Goal: Information Seeking & Learning: Find specific fact

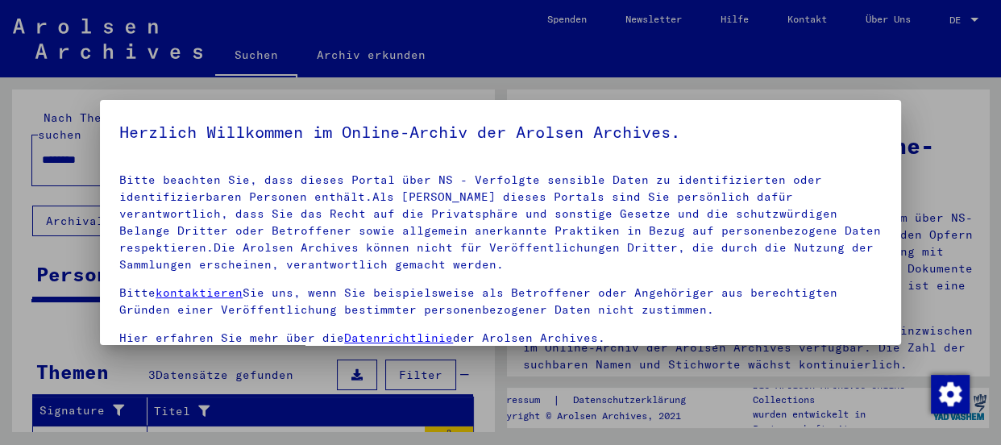
scroll to position [150, 0]
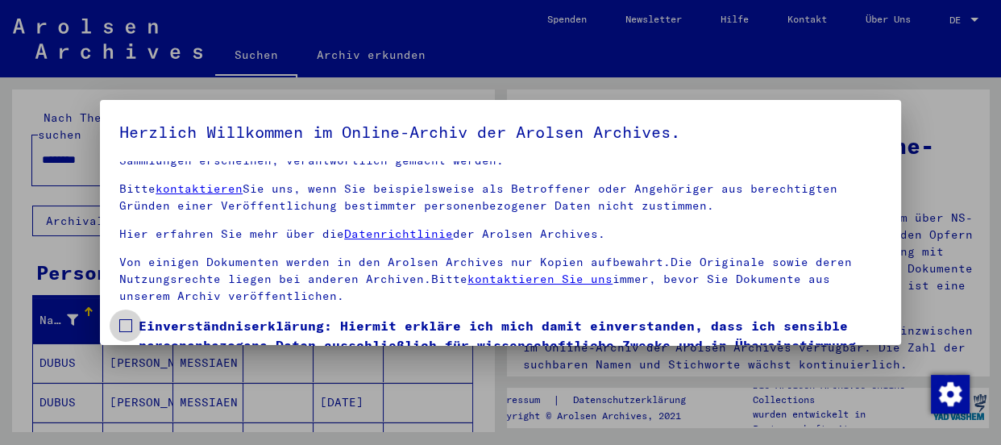
click at [126, 330] on span at bounding box center [125, 325] width 13 height 13
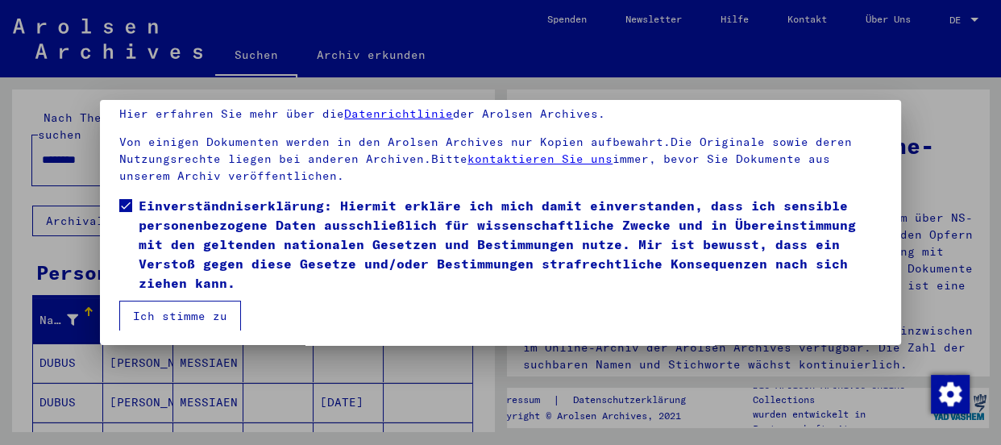
scroll to position [125, 0]
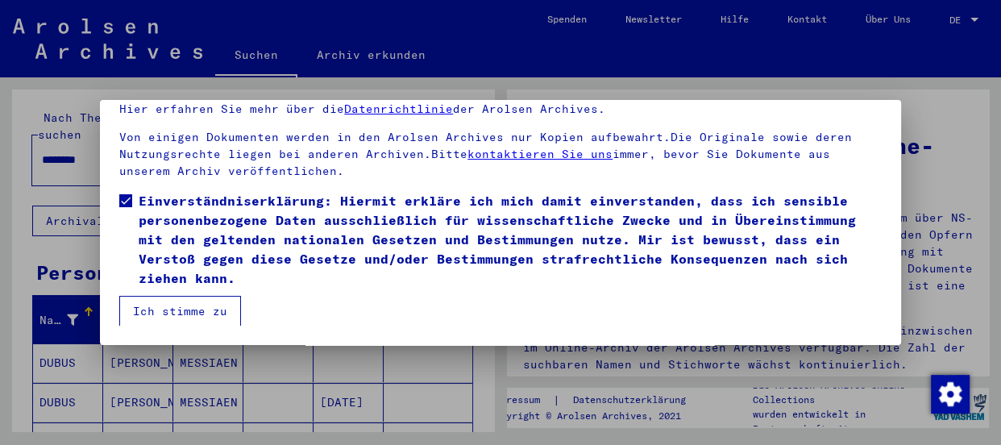
click at [191, 307] on button "Ich stimme zu" at bounding box center [180, 311] width 122 height 31
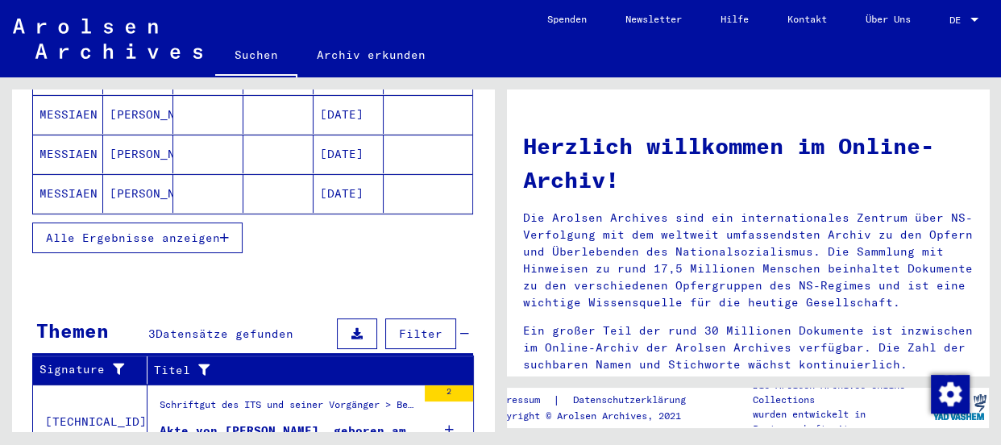
scroll to position [366, 0]
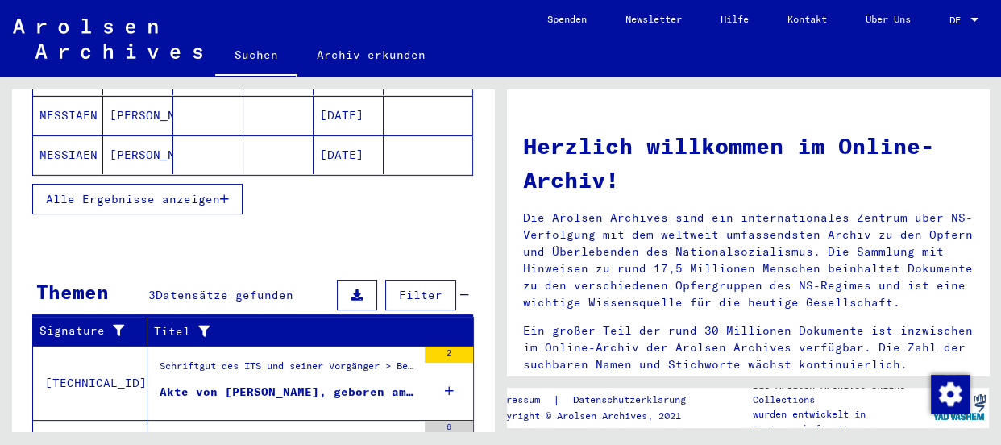
click at [156, 192] on span "Alle Ergebnisse anzeigen" at bounding box center [133, 199] width 174 height 15
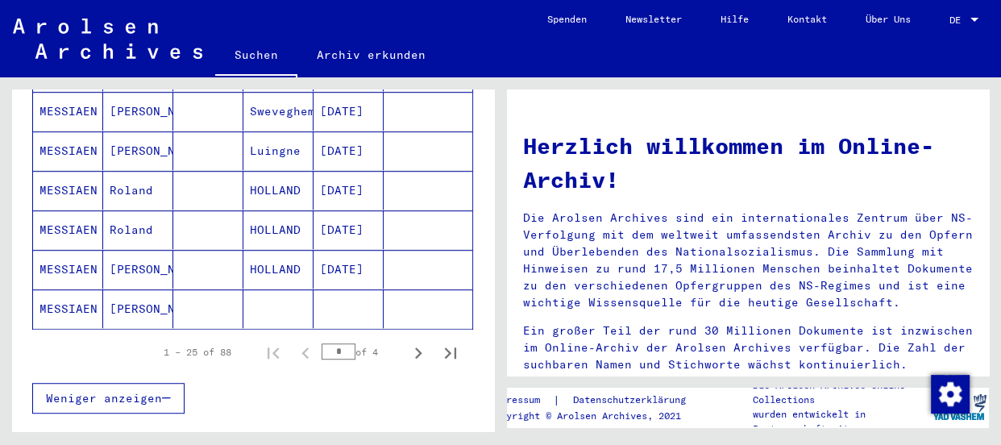
scroll to position [1025, 0]
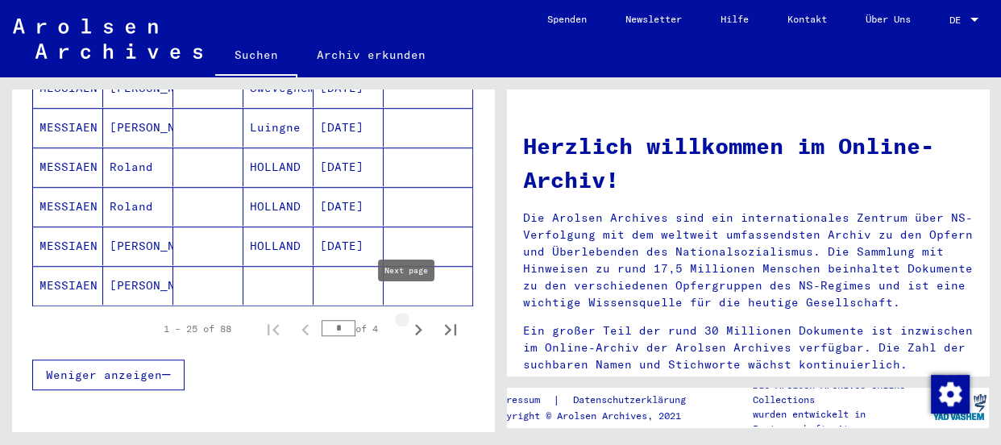
click at [407, 318] on icon "Next page" at bounding box center [418, 329] width 23 height 23
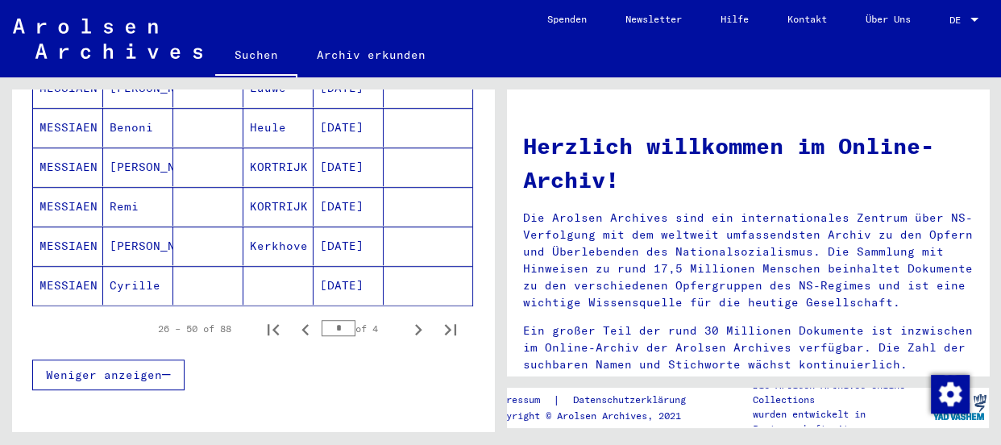
click at [407, 318] on icon "Next page" at bounding box center [418, 329] width 23 height 23
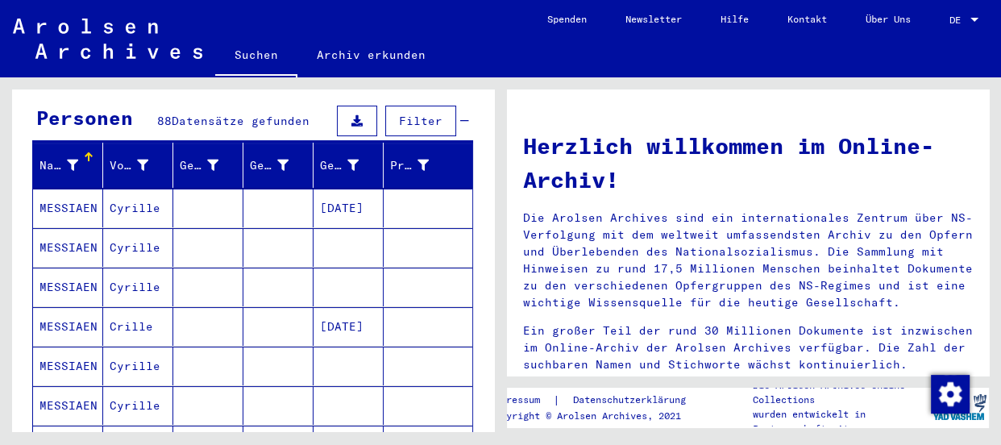
scroll to position [146, 0]
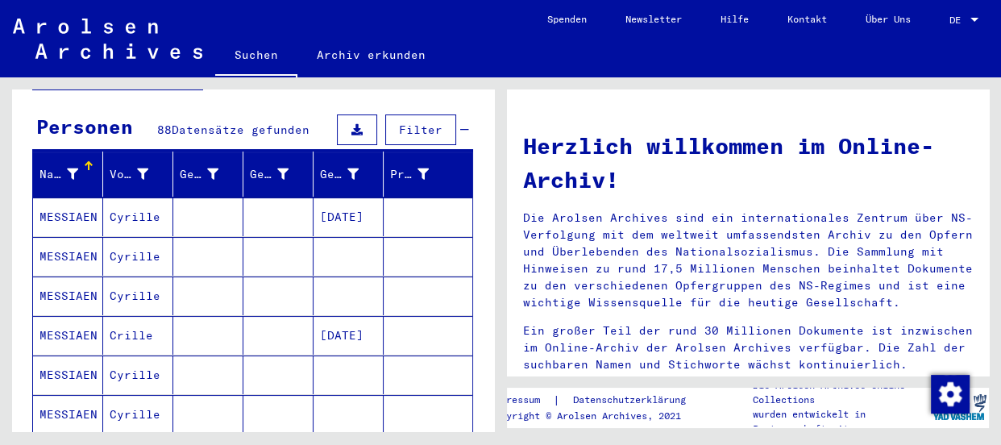
click at [75, 199] on mat-cell "MESSIAEN" at bounding box center [68, 216] width 70 height 39
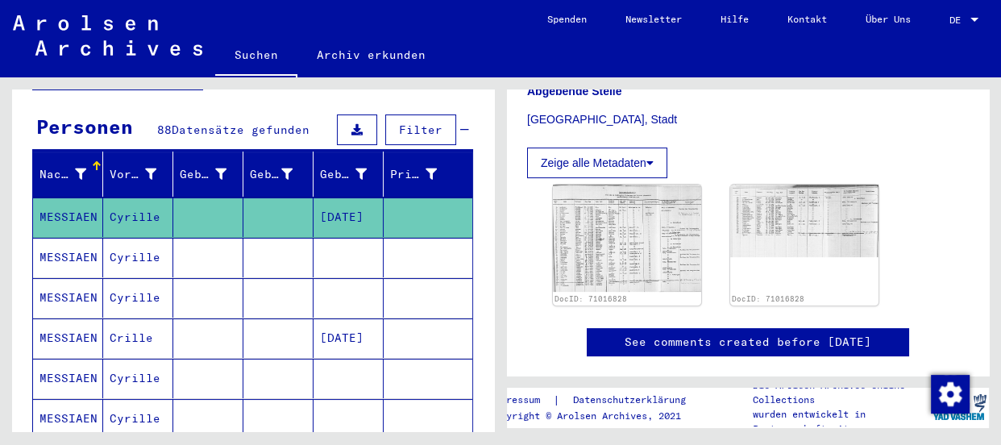
scroll to position [439, 0]
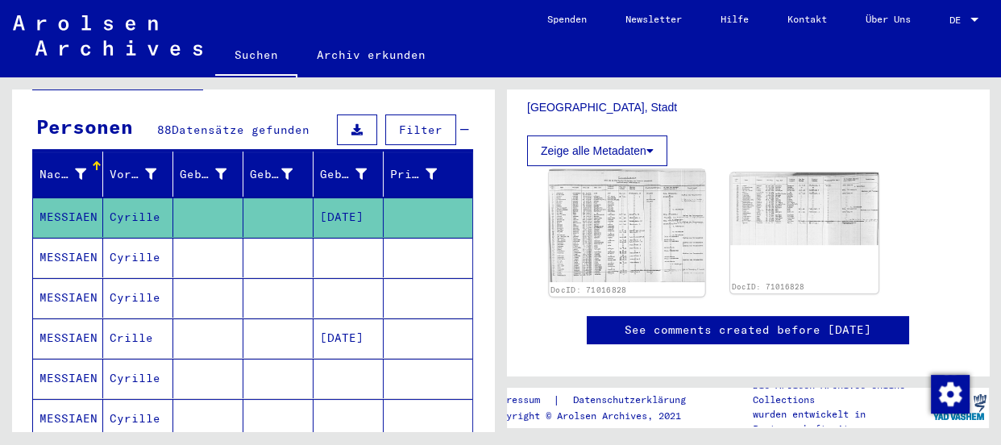
click at [654, 230] on img at bounding box center [627, 225] width 156 height 113
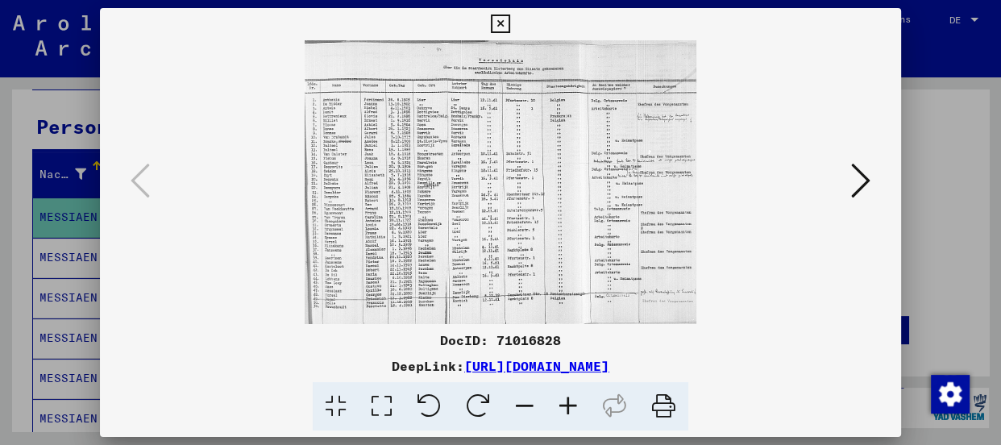
click at [654, 230] on img at bounding box center [500, 182] width 691 height 284
click at [571, 402] on icon at bounding box center [568, 406] width 44 height 49
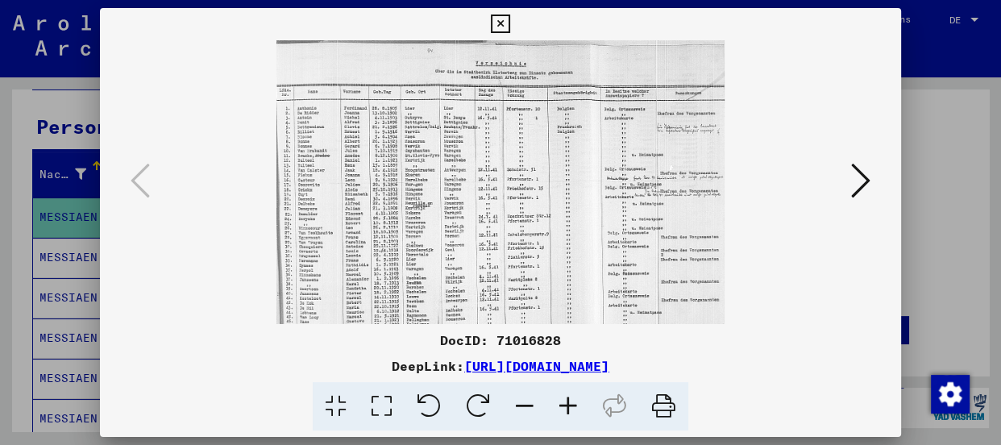
click at [571, 402] on icon at bounding box center [568, 406] width 44 height 49
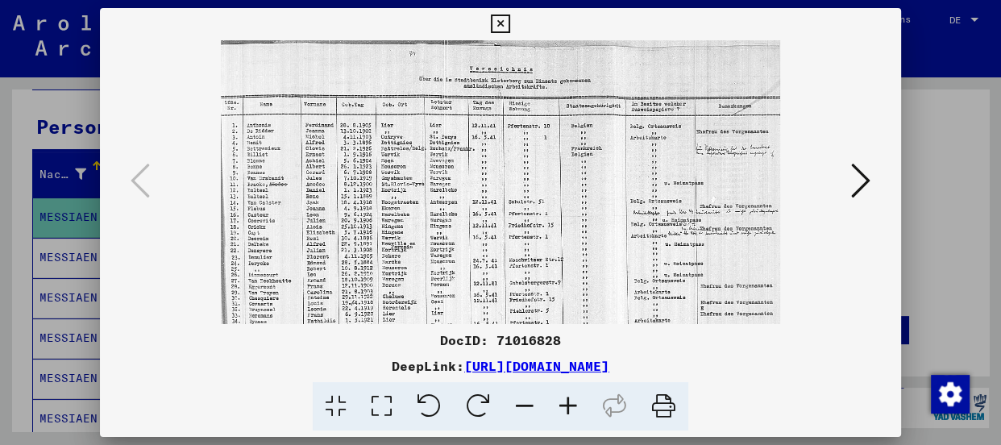
click at [571, 402] on icon at bounding box center [568, 406] width 44 height 49
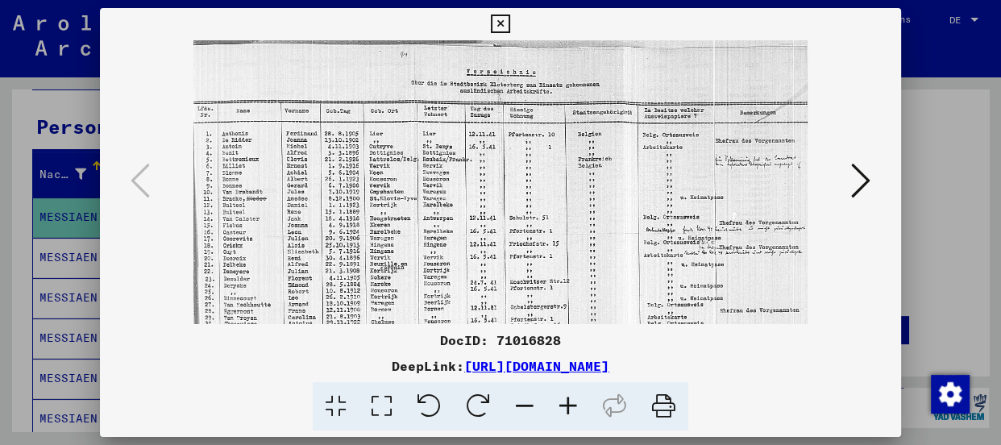
click at [571, 402] on icon at bounding box center [568, 406] width 44 height 49
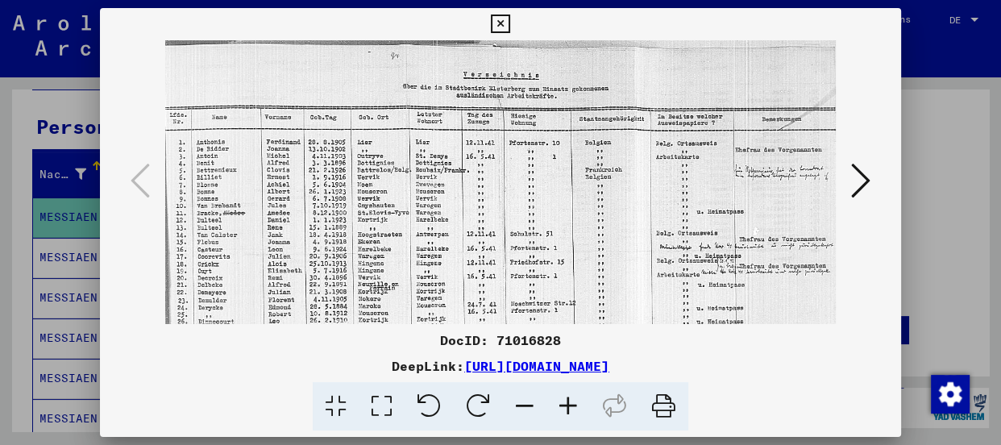
click at [571, 402] on icon at bounding box center [568, 406] width 44 height 49
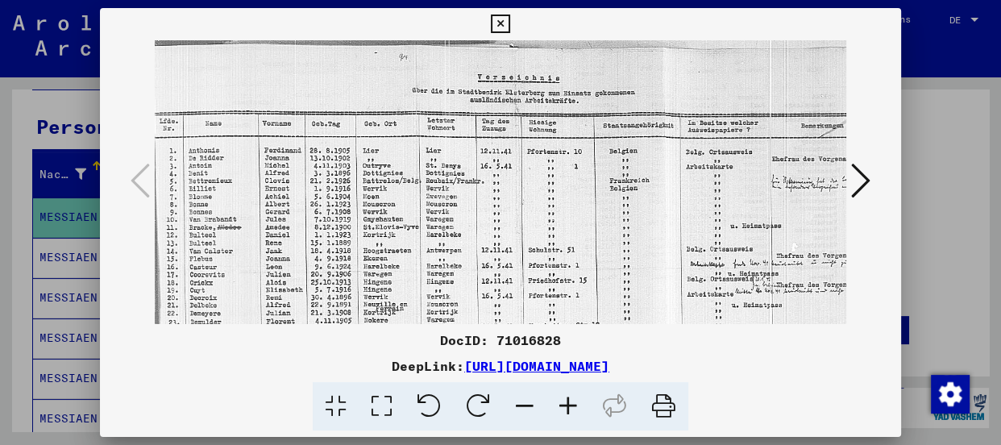
click at [571, 402] on icon at bounding box center [568, 406] width 44 height 49
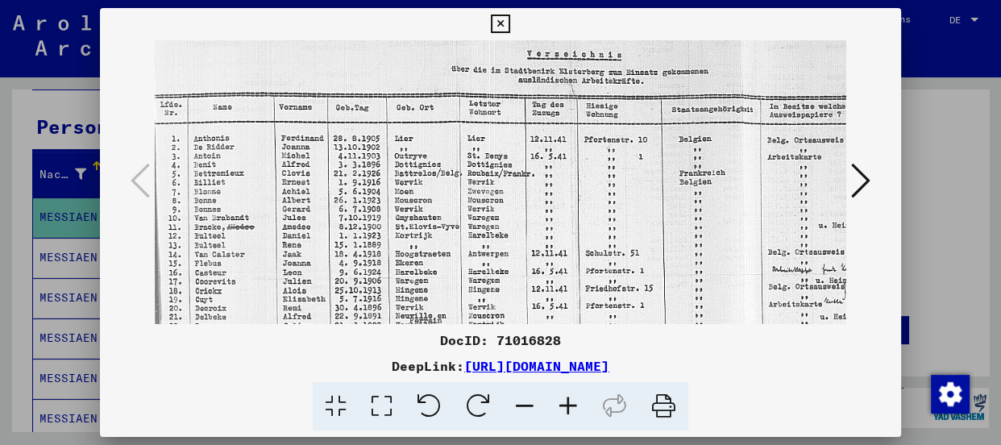
scroll to position [32, 0]
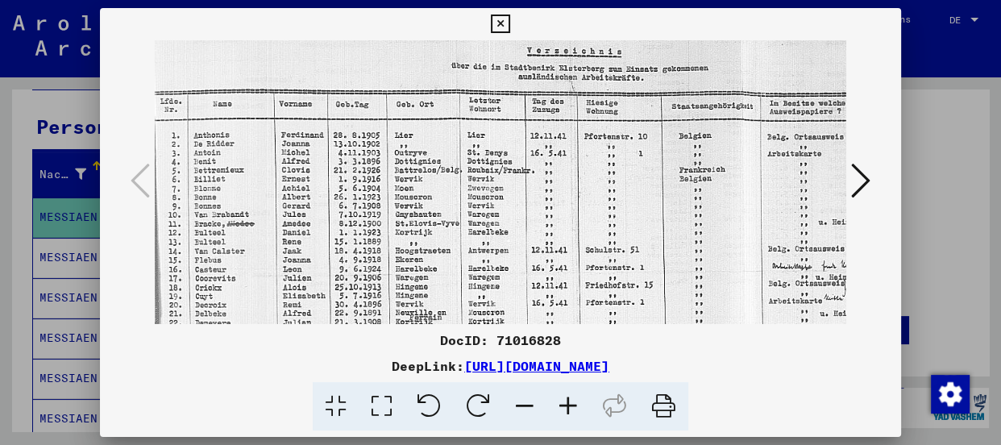
drag, startPoint x: 604, startPoint y: 222, endPoint x: 469, endPoint y: 194, distance: 137.5
click at [469, 194] on img at bounding box center [573, 311] width 837 height 606
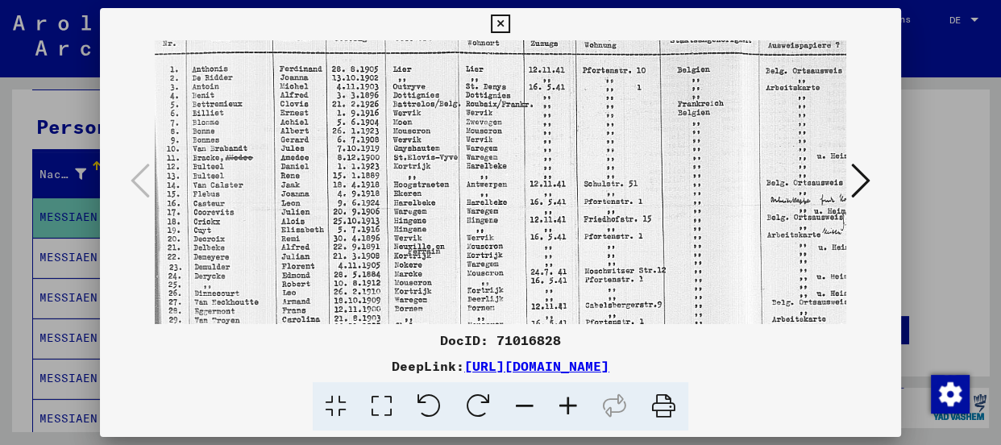
scroll to position [102, 2]
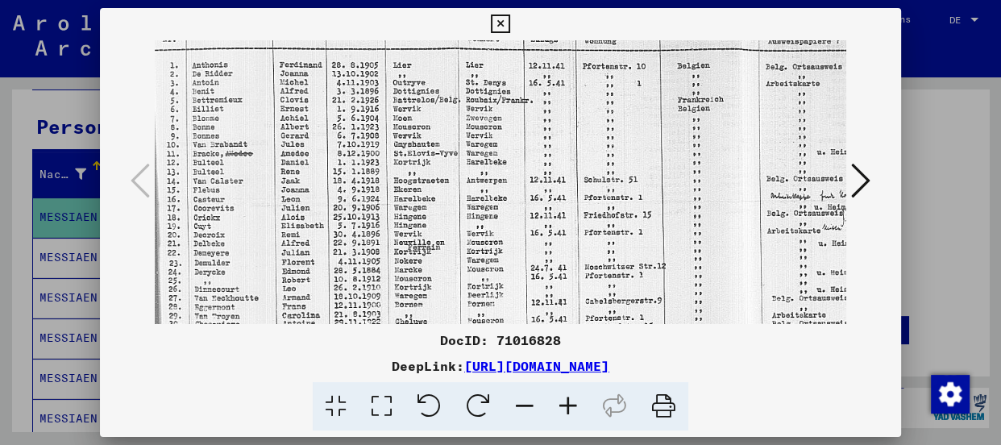
drag, startPoint x: 412, startPoint y: 280, endPoint x: 409, endPoint y: 203, distance: 76.6
click at [409, 203] on img at bounding box center [571, 241] width 837 height 606
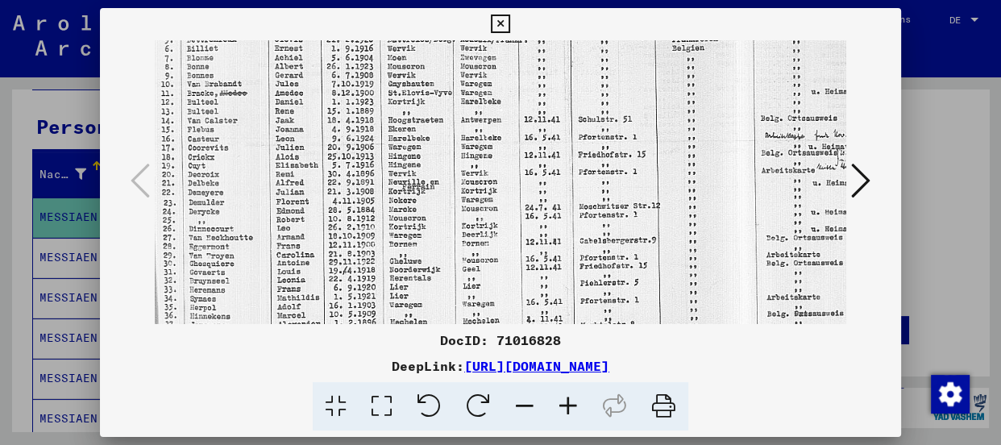
scroll to position [166, 7]
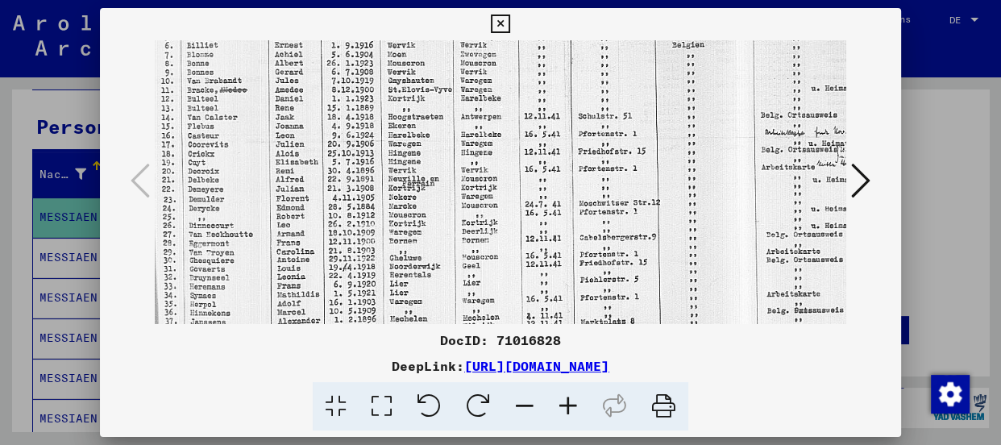
drag, startPoint x: 409, startPoint y: 202, endPoint x: 404, endPoint y: 132, distance: 70.3
click at [404, 132] on img at bounding box center [565, 177] width 837 height 606
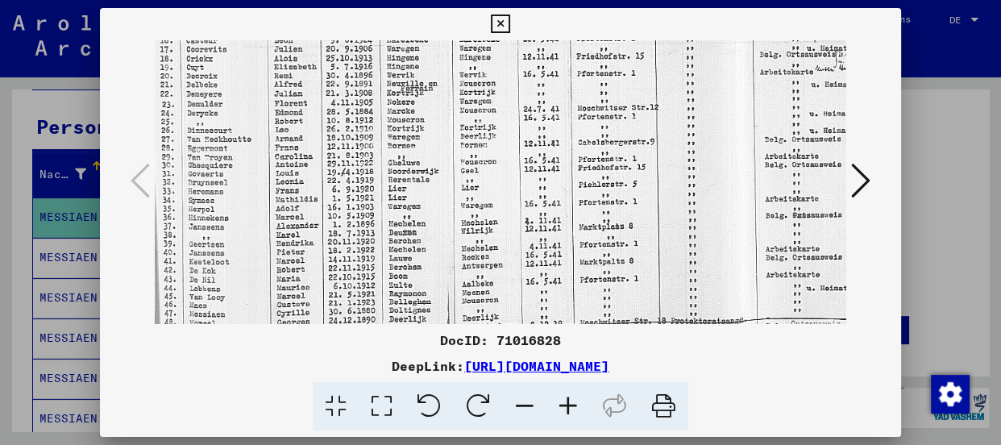
scroll to position [273, 9]
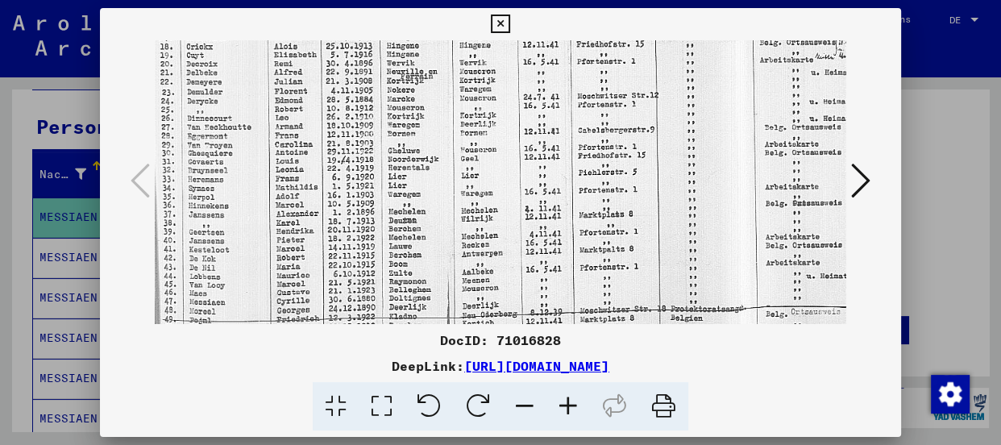
drag, startPoint x: 386, startPoint y: 205, endPoint x: 384, endPoint y: 96, distance: 109.6
click at [384, 96] on img at bounding box center [564, 70] width 837 height 606
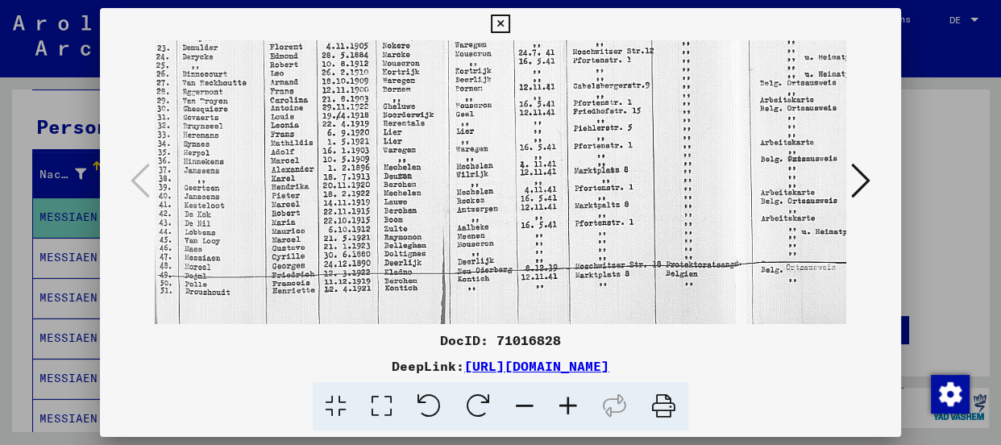
scroll to position [322, 14]
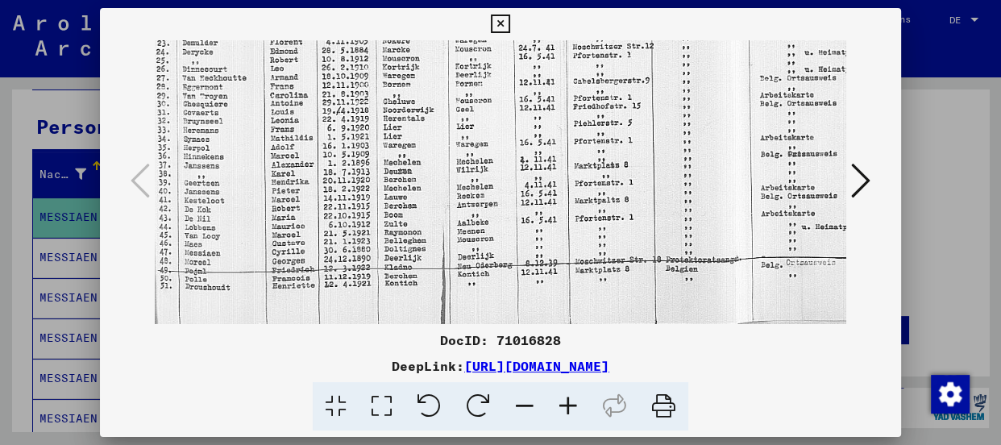
drag, startPoint x: 333, startPoint y: 226, endPoint x: 328, endPoint y: 172, distance: 55.0
click at [328, 172] on img at bounding box center [559, 21] width 837 height 606
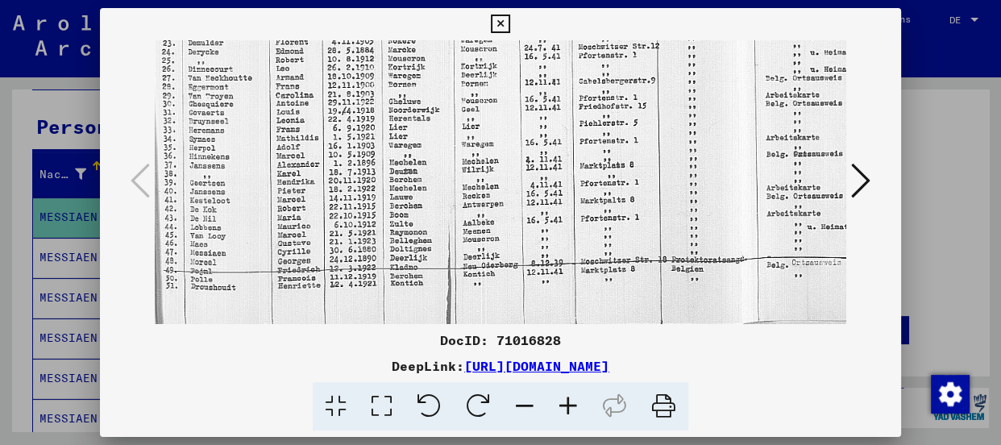
scroll to position [322, 8]
drag, startPoint x: 347, startPoint y: 238, endPoint x: 354, endPoint y: 162, distance: 76.0
click at [354, 162] on img at bounding box center [565, 21] width 837 height 606
click at [564, 400] on icon at bounding box center [568, 406] width 44 height 49
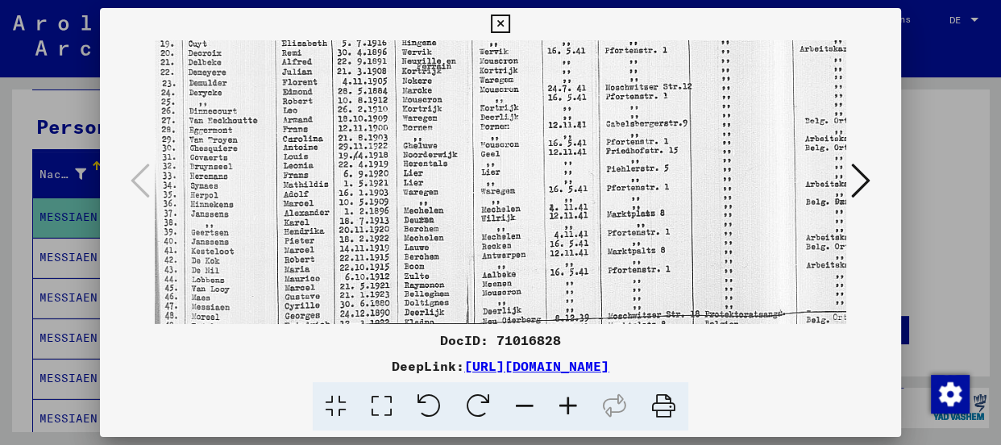
scroll to position [302, 10]
drag, startPoint x: 470, startPoint y: 270, endPoint x: 467, endPoint y: 203, distance: 66.9
click at [467, 203] on img at bounding box center [591, 61] width 893 height 646
click at [569, 410] on icon at bounding box center [568, 406] width 44 height 49
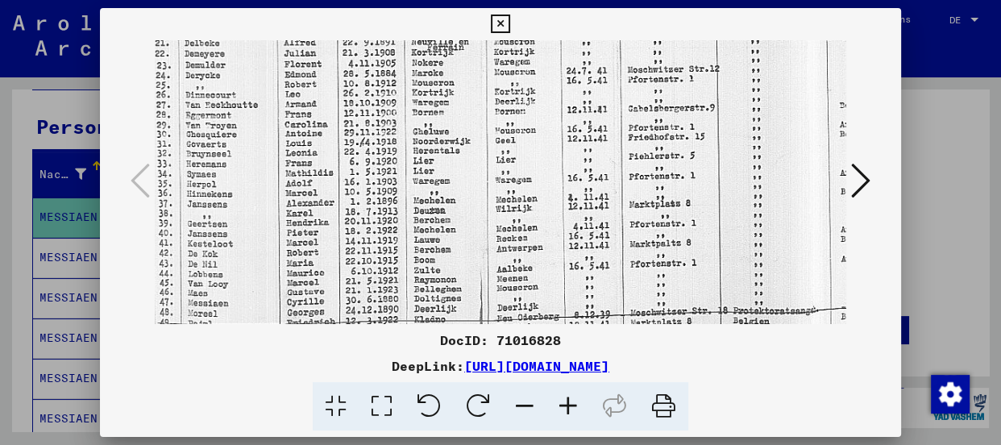
scroll to position [341, 16]
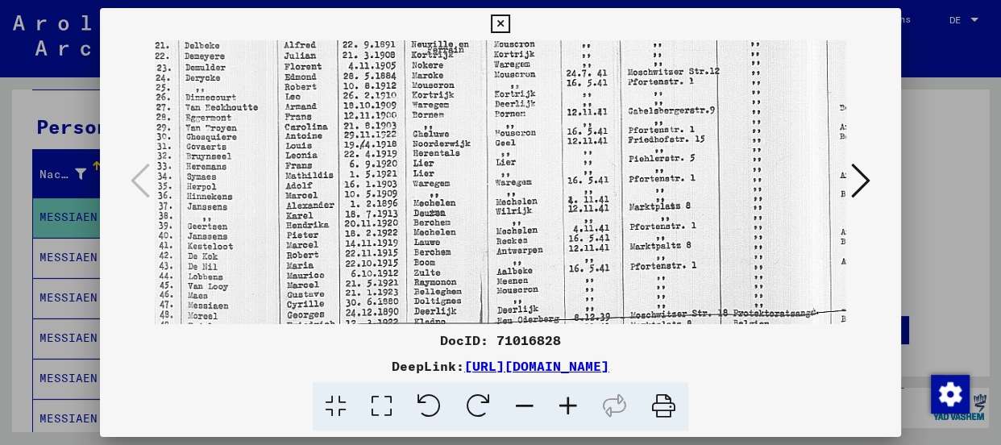
drag, startPoint x: 430, startPoint y: 280, endPoint x: 423, endPoint y: 237, distance: 43.2
click at [423, 237] on img at bounding box center [613, 42] width 948 height 687
click at [518, 306] on img at bounding box center [613, 42] width 948 height 687
click at [599, 330] on div "DocID: 71016828" at bounding box center [500, 339] width 801 height 19
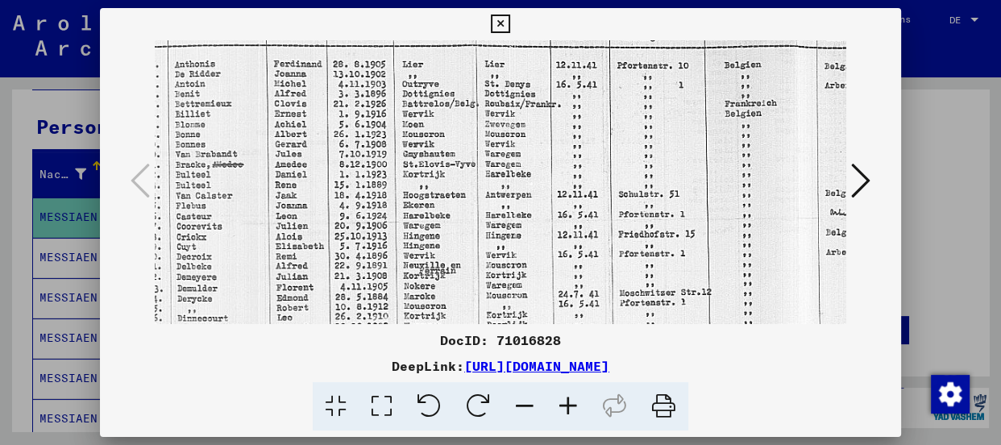
scroll to position [115, 24]
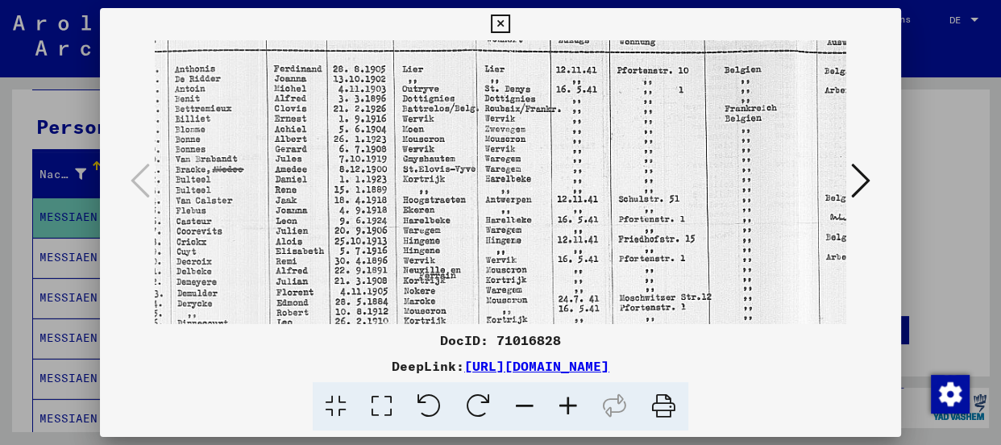
drag, startPoint x: 607, startPoint y: 102, endPoint x: 597, endPoint y: 329, distance: 227.4
click at [597, 329] on div "DocID: 71016828 DeepLink: [URL][DOMAIN_NAME]" at bounding box center [500, 219] width 801 height 423
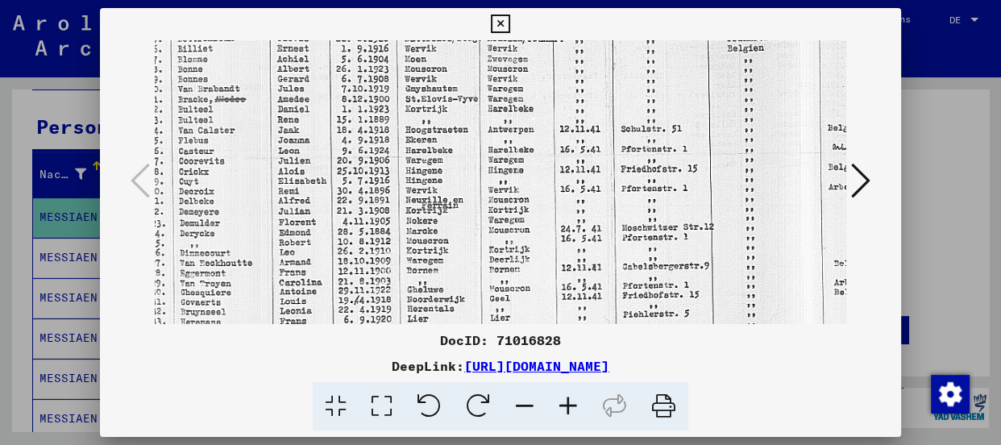
scroll to position [190, 22]
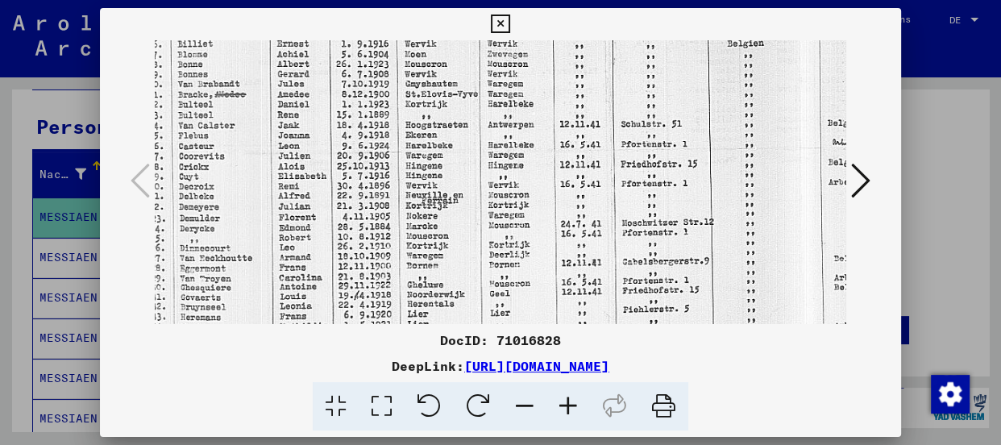
drag, startPoint x: 612, startPoint y: 163, endPoint x: 616, endPoint y: 89, distance: 73.4
click at [616, 89] on img at bounding box center [607, 193] width 948 height 687
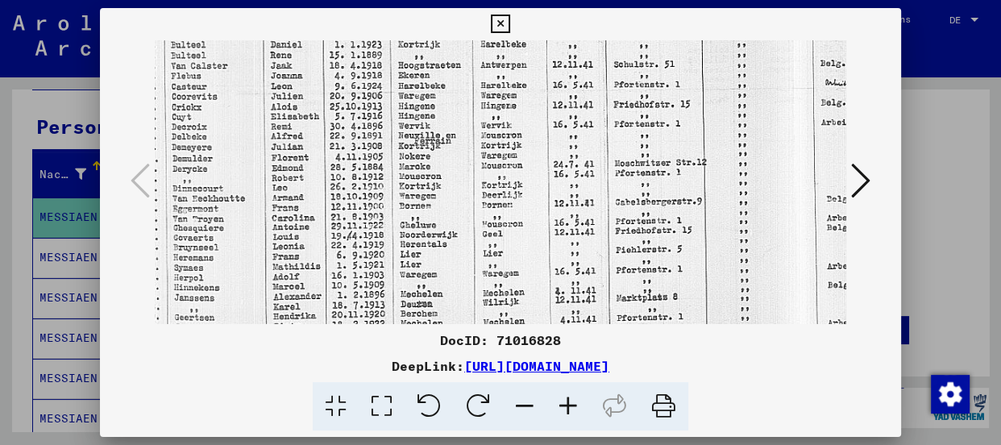
scroll to position [284, 31]
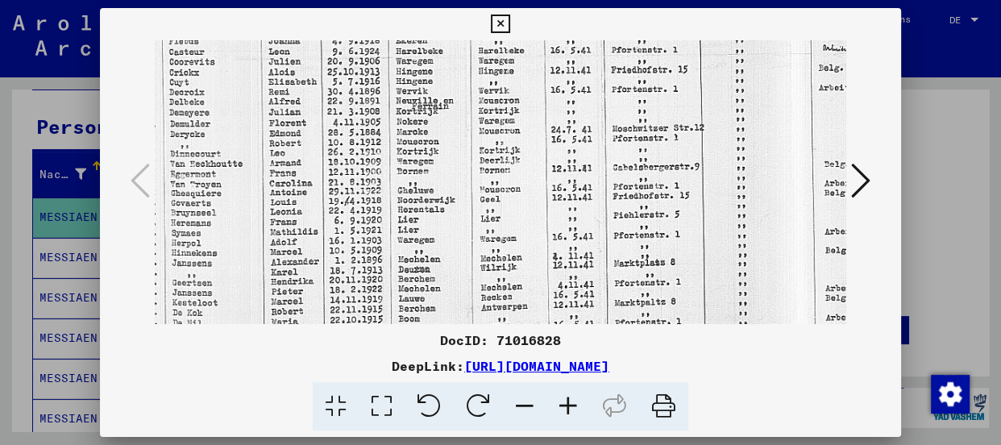
drag, startPoint x: 638, startPoint y: 291, endPoint x: 628, endPoint y: 196, distance: 95.7
click at [628, 196] on img at bounding box center [597, 99] width 948 height 687
click at [653, 334] on div "DocID: 71016828" at bounding box center [500, 339] width 801 height 19
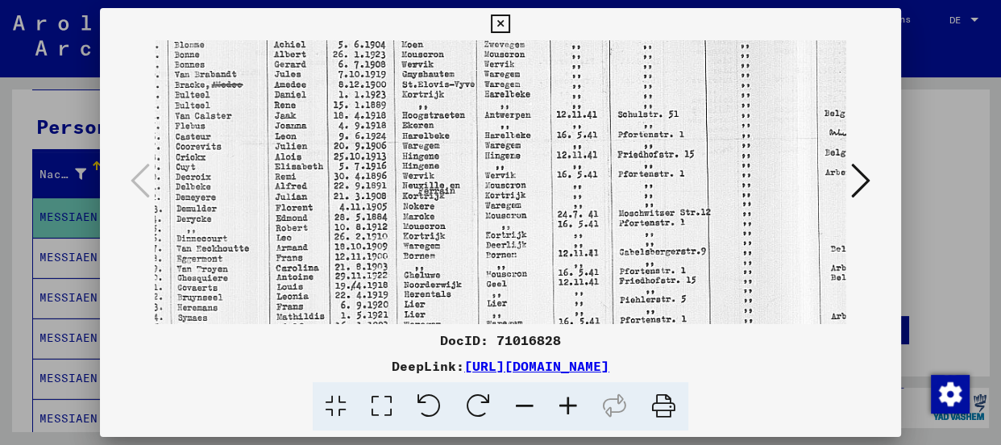
scroll to position [201, 25]
drag, startPoint x: 623, startPoint y: 73, endPoint x: 629, endPoint y: 160, distance: 87.3
click at [629, 160] on img at bounding box center [604, 182] width 948 height 687
click at [396, 343] on div "DocID: 71016828" at bounding box center [500, 339] width 801 height 19
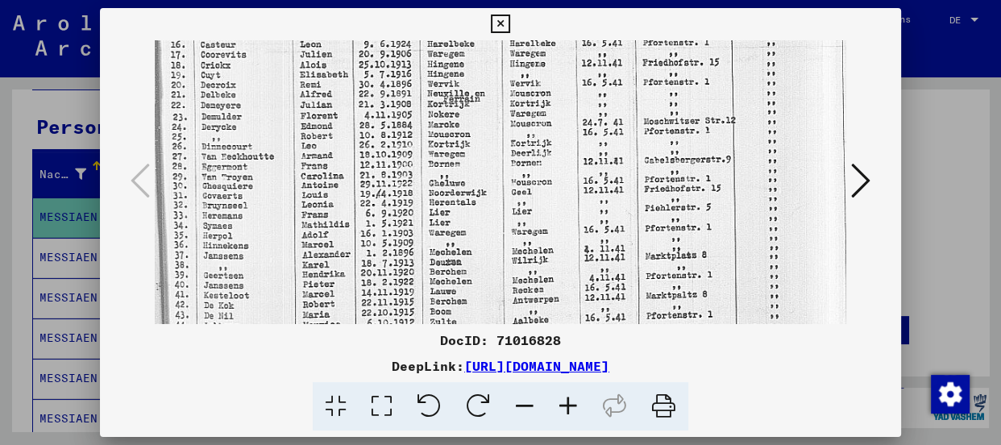
scroll to position [306, 0]
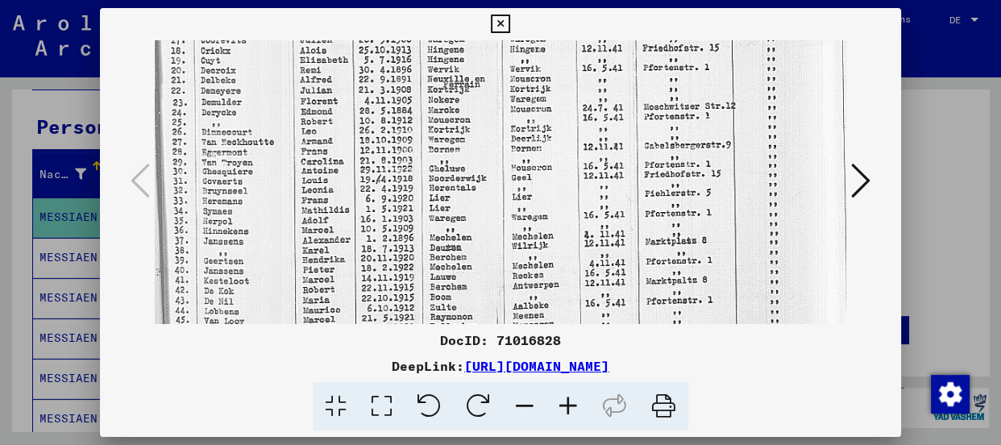
drag, startPoint x: 573, startPoint y: 64, endPoint x: 604, endPoint y: -56, distance: 124.1
click at [604, 0] on html "Suchen Archiv erkunden Spenden Newsletter Hilfe Kontakt Über Uns Suchen Archiv …" at bounding box center [500, 222] width 1001 height 445
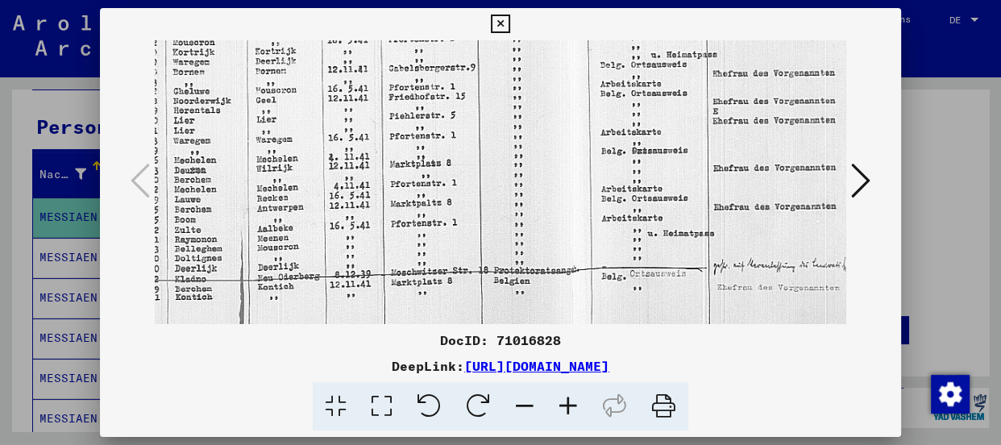
scroll to position [383, 258]
drag, startPoint x: 548, startPoint y: 199, endPoint x: 281, endPoint y: 119, distance: 278.4
click at [281, 119] on img at bounding box center [372, 1] width 948 height 687
click at [401, 353] on div "DocID: 71016828 DeepLink: [URL][DOMAIN_NAME]" at bounding box center [500, 380] width 801 height 101
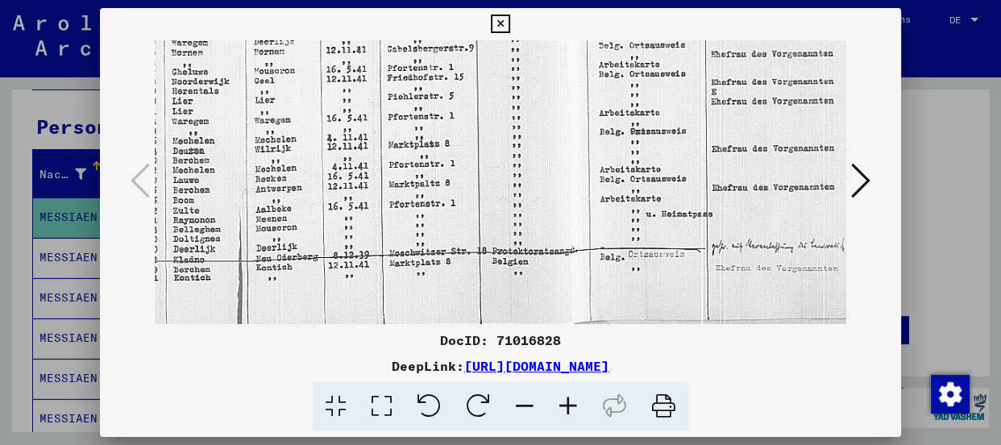
drag, startPoint x: 576, startPoint y: 127, endPoint x: 564, endPoint y: 75, distance: 53.8
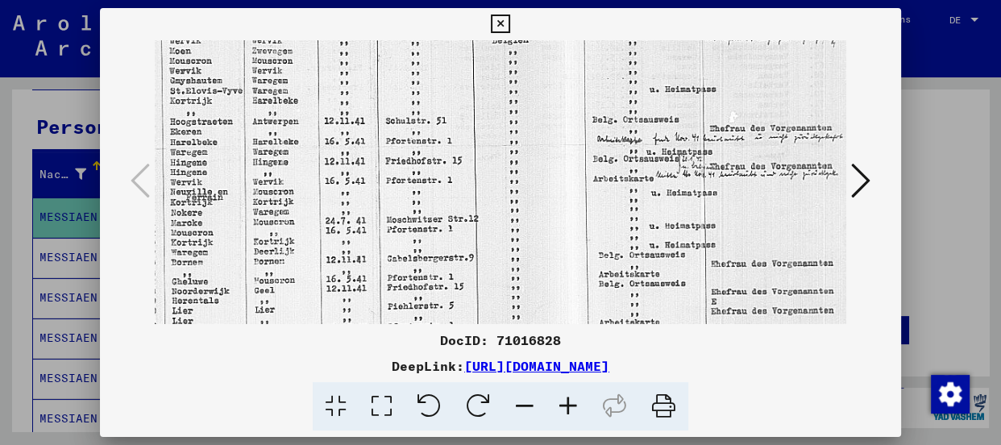
scroll to position [185, 258]
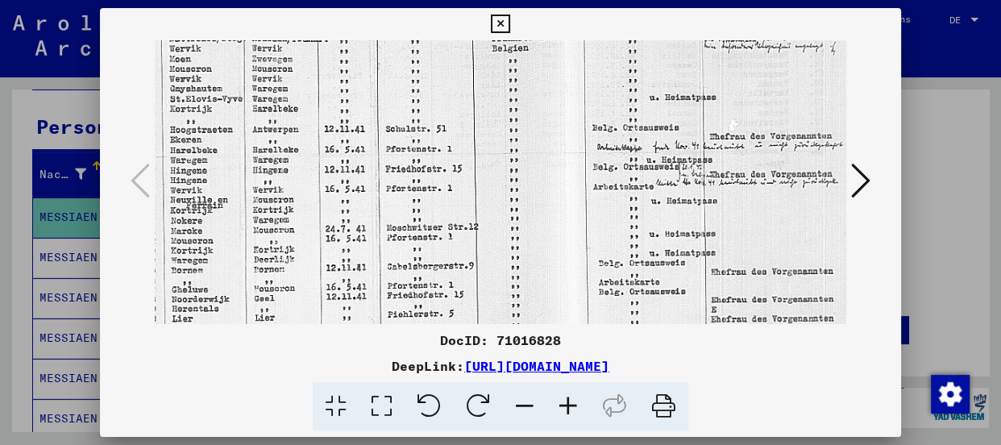
drag, startPoint x: 564, startPoint y: 73, endPoint x: 564, endPoint y: 293, distance: 220.0
click at [564, 293] on img at bounding box center [372, 198] width 948 height 687
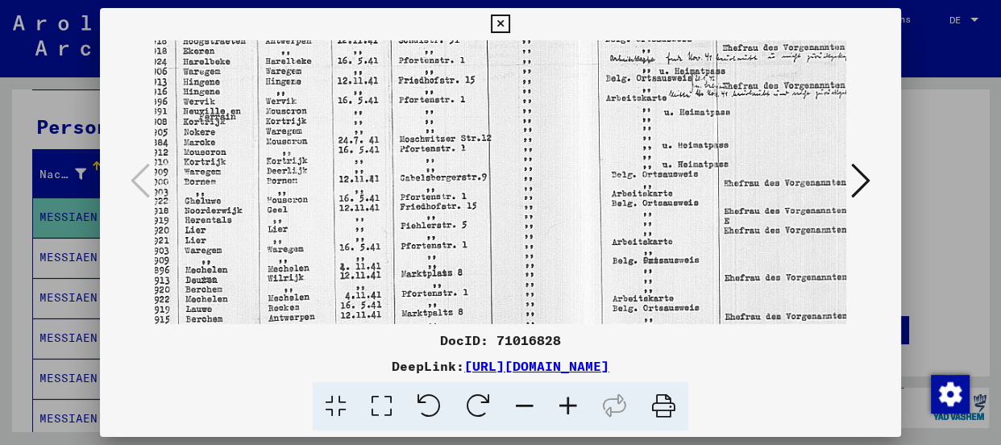
scroll to position [272, 248]
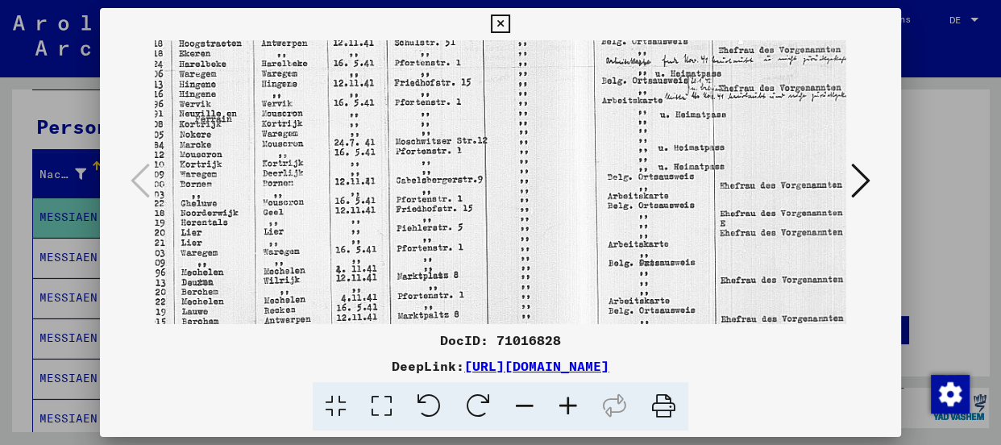
drag, startPoint x: 542, startPoint y: 69, endPoint x: 550, endPoint y: -30, distance: 99.5
click at [550, 0] on html "Suchen Archiv erkunden Spenden Newsletter Hilfe Kontakt Über Uns Suchen Archiv …" at bounding box center [500, 222] width 1001 height 445
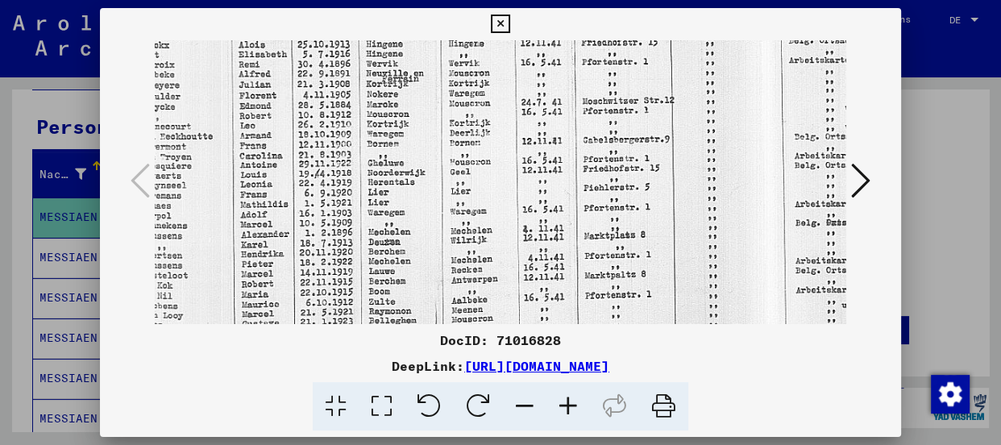
scroll to position [313, 61]
drag, startPoint x: 454, startPoint y: 150, endPoint x: 647, endPoint y: 97, distance: 199.8
click at [647, 97] on img at bounding box center [567, 70] width 948 height 687
click at [386, 342] on div "DocID: 71016828" at bounding box center [500, 339] width 801 height 19
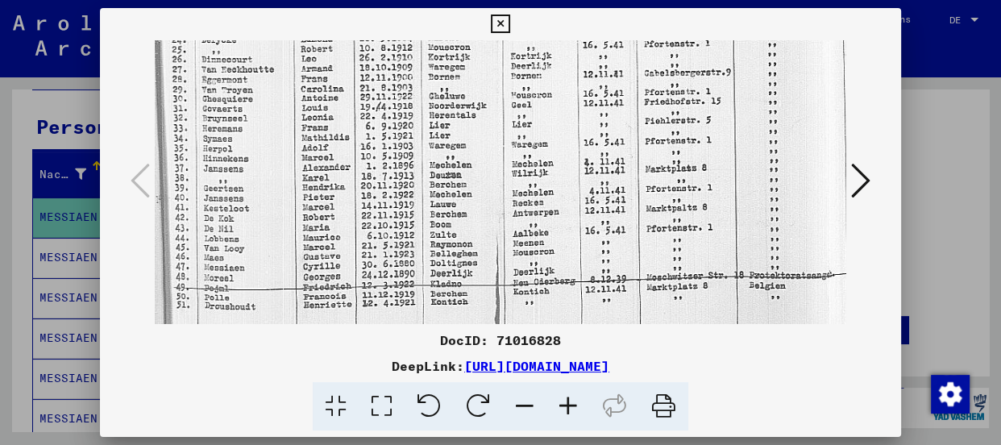
scroll to position [379, 0]
drag, startPoint x: 463, startPoint y: 293, endPoint x: 564, endPoint y: 222, distance: 123.2
click at [564, 222] on img at bounding box center [629, 5] width 948 height 687
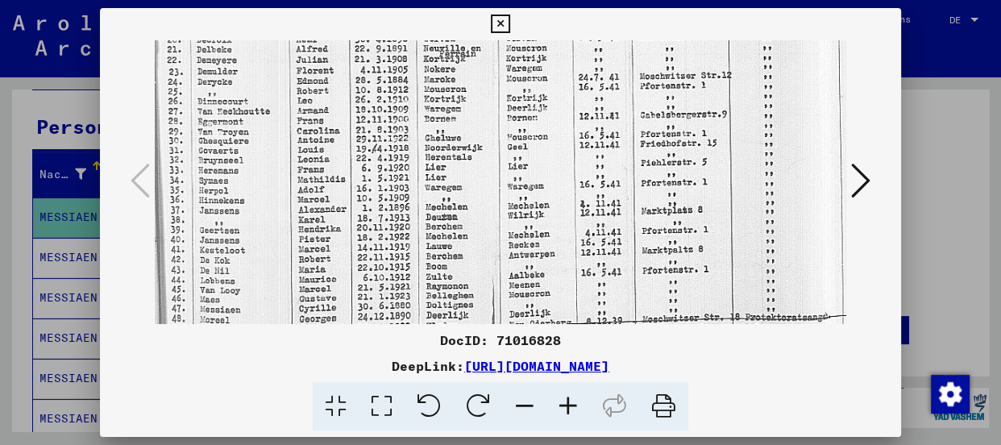
scroll to position [334, 4]
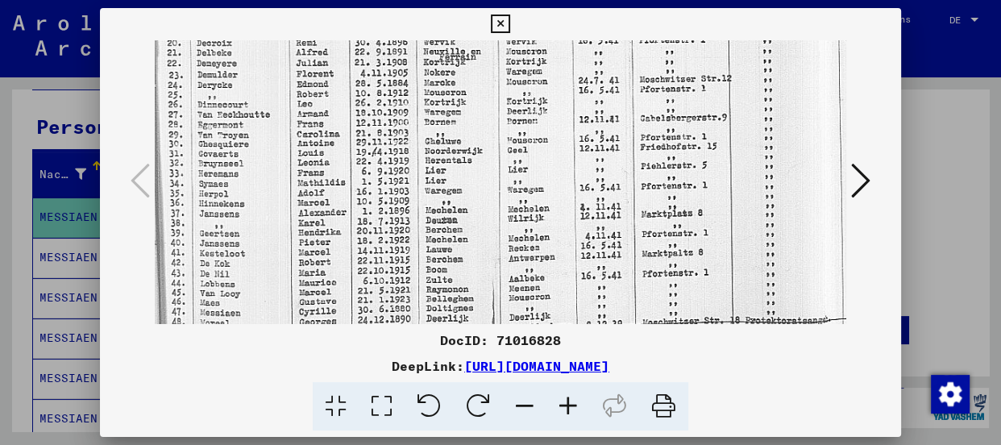
drag, startPoint x: 448, startPoint y: 280, endPoint x: 444, endPoint y: 326, distance: 46.1
click at [444, 326] on div "DocID: 71016828 DeepLink: [URL][DOMAIN_NAME]" at bounding box center [500, 219] width 801 height 423
click at [288, 290] on img at bounding box center [625, 50] width 948 height 687
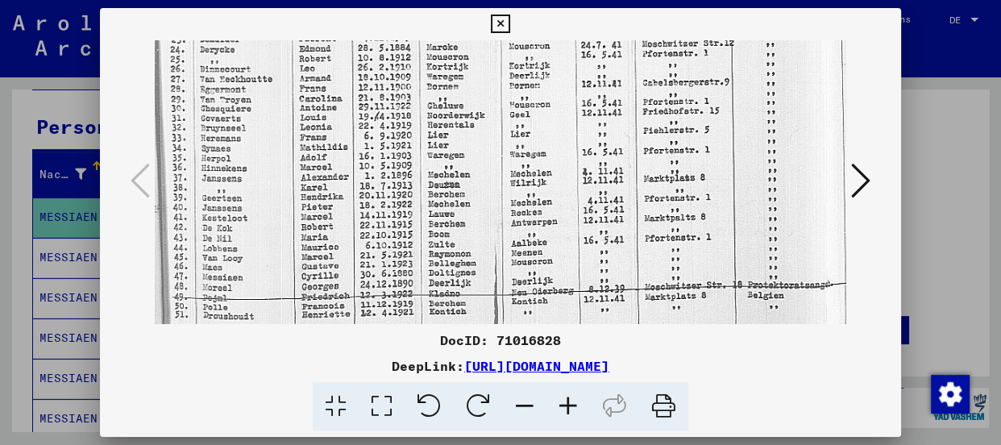
scroll to position [376, 0]
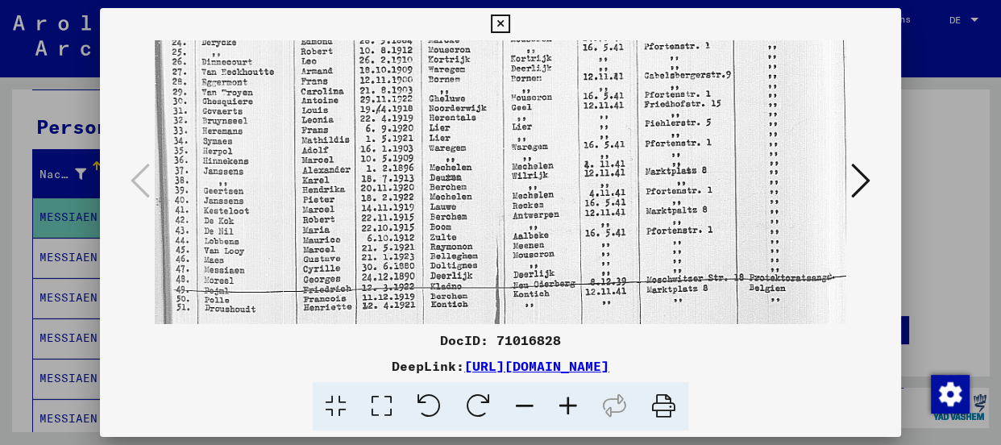
drag, startPoint x: 286, startPoint y: 253, endPoint x: 290, endPoint y: 206, distance: 46.9
click at [290, 206] on img at bounding box center [629, 7] width 948 height 687
click at [862, 178] on icon at bounding box center [860, 180] width 19 height 39
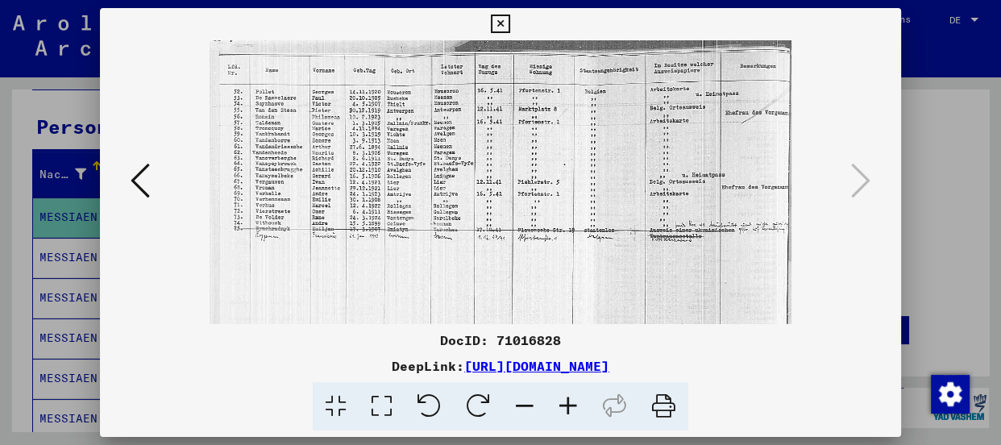
click at [571, 405] on icon at bounding box center [568, 406] width 44 height 49
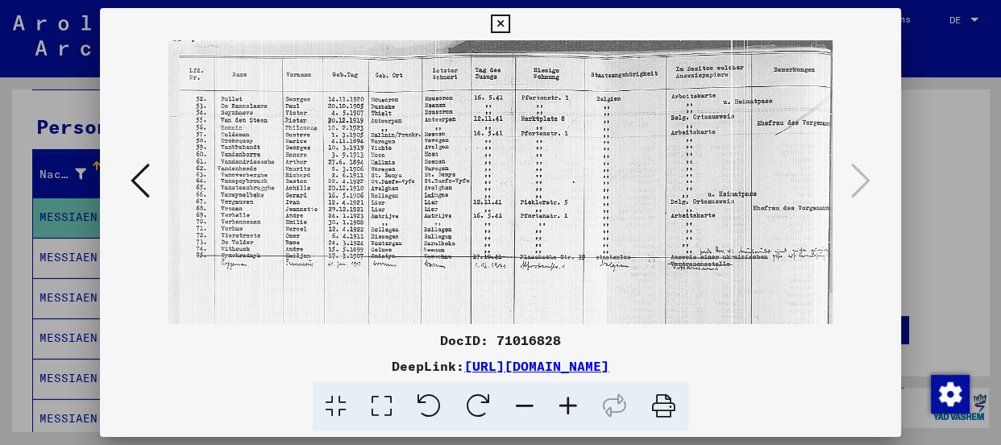
click at [571, 405] on icon at bounding box center [568, 406] width 44 height 49
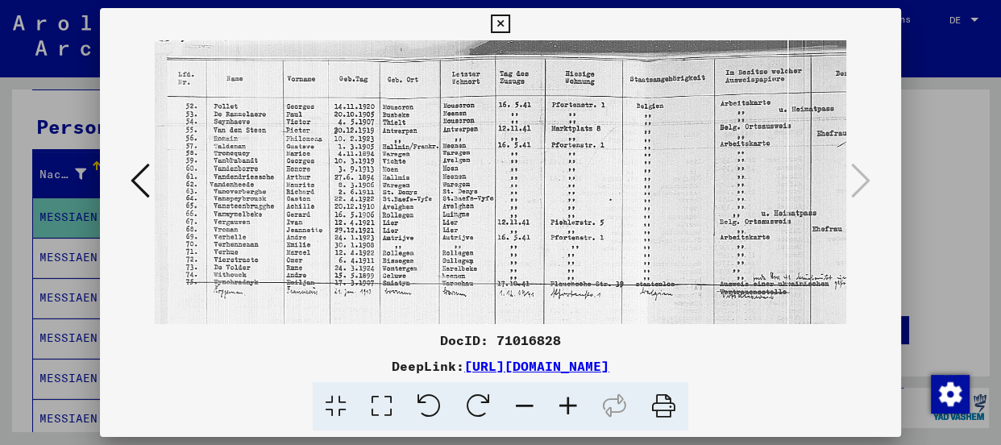
click at [571, 405] on icon at bounding box center [568, 406] width 44 height 49
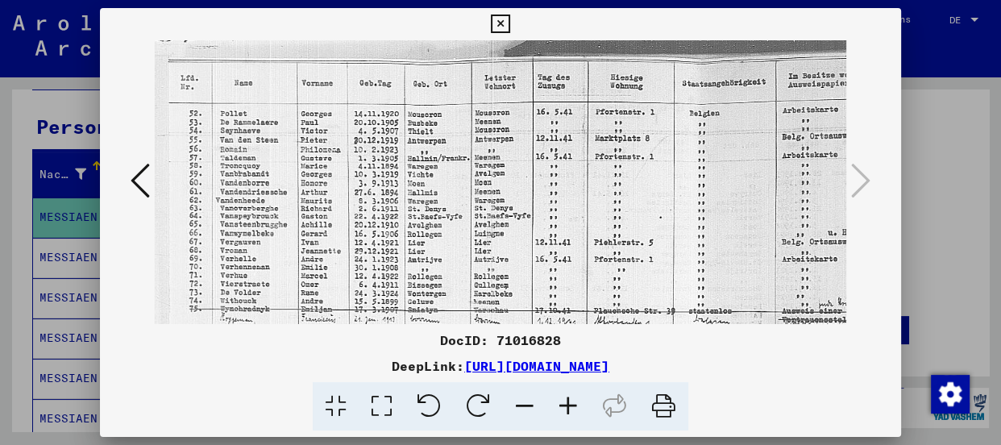
click at [571, 405] on icon at bounding box center [568, 406] width 44 height 49
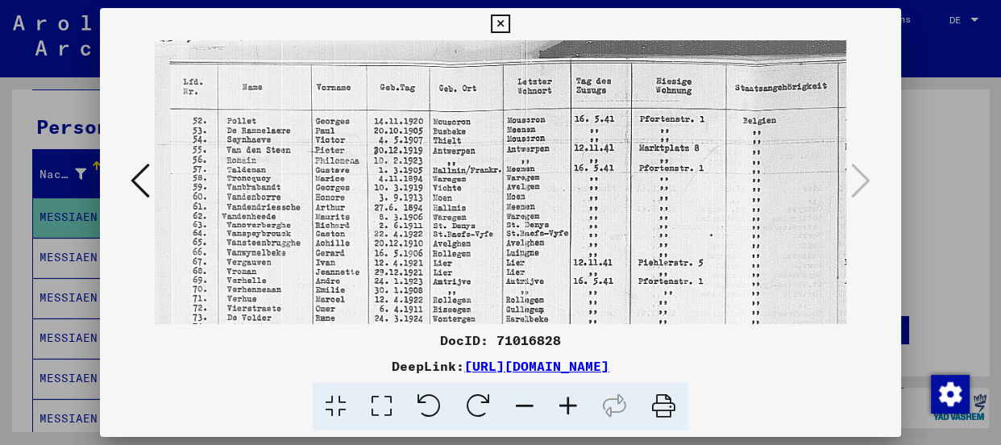
click at [571, 405] on icon at bounding box center [568, 406] width 44 height 49
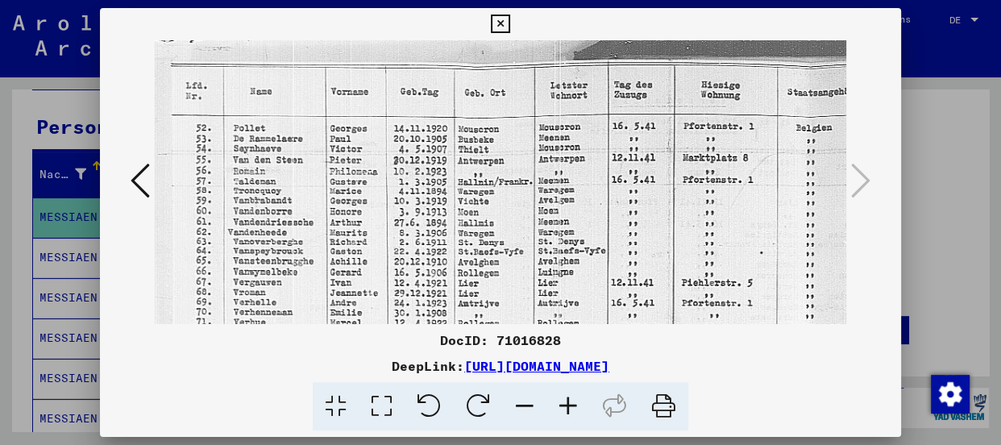
click at [571, 405] on icon at bounding box center [568, 406] width 44 height 49
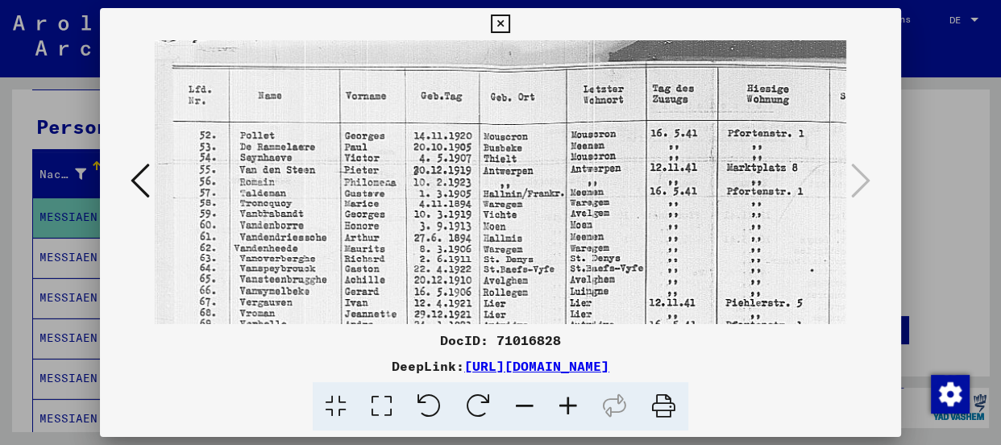
click at [571, 405] on icon at bounding box center [568, 406] width 44 height 49
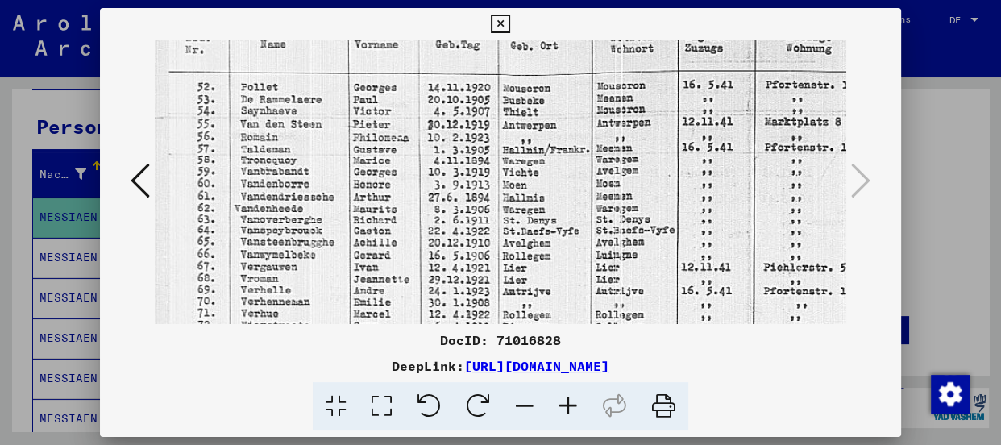
scroll to position [56, 6]
drag, startPoint x: 553, startPoint y: 267, endPoint x: 546, endPoint y: 205, distance: 62.4
click at [546, 205] on img at bounding box center [729, 267] width 1160 height 566
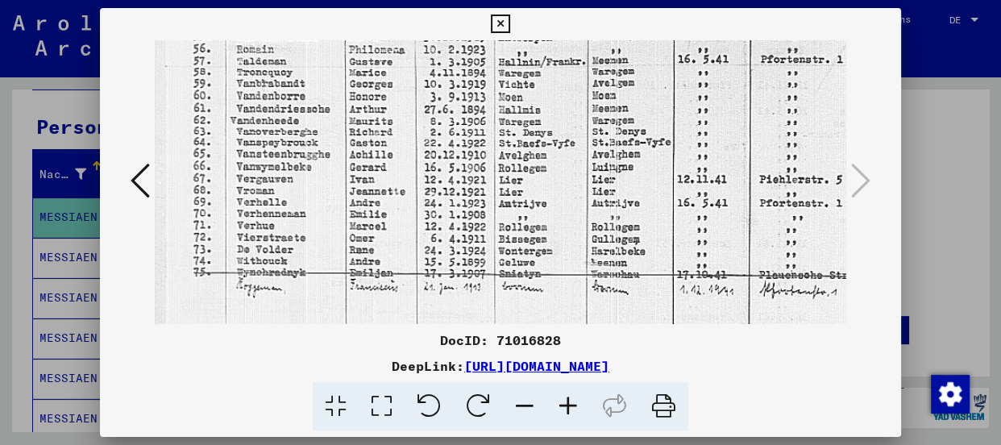
scroll to position [145, 10]
drag, startPoint x: 554, startPoint y: 248, endPoint x: 549, endPoint y: 151, distance: 97.6
click at [549, 151] on img at bounding box center [725, 178] width 1160 height 566
click at [499, 19] on icon at bounding box center [500, 24] width 19 height 19
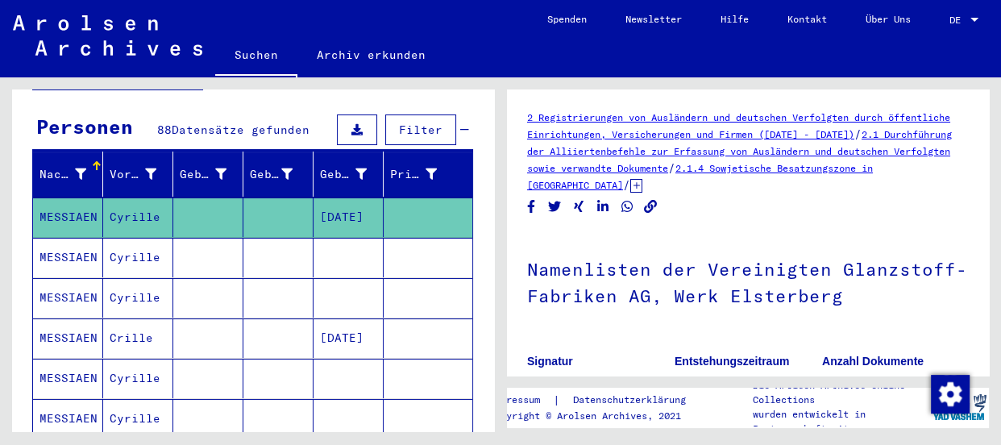
scroll to position [0, 0]
click at [593, 313] on h1 "Namenlisten der Vereinigten Glanzstoff-Fabriken AG, Werk Elsterberg" at bounding box center [748, 282] width 442 height 98
click at [60, 243] on mat-cell "MESSIAEN" at bounding box center [68, 257] width 70 height 39
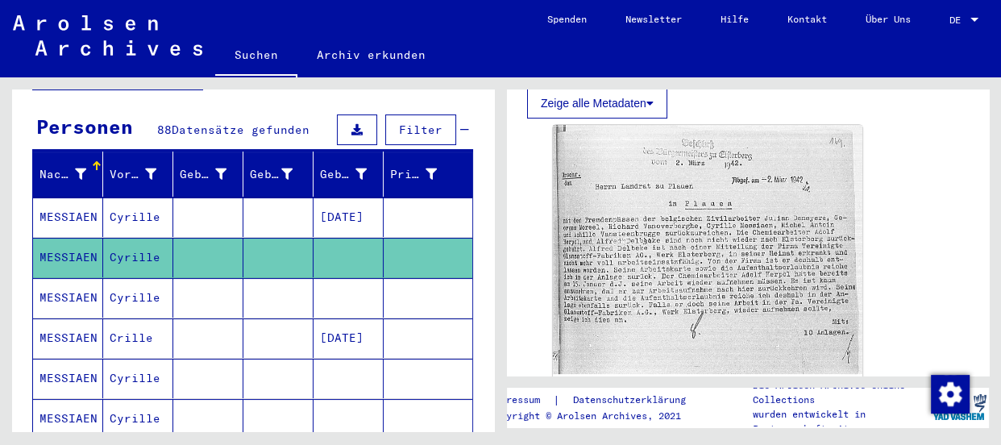
scroll to position [513, 0]
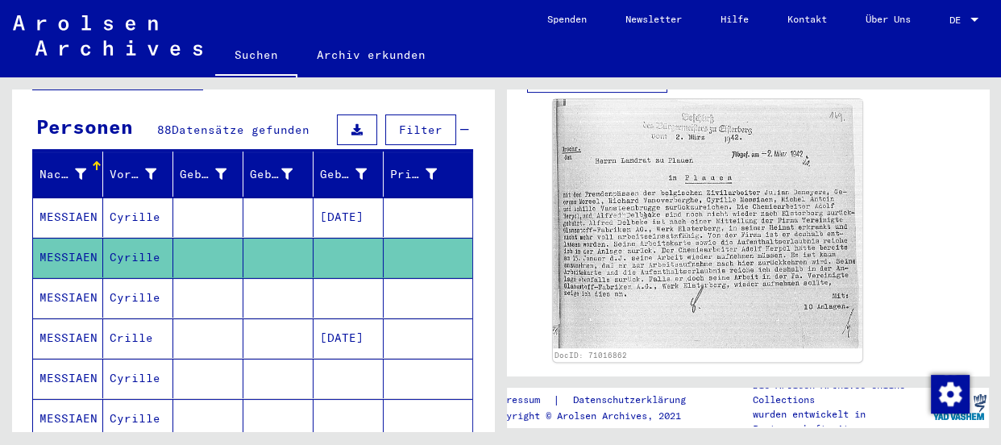
click at [637, 234] on img at bounding box center [707, 223] width 309 height 249
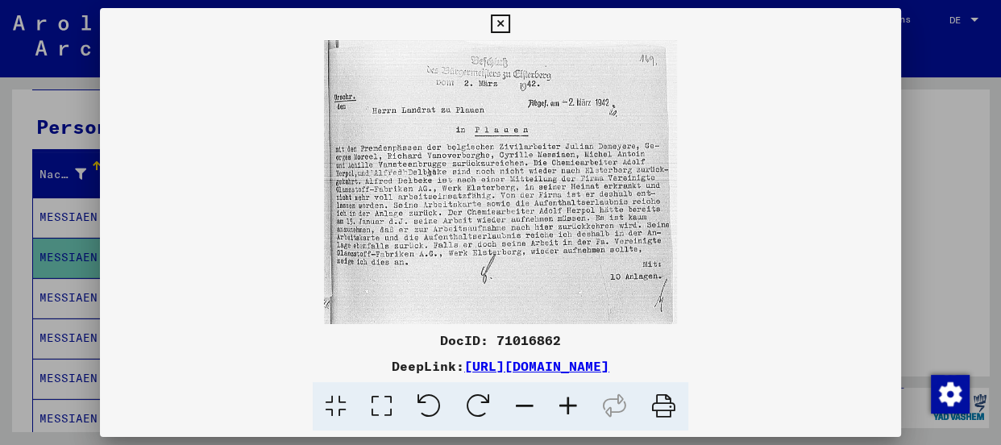
click at [567, 403] on icon at bounding box center [568, 406] width 44 height 49
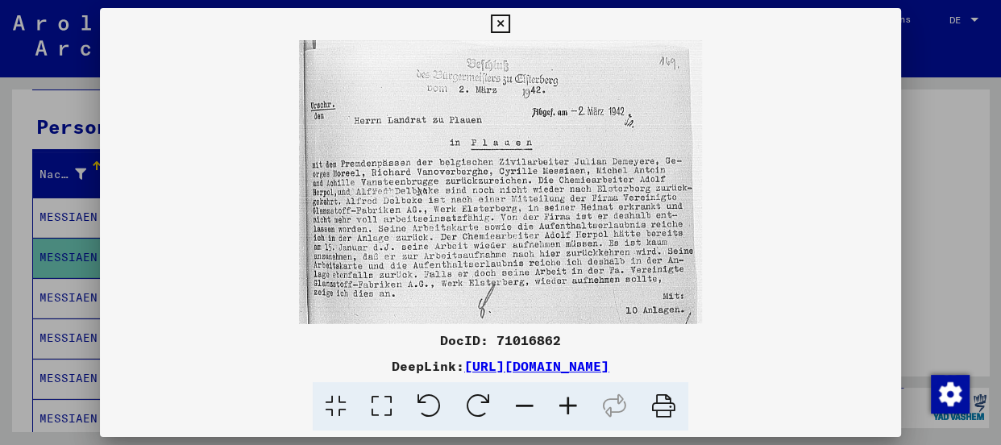
click at [721, 41] on viewer-one-image at bounding box center [500, 182] width 801 height 284
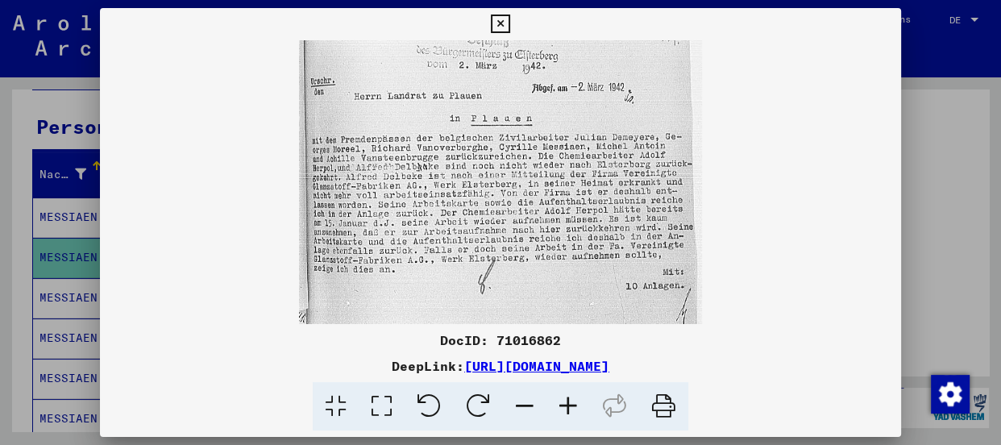
scroll to position [0, 0]
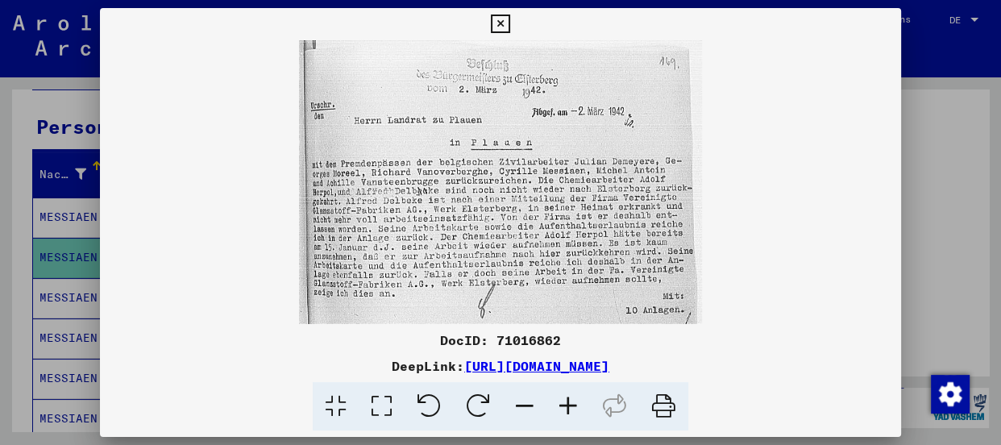
drag, startPoint x: 580, startPoint y: 117, endPoint x: 577, endPoint y: 189, distance: 72.6
click at [577, 189] on img at bounding box center [500, 202] width 403 height 324
click at [277, 89] on viewer-one-image at bounding box center [500, 182] width 801 height 284
click at [499, 26] on icon at bounding box center [500, 24] width 19 height 19
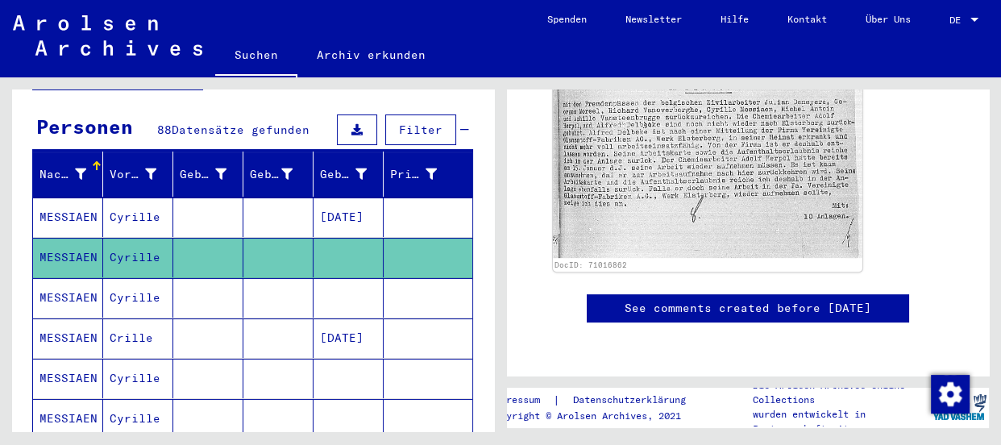
scroll to position [732, 0]
click at [68, 278] on mat-cell "MESSIAEN" at bounding box center [68, 297] width 70 height 39
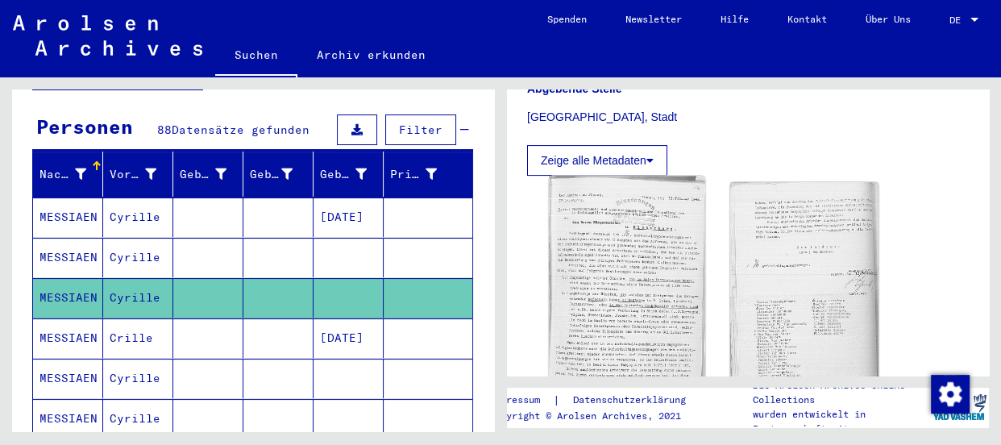
scroll to position [439, 0]
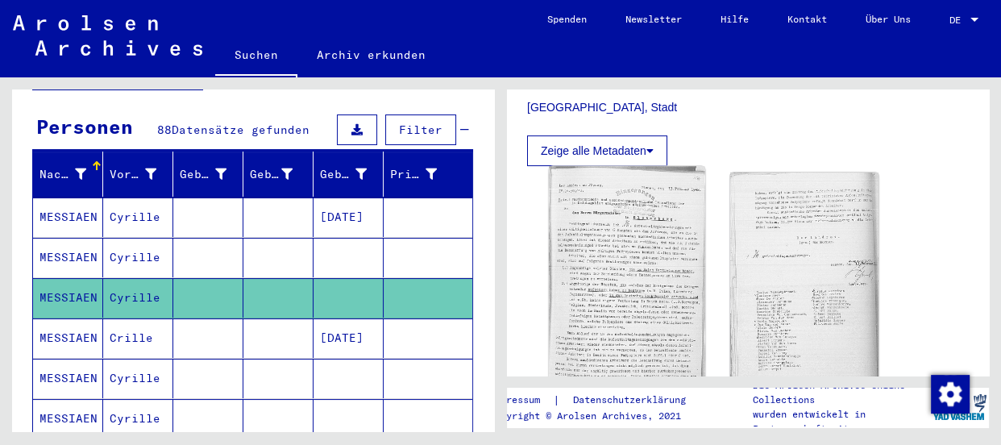
click at [630, 227] on img at bounding box center [627, 291] width 156 height 251
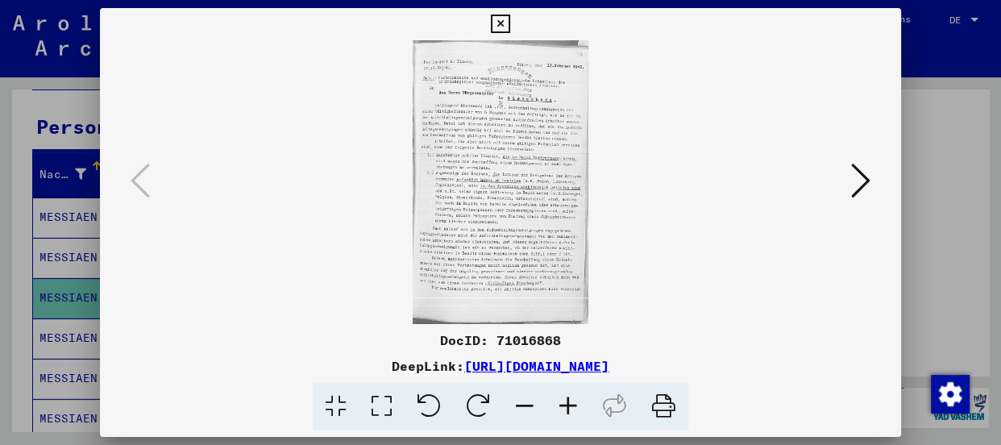
click at [571, 400] on icon at bounding box center [568, 406] width 44 height 49
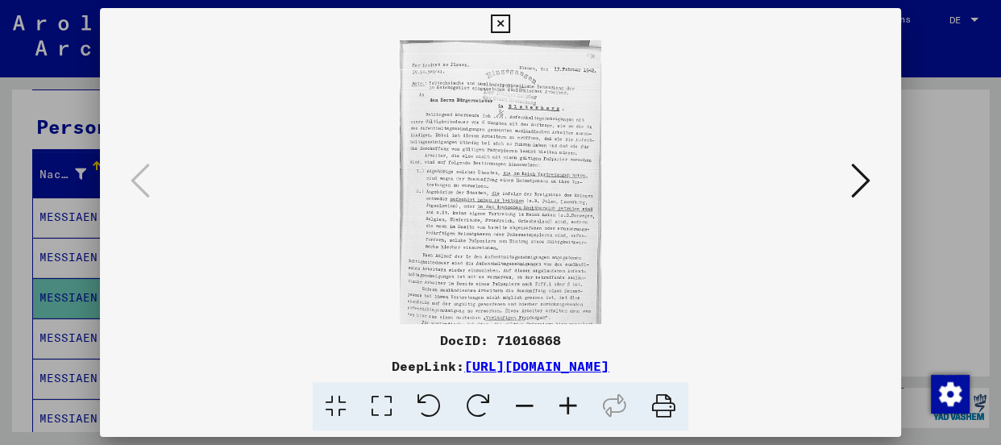
click at [571, 400] on icon at bounding box center [568, 406] width 44 height 49
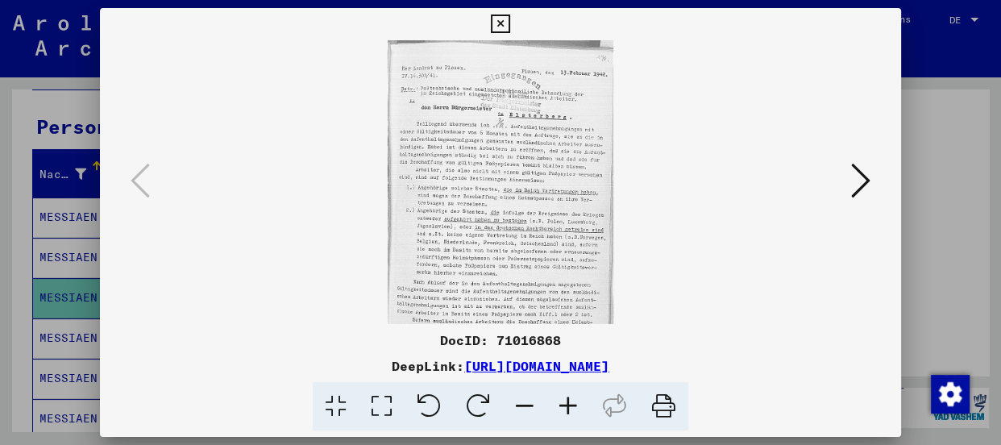
click at [571, 400] on icon at bounding box center [568, 406] width 44 height 49
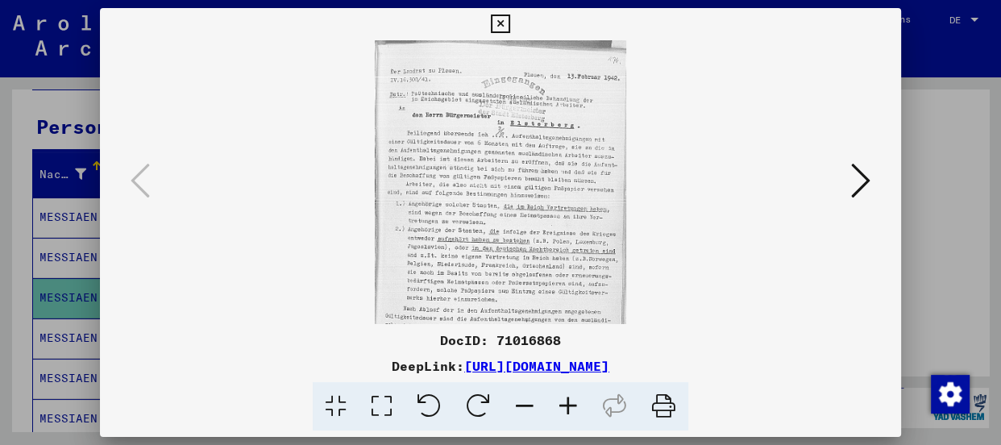
click at [571, 400] on icon at bounding box center [568, 406] width 44 height 49
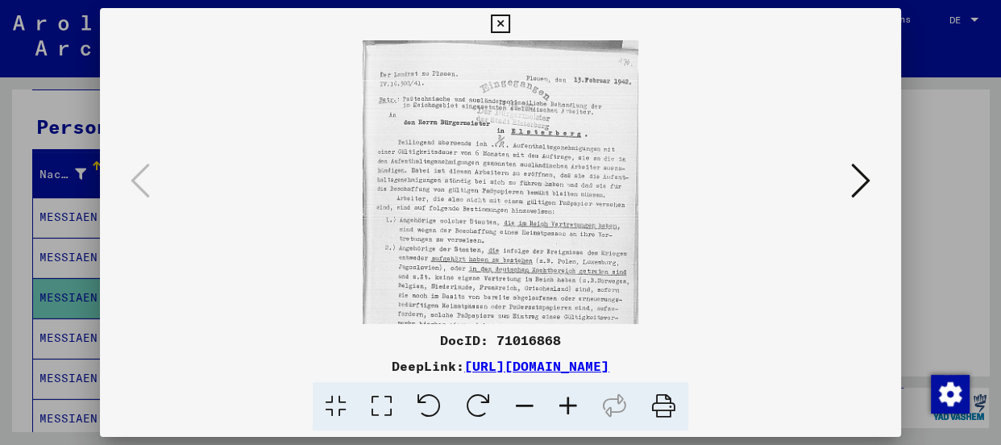
click at [571, 400] on icon at bounding box center [568, 406] width 44 height 49
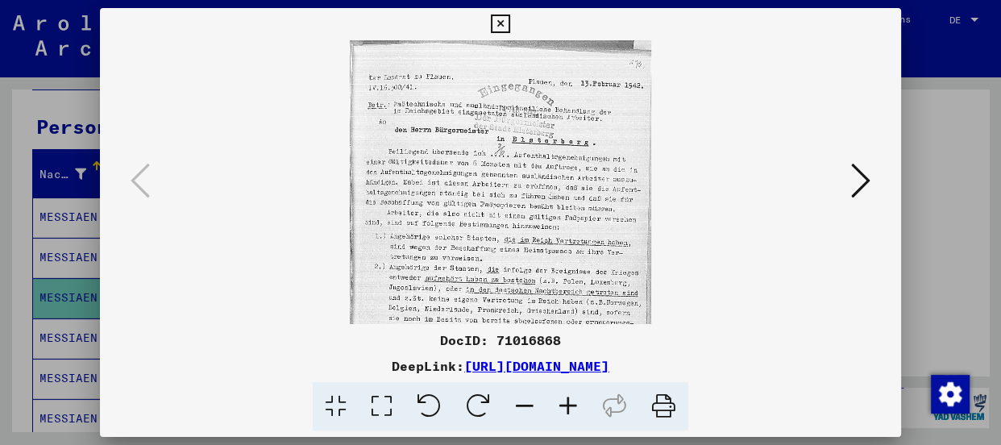
click at [571, 400] on icon at bounding box center [568, 406] width 44 height 49
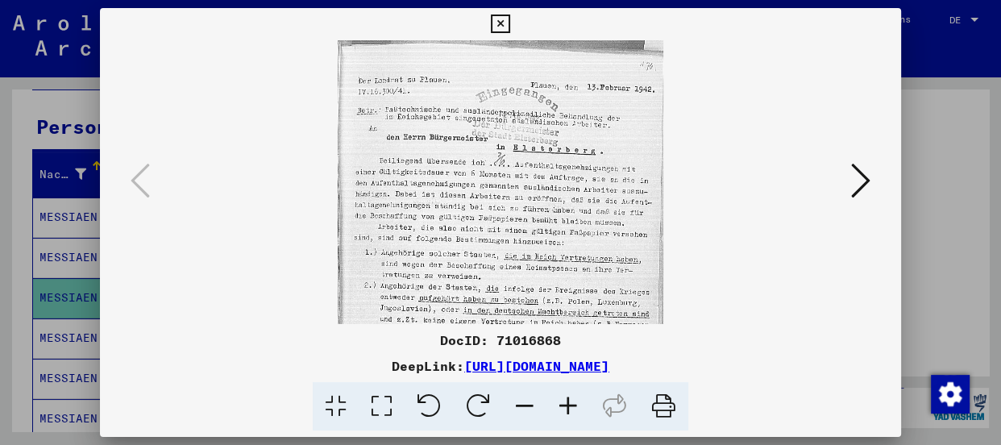
click at [571, 400] on icon at bounding box center [568, 406] width 44 height 49
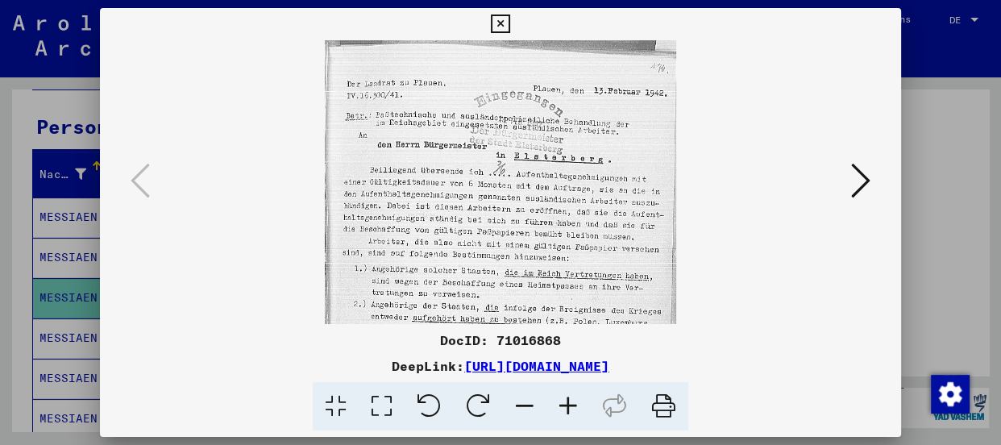
click at [571, 400] on icon at bounding box center [568, 406] width 44 height 49
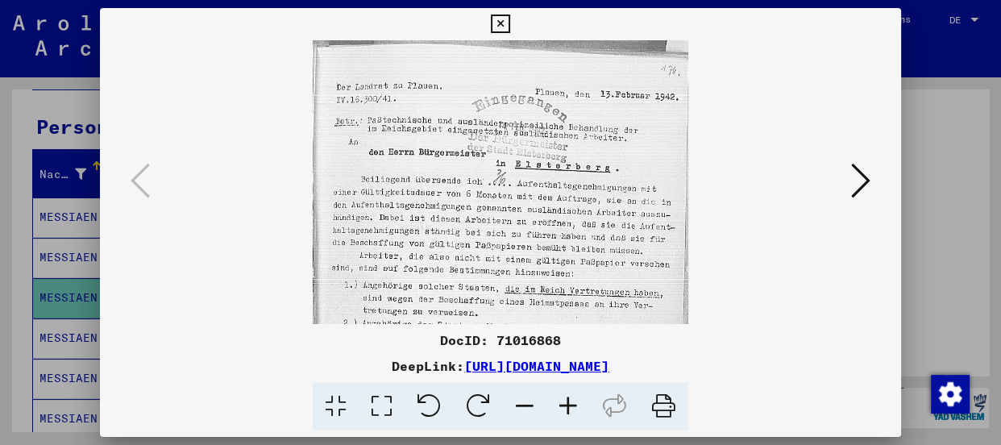
click at [571, 400] on icon at bounding box center [568, 406] width 44 height 49
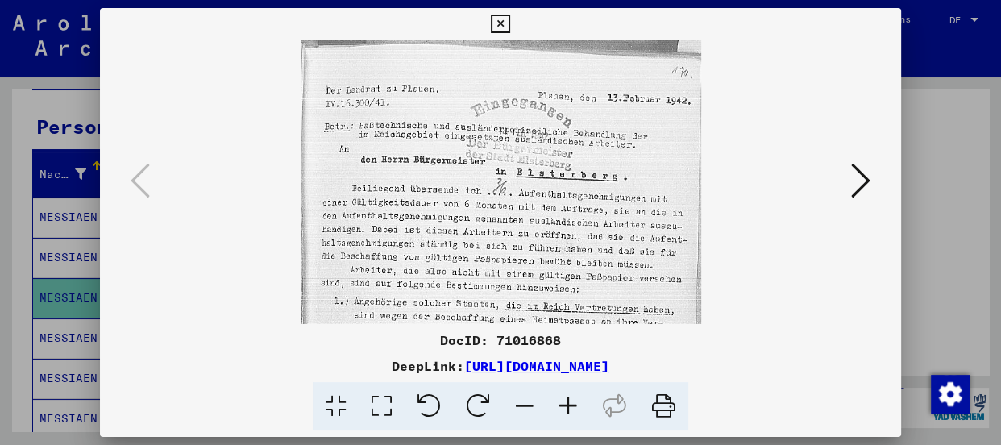
click at [571, 400] on icon at bounding box center [568, 406] width 44 height 49
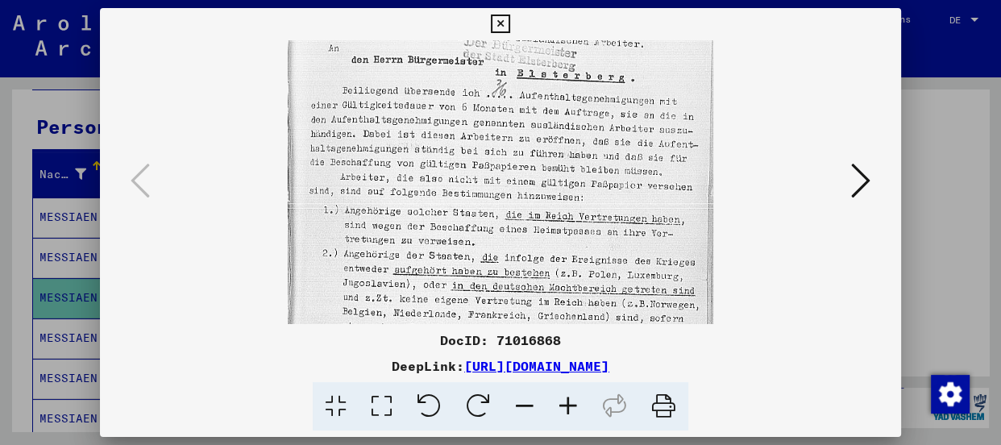
scroll to position [114, 0]
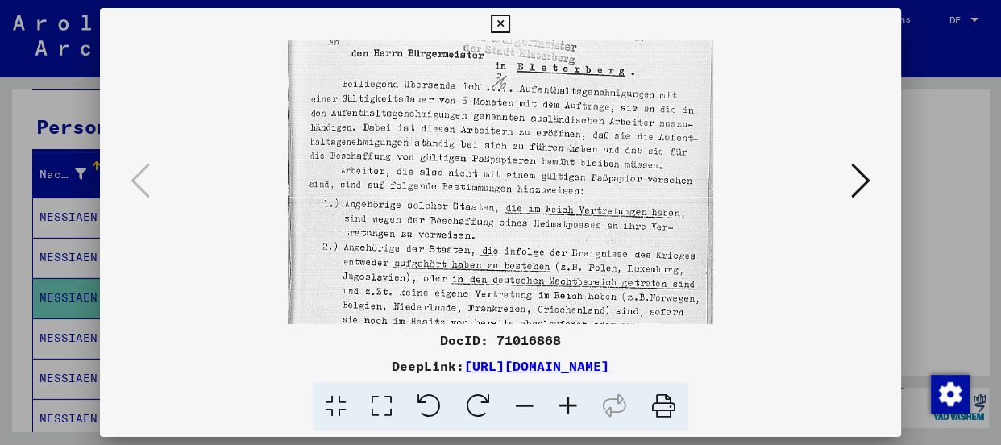
drag, startPoint x: 478, startPoint y: 275, endPoint x: 478, endPoint y: 150, distance: 124.9
click at [478, 150] on img at bounding box center [500, 270] width 425 height 687
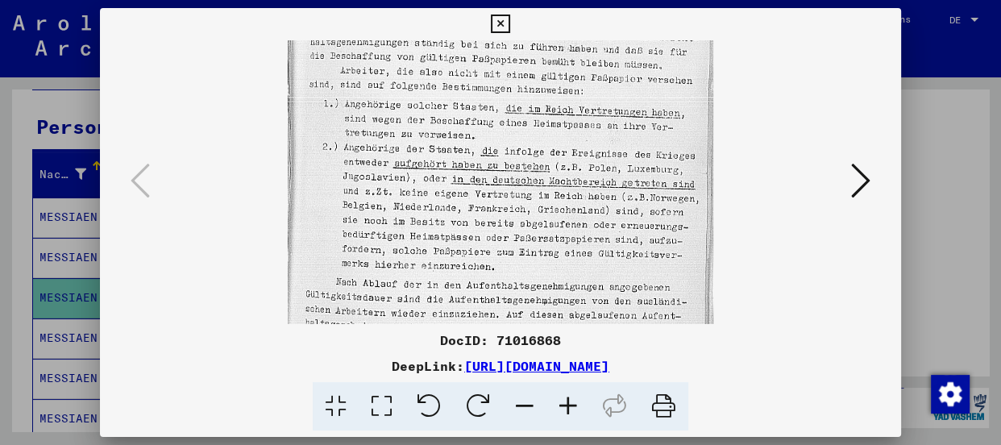
scroll to position [216, 0]
drag, startPoint x: 413, startPoint y: 240, endPoint x: 409, endPoint y: 147, distance: 93.6
click at [409, 147] on img at bounding box center [500, 167] width 425 height 687
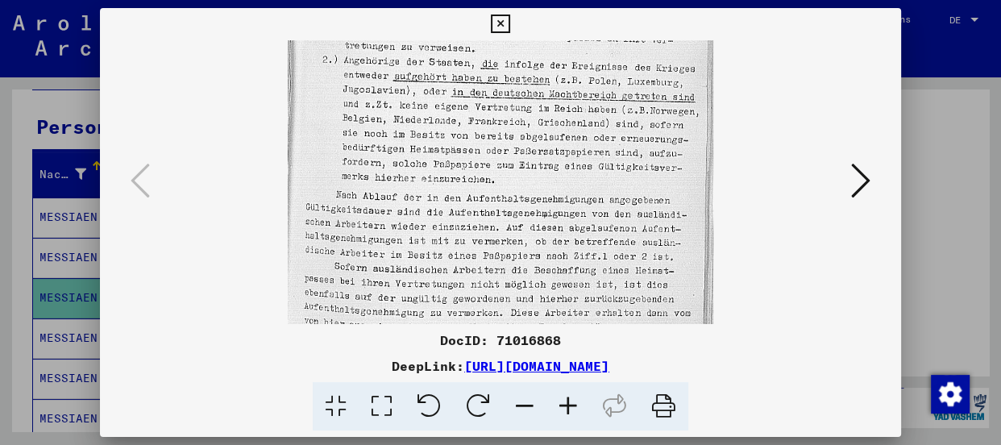
scroll to position [301, 0]
drag, startPoint x: 397, startPoint y: 234, endPoint x: 394, endPoint y: 143, distance: 91.1
click at [394, 143] on img at bounding box center [500, 82] width 425 height 687
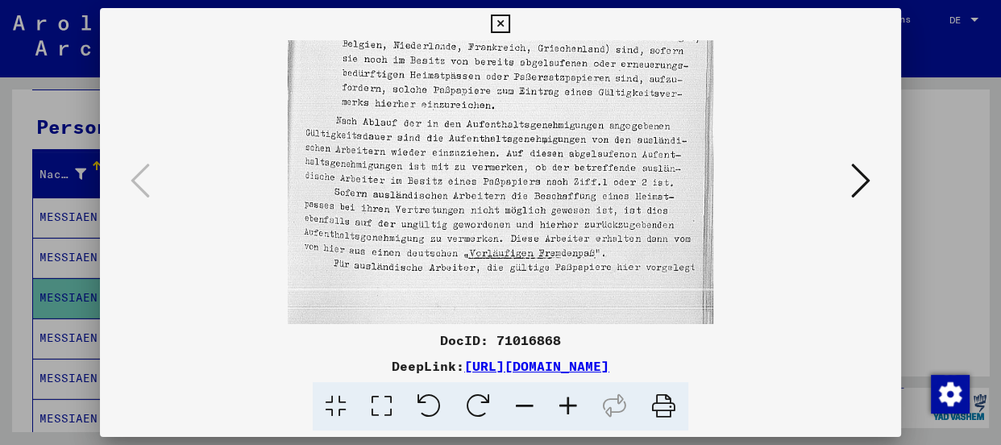
scroll to position [379, 0]
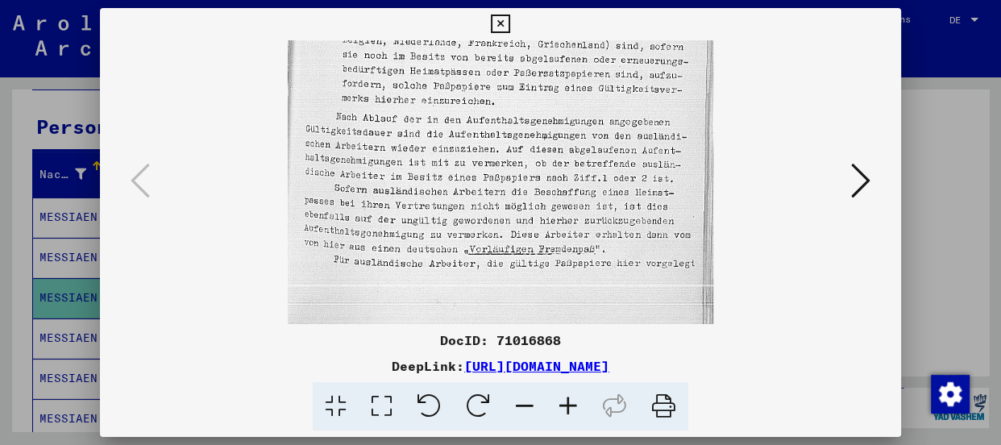
drag, startPoint x: 403, startPoint y: 243, endPoint x: 402, endPoint y: 161, distance: 81.4
click at [402, 161] on img at bounding box center [500, 5] width 425 height 687
click at [862, 181] on icon at bounding box center [860, 180] width 19 height 39
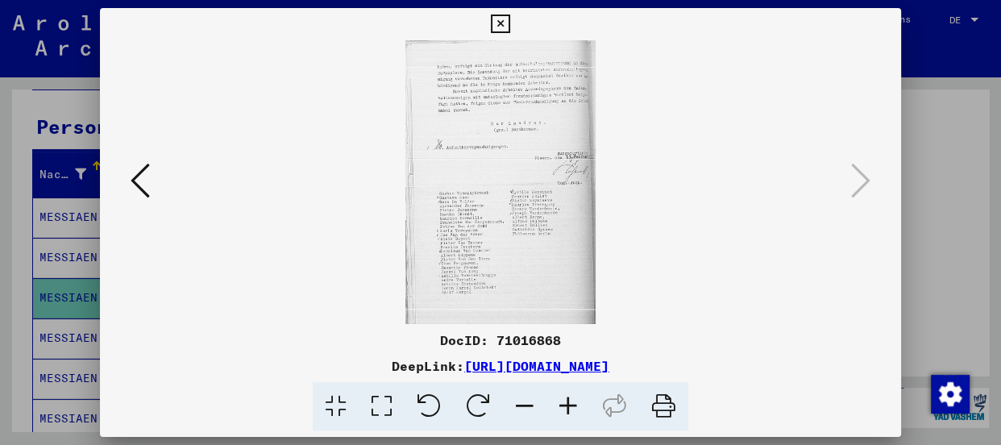
scroll to position [0, 0]
click at [568, 404] on icon at bounding box center [568, 406] width 44 height 49
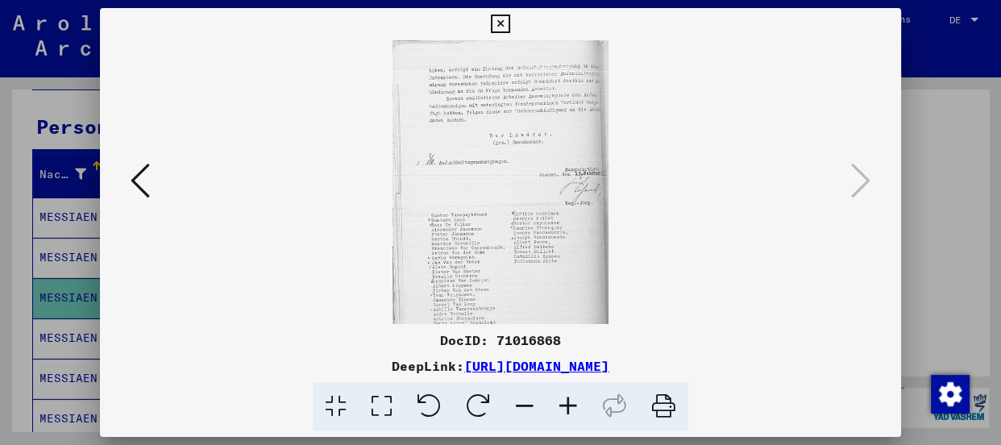
click at [568, 404] on icon at bounding box center [568, 406] width 44 height 49
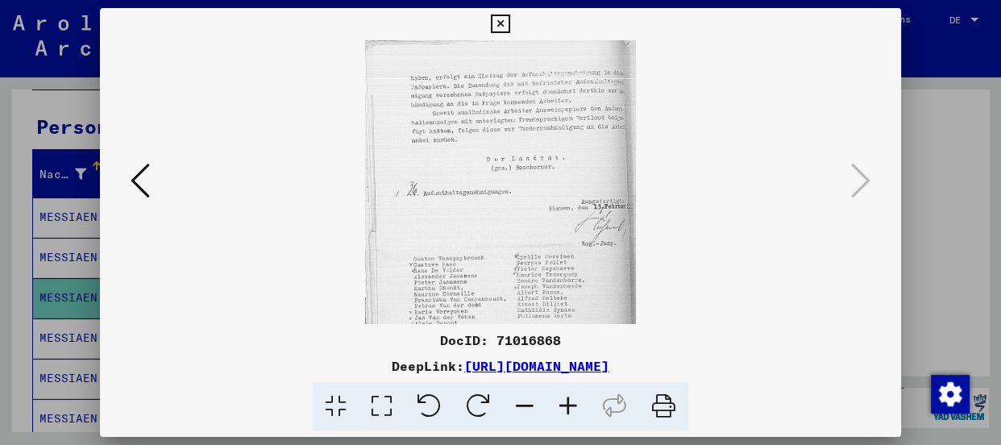
click at [568, 404] on icon at bounding box center [568, 406] width 44 height 49
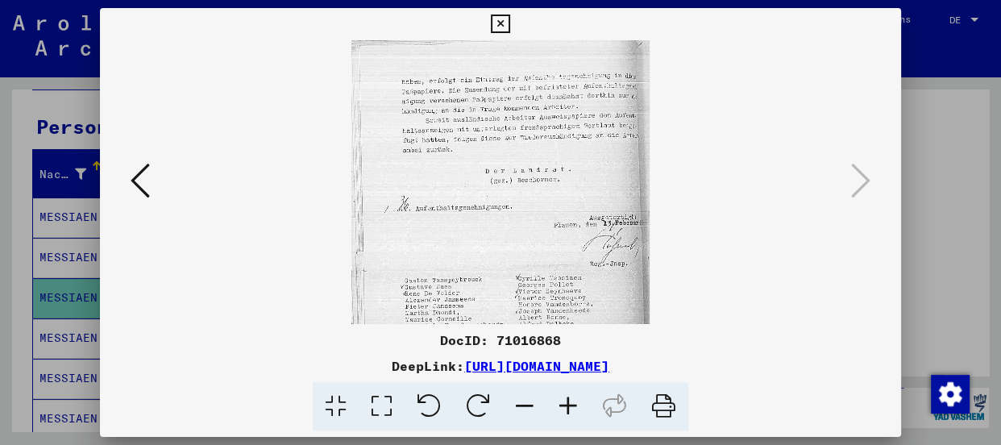
click at [568, 404] on icon at bounding box center [568, 406] width 44 height 49
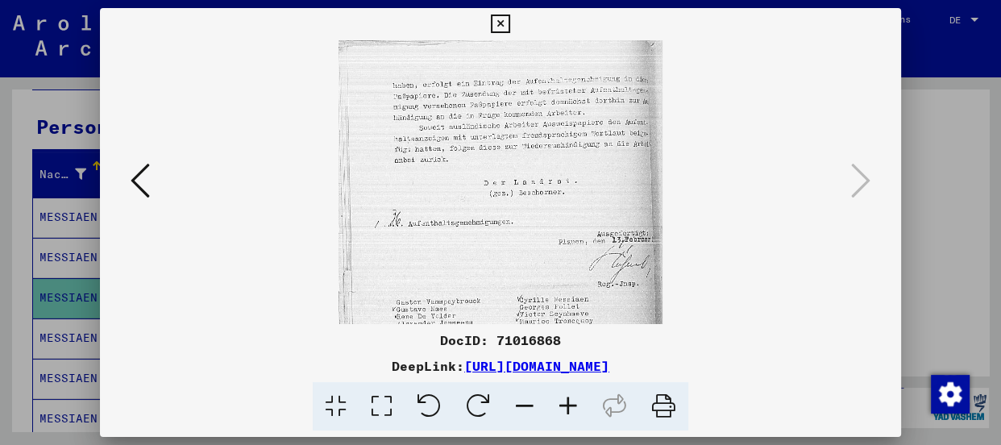
click at [568, 404] on icon at bounding box center [568, 406] width 44 height 49
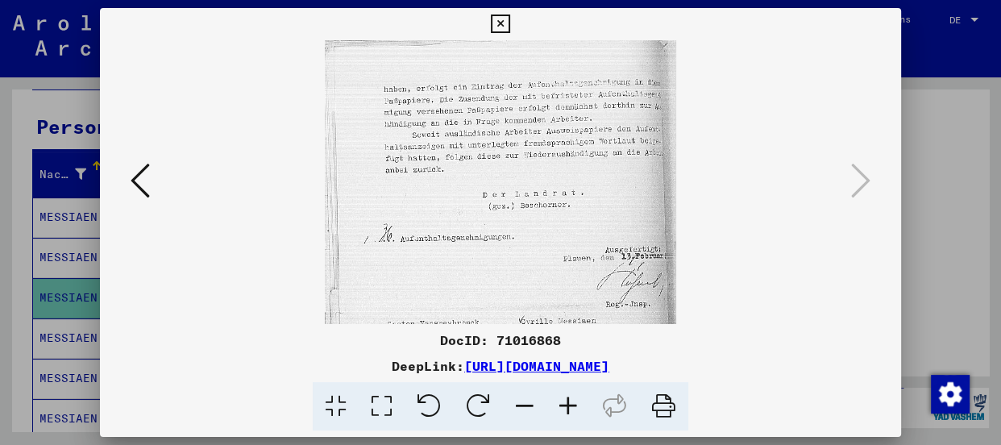
click at [568, 404] on icon at bounding box center [568, 406] width 44 height 49
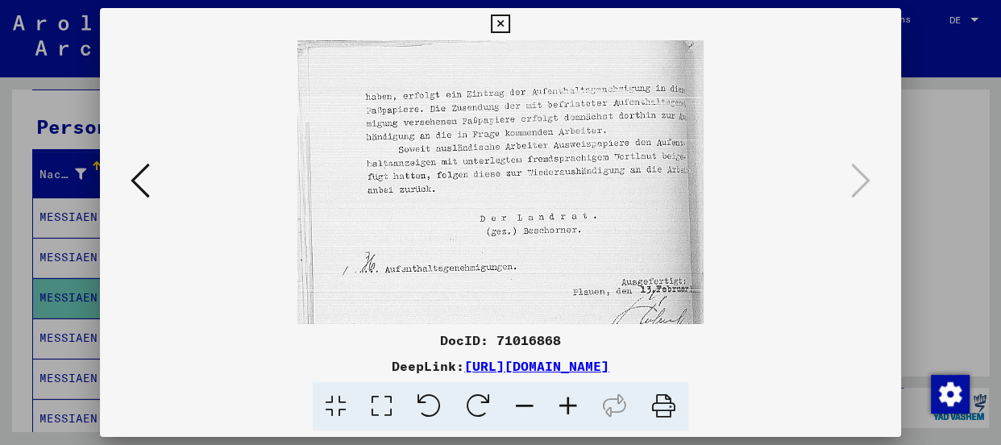
click at [568, 404] on icon at bounding box center [568, 406] width 44 height 49
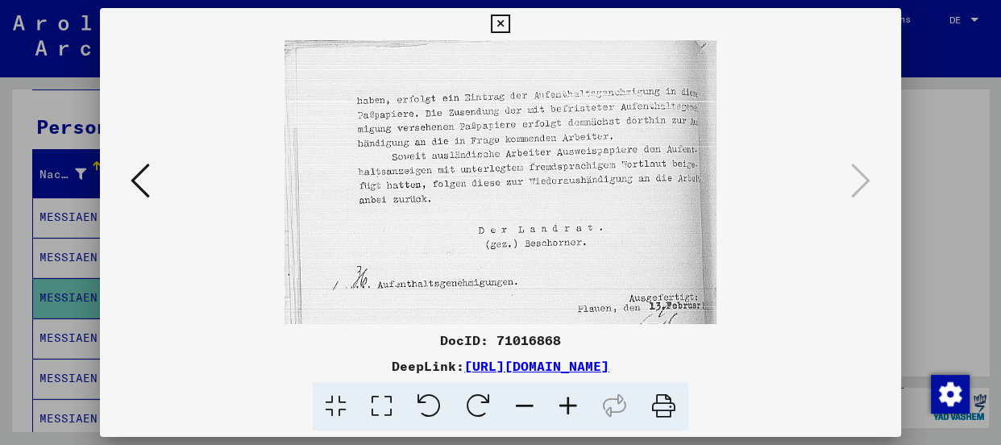
click at [568, 404] on icon at bounding box center [568, 406] width 44 height 49
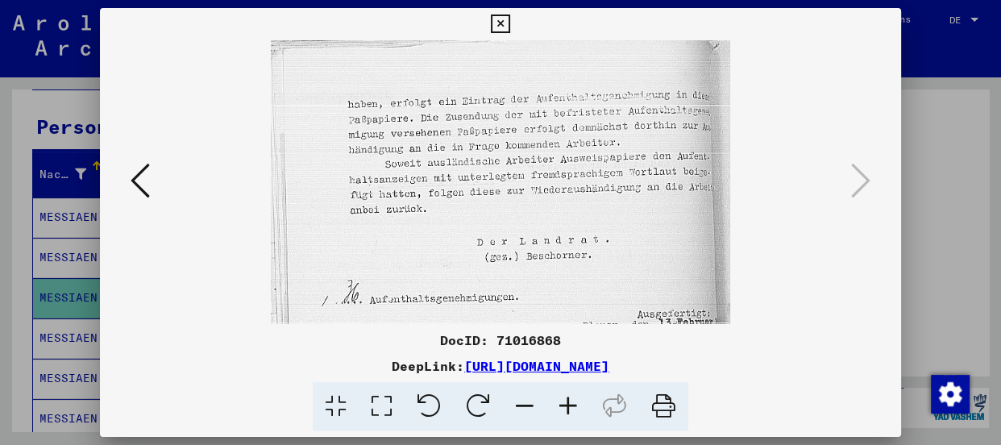
click at [568, 404] on icon at bounding box center [568, 406] width 44 height 49
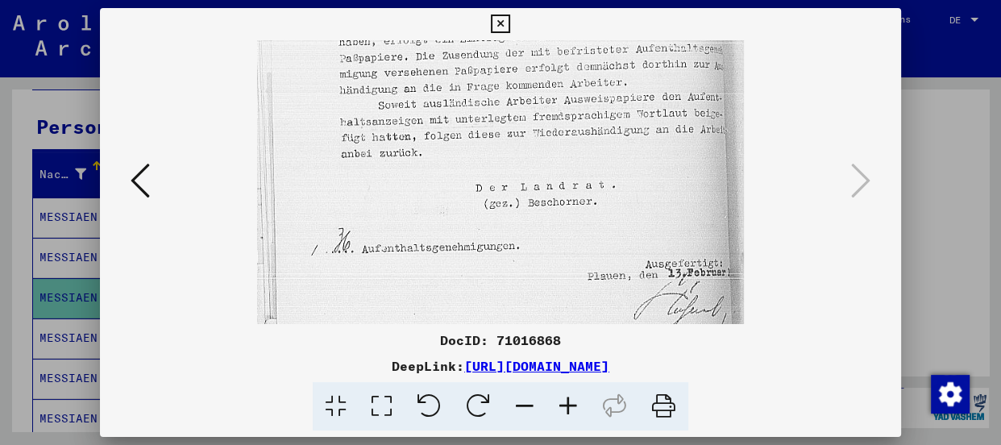
scroll to position [68, 0]
drag, startPoint x: 444, startPoint y: 264, endPoint x: 442, endPoint y: 189, distance: 75.0
click at [442, 189] on img at bounding box center [500, 336] width 487 height 727
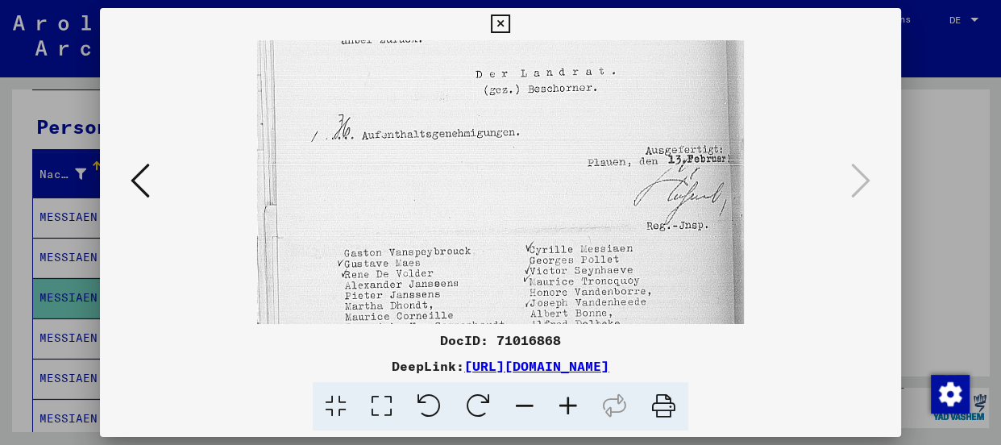
scroll to position [183, 0]
drag, startPoint x: 437, startPoint y: 280, endPoint x: 435, endPoint y: 153, distance: 126.5
click at [435, 153] on img at bounding box center [500, 220] width 487 height 727
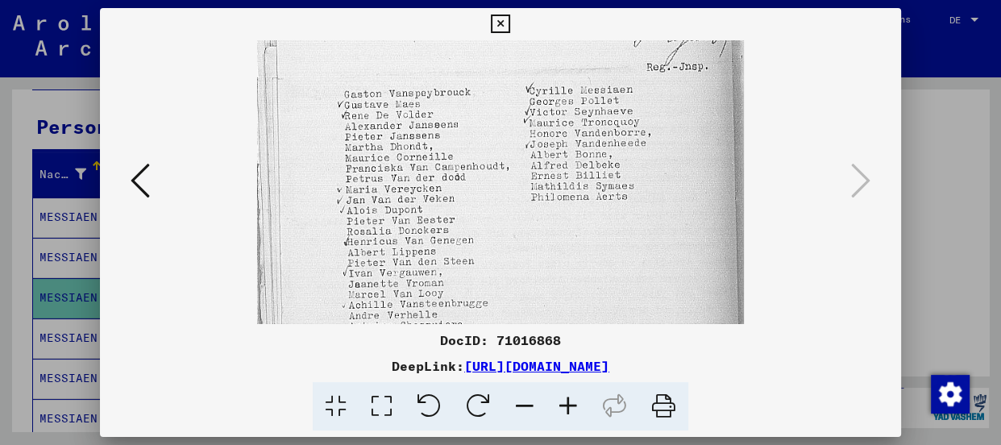
scroll to position [345, 0]
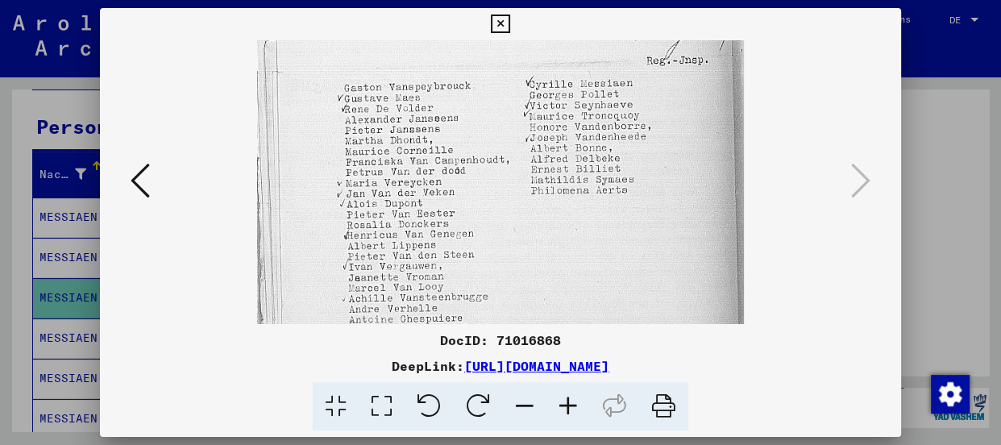
drag, startPoint x: 506, startPoint y: 276, endPoint x: 483, endPoint y: 108, distance: 169.9
click at [483, 108] on img at bounding box center [500, 58] width 487 height 727
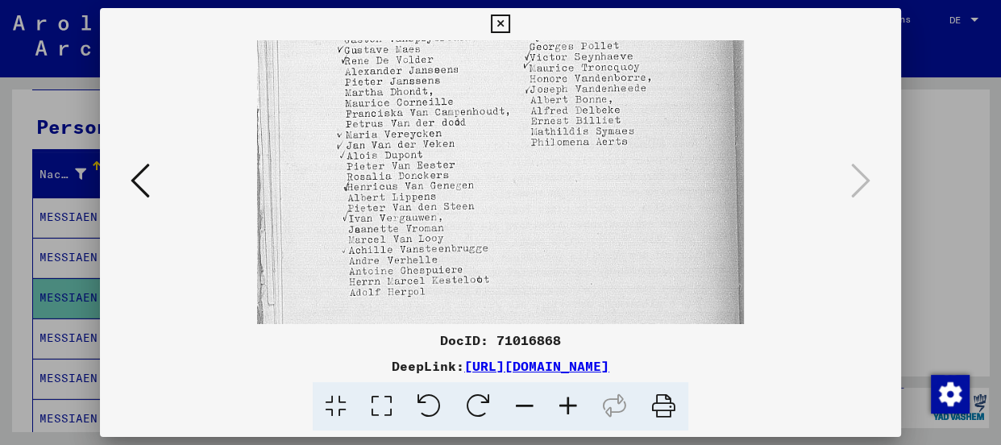
scroll to position [399, 0]
drag, startPoint x: 494, startPoint y: 202, endPoint x: 497, endPoint y: 144, distance: 58.1
click at [497, 144] on img at bounding box center [500, 4] width 487 height 727
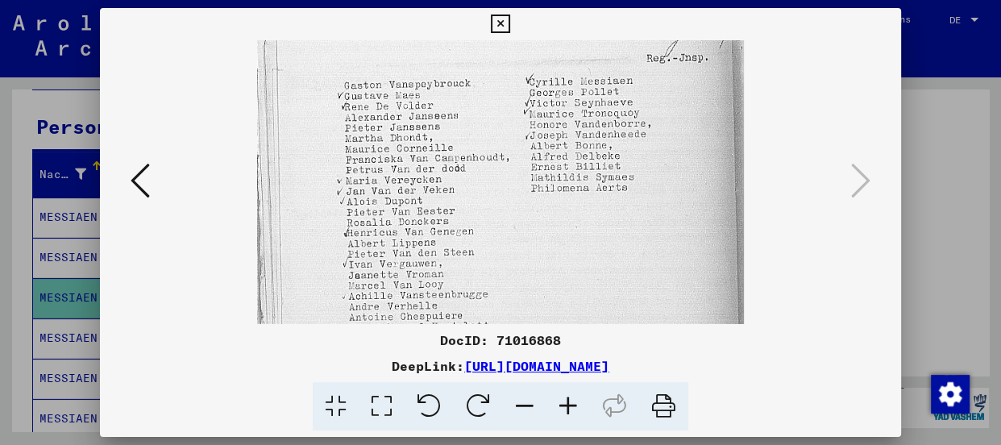
drag, startPoint x: 497, startPoint y: 143, endPoint x: 532, endPoint y: 185, distance: 53.8
click at [529, 193] on img at bounding box center [500, 56] width 487 height 727
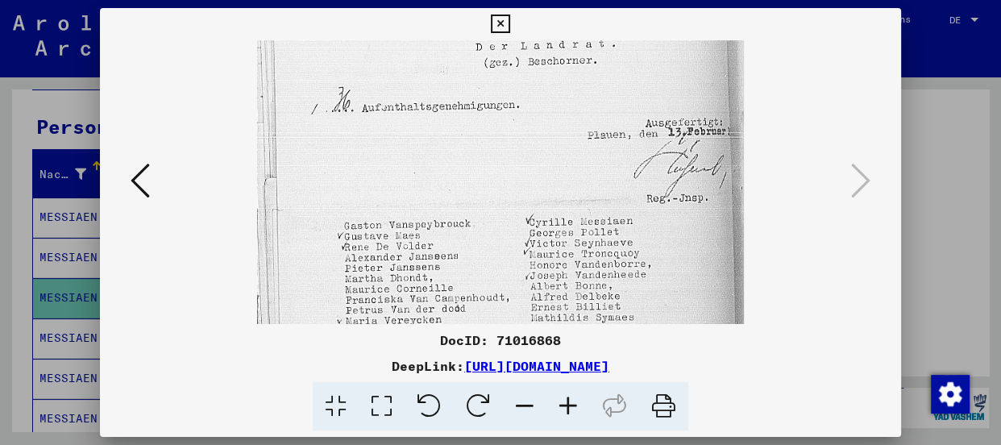
scroll to position [206, 0]
drag, startPoint x: 532, startPoint y: 176, endPoint x: 532, endPoint y: 319, distance: 143.4
click at [532, 319] on img at bounding box center [500, 197] width 487 height 727
click at [493, 23] on icon at bounding box center [500, 24] width 19 height 19
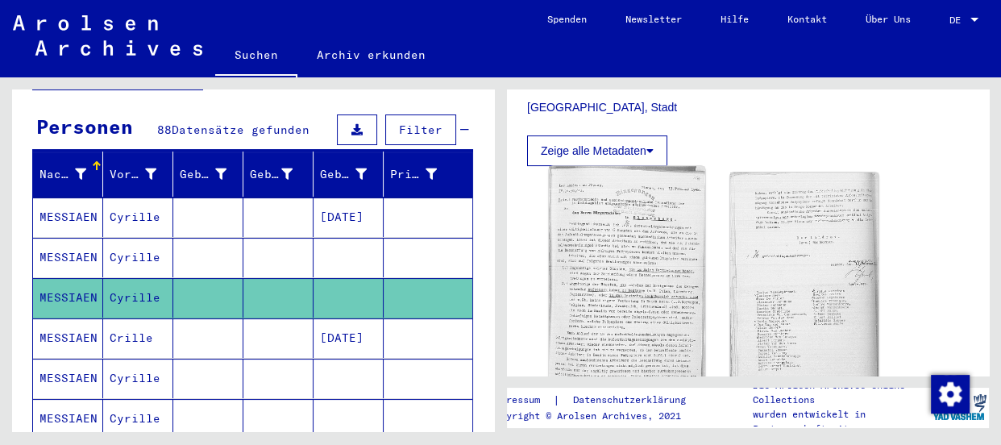
click at [615, 217] on img at bounding box center [627, 291] width 156 height 251
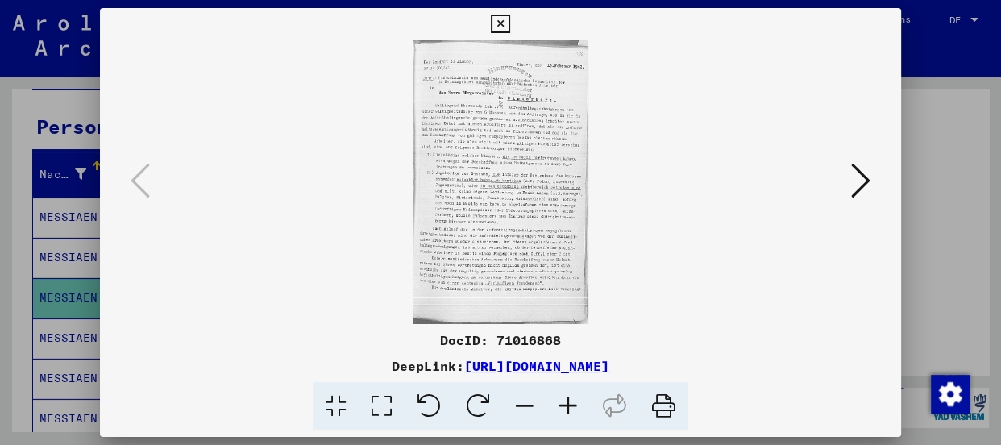
click at [529, 120] on img at bounding box center [500, 182] width 691 height 284
click at [563, 409] on icon at bounding box center [568, 406] width 44 height 49
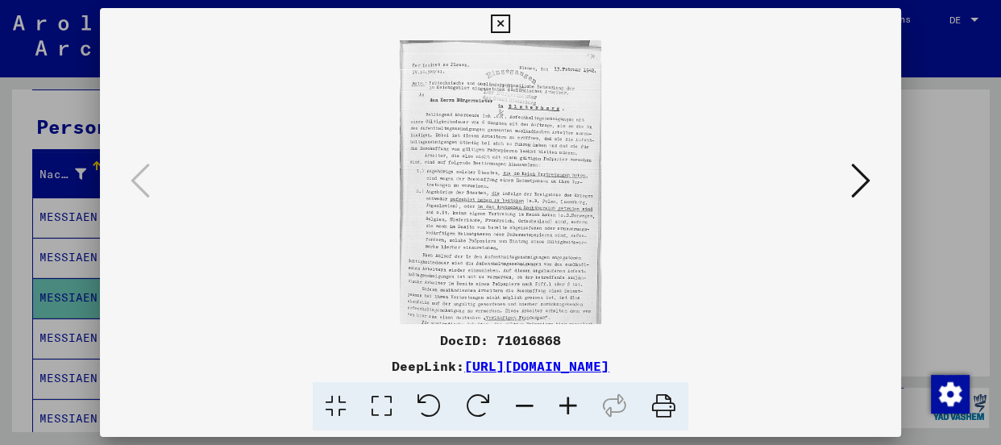
click at [563, 409] on icon at bounding box center [568, 406] width 44 height 49
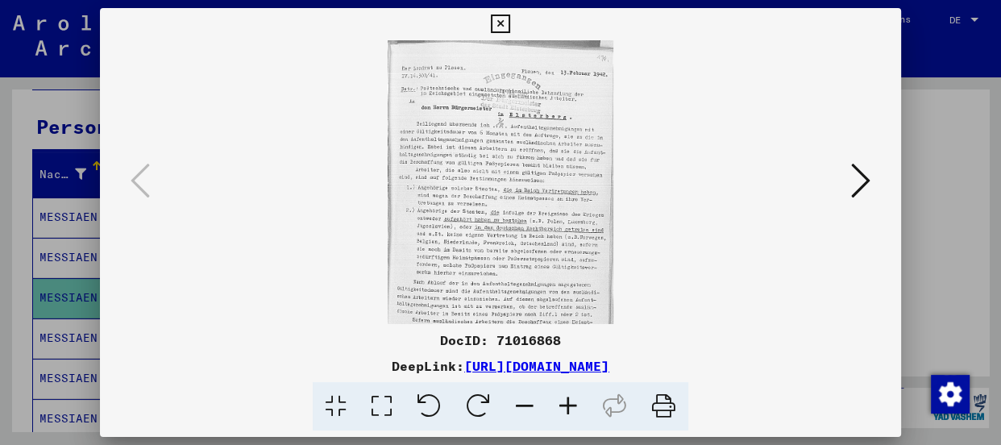
click at [563, 409] on icon at bounding box center [568, 406] width 44 height 49
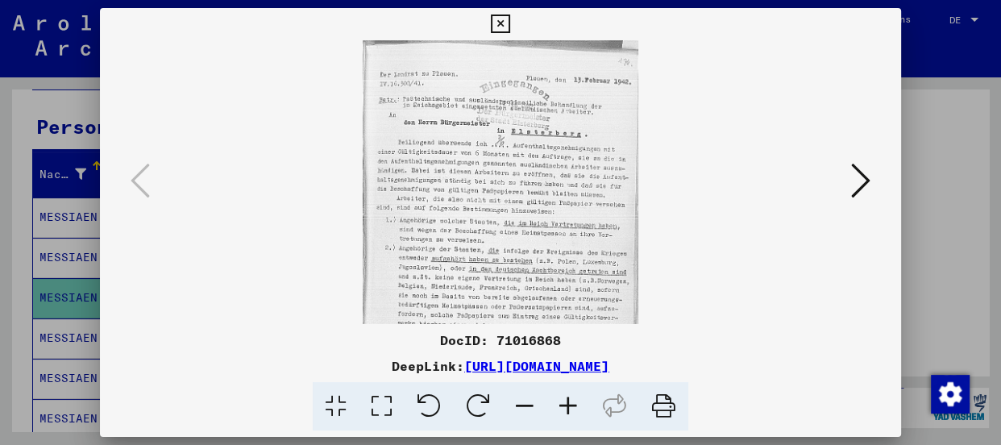
click at [563, 409] on icon at bounding box center [568, 406] width 44 height 49
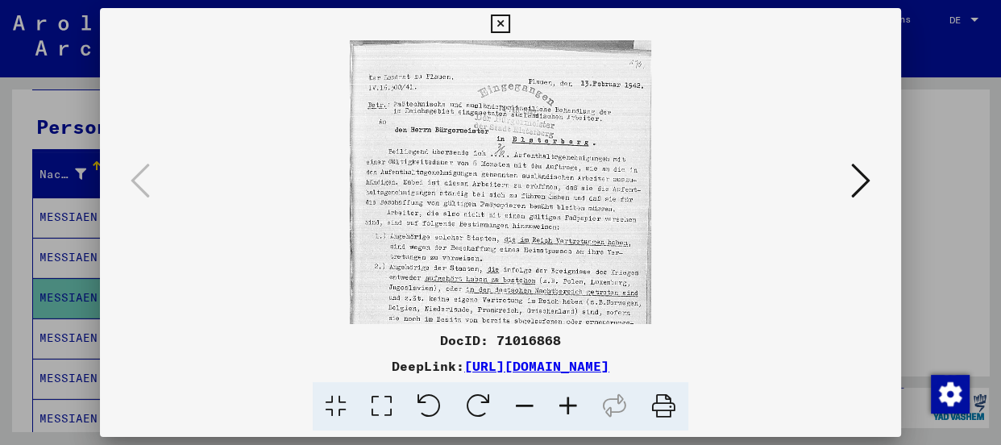
click at [563, 409] on icon at bounding box center [568, 406] width 44 height 49
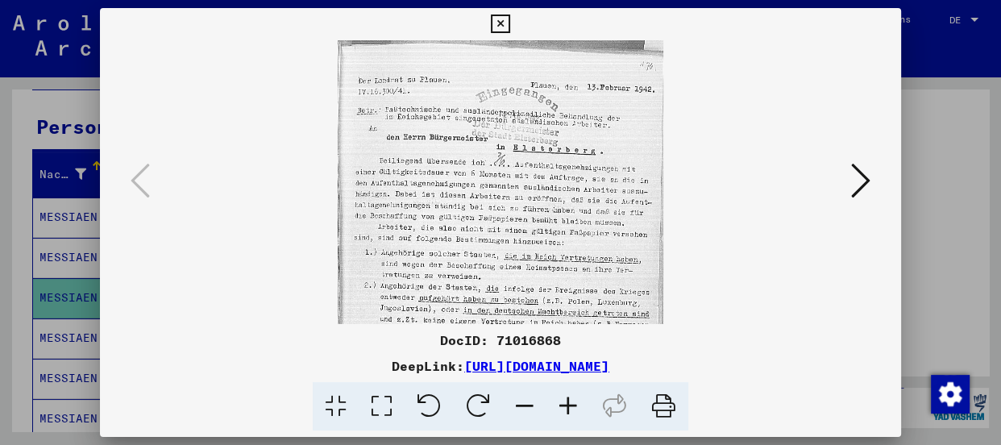
click at [563, 409] on icon at bounding box center [568, 406] width 44 height 49
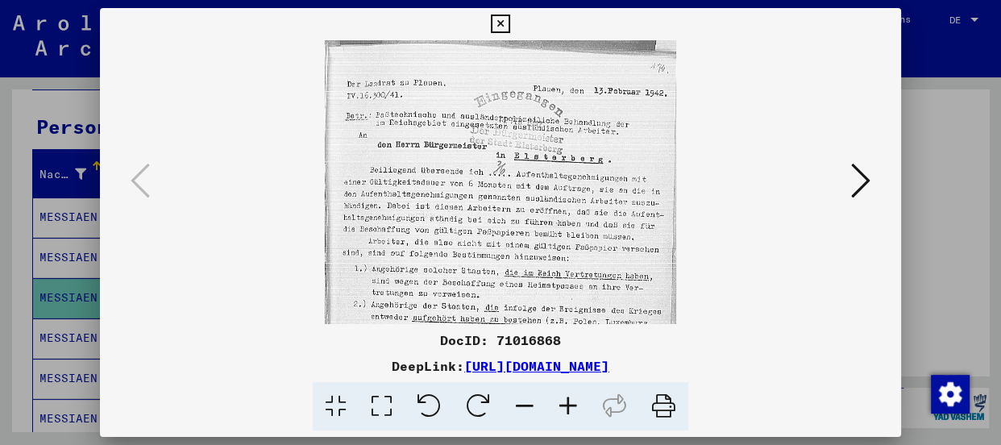
click at [563, 409] on icon at bounding box center [568, 406] width 44 height 49
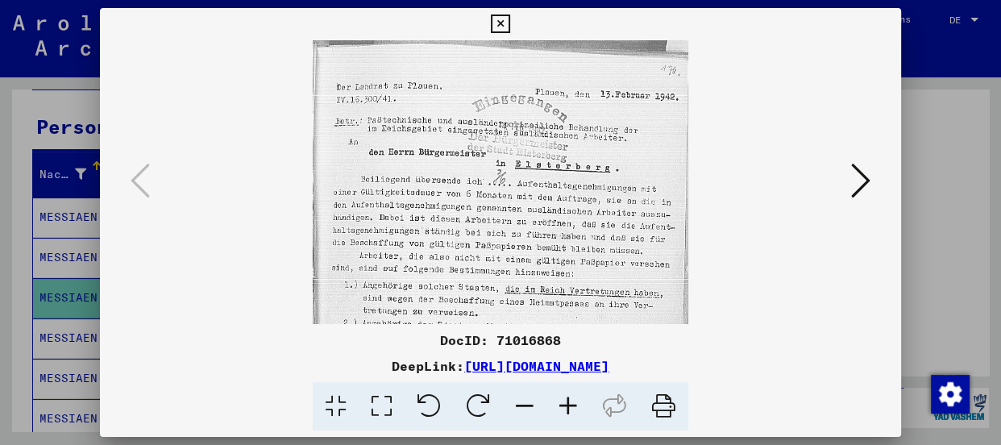
click at [563, 409] on icon at bounding box center [568, 406] width 44 height 49
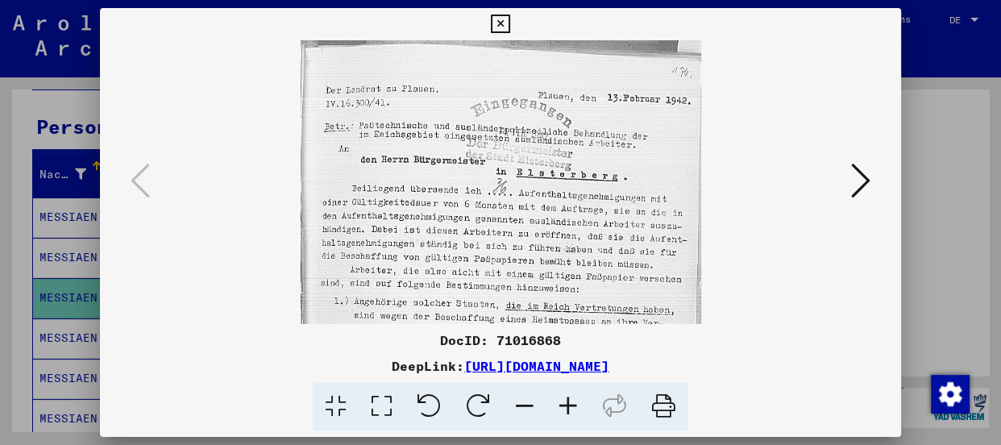
click at [501, 22] on icon at bounding box center [500, 24] width 19 height 19
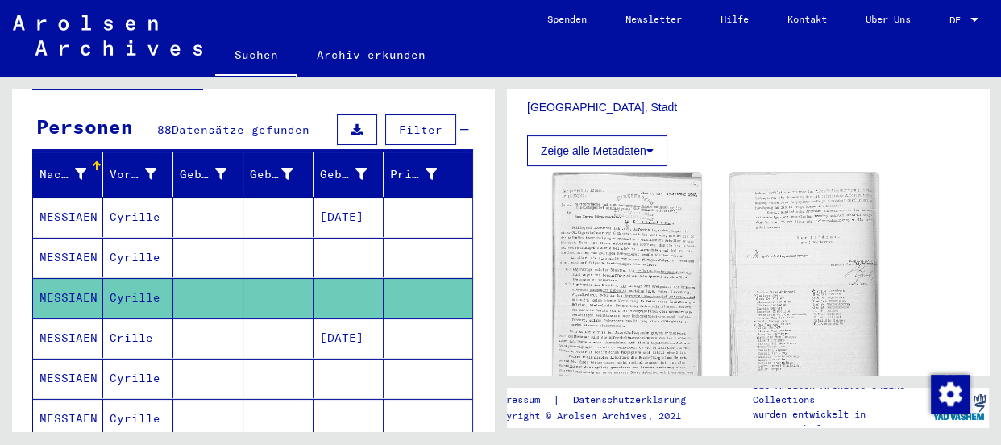
drag, startPoint x: 642, startPoint y: 115, endPoint x: 611, endPoint y: 128, distance: 34.0
click at [641, 115] on p "[GEOGRAPHIC_DATA], Stadt" at bounding box center [748, 107] width 442 height 17
click at [47, 318] on mat-cell "MESSIAEN" at bounding box center [68, 337] width 70 height 39
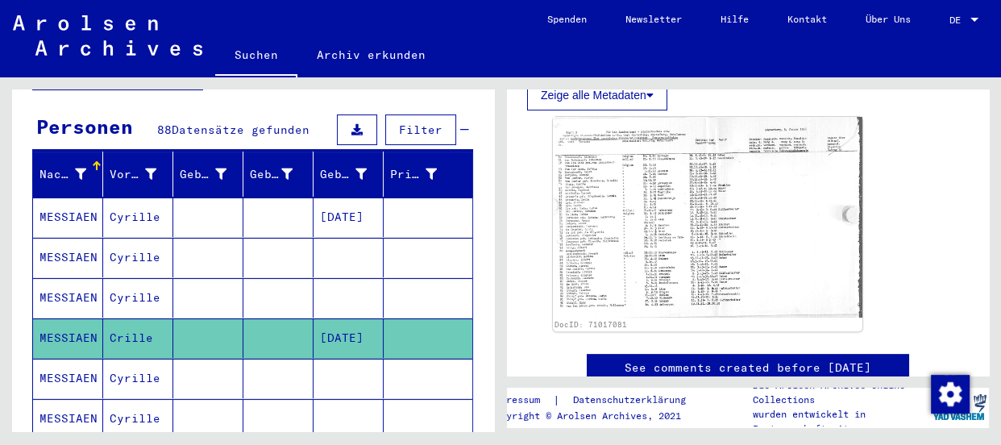
scroll to position [513, 0]
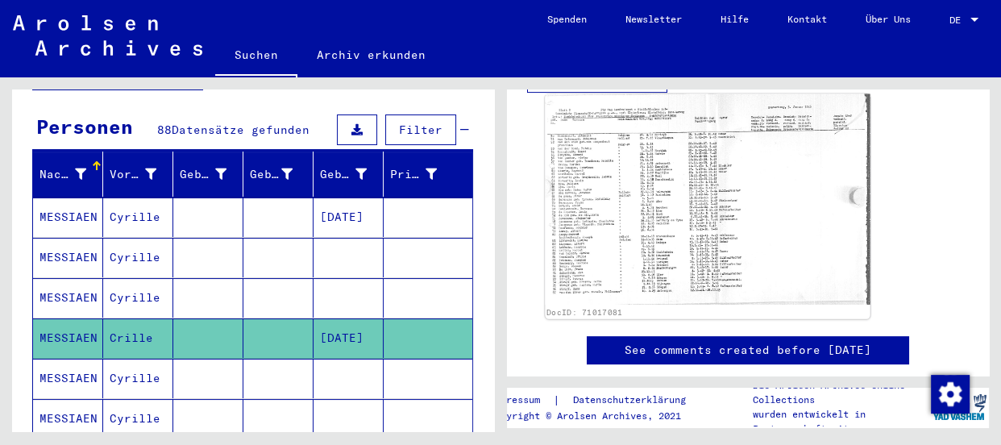
click at [642, 235] on img at bounding box center [707, 199] width 325 height 211
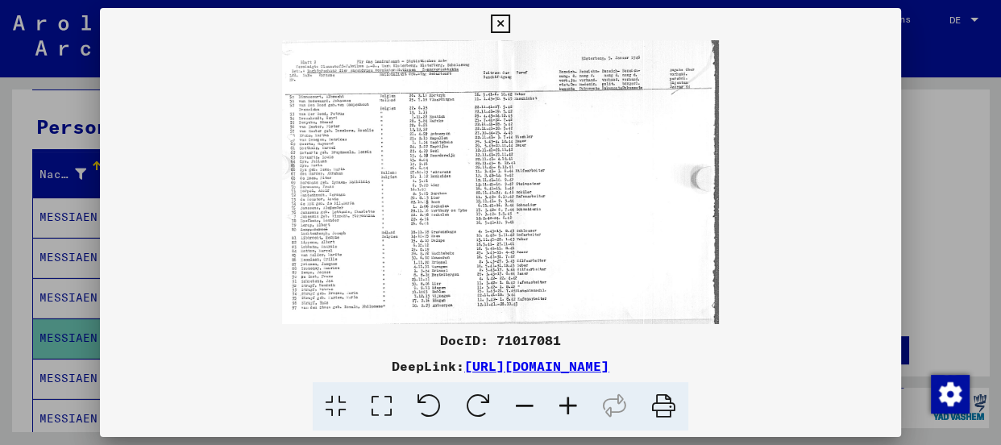
click at [571, 406] on icon at bounding box center [568, 406] width 44 height 49
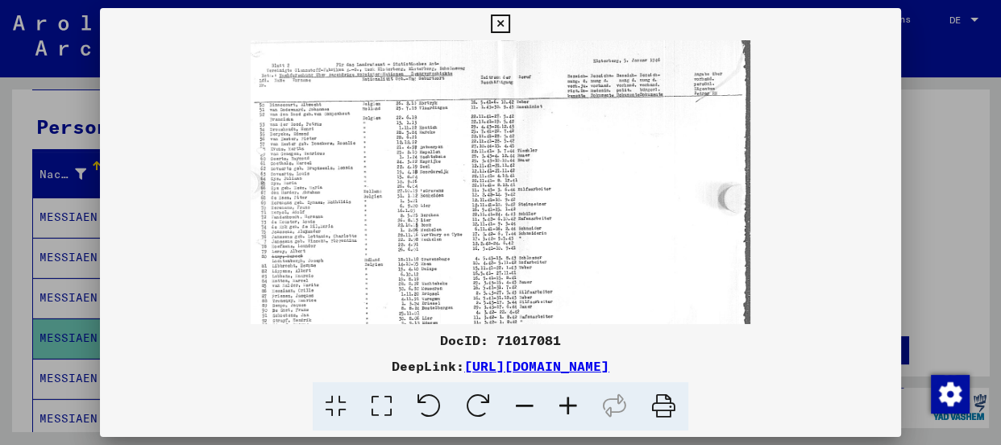
click at [571, 406] on icon at bounding box center [568, 406] width 44 height 49
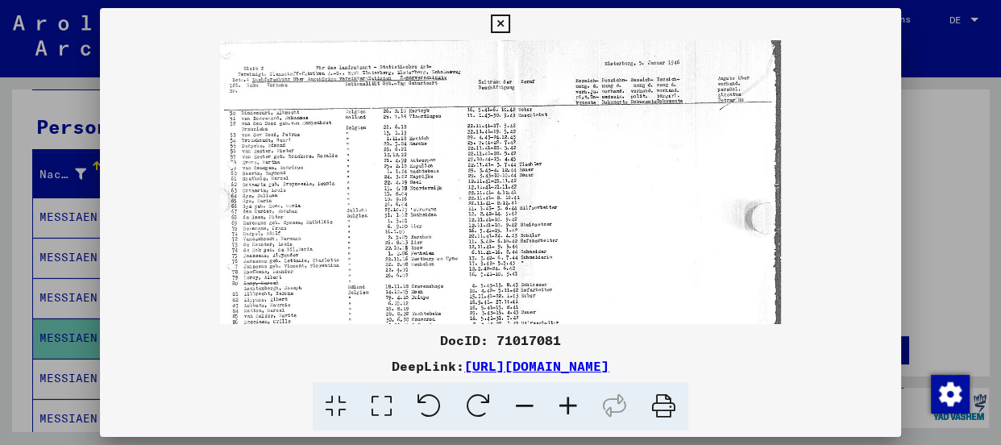
click at [571, 406] on icon at bounding box center [568, 406] width 44 height 49
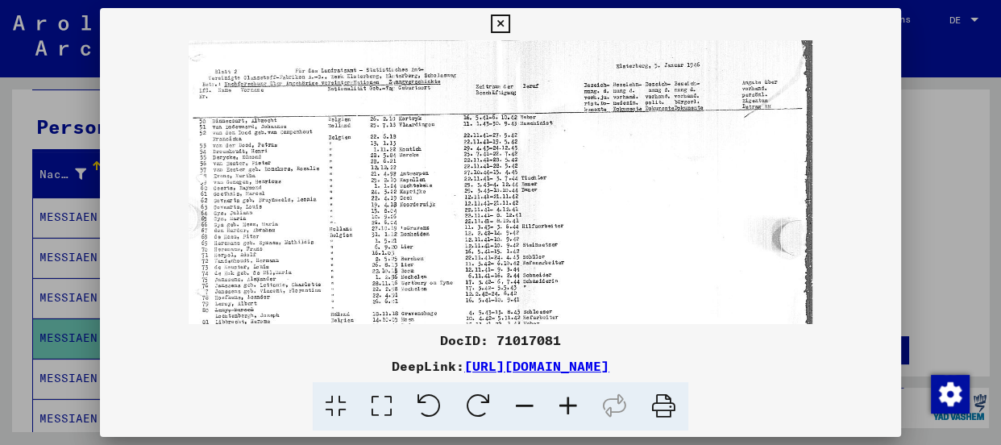
click at [571, 406] on icon at bounding box center [568, 406] width 44 height 49
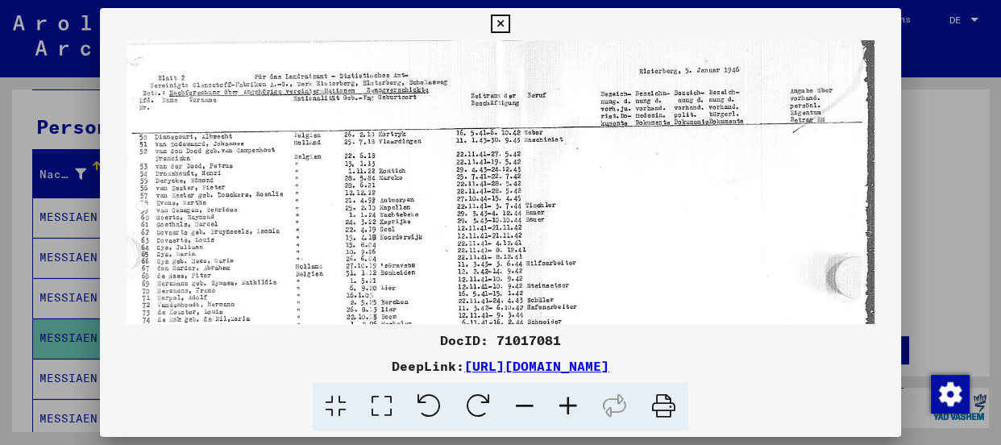
click at [571, 406] on icon at bounding box center [568, 406] width 44 height 49
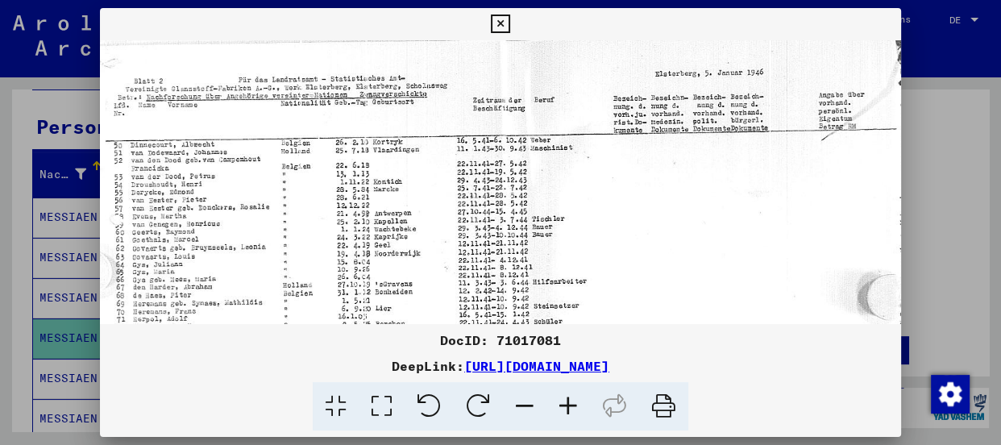
click at [571, 406] on icon at bounding box center [568, 406] width 44 height 49
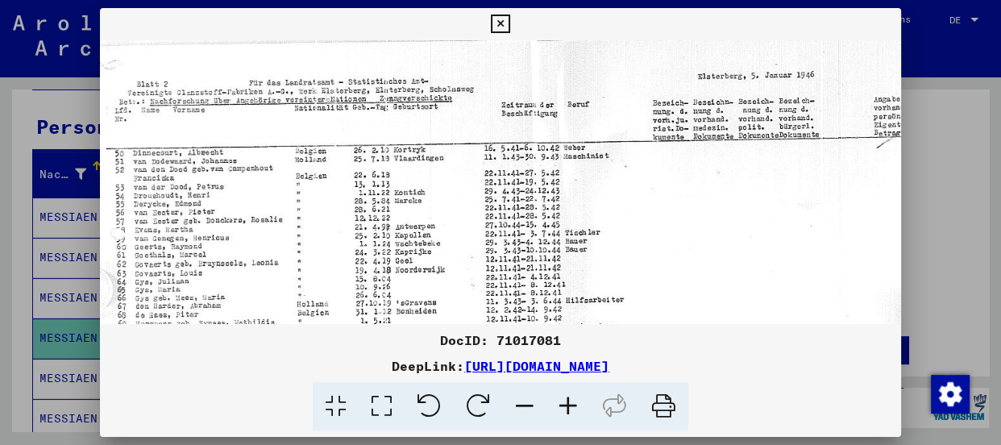
click at [571, 406] on icon at bounding box center [568, 406] width 44 height 49
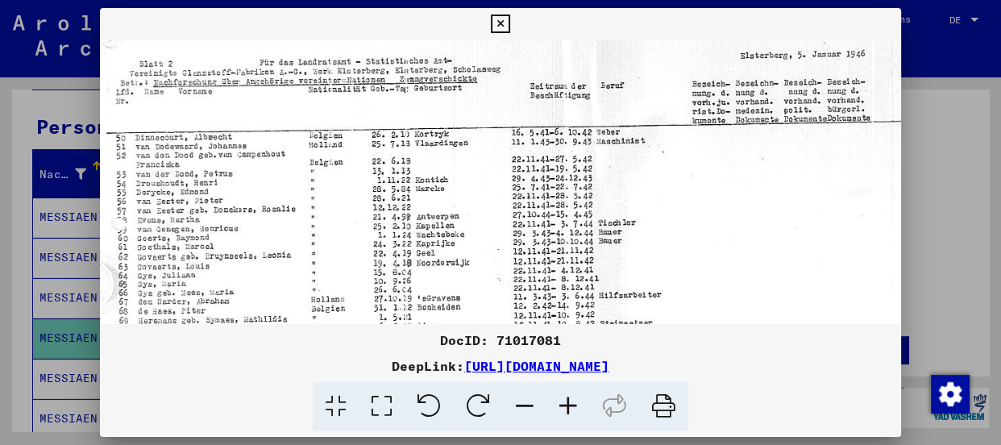
scroll to position [24, 0]
drag, startPoint x: 630, startPoint y: 193, endPoint x: 595, endPoint y: 165, distance: 44.8
click at [595, 165] on img at bounding box center [566, 319] width 933 height 606
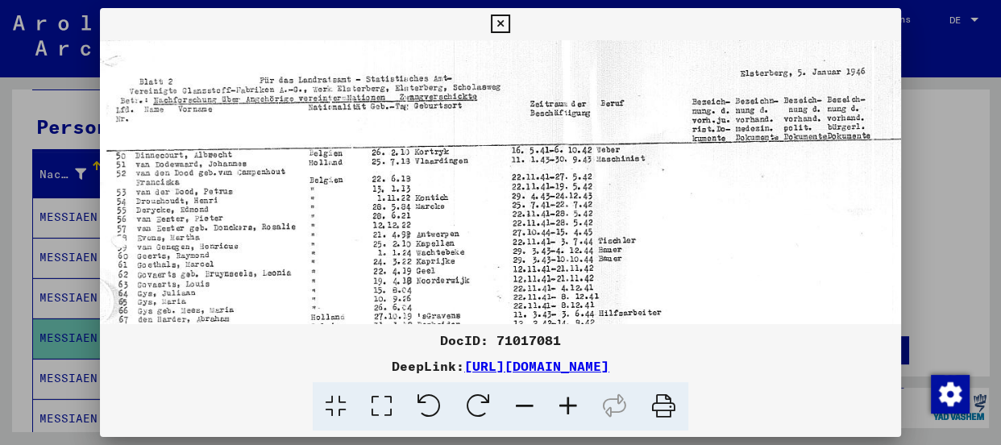
scroll to position [6, 0]
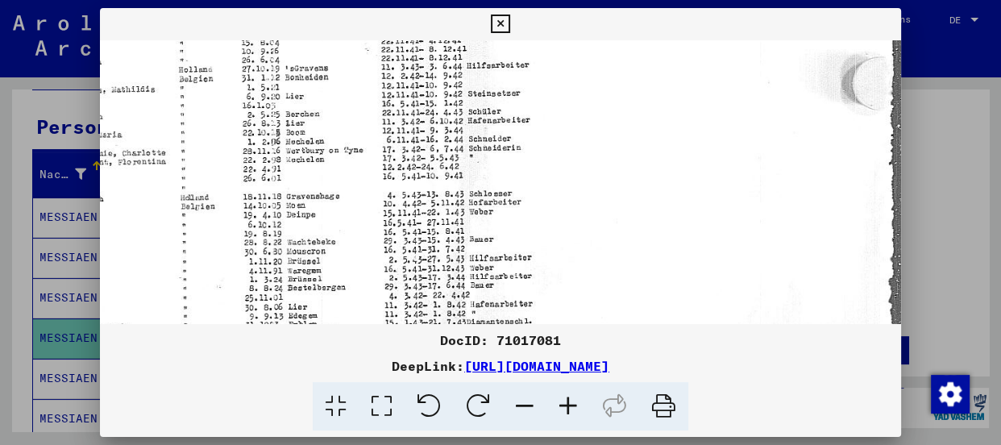
drag, startPoint x: 595, startPoint y: 165, endPoint x: 265, endPoint y: 52, distance: 348.4
click at [265, 52] on img at bounding box center [434, 90] width 933 height 606
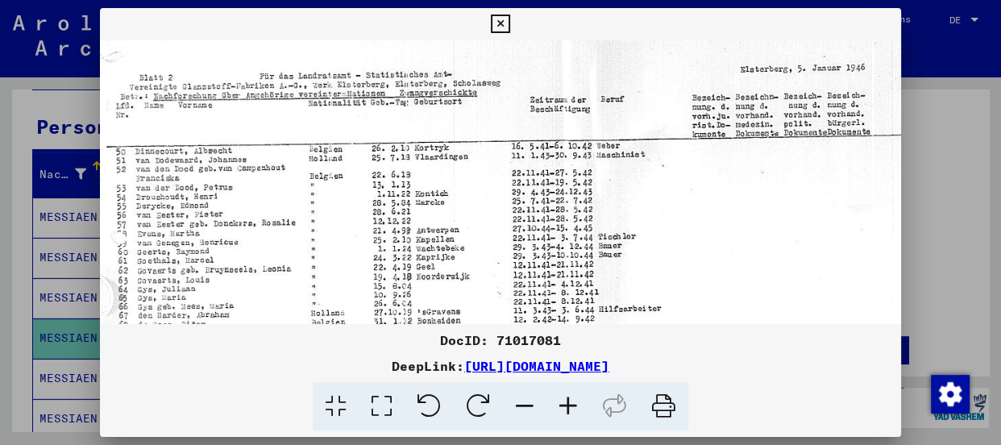
scroll to position [9, 0]
drag, startPoint x: 225, startPoint y: 276, endPoint x: 547, endPoint y: 370, distance: 335.6
click at [547, 370] on div "DocID: 71017081 DeepLink: [URL][DOMAIN_NAME]" at bounding box center [500, 219] width 801 height 423
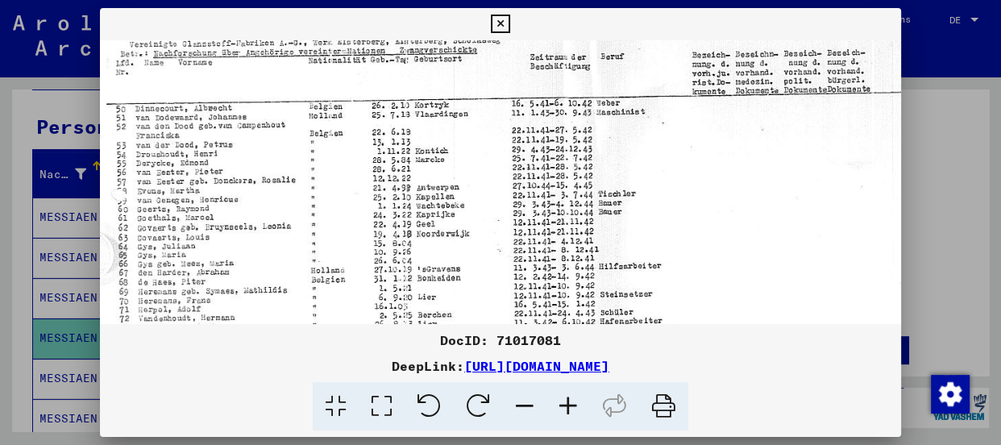
scroll to position [56, 0]
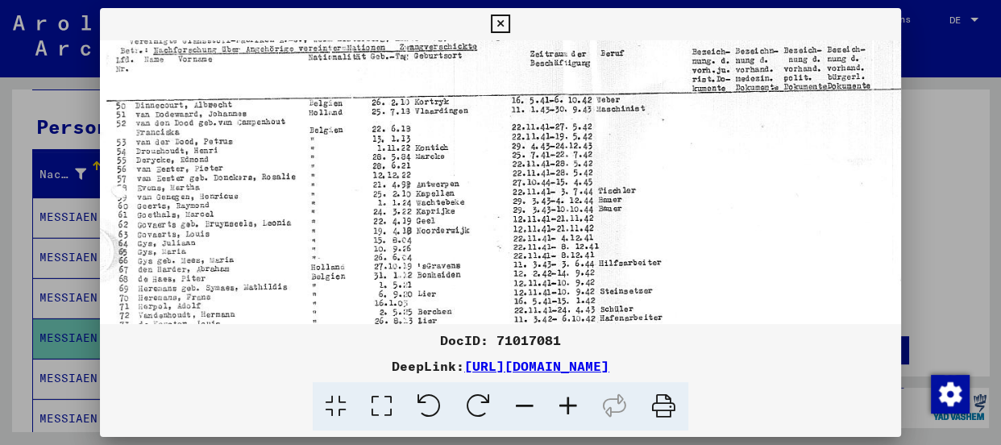
drag, startPoint x: 525, startPoint y: 116, endPoint x: 530, endPoint y: 67, distance: 49.4
click at [530, 67] on img at bounding box center [566, 288] width 933 height 606
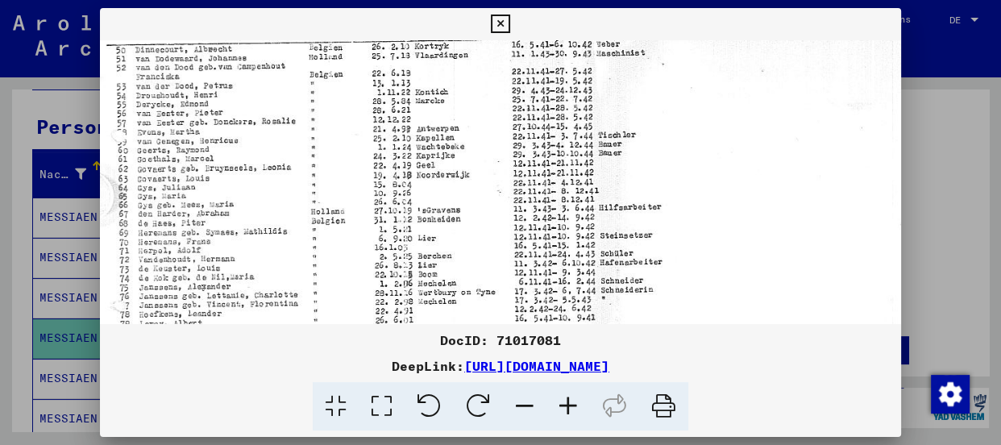
scroll to position [112, 0]
drag, startPoint x: 386, startPoint y: 271, endPoint x: 392, endPoint y: 209, distance: 62.4
click at [392, 209] on img at bounding box center [566, 231] width 933 height 606
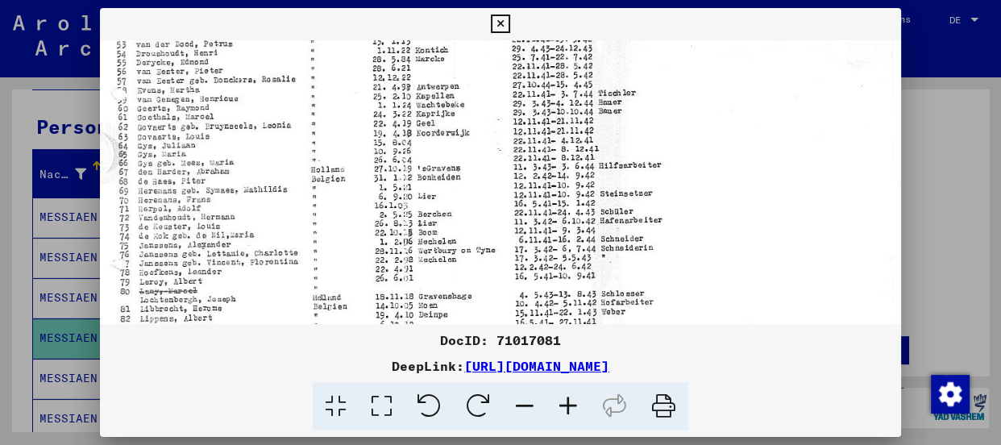
scroll to position [156, 0]
drag, startPoint x: 286, startPoint y: 180, endPoint x: 285, endPoint y: 131, distance: 48.4
click at [285, 131] on img at bounding box center [566, 188] width 933 height 606
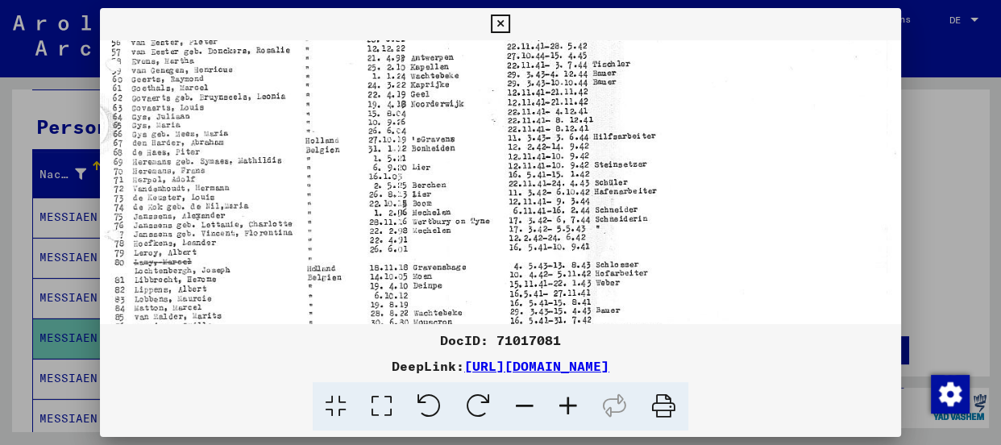
scroll to position [186, 6]
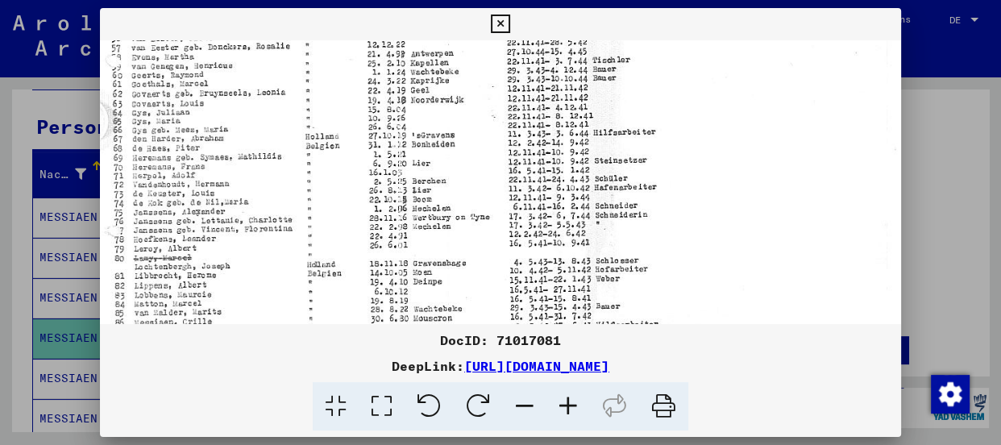
drag, startPoint x: 276, startPoint y: 122, endPoint x: 271, endPoint y: 88, distance: 34.3
click at [271, 88] on img at bounding box center [560, 157] width 933 height 606
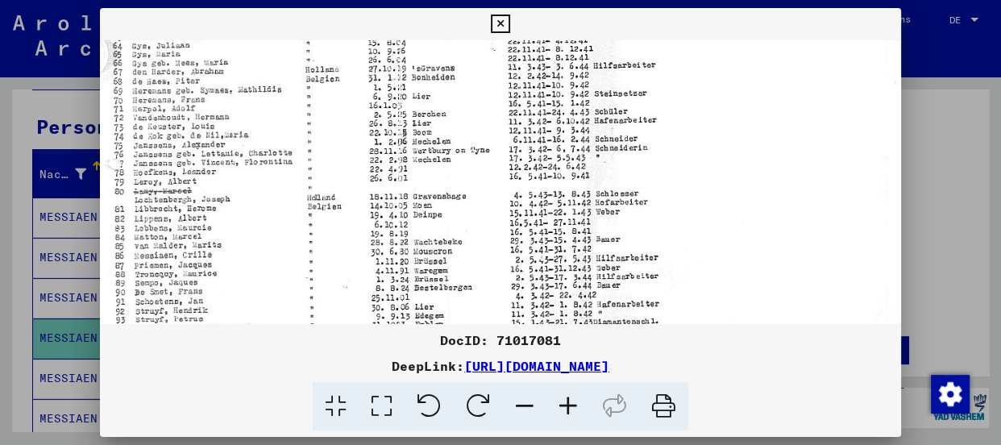
scroll to position [254, 6]
drag, startPoint x: 276, startPoint y: 191, endPoint x: 276, endPoint y: 118, distance: 73.3
click at [276, 118] on img at bounding box center [560, 89] width 933 height 606
click at [565, 402] on icon at bounding box center [568, 406] width 44 height 49
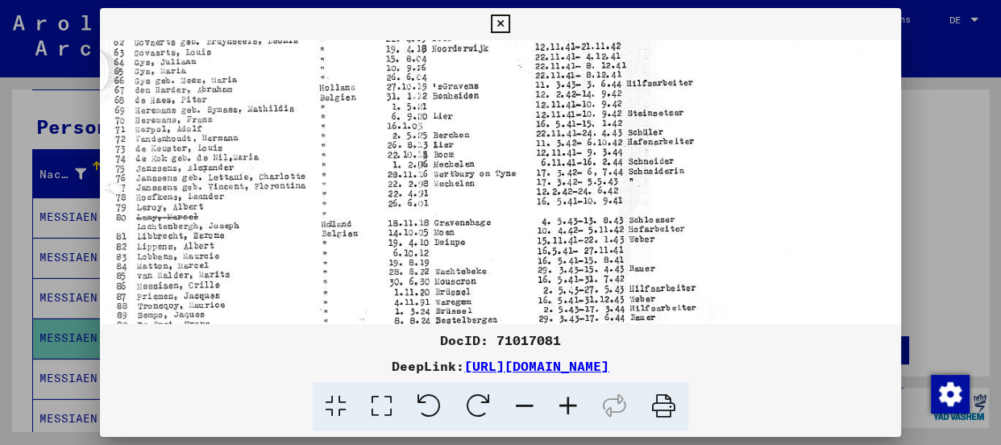
click at [565, 402] on icon at bounding box center [568, 406] width 44 height 49
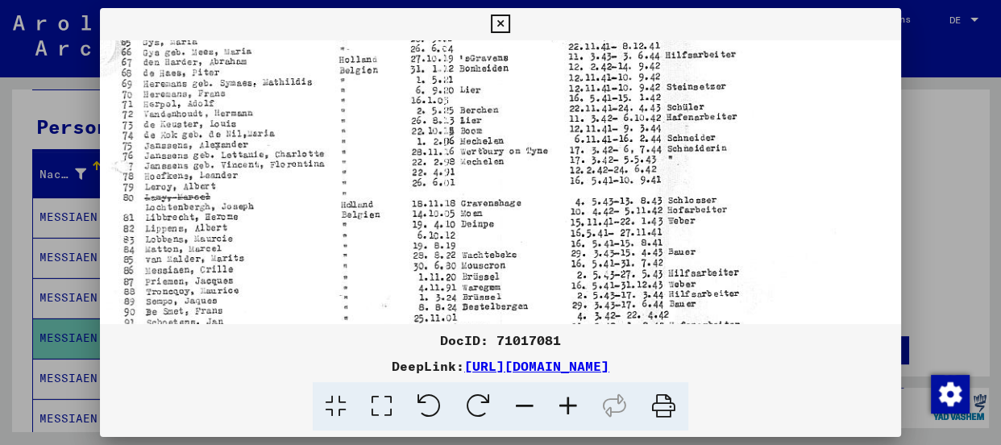
scroll to position [304, 0]
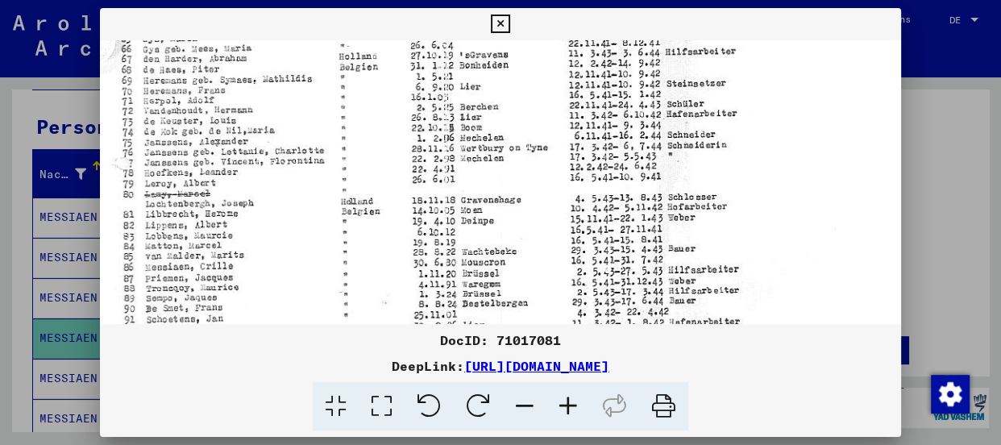
drag, startPoint x: 314, startPoint y: 185, endPoint x: 337, endPoint y: 130, distance: 59.3
click at [337, 130] on img at bounding box center [629, 79] width 1058 height 687
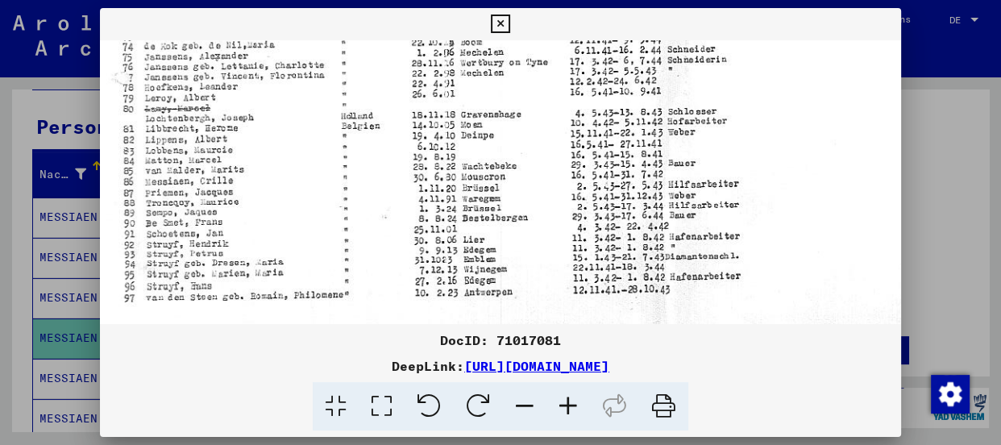
scroll to position [403, 0]
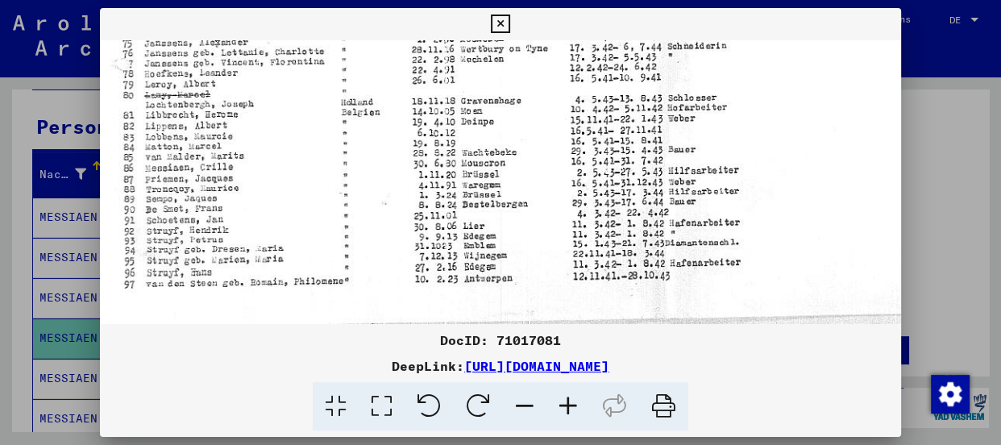
drag, startPoint x: 263, startPoint y: 246, endPoint x: 272, endPoint y: 122, distance: 124.4
drag, startPoint x: 387, startPoint y: 156, endPoint x: 387, endPoint y: 137, distance: 18.5
click at [500, 21] on icon at bounding box center [500, 24] width 19 height 19
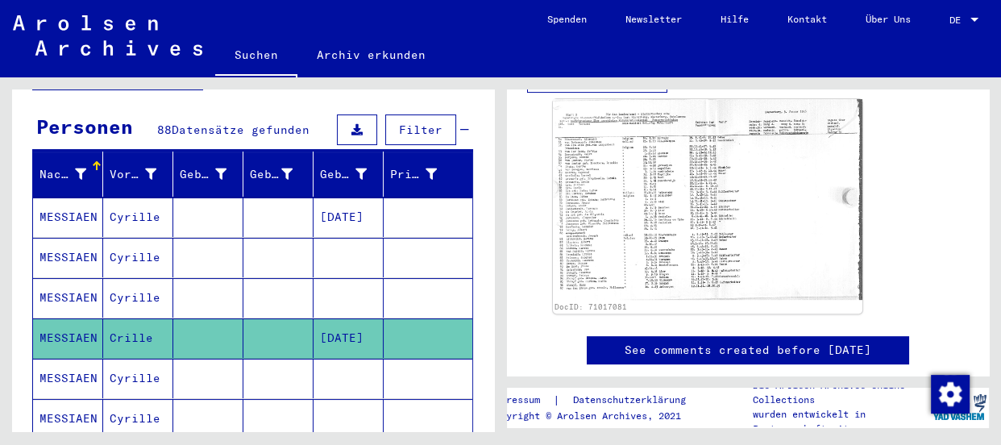
click at [63, 362] on icon at bounding box center [67, 380] width 40 height 64
click at [42, 359] on mat-cell "MESSIAEN" at bounding box center [68, 378] width 70 height 39
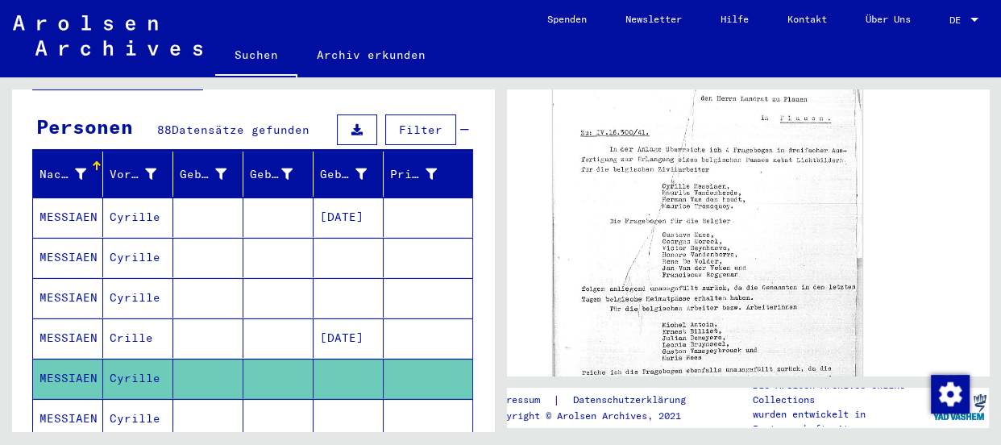
scroll to position [586, 0]
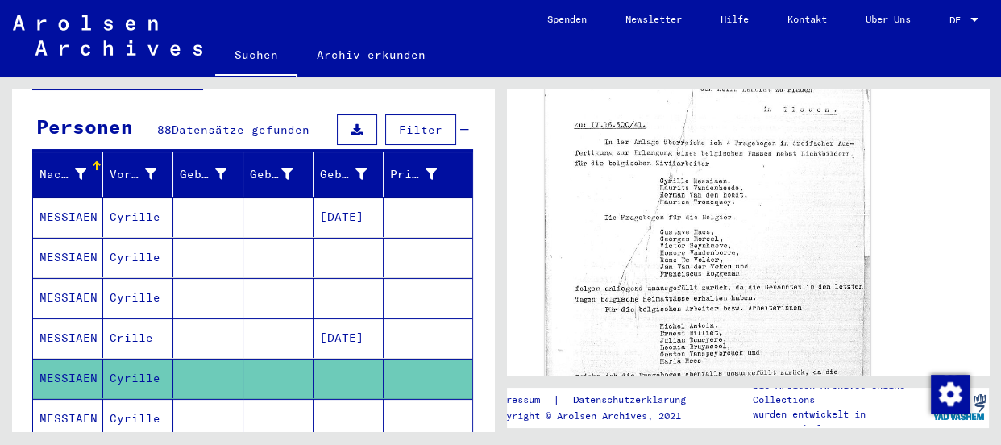
click at [787, 185] on img at bounding box center [707, 262] width 325 height 496
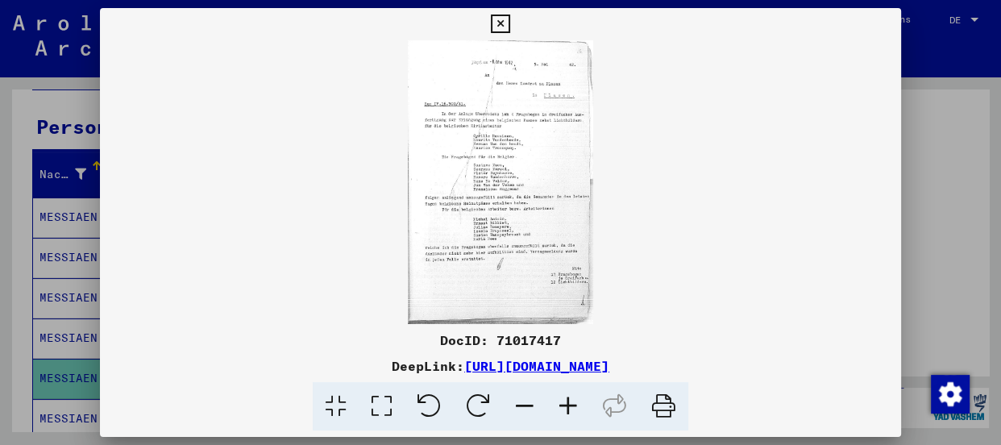
click at [568, 405] on icon at bounding box center [568, 406] width 44 height 49
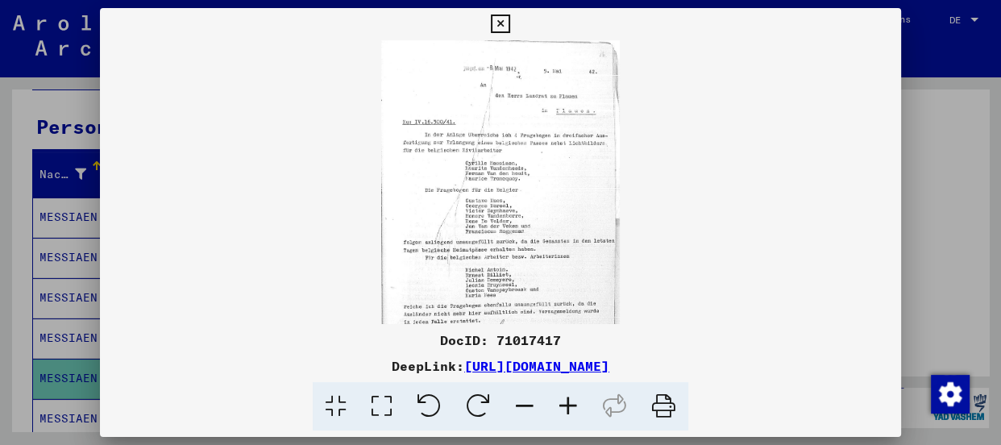
click at [568, 405] on icon at bounding box center [568, 406] width 44 height 49
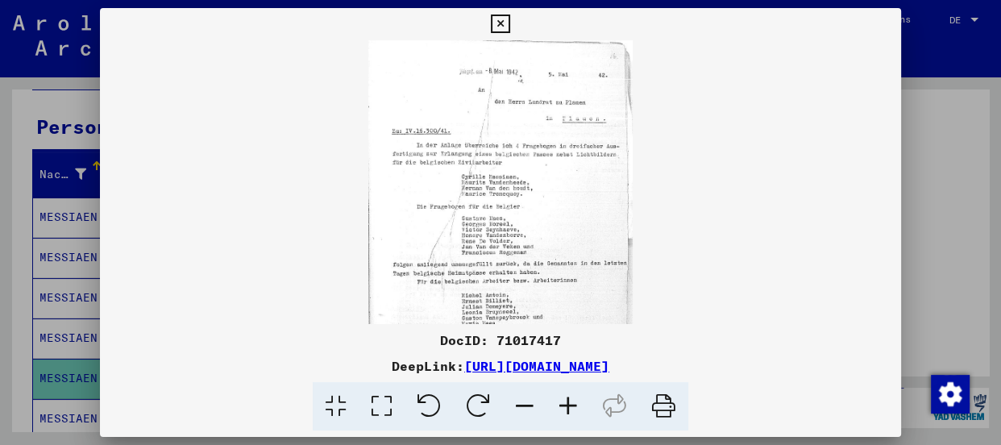
click at [568, 405] on icon at bounding box center [568, 406] width 44 height 49
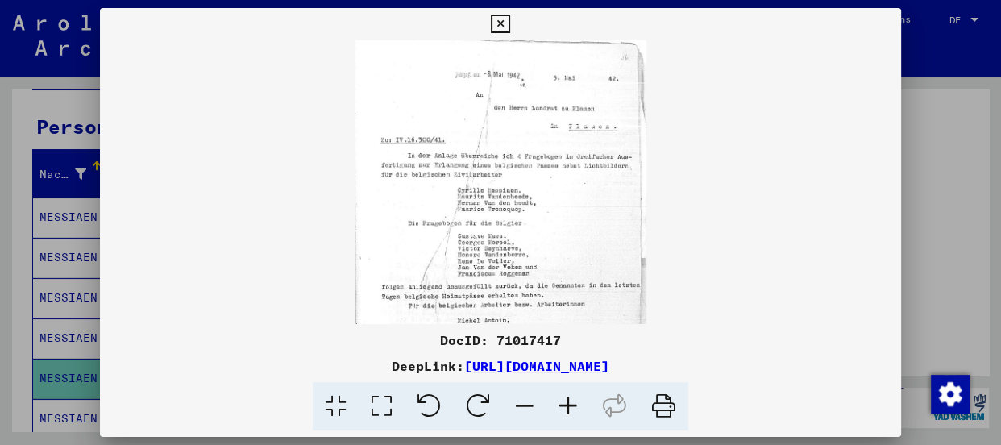
click at [568, 405] on icon at bounding box center [568, 406] width 44 height 49
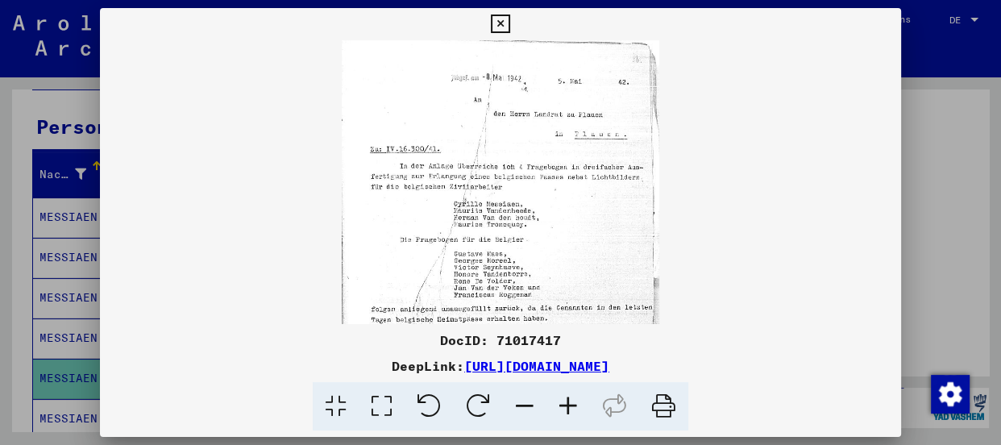
click at [568, 405] on icon at bounding box center [568, 406] width 44 height 49
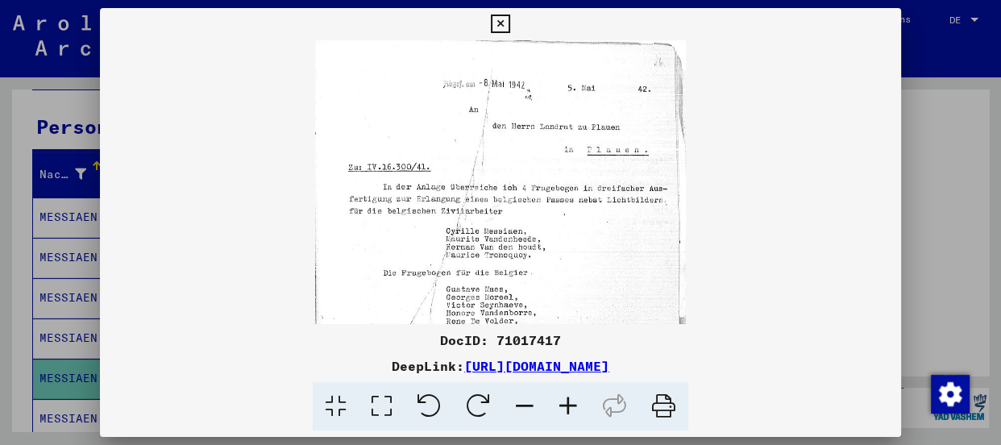
click at [568, 405] on icon at bounding box center [568, 406] width 44 height 49
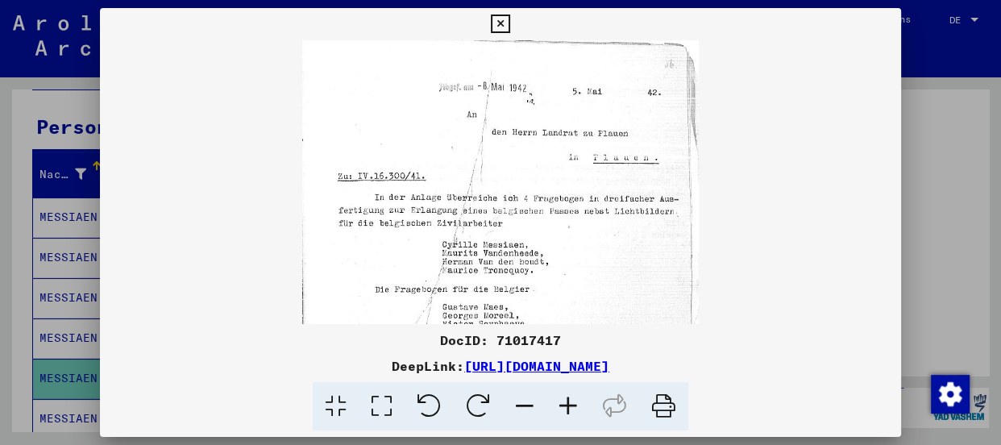
click at [568, 405] on icon at bounding box center [568, 406] width 44 height 49
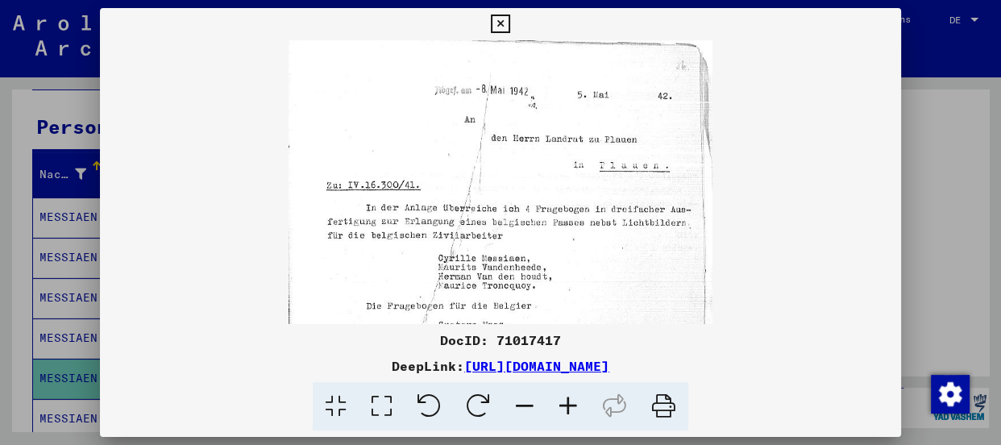
click at [568, 405] on icon at bounding box center [568, 406] width 44 height 49
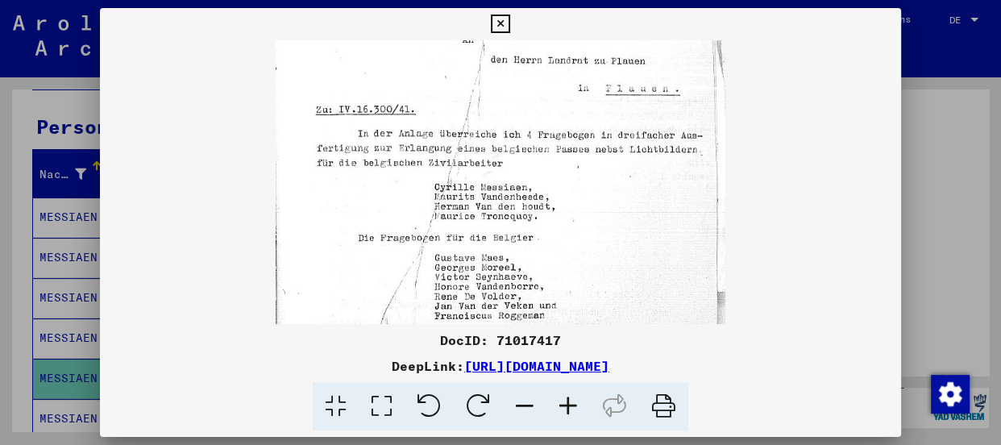
scroll to position [86, 0]
drag, startPoint x: 638, startPoint y: 272, endPoint x: 646, endPoint y: 176, distance: 95.4
click at [646, 176] on img at bounding box center [501, 297] width 450 height 687
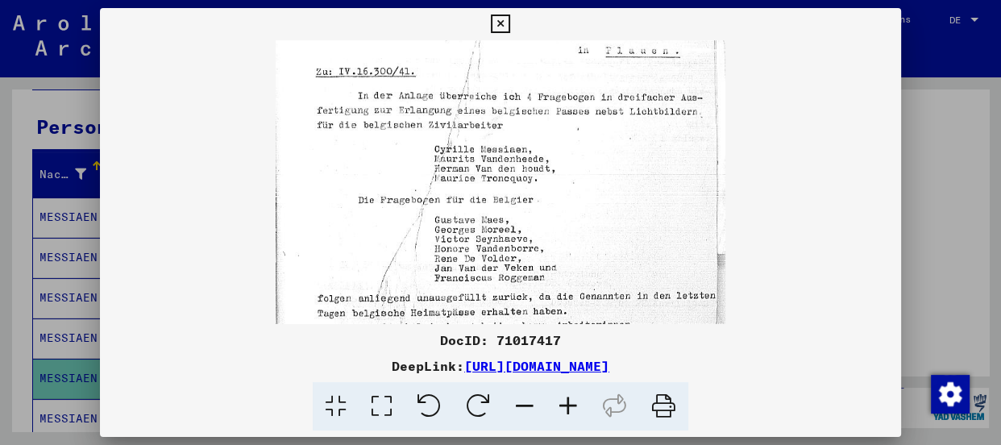
scroll to position [124, 0]
drag, startPoint x: 616, startPoint y: 266, endPoint x: 619, endPoint y: 224, distance: 42.0
click at [619, 224] on img at bounding box center [501, 259] width 450 height 687
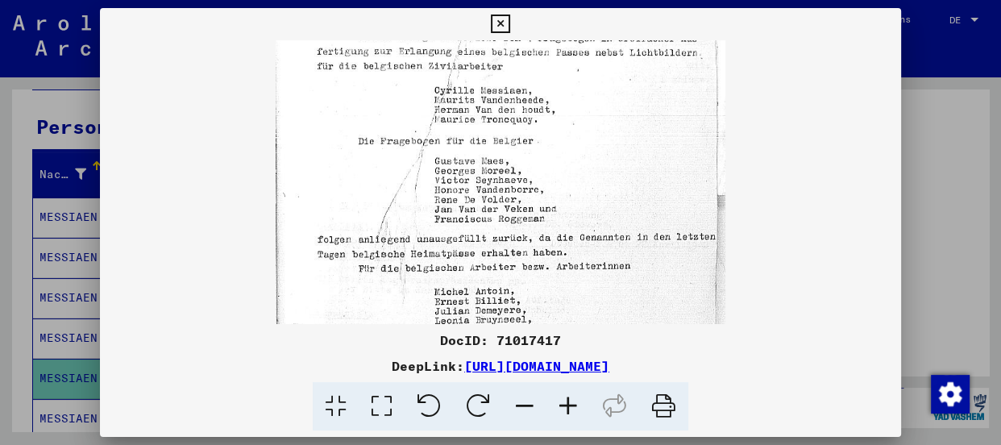
scroll to position [184, 0]
drag, startPoint x: 619, startPoint y: 224, endPoint x: 625, endPoint y: 159, distance: 65.6
click at [625, 159] on img at bounding box center [501, 200] width 450 height 687
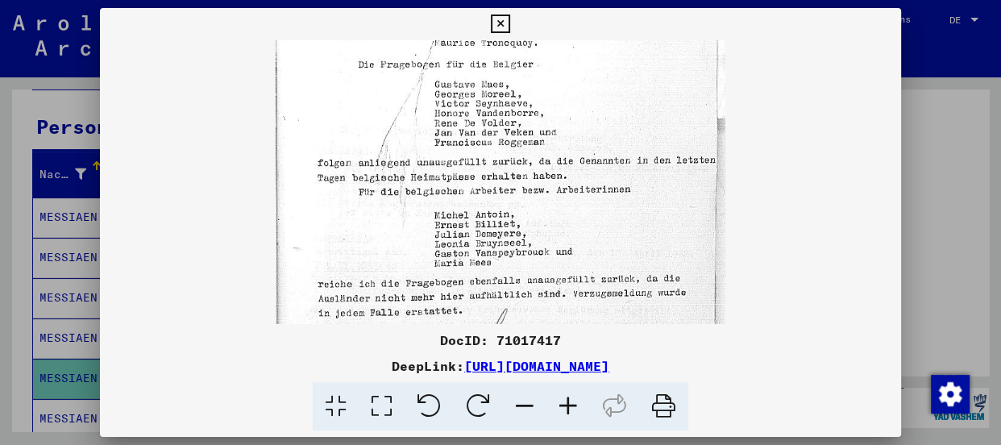
scroll to position [259, 0]
drag, startPoint x: 620, startPoint y: 196, endPoint x: 630, endPoint y: 112, distance: 84.4
click at [630, 112] on img at bounding box center [501, 124] width 450 height 687
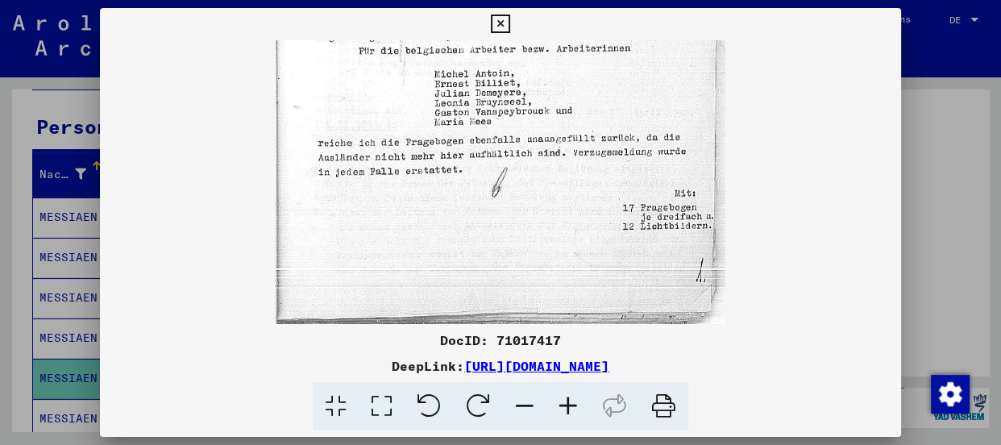
scroll to position [403, 0]
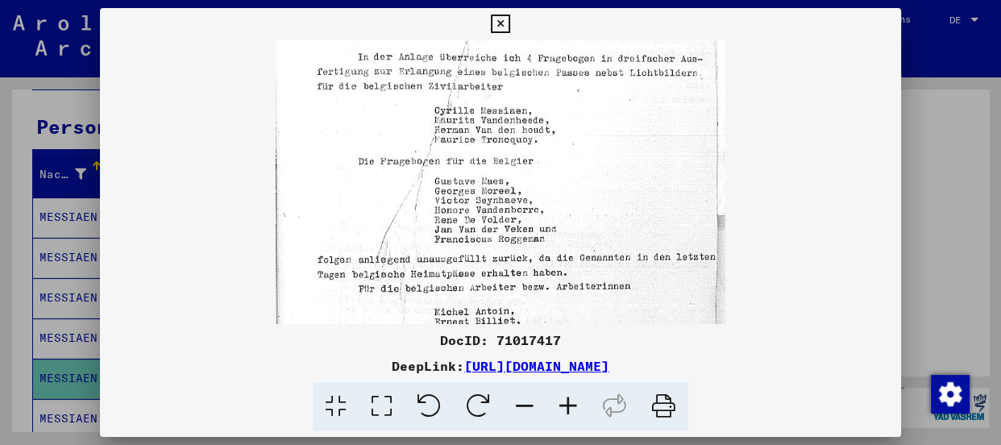
drag, startPoint x: 612, startPoint y: 234, endPoint x: 590, endPoint y: 330, distance: 98.5
click at [590, 330] on div "DocID: 71017417 DeepLink: [URL][DOMAIN_NAME]" at bounding box center [500, 219] width 801 height 423
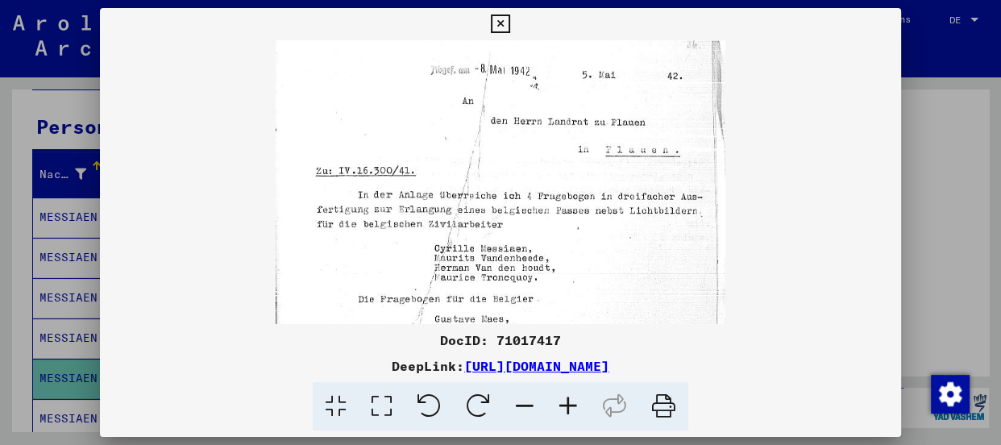
scroll to position [25, 0]
drag, startPoint x: 612, startPoint y: 159, endPoint x: 612, endPoint y: 297, distance: 138.6
click at [612, 297] on img at bounding box center [501, 358] width 450 height 687
click at [383, 259] on img at bounding box center [501, 358] width 450 height 687
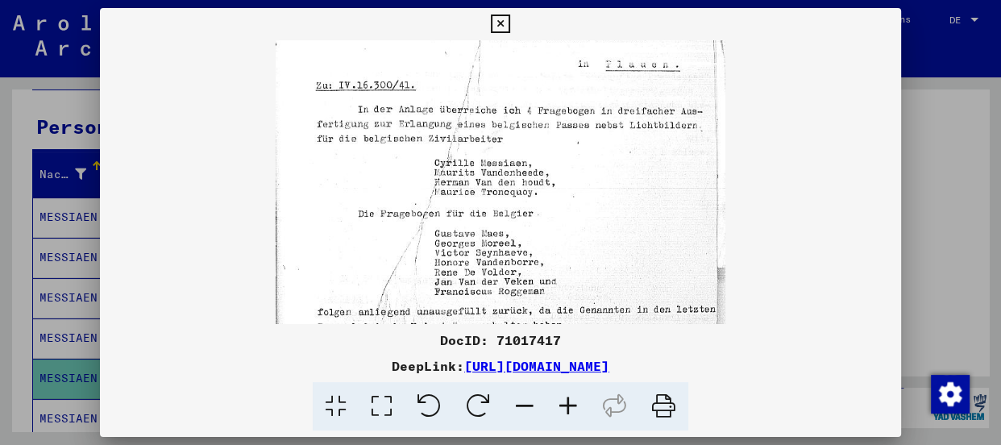
scroll to position [110, 0]
drag, startPoint x: 381, startPoint y: 269, endPoint x: 371, endPoint y: 182, distance: 87.6
click at [371, 182] on img at bounding box center [501, 273] width 450 height 687
click at [497, 16] on icon at bounding box center [500, 24] width 19 height 19
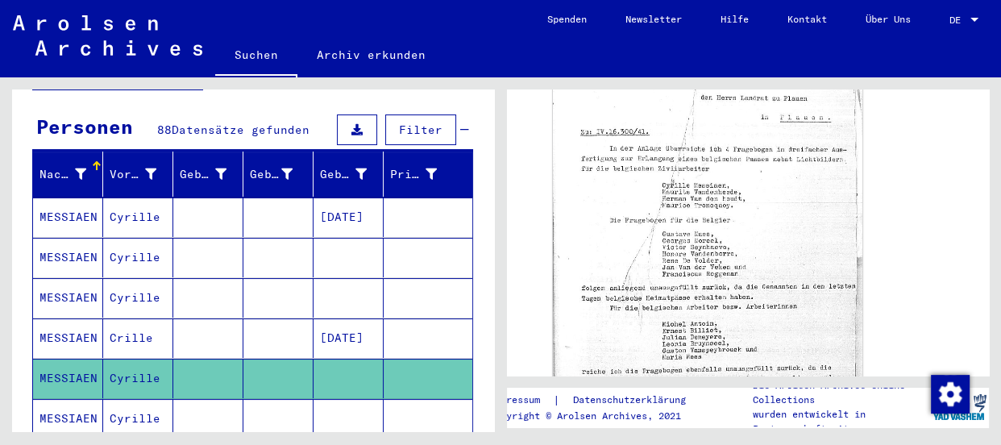
click at [64, 393] on icon at bounding box center [67, 380] width 40 height 64
click at [64, 401] on icon at bounding box center [67, 380] width 40 height 64
click at [38, 399] on mat-cell "MESSIAEN" at bounding box center [68, 418] width 70 height 39
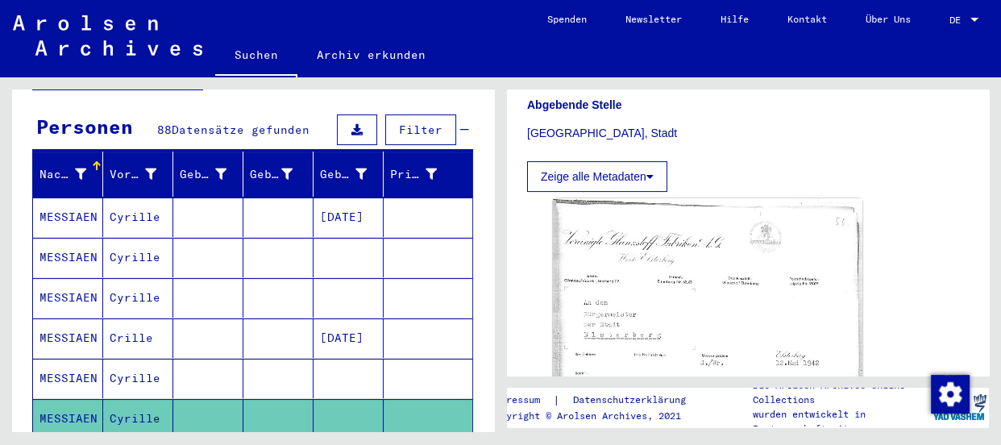
scroll to position [439, 0]
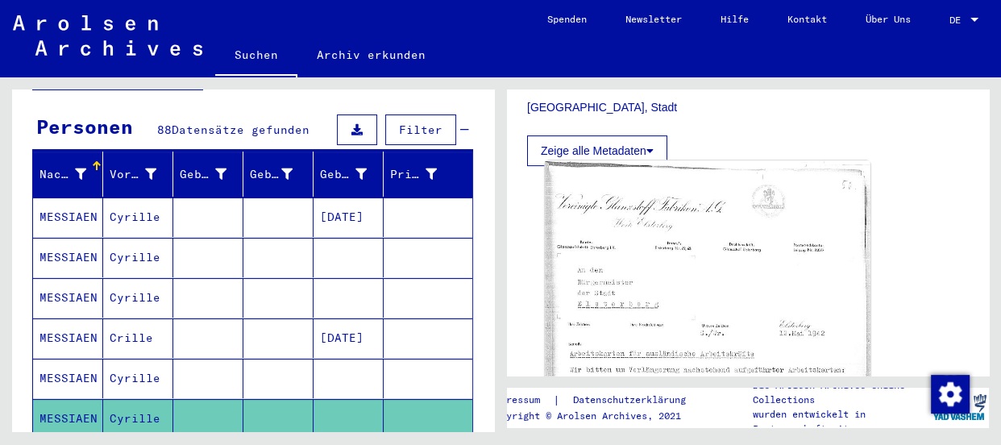
click at [621, 255] on img at bounding box center [707, 404] width 325 height 489
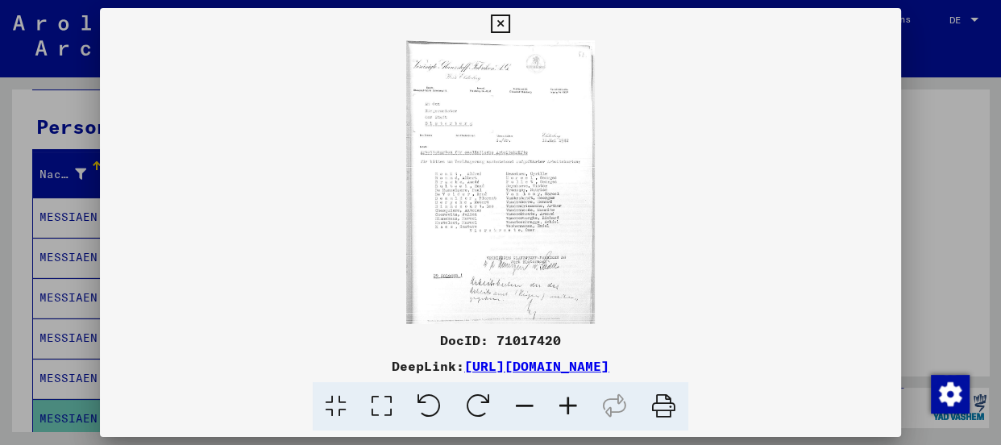
click at [564, 403] on icon at bounding box center [568, 406] width 44 height 49
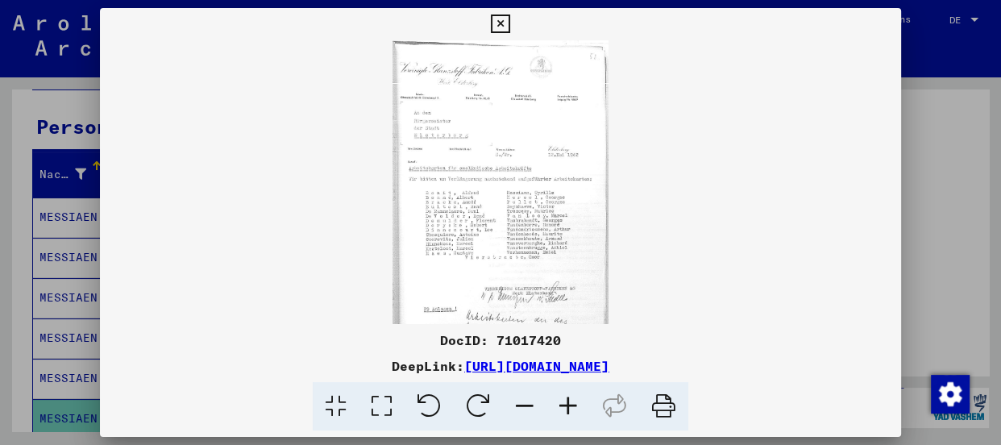
click at [564, 403] on icon at bounding box center [568, 406] width 44 height 49
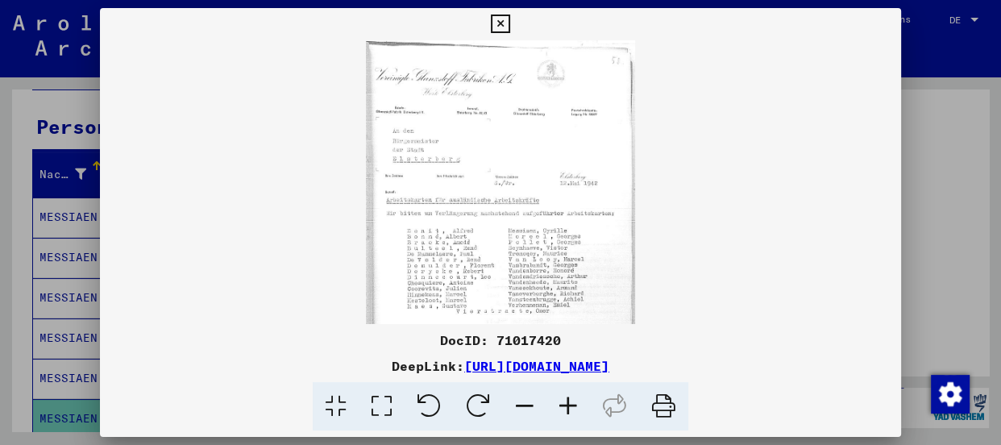
click at [564, 403] on icon at bounding box center [568, 406] width 44 height 49
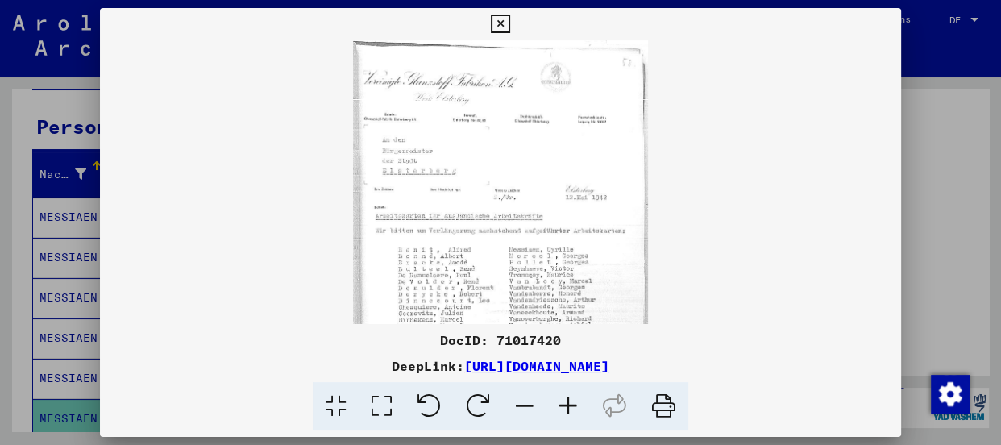
click at [564, 403] on icon at bounding box center [568, 406] width 44 height 49
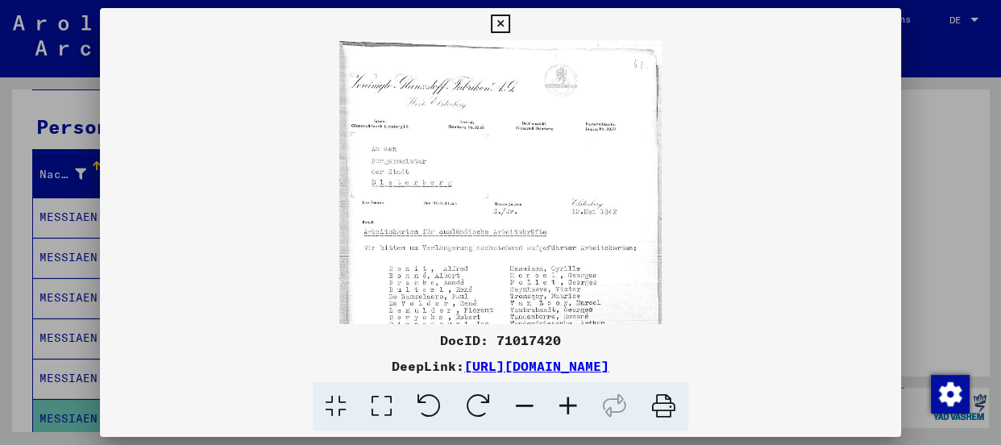
click at [564, 403] on icon at bounding box center [568, 406] width 44 height 49
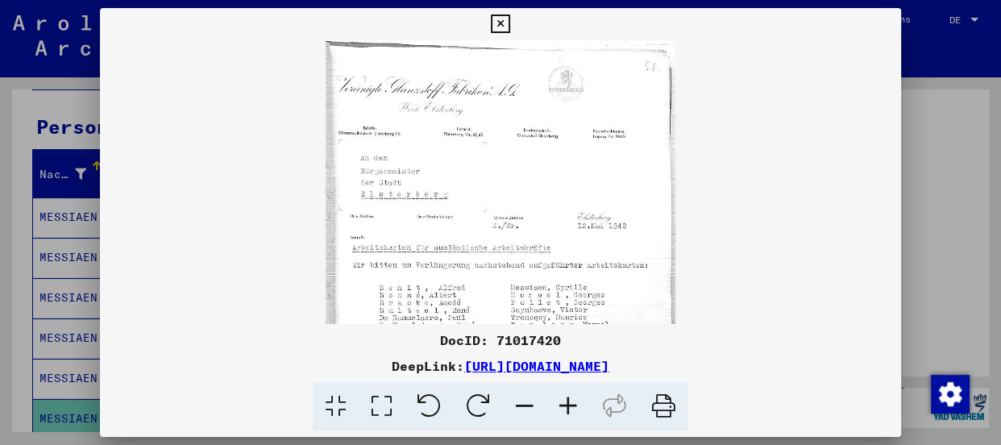
click at [564, 403] on icon at bounding box center [568, 406] width 44 height 49
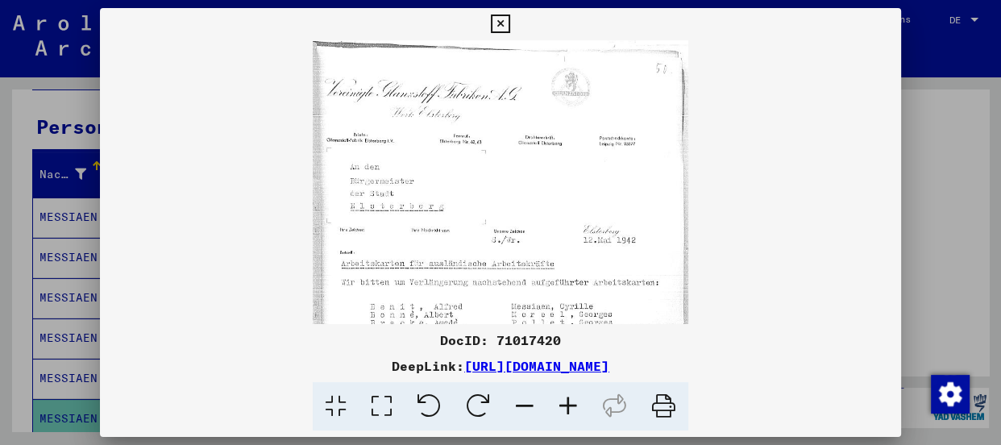
click at [564, 403] on icon at bounding box center [568, 406] width 44 height 49
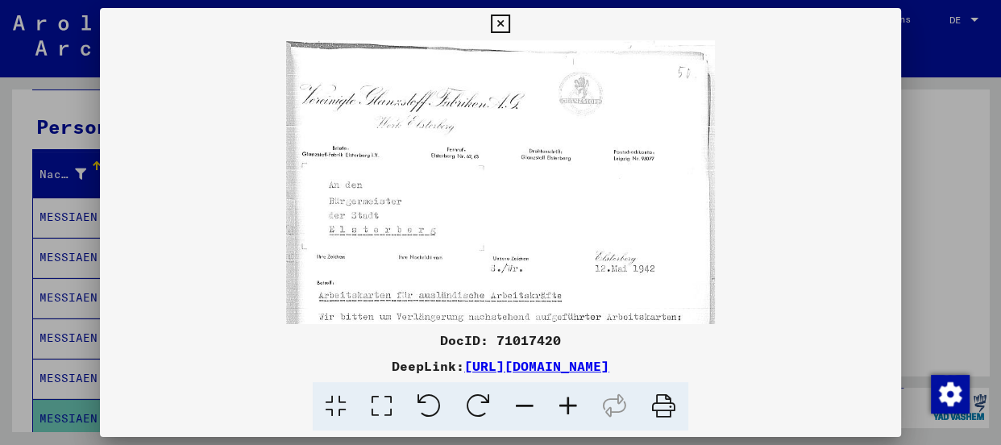
click at [564, 403] on icon at bounding box center [568, 406] width 44 height 49
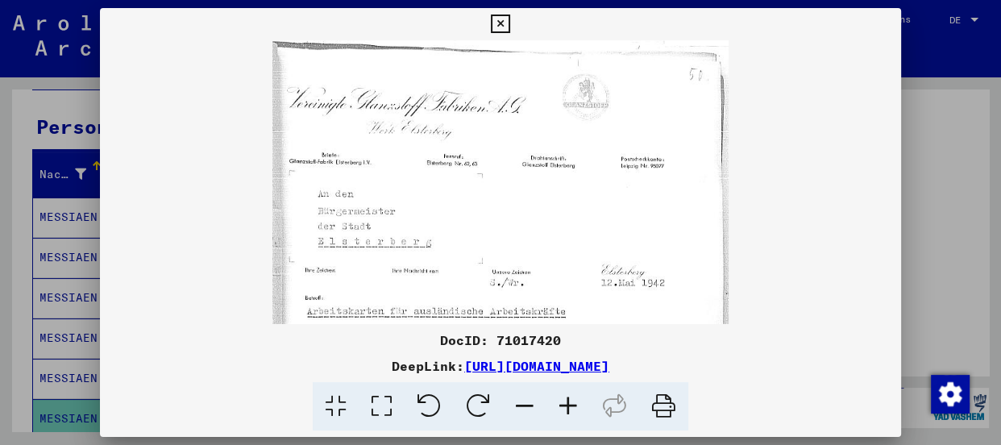
click at [564, 403] on icon at bounding box center [568, 406] width 44 height 49
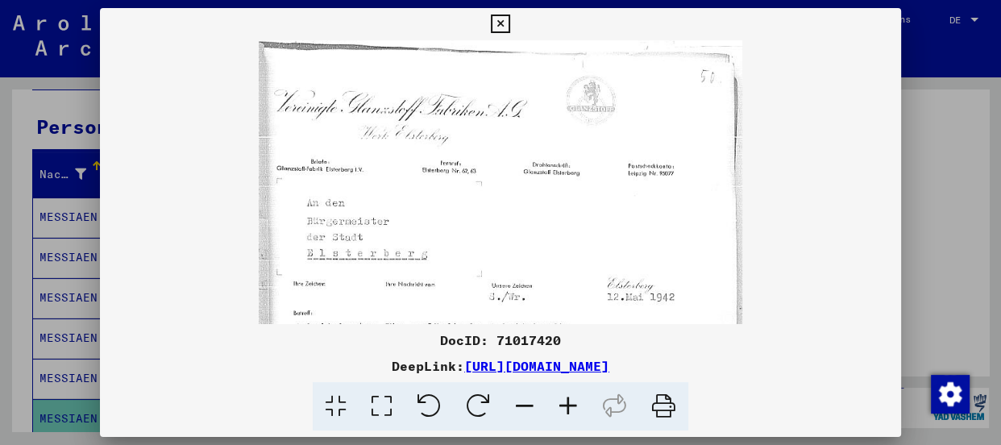
click at [564, 403] on icon at bounding box center [568, 406] width 44 height 49
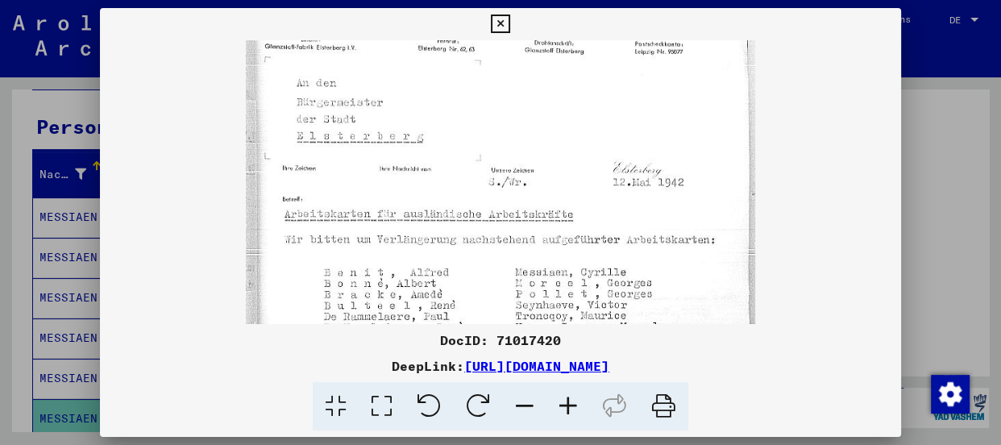
scroll to position [137, 0]
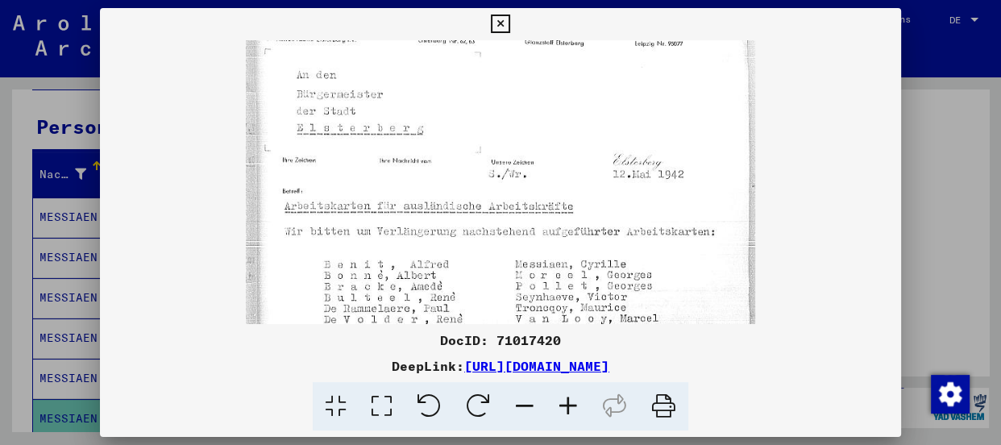
drag, startPoint x: 520, startPoint y: 276, endPoint x: 519, endPoint y: 139, distance: 137.0
click at [519, 139] on img at bounding box center [500, 286] width 509 height 767
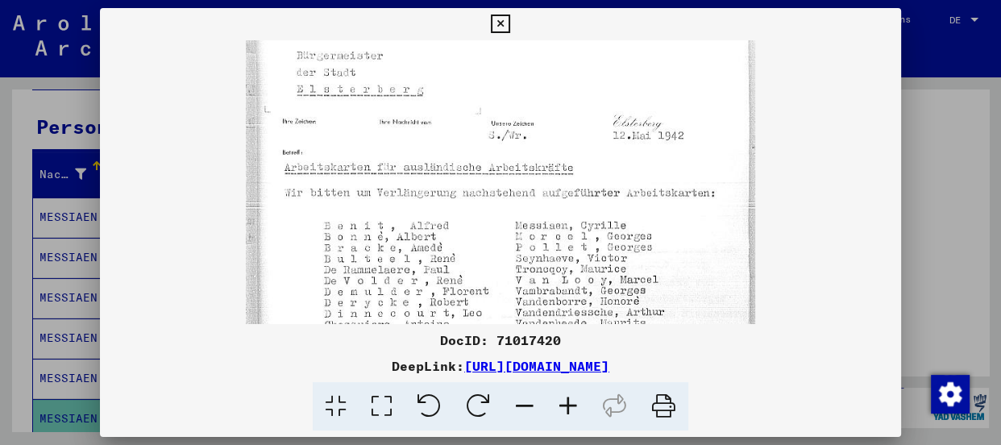
scroll to position [181, 0]
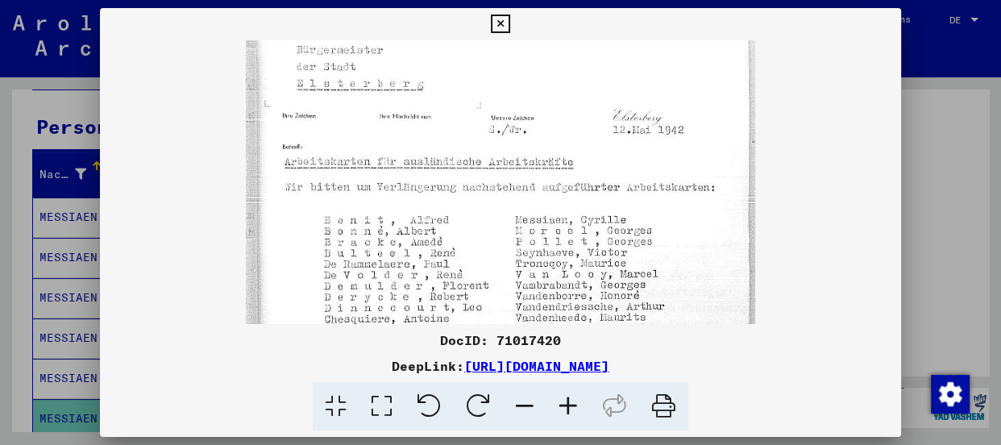
drag, startPoint x: 661, startPoint y: 297, endPoint x: 666, endPoint y: 247, distance: 49.4
click at [666, 247] on img at bounding box center [500, 242] width 509 height 767
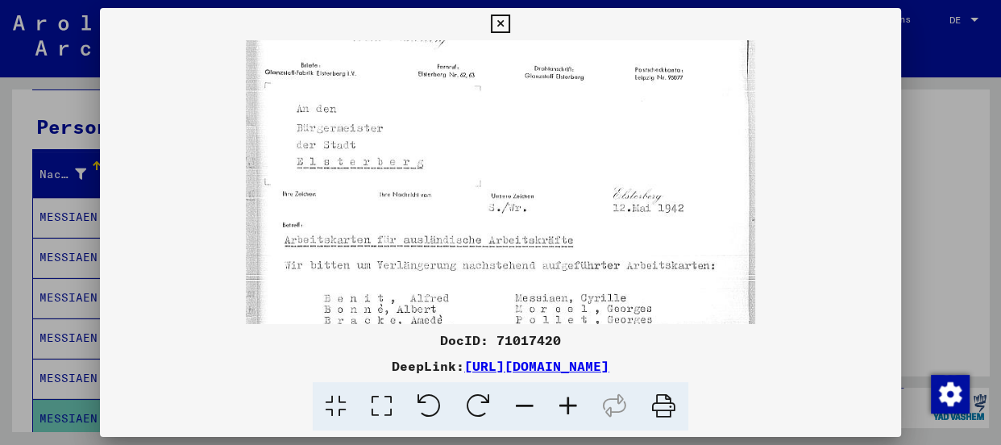
scroll to position [113, 0]
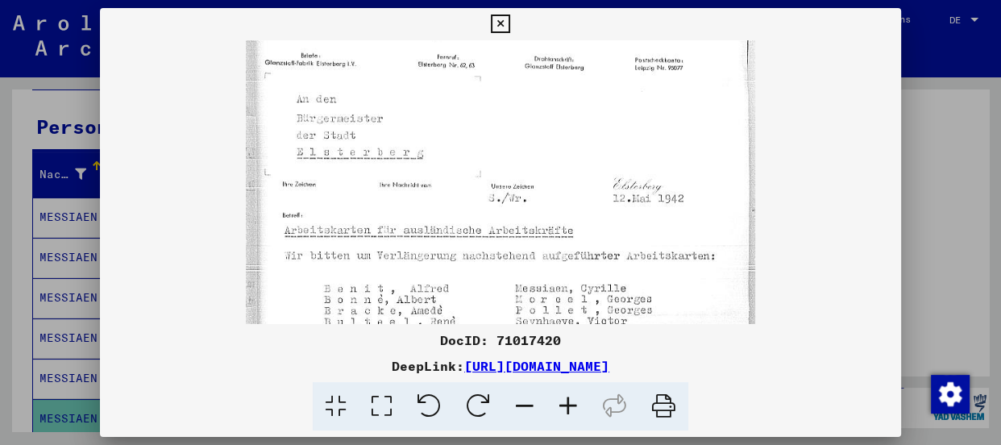
drag, startPoint x: 434, startPoint y: 160, endPoint x: 427, endPoint y: 226, distance: 66.5
click at [427, 226] on img at bounding box center [500, 310] width 509 height 767
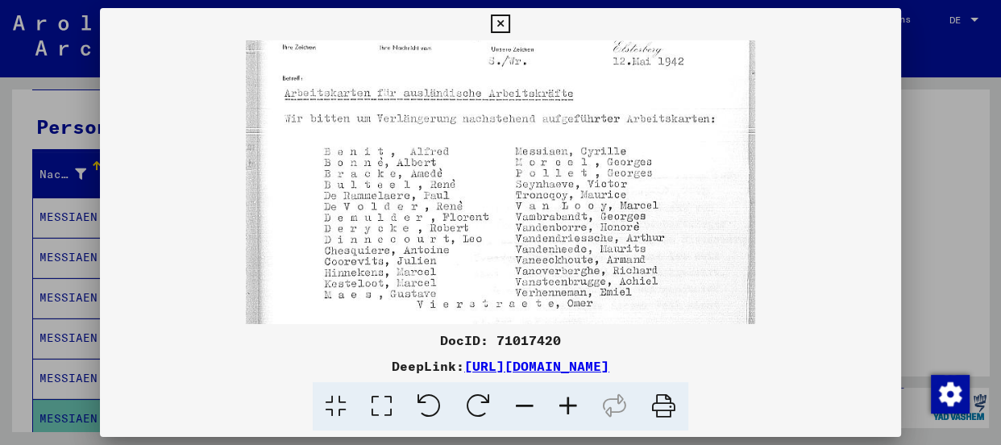
scroll to position [252, 0]
drag, startPoint x: 419, startPoint y: 216, endPoint x: 415, endPoint y: 95, distance: 120.9
click at [415, 95] on img at bounding box center [500, 171] width 509 height 767
drag, startPoint x: 599, startPoint y: 16, endPoint x: 597, endPoint y: 4, distance: 12.2
click at [597, 4] on div "DocID: 71017420 DeepLink: [URL][DOMAIN_NAME]" at bounding box center [500, 222] width 1001 height 445
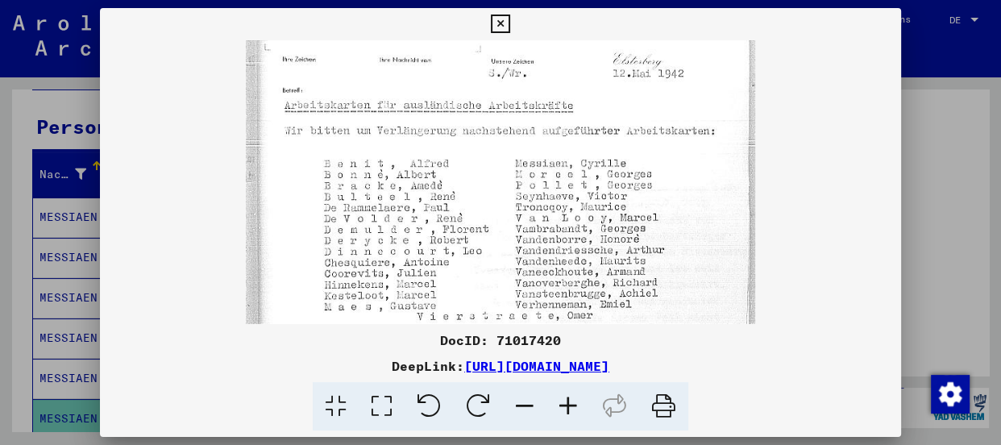
scroll to position [237, 0]
drag, startPoint x: 752, startPoint y: 159, endPoint x: 751, endPoint y: 176, distance: 16.9
click at [751, 176] on img at bounding box center [500, 186] width 509 height 767
click at [493, 19] on icon at bounding box center [500, 24] width 19 height 19
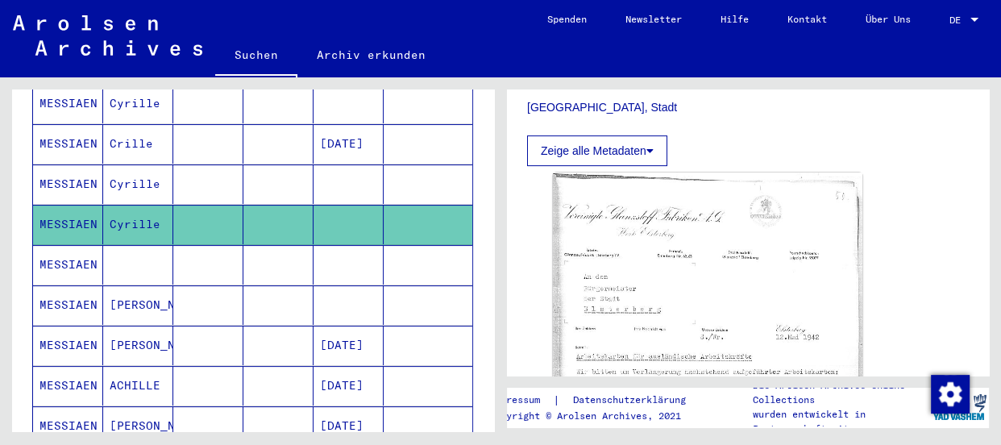
scroll to position [366, 0]
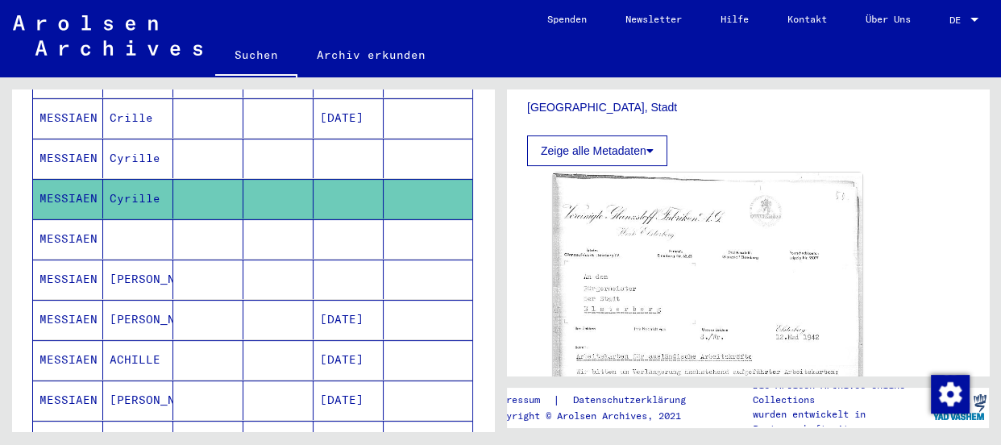
click at [69, 219] on mat-cell "MESSIAEN" at bounding box center [68, 238] width 70 height 39
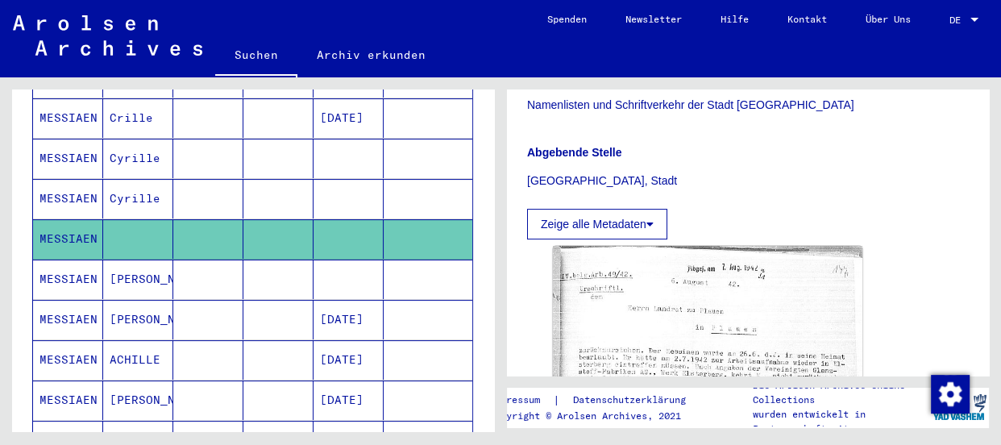
scroll to position [439, 0]
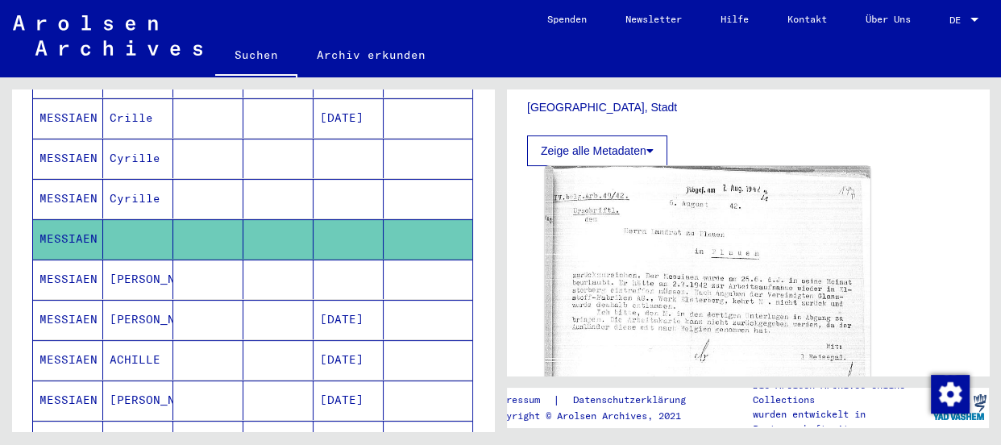
click at [650, 243] on img at bounding box center [707, 295] width 325 height 259
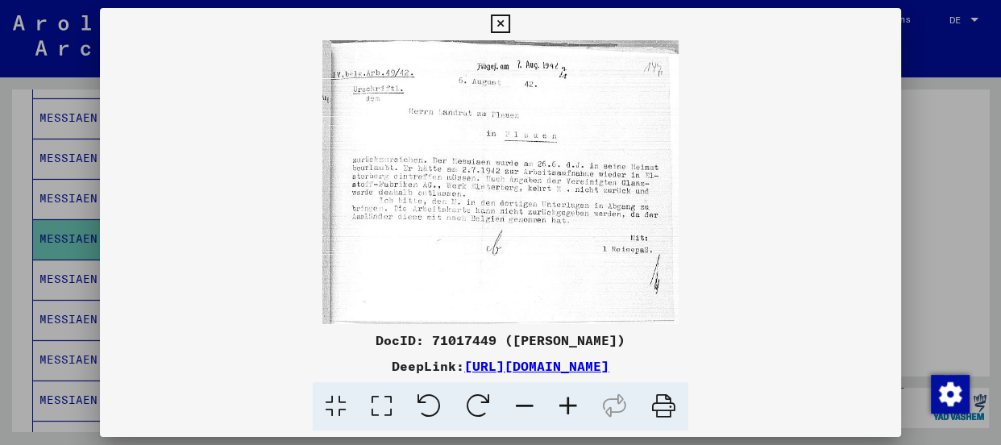
click at [566, 408] on icon at bounding box center [568, 406] width 44 height 49
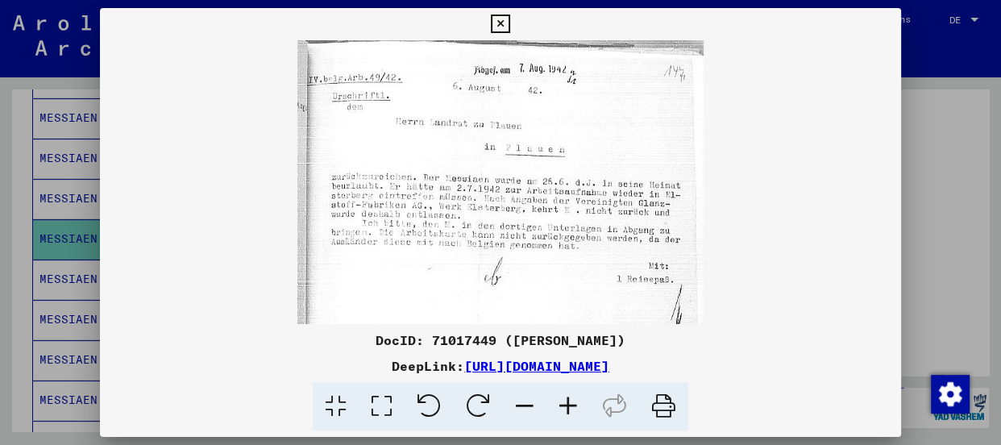
click at [566, 408] on icon at bounding box center [568, 406] width 44 height 49
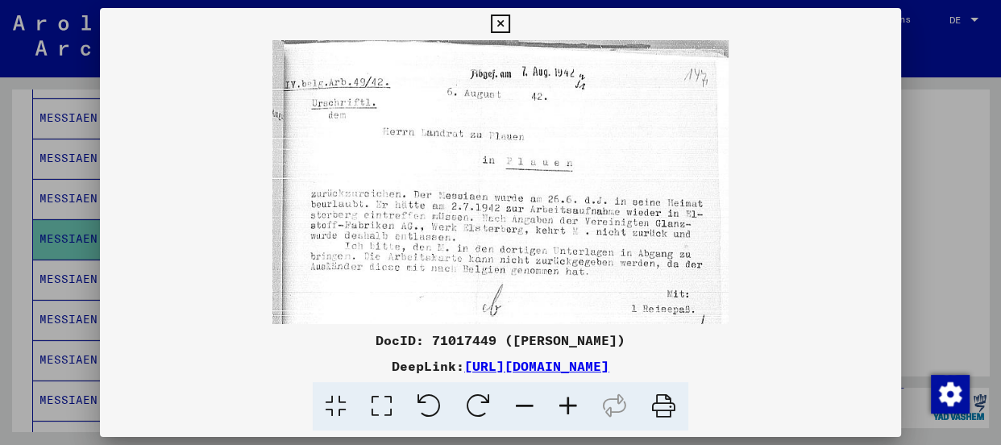
click at [566, 408] on icon at bounding box center [568, 406] width 44 height 49
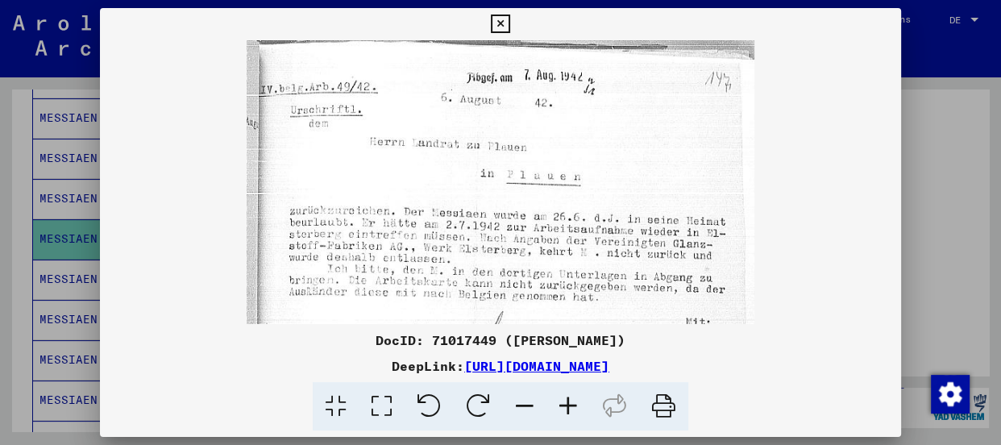
click at [566, 408] on icon at bounding box center [568, 406] width 44 height 49
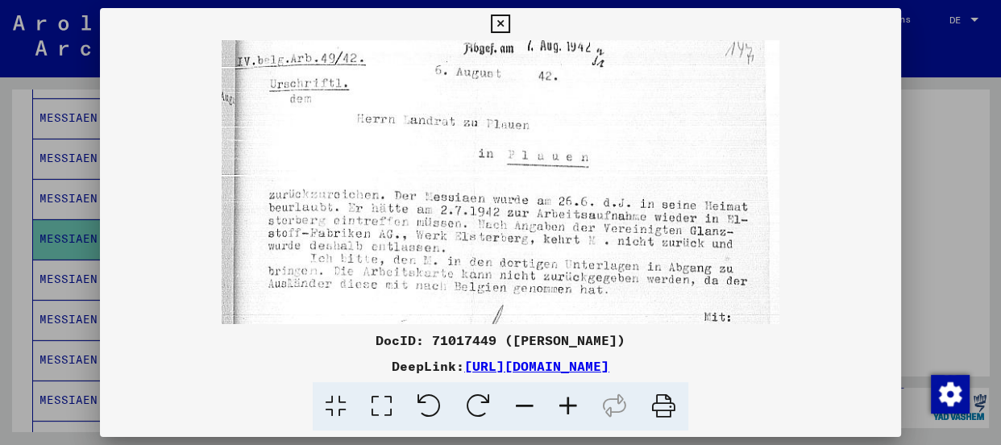
scroll to position [34, 0]
drag, startPoint x: 659, startPoint y: 206, endPoint x: 662, endPoint y: 168, distance: 38.0
click at [662, 168] on img at bounding box center [501, 228] width 558 height 445
click at [523, 405] on icon at bounding box center [525, 406] width 44 height 49
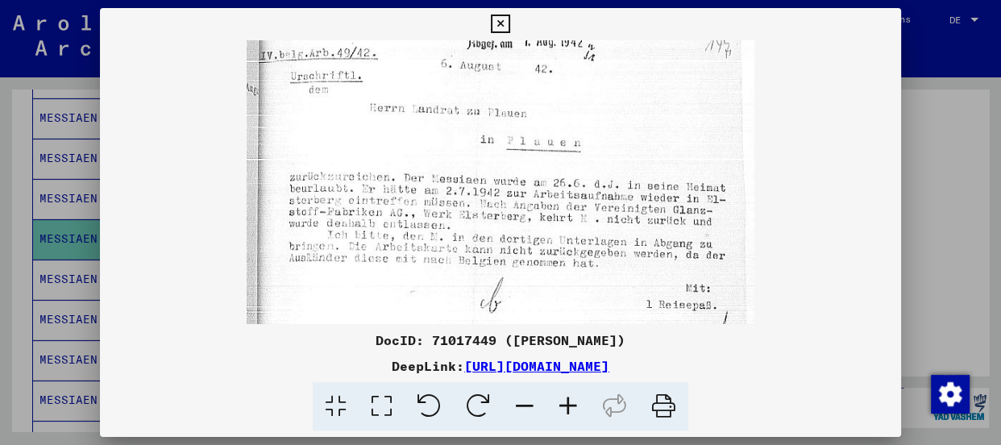
click at [525, 402] on icon at bounding box center [525, 406] width 44 height 49
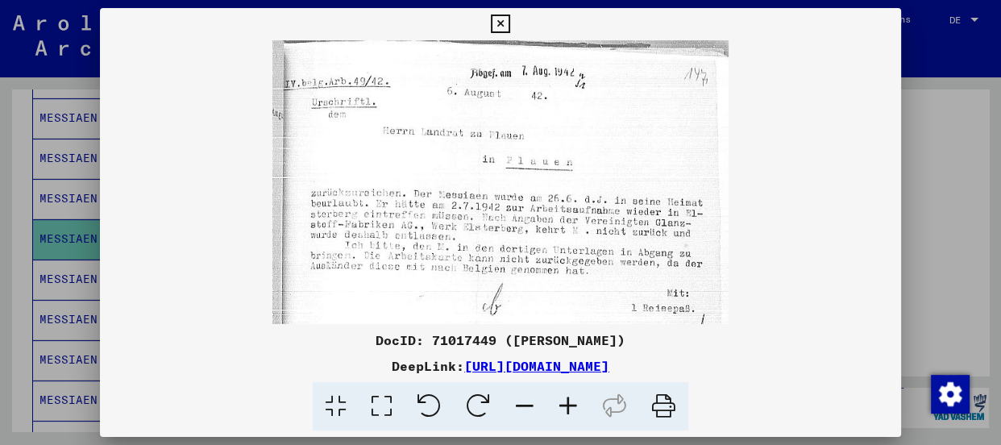
scroll to position [0, 0]
drag, startPoint x: 608, startPoint y: 125, endPoint x: 603, endPoint y: 176, distance: 51.9
click at [603, 176] on img at bounding box center [500, 222] width 457 height 364
drag, startPoint x: 599, startPoint y: 156, endPoint x: 774, endPoint y: 147, distance: 175.9
click at [774, 147] on viewer-one-image at bounding box center [500, 182] width 801 height 284
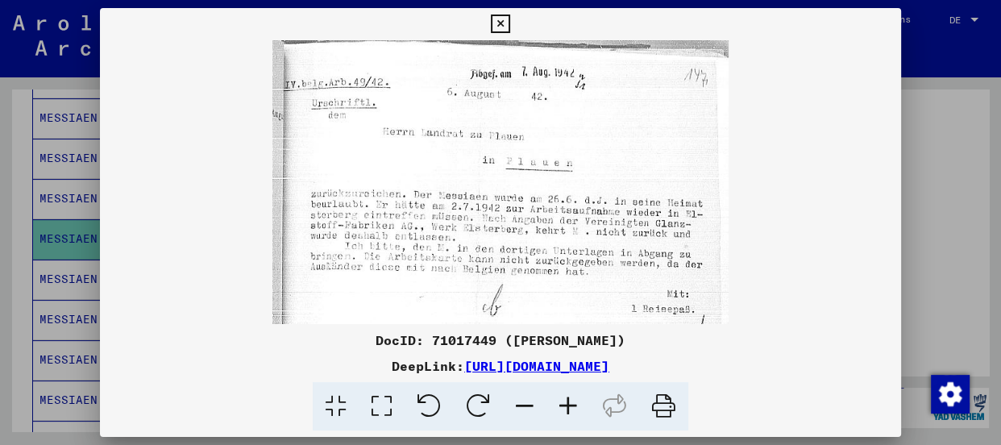
click at [799, 151] on viewer-one-image at bounding box center [500, 182] width 801 height 284
click at [496, 24] on icon at bounding box center [500, 24] width 19 height 19
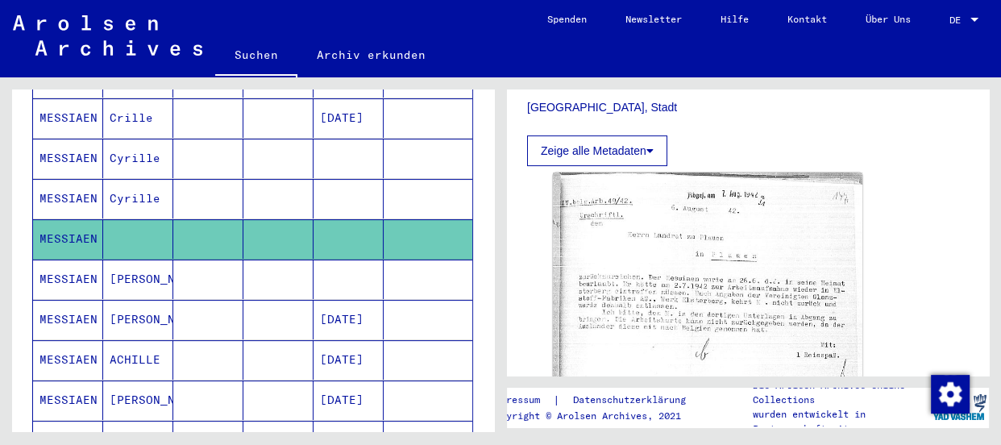
click at [77, 340] on mat-cell "MESSIAEN" at bounding box center [68, 359] width 70 height 39
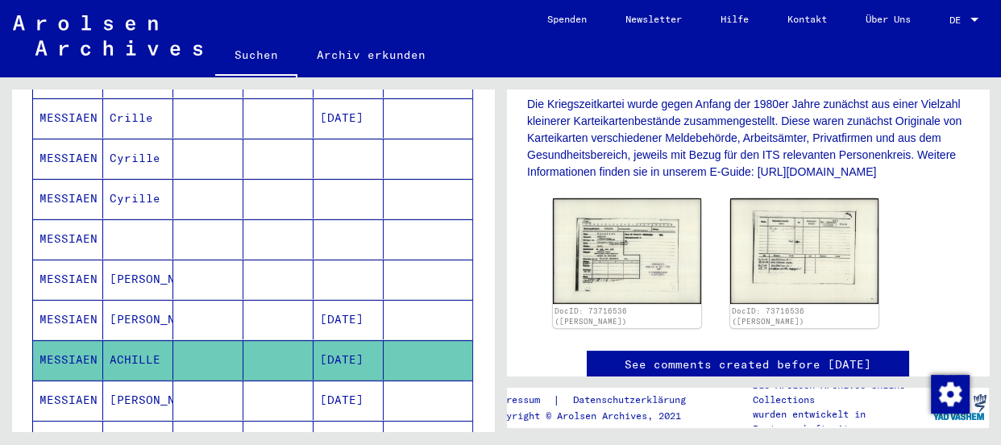
scroll to position [366, 0]
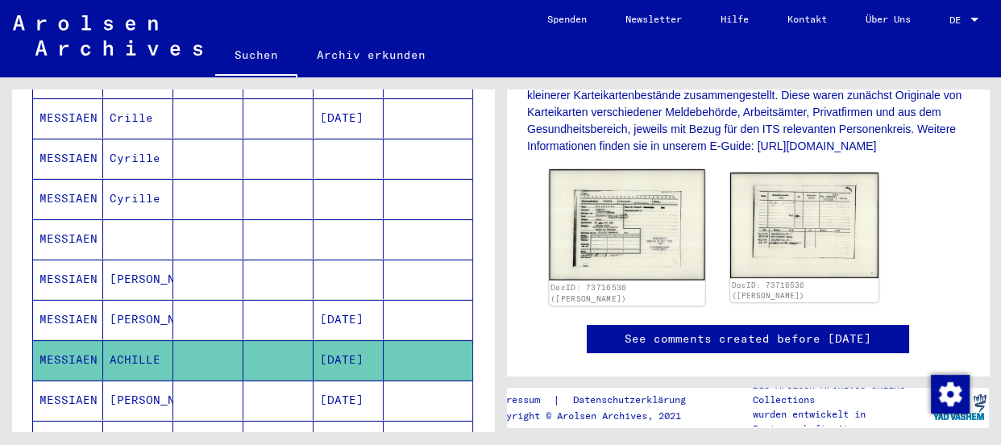
click at [644, 199] on img at bounding box center [627, 224] width 156 height 111
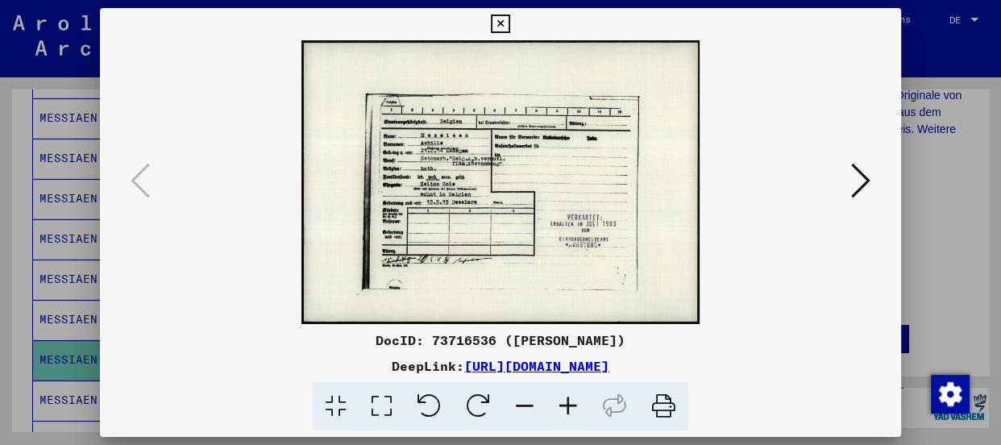
click at [564, 405] on icon at bounding box center [568, 406] width 44 height 49
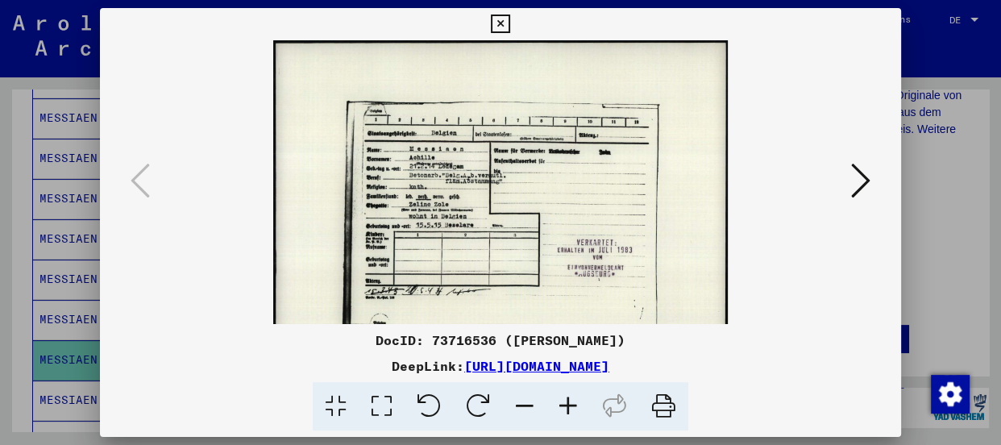
click at [564, 405] on icon at bounding box center [568, 406] width 44 height 49
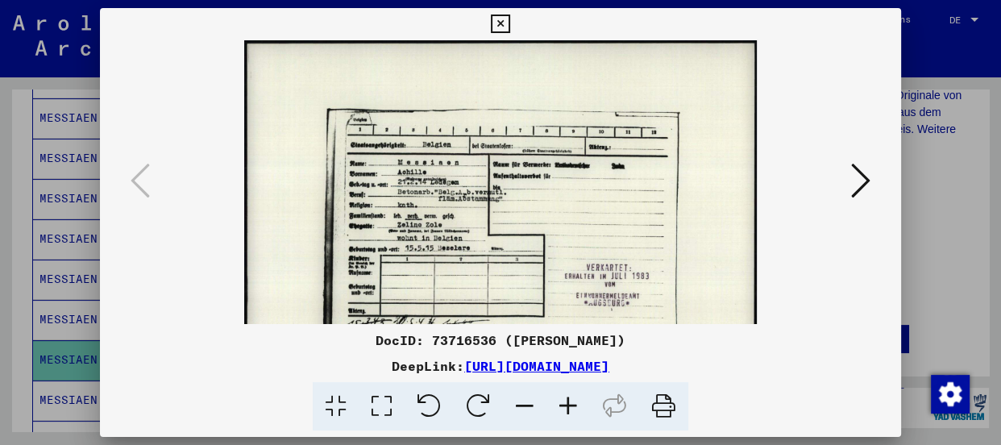
click at [564, 405] on icon at bounding box center [568, 406] width 44 height 49
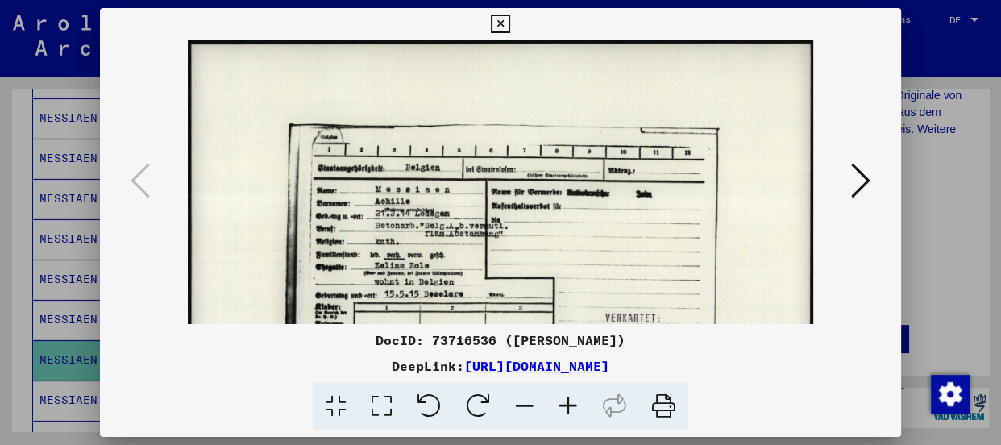
click at [564, 405] on icon at bounding box center [568, 406] width 44 height 49
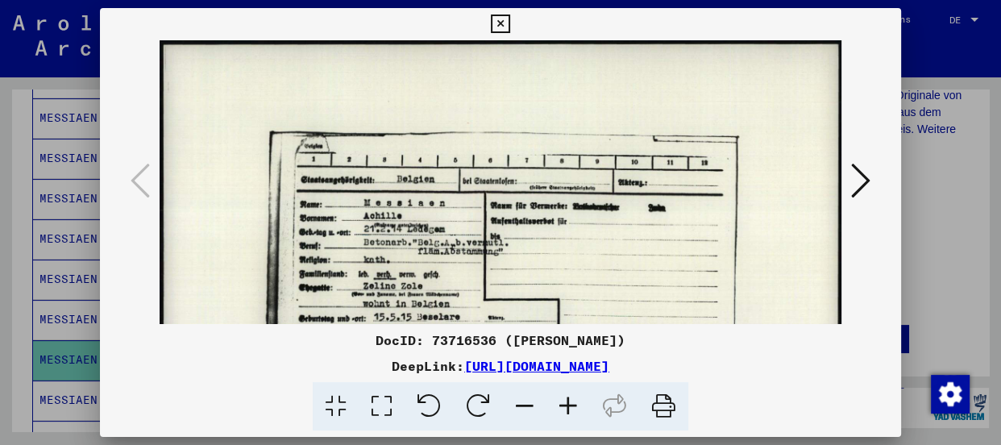
click at [564, 405] on icon at bounding box center [568, 406] width 44 height 49
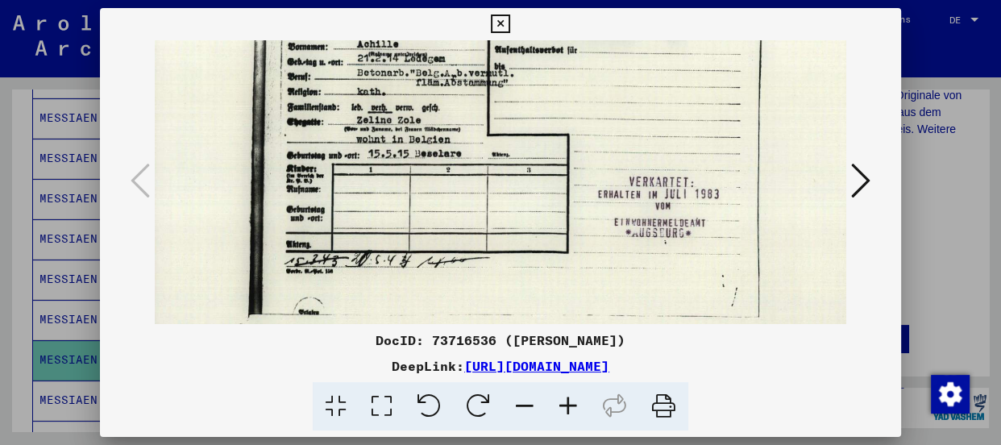
scroll to position [189, 19]
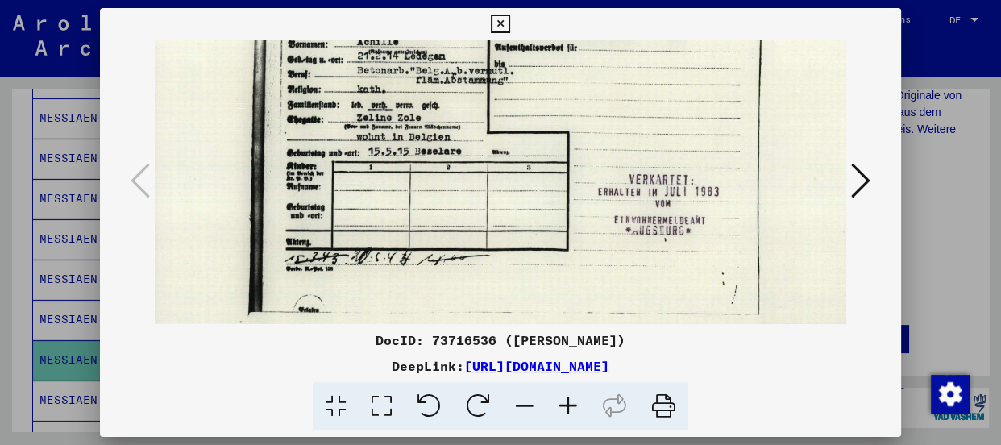
drag, startPoint x: 599, startPoint y: 287, endPoint x: 578, endPoint y: 93, distance: 195.3
click at [578, 93] on img at bounding box center [505, 114] width 738 height 525
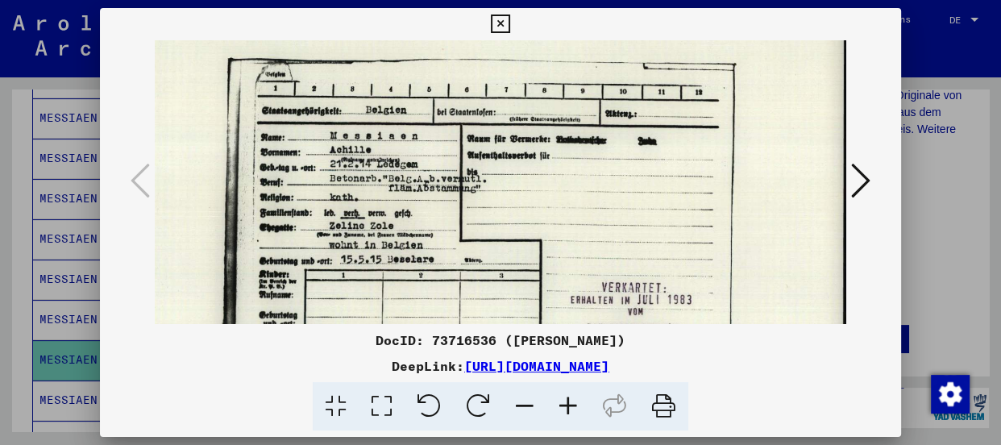
scroll to position [81, 47]
drag, startPoint x: 578, startPoint y: 92, endPoint x: 547, endPoint y: 211, distance: 123.1
click at [547, 211] on img at bounding box center [477, 222] width 738 height 525
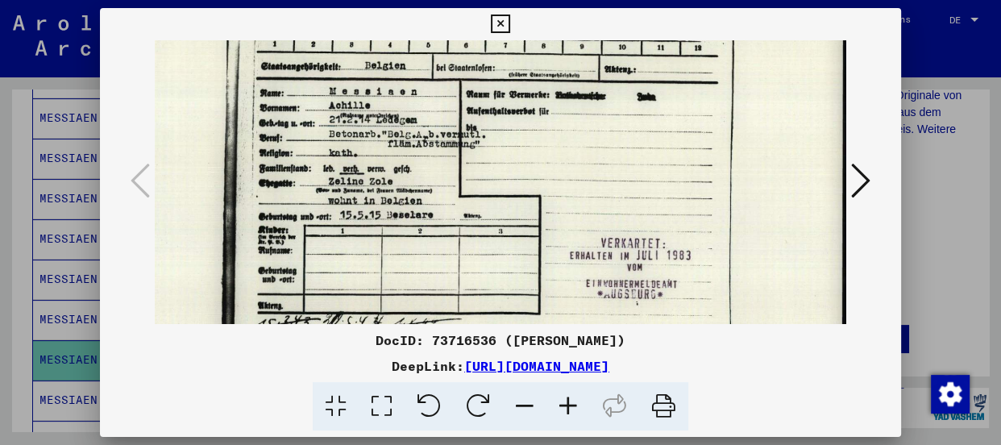
scroll to position [127, 48]
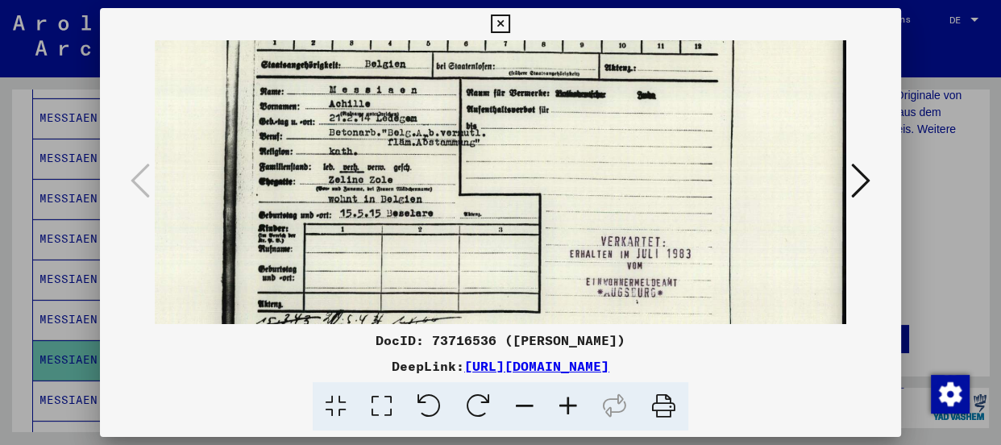
drag, startPoint x: 471, startPoint y: 185, endPoint x: 465, endPoint y: 137, distance: 48.8
click at [465, 137] on img at bounding box center [477, 176] width 738 height 525
click at [583, 202] on img at bounding box center [477, 176] width 738 height 525
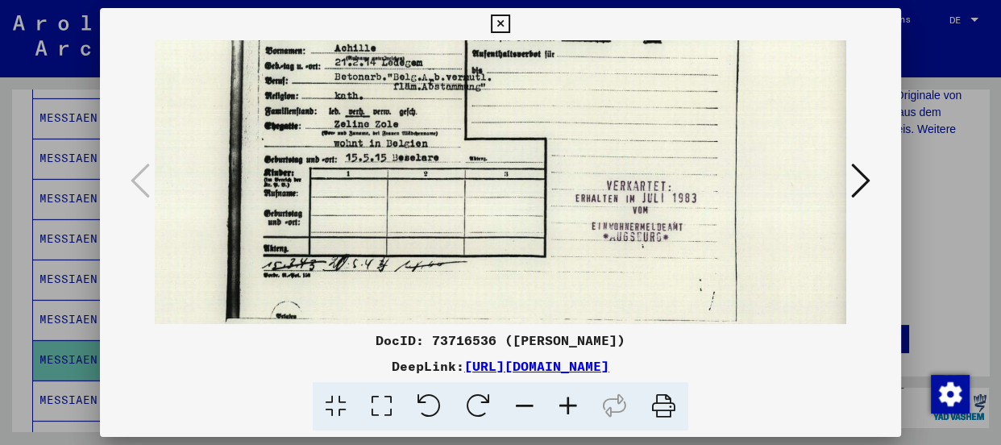
scroll to position [185, 41]
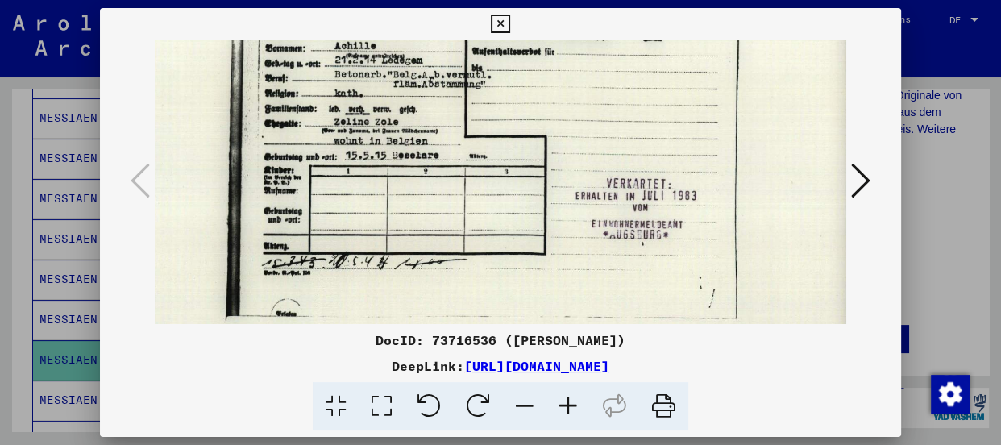
drag, startPoint x: 566, startPoint y: 251, endPoint x: 572, endPoint y: 193, distance: 59.2
click at [572, 193] on img at bounding box center [483, 118] width 738 height 525
click at [855, 174] on icon at bounding box center [860, 180] width 19 height 39
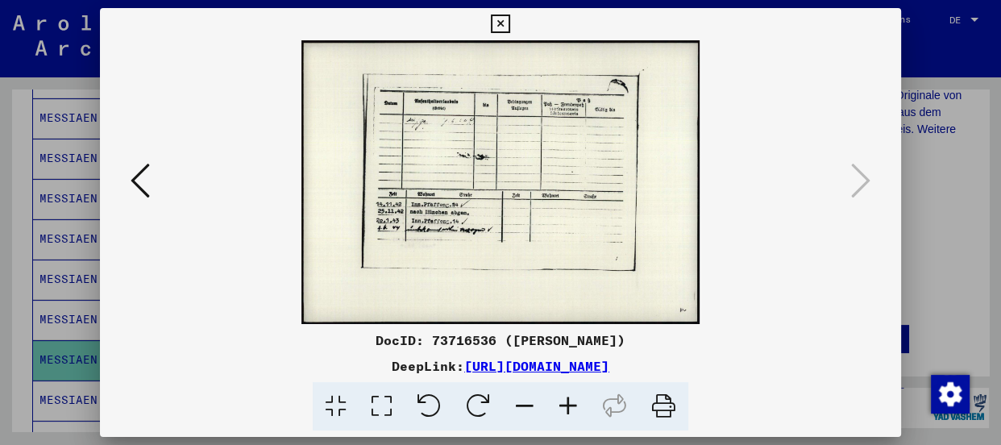
click at [566, 400] on icon at bounding box center [568, 406] width 44 height 49
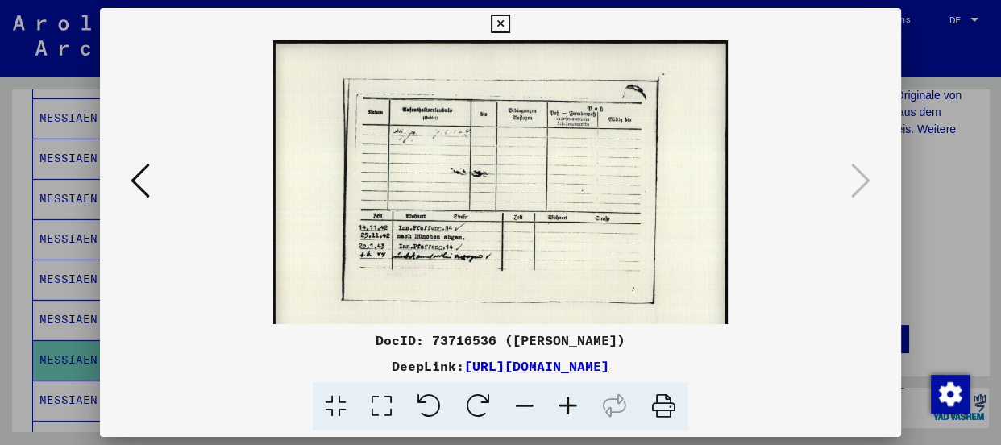
click at [566, 400] on icon at bounding box center [568, 406] width 44 height 49
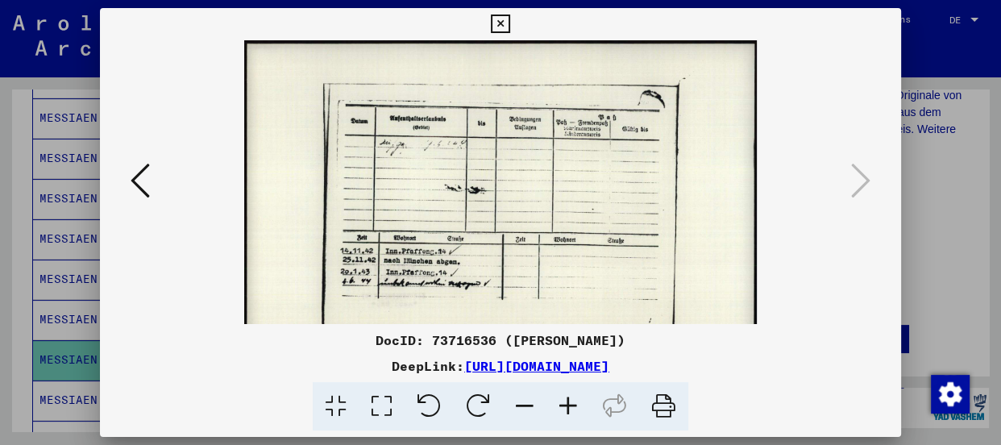
click at [566, 400] on icon at bounding box center [568, 406] width 44 height 49
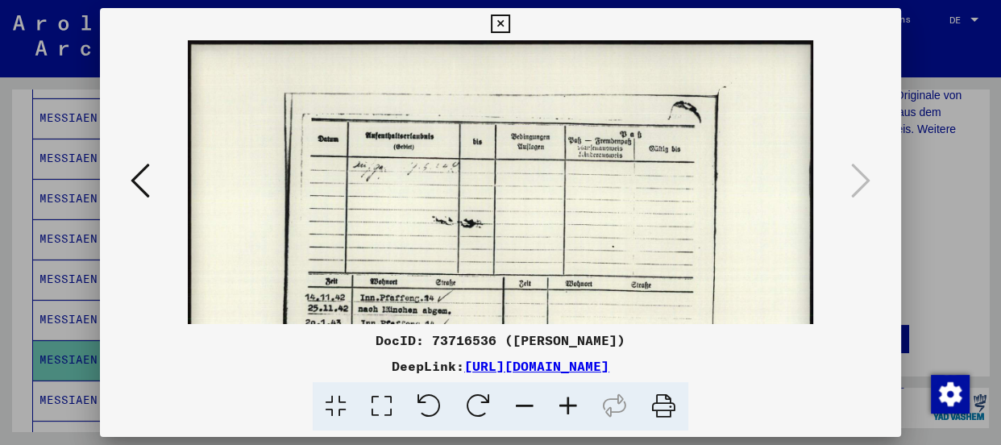
click at [566, 400] on icon at bounding box center [568, 406] width 44 height 49
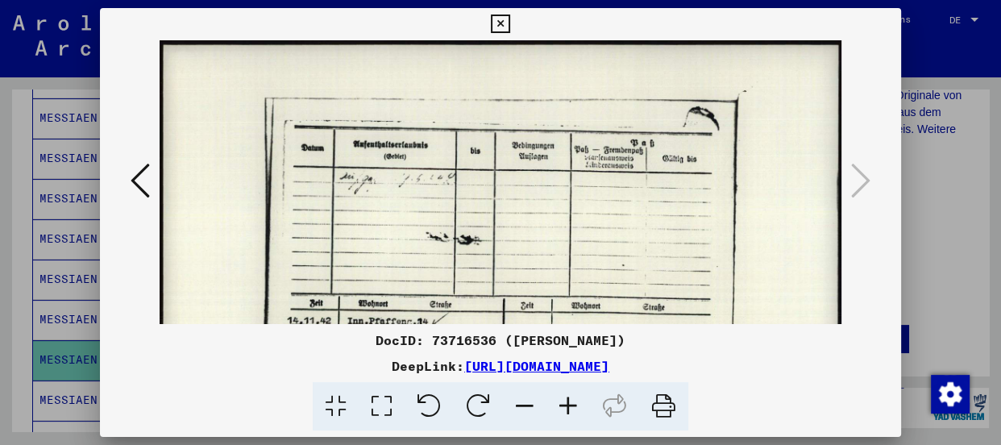
click at [566, 400] on icon at bounding box center [568, 406] width 44 height 49
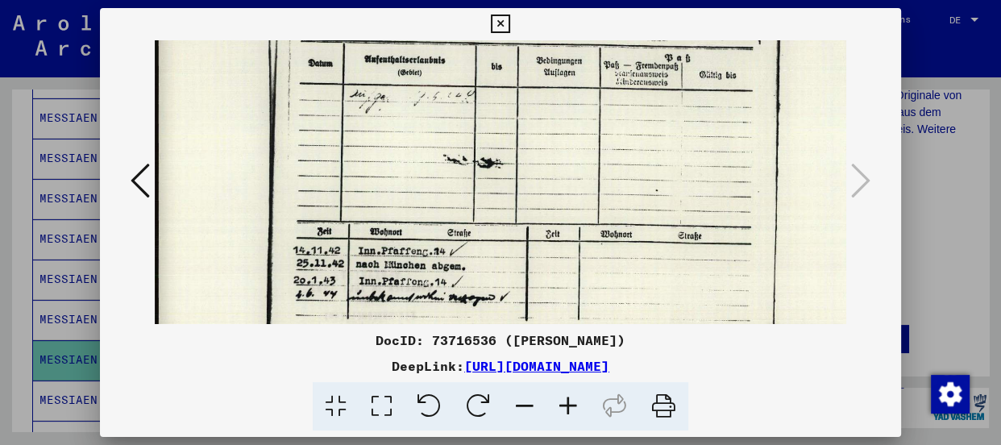
scroll to position [97, 0]
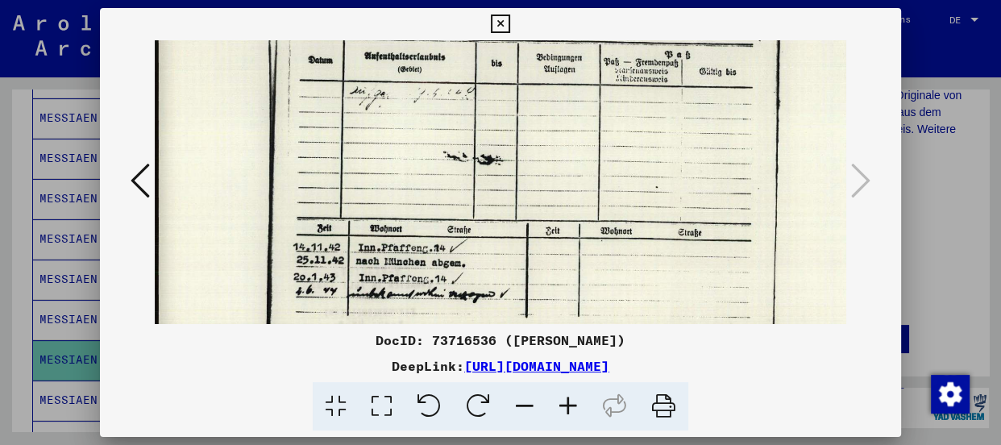
drag, startPoint x: 556, startPoint y: 274, endPoint x: 563, endPoint y: 168, distance: 106.6
click at [563, 168] on img at bounding box center [524, 206] width 738 height 525
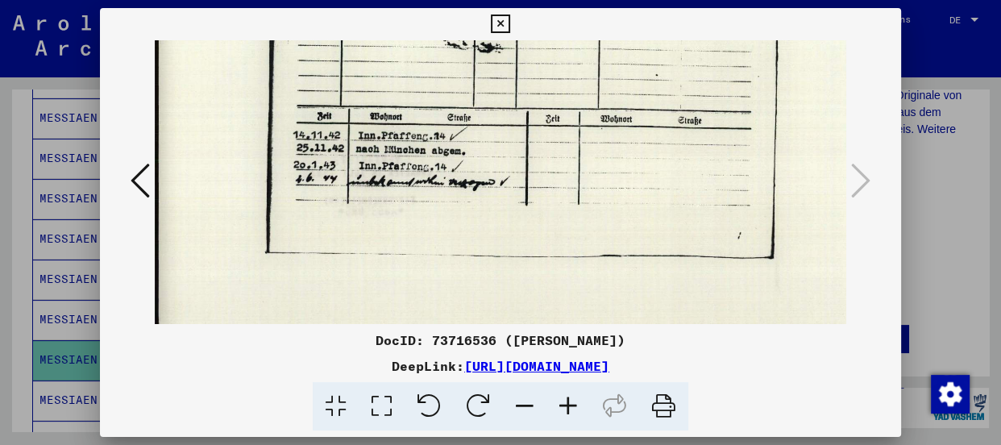
scroll to position [211, 0]
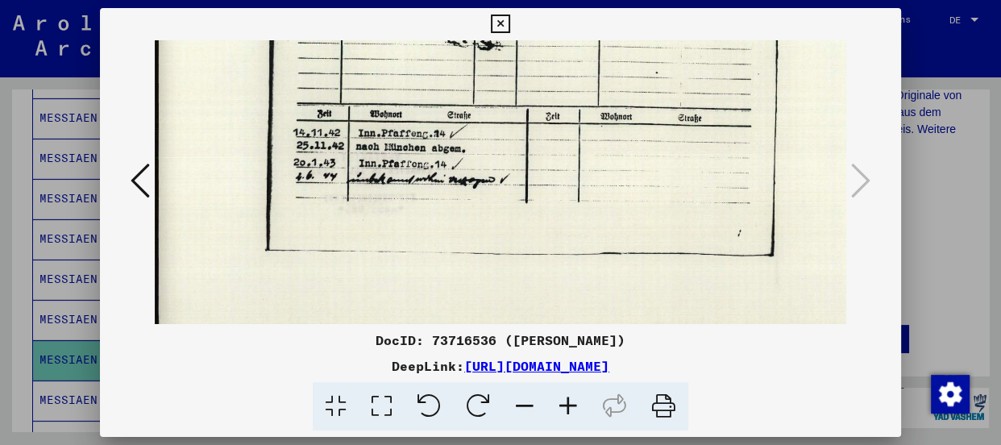
drag, startPoint x: 490, startPoint y: 192, endPoint x: 503, endPoint y: 67, distance: 125.6
click at [503, 67] on img at bounding box center [524, 91] width 738 height 525
click at [665, 153] on img at bounding box center [524, 91] width 738 height 525
click at [499, 23] on icon at bounding box center [500, 24] width 19 height 19
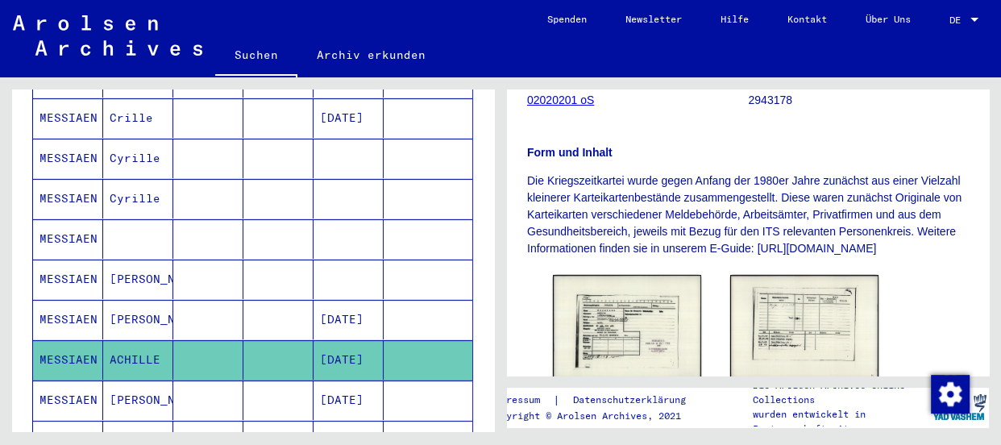
scroll to position [219, 0]
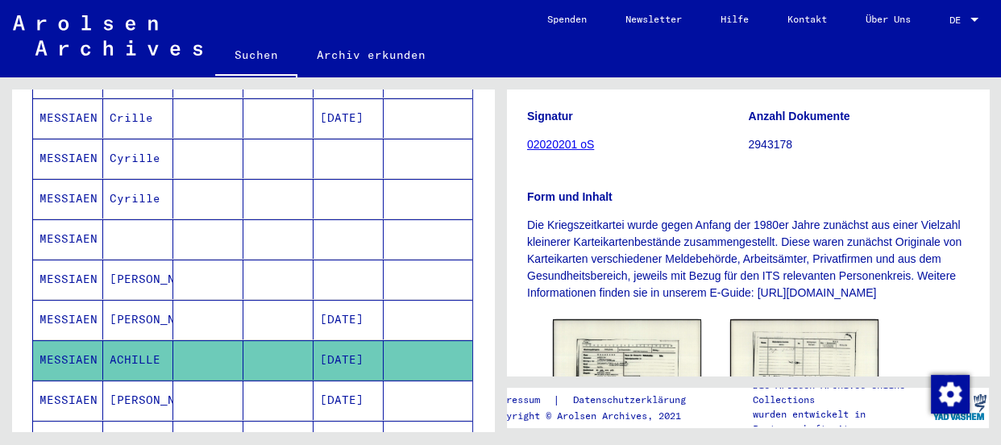
click at [54, 219] on mat-cell "MESSIAEN" at bounding box center [68, 238] width 70 height 39
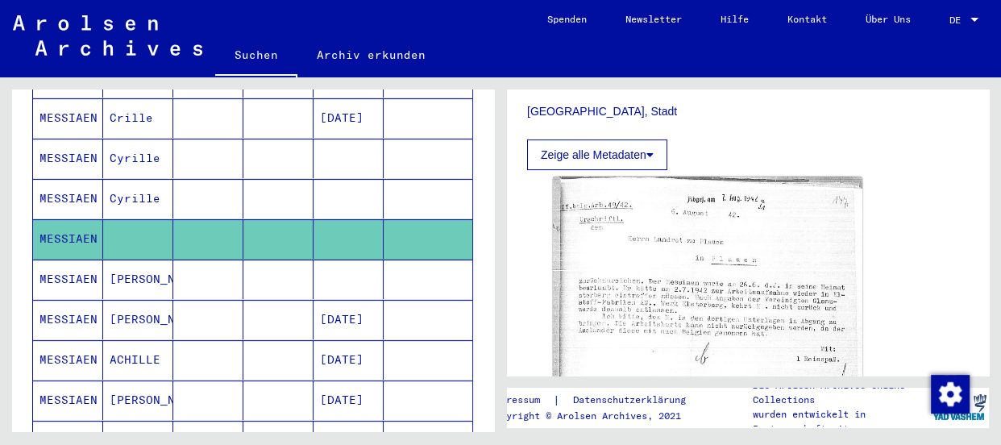
scroll to position [439, 0]
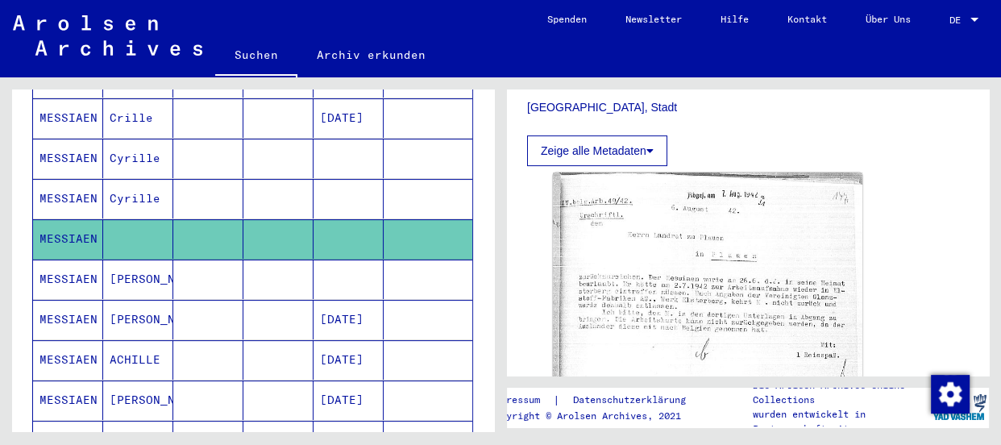
click at [64, 259] on mat-cell "MESSIAEN" at bounding box center [68, 278] width 70 height 39
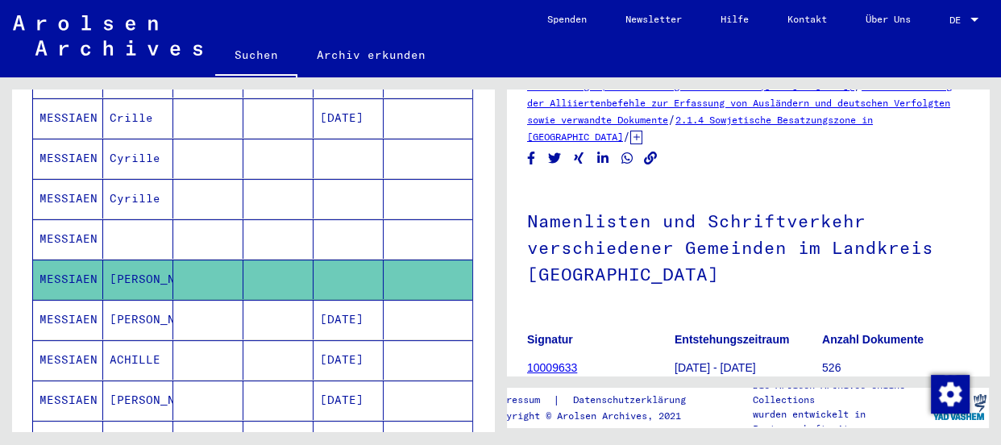
scroll to position [73, 0]
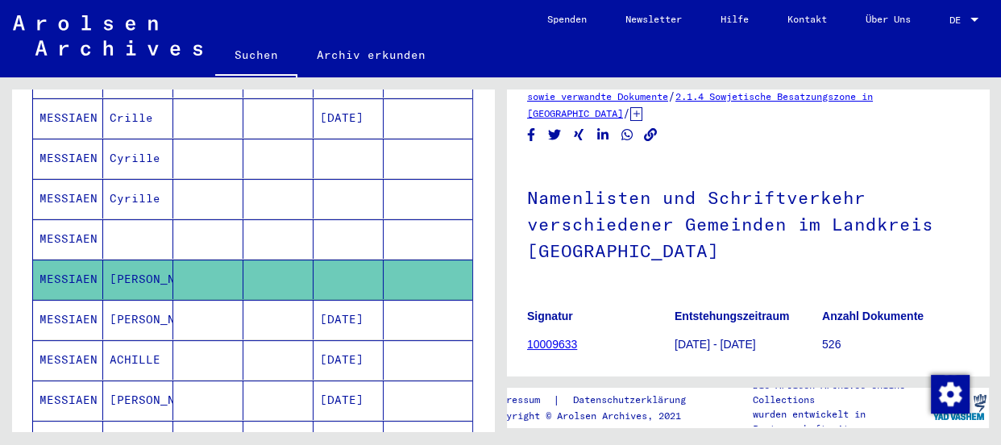
click at [703, 169] on h1 "Namenlisten und Schriftverkehr verschiedener Gemeinden im Landkreis [GEOGRAPHIC…" at bounding box center [748, 222] width 442 height 124
click at [612, 256] on h1 "Namenlisten und Schriftverkehr verschiedener Gemeinden im Landkreis [GEOGRAPHIC…" at bounding box center [748, 222] width 442 height 124
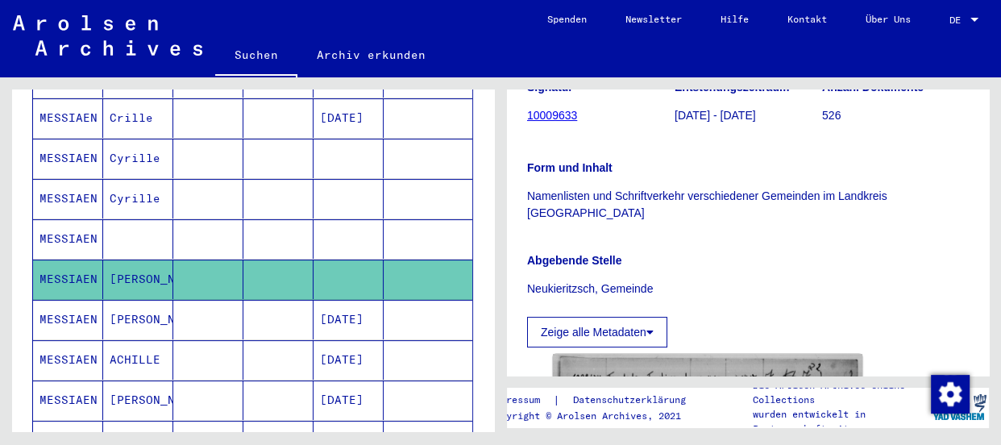
scroll to position [219, 0]
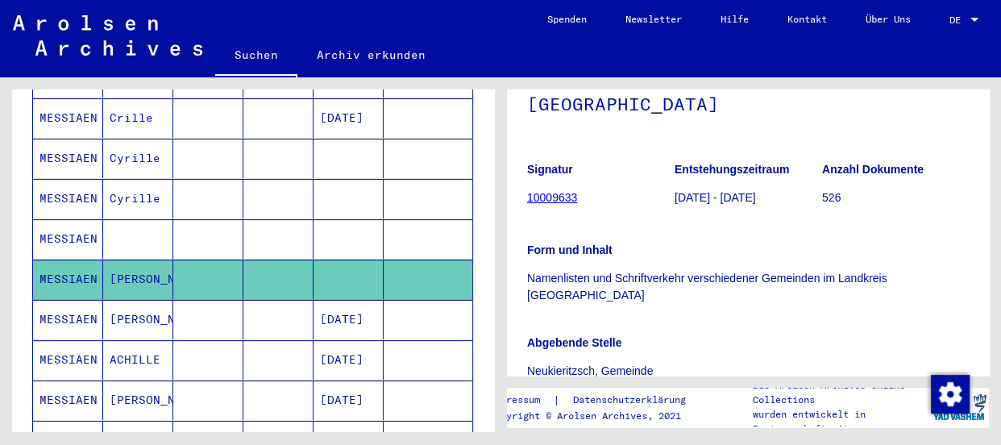
click at [698, 215] on figure "Entstehungszeitraum [DATE] - [DATE]" at bounding box center [747, 186] width 147 height 73
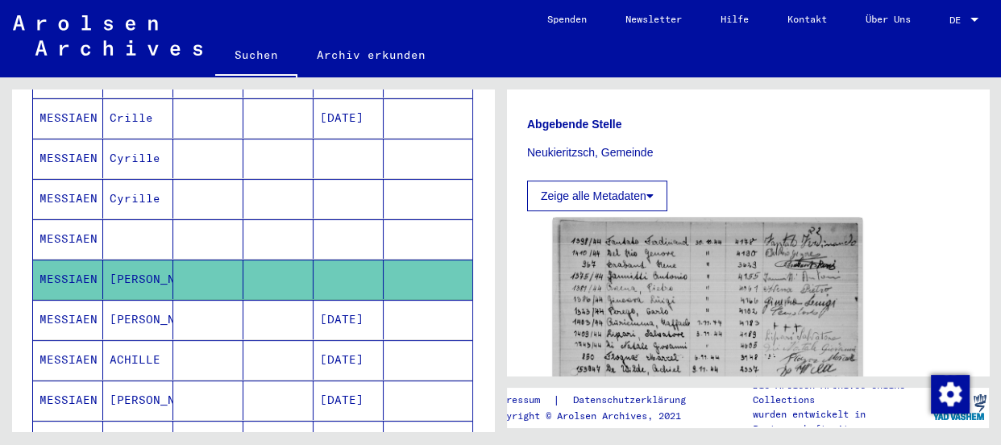
scroll to position [439, 0]
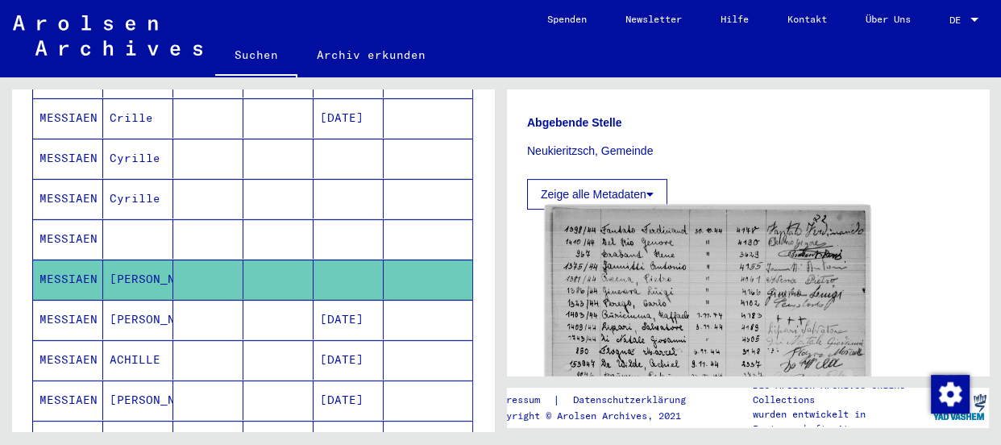
click at [677, 234] on img at bounding box center [707, 430] width 325 height 450
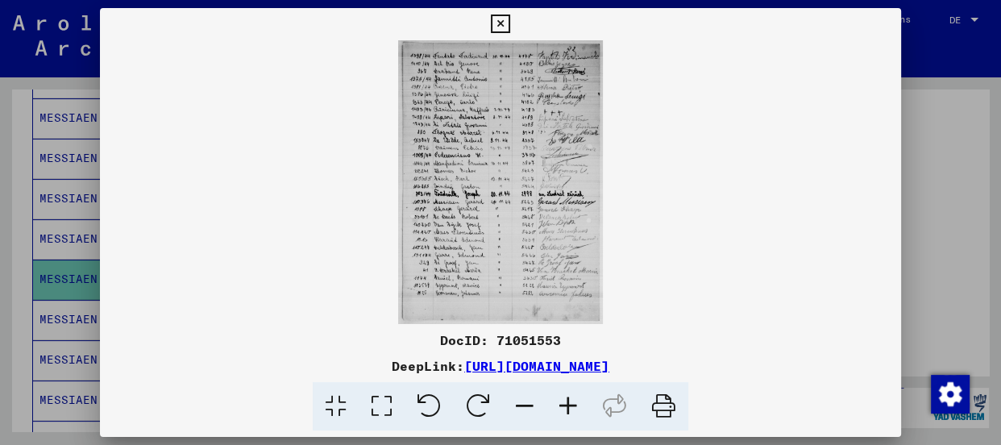
click at [557, 405] on icon at bounding box center [568, 406] width 44 height 49
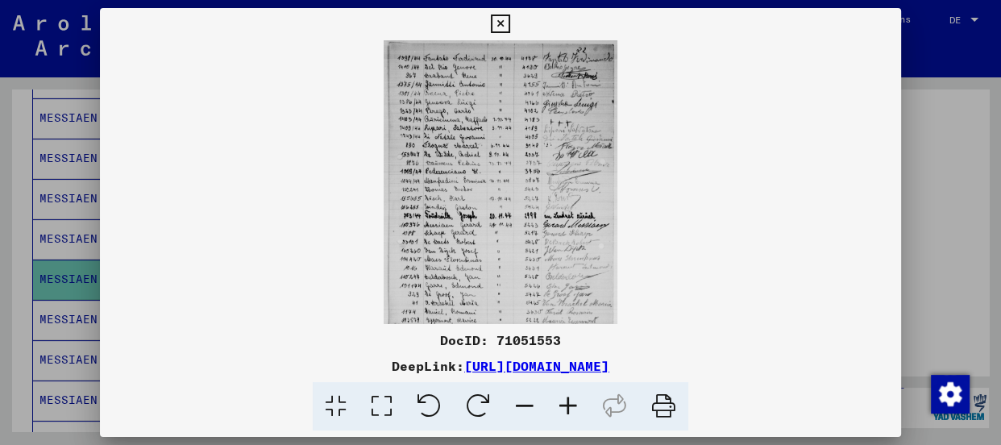
click at [557, 405] on icon at bounding box center [568, 406] width 44 height 49
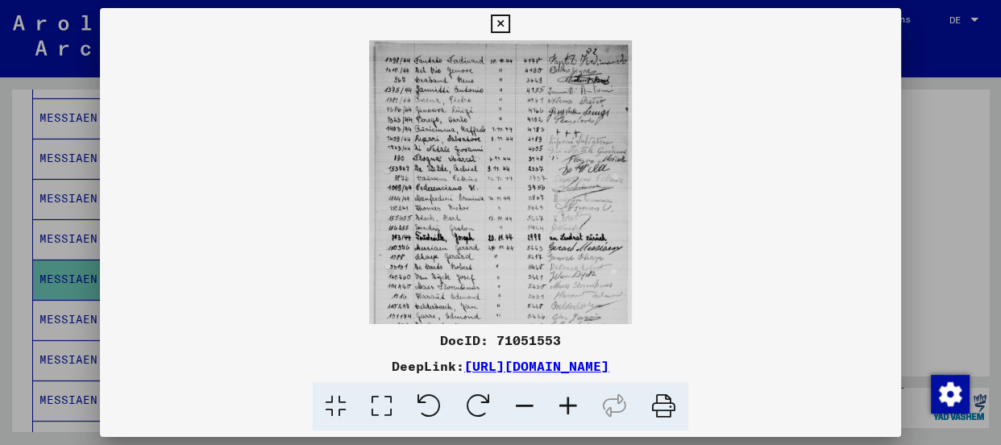
click at [557, 405] on icon at bounding box center [568, 406] width 44 height 49
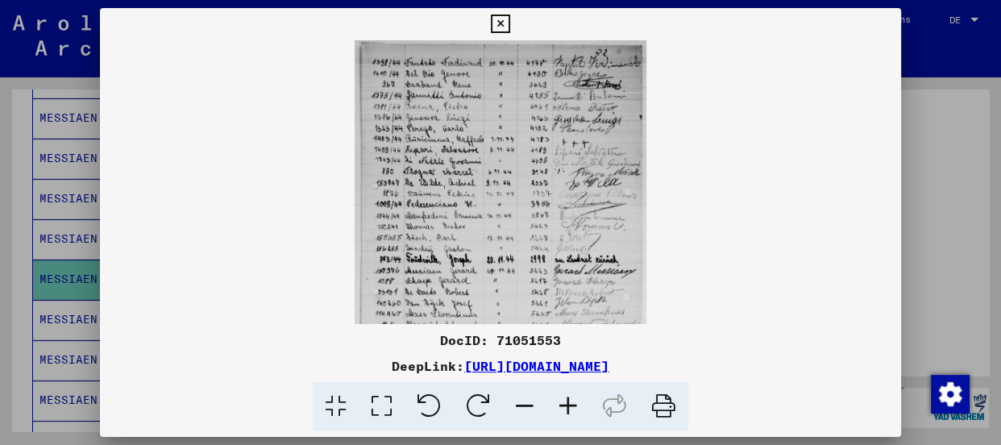
click at [557, 405] on icon at bounding box center [568, 406] width 44 height 49
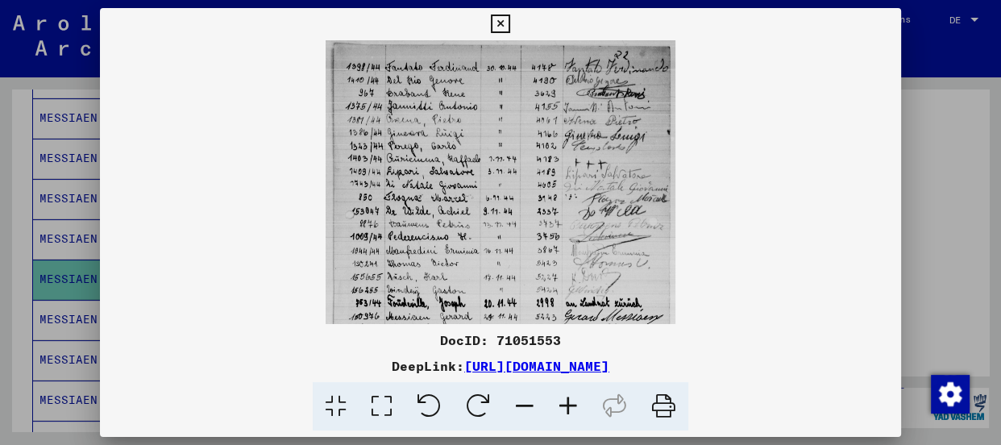
click at [557, 405] on icon at bounding box center [568, 406] width 44 height 49
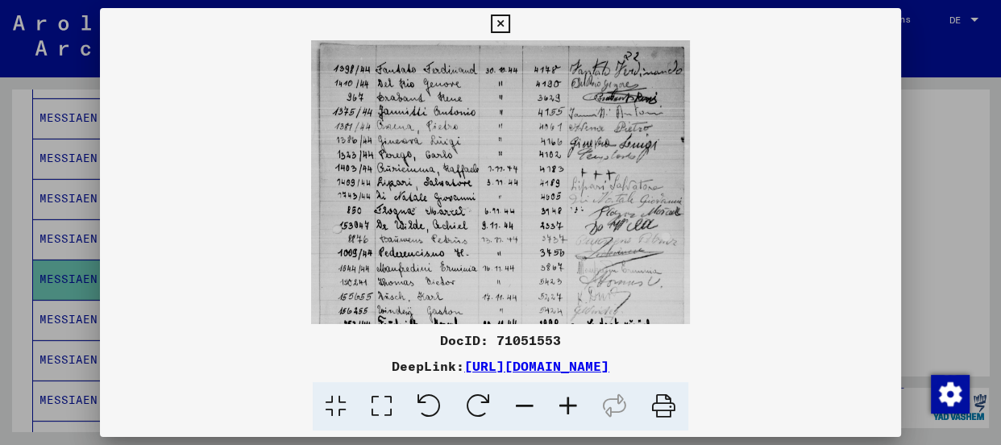
click at [557, 405] on icon at bounding box center [568, 406] width 44 height 49
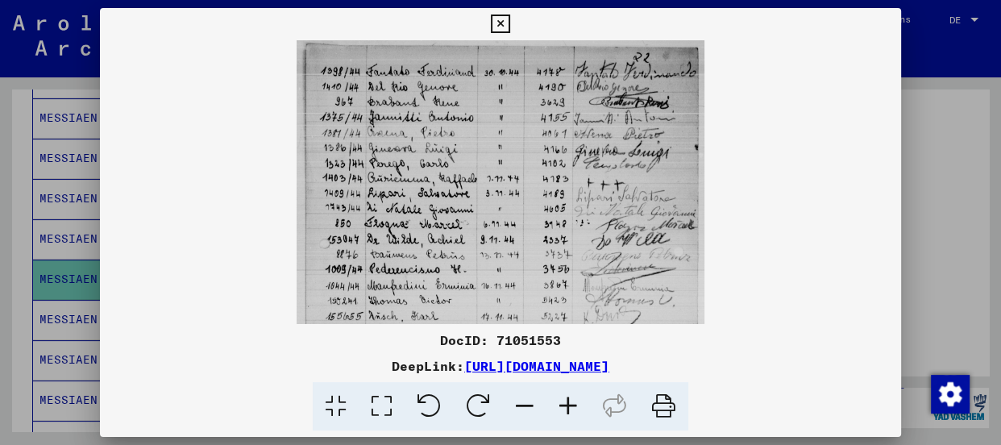
click at [567, 396] on icon at bounding box center [568, 406] width 44 height 49
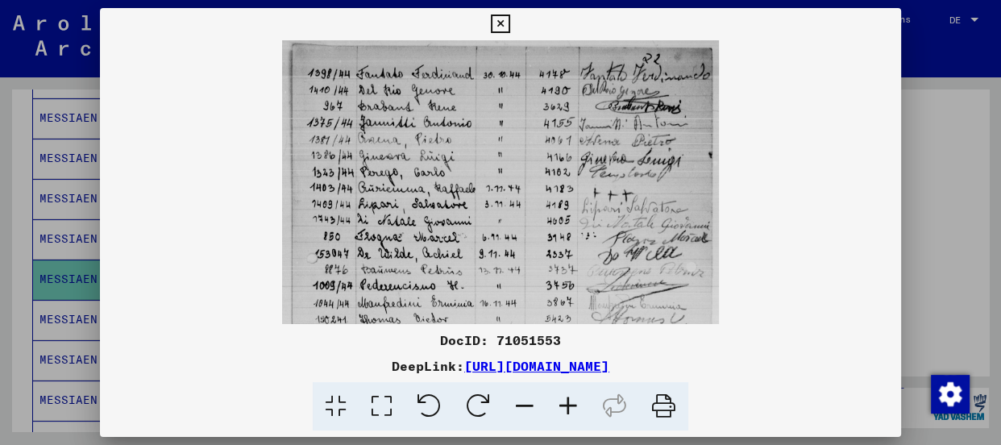
click at [563, 400] on icon at bounding box center [568, 406] width 44 height 49
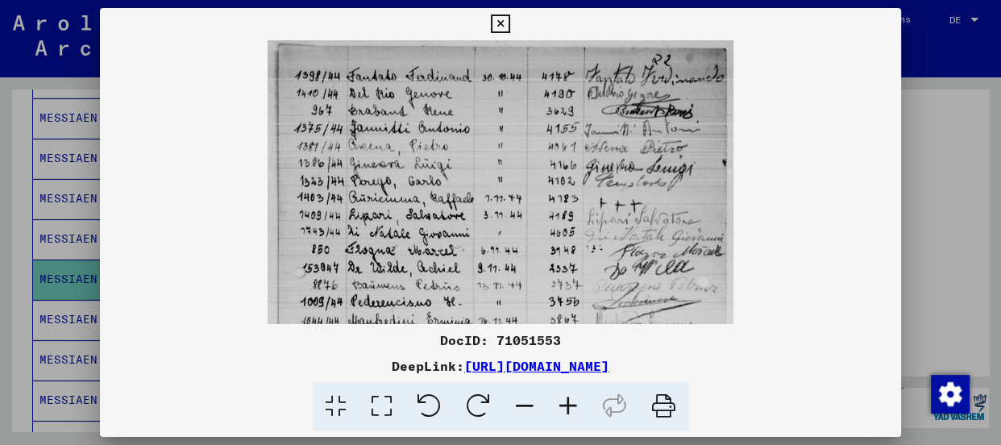
click at [563, 400] on icon at bounding box center [568, 406] width 44 height 49
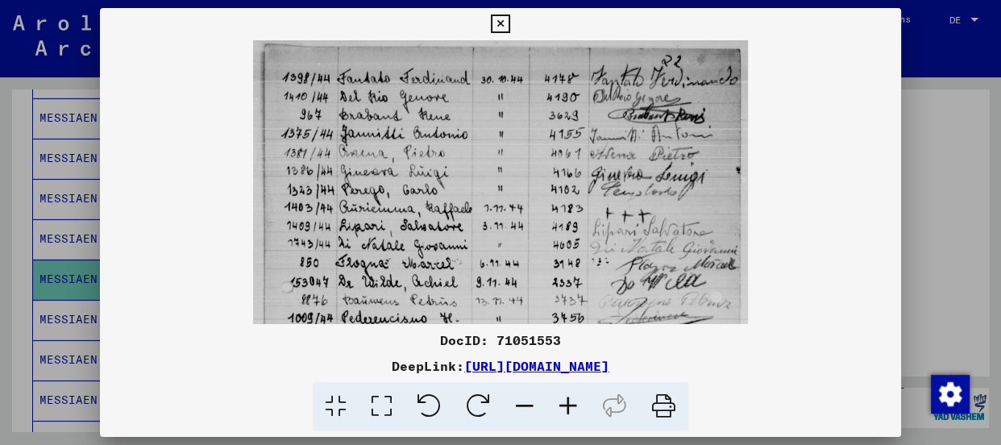
click at [563, 400] on icon at bounding box center [568, 406] width 44 height 49
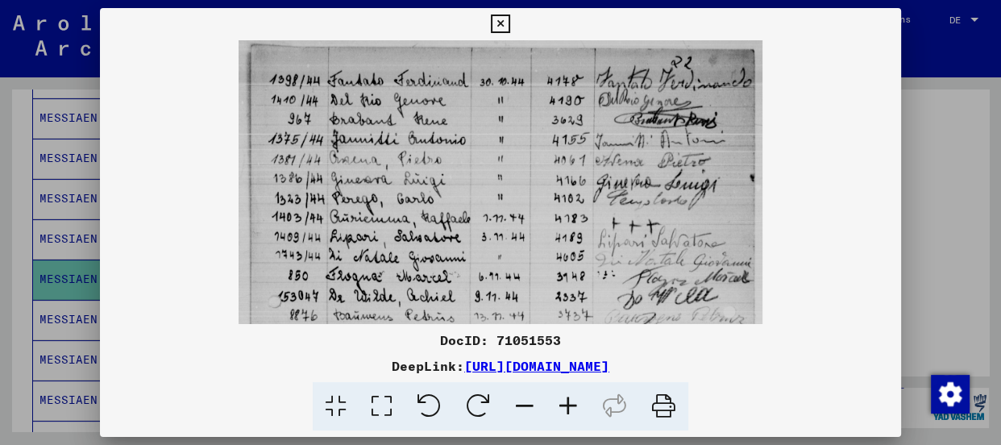
click at [563, 400] on icon at bounding box center [568, 406] width 44 height 49
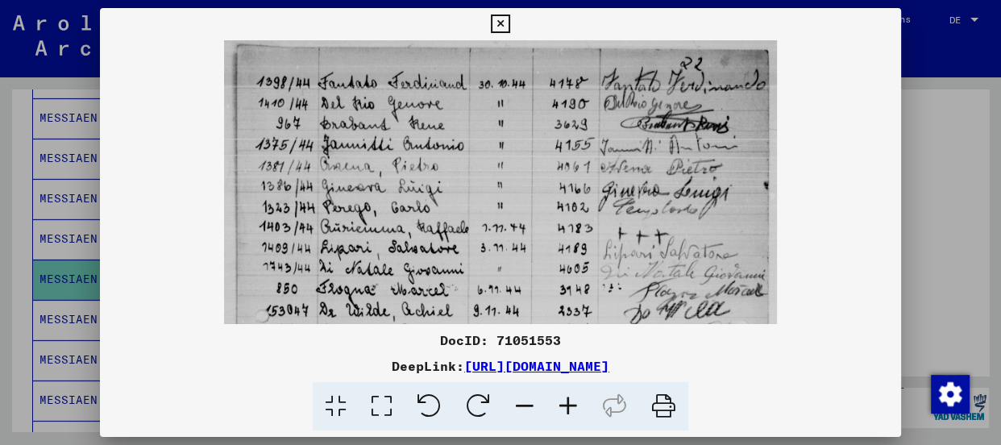
drag, startPoint x: 563, startPoint y: 400, endPoint x: 498, endPoint y: 302, distance: 118.0
click at [513, 318] on div "DocID: 71051553 DeepLink: [URL][DOMAIN_NAME]" at bounding box center [500, 219] width 801 height 423
click at [815, 267] on viewer-one-image at bounding box center [500, 182] width 801 height 284
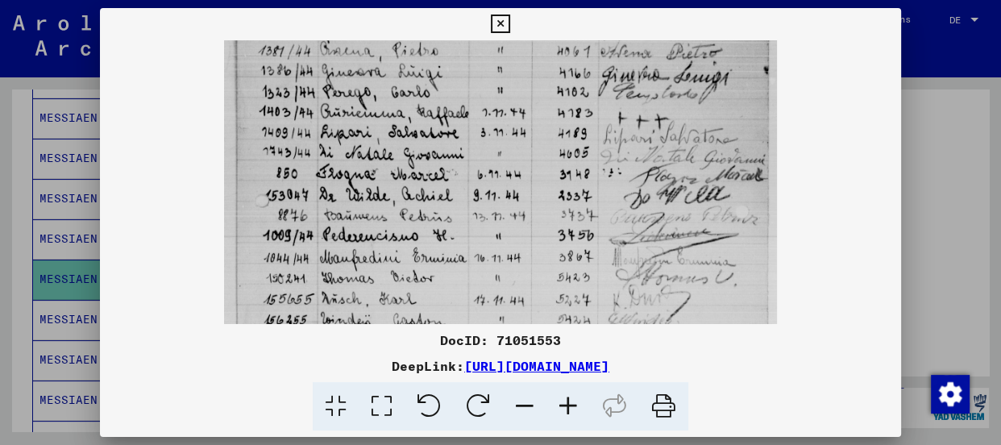
scroll to position [117, 0]
drag, startPoint x: 425, startPoint y: 272, endPoint x: 432, endPoint y: 144, distance: 128.3
click at [432, 144] on img at bounding box center [500, 306] width 553 height 767
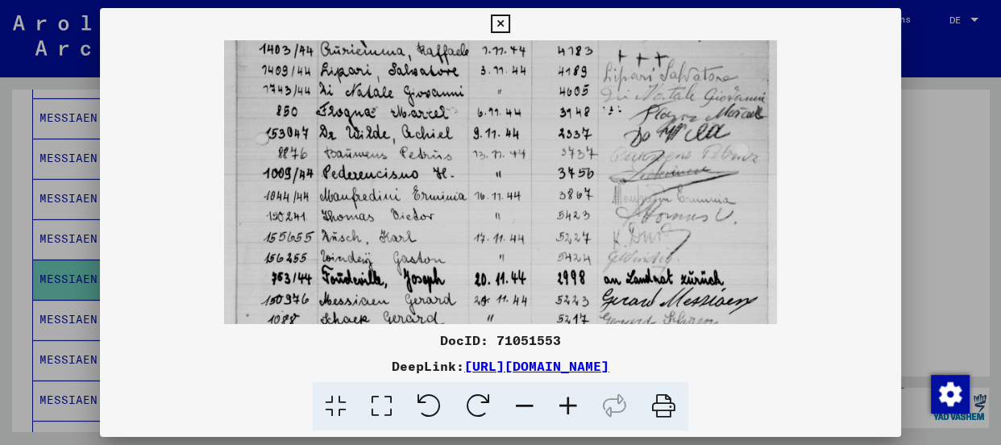
scroll to position [180, 0]
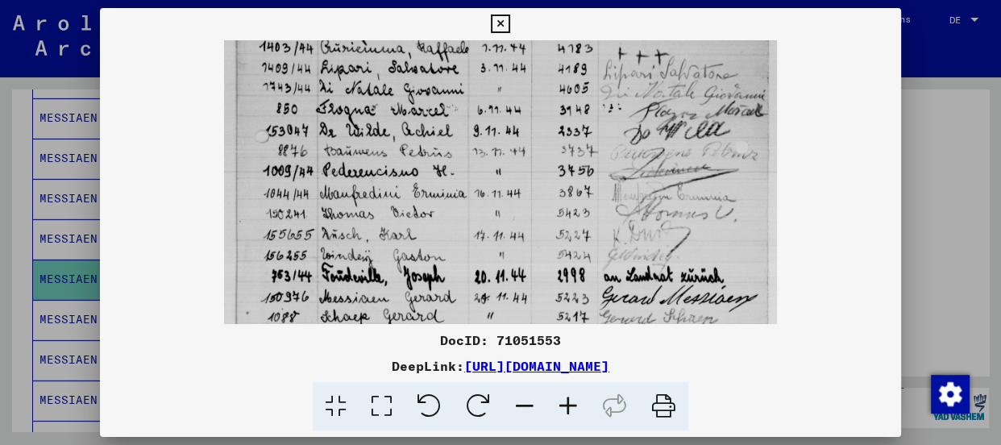
drag, startPoint x: 427, startPoint y: 211, endPoint x: 430, endPoint y: 143, distance: 67.7
click at [430, 143] on img at bounding box center [500, 244] width 553 height 767
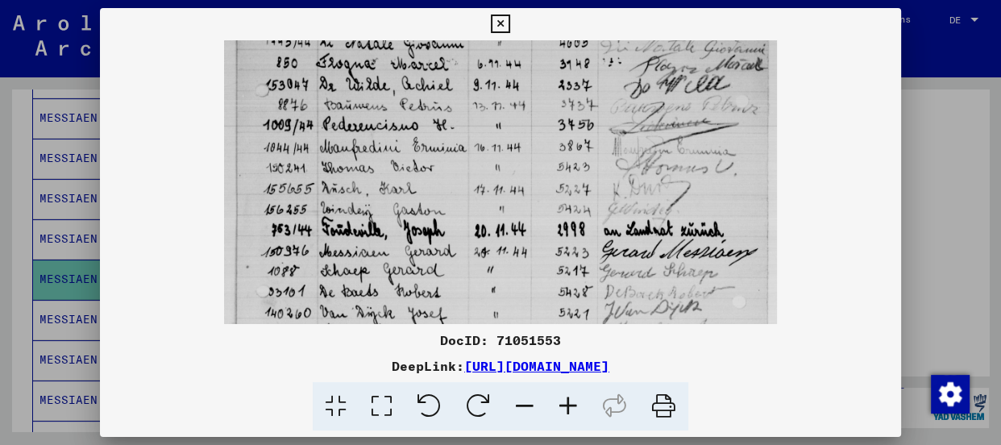
scroll to position [229, 0]
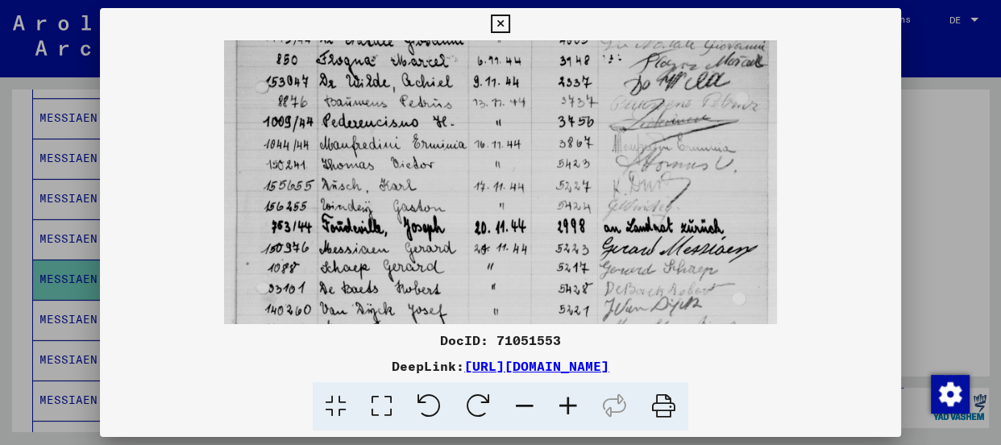
drag, startPoint x: 431, startPoint y: 213, endPoint x: 427, endPoint y: 160, distance: 53.3
click at [427, 160] on img at bounding box center [500, 194] width 553 height 767
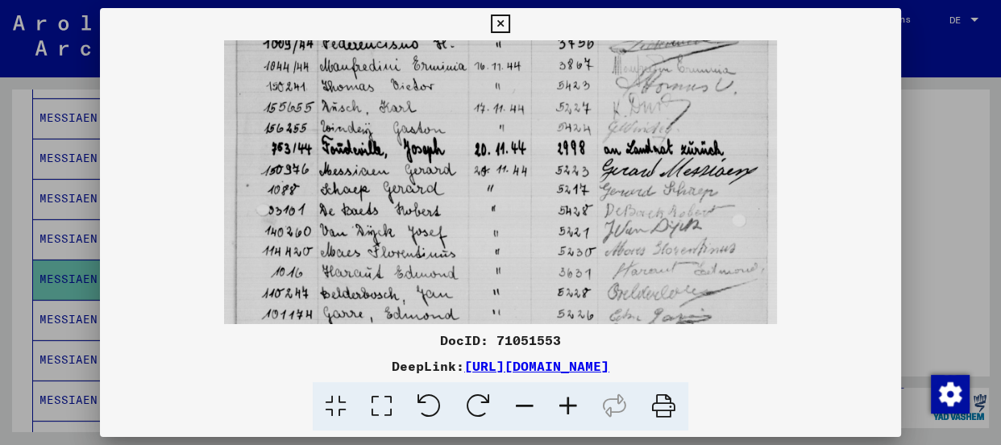
scroll to position [309, 0]
drag, startPoint x: 425, startPoint y: 202, endPoint x: 425, endPoint y: 114, distance: 87.8
click at [425, 114] on img at bounding box center [500, 115] width 553 height 767
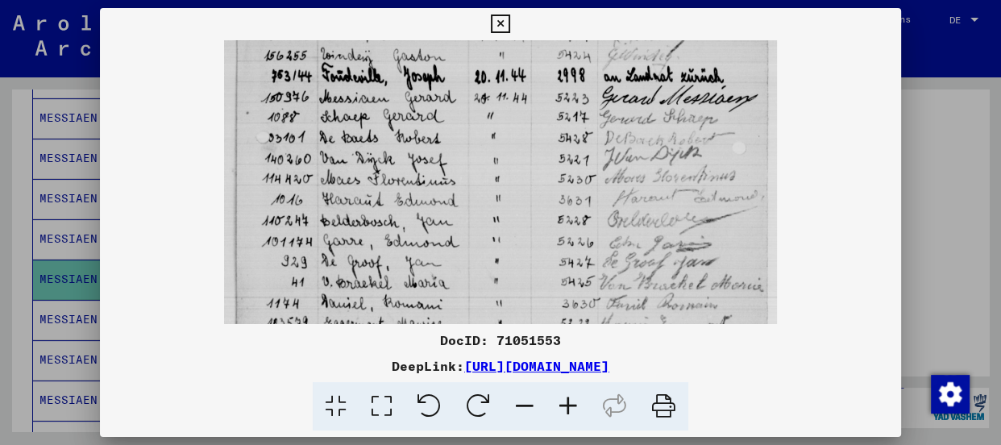
scroll to position [382, 0]
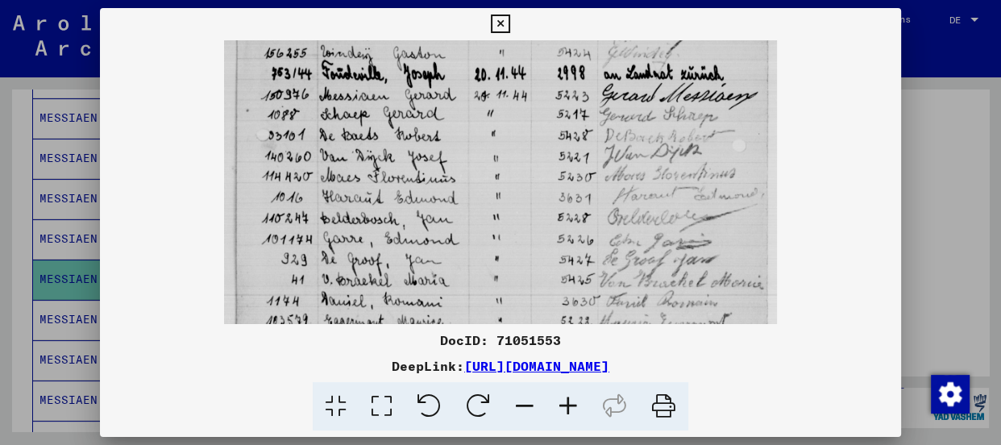
drag, startPoint x: 424, startPoint y: 204, endPoint x: 433, endPoint y: 123, distance: 81.1
click at [433, 123] on img at bounding box center [500, 41] width 553 height 767
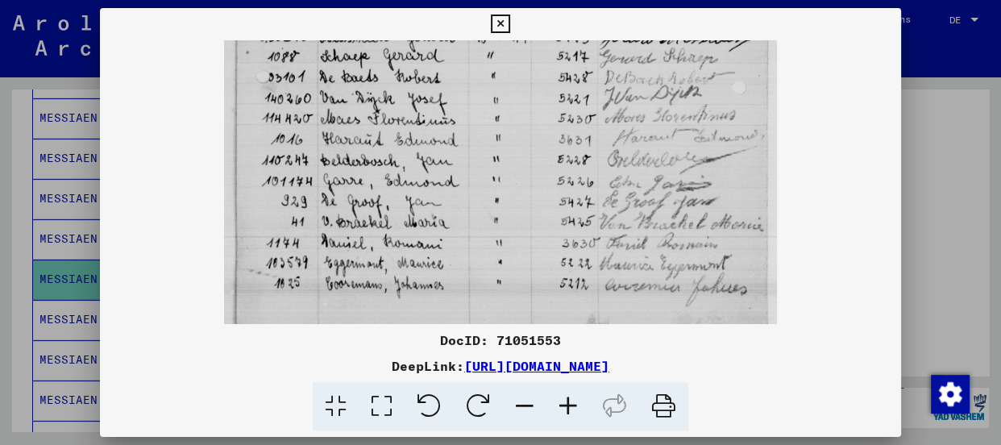
scroll to position [442, 0]
drag, startPoint x: 413, startPoint y: 228, endPoint x: 413, endPoint y: 163, distance: 65.3
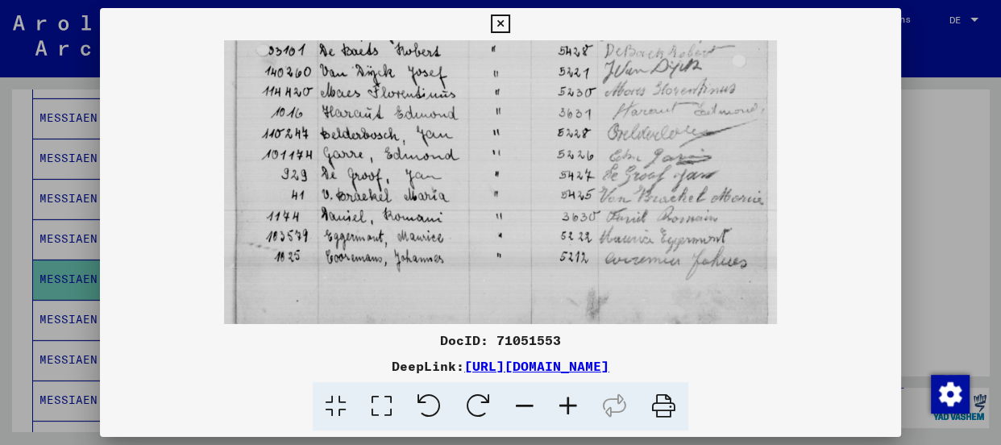
scroll to position [483, 0]
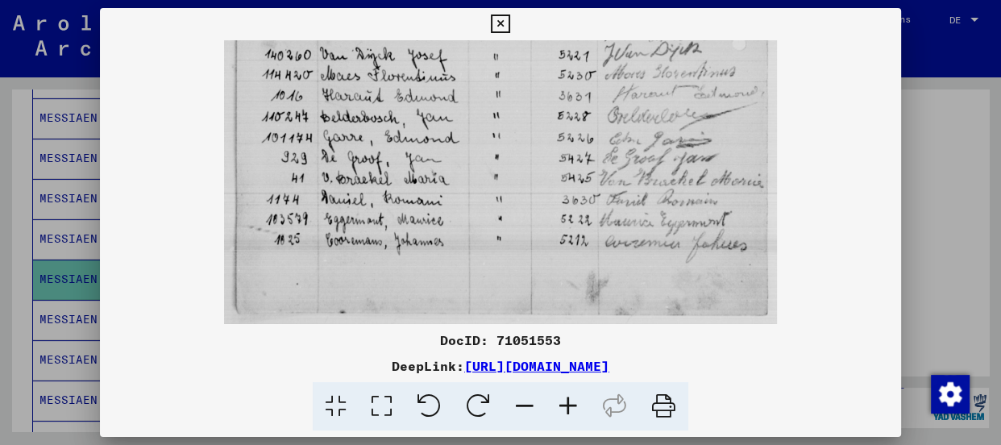
drag, startPoint x: 484, startPoint y: 210, endPoint x: 483, endPoint y: 143, distance: 66.9
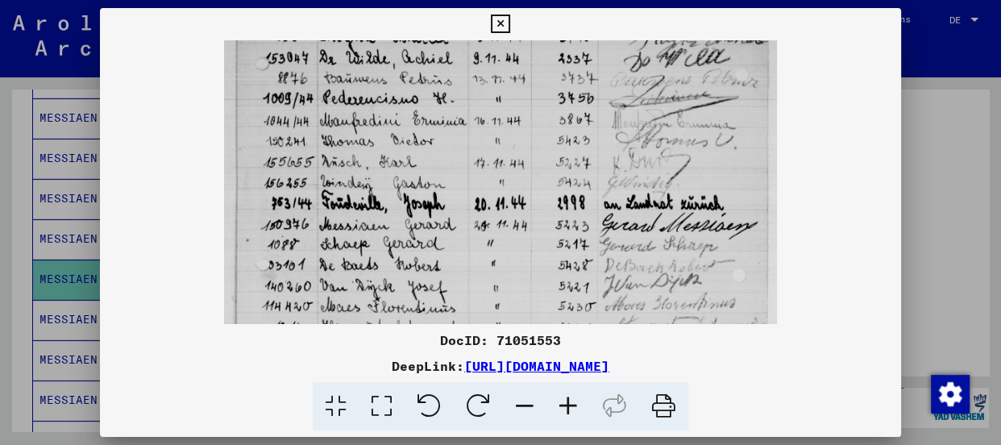
drag, startPoint x: 503, startPoint y: 107, endPoint x: 500, endPoint y: 325, distance: 217.6
click at [500, 335] on div "DocID: 71051553 DeepLink: [URL][DOMAIN_NAME]" at bounding box center [500, 219] width 801 height 423
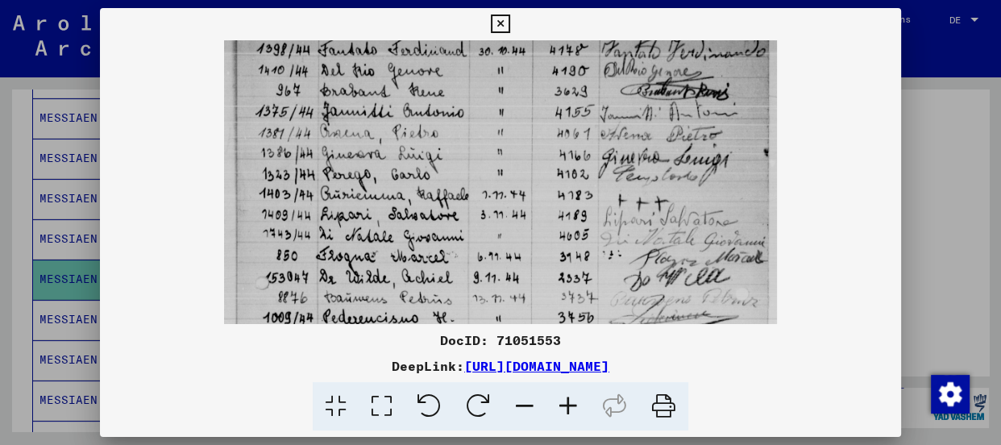
scroll to position [29, 0]
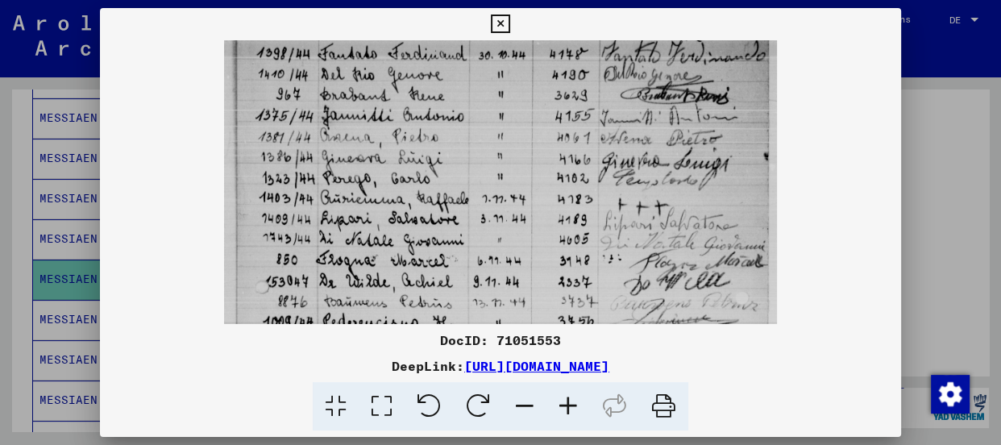
drag, startPoint x: 503, startPoint y: 96, endPoint x: 504, endPoint y: 321, distance: 224.8
click at [504, 321] on img at bounding box center [500, 394] width 553 height 767
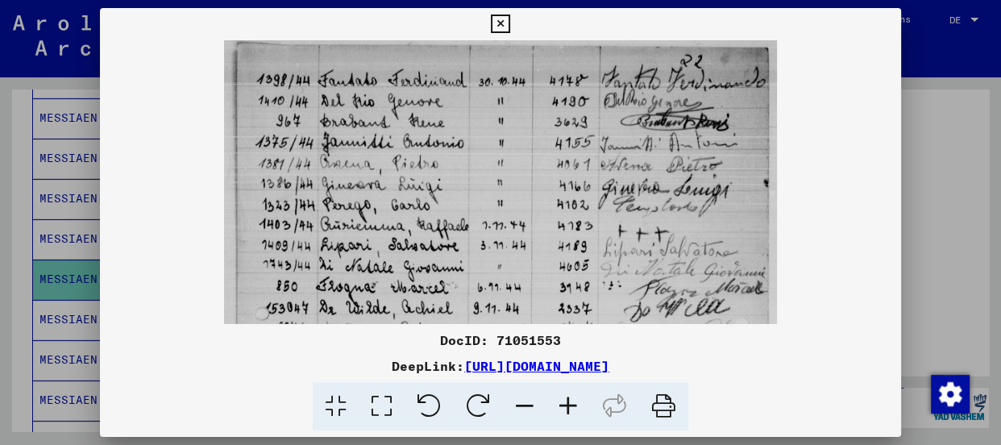
scroll to position [0, 0]
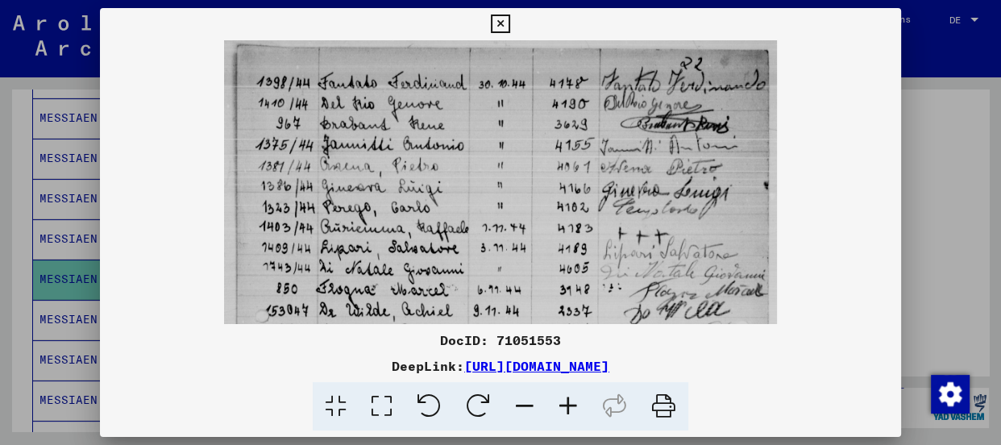
drag, startPoint x: 522, startPoint y: 113, endPoint x: 529, endPoint y: 194, distance: 81.6
click at [529, 194] on img at bounding box center [500, 423] width 553 height 767
click at [500, 23] on icon at bounding box center [500, 24] width 19 height 19
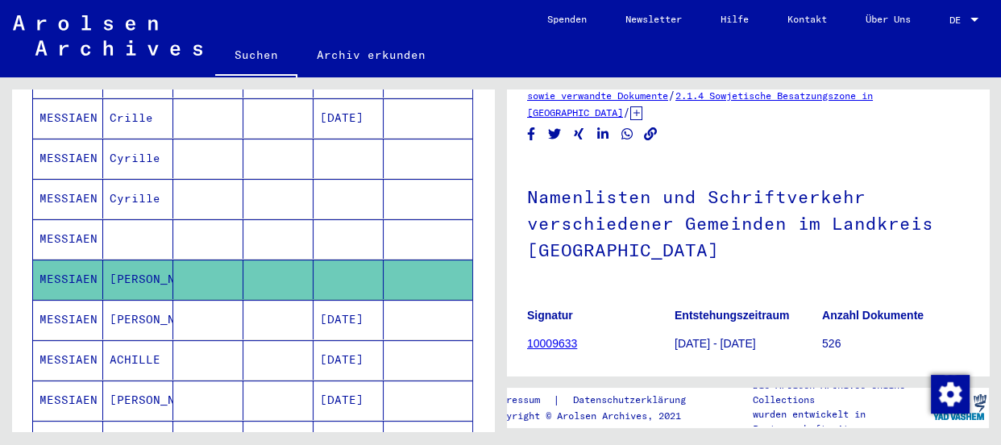
scroll to position [73, 0]
click at [59, 301] on mat-cell "MESSIAEN" at bounding box center [68, 319] width 70 height 39
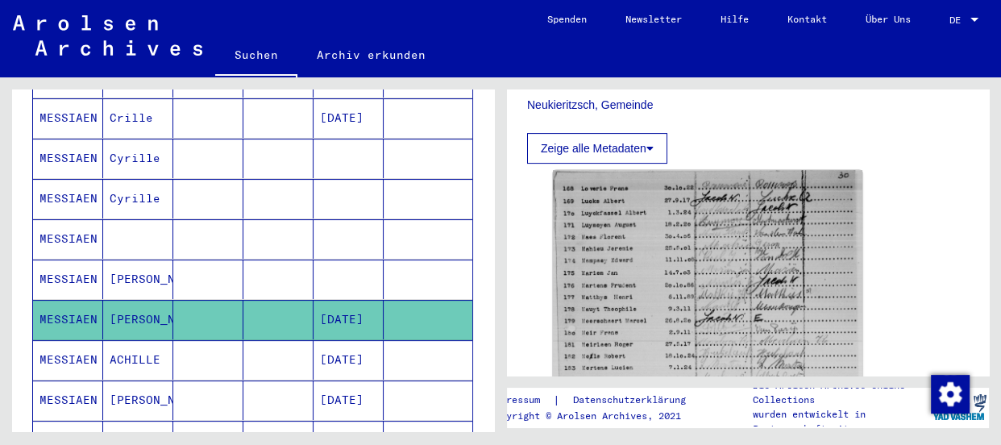
scroll to position [513, 0]
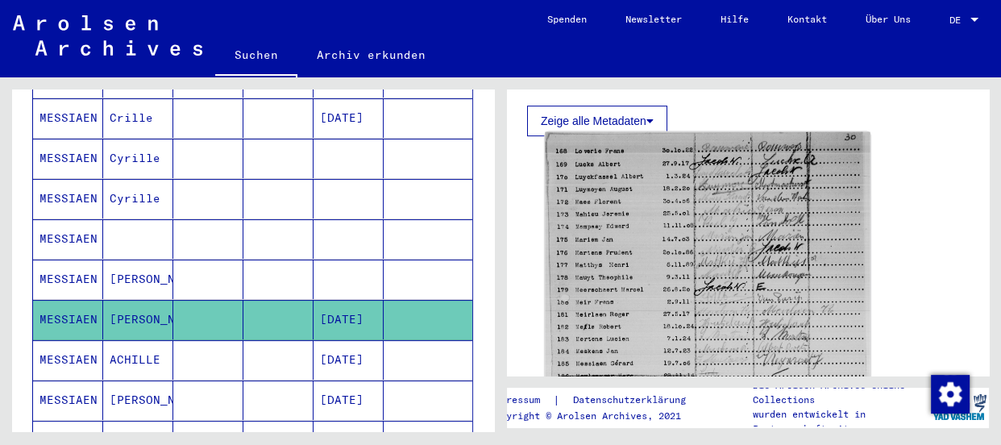
click at [620, 222] on img at bounding box center [707, 355] width 325 height 446
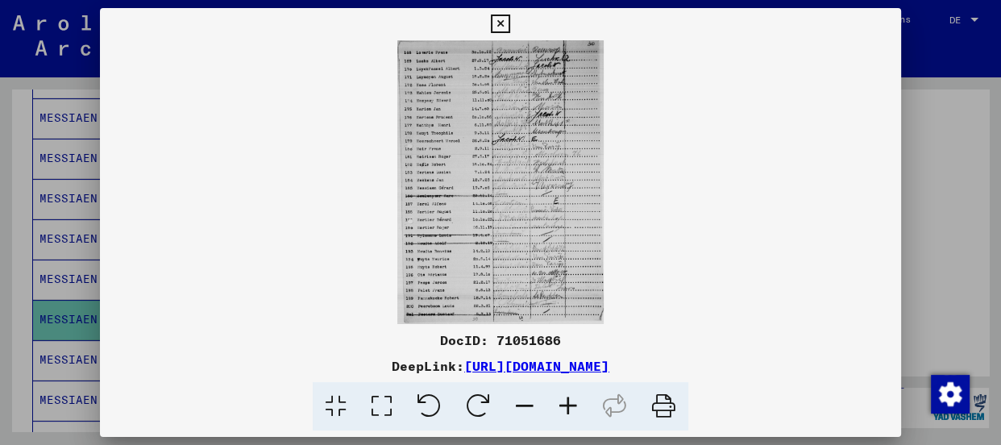
click at [569, 406] on icon at bounding box center [568, 406] width 44 height 49
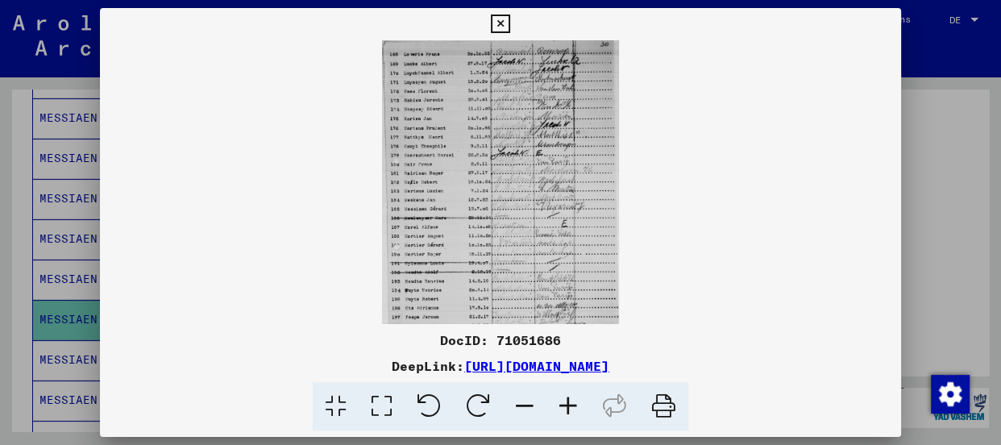
click at [569, 406] on icon at bounding box center [568, 406] width 44 height 49
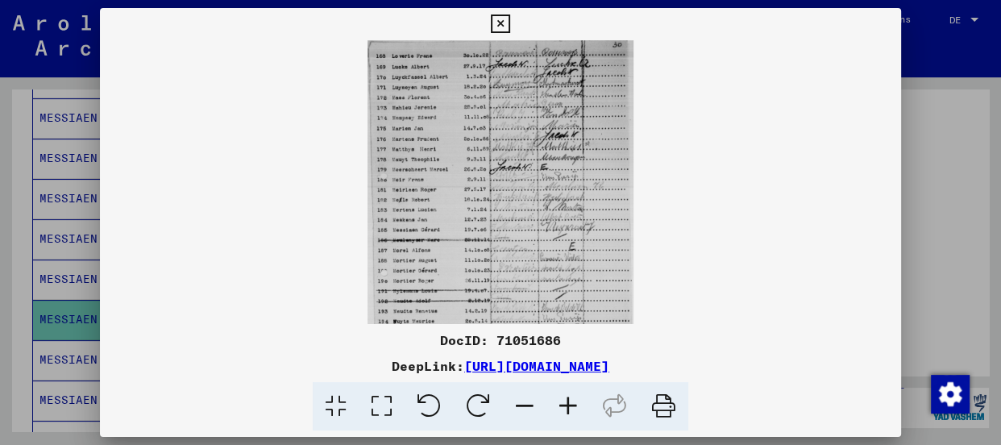
click at [569, 406] on icon at bounding box center [568, 406] width 44 height 49
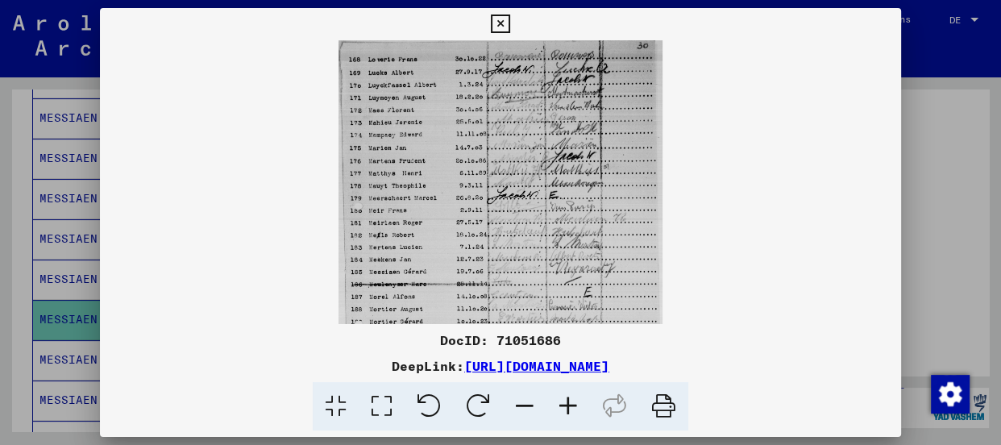
click at [569, 406] on icon at bounding box center [568, 406] width 44 height 49
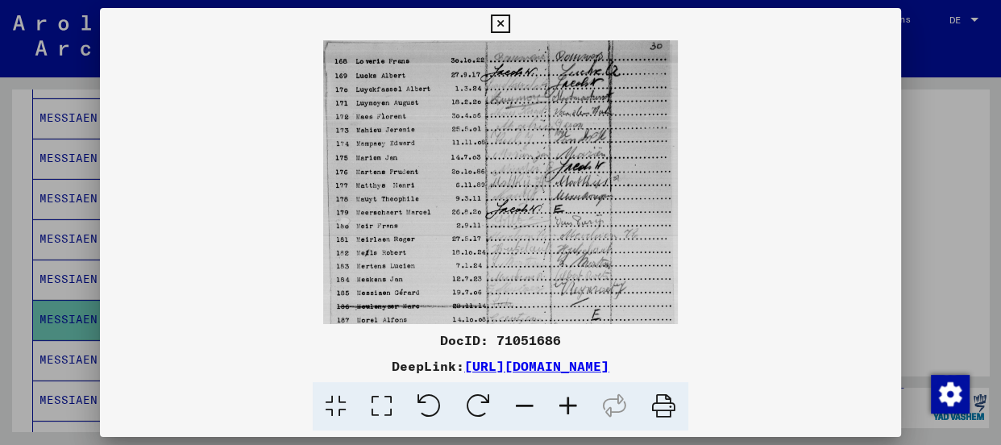
click at [569, 406] on icon at bounding box center [568, 406] width 44 height 49
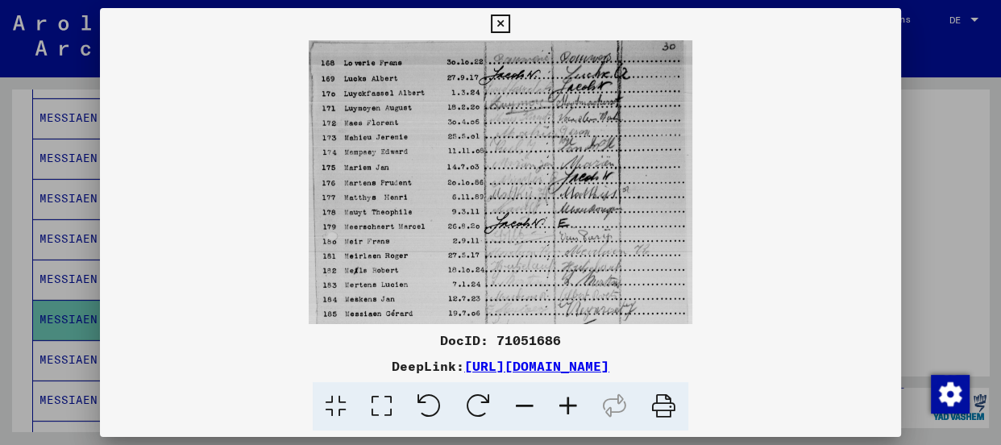
click at [569, 406] on icon at bounding box center [568, 406] width 44 height 49
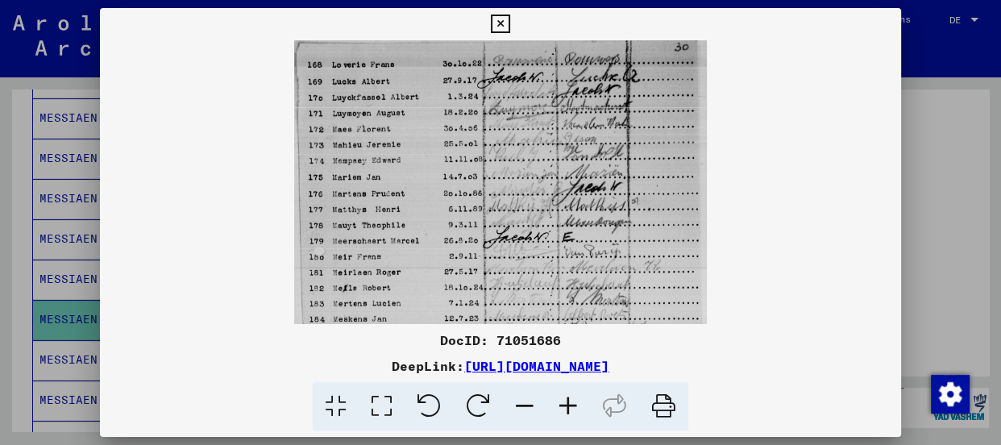
click at [569, 406] on icon at bounding box center [568, 406] width 44 height 49
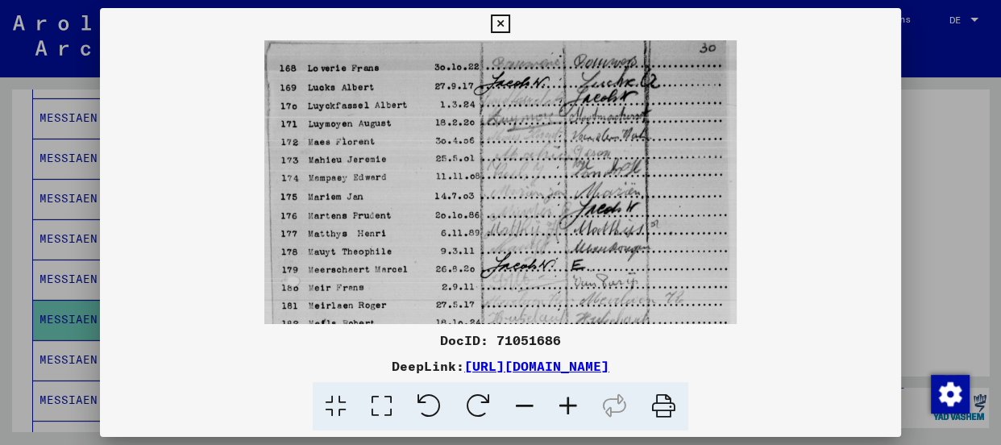
click at [569, 406] on icon at bounding box center [568, 406] width 44 height 49
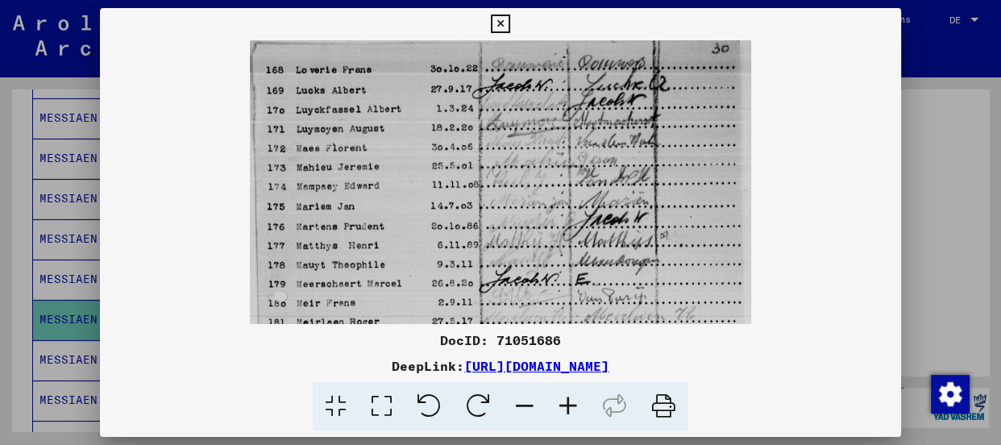
click at [569, 406] on icon at bounding box center [568, 406] width 44 height 49
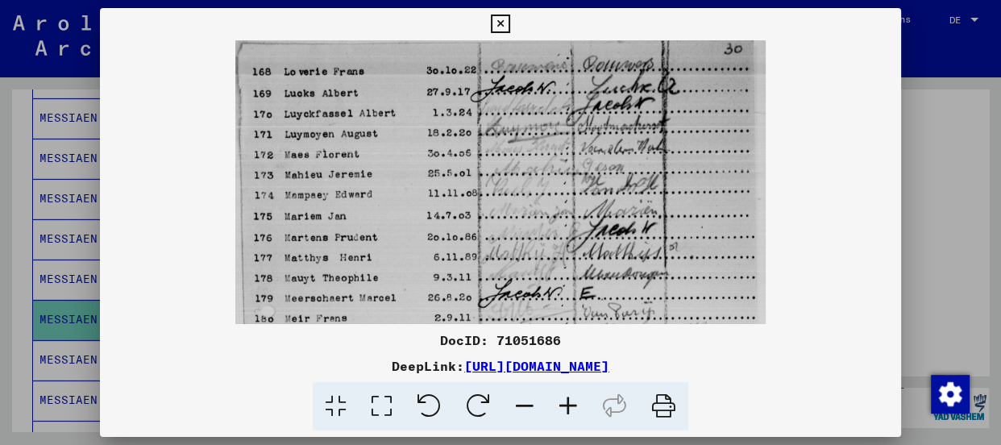
drag, startPoint x: 402, startPoint y: 176, endPoint x: 402, endPoint y: 201, distance: 25.0
click at [402, 201] on img at bounding box center [500, 403] width 530 height 727
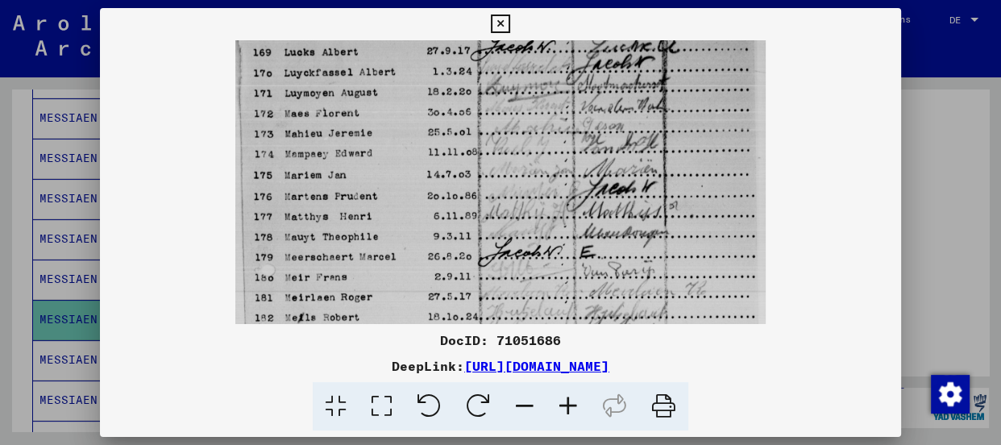
scroll to position [49, 0]
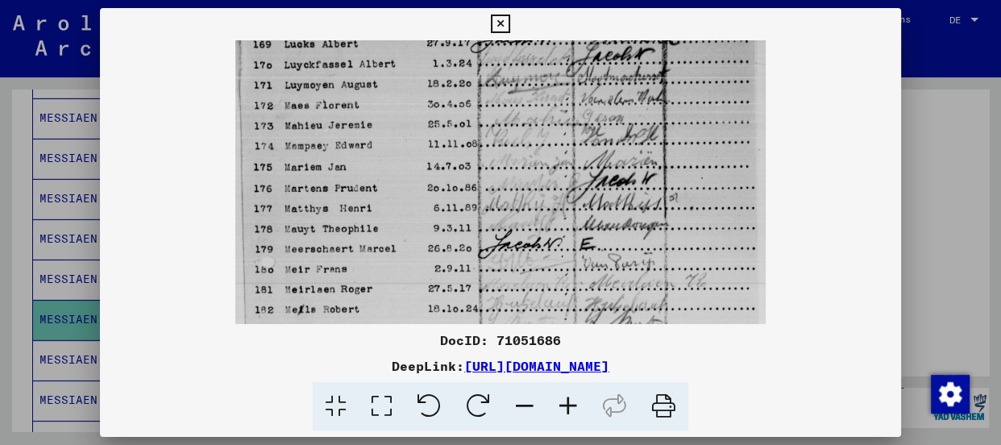
drag, startPoint x: 384, startPoint y: 234, endPoint x: 387, endPoint y: 181, distance: 54.1
click at [387, 181] on img at bounding box center [500, 354] width 530 height 727
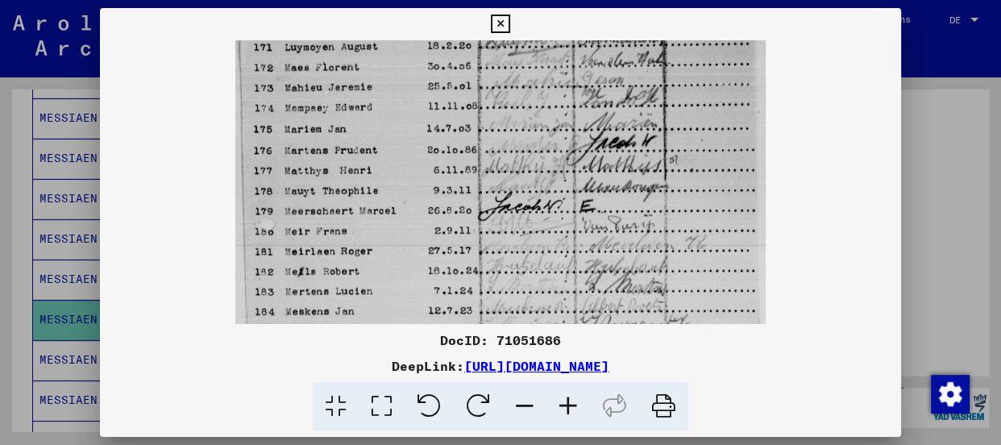
scroll to position [88, 0]
drag, startPoint x: 409, startPoint y: 270, endPoint x: 411, endPoint y: 228, distance: 42.0
click at [411, 228] on img at bounding box center [500, 315] width 530 height 727
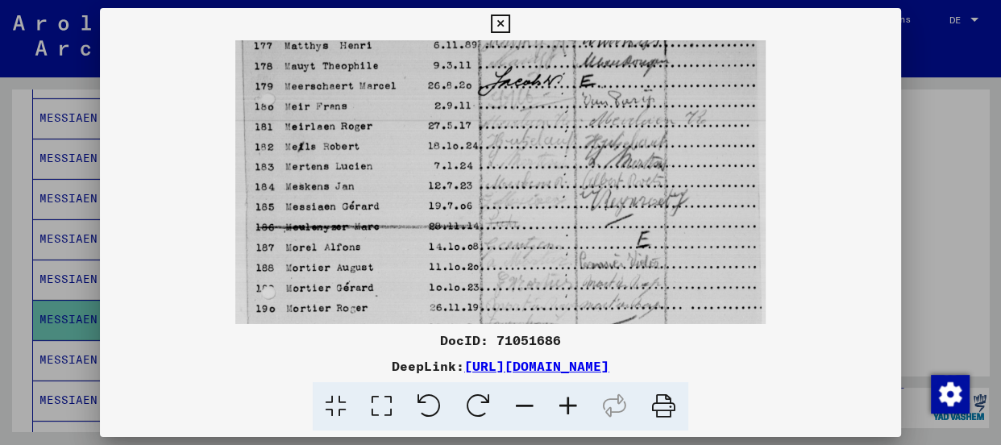
scroll to position [214, 0]
drag, startPoint x: 337, startPoint y: 223, endPoint x: 330, endPoint y: 89, distance: 134.7
click at [330, 89] on img at bounding box center [500, 190] width 530 height 727
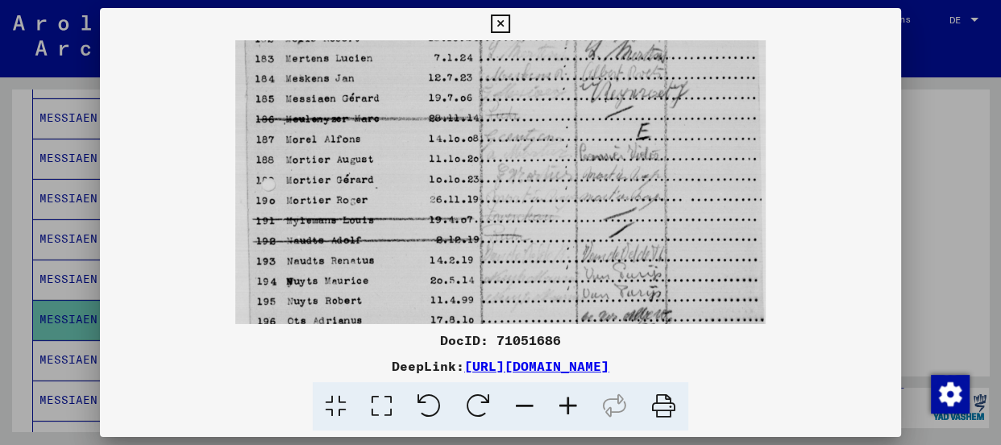
scroll to position [321, 0]
drag, startPoint x: 361, startPoint y: 274, endPoint x: 354, endPoint y: 160, distance: 114.7
click at [354, 160] on img at bounding box center [500, 83] width 530 height 727
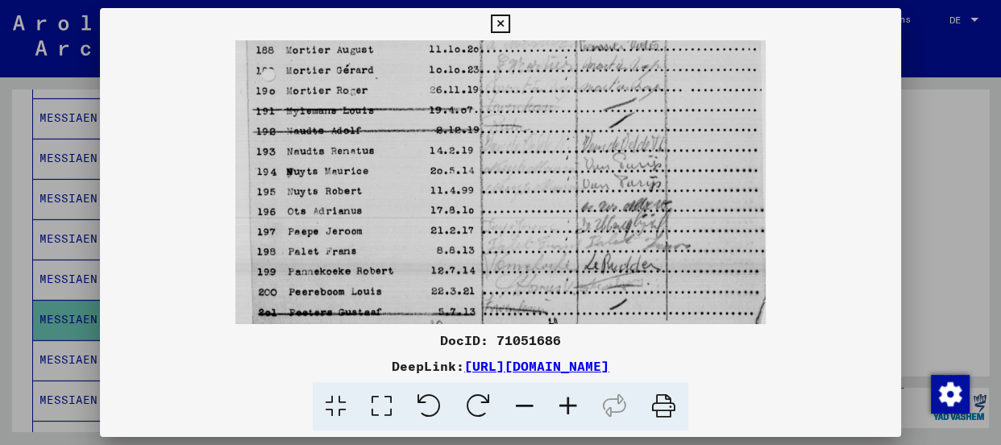
scroll to position [435, 0]
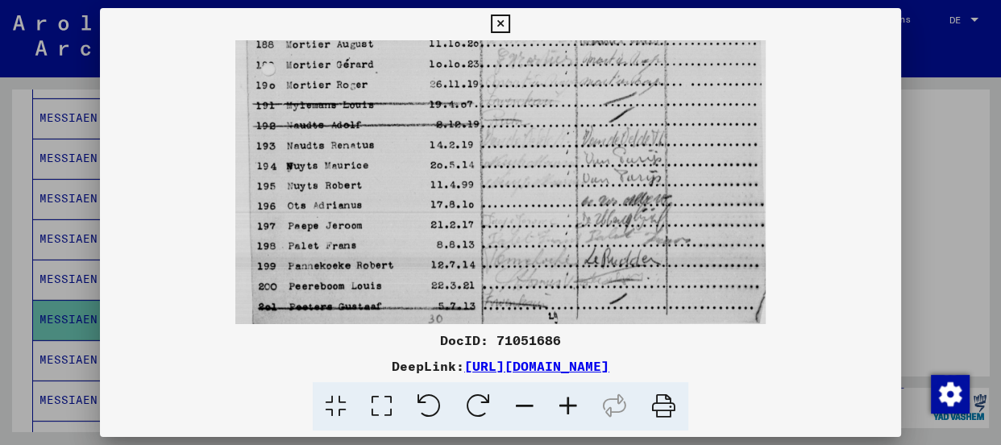
drag, startPoint x: 418, startPoint y: 231, endPoint x: 405, endPoint y: 106, distance: 125.6
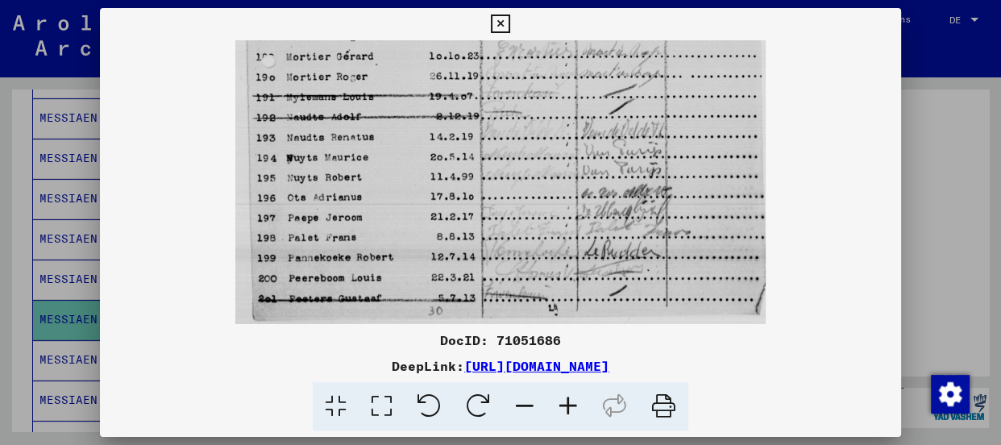
drag, startPoint x: 394, startPoint y: 259, endPoint x: 394, endPoint y: 220, distance: 39.5
drag, startPoint x: 600, startPoint y: 226, endPoint x: 578, endPoint y: 122, distance: 106.4
click at [498, 21] on icon at bounding box center [500, 24] width 19 height 19
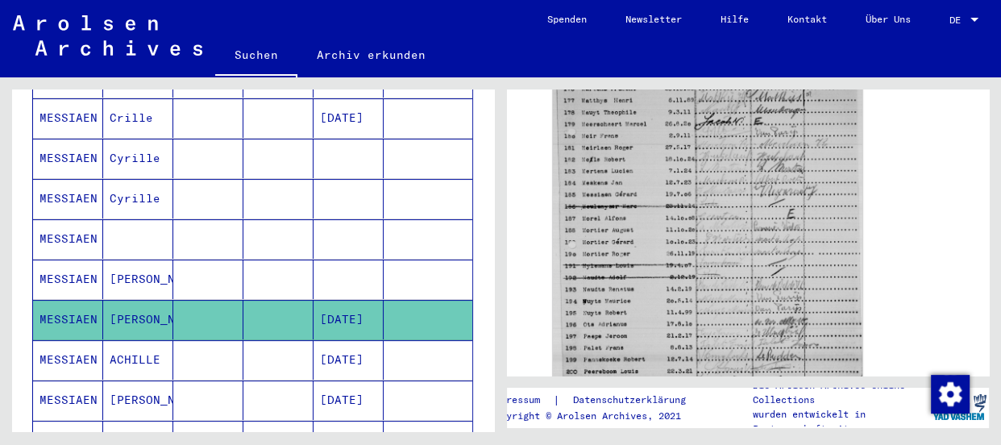
scroll to position [732, 0]
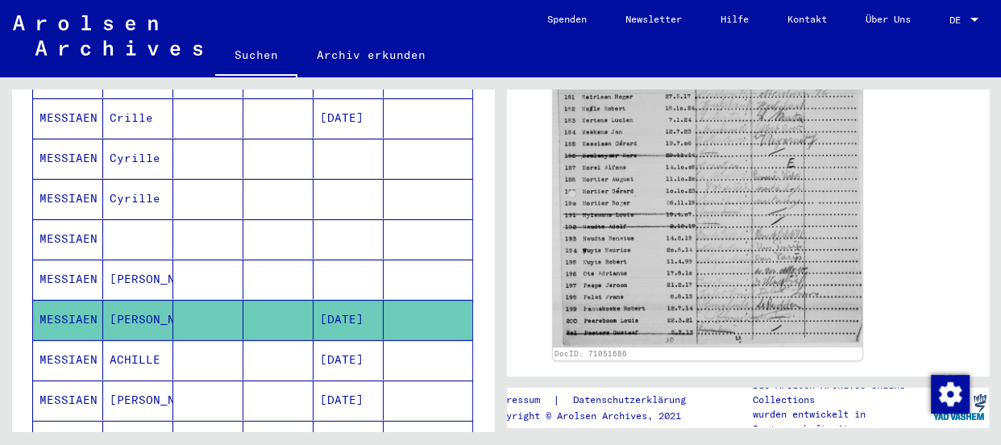
click at [55, 380] on icon at bounding box center [67, 380] width 40 height 64
click at [67, 379] on icon at bounding box center [67, 380] width 40 height 64
click at [43, 376] on button at bounding box center [67, 381] width 52 height 52
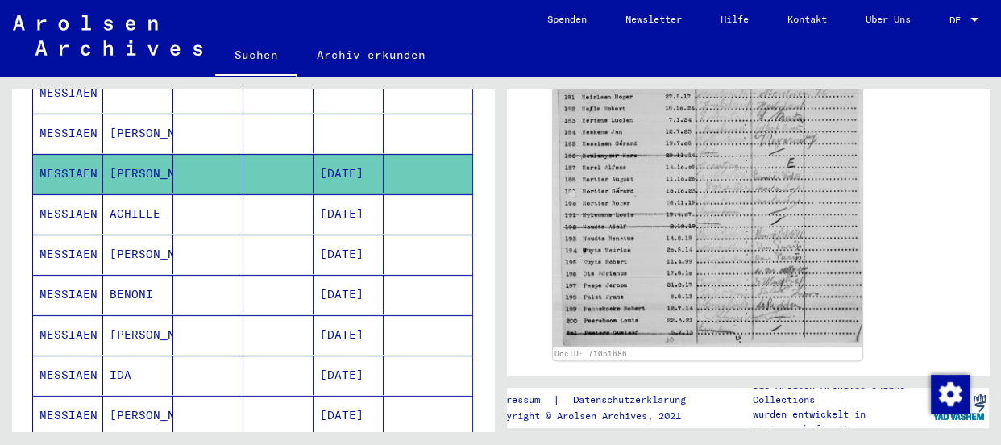
scroll to position [513, 0]
click at [39, 234] on mat-cell "MESSIAEN" at bounding box center [68, 253] width 70 height 39
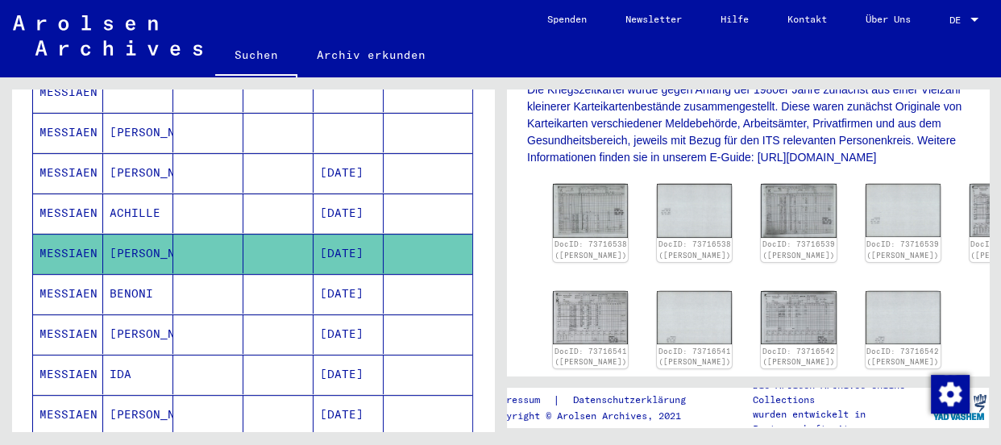
scroll to position [366, 0]
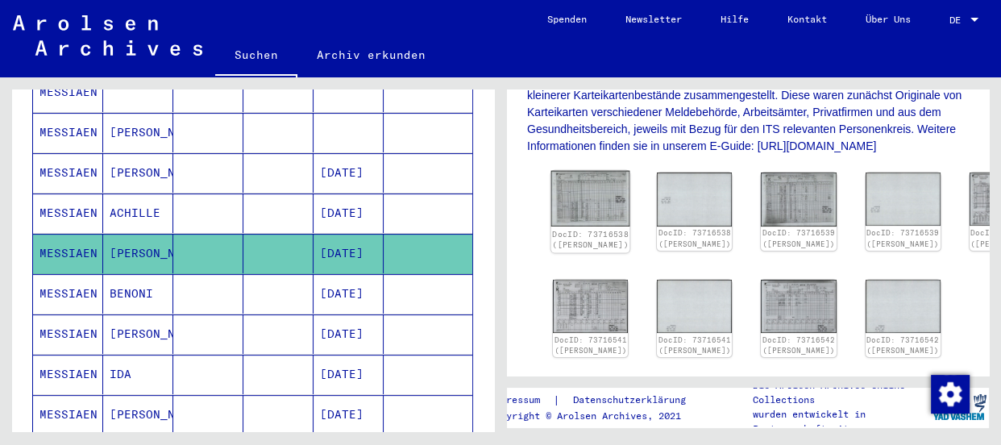
click at [563, 205] on img at bounding box center [590, 199] width 79 height 56
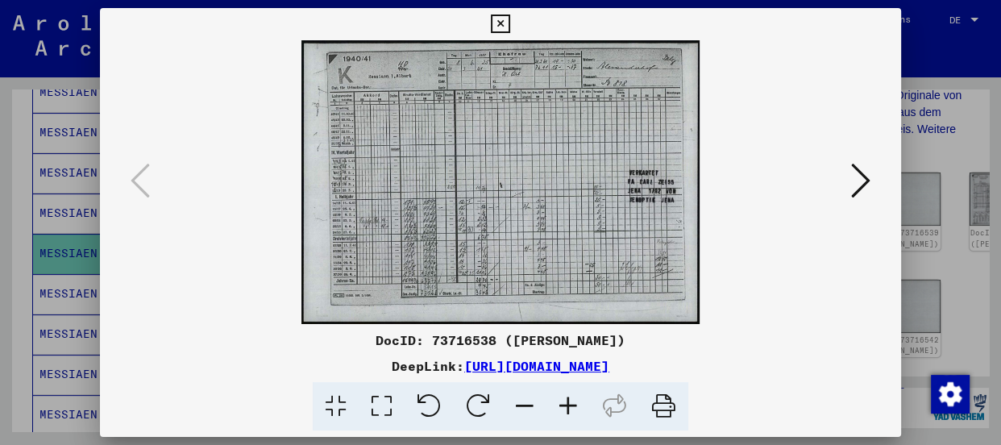
click at [564, 400] on icon at bounding box center [568, 406] width 44 height 49
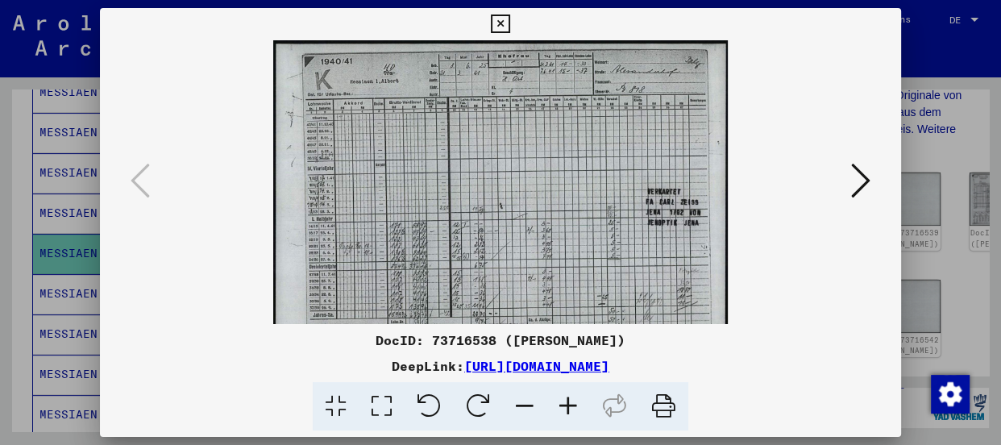
click at [564, 400] on icon at bounding box center [568, 406] width 44 height 49
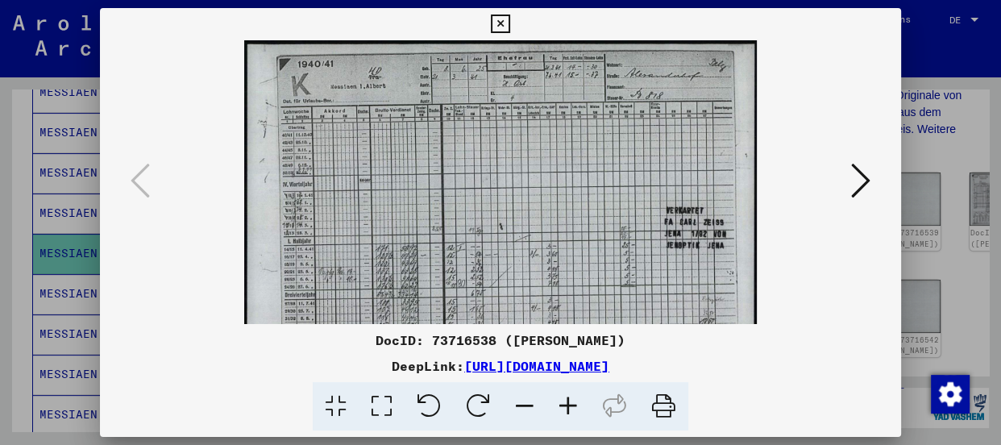
click at [564, 400] on icon at bounding box center [568, 406] width 44 height 49
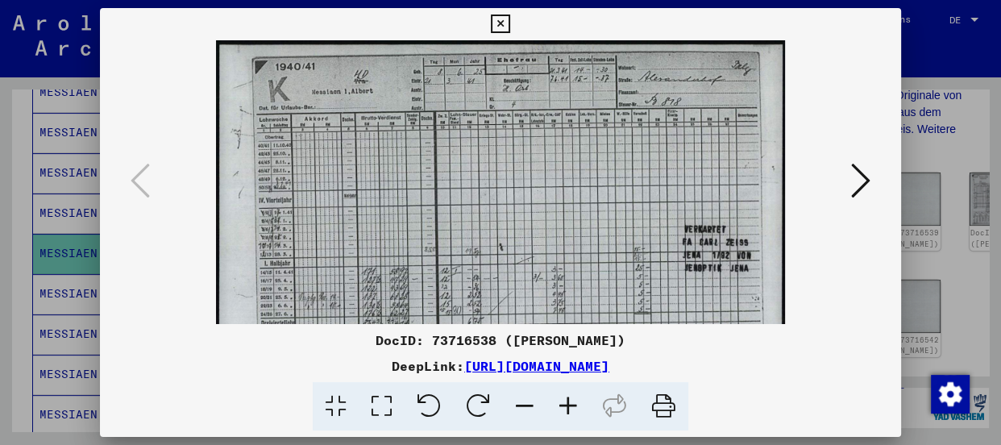
click at [564, 400] on icon at bounding box center [568, 406] width 44 height 49
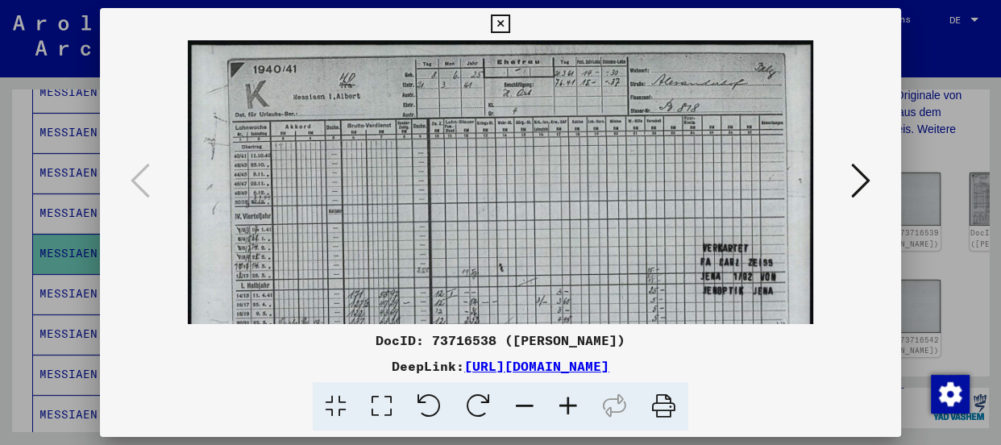
click at [564, 400] on icon at bounding box center [568, 406] width 44 height 49
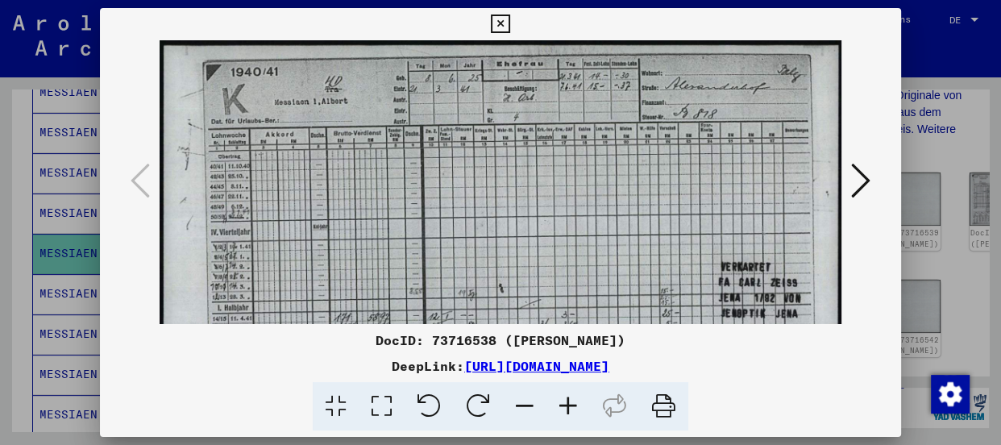
click at [564, 400] on icon at bounding box center [568, 406] width 44 height 49
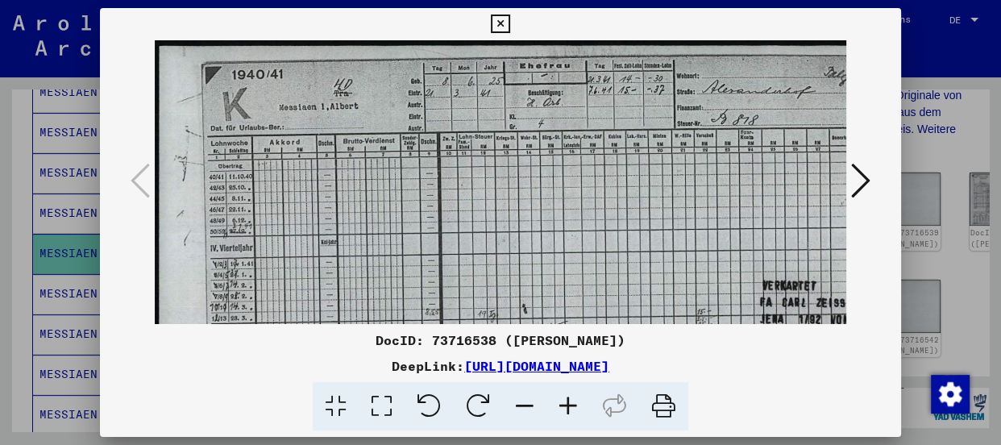
click at [564, 400] on icon at bounding box center [568, 406] width 44 height 49
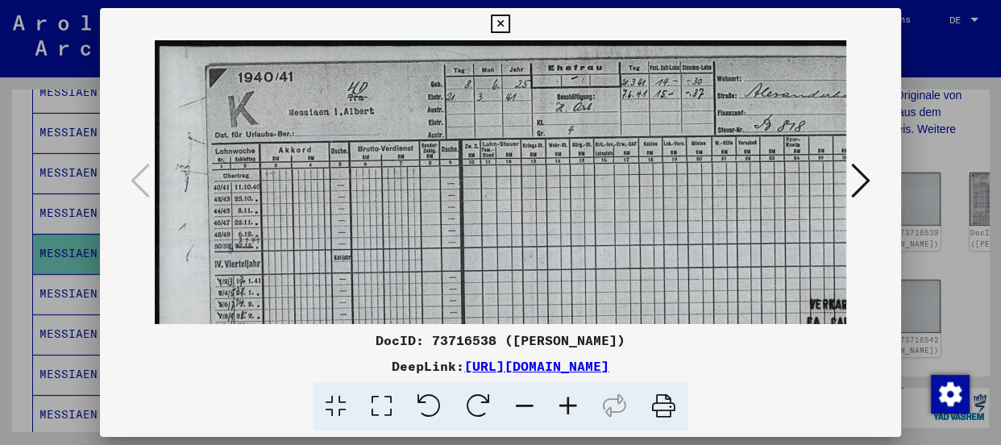
click at [564, 400] on icon at bounding box center [568, 406] width 44 height 49
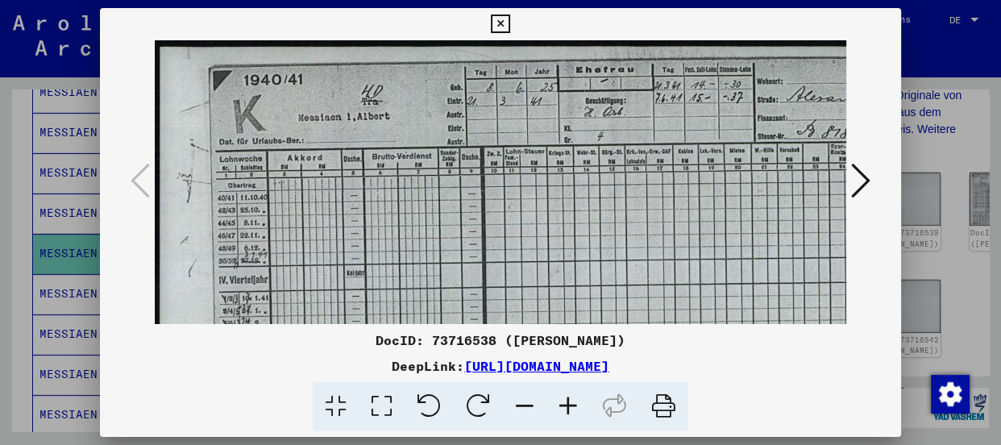
click at [564, 400] on icon at bounding box center [568, 406] width 44 height 49
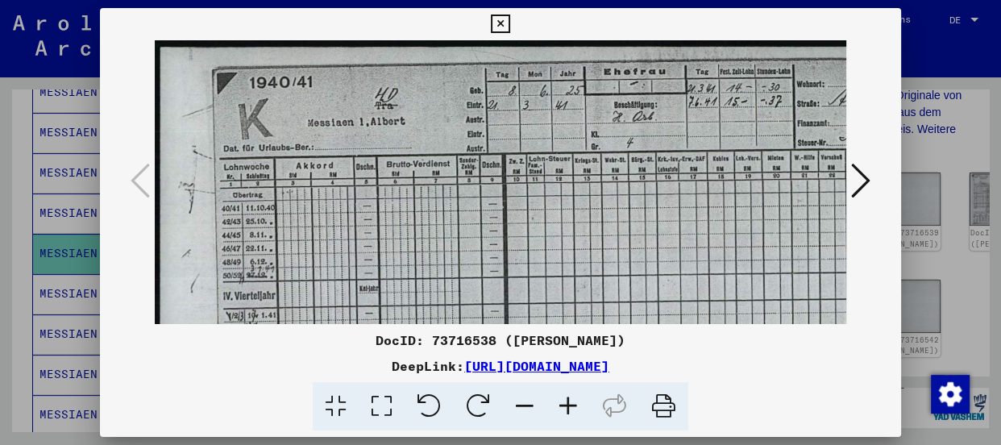
click at [564, 400] on icon at bounding box center [568, 406] width 44 height 49
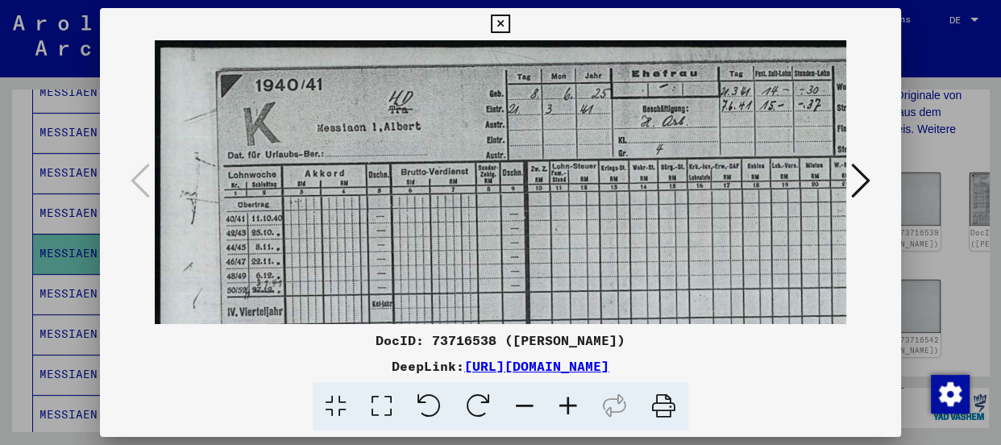
click at [564, 400] on icon at bounding box center [568, 406] width 44 height 49
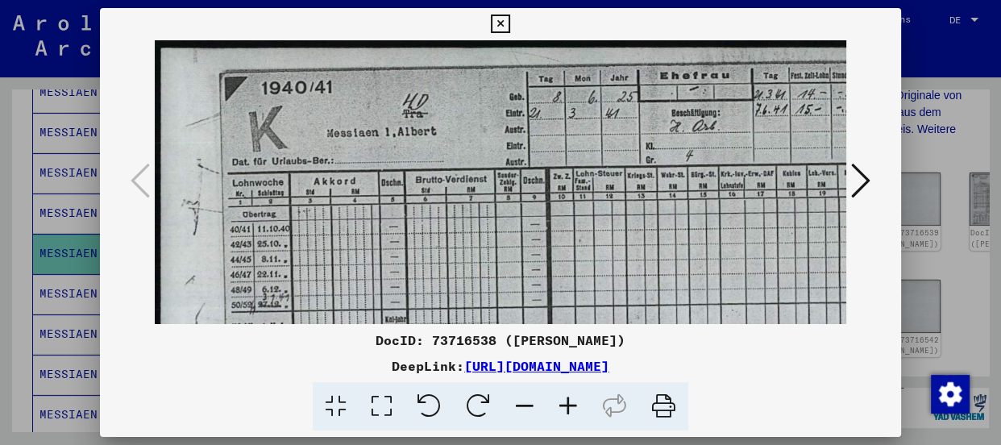
click at [498, 23] on icon at bounding box center [500, 24] width 19 height 19
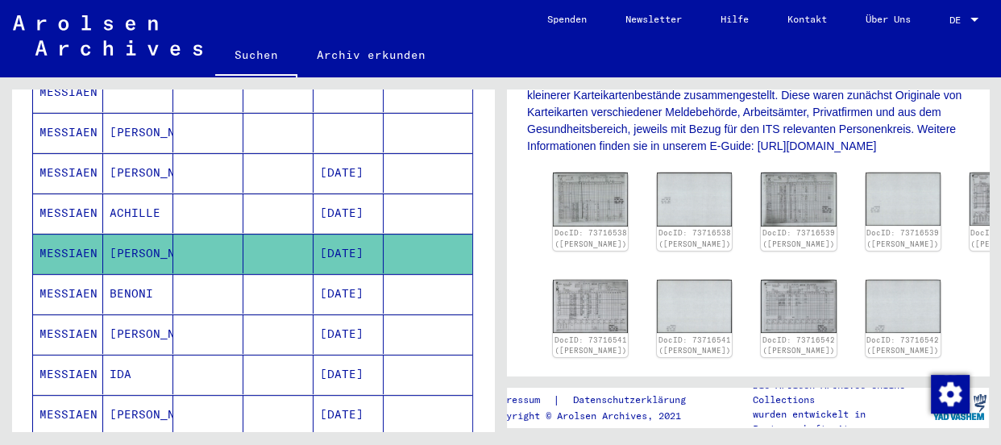
click at [64, 274] on mat-cell "MESSIAEN" at bounding box center [68, 293] width 70 height 39
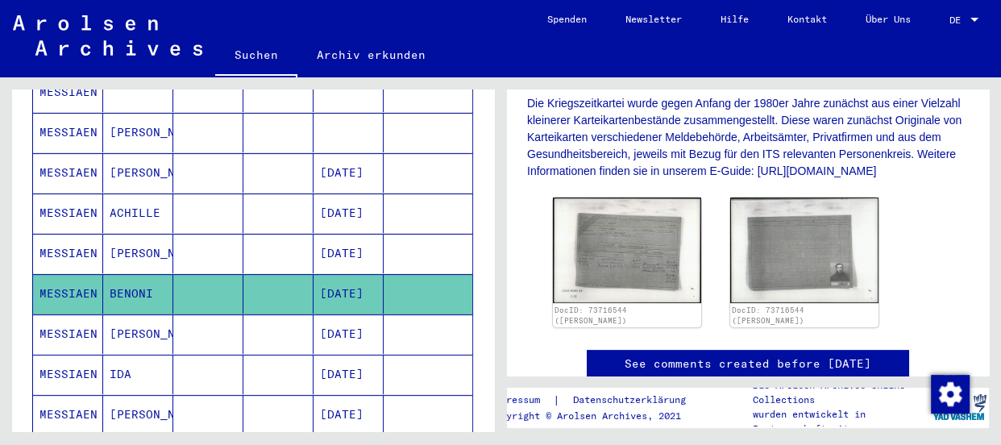
scroll to position [366, 0]
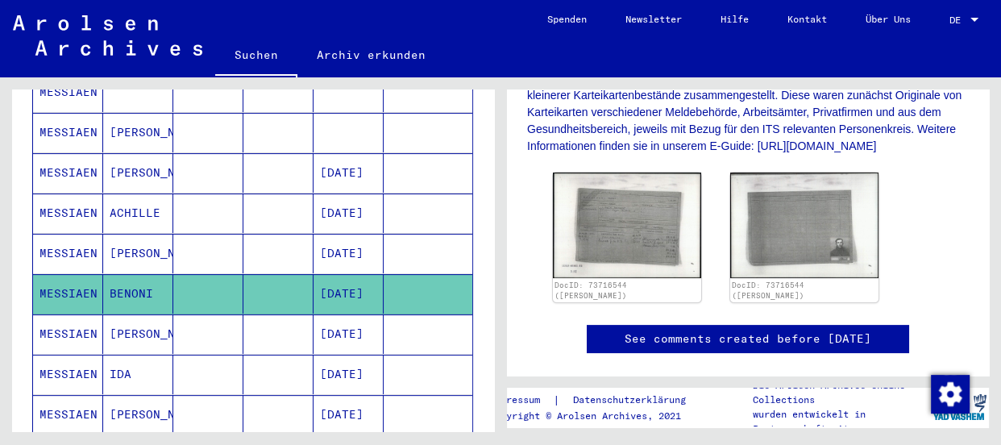
click at [622, 247] on img at bounding box center [627, 224] width 148 height 105
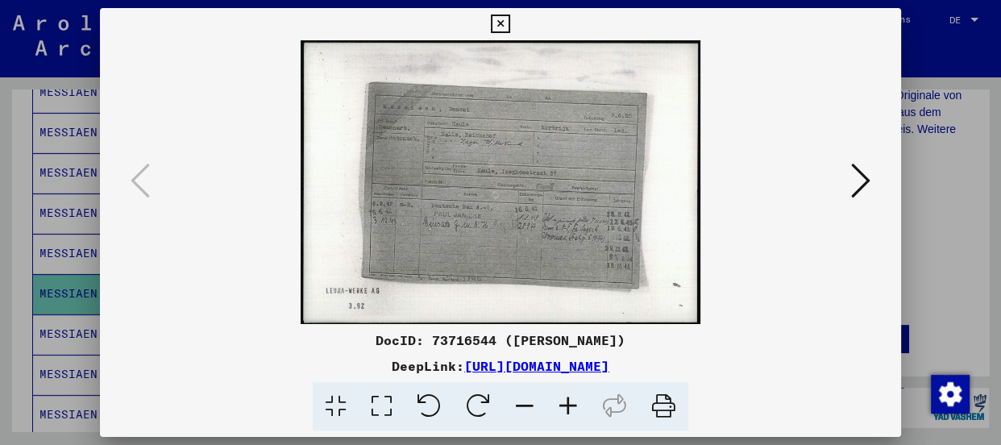
click at [563, 397] on icon at bounding box center [568, 406] width 44 height 49
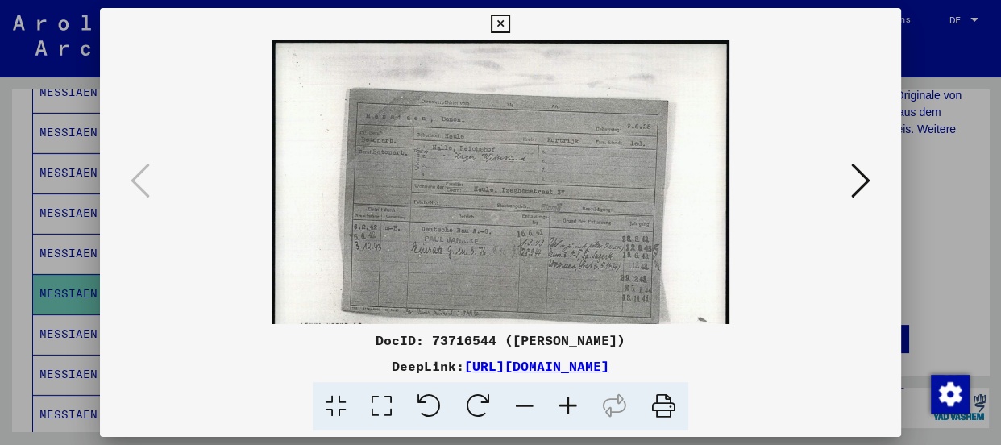
click at [563, 397] on icon at bounding box center [568, 406] width 44 height 49
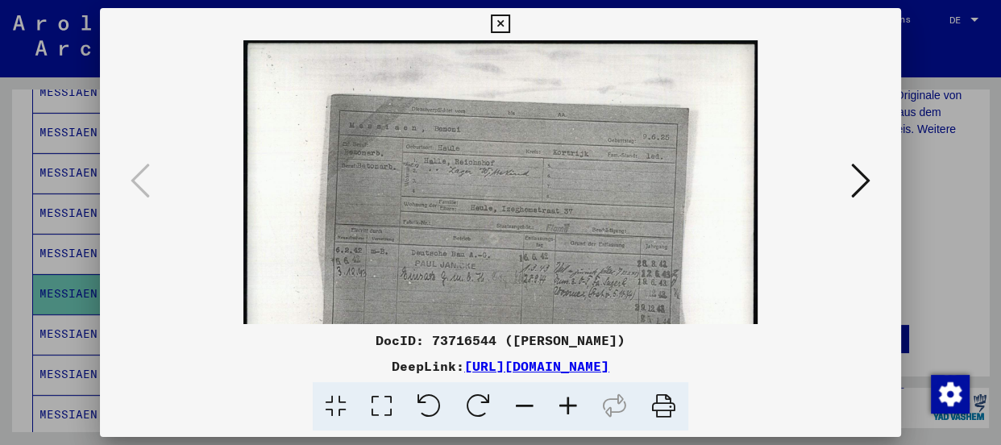
click at [563, 397] on icon at bounding box center [568, 406] width 44 height 49
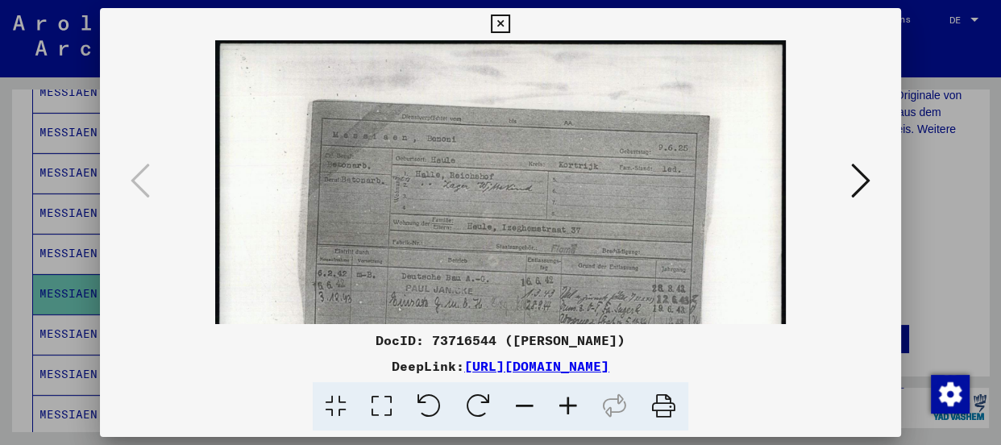
click at [563, 397] on icon at bounding box center [568, 406] width 44 height 49
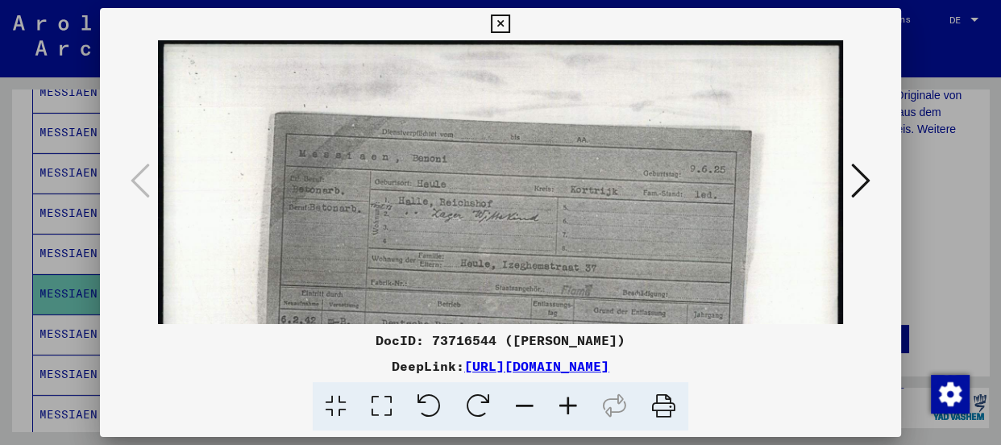
click at [563, 397] on icon at bounding box center [568, 406] width 44 height 49
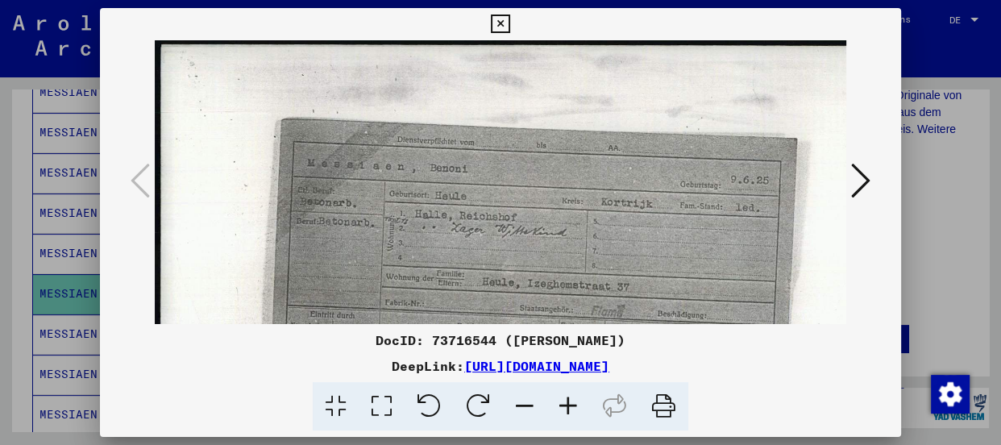
click at [563, 397] on icon at bounding box center [568, 406] width 44 height 49
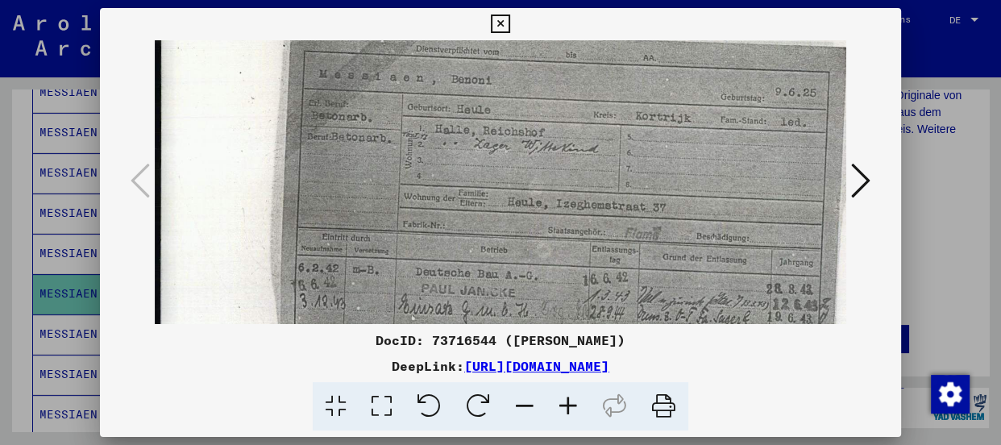
scroll to position [104, 0]
drag, startPoint x: 599, startPoint y: 268, endPoint x: 616, endPoint y: 153, distance: 115.8
click at [616, 153] on img at bounding box center [554, 219] width 799 height 566
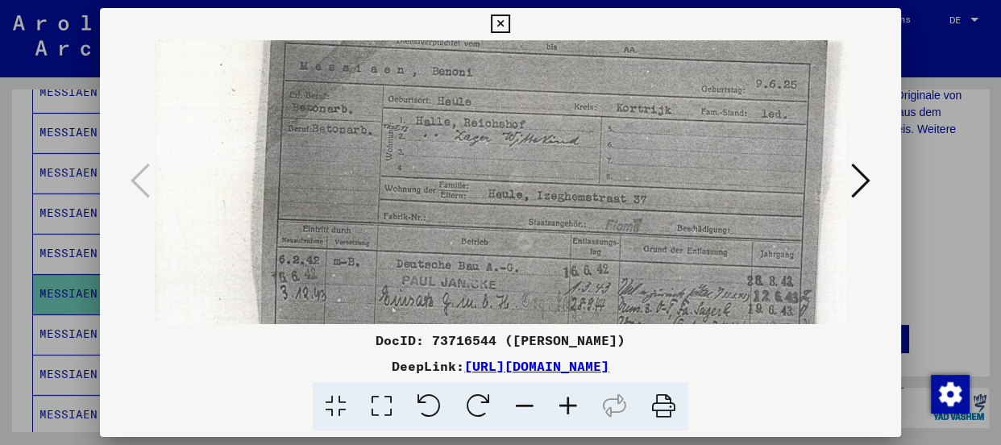
scroll to position [107, 19]
drag, startPoint x: 681, startPoint y: 143, endPoint x: 661, endPoint y: 180, distance: 41.5
click at [661, 180] on img at bounding box center [534, 216] width 799 height 566
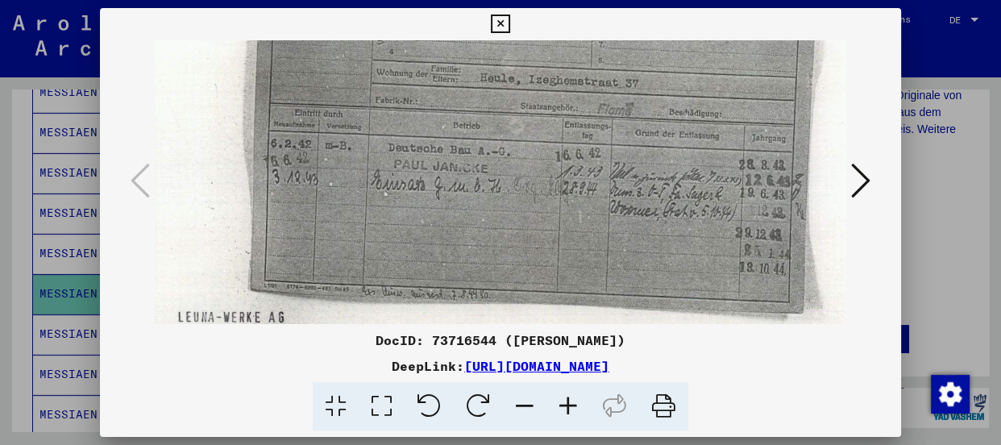
scroll to position [226, 27]
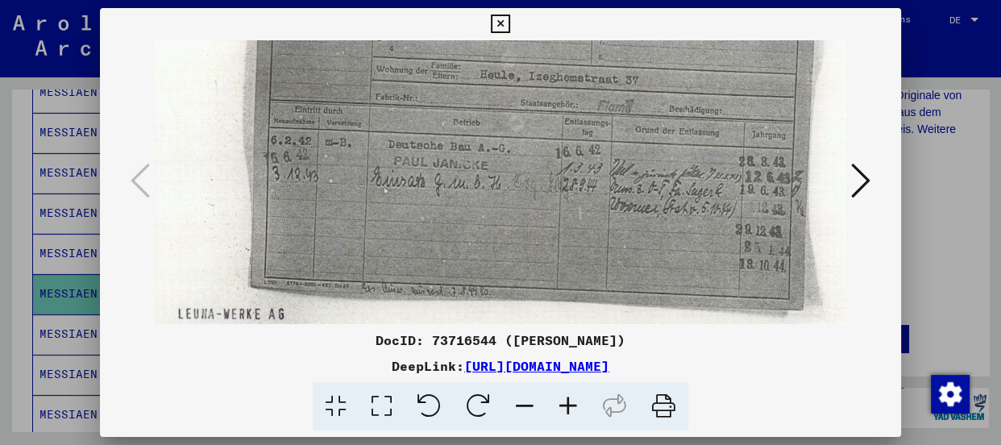
drag, startPoint x: 508, startPoint y: 226, endPoint x: 500, endPoint y: 108, distance: 118.0
click at [500, 108] on img at bounding box center [526, 98] width 799 height 566
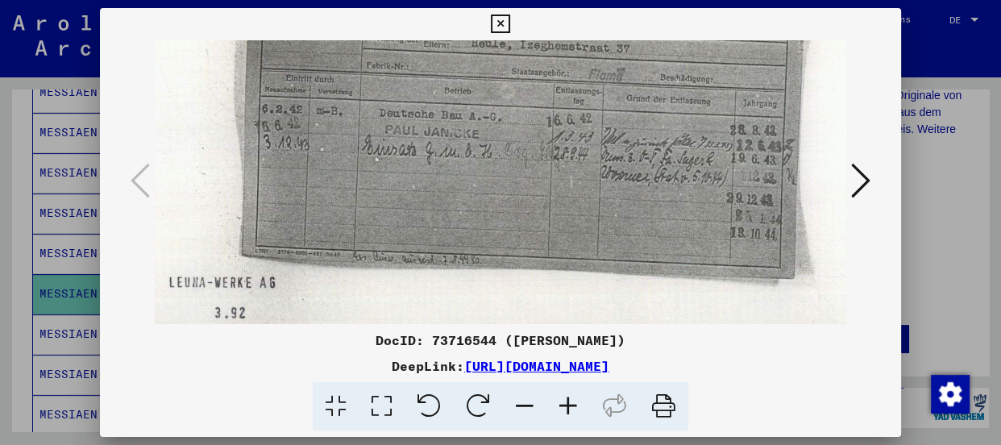
scroll to position [260, 38]
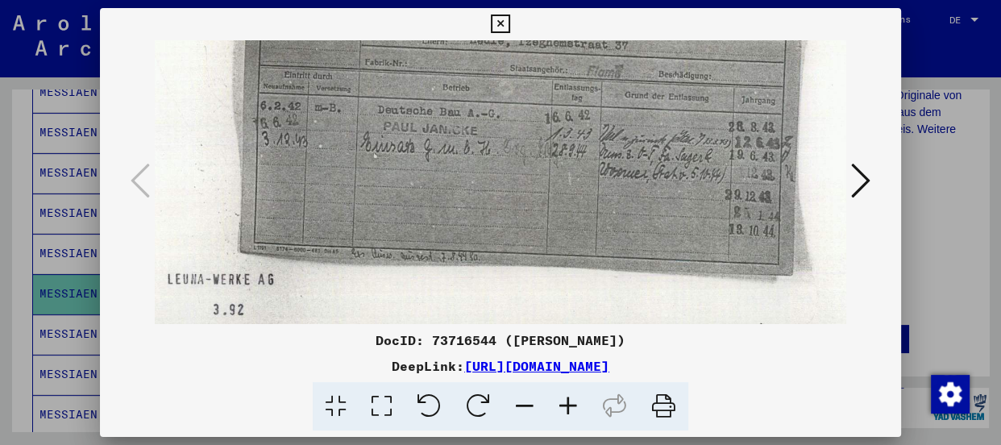
drag, startPoint x: 583, startPoint y: 161, endPoint x: 572, endPoint y: 122, distance: 40.3
click at [572, 122] on img at bounding box center [516, 63] width 799 height 566
click at [649, 130] on img at bounding box center [516, 63] width 799 height 566
click at [572, 400] on icon at bounding box center [568, 406] width 44 height 49
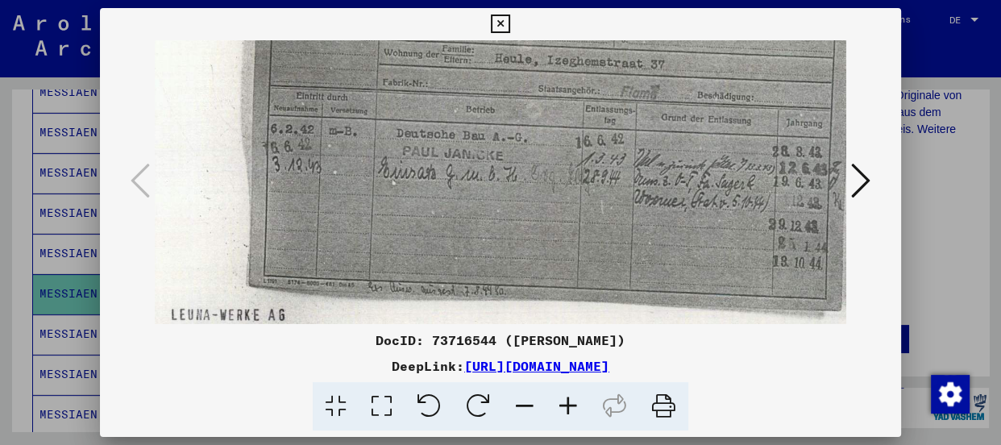
click at [572, 400] on icon at bounding box center [568, 406] width 44 height 49
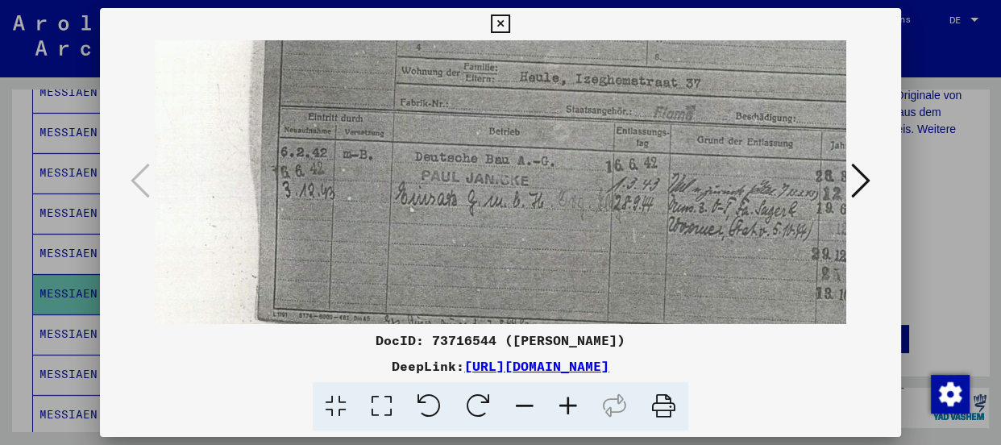
click at [572, 400] on icon at bounding box center [568, 406] width 44 height 49
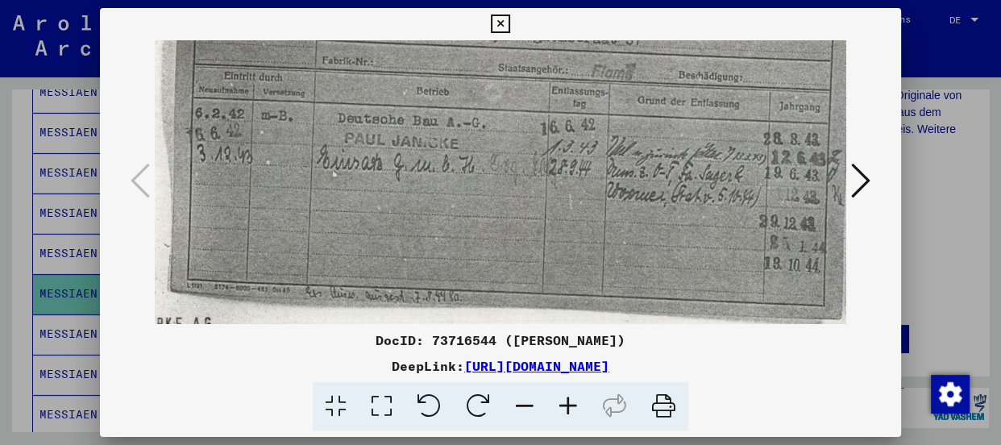
scroll to position [322, 137]
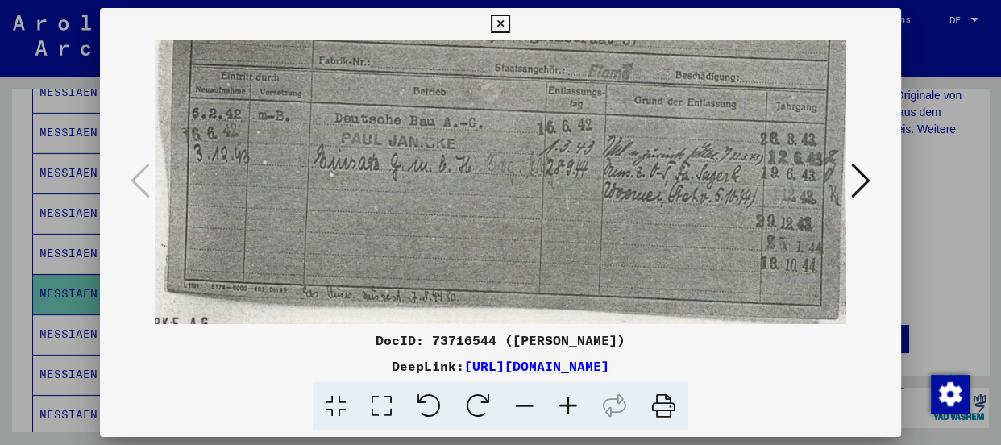
drag, startPoint x: 553, startPoint y: 245, endPoint x: 448, endPoint y: 177, distance: 124.7
click at [448, 177] on img at bounding box center [502, 61] width 969 height 687
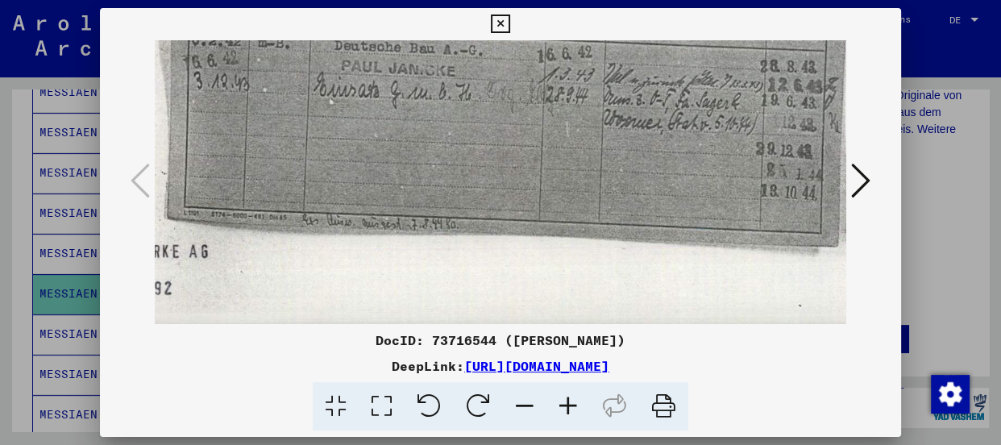
scroll to position [401, 137]
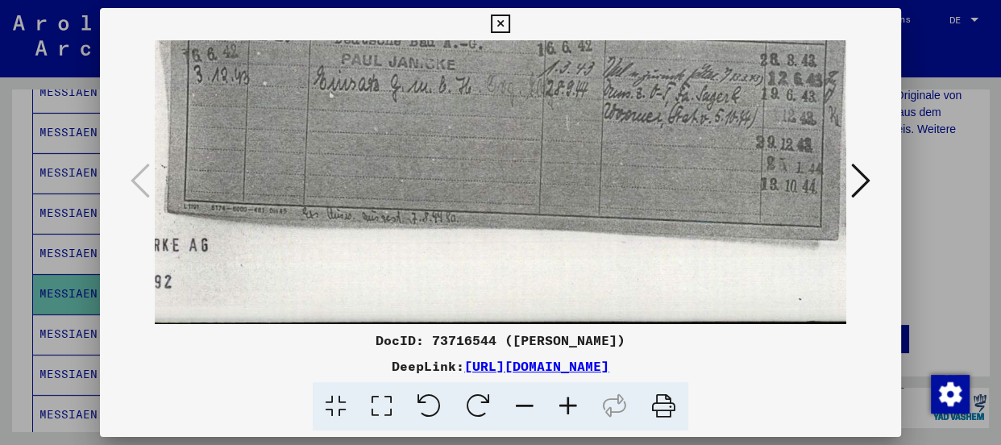
drag, startPoint x: 307, startPoint y: 184, endPoint x: 306, endPoint y: 105, distance: 79.0
click at [504, 16] on icon at bounding box center [500, 24] width 19 height 19
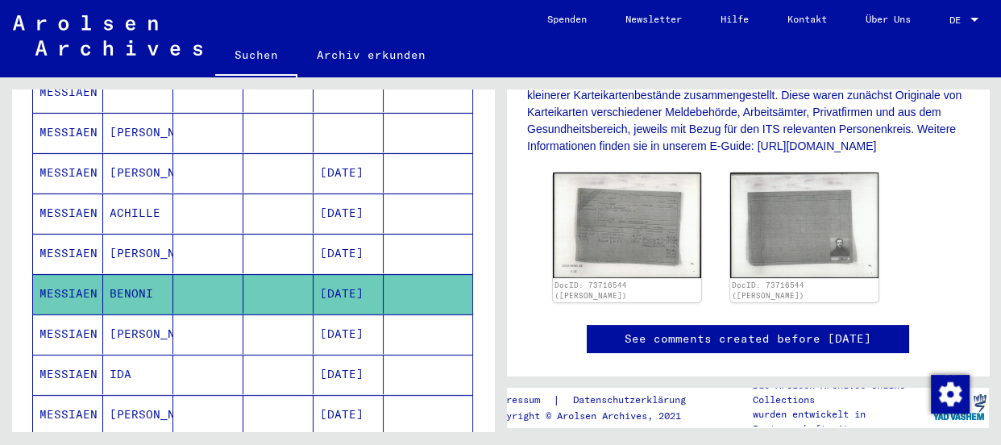
click at [67, 314] on mat-cell "MESSIAEN" at bounding box center [68, 333] width 70 height 39
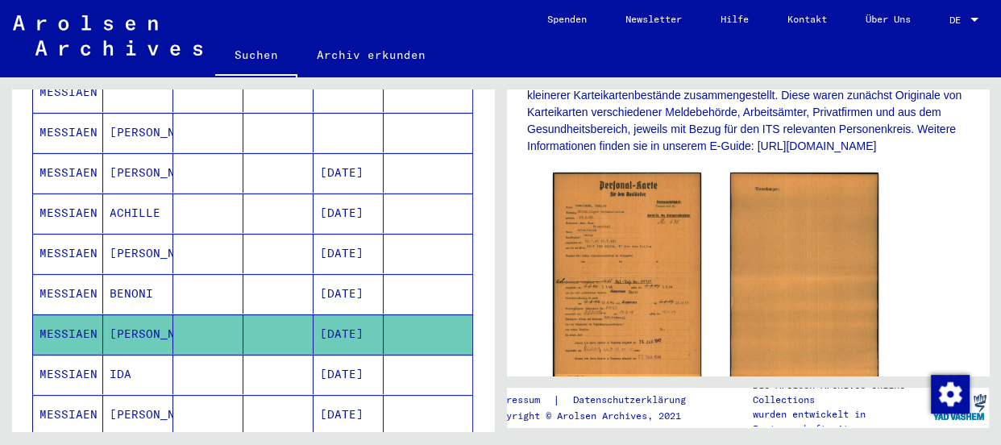
scroll to position [439, 0]
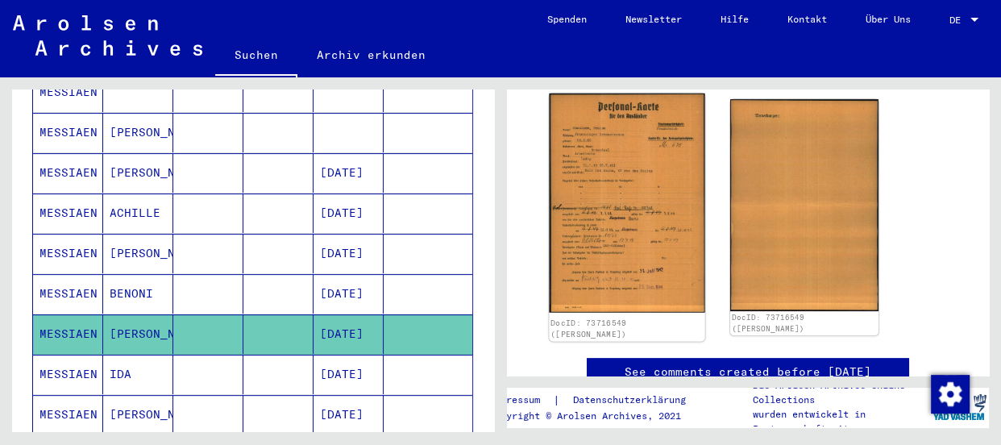
click at [632, 189] on img at bounding box center [627, 202] width 156 height 219
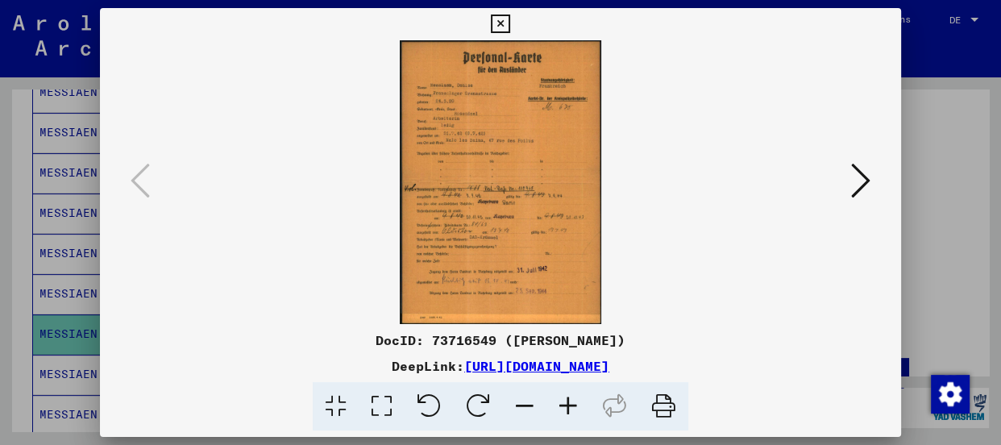
click at [567, 403] on icon at bounding box center [568, 406] width 44 height 49
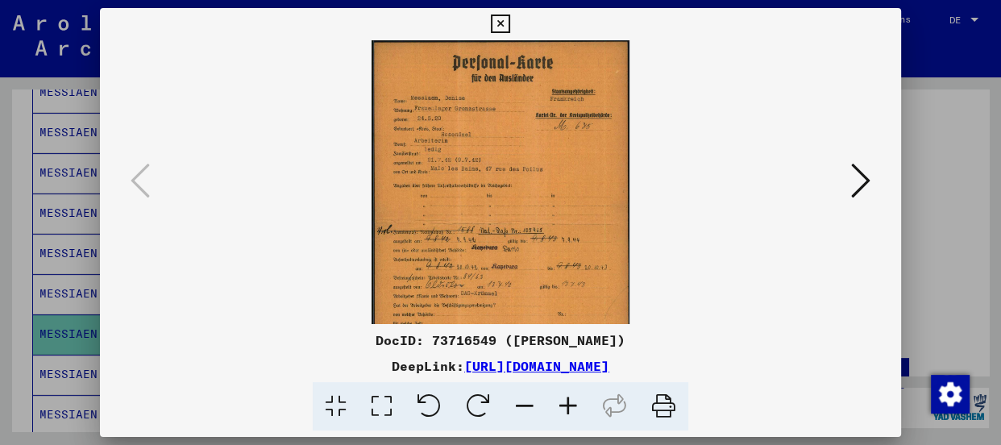
click at [567, 403] on icon at bounding box center [568, 406] width 44 height 49
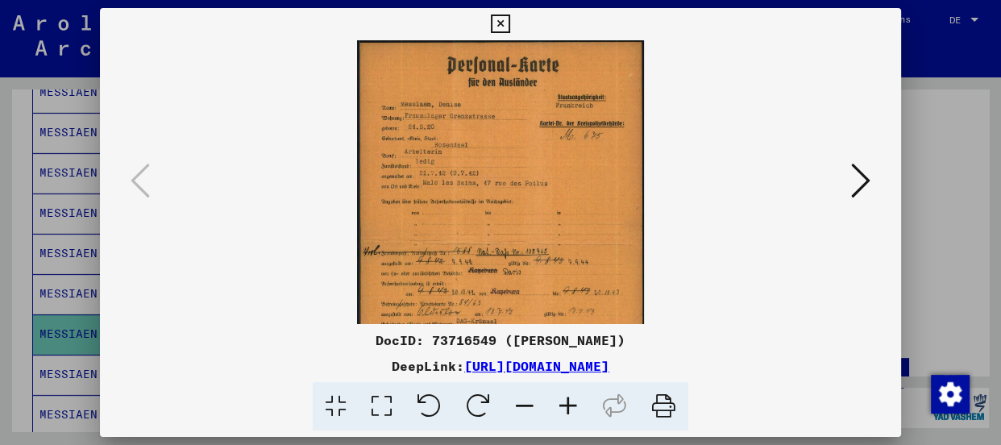
click at [567, 403] on icon at bounding box center [568, 406] width 44 height 49
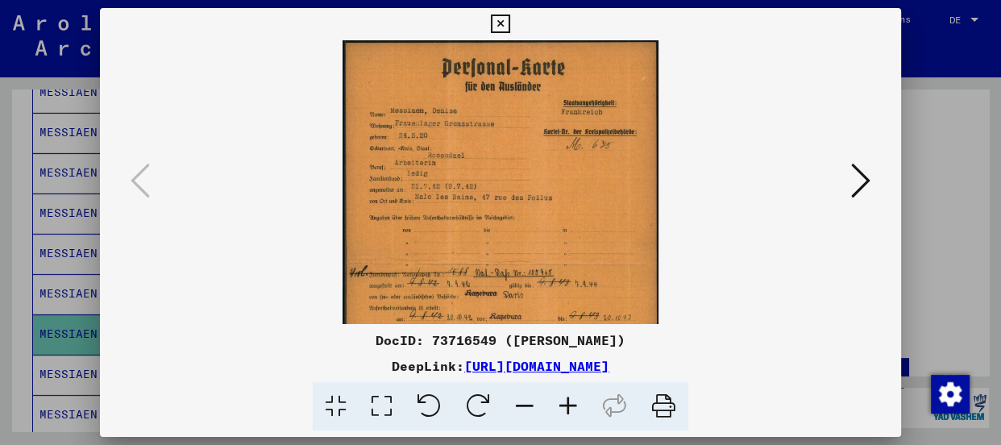
click at [567, 403] on icon at bounding box center [568, 406] width 44 height 49
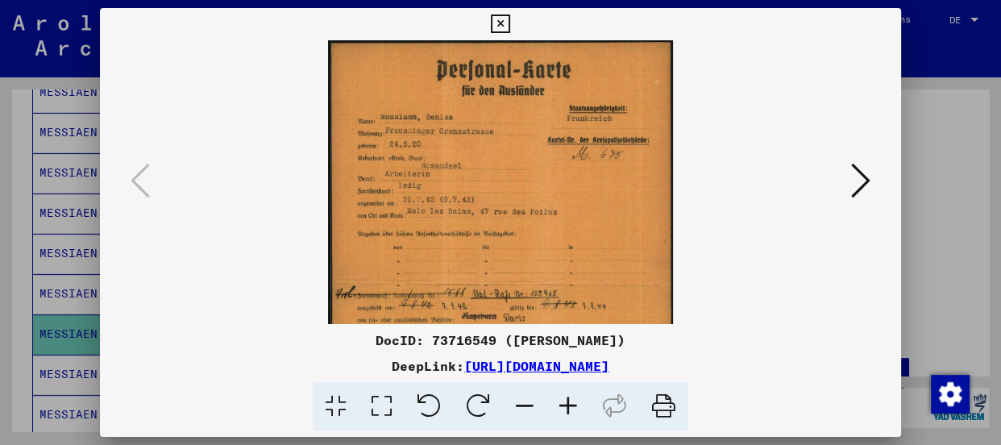
click at [567, 403] on icon at bounding box center [568, 406] width 44 height 49
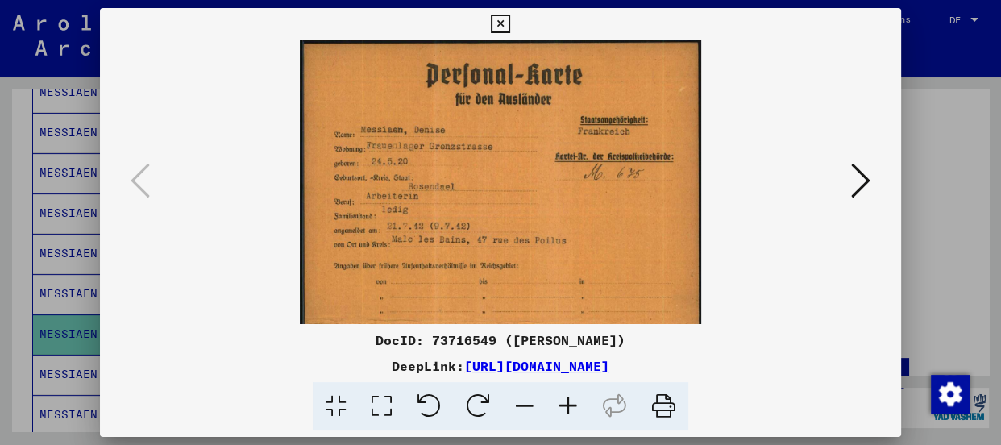
click at [567, 403] on icon at bounding box center [568, 406] width 44 height 49
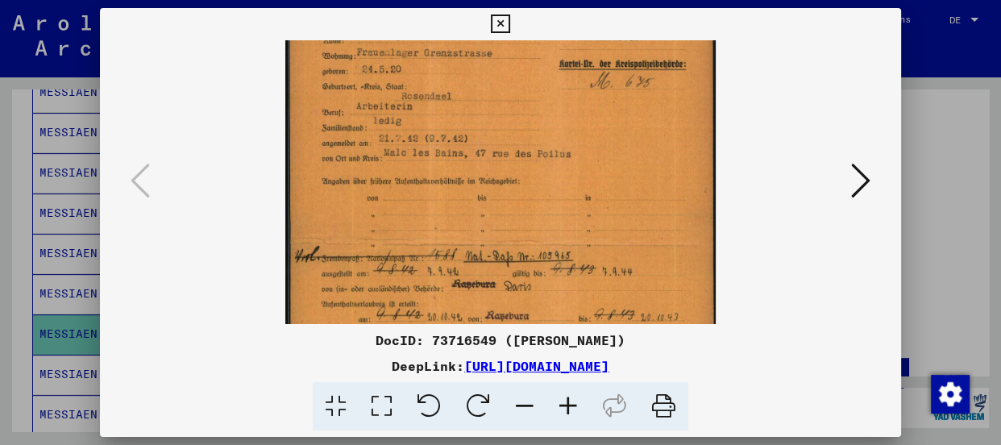
scroll to position [111, 0]
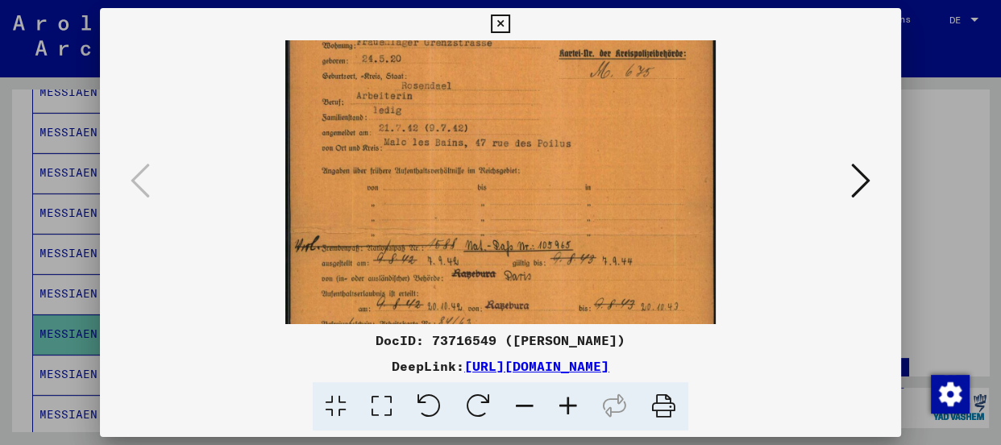
drag, startPoint x: 514, startPoint y: 222, endPoint x: 524, endPoint y: 108, distance: 114.0
click at [524, 108] on img at bounding box center [500, 232] width 430 height 606
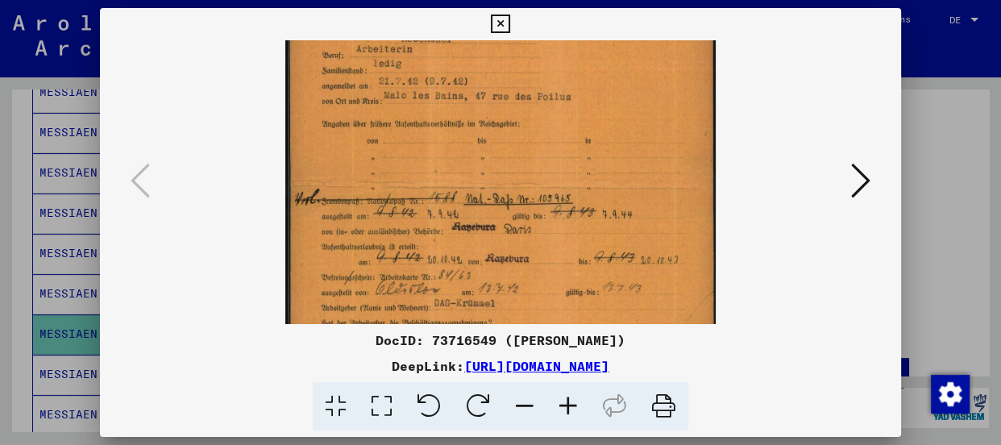
scroll to position [177, 0]
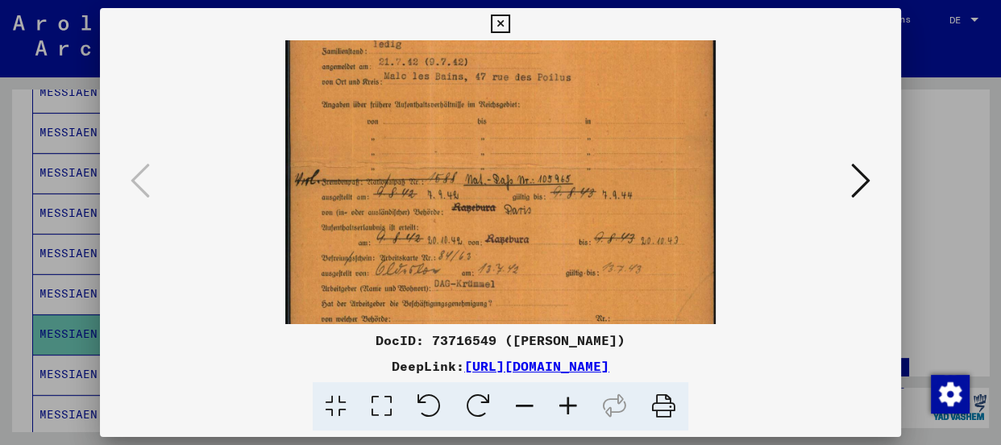
drag, startPoint x: 501, startPoint y: 267, endPoint x: 501, endPoint y: 198, distance: 68.5
click at [501, 198] on img at bounding box center [500, 166] width 430 height 606
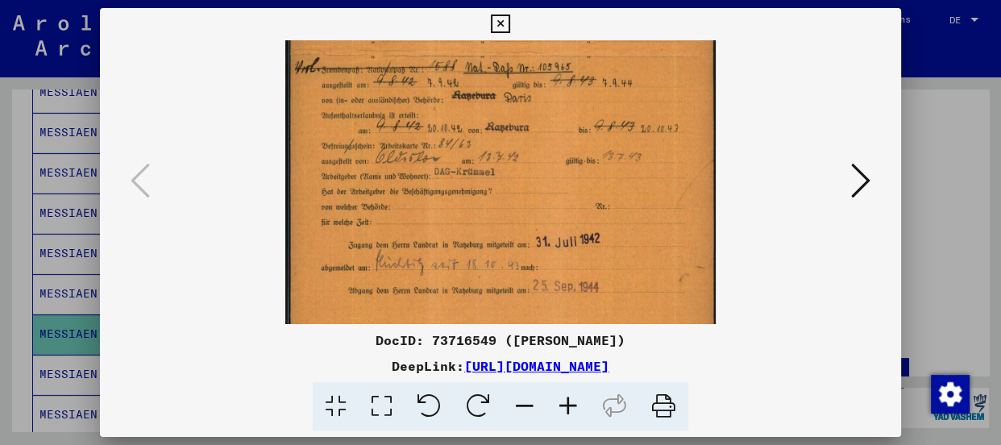
scroll to position [292, 0]
drag, startPoint x: 501, startPoint y: 257, endPoint x: 516, endPoint y: 137, distance: 120.9
click at [516, 137] on img at bounding box center [500, 52] width 430 height 606
click at [495, 16] on icon at bounding box center [500, 24] width 19 height 19
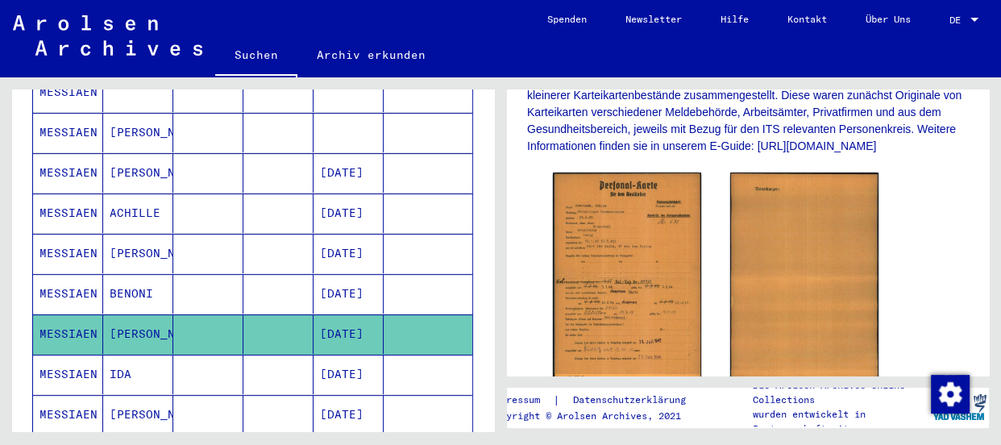
scroll to position [439, 0]
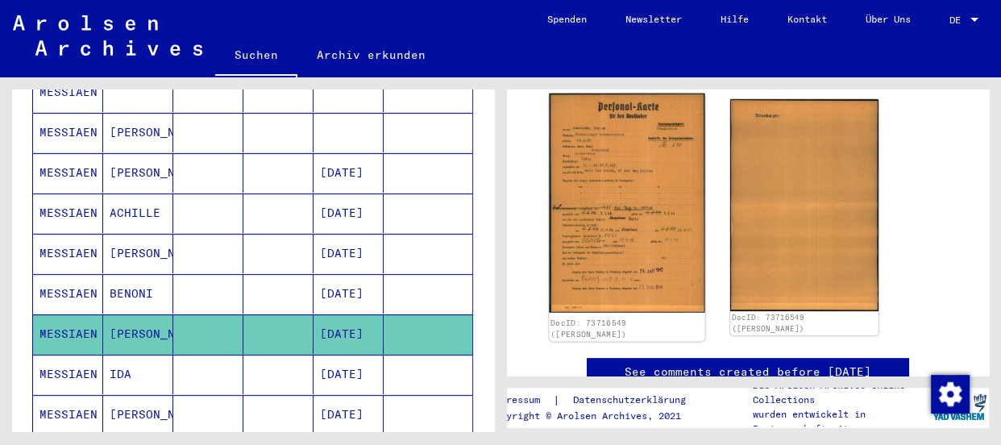
click at [646, 212] on img at bounding box center [627, 202] width 156 height 219
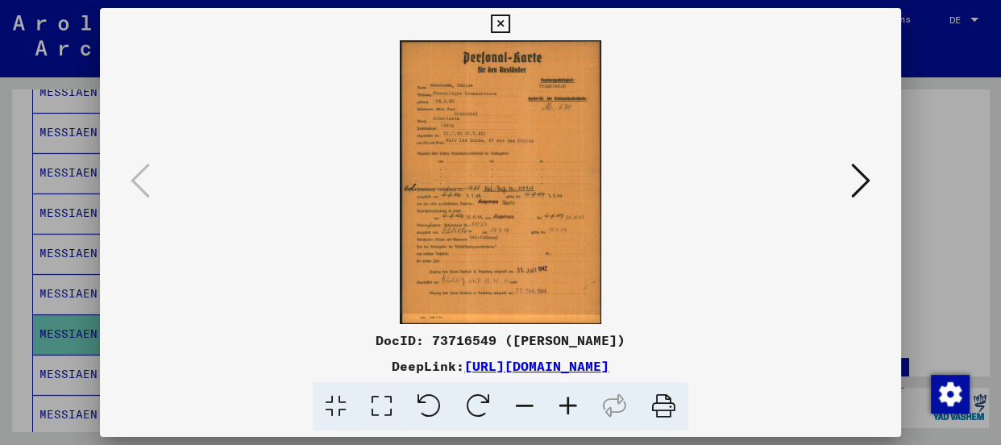
click at [566, 405] on icon at bounding box center [568, 406] width 44 height 49
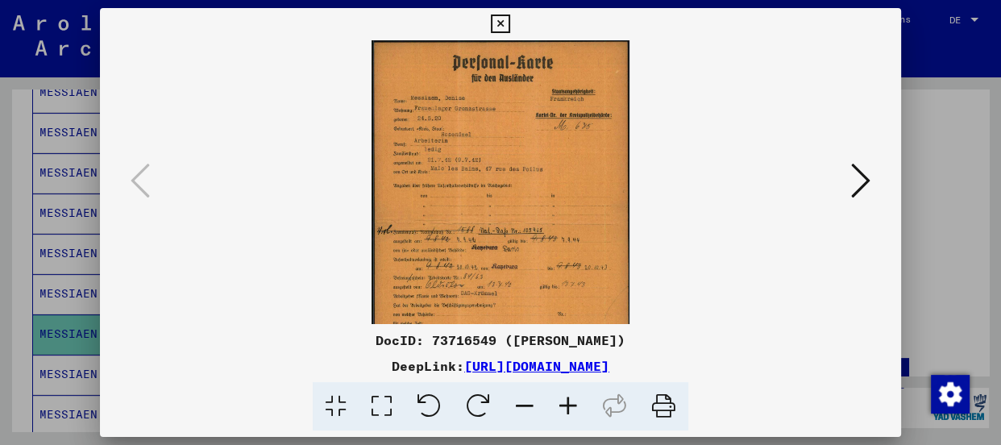
click at [566, 405] on icon at bounding box center [568, 406] width 44 height 49
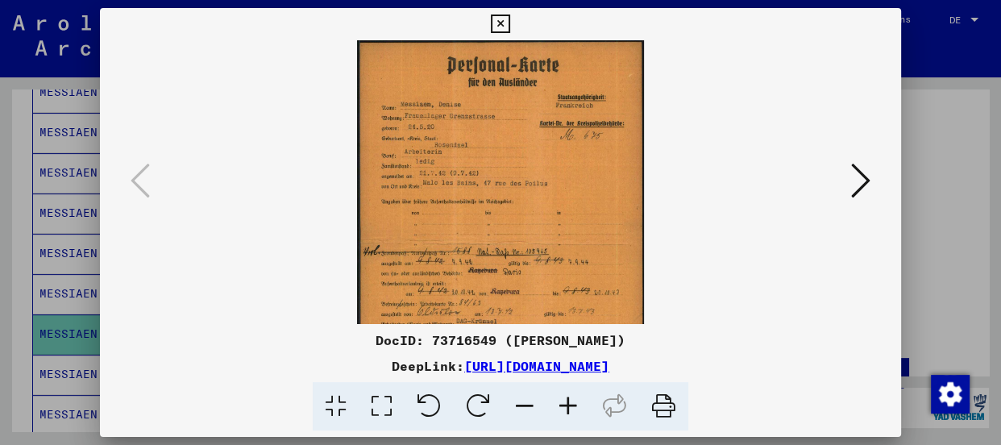
click at [566, 405] on icon at bounding box center [568, 406] width 44 height 49
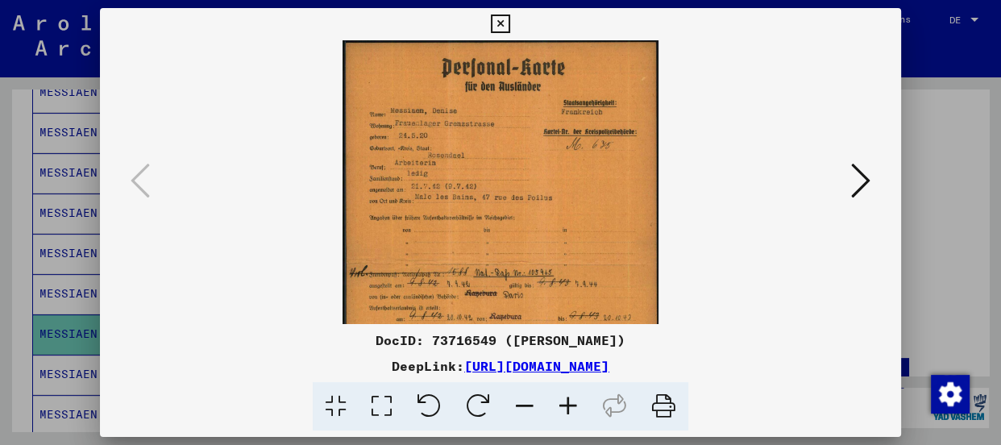
click at [566, 405] on icon at bounding box center [568, 406] width 44 height 49
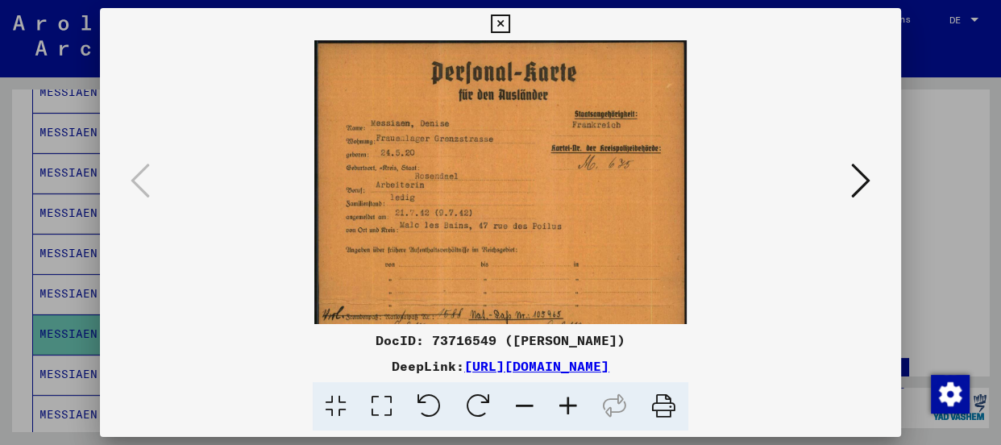
click at [566, 405] on icon at bounding box center [568, 406] width 44 height 49
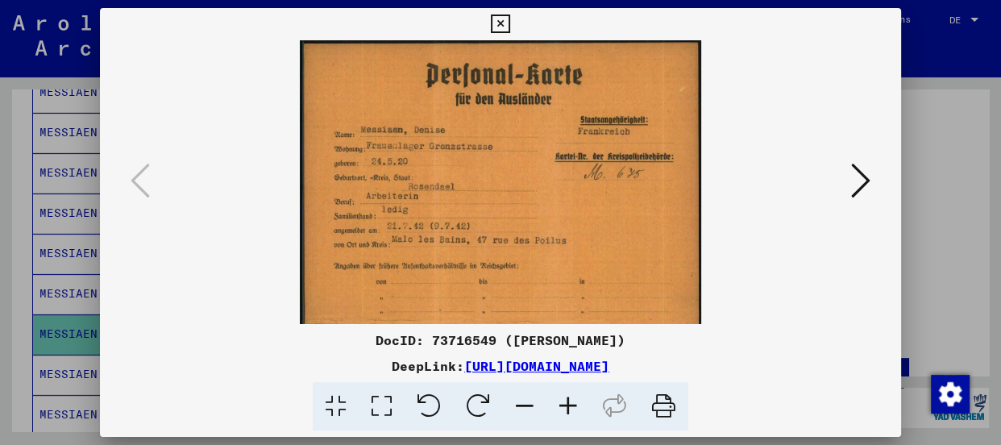
click at [566, 405] on icon at bounding box center [568, 406] width 44 height 49
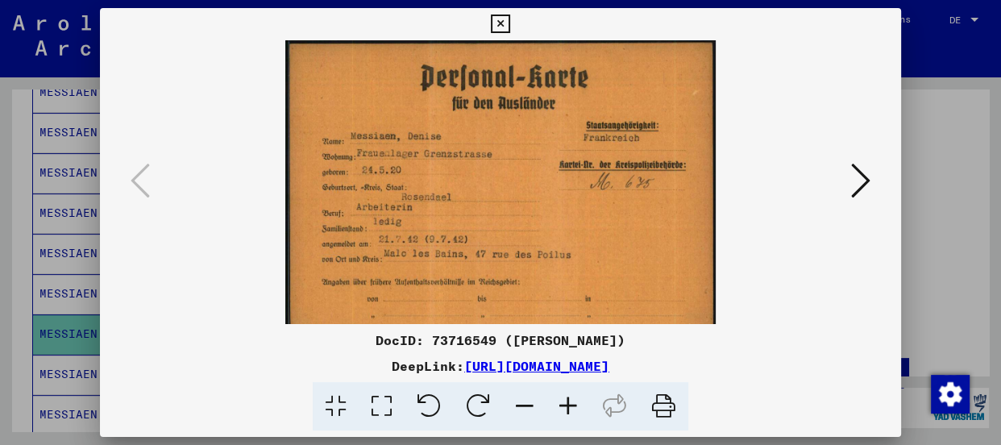
click at [566, 405] on icon at bounding box center [568, 406] width 44 height 49
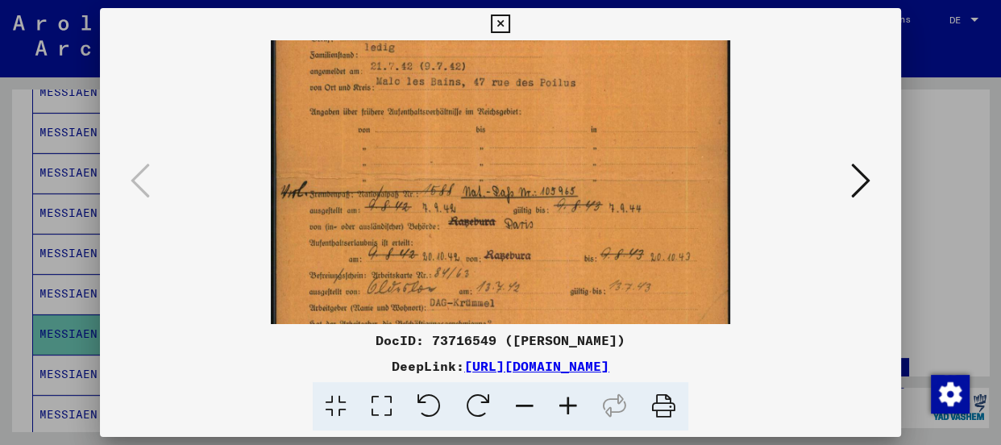
scroll to position [187, 0]
drag, startPoint x: 473, startPoint y: 238, endPoint x: 454, endPoint y: 51, distance: 187.9
click at [454, 51] on img at bounding box center [500, 176] width 459 height 646
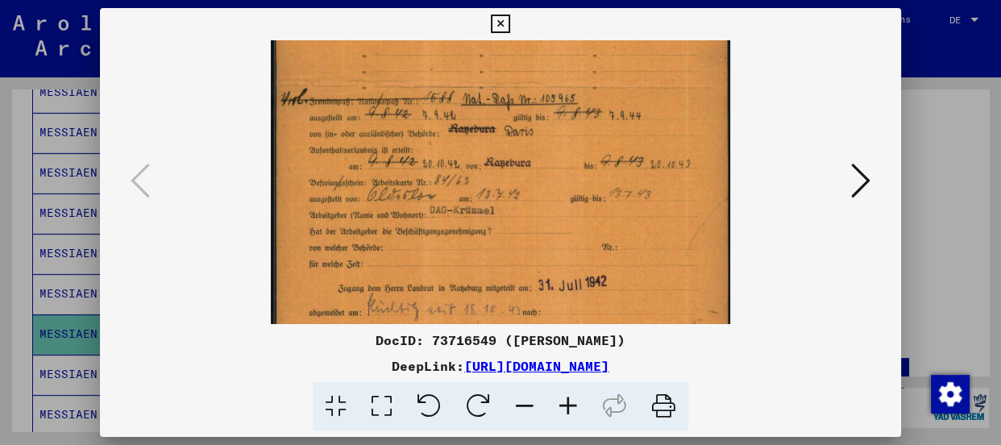
drag, startPoint x: 572, startPoint y: 254, endPoint x: 558, endPoint y: 159, distance: 96.1
click at [558, 159] on img at bounding box center [500, 84] width 459 height 646
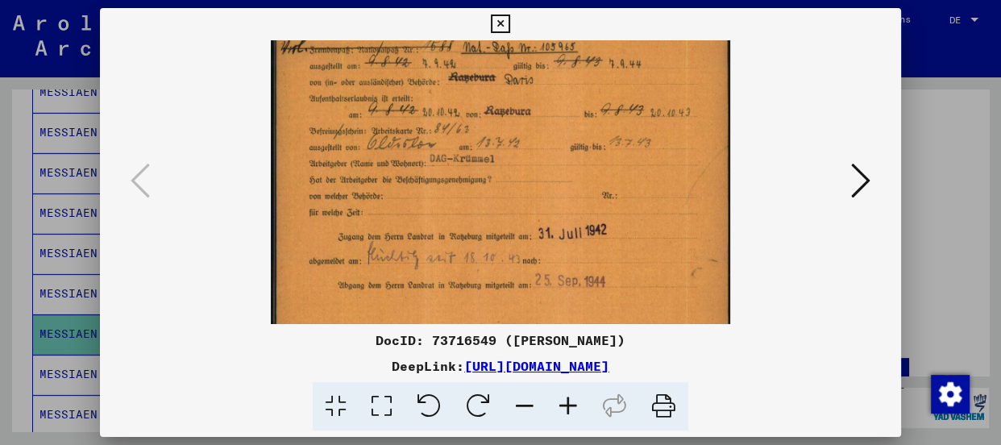
scroll to position [331, 0]
drag, startPoint x: 558, startPoint y: 159, endPoint x: 555, endPoint y: 105, distance: 54.1
click at [555, 105] on img at bounding box center [500, 32] width 459 height 646
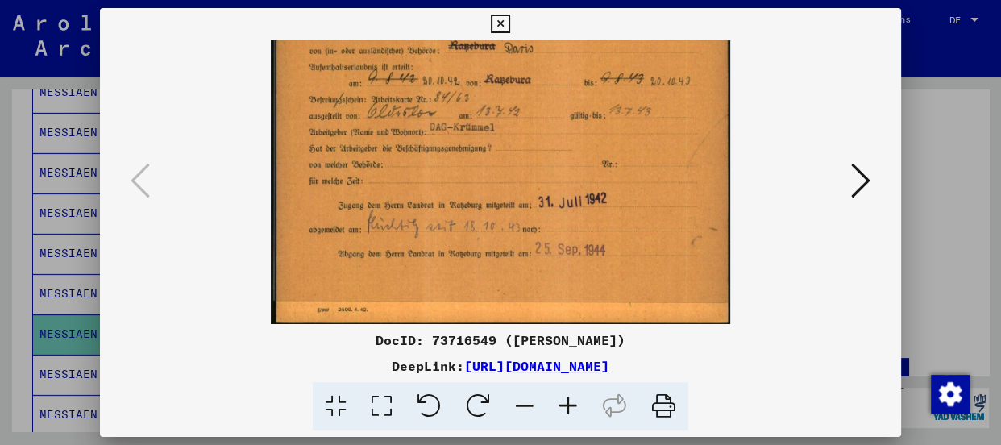
scroll to position [363, 0]
drag, startPoint x: 439, startPoint y: 214, endPoint x: 439, endPoint y: 154, distance: 60.4
click at [439, 154] on img at bounding box center [500, 1] width 459 height 646
click at [394, 153] on img at bounding box center [500, 1] width 459 height 646
click at [858, 179] on icon at bounding box center [860, 180] width 19 height 39
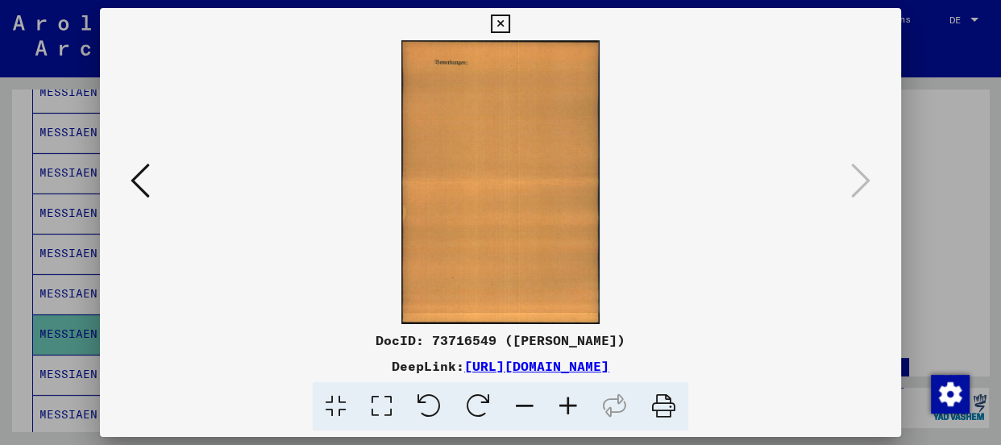
scroll to position [0, 0]
click at [496, 22] on icon at bounding box center [500, 24] width 19 height 19
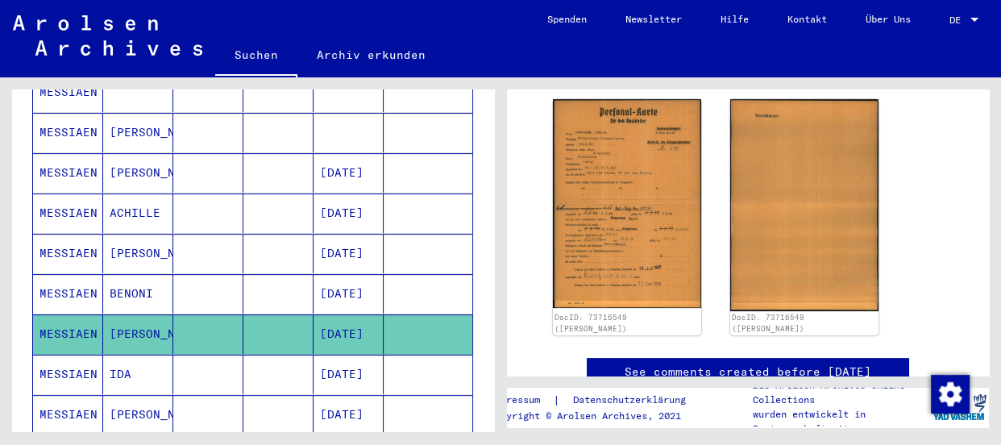
click at [75, 350] on icon at bounding box center [67, 380] width 40 height 64
click at [73, 356] on icon at bounding box center [67, 380] width 40 height 64
click at [45, 356] on mat-cell "MESSIAEN" at bounding box center [68, 374] width 70 height 39
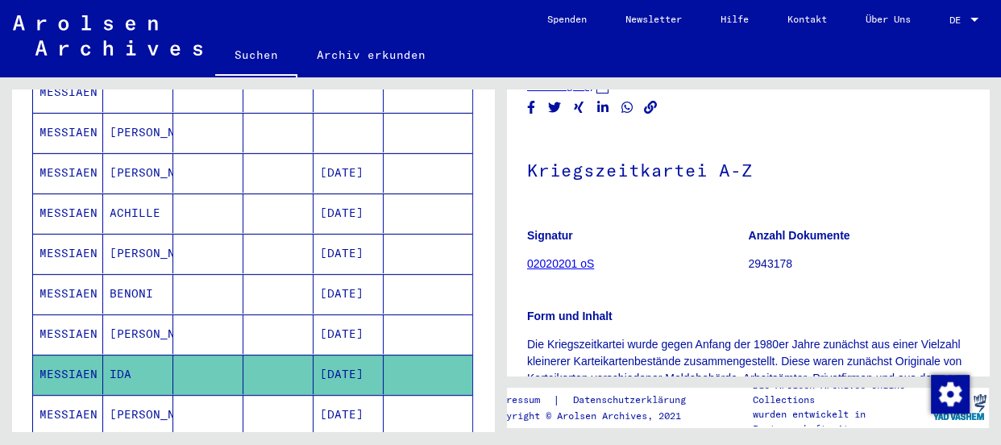
scroll to position [146, 0]
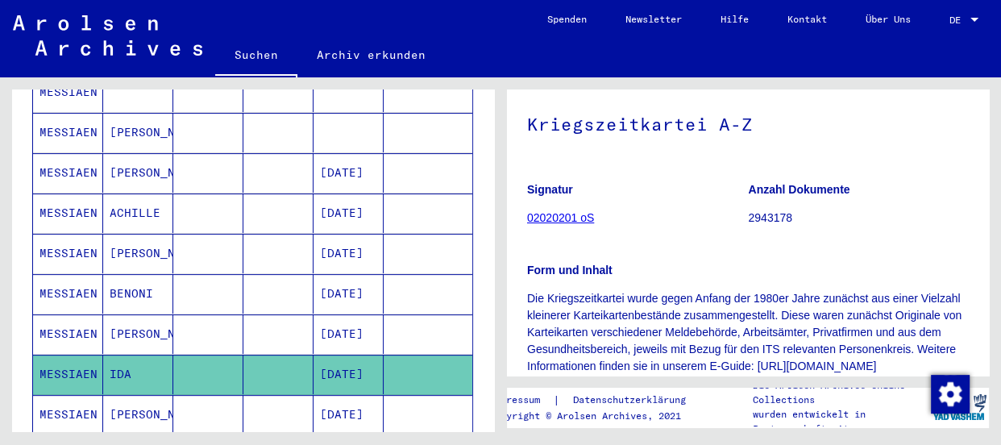
click at [573, 315] on p "Die Kriegszeitkartei wurde gegen Anfang der 1980er Jahre zunächst aus einer Vie…" at bounding box center [748, 332] width 442 height 85
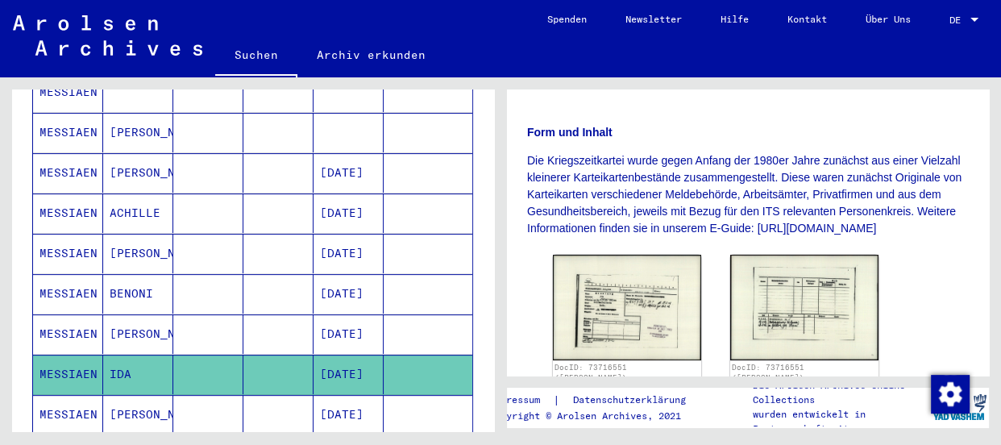
scroll to position [366, 0]
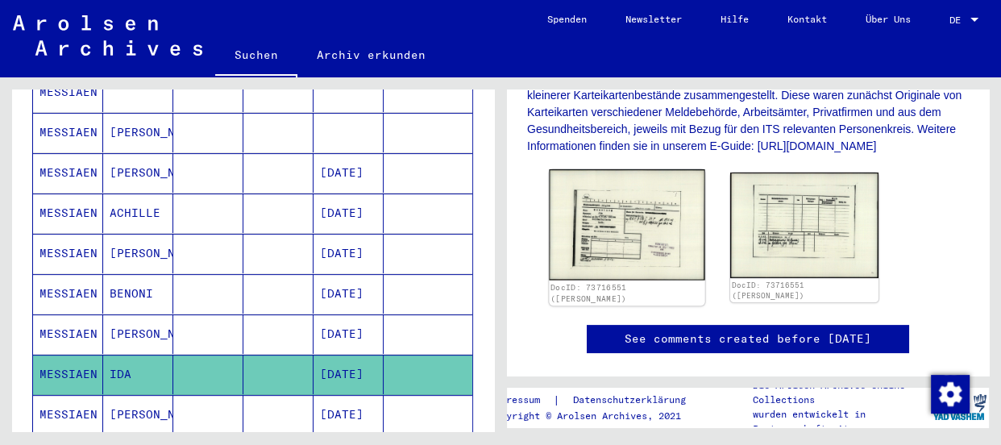
click at [609, 251] on img at bounding box center [627, 224] width 156 height 111
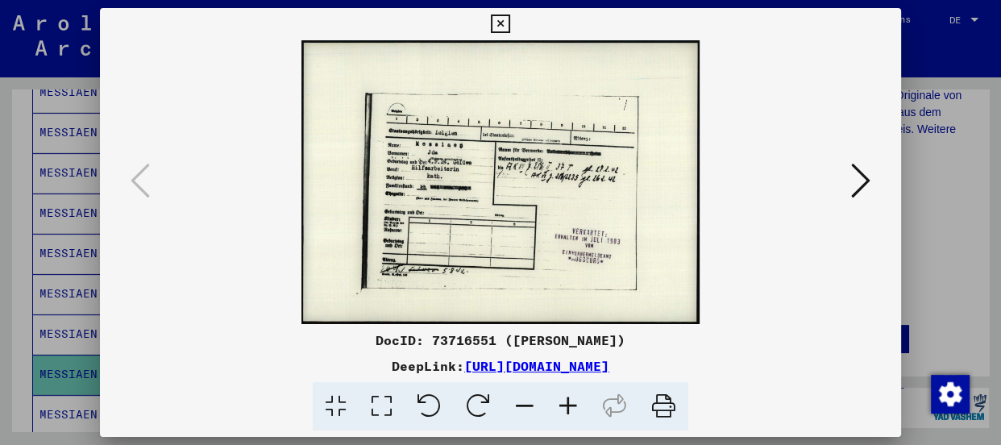
click at [571, 401] on icon at bounding box center [568, 406] width 44 height 49
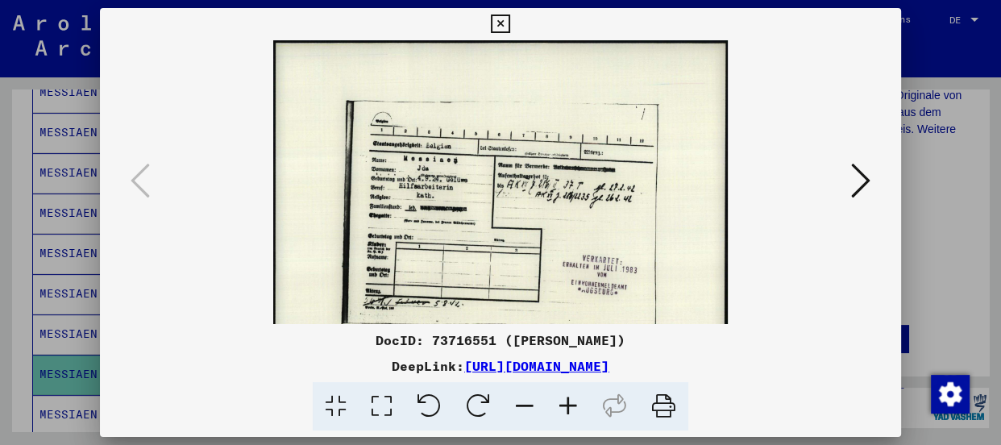
click at [571, 401] on icon at bounding box center [568, 406] width 44 height 49
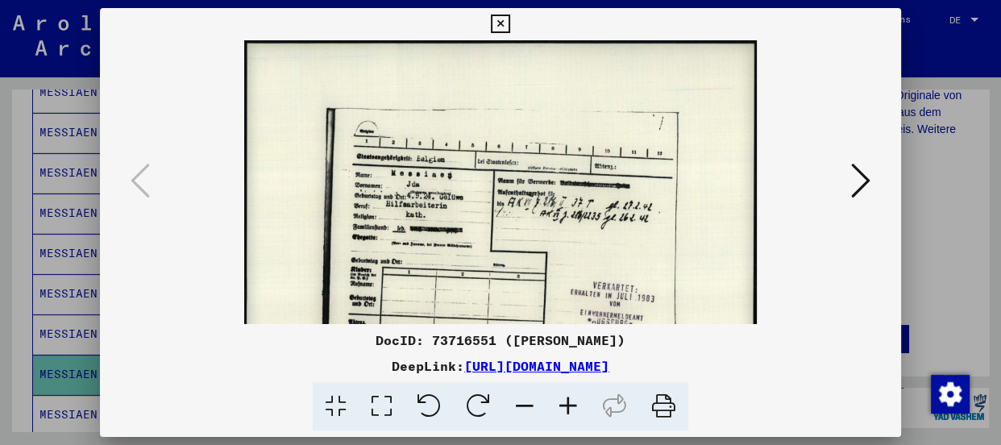
click at [571, 401] on icon at bounding box center [568, 406] width 44 height 49
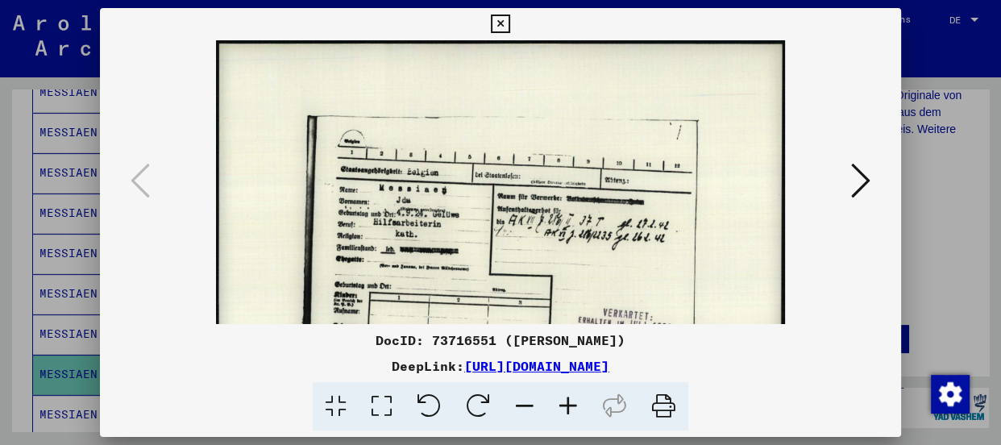
click at [571, 401] on icon at bounding box center [568, 406] width 44 height 49
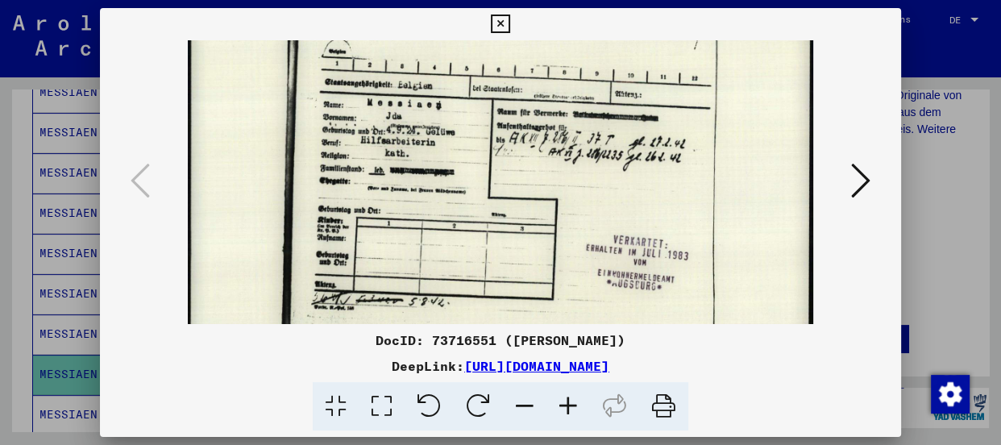
scroll to position [102, 0]
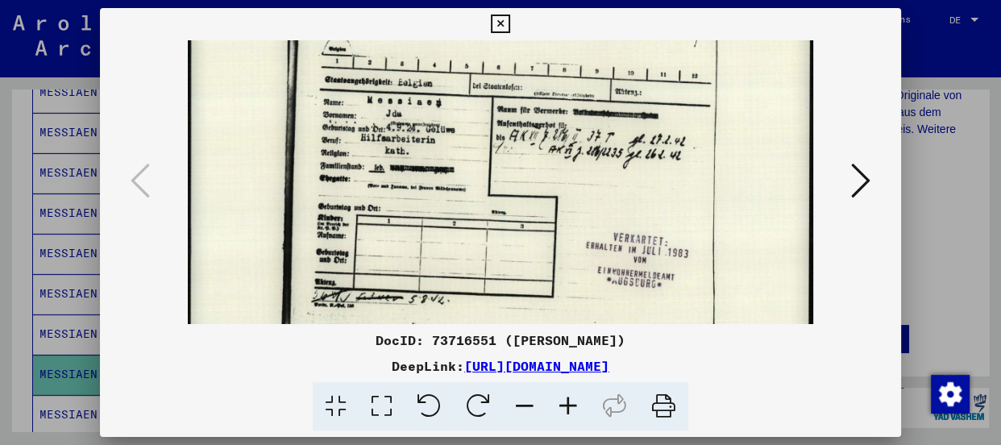
drag, startPoint x: 533, startPoint y: 309, endPoint x: 524, endPoint y: 206, distance: 102.8
click at [524, 206] on img at bounding box center [500, 160] width 625 height 445
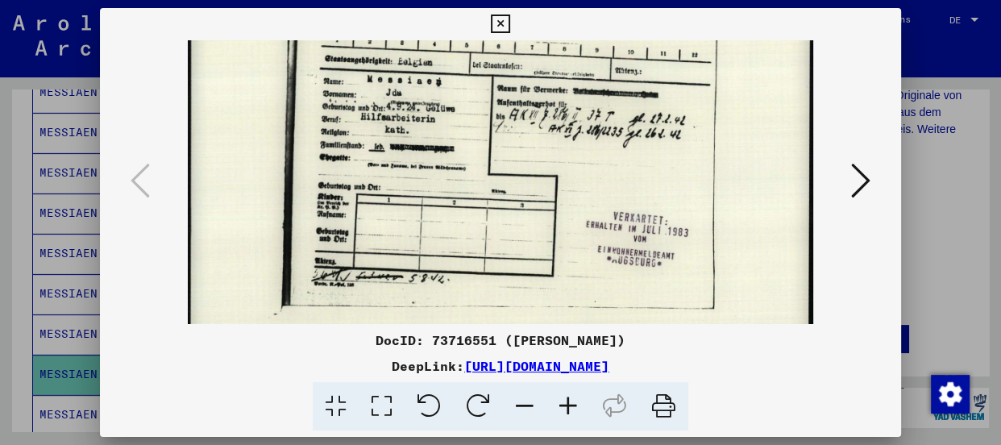
scroll to position [161, 0]
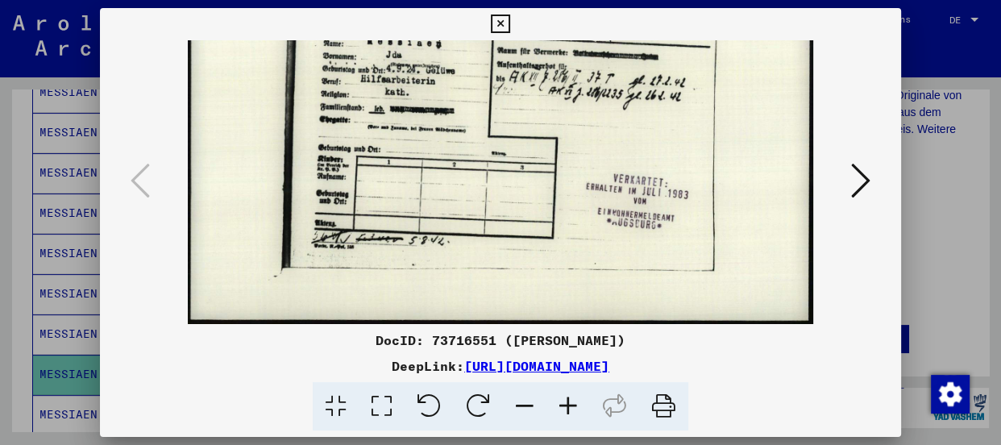
drag, startPoint x: 545, startPoint y: 197, endPoint x: 553, endPoint y: 83, distance: 114.7
click at [553, 83] on img at bounding box center [500, 101] width 625 height 445
click at [857, 174] on icon at bounding box center [860, 180] width 19 height 39
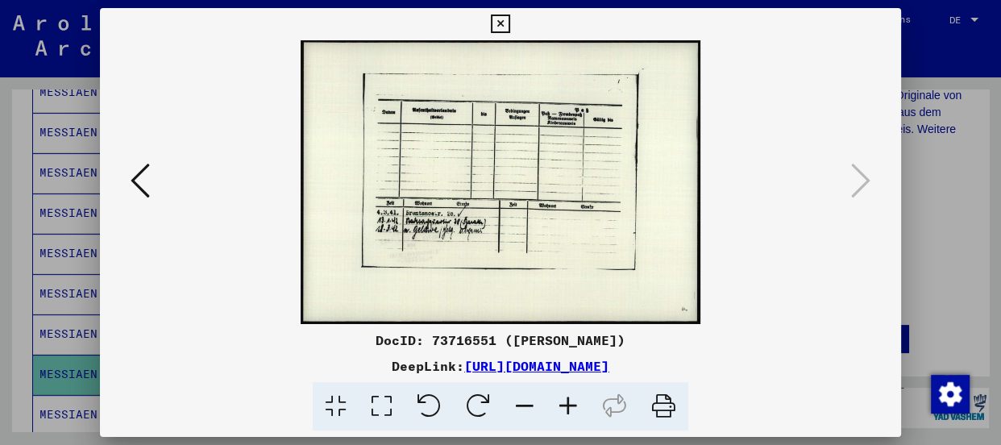
click at [565, 408] on icon at bounding box center [568, 406] width 44 height 49
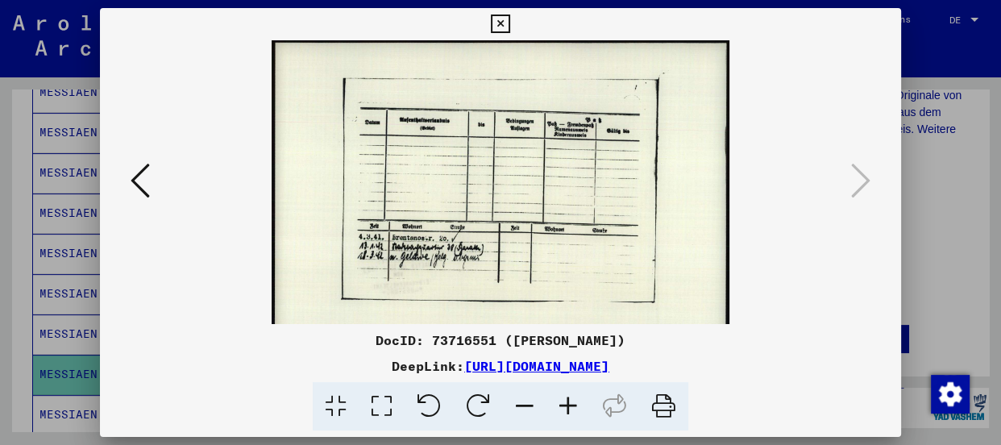
click at [565, 408] on icon at bounding box center [568, 406] width 44 height 49
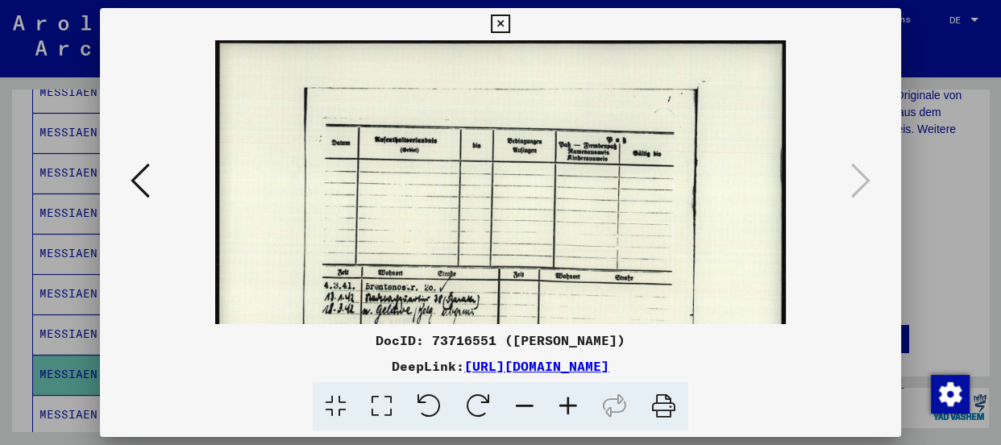
click at [565, 408] on icon at bounding box center [568, 406] width 44 height 49
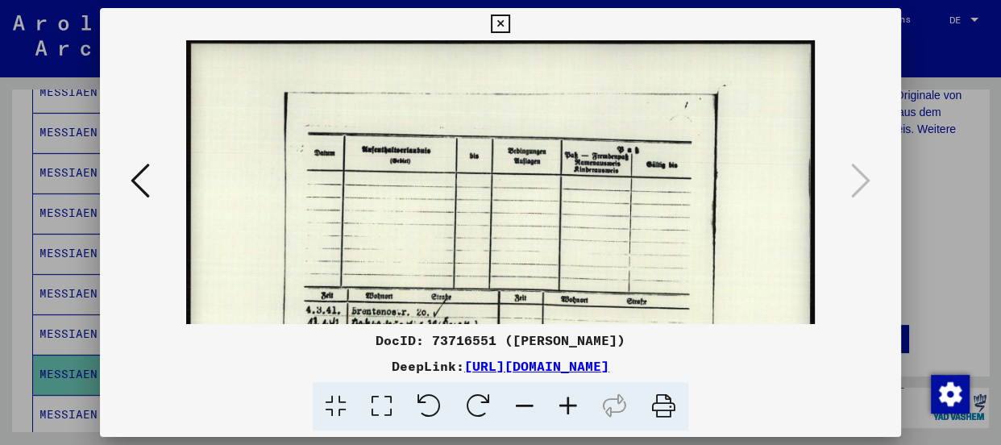
click at [565, 408] on icon at bounding box center [568, 406] width 44 height 49
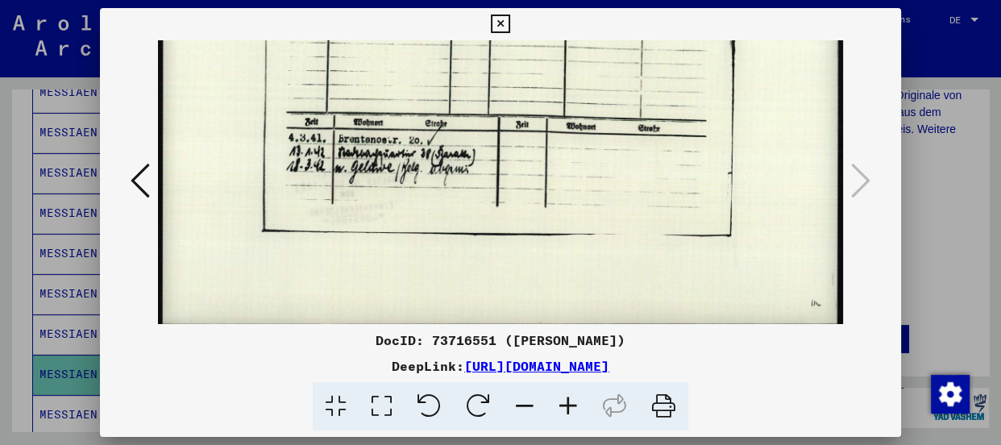
scroll to position [199, 0]
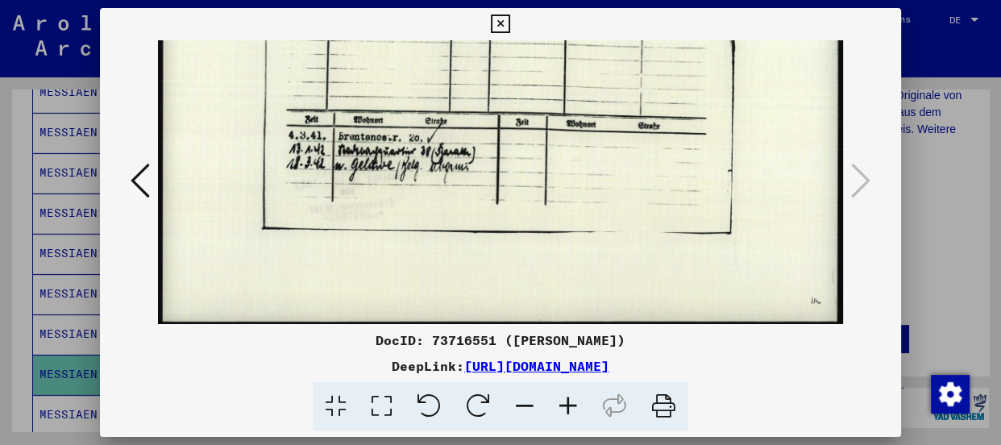
drag, startPoint x: 522, startPoint y: 297, endPoint x: 521, endPoint y: 100, distance: 197.4
click at [521, 100] on img at bounding box center [500, 83] width 685 height 485
click at [597, 160] on img at bounding box center [500, 83] width 685 height 485
click at [570, 405] on icon at bounding box center [568, 406] width 44 height 49
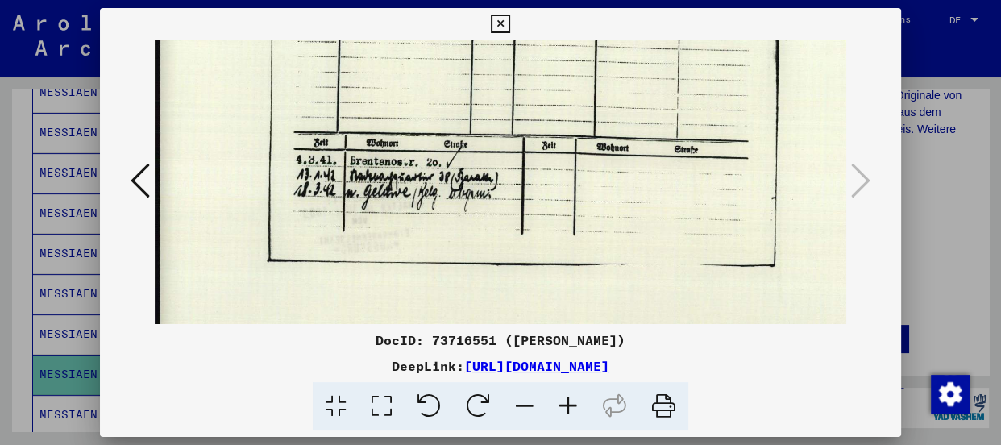
click at [570, 405] on icon at bounding box center [568, 406] width 44 height 49
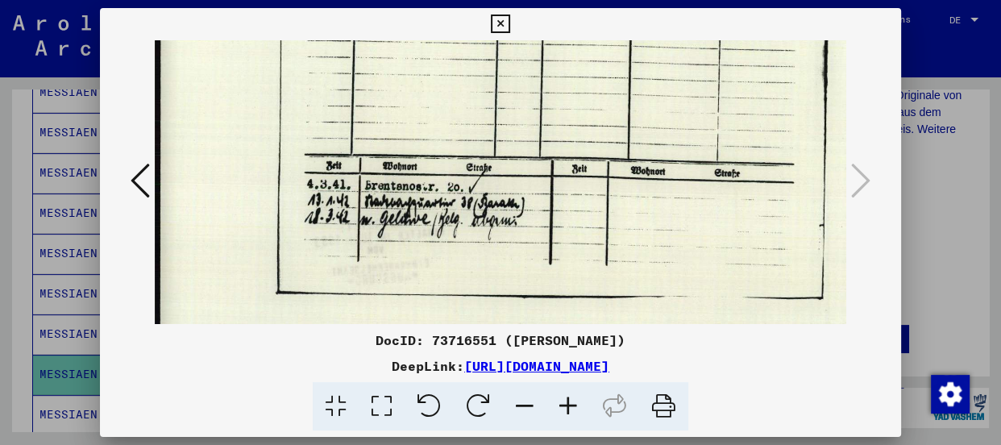
click at [570, 405] on icon at bounding box center [568, 406] width 44 height 49
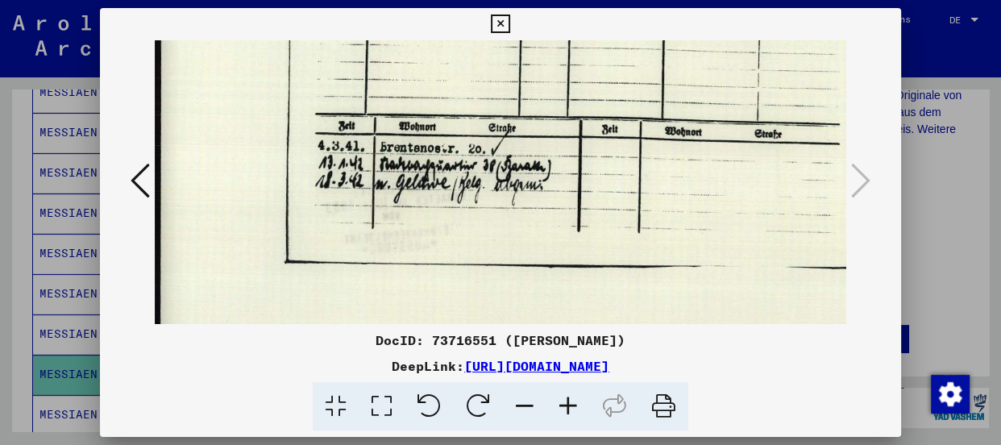
scroll to position [263, 0]
drag, startPoint x: 531, startPoint y: 259, endPoint x: 537, endPoint y: 193, distance: 66.3
click at [537, 193] on img at bounding box center [582, 81] width 855 height 606
click at [665, 175] on img at bounding box center [582, 81] width 855 height 606
click at [351, 342] on div "DocID: 73716551 ([PERSON_NAME])" at bounding box center [500, 339] width 801 height 19
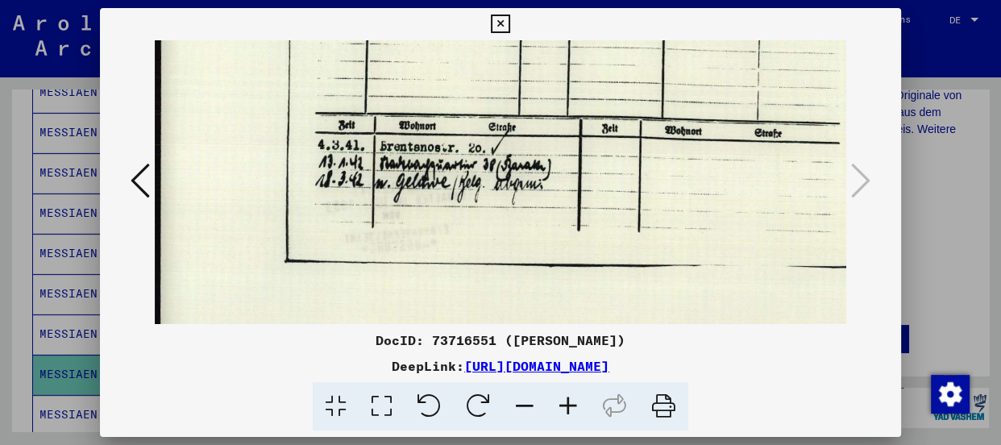
click at [500, 24] on icon at bounding box center [500, 24] width 19 height 19
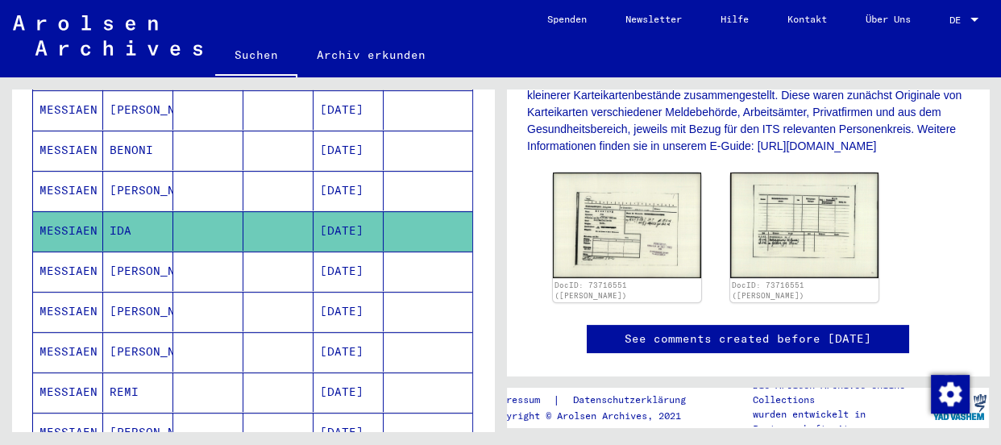
scroll to position [659, 0]
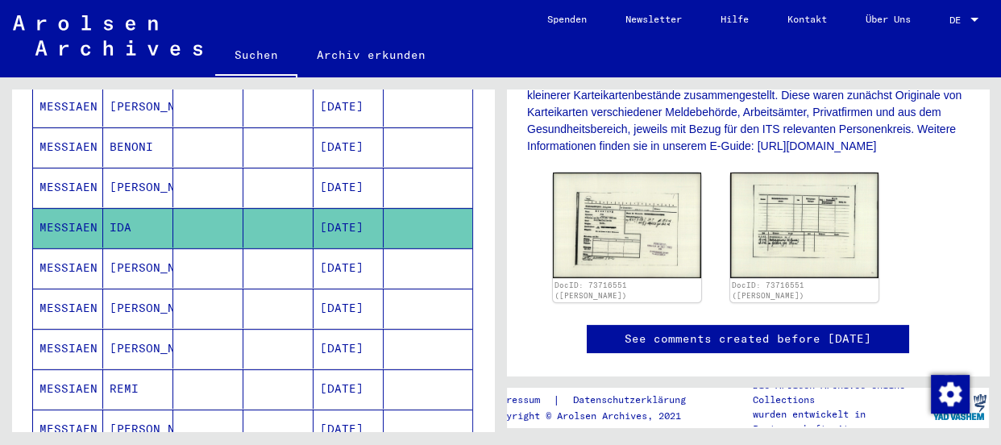
click at [63, 248] on mat-cell "MESSIAEN" at bounding box center [68, 267] width 70 height 39
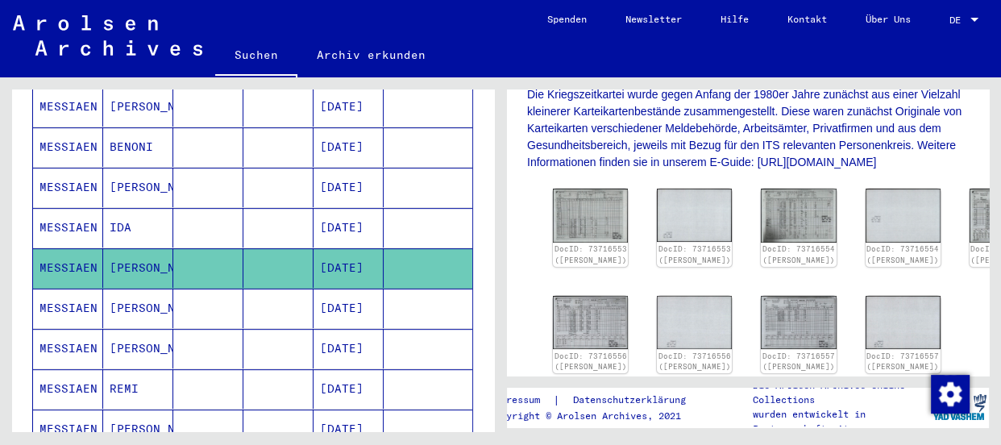
scroll to position [366, 0]
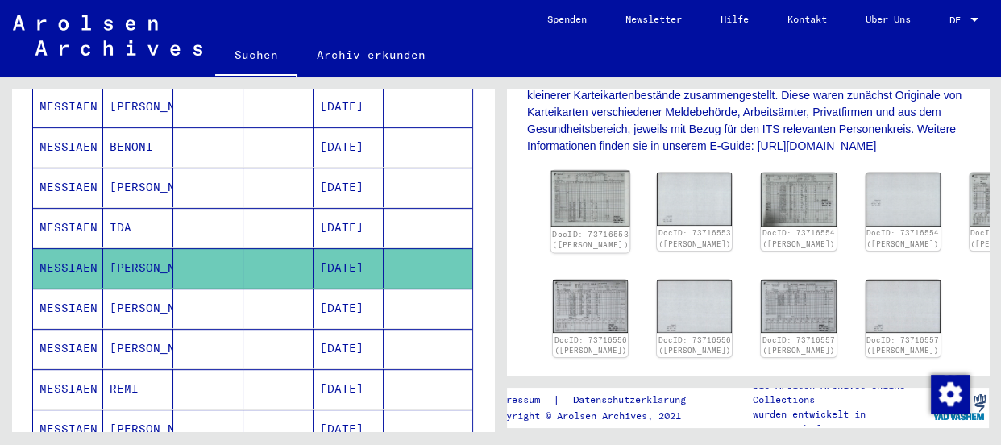
click at [571, 211] on img at bounding box center [590, 199] width 79 height 56
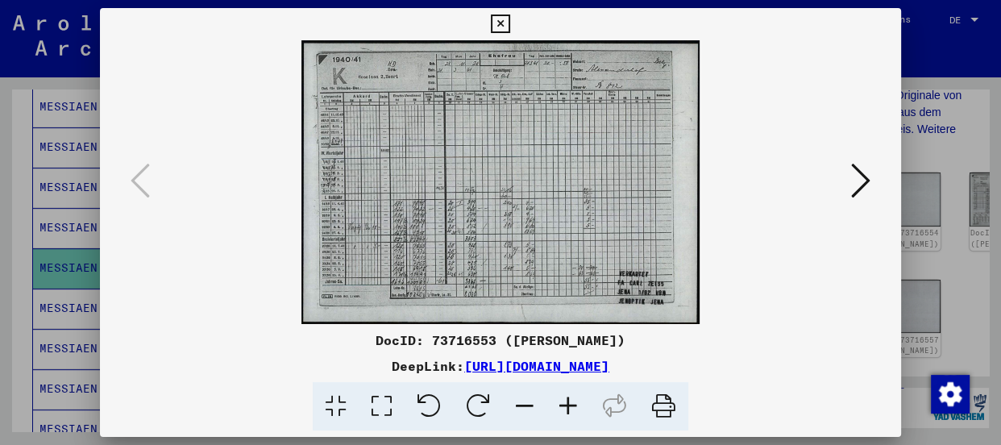
click at [402, 71] on img at bounding box center [500, 182] width 691 height 284
click at [572, 404] on icon at bounding box center [568, 406] width 44 height 49
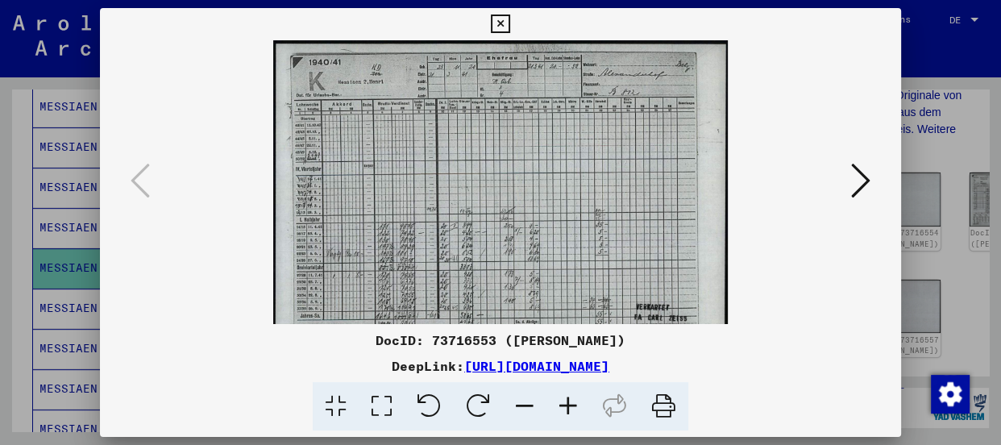
click at [572, 404] on icon at bounding box center [568, 406] width 44 height 49
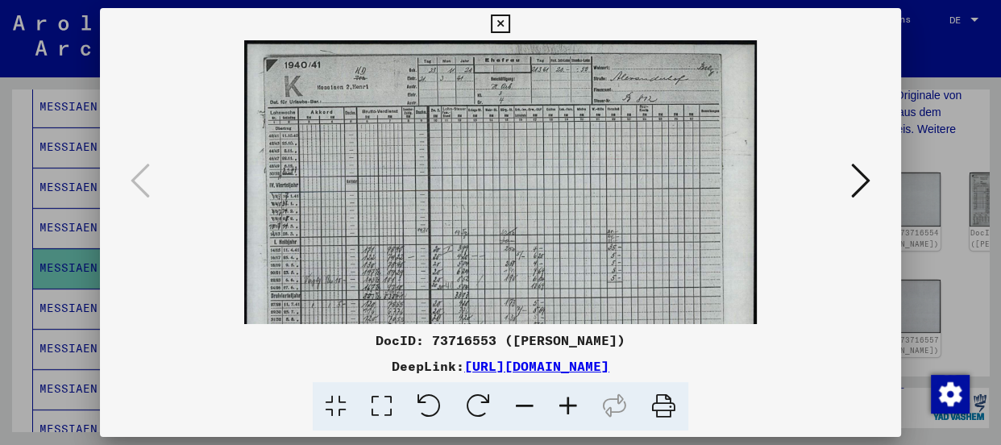
click at [572, 404] on icon at bounding box center [568, 406] width 44 height 49
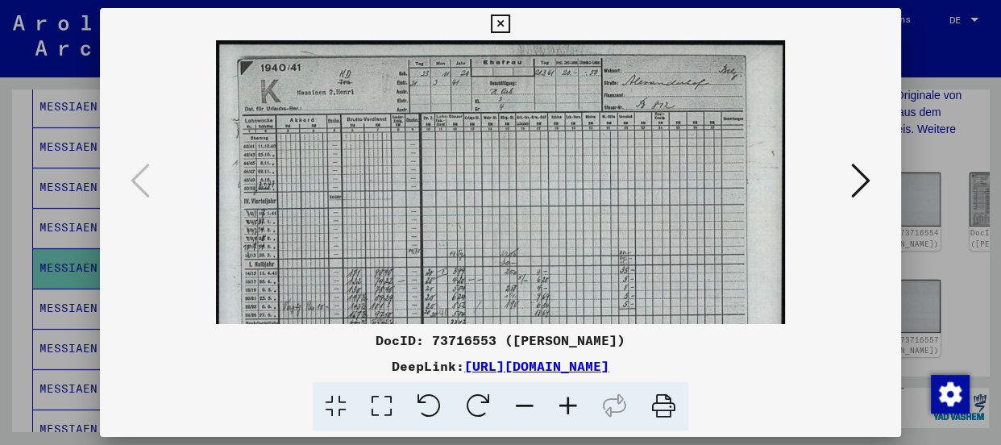
click at [572, 404] on icon at bounding box center [568, 406] width 44 height 49
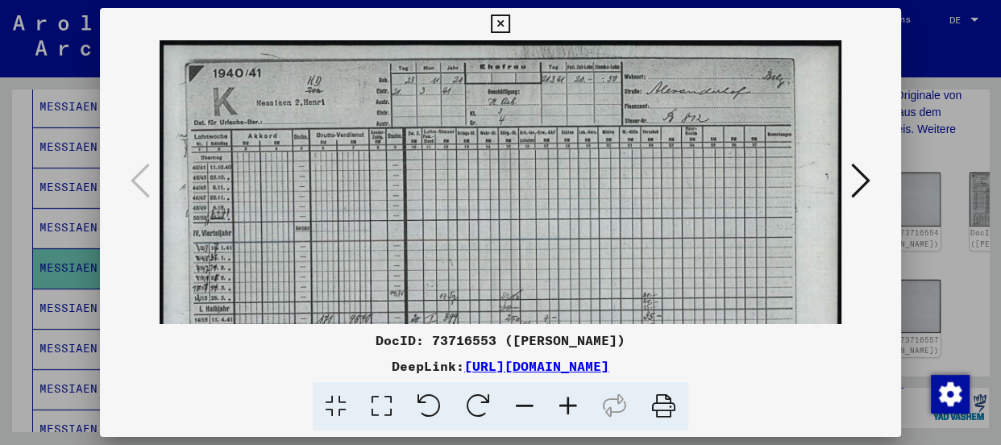
click at [572, 404] on icon at bounding box center [568, 406] width 44 height 49
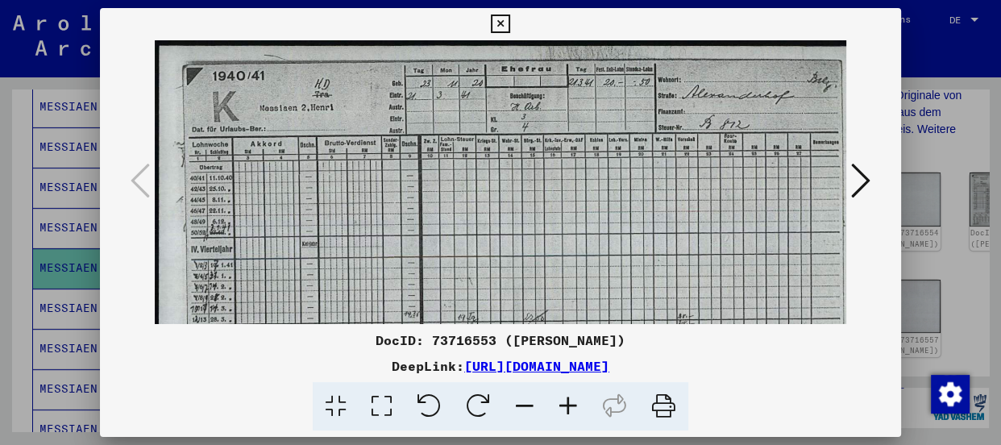
click at [572, 404] on icon at bounding box center [568, 406] width 44 height 49
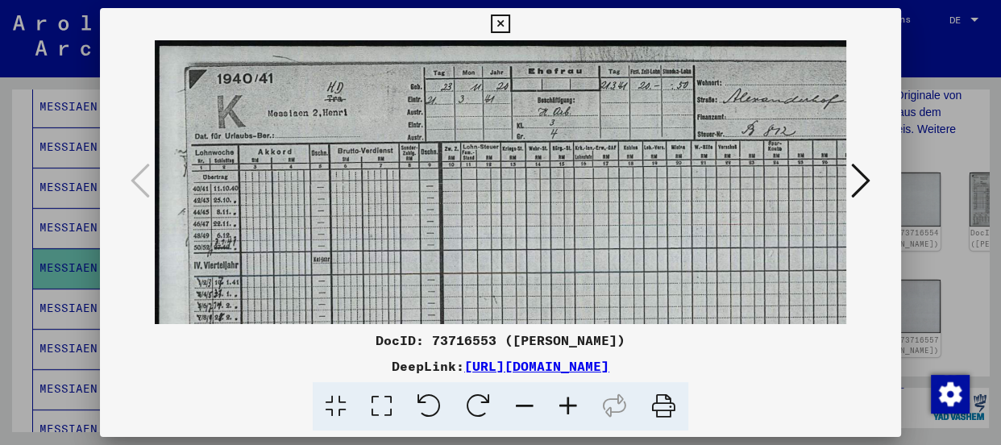
click at [572, 404] on icon at bounding box center [568, 406] width 44 height 49
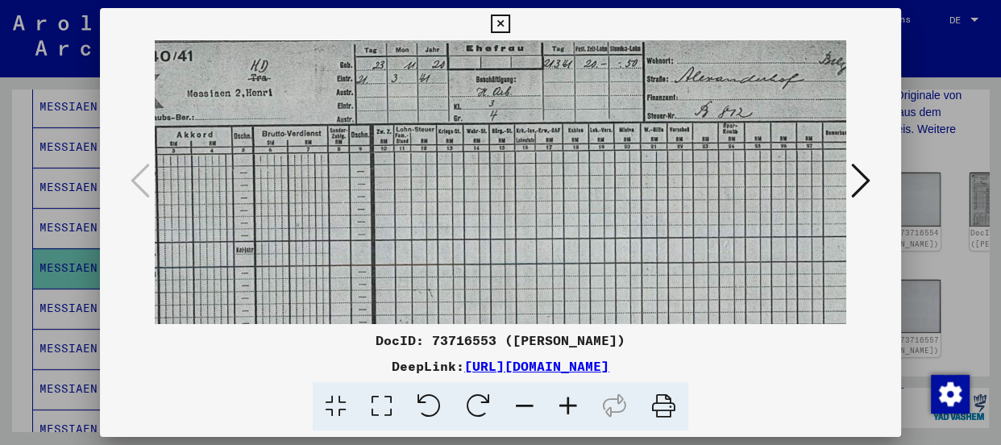
scroll to position [25, 84]
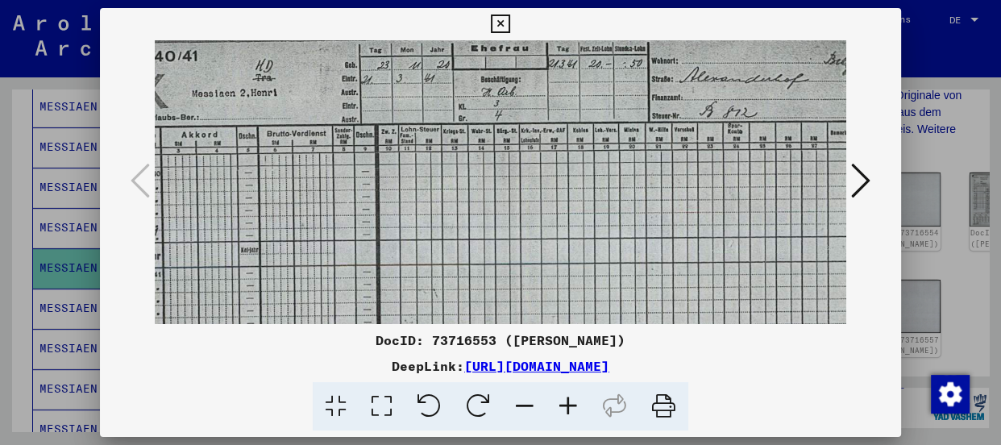
drag, startPoint x: 632, startPoint y: 176, endPoint x: 551, endPoint y: 147, distance: 85.4
click at [551, 147] on img at bounding box center [497, 318] width 852 height 606
click at [562, 110] on img at bounding box center [497, 318] width 852 height 606
click at [864, 177] on icon at bounding box center [860, 180] width 19 height 39
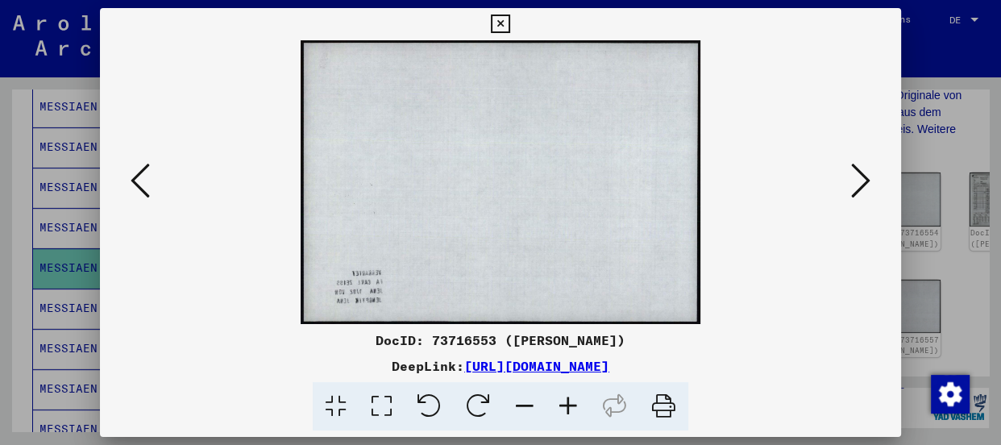
scroll to position [0, 0]
click at [864, 177] on icon at bounding box center [860, 180] width 19 height 39
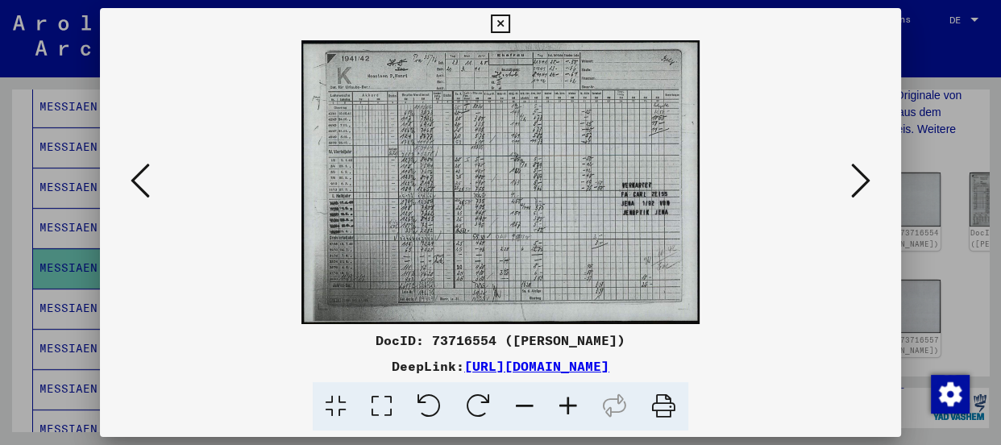
click at [568, 402] on icon at bounding box center [568, 406] width 44 height 49
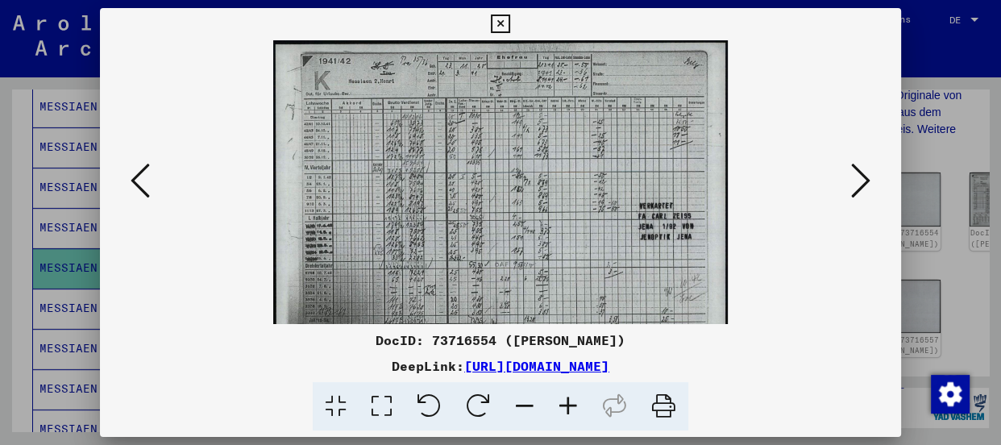
click at [568, 402] on icon at bounding box center [568, 406] width 44 height 49
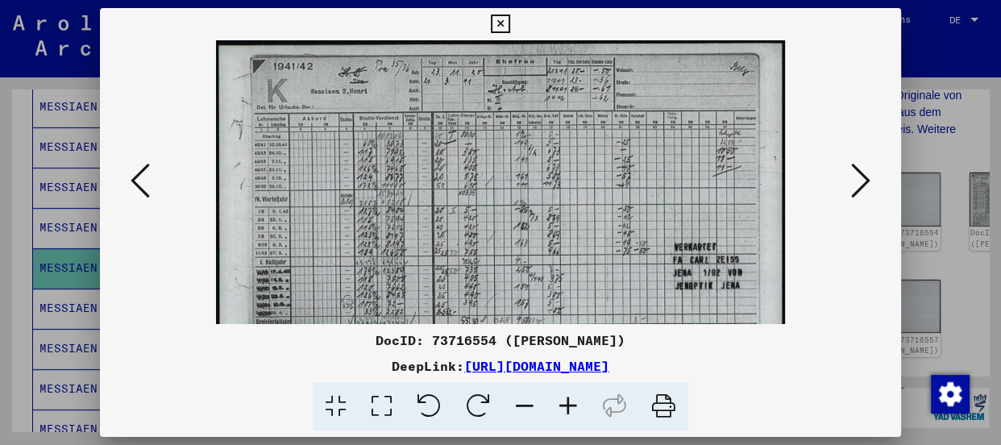
click at [568, 402] on icon at bounding box center [568, 406] width 44 height 49
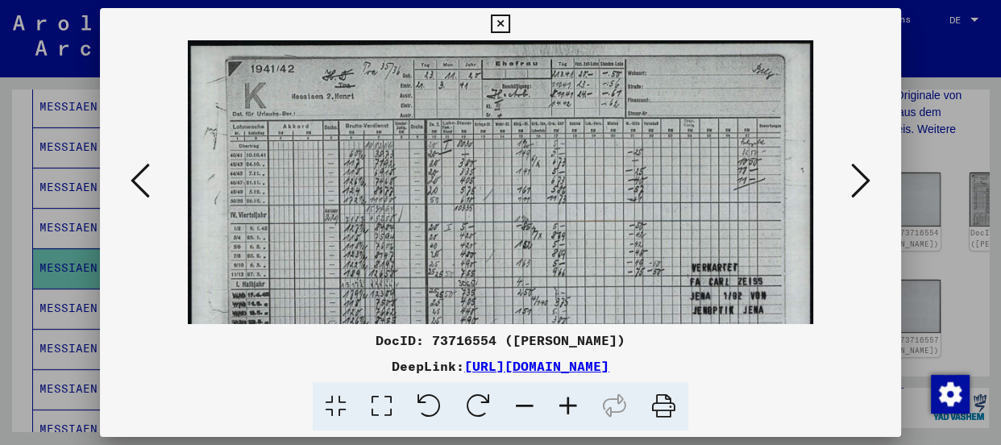
click at [862, 179] on icon at bounding box center [860, 180] width 19 height 39
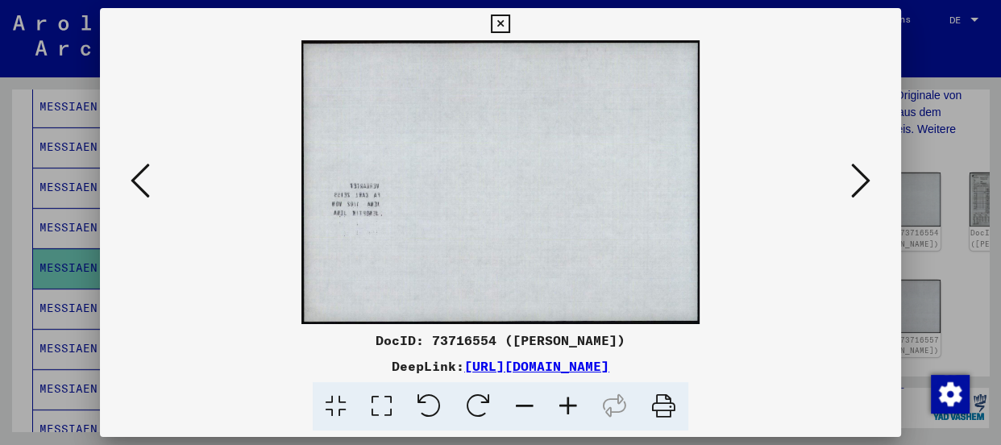
click at [861, 179] on icon at bounding box center [860, 180] width 19 height 39
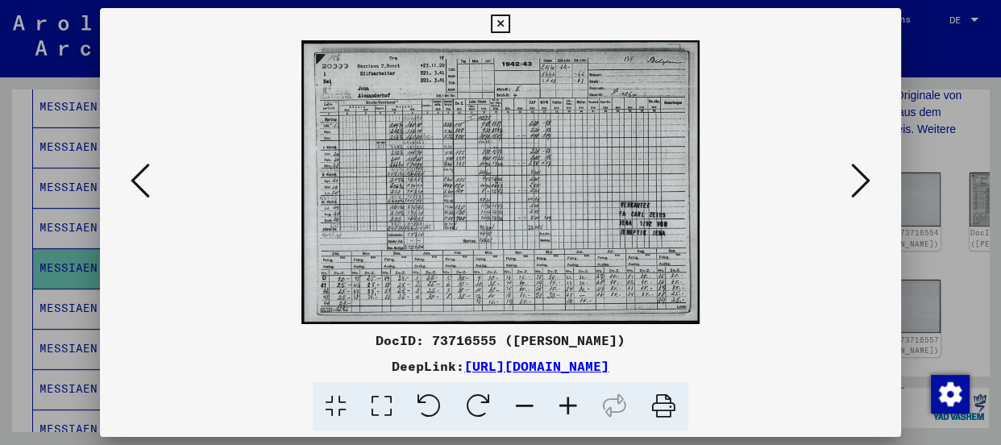
click at [561, 402] on icon at bounding box center [568, 406] width 44 height 49
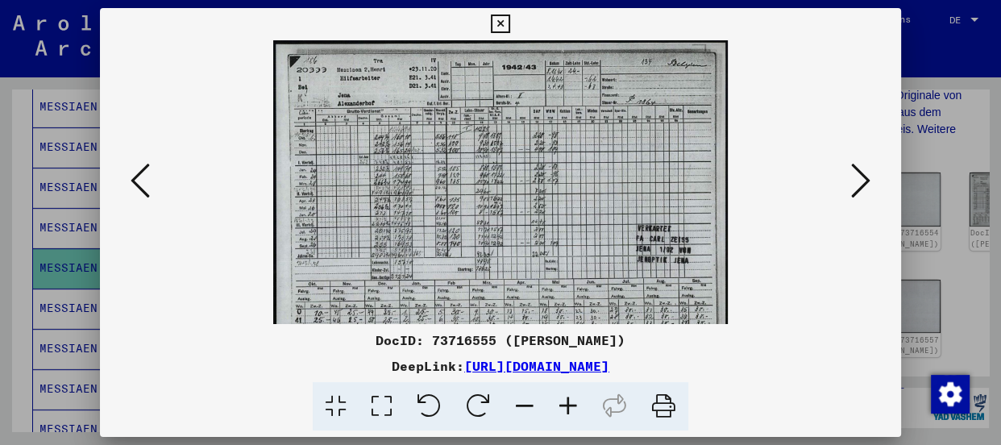
click at [561, 402] on icon at bounding box center [568, 406] width 44 height 49
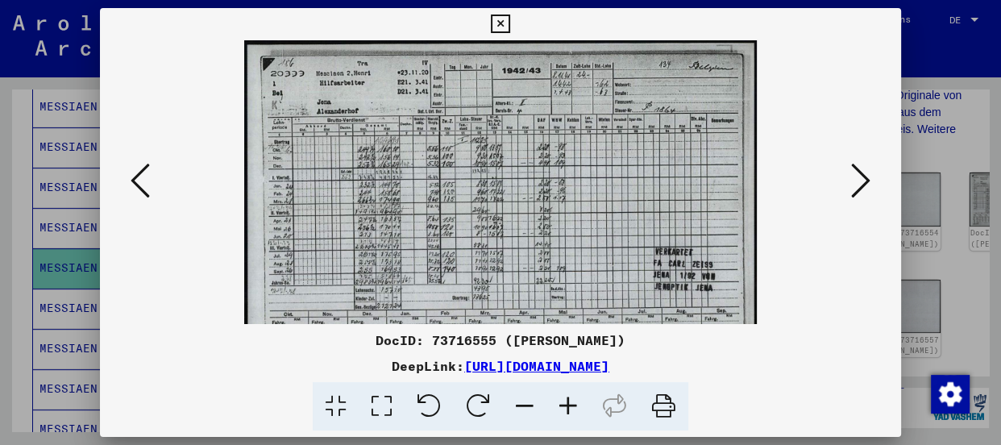
click at [561, 402] on icon at bounding box center [568, 406] width 44 height 49
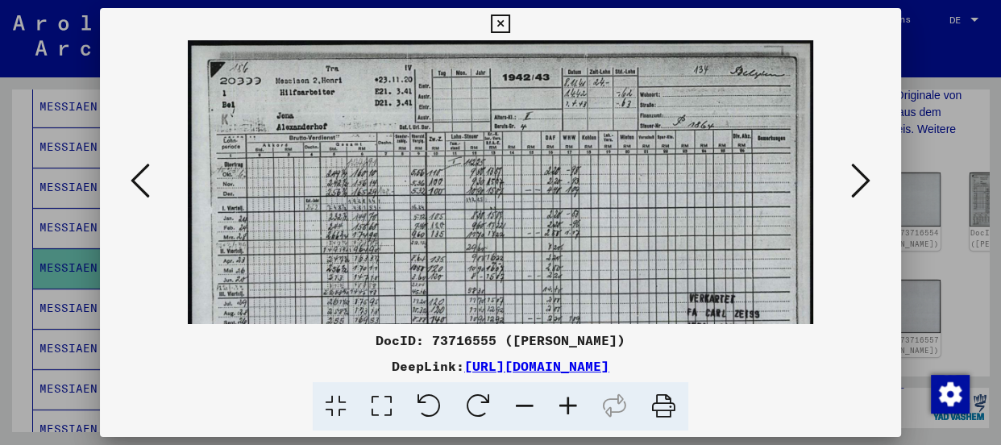
click at [561, 402] on icon at bounding box center [568, 406] width 44 height 49
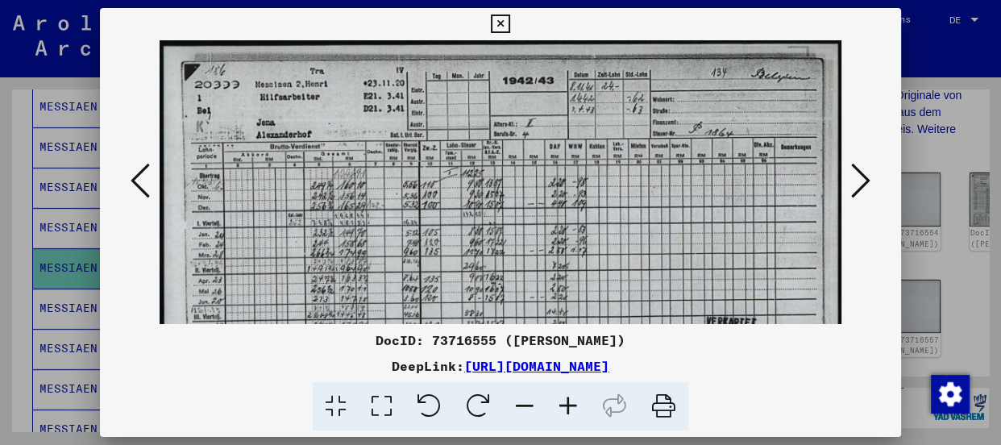
click at [561, 402] on icon at bounding box center [568, 406] width 44 height 49
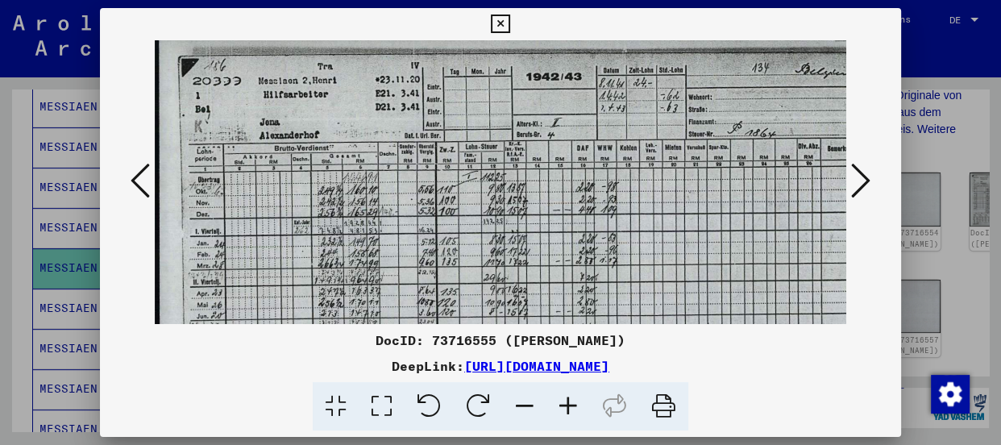
scroll to position [12, 0]
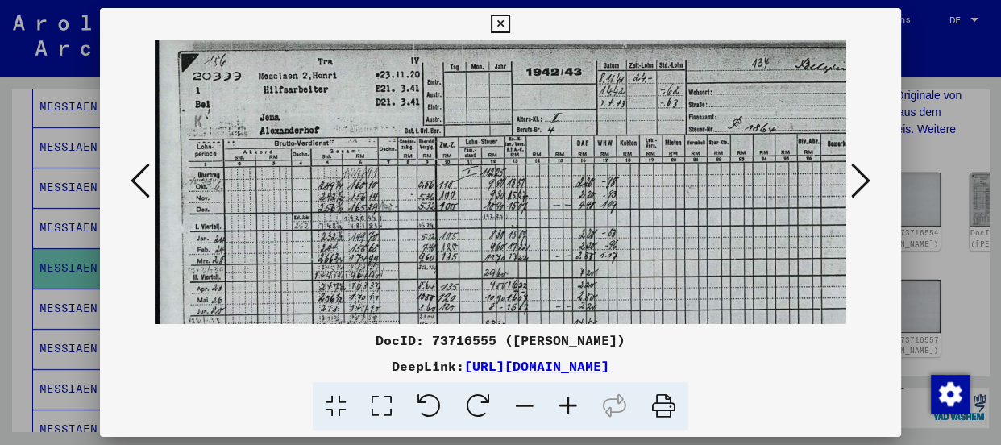
drag, startPoint x: 562, startPoint y: 254, endPoint x: 564, endPoint y: 240, distance: 13.8
click at [564, 240] on img at bounding box center [524, 290] width 738 height 525
click at [853, 178] on icon at bounding box center [860, 180] width 19 height 39
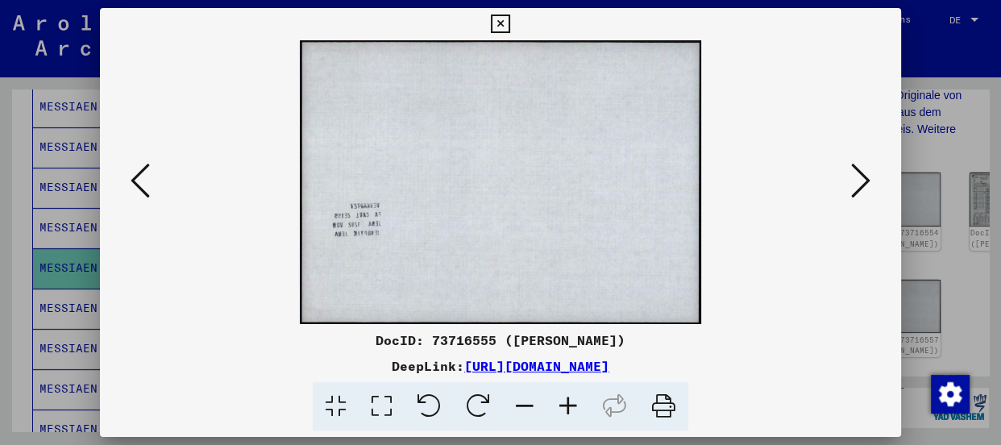
scroll to position [0, 0]
click at [857, 185] on icon at bounding box center [860, 180] width 19 height 39
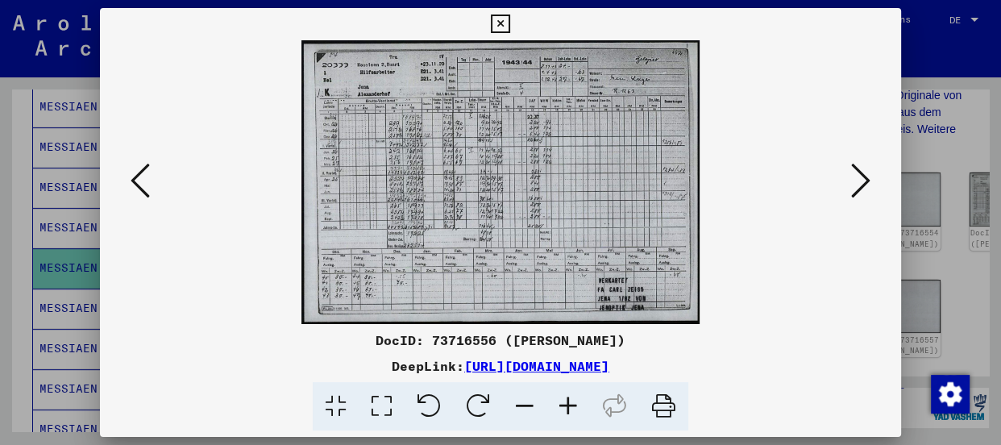
click at [862, 183] on icon at bounding box center [860, 180] width 19 height 39
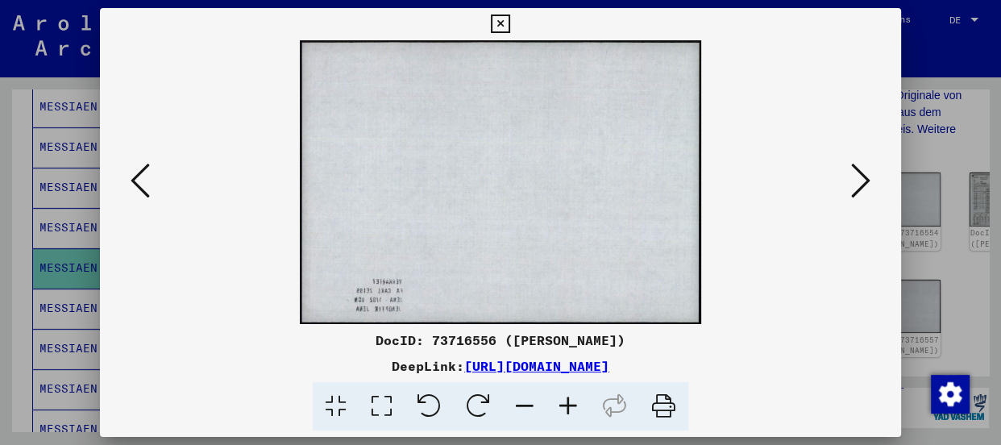
click at [862, 183] on icon at bounding box center [860, 180] width 19 height 39
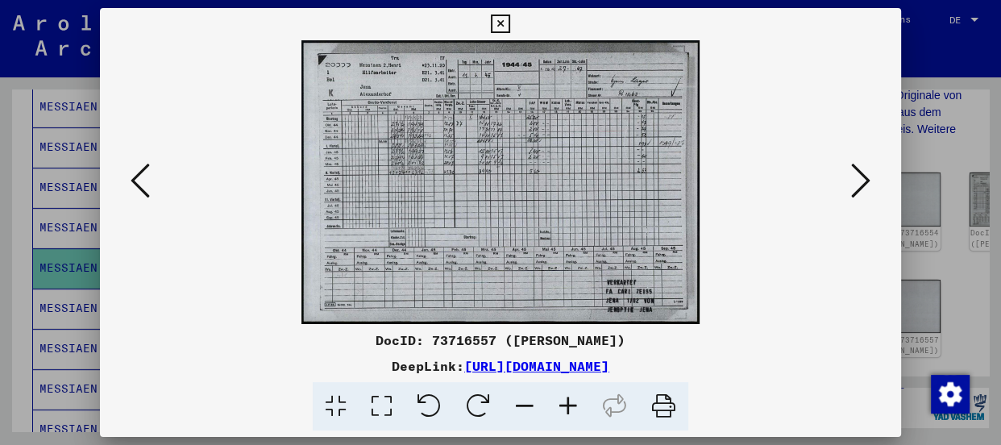
click at [782, 102] on viewer-one-image at bounding box center [500, 182] width 691 height 284
click at [660, 353] on div "DocID: 73716557 ([PERSON_NAME]) DeepLink: [URL][DOMAIN_NAME]" at bounding box center [500, 380] width 801 height 101
click at [565, 396] on icon at bounding box center [568, 406] width 44 height 49
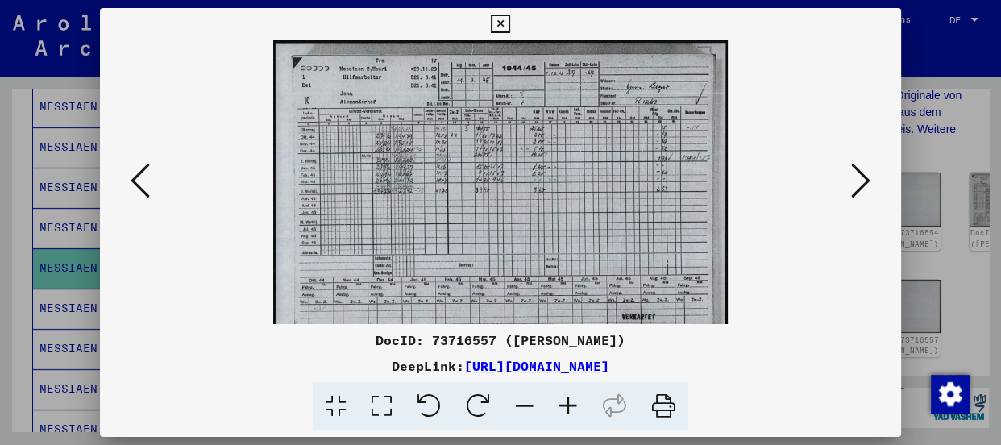
click at [565, 396] on icon at bounding box center [568, 406] width 44 height 49
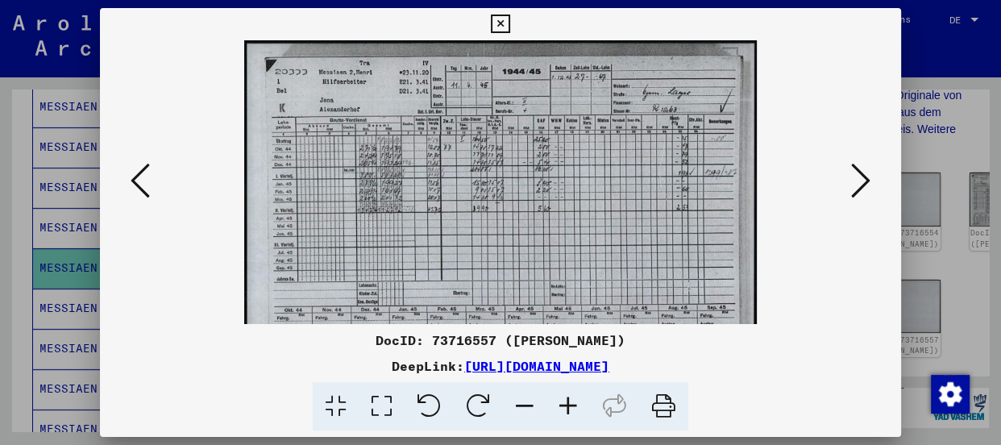
click at [565, 396] on icon at bounding box center [568, 406] width 44 height 49
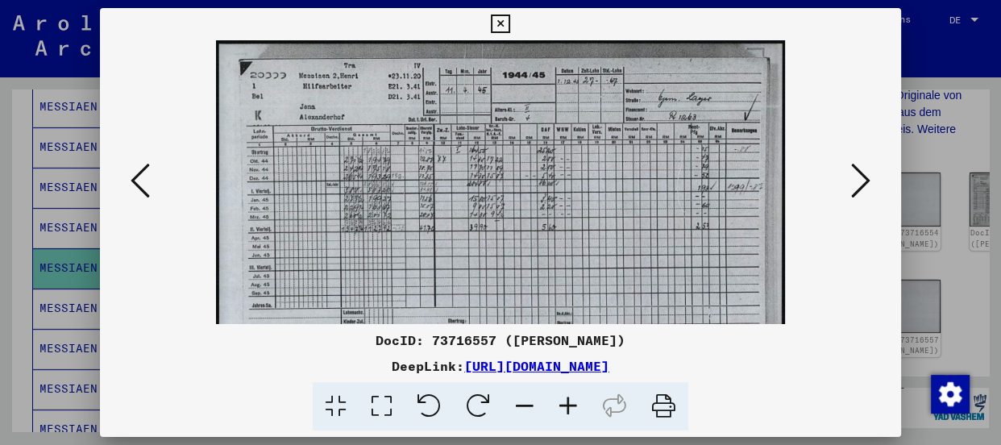
click at [565, 396] on icon at bounding box center [568, 406] width 44 height 49
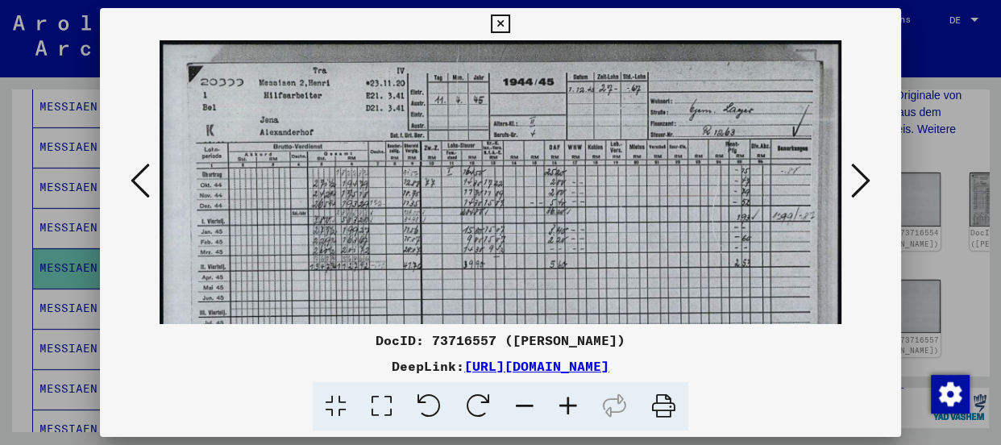
click at [565, 396] on icon at bounding box center [568, 406] width 44 height 49
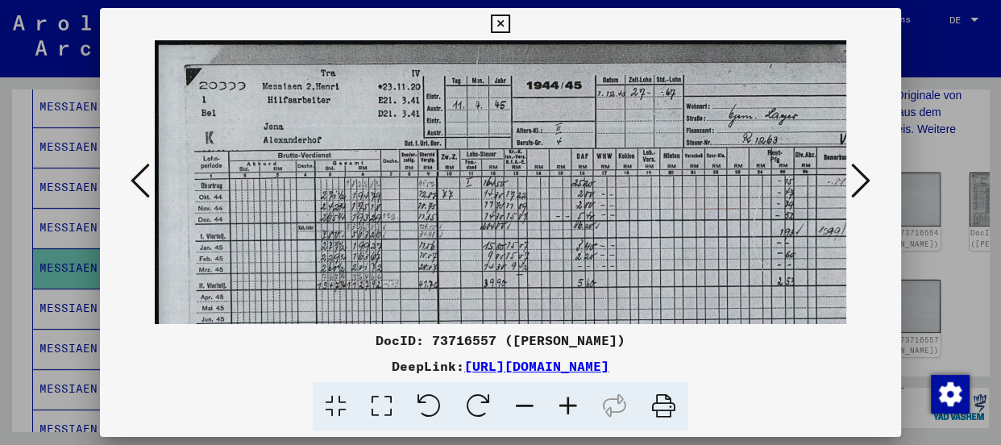
click at [565, 396] on icon at bounding box center [568, 406] width 44 height 49
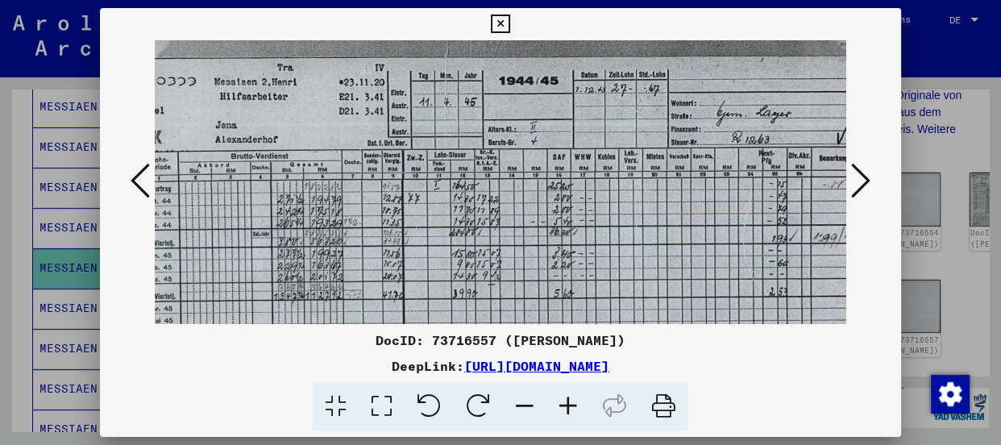
scroll to position [10, 56]
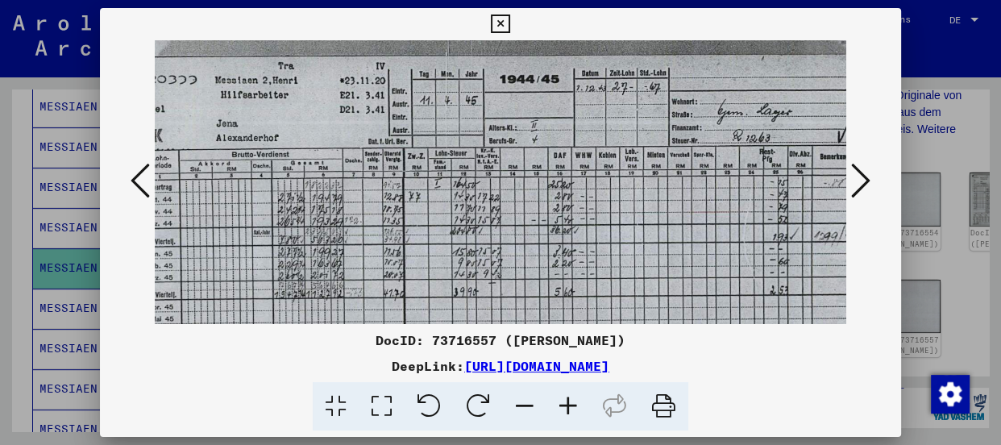
drag, startPoint x: 564, startPoint y: 244, endPoint x: 512, endPoint y: 243, distance: 52.4
click at [512, 243] on img at bounding box center [496, 314] width 795 height 566
click at [708, 352] on div "DocID: 73716557 ([PERSON_NAME]) DeepLink: [URL][DOMAIN_NAME]" at bounding box center [500, 380] width 801 height 101
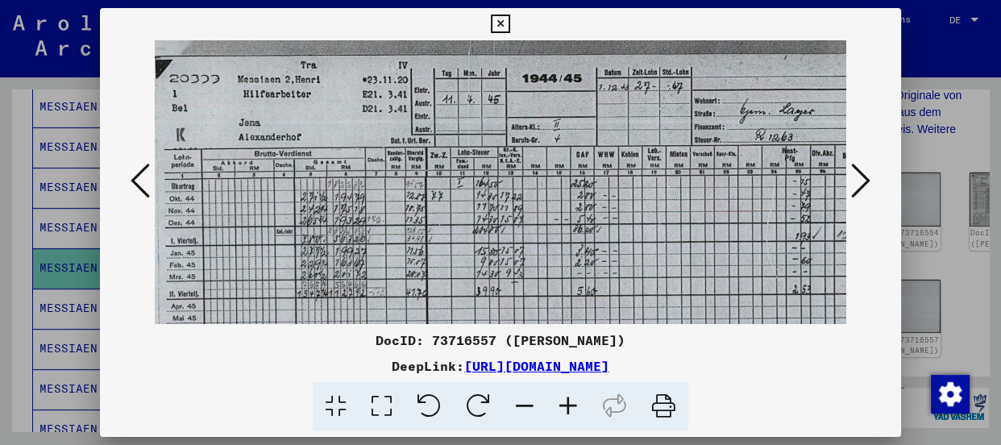
scroll to position [12, 34]
drag, startPoint x: 494, startPoint y: 231, endPoint x: 515, endPoint y: 232, distance: 21.0
click at [515, 232] on img at bounding box center [518, 311] width 795 height 566
click at [865, 178] on icon at bounding box center [860, 180] width 19 height 39
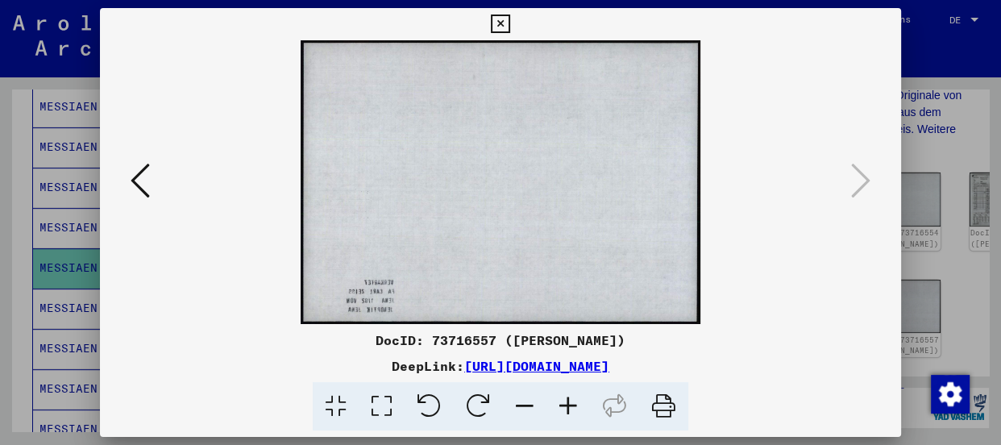
scroll to position [0, 0]
click at [496, 25] on icon at bounding box center [500, 24] width 19 height 19
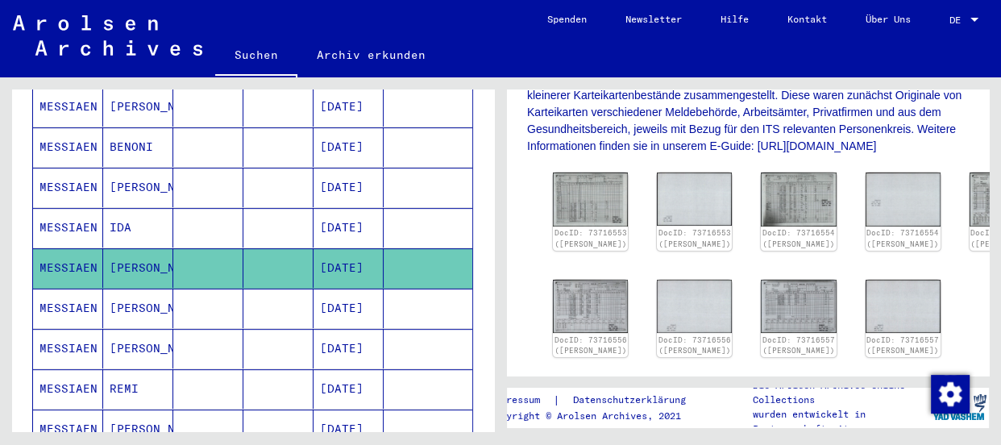
click at [56, 288] on mat-cell "MESSIAEN" at bounding box center [68, 307] width 70 height 39
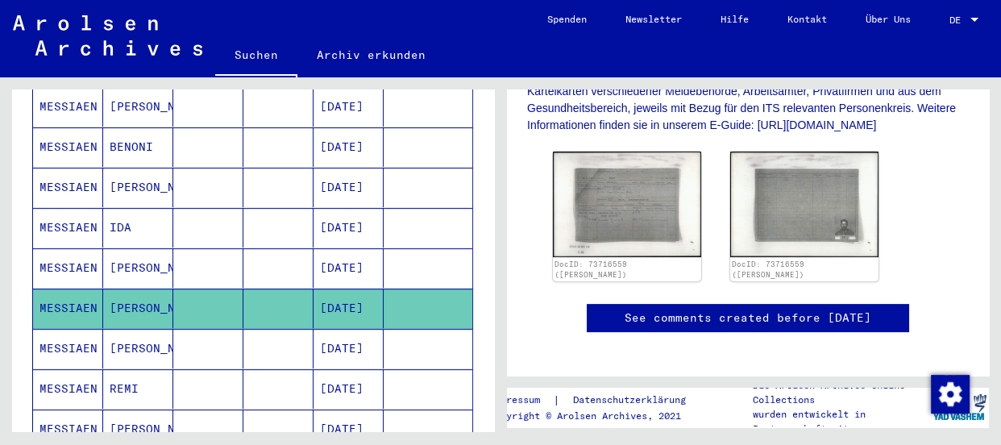
scroll to position [439, 0]
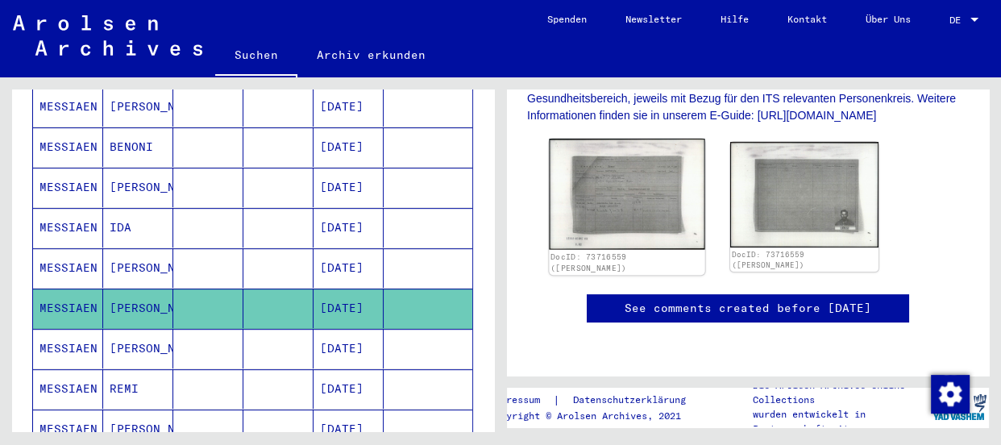
click at [637, 168] on img at bounding box center [627, 194] width 156 height 111
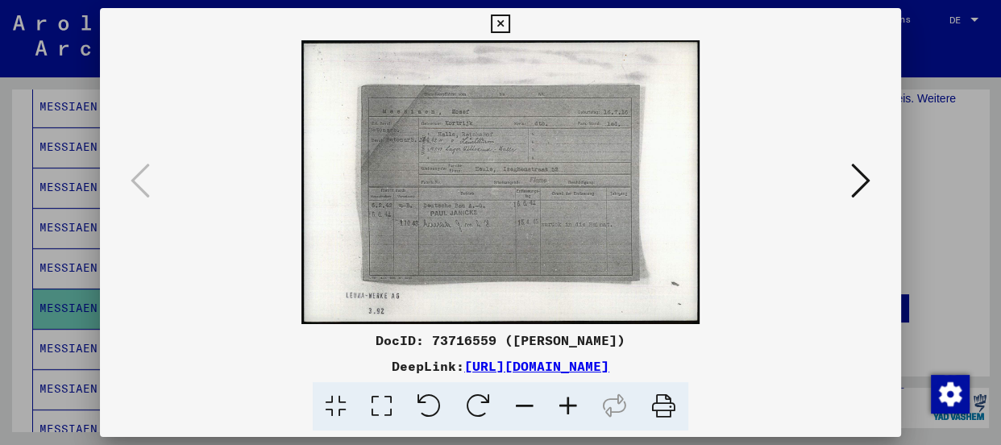
click at [565, 402] on icon at bounding box center [568, 406] width 44 height 49
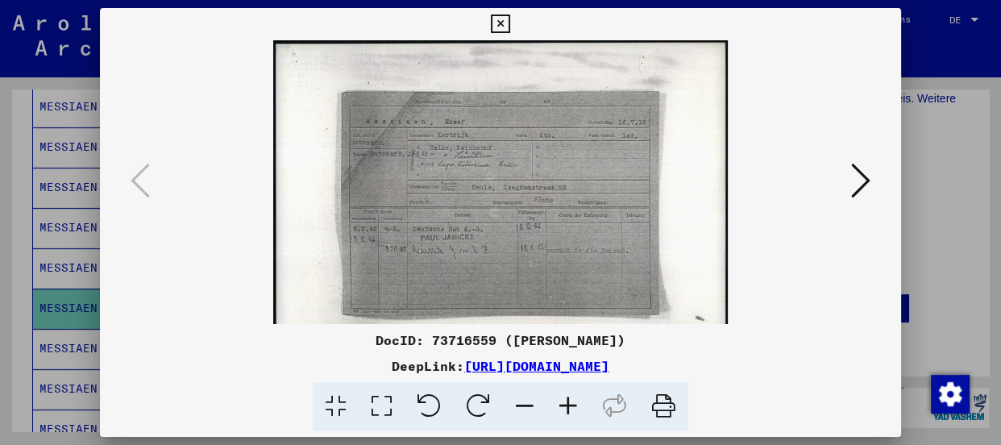
click at [565, 402] on icon at bounding box center [568, 406] width 44 height 49
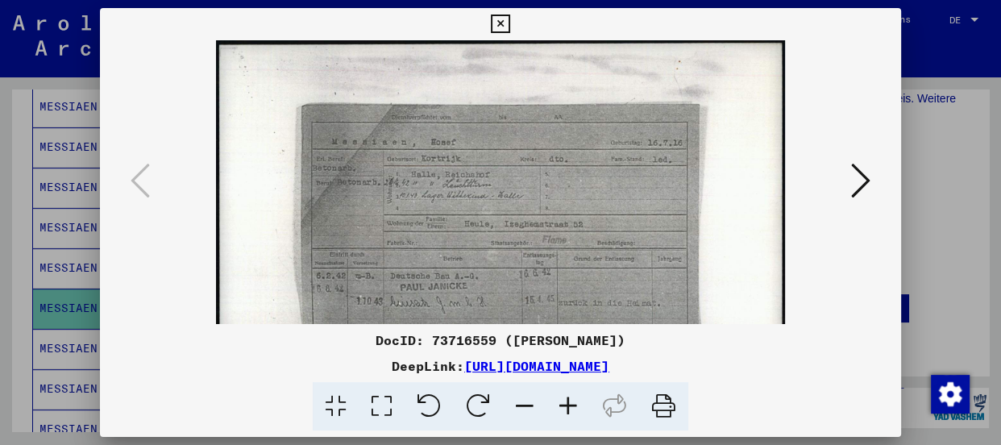
click at [565, 402] on icon at bounding box center [568, 406] width 44 height 49
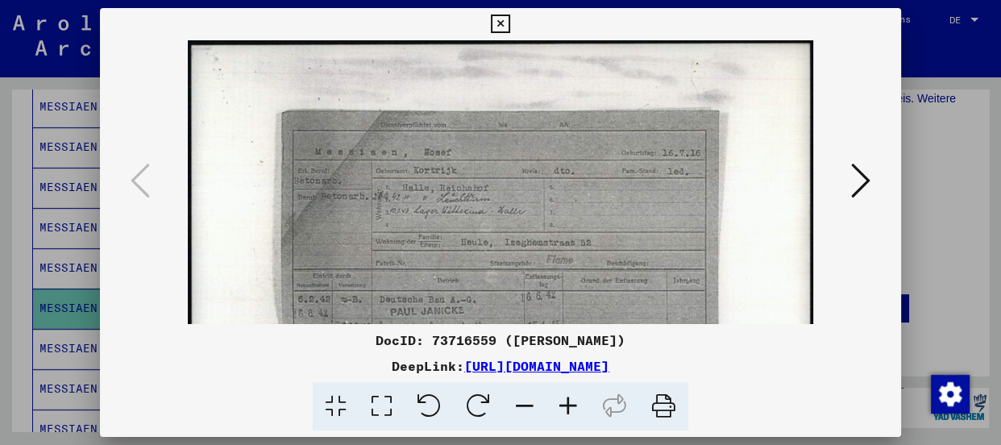
click at [565, 402] on icon at bounding box center [568, 406] width 44 height 49
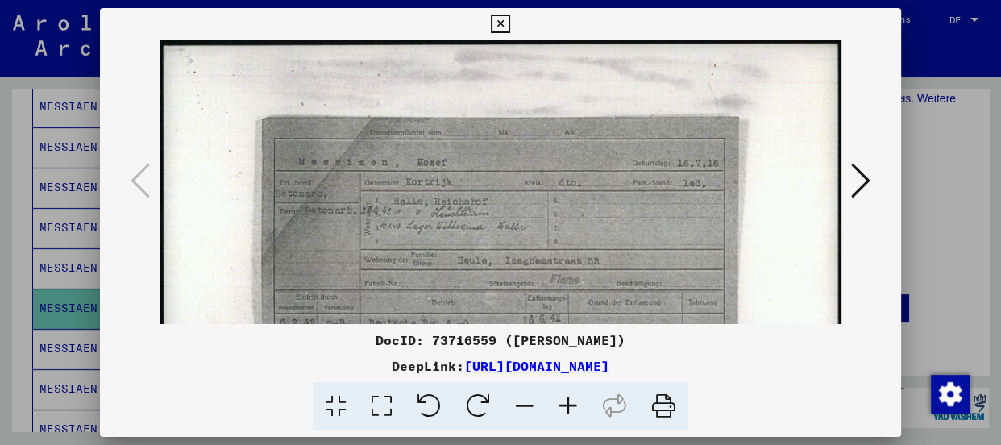
click at [565, 402] on icon at bounding box center [568, 406] width 44 height 49
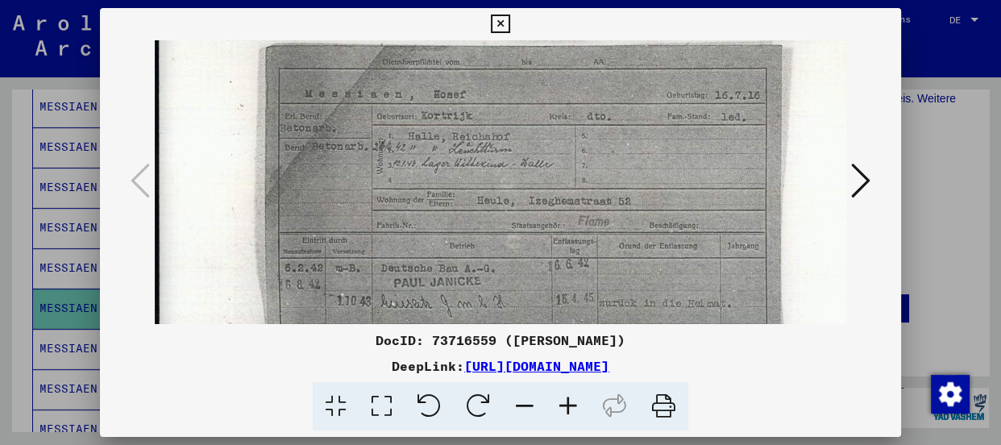
scroll to position [81, 0]
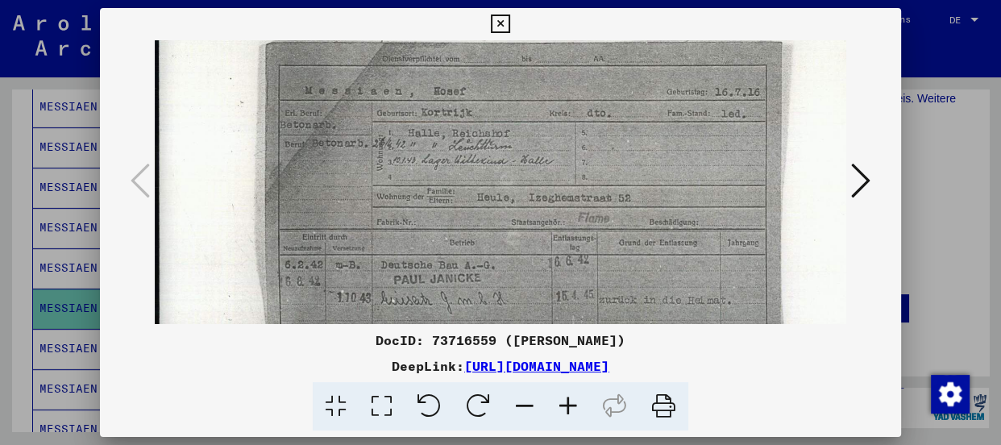
drag, startPoint x: 504, startPoint y: 263, endPoint x: 504, endPoint y: 174, distance: 88.6
click at [504, 174] on img at bounding box center [524, 221] width 738 height 525
click at [496, 19] on icon at bounding box center [500, 24] width 19 height 19
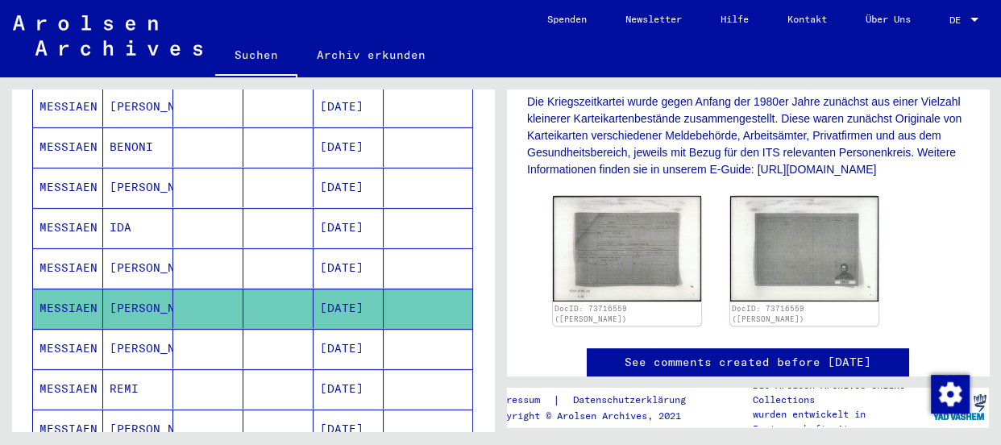
scroll to position [366, 0]
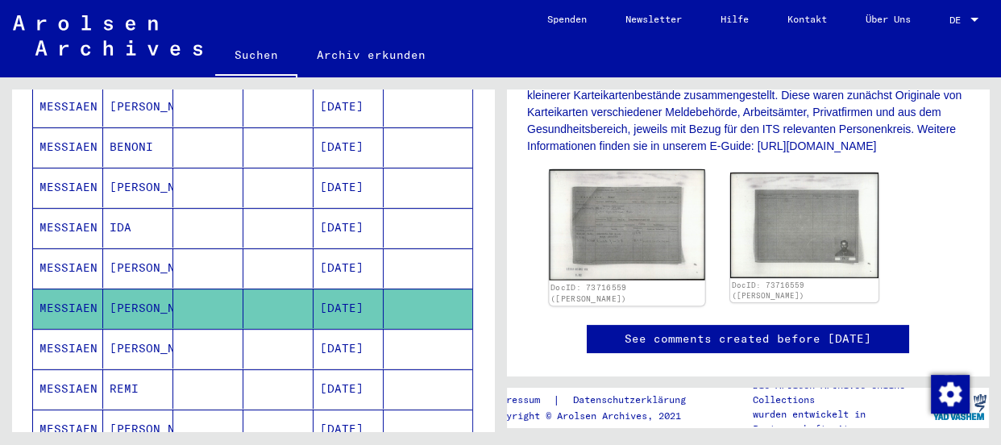
click at [637, 276] on img at bounding box center [627, 224] width 156 height 111
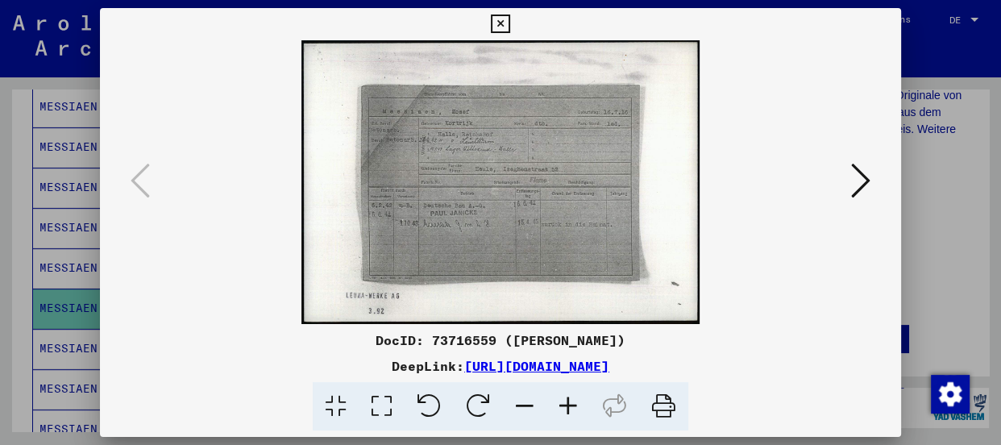
click at [513, 121] on img at bounding box center [500, 182] width 691 height 284
click at [560, 397] on icon at bounding box center [568, 406] width 44 height 49
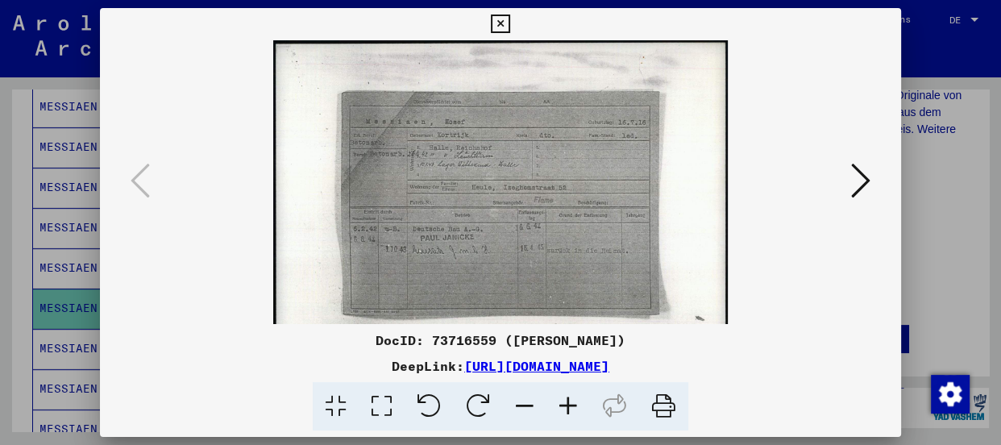
click at [560, 397] on icon at bounding box center [568, 406] width 44 height 49
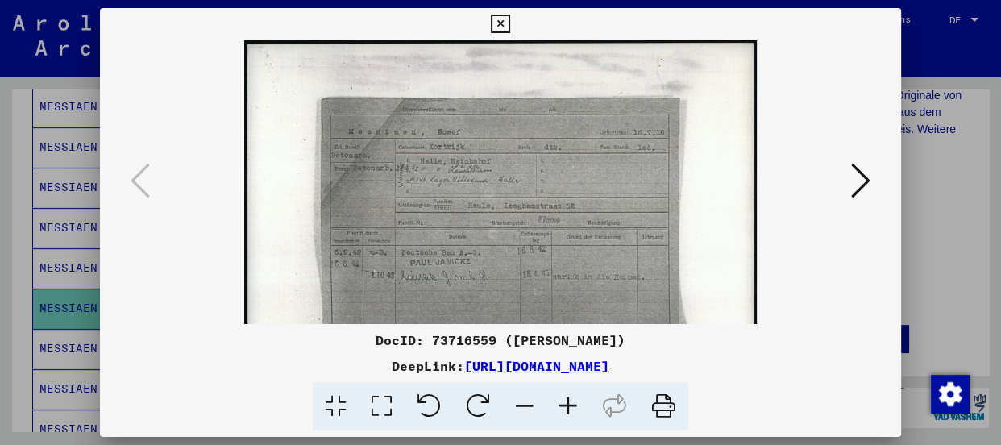
click at [560, 397] on icon at bounding box center [568, 406] width 44 height 49
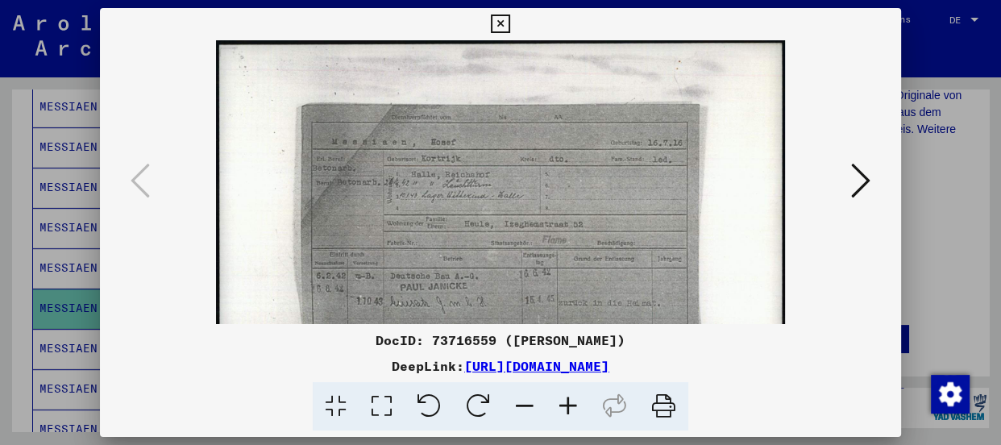
click at [560, 397] on icon at bounding box center [568, 406] width 44 height 49
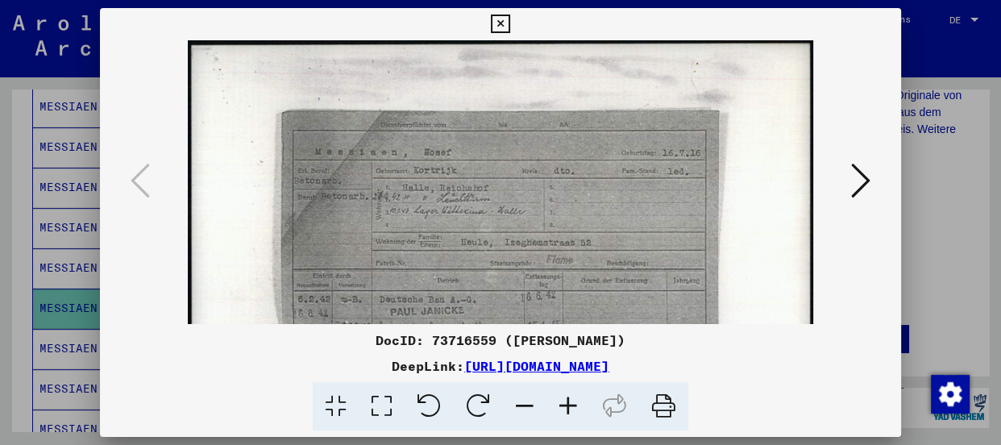
drag, startPoint x: 560, startPoint y: 397, endPoint x: 507, endPoint y: 294, distance: 116.1
click at [524, 325] on div "DocID: 73716559 ([PERSON_NAME]) DeepLink: [URL][DOMAIN_NAME]" at bounding box center [500, 219] width 801 height 423
click at [750, 284] on img at bounding box center [500, 262] width 625 height 445
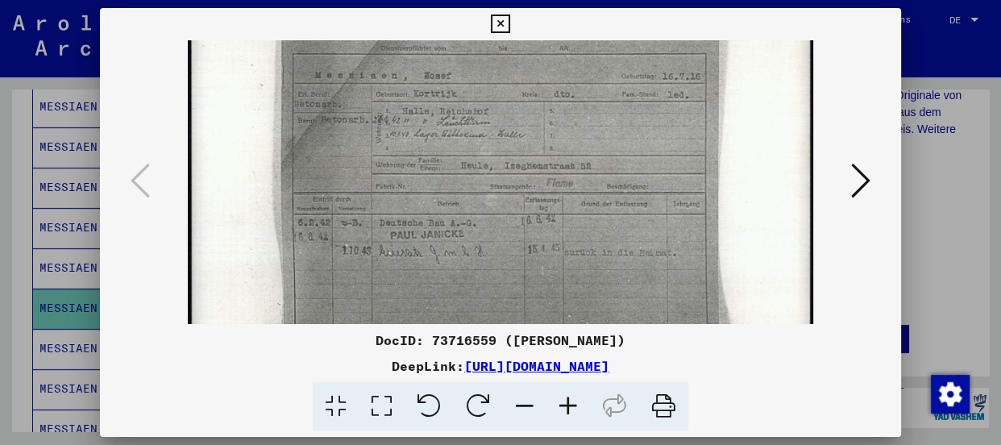
scroll to position [81, 0]
drag, startPoint x: 484, startPoint y: 140, endPoint x: 488, endPoint y: 56, distance: 83.9
click at [488, 56] on img at bounding box center [500, 181] width 625 height 445
click at [569, 102] on img at bounding box center [500, 181] width 625 height 445
click at [637, 263] on img at bounding box center [500, 181] width 625 height 445
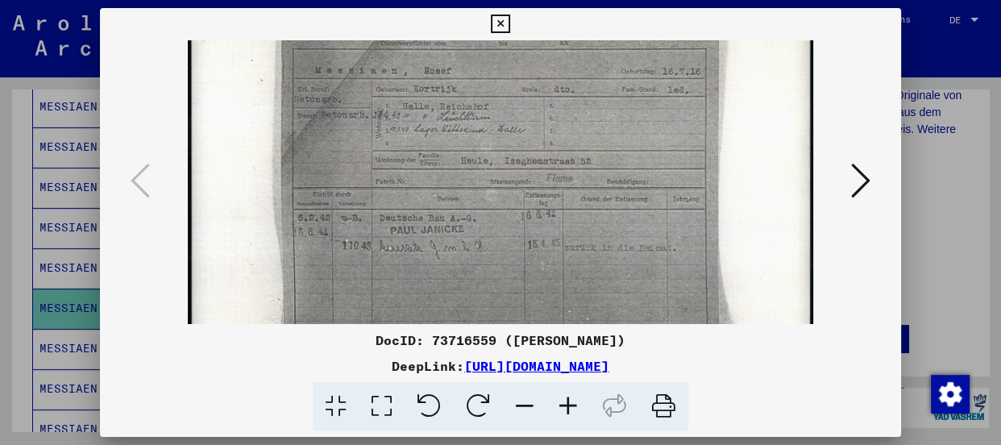
click at [764, 335] on div "DocID: 73716559 ([PERSON_NAME])" at bounding box center [500, 339] width 801 height 19
click at [566, 405] on icon at bounding box center [568, 406] width 44 height 49
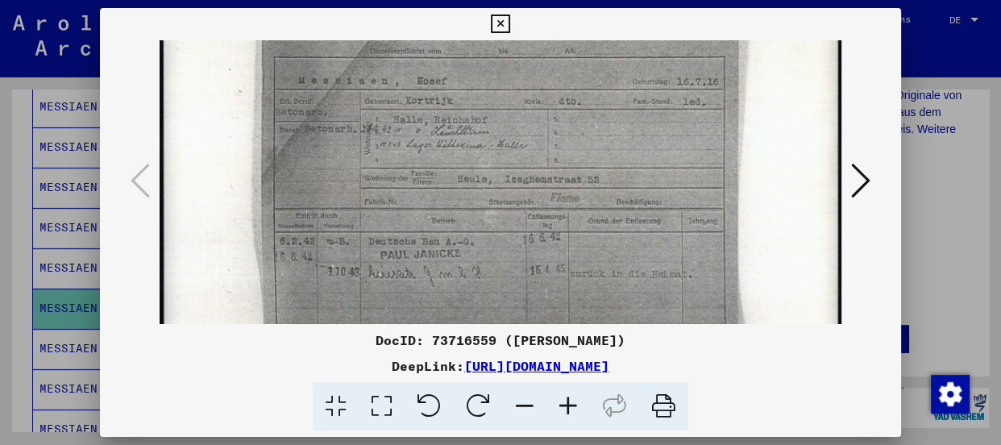
click at [566, 405] on icon at bounding box center [568, 406] width 44 height 49
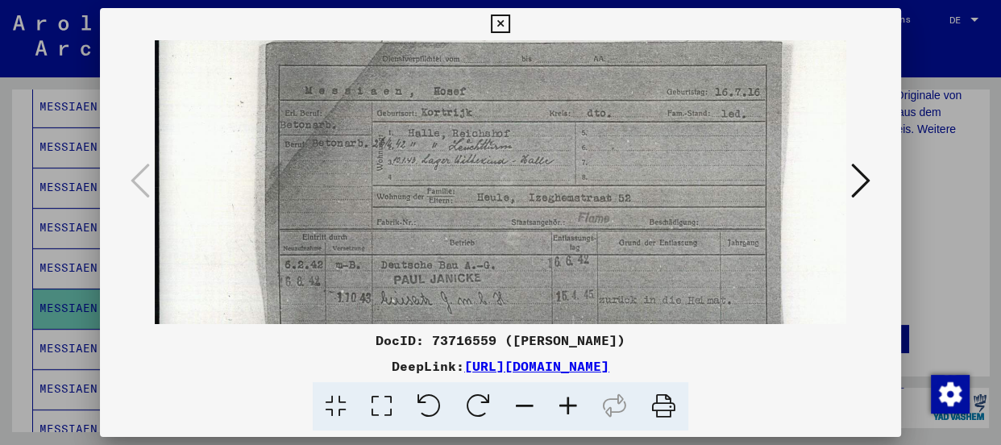
click at [566, 405] on icon at bounding box center [568, 406] width 44 height 49
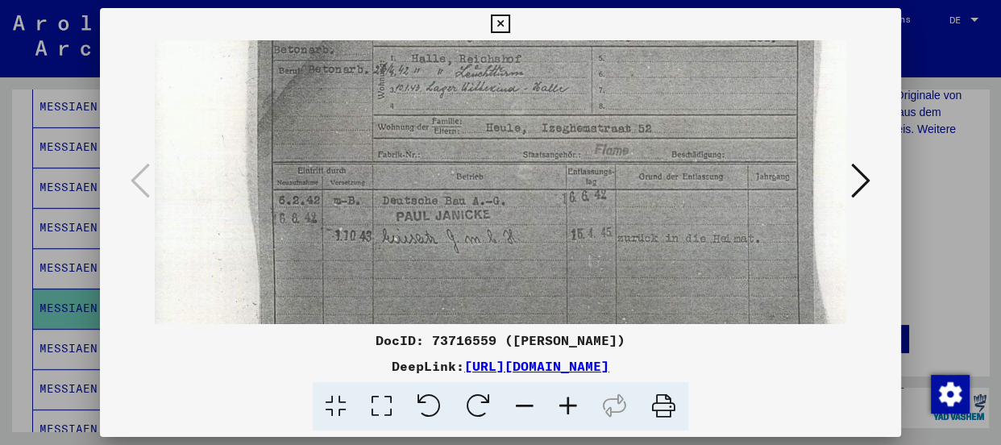
scroll to position [170, 16]
drag, startPoint x: 515, startPoint y: 313, endPoint x: 497, endPoint y: 218, distance: 96.7
click at [497, 218] on img at bounding box center [536, 153] width 795 height 566
click at [590, 117] on img at bounding box center [536, 153] width 795 height 566
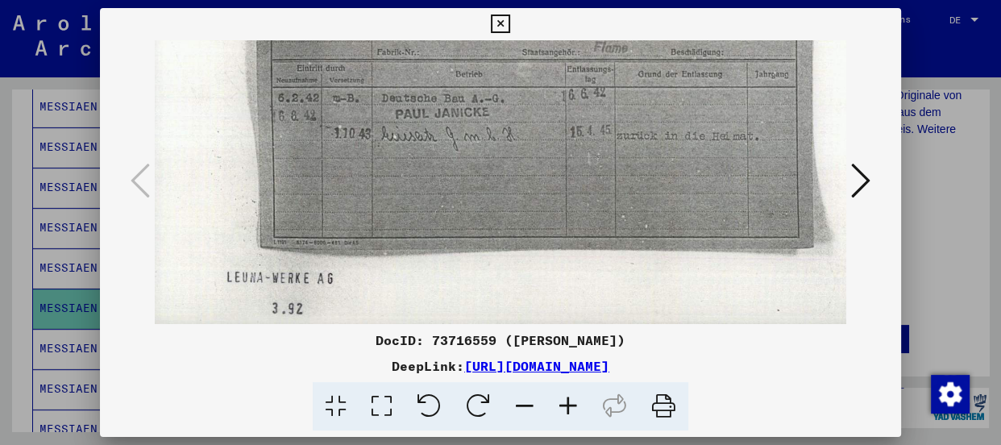
scroll to position [278, 17]
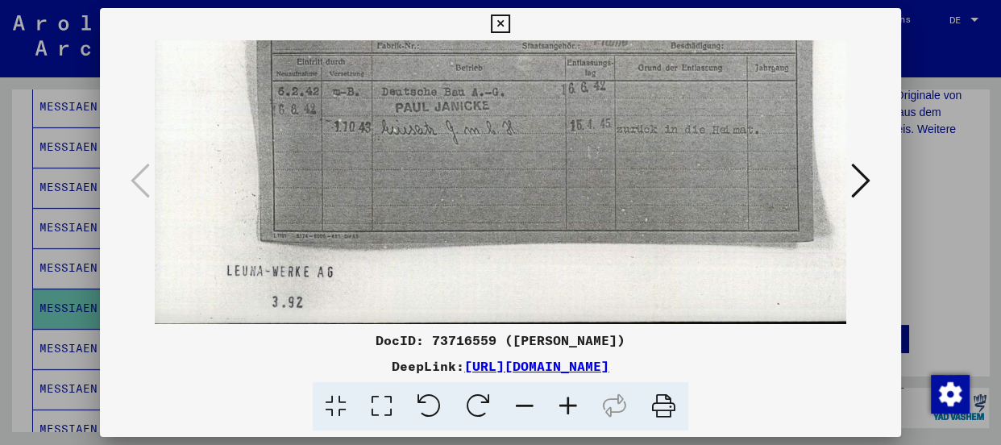
drag, startPoint x: 543, startPoint y: 250, endPoint x: 542, endPoint y: 140, distance: 109.6
click at [542, 140] on img at bounding box center [535, 45] width 795 height 566
click at [629, 150] on img at bounding box center [535, 45] width 795 height 566
click at [749, 340] on div "DocID: 73716559 ([PERSON_NAME])" at bounding box center [500, 339] width 801 height 19
click at [858, 176] on icon at bounding box center [860, 180] width 19 height 39
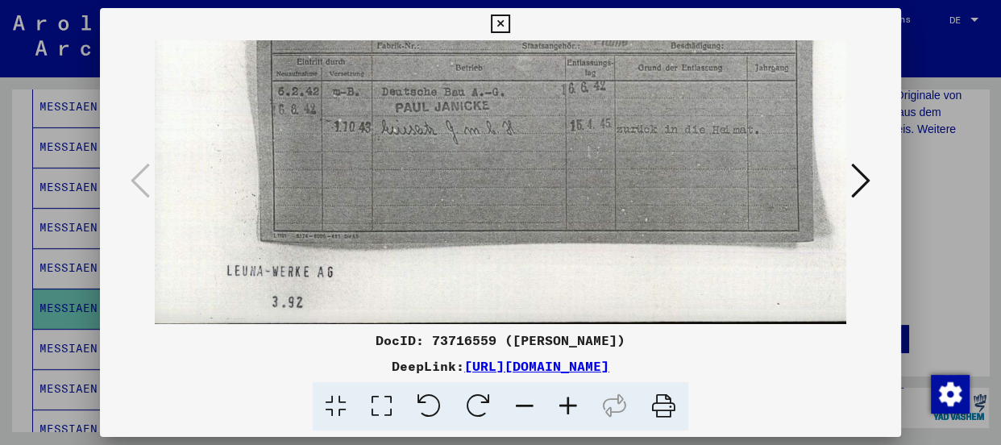
scroll to position [0, 0]
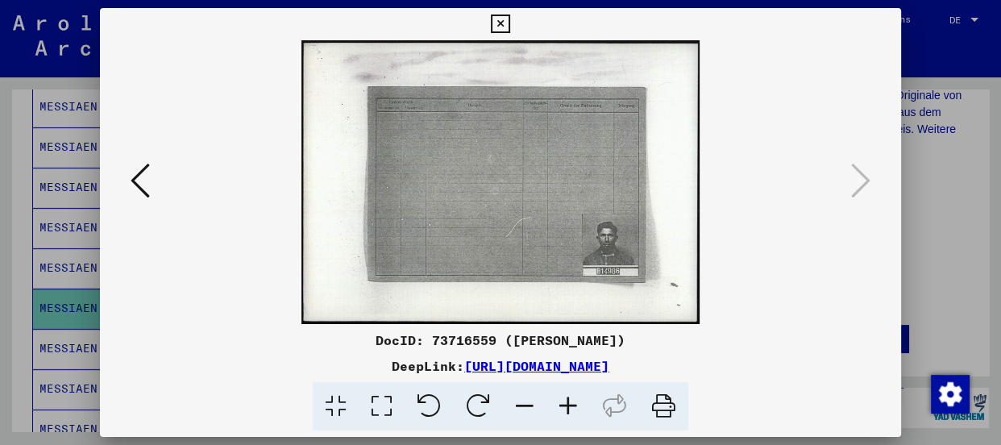
click at [569, 402] on icon at bounding box center [568, 406] width 44 height 49
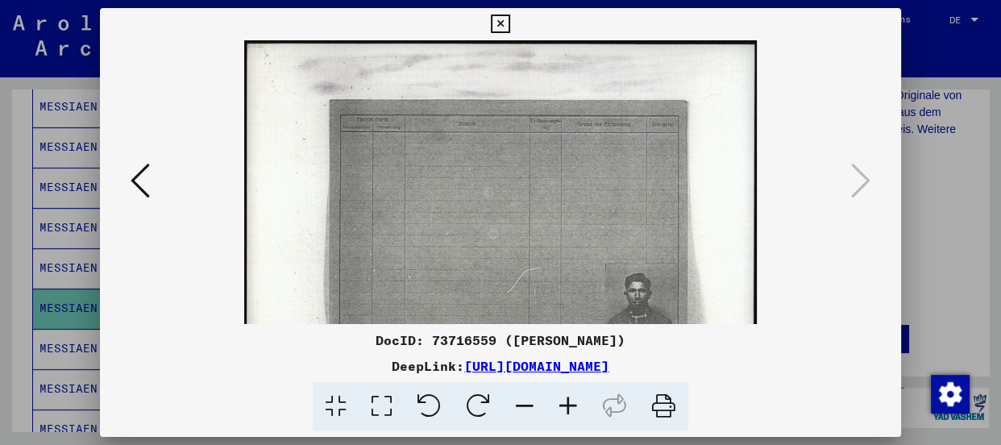
click at [569, 402] on icon at bounding box center [568, 406] width 44 height 49
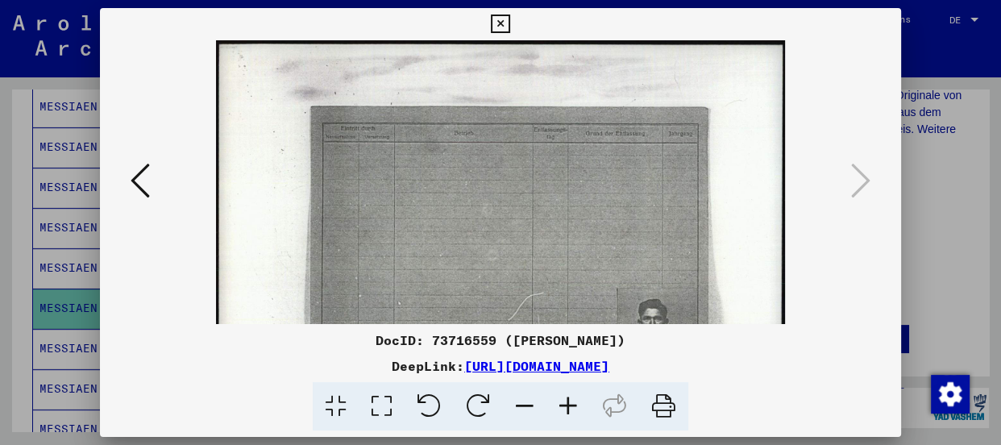
click at [569, 402] on icon at bounding box center [568, 406] width 44 height 49
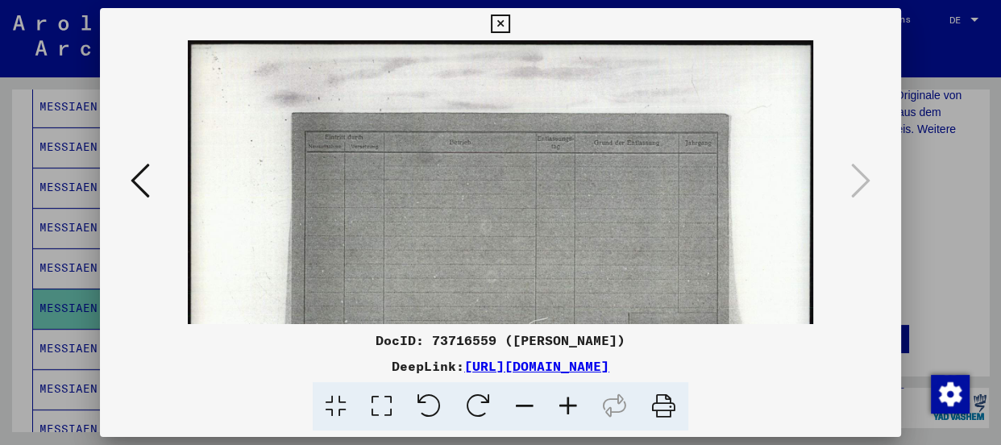
click at [569, 402] on icon at bounding box center [568, 406] width 44 height 49
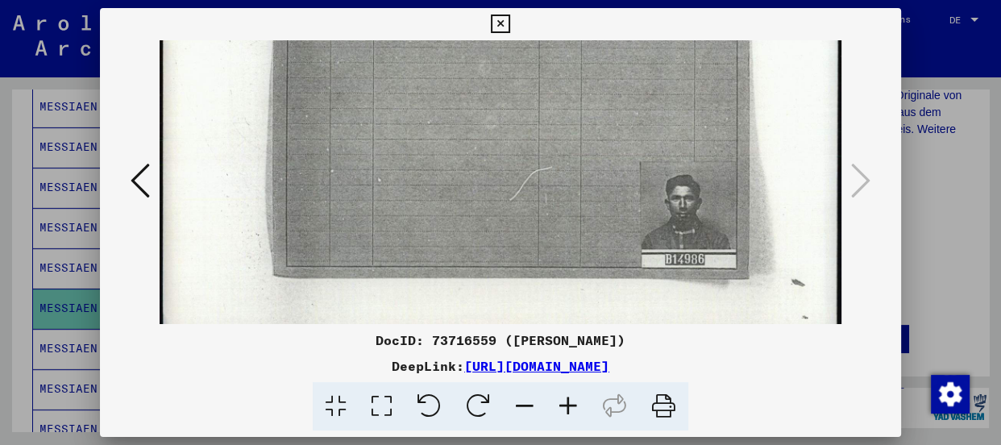
scroll to position [181, 0]
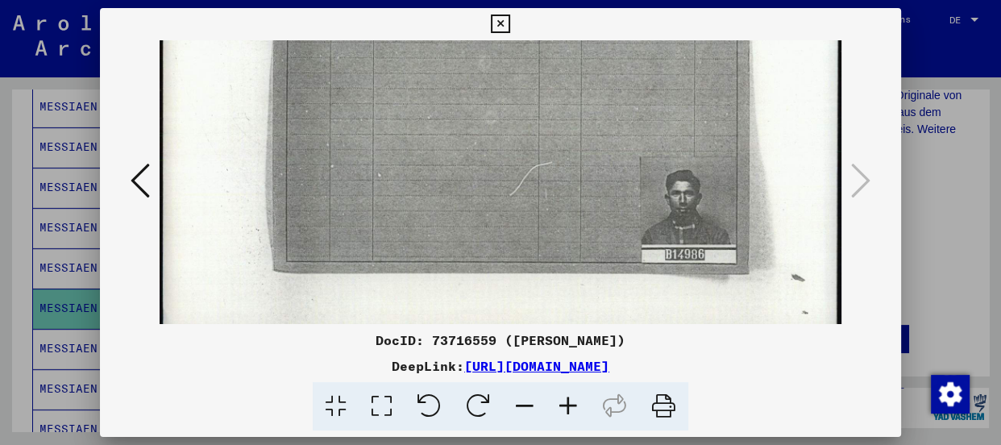
drag, startPoint x: 586, startPoint y: 301, endPoint x: 570, endPoint y: 118, distance: 183.6
click at [570, 118] on img at bounding box center [501, 102] width 682 height 485
click at [572, 400] on icon at bounding box center [568, 406] width 44 height 49
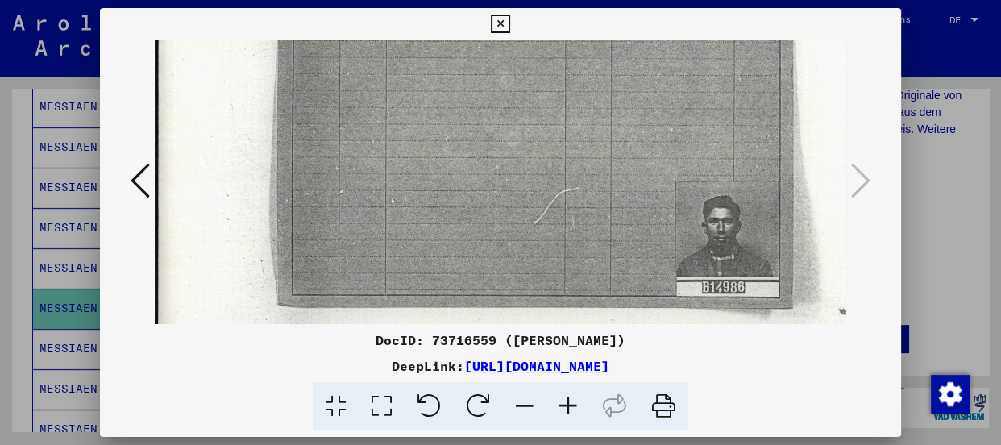
click at [572, 400] on icon at bounding box center [568, 406] width 44 height 49
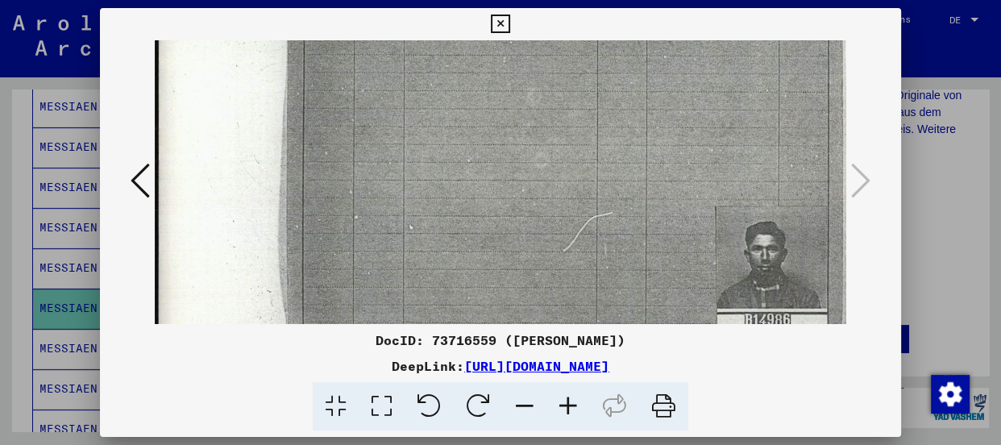
click at [572, 400] on icon at bounding box center [568, 406] width 44 height 49
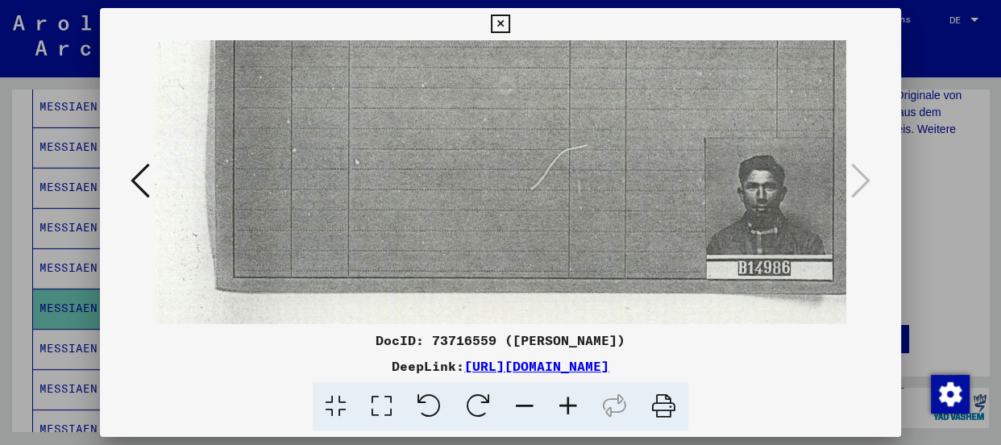
scroll to position [329, 106]
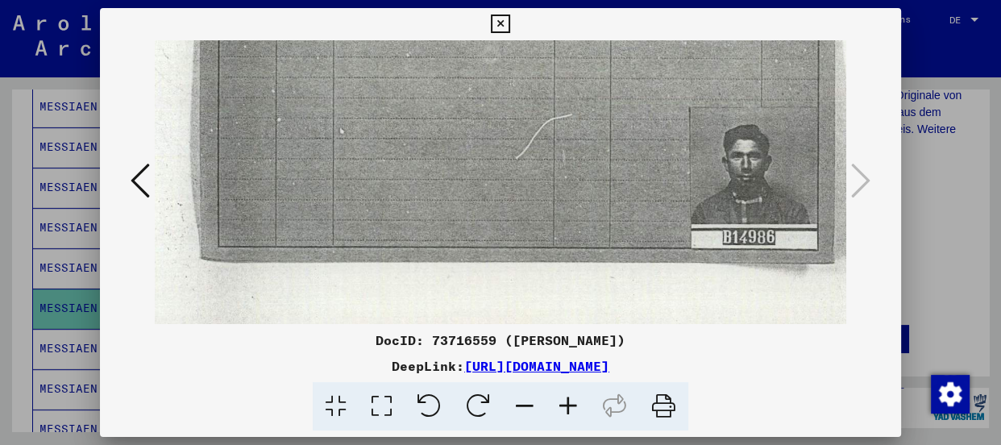
drag, startPoint x: 697, startPoint y: 248, endPoint x: 594, endPoint y: 105, distance: 176.7
click at [594, 105] on img at bounding box center [503, 35] width 908 height 646
click at [562, 161] on img at bounding box center [503, 35] width 908 height 646
click at [497, 21] on icon at bounding box center [500, 24] width 19 height 19
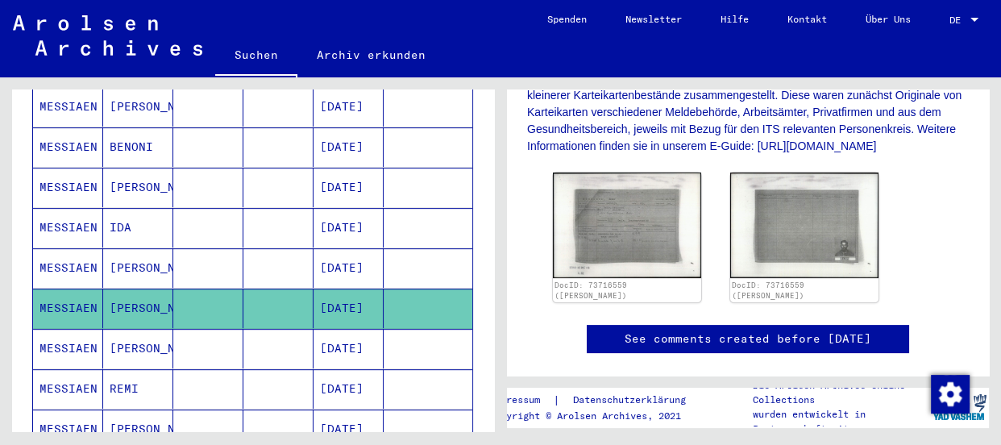
click at [71, 329] on mat-cell "MESSIAEN" at bounding box center [68, 348] width 70 height 39
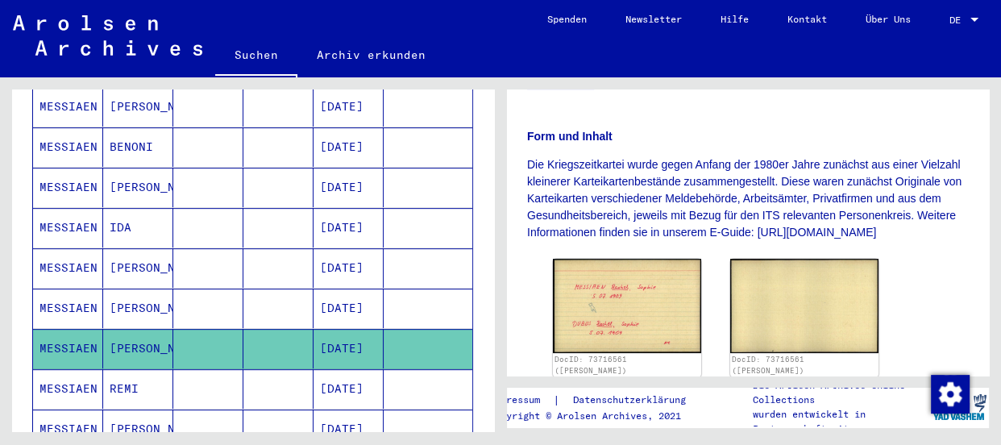
scroll to position [366, 0]
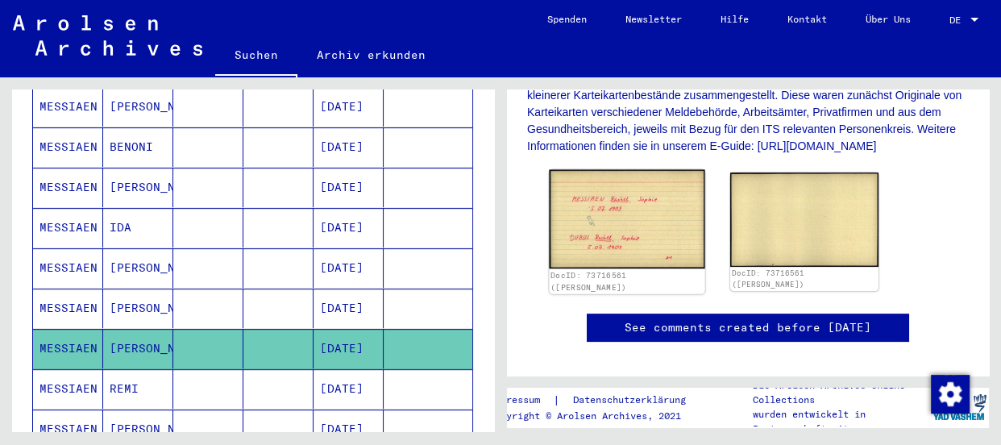
click at [635, 243] on img at bounding box center [627, 219] width 156 height 98
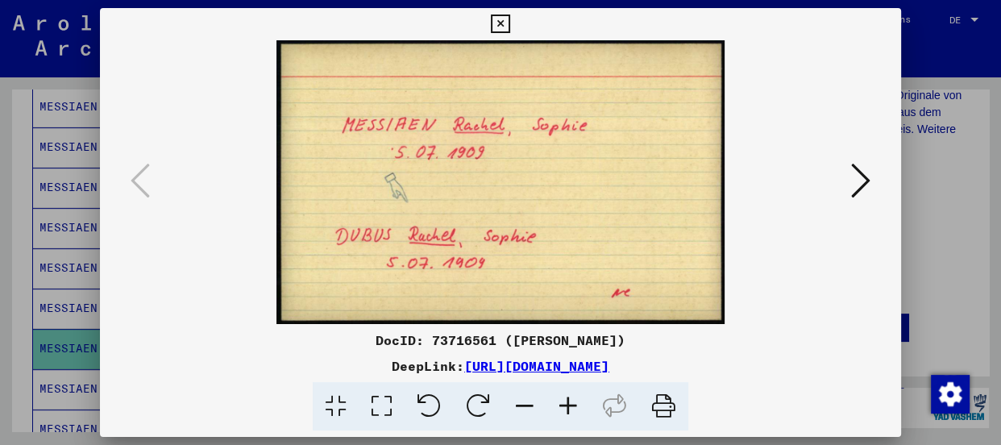
click at [673, 140] on img at bounding box center [500, 182] width 691 height 284
click at [856, 181] on icon at bounding box center [860, 180] width 19 height 39
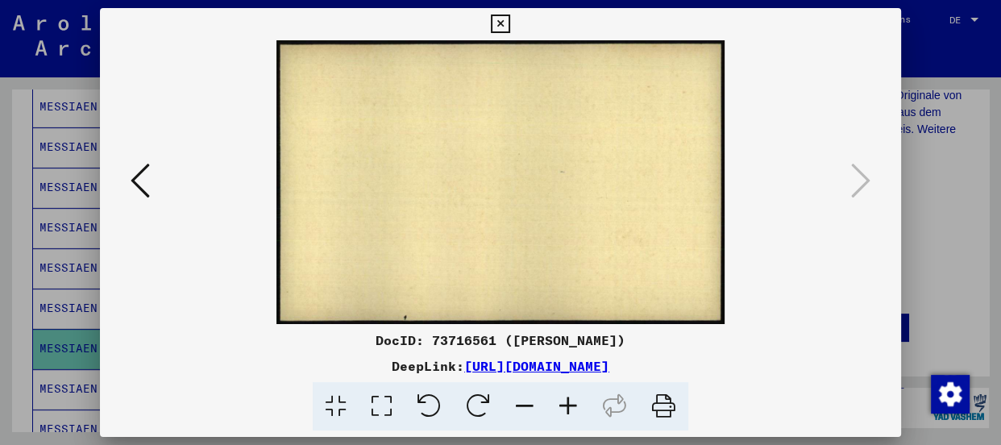
click at [496, 19] on icon at bounding box center [500, 24] width 19 height 19
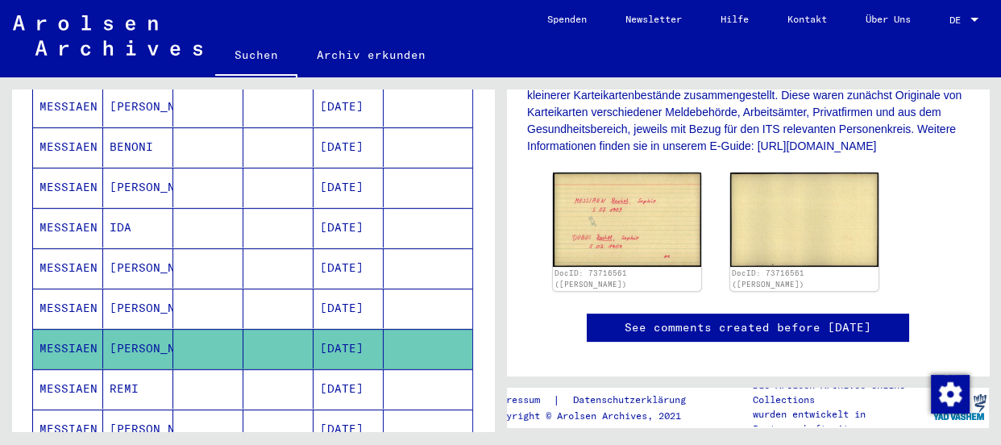
click at [56, 356] on icon at bounding box center [67, 380] width 40 height 64
click at [57, 364] on icon at bounding box center [67, 380] width 40 height 64
click at [48, 367] on icon at bounding box center [67, 380] width 40 height 64
click at [44, 365] on button at bounding box center [67, 381] width 52 height 52
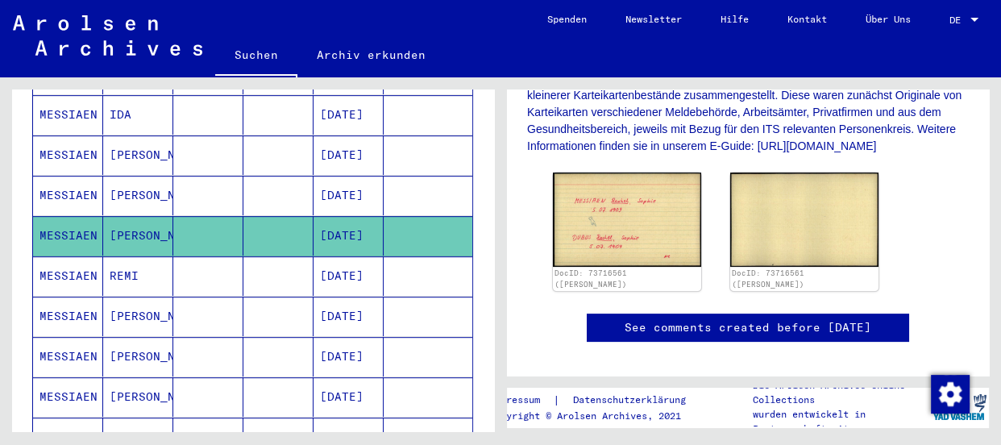
scroll to position [806, 0]
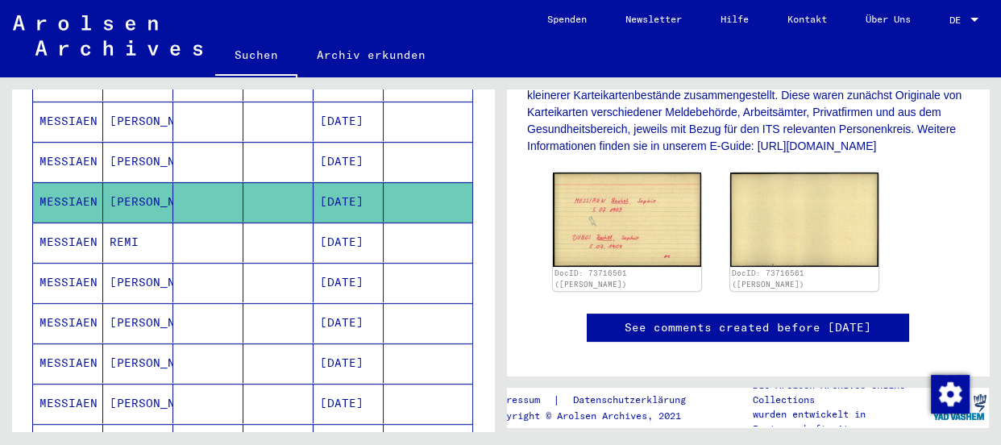
click at [40, 222] on mat-cell "MESSIAEN" at bounding box center [68, 241] width 70 height 39
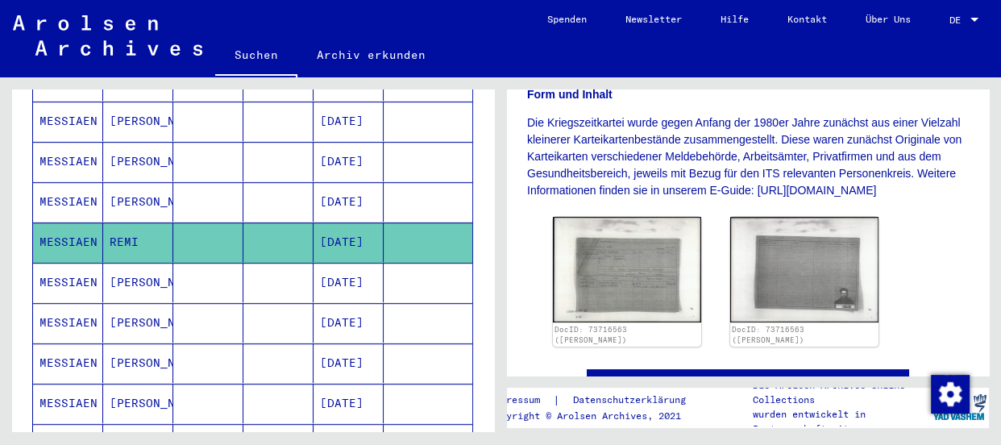
scroll to position [366, 0]
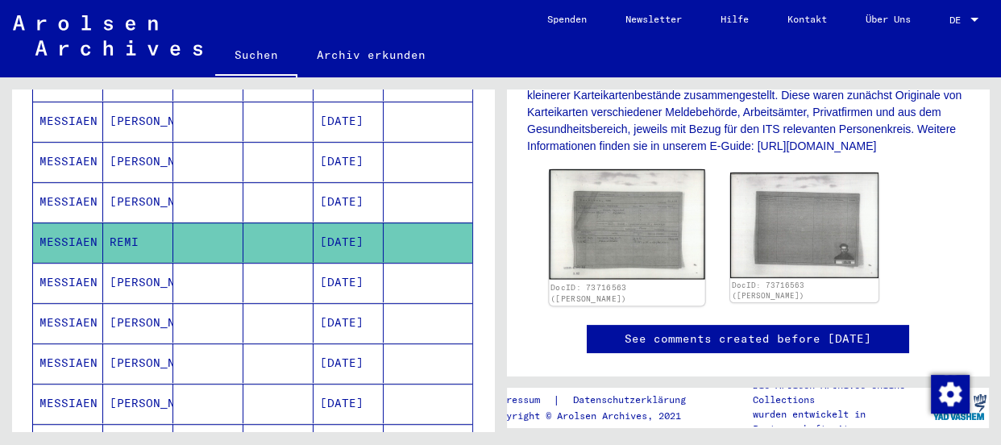
click at [598, 231] on img at bounding box center [627, 224] width 156 height 110
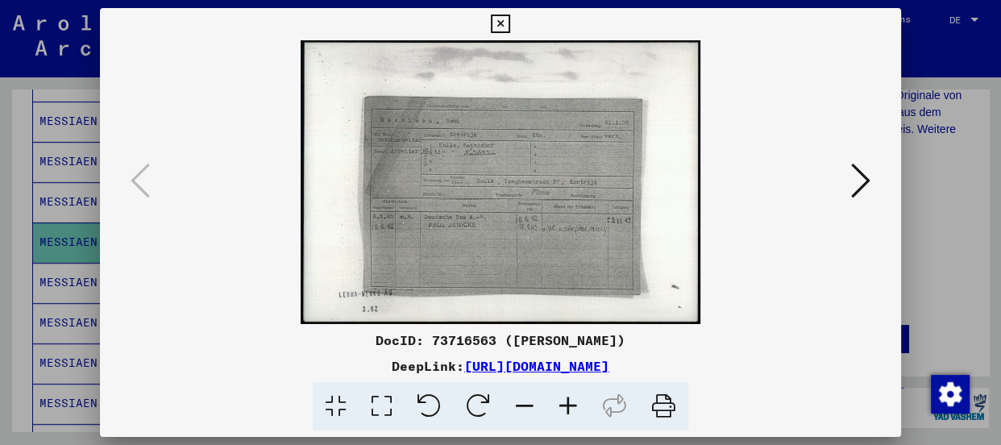
click at [562, 402] on icon at bounding box center [568, 406] width 44 height 49
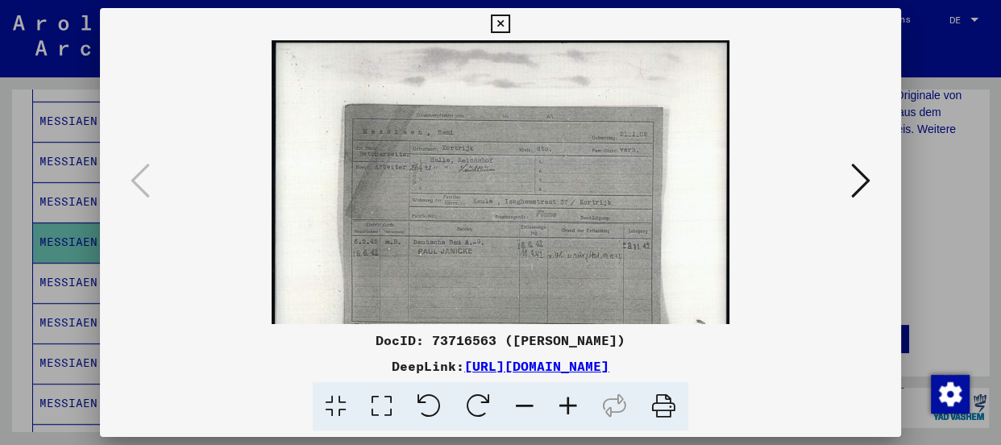
click at [562, 402] on icon at bounding box center [568, 406] width 44 height 49
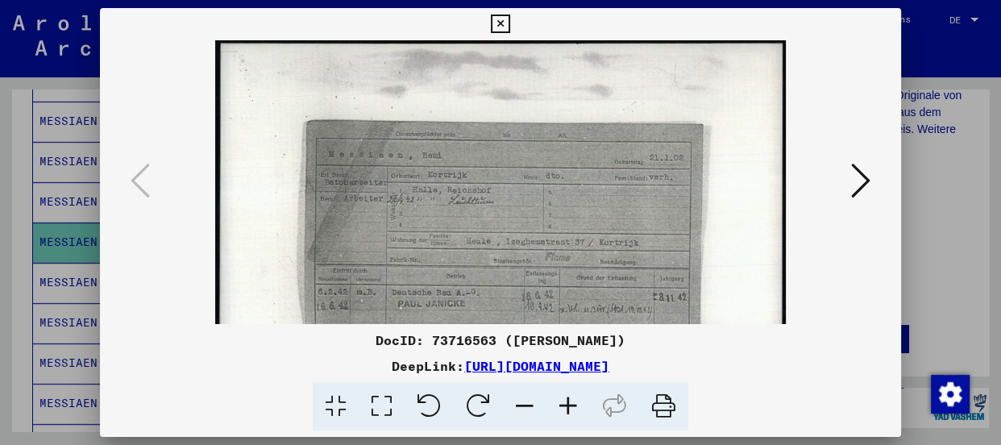
click at [562, 402] on icon at bounding box center [568, 406] width 44 height 49
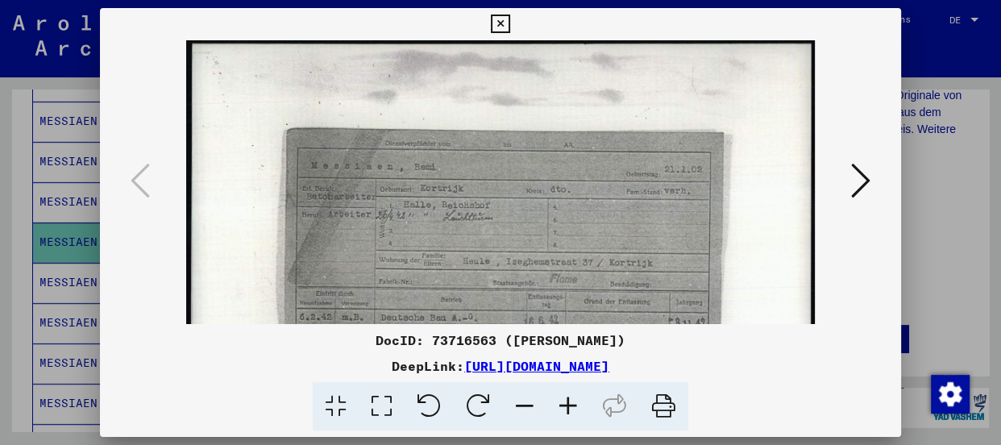
click at [562, 402] on icon at bounding box center [568, 406] width 44 height 49
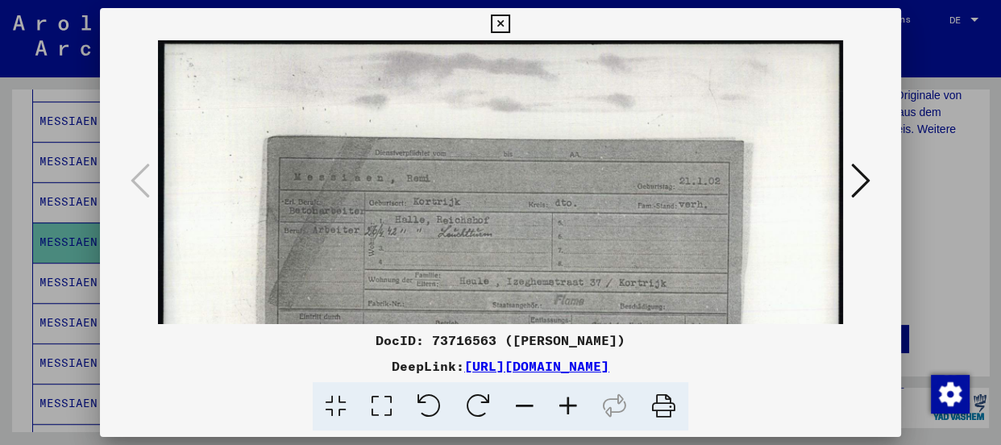
click at [562, 402] on icon at bounding box center [568, 406] width 44 height 49
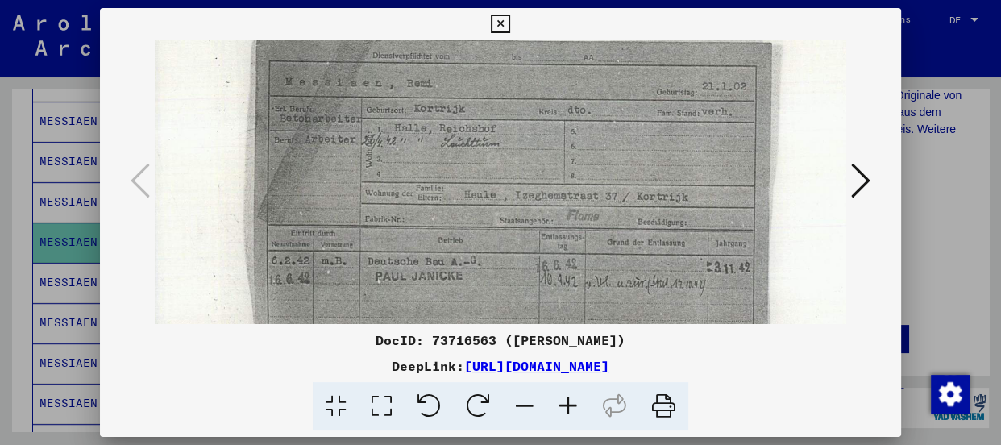
scroll to position [108, 18]
drag, startPoint x: 449, startPoint y: 275, endPoint x: 429, endPoint y: 161, distance: 115.4
click at [429, 161] on img at bounding box center [507, 194] width 741 height 525
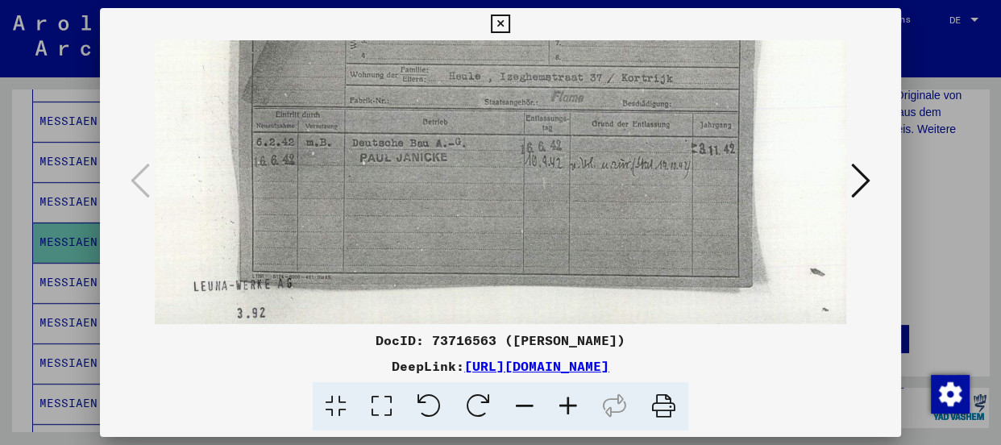
scroll to position [234, 32]
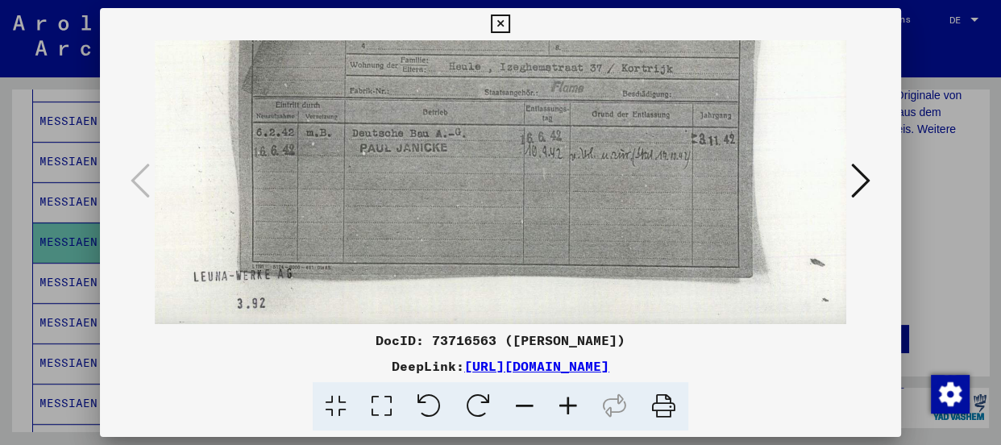
drag, startPoint x: 472, startPoint y: 184, endPoint x: 456, endPoint y: 47, distance: 137.9
click at [456, 47] on img at bounding box center [492, 68] width 741 height 525
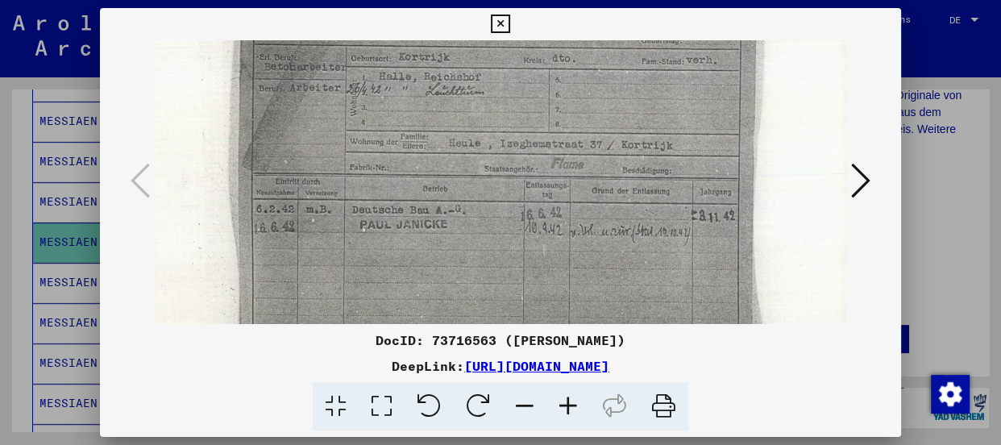
scroll to position [147, 32]
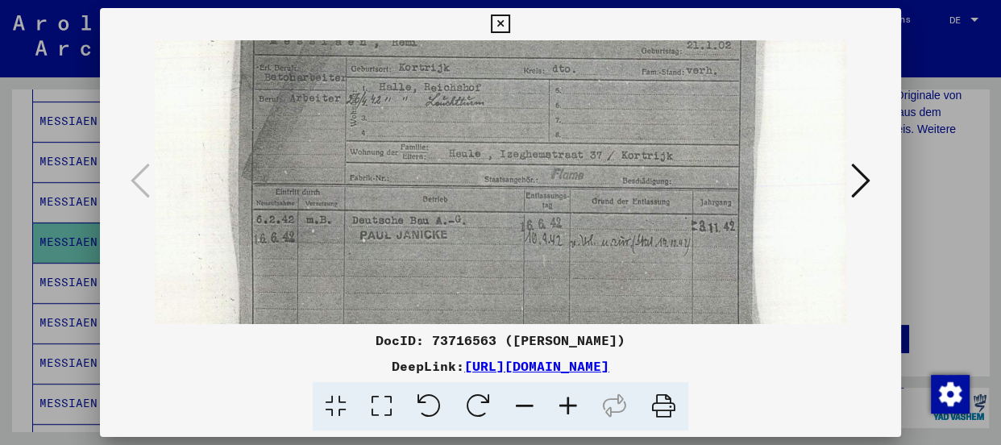
drag, startPoint x: 422, startPoint y: 88, endPoint x: 422, endPoint y: 180, distance: 91.9
click at [422, 180] on img at bounding box center [492, 155] width 741 height 525
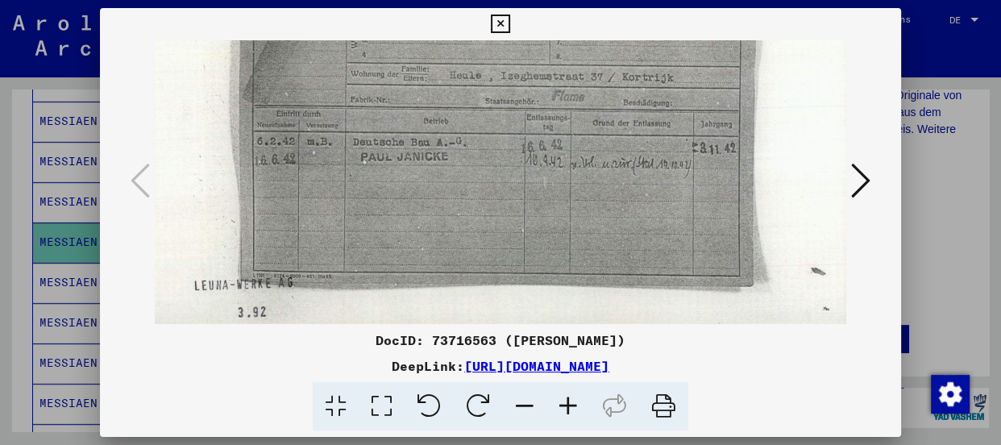
scroll to position [228, 31]
drag, startPoint x: 348, startPoint y: 185, endPoint x: 350, endPoint y: 103, distance: 81.4
click at [350, 103] on img at bounding box center [493, 74] width 741 height 525
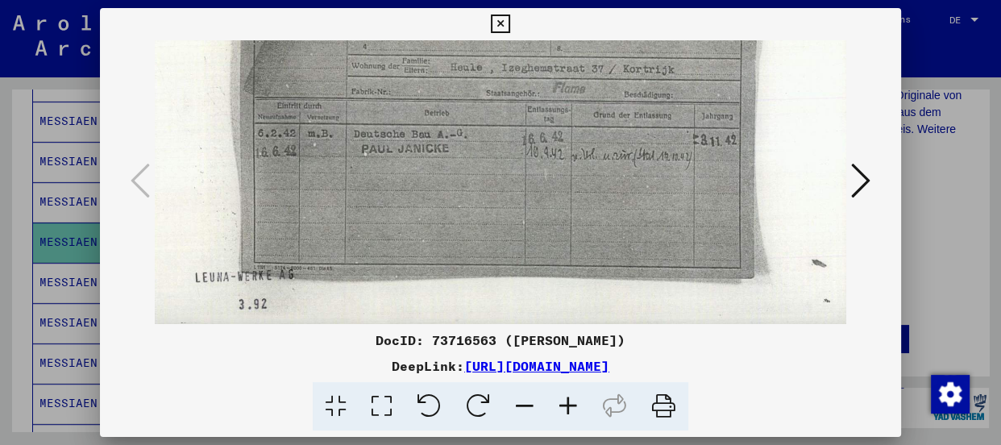
scroll to position [242, 26]
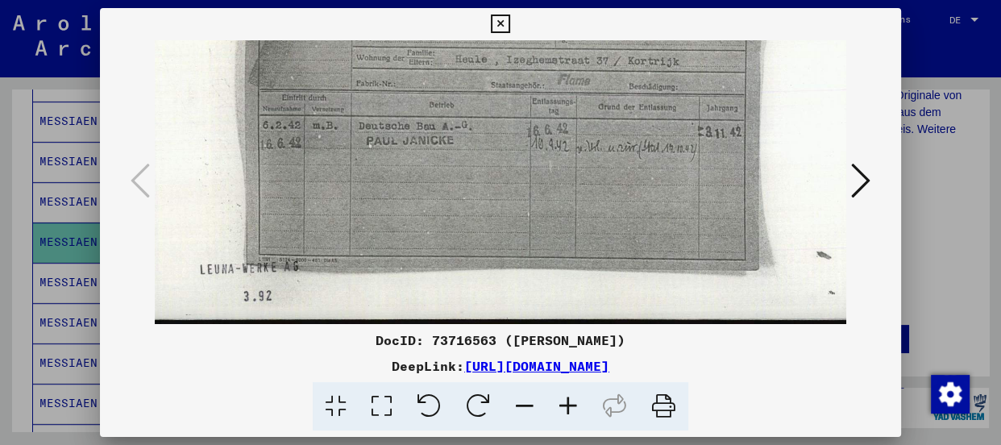
drag, startPoint x: 459, startPoint y: 208, endPoint x: 465, endPoint y: 153, distance: 55.1
click at [465, 153] on img at bounding box center [499, 61] width 741 height 525
click at [857, 176] on icon at bounding box center [860, 180] width 19 height 39
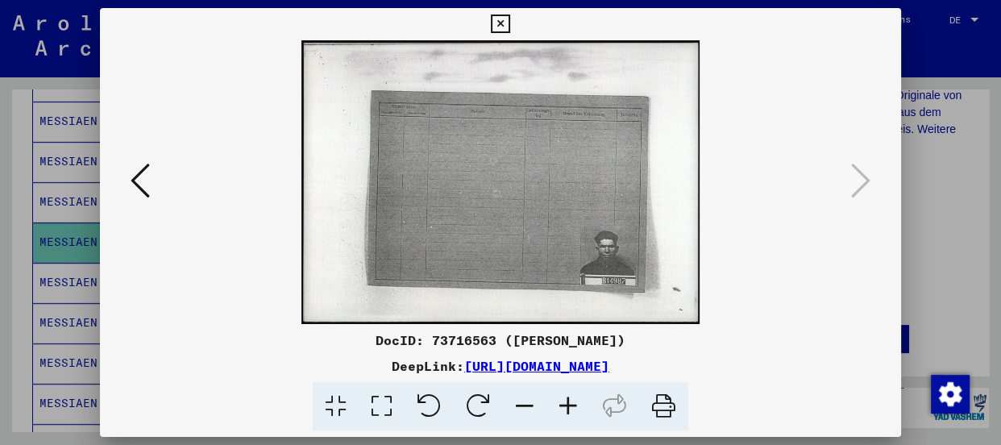
click at [567, 398] on icon at bounding box center [568, 406] width 44 height 49
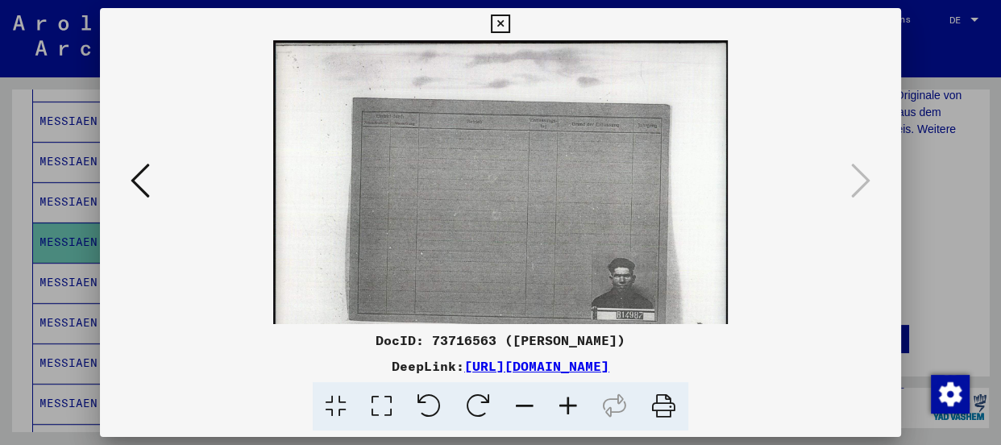
click at [567, 398] on icon at bounding box center [568, 406] width 44 height 49
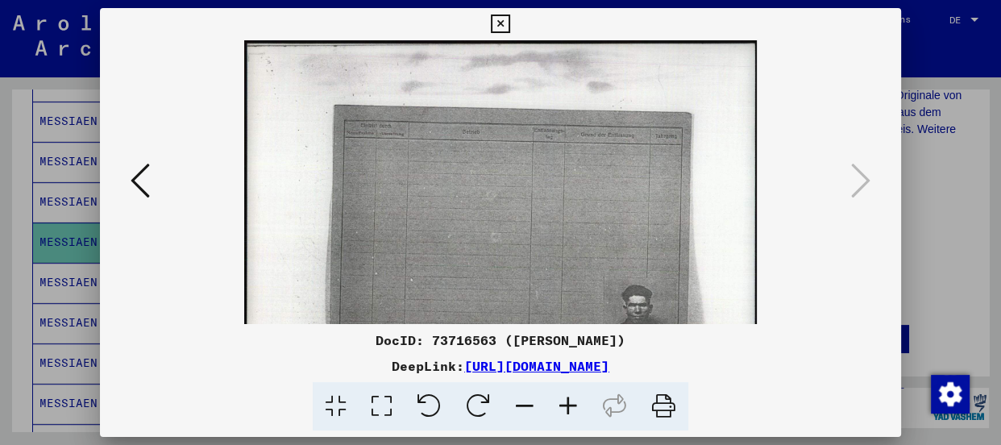
click at [567, 398] on icon at bounding box center [568, 406] width 44 height 49
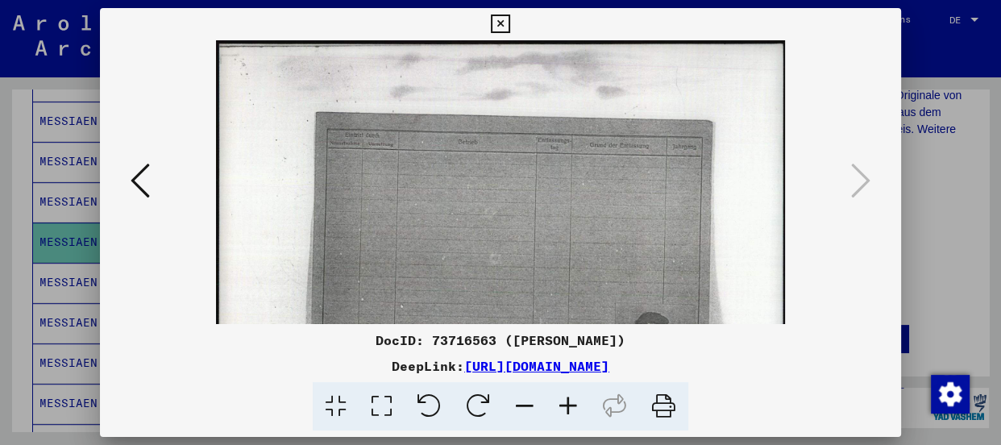
click at [567, 398] on icon at bounding box center [568, 406] width 44 height 49
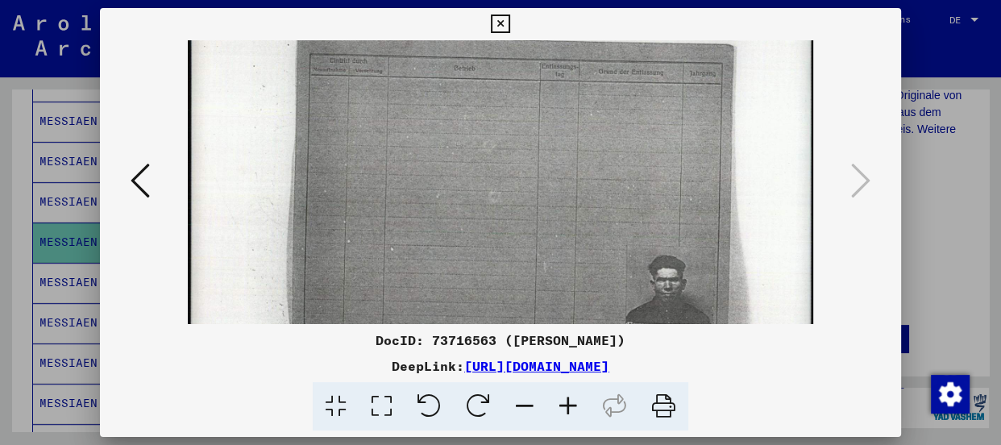
scroll to position [161, 0]
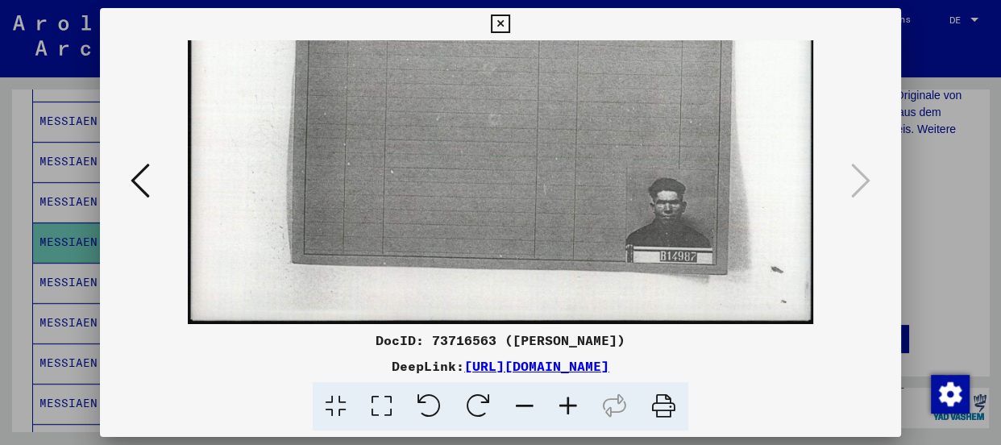
drag, startPoint x: 566, startPoint y: 293, endPoint x: 545, endPoint y: 127, distance: 167.3
click at [545, 127] on img at bounding box center [500, 101] width 625 height 445
drag, startPoint x: 544, startPoint y: 182, endPoint x: 548, endPoint y: 153, distance: 29.3
click at [548, 153] on img at bounding box center [500, 101] width 625 height 445
click at [505, 25] on icon at bounding box center [500, 24] width 19 height 19
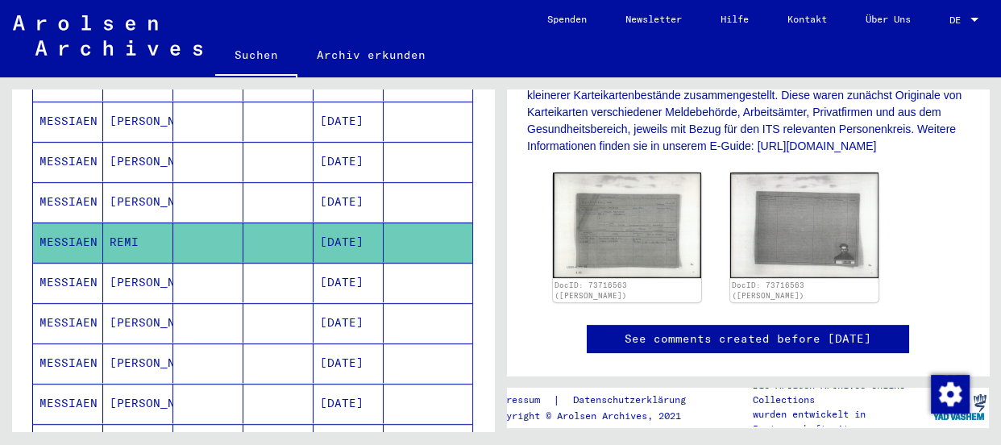
click at [57, 263] on mat-cell "MESSIAEN" at bounding box center [68, 282] width 70 height 39
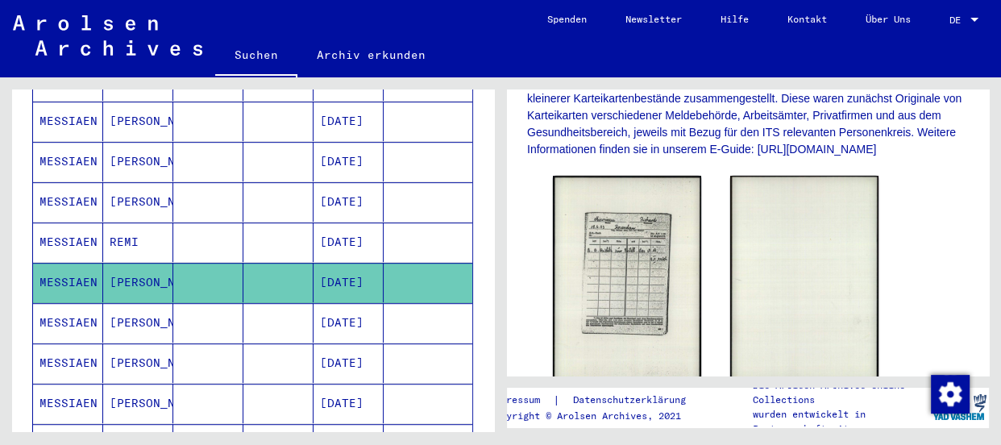
scroll to position [366, 0]
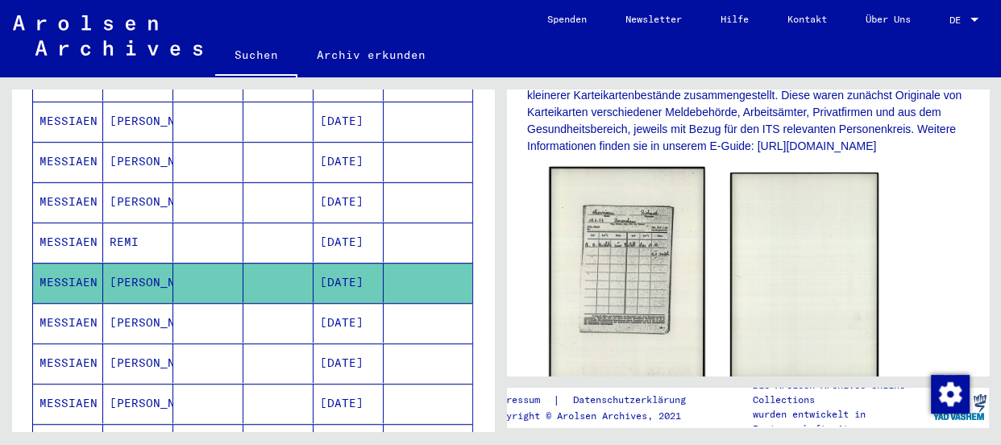
click at [641, 269] on img at bounding box center [627, 277] width 156 height 220
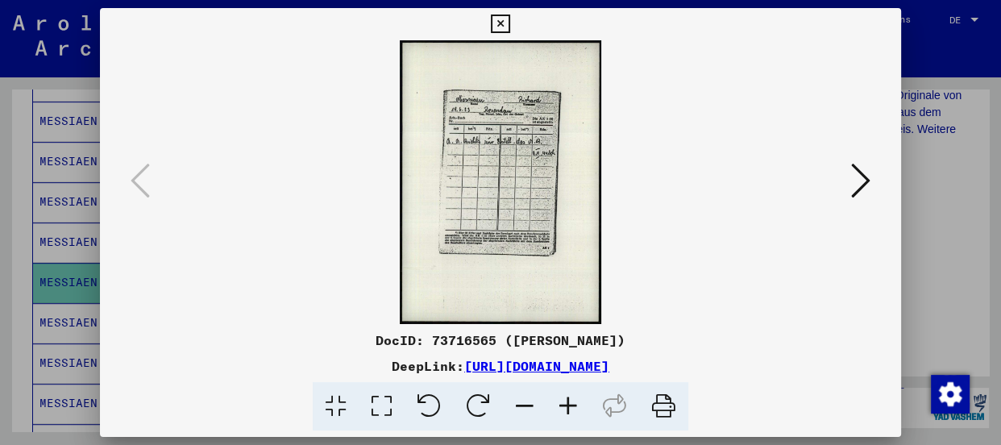
click at [563, 405] on icon at bounding box center [568, 406] width 44 height 49
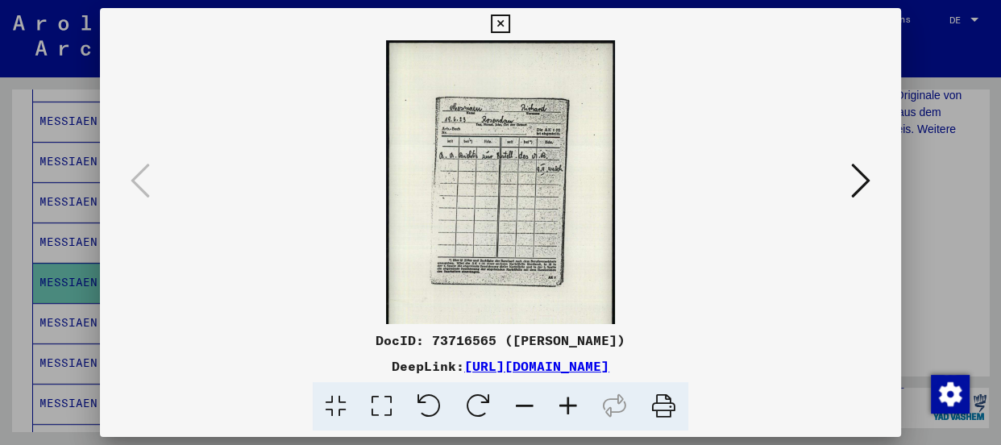
click at [563, 405] on icon at bounding box center [568, 406] width 44 height 49
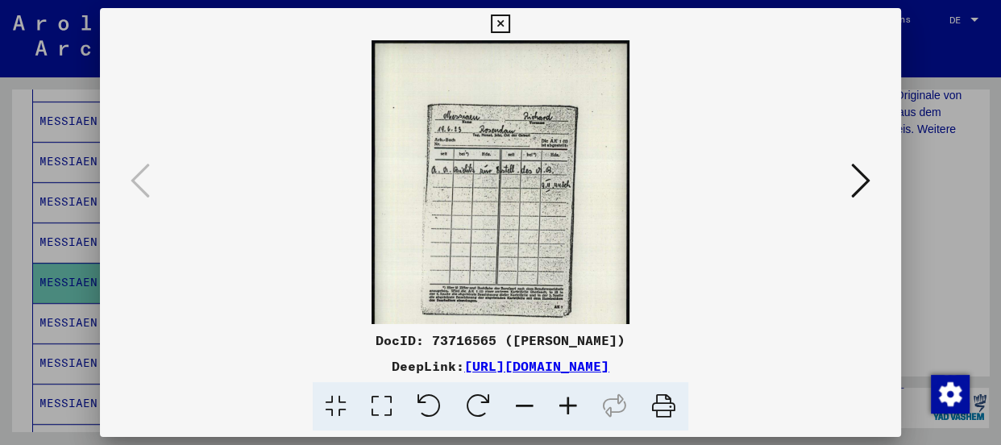
click at [563, 405] on icon at bounding box center [568, 406] width 44 height 49
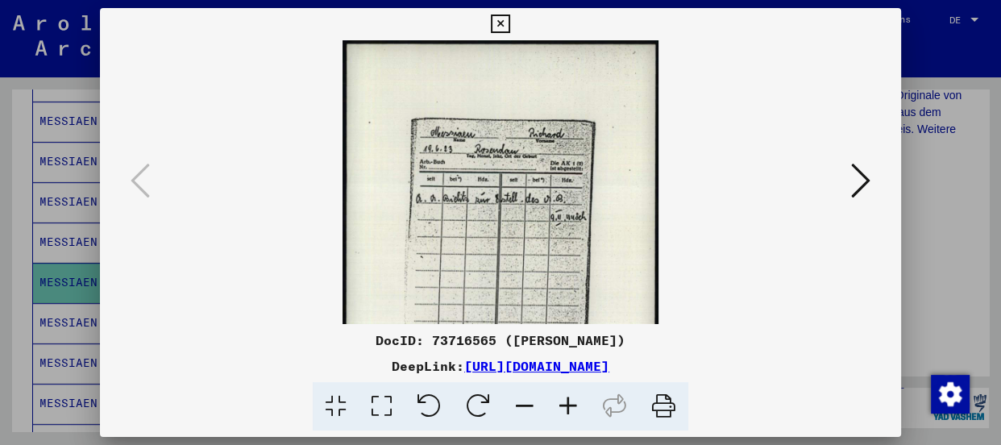
click at [563, 405] on icon at bounding box center [568, 406] width 44 height 49
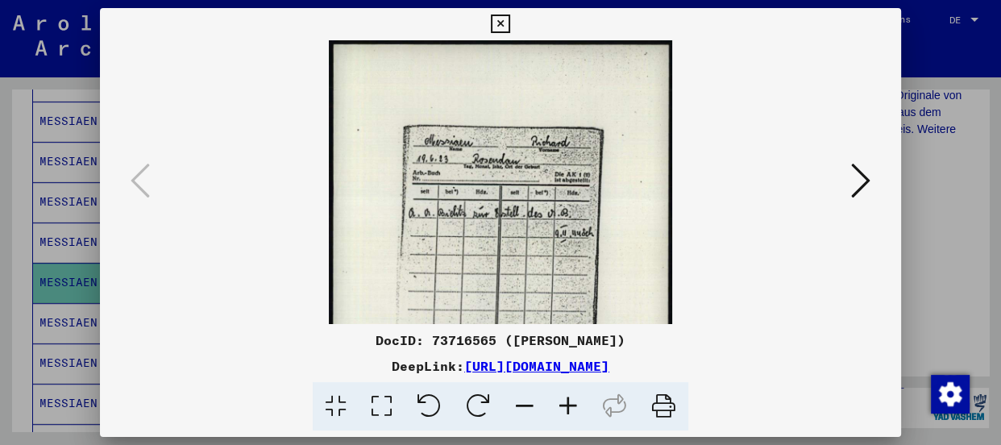
click at [563, 405] on icon at bounding box center [568, 406] width 44 height 49
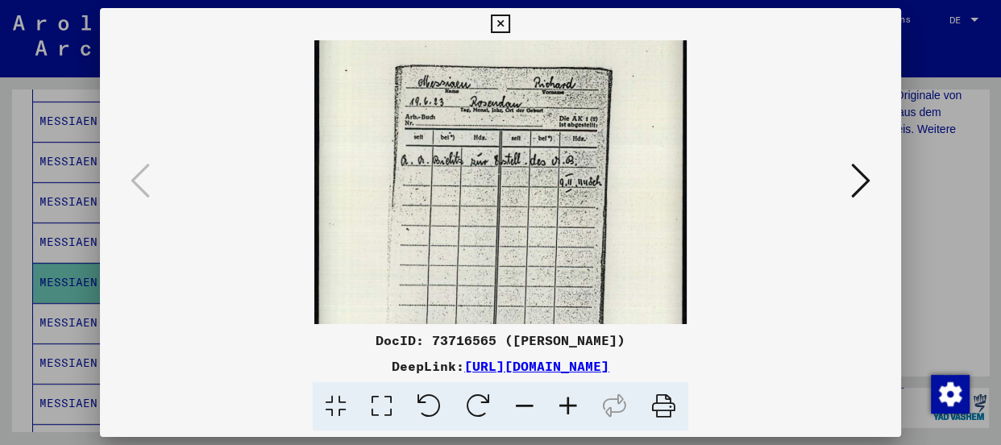
scroll to position [68, 0]
drag, startPoint x: 492, startPoint y: 229, endPoint x: 480, endPoint y: 156, distance: 73.4
click at [480, 156] on img at bounding box center [500, 235] width 372 height 525
click at [570, 406] on icon at bounding box center [568, 406] width 44 height 49
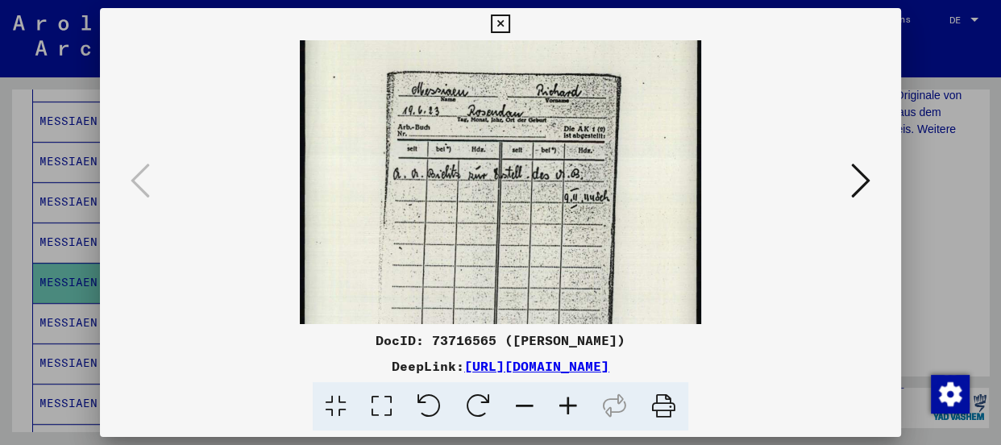
click at [570, 406] on icon at bounding box center [568, 406] width 44 height 49
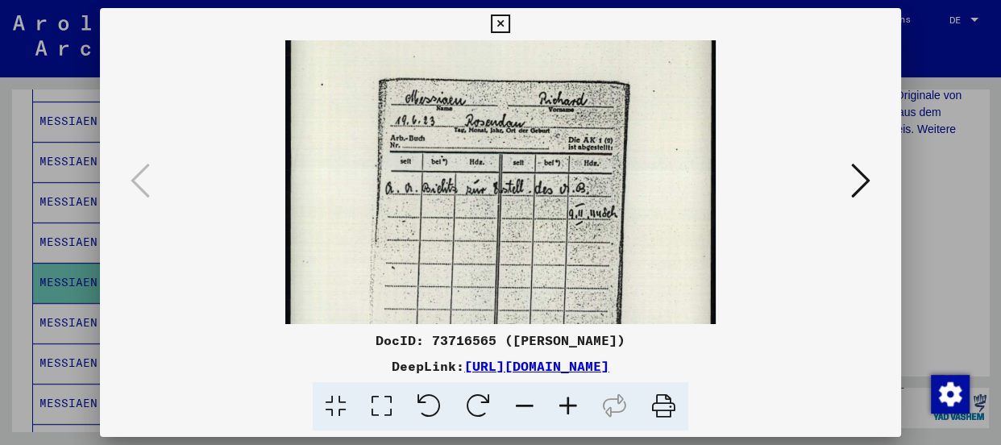
click at [570, 405] on icon at bounding box center [568, 406] width 44 height 49
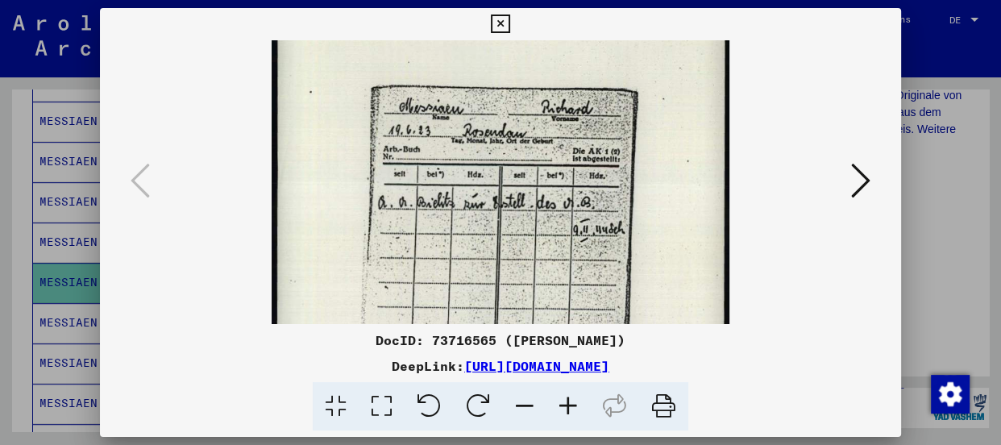
click at [570, 405] on icon at bounding box center [568, 406] width 44 height 49
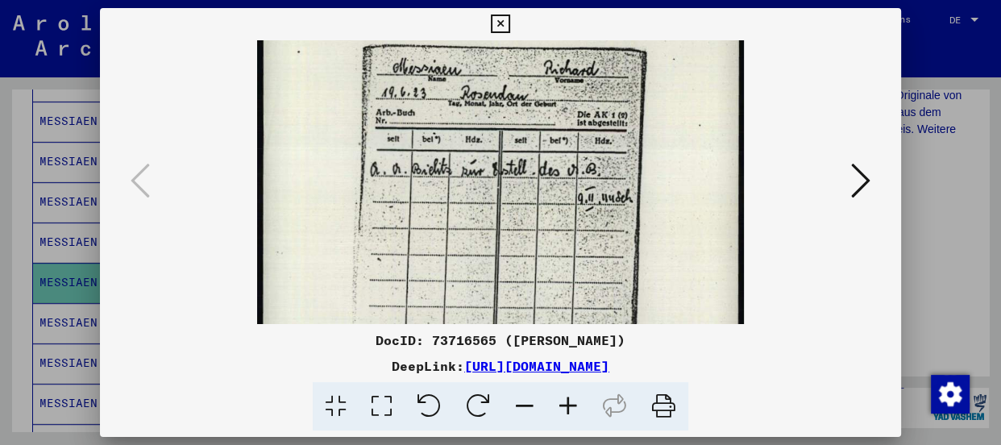
scroll to position [122, 0]
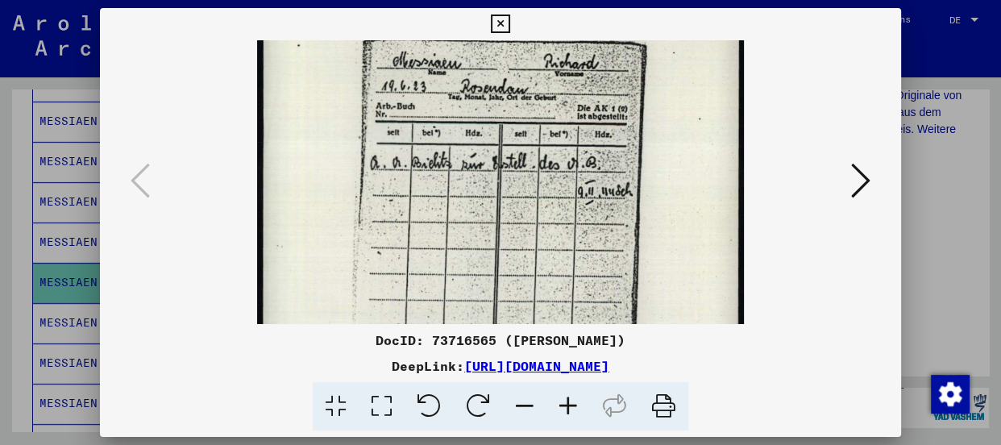
drag, startPoint x: 530, startPoint y: 295, endPoint x: 528, endPoint y: 241, distance: 54.0
click at [528, 241] on img at bounding box center [500, 262] width 487 height 687
click at [688, 318] on img at bounding box center [500, 262] width 487 height 687
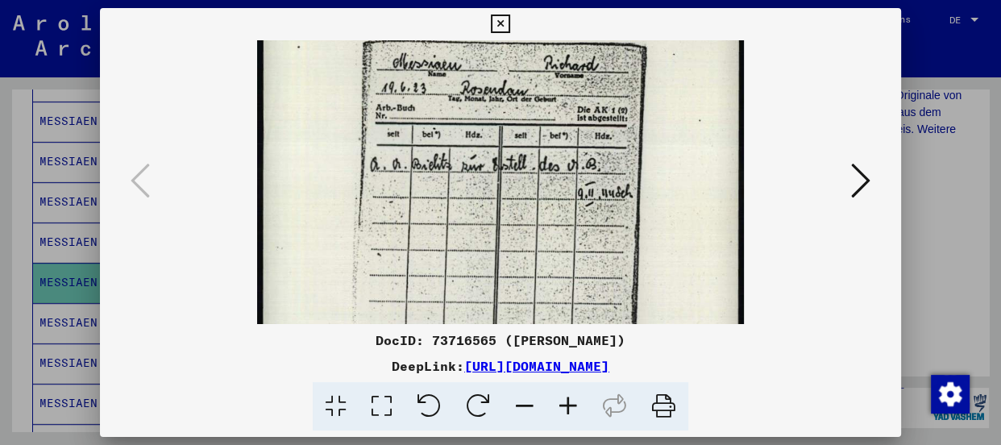
scroll to position [108, 0]
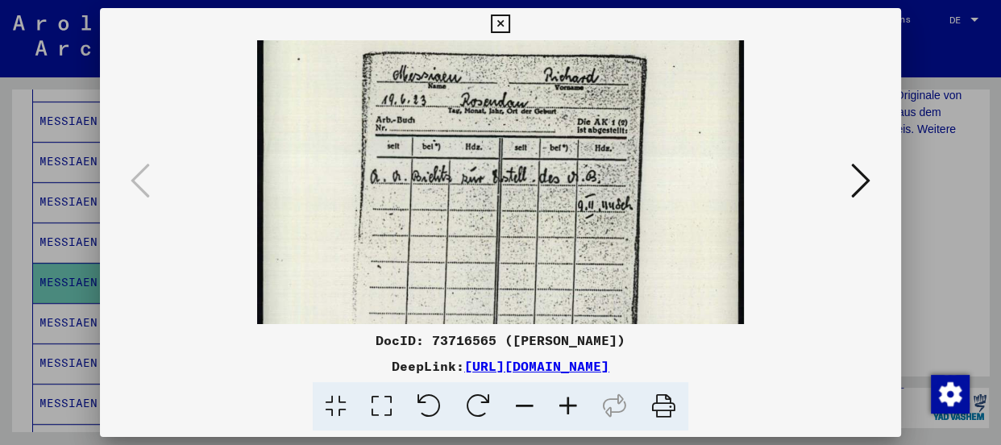
drag, startPoint x: 558, startPoint y: 218, endPoint x: 554, endPoint y: 255, distance: 36.4
click at [554, 255] on img at bounding box center [500, 275] width 487 height 687
click at [566, 400] on icon at bounding box center [568, 406] width 44 height 49
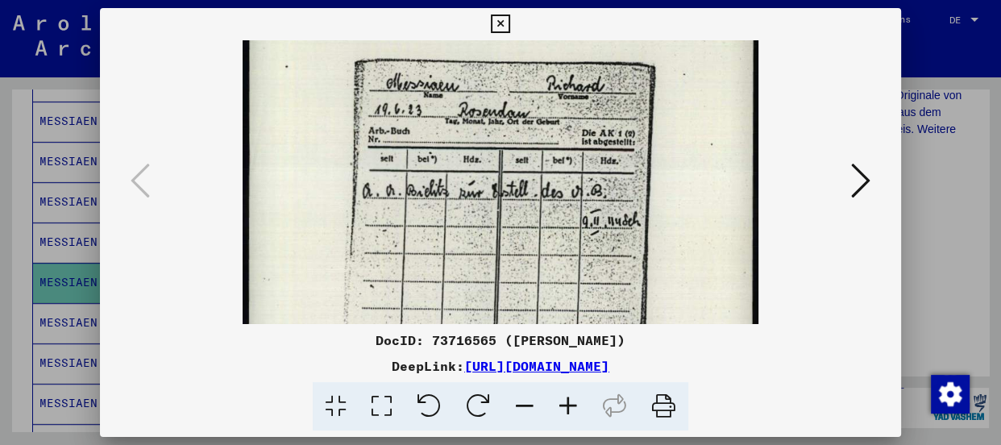
click at [566, 400] on icon at bounding box center [568, 406] width 44 height 49
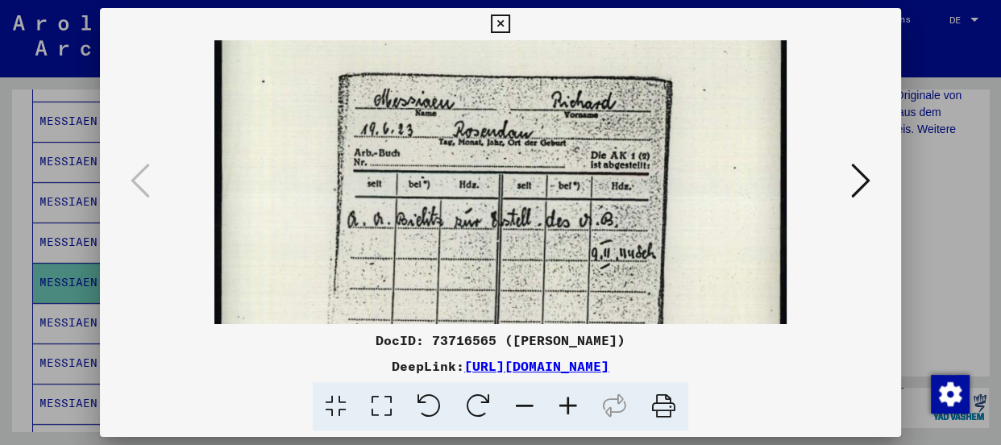
click at [566, 400] on icon at bounding box center [568, 406] width 44 height 49
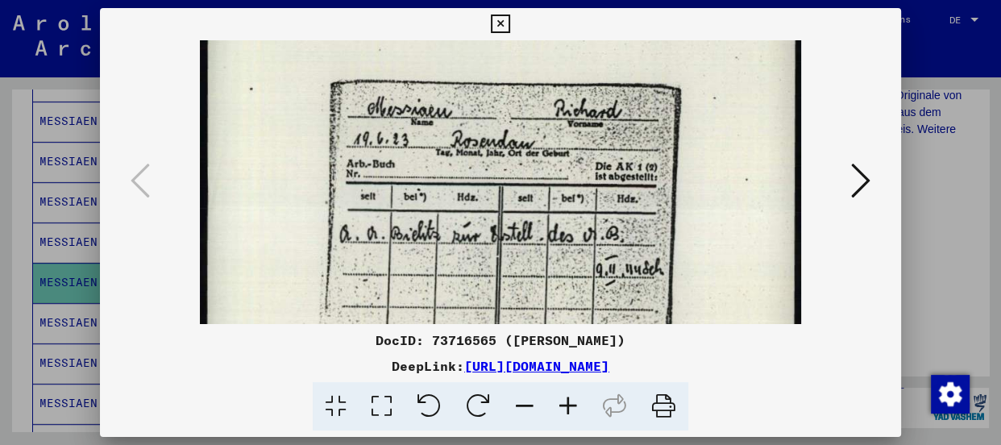
click at [566, 400] on icon at bounding box center [568, 406] width 44 height 49
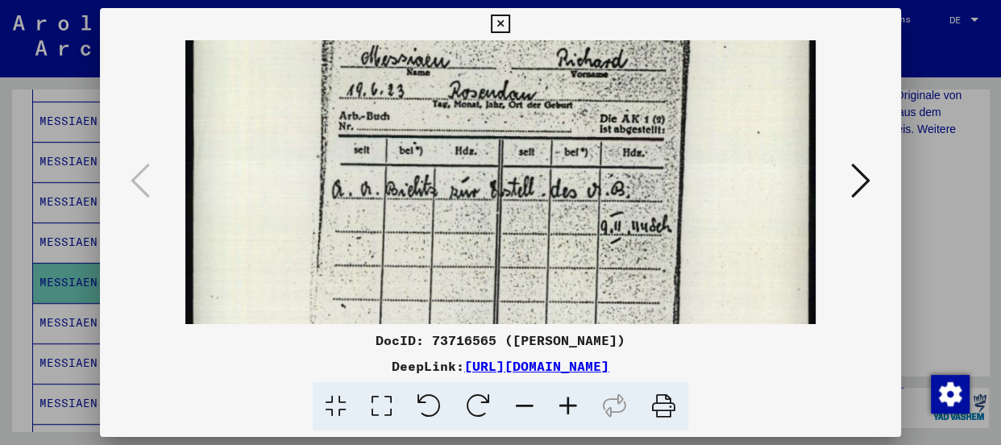
scroll to position [169, 0]
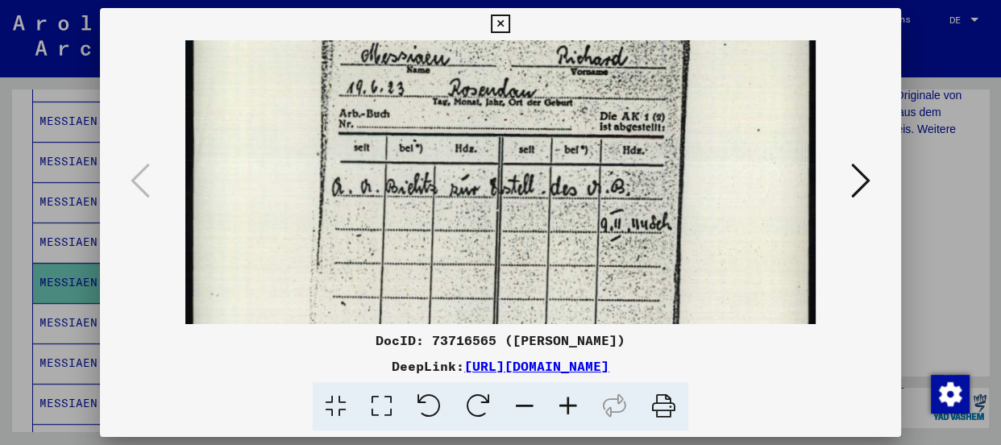
drag, startPoint x: 554, startPoint y: 222, endPoint x: 547, endPoint y: 158, distance: 64.1
click at [547, 158] on img at bounding box center [499, 315] width 629 height 888
click at [859, 185] on icon at bounding box center [860, 180] width 19 height 39
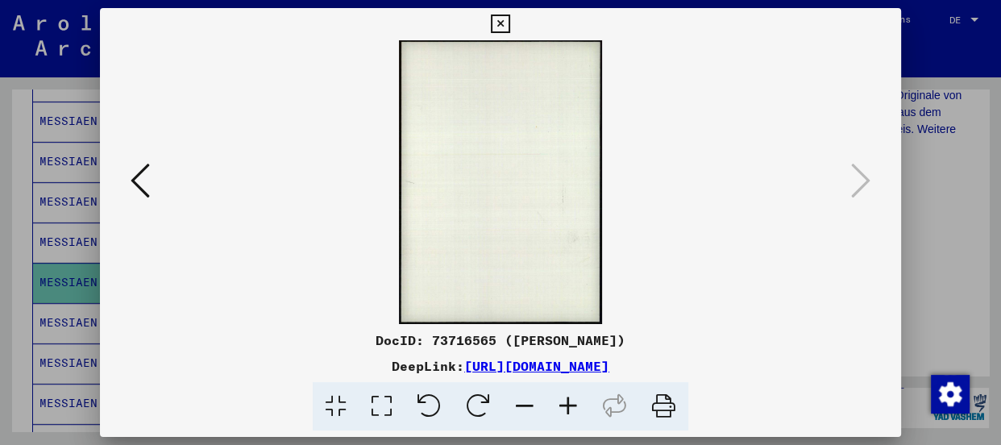
click at [500, 17] on icon at bounding box center [500, 24] width 19 height 19
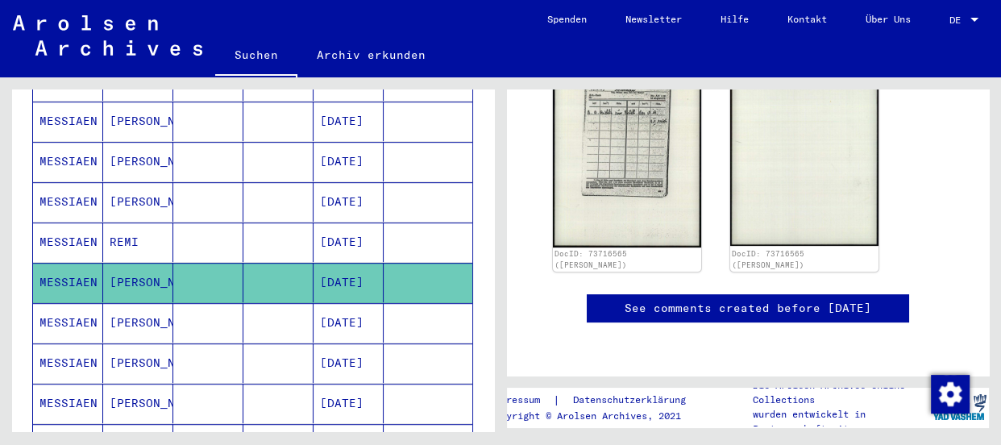
scroll to position [586, 0]
click at [54, 303] on mat-cell "MESSIAEN" at bounding box center [68, 322] width 70 height 39
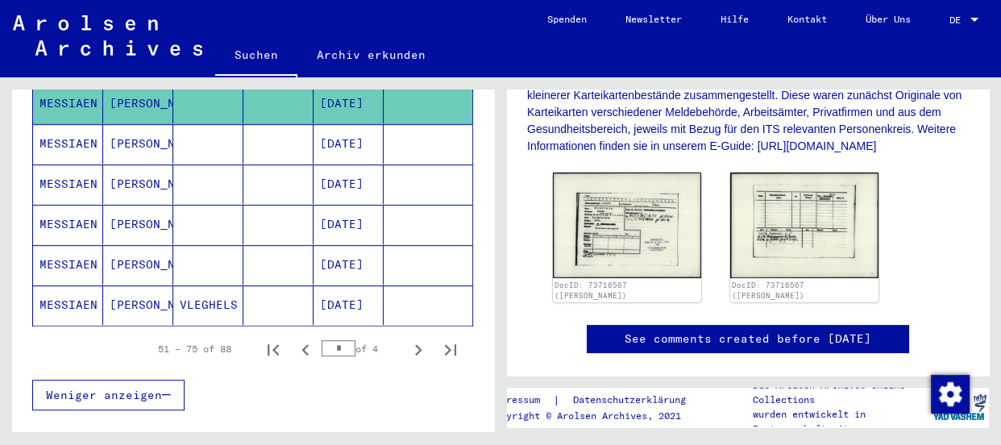
scroll to position [952, 0]
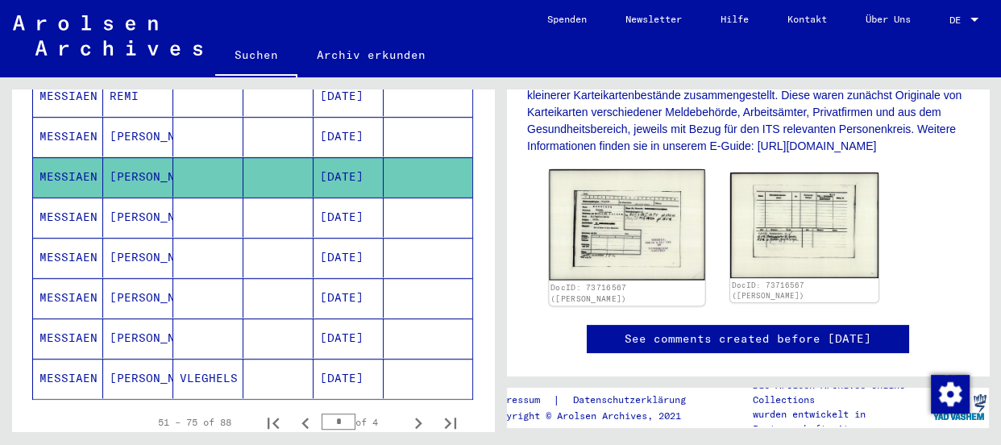
click at [643, 242] on img at bounding box center [627, 224] width 156 height 111
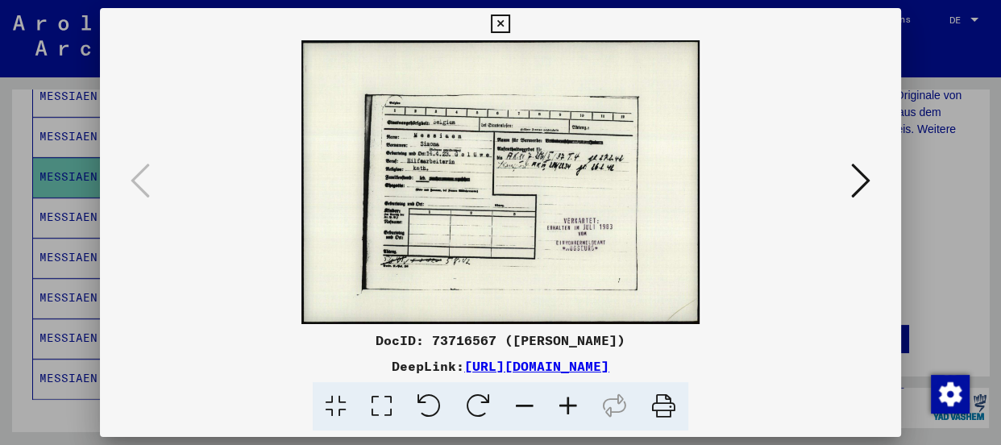
click at [565, 402] on icon at bounding box center [568, 406] width 44 height 49
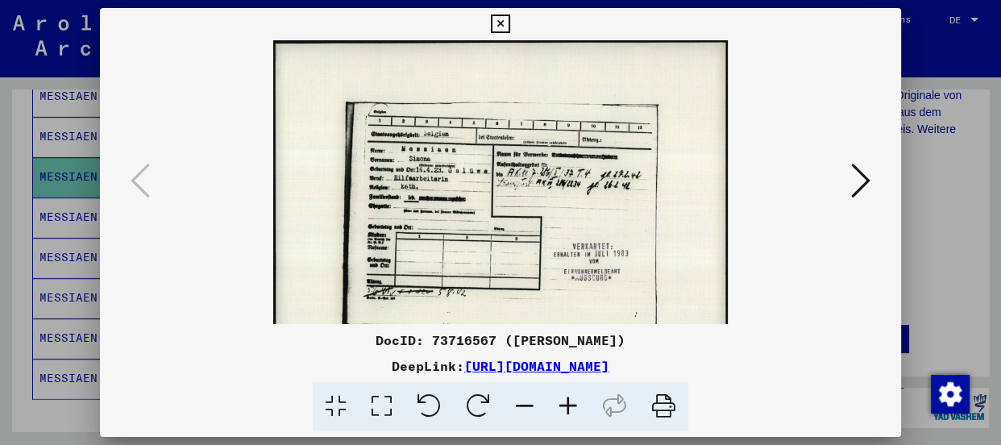
click at [565, 402] on icon at bounding box center [568, 406] width 44 height 49
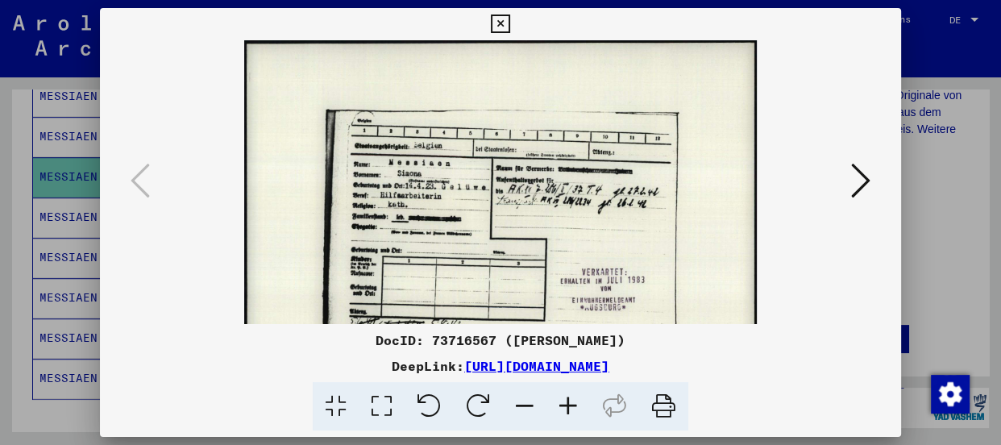
click at [565, 402] on icon at bounding box center [568, 406] width 44 height 49
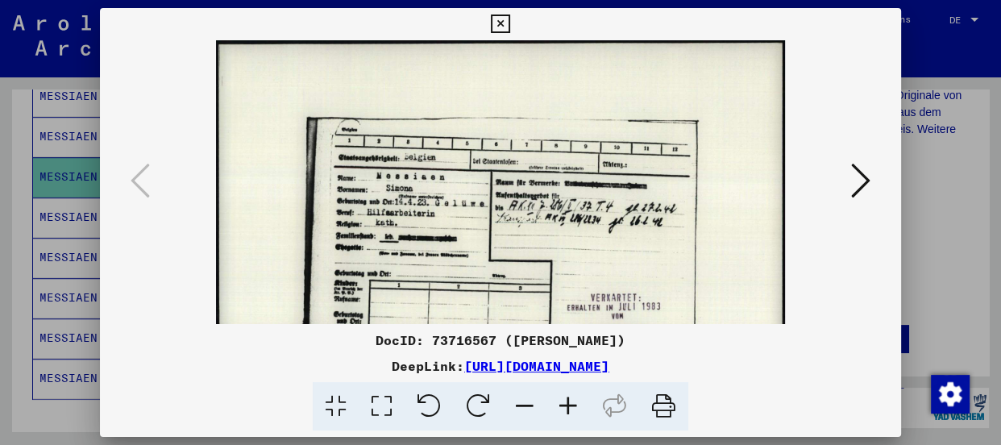
click at [565, 402] on icon at bounding box center [568, 406] width 44 height 49
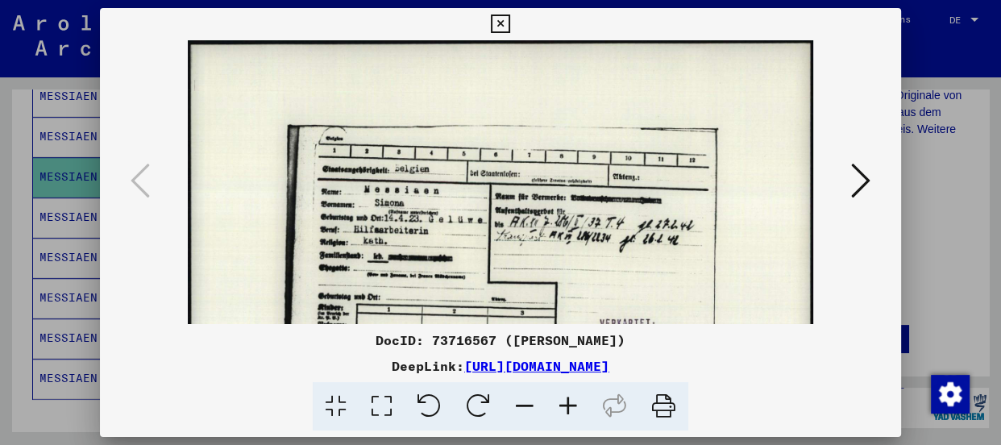
click at [565, 402] on icon at bounding box center [568, 406] width 44 height 49
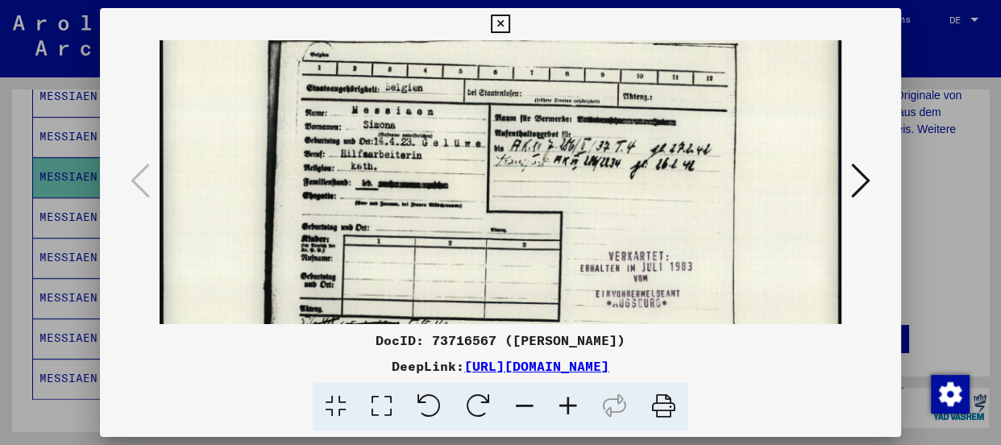
scroll to position [97, 0]
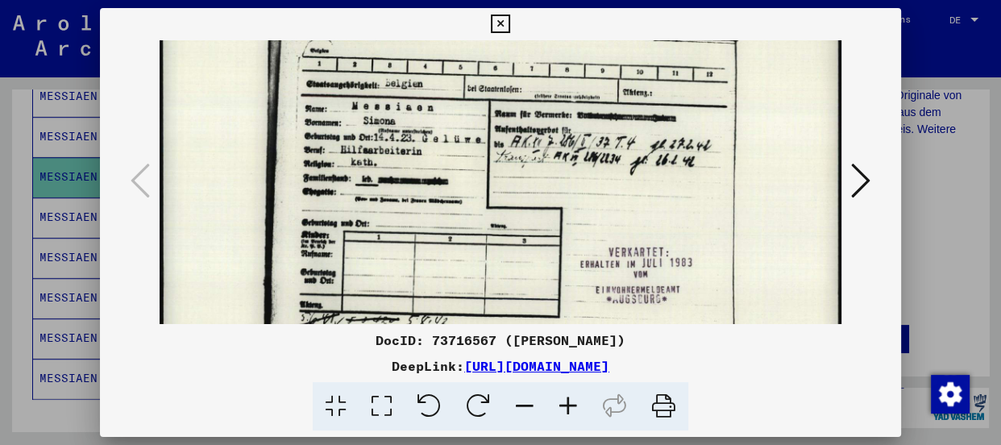
drag, startPoint x: 466, startPoint y: 288, endPoint x: 443, endPoint y: 188, distance: 102.4
click at [443, 188] on img at bounding box center [501, 186] width 682 height 485
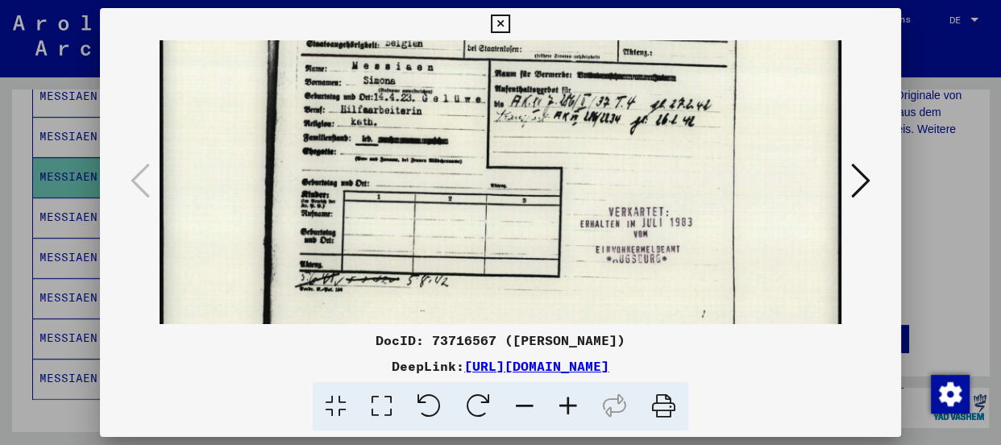
scroll to position [137, 0]
drag, startPoint x: 474, startPoint y: 133, endPoint x: 443, endPoint y: 89, distance: 53.9
click at [443, 89] on img at bounding box center [501, 145] width 682 height 485
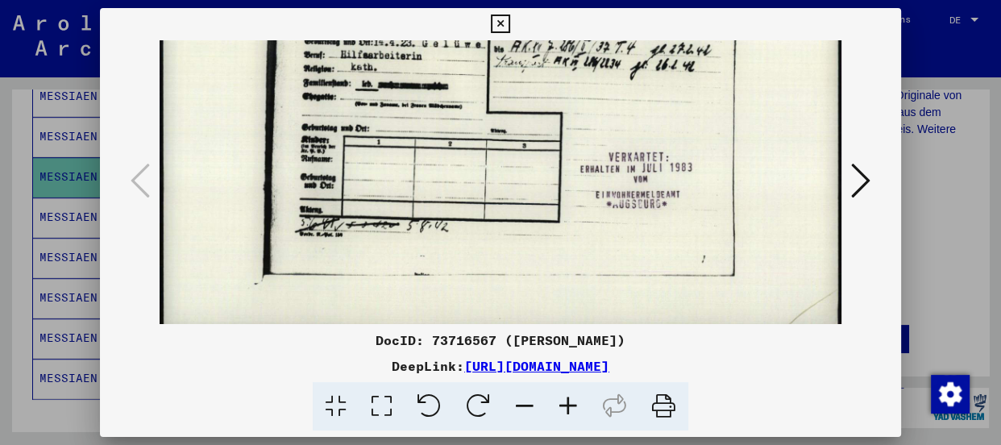
scroll to position [193, 0]
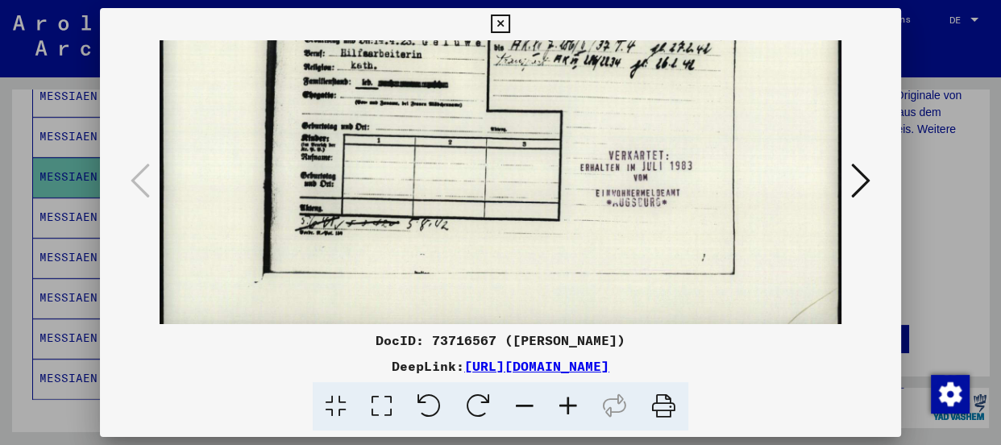
drag, startPoint x: 378, startPoint y: 114, endPoint x: 377, endPoint y: 73, distance: 41.9
click at [377, 73] on img at bounding box center [501, 89] width 682 height 485
click at [864, 181] on icon at bounding box center [860, 180] width 19 height 39
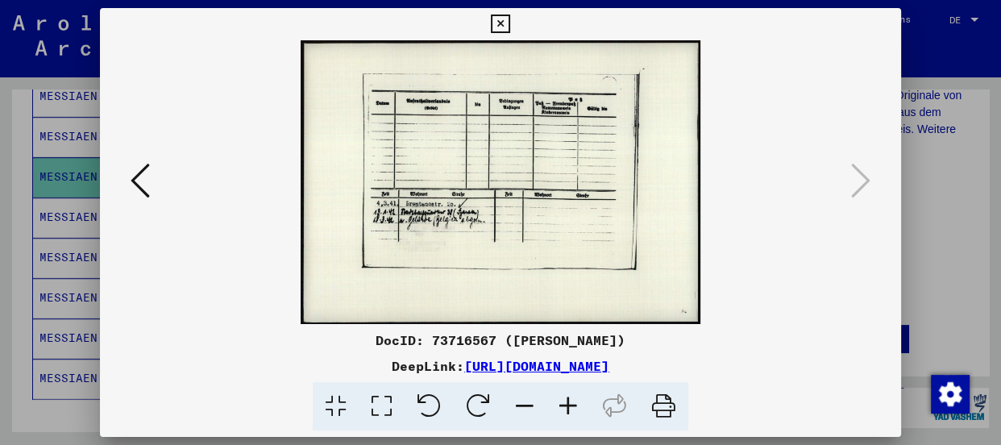
scroll to position [0, 0]
click at [566, 392] on icon at bounding box center [568, 406] width 44 height 49
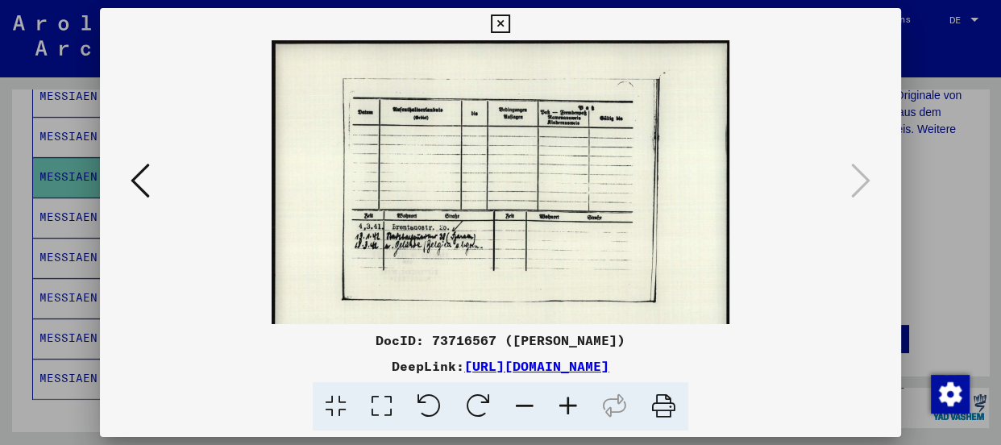
click at [566, 392] on icon at bounding box center [568, 406] width 44 height 49
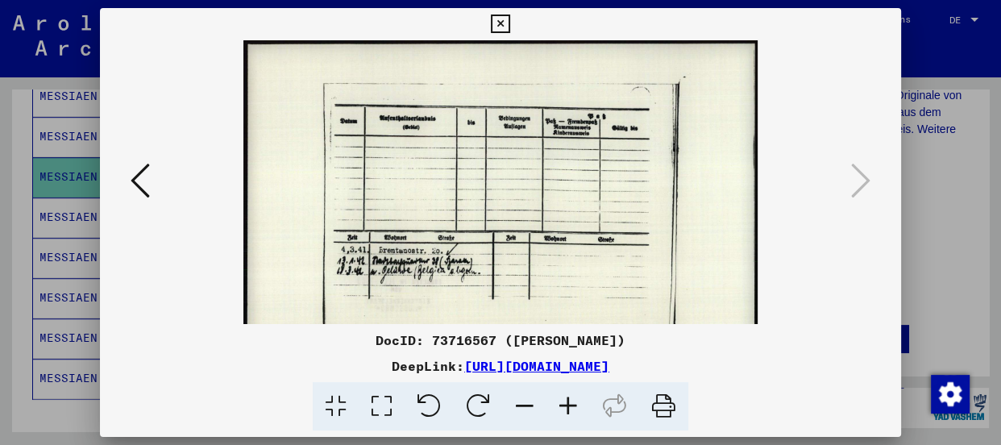
click at [566, 392] on icon at bounding box center [568, 406] width 44 height 49
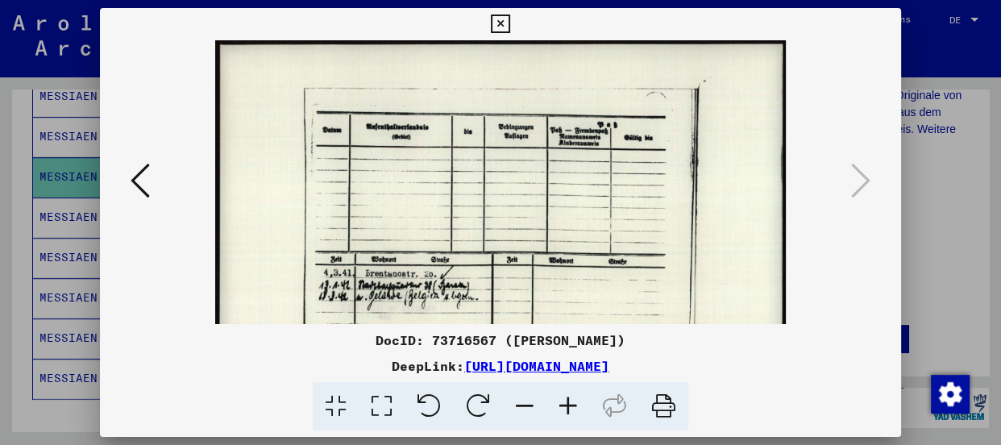
click at [566, 392] on icon at bounding box center [568, 406] width 44 height 49
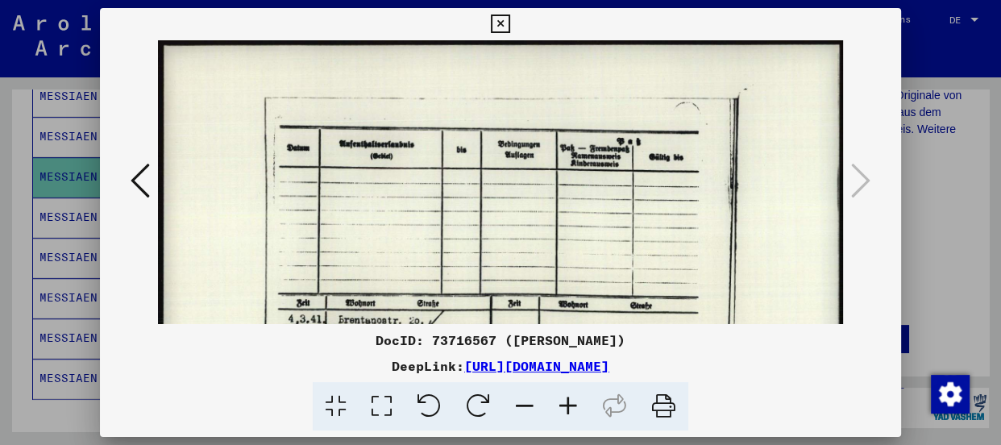
click at [566, 392] on icon at bounding box center [568, 406] width 44 height 49
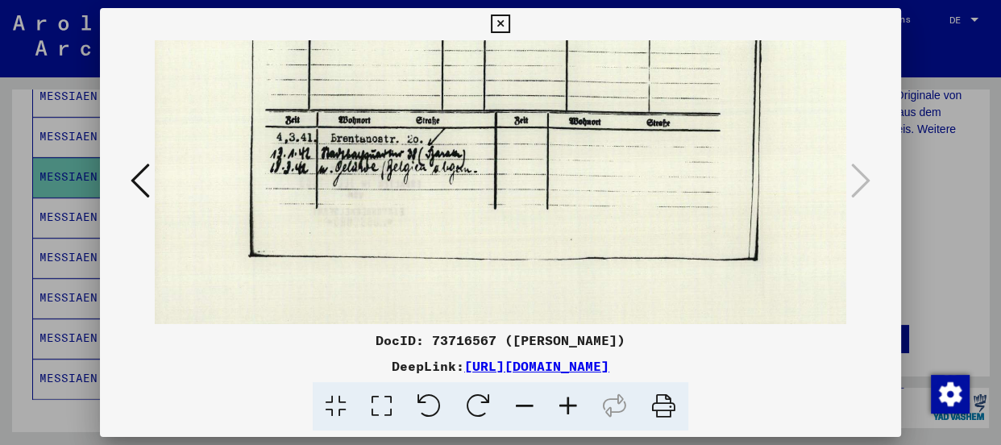
scroll to position [211, 19]
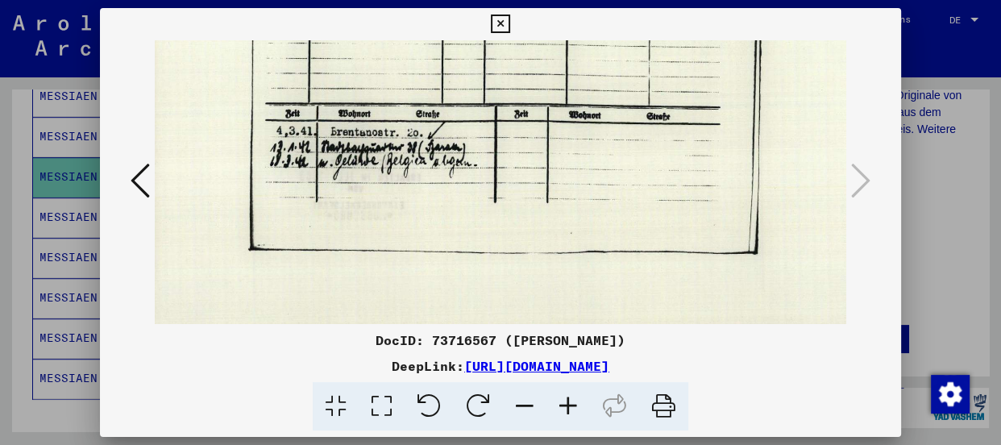
drag, startPoint x: 529, startPoint y: 279, endPoint x: 508, endPoint y: 65, distance: 214.6
click at [508, 65] on img at bounding box center [505, 91] width 741 height 525
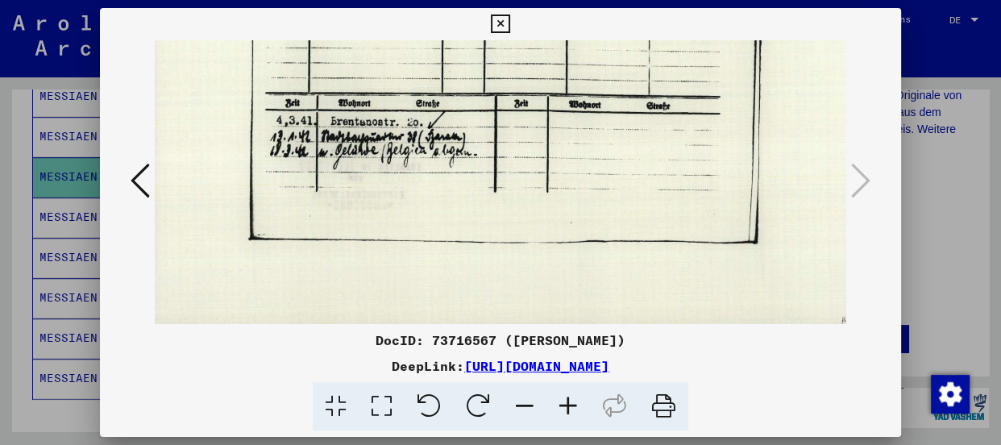
scroll to position [226, 19]
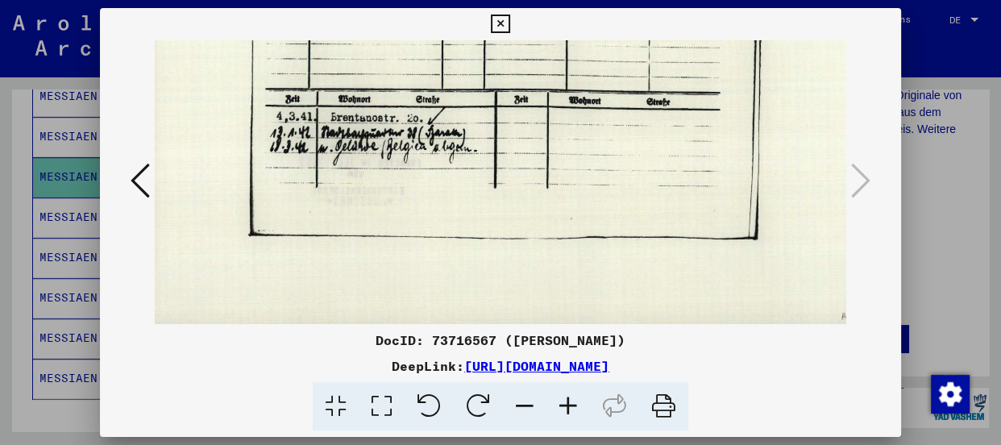
drag, startPoint x: 492, startPoint y: 242, endPoint x: 492, endPoint y: 226, distance: 15.3
click at [492, 226] on img at bounding box center [505, 77] width 741 height 525
click at [338, 344] on div "DocID: 73716567 ([PERSON_NAME])" at bounding box center [500, 339] width 801 height 19
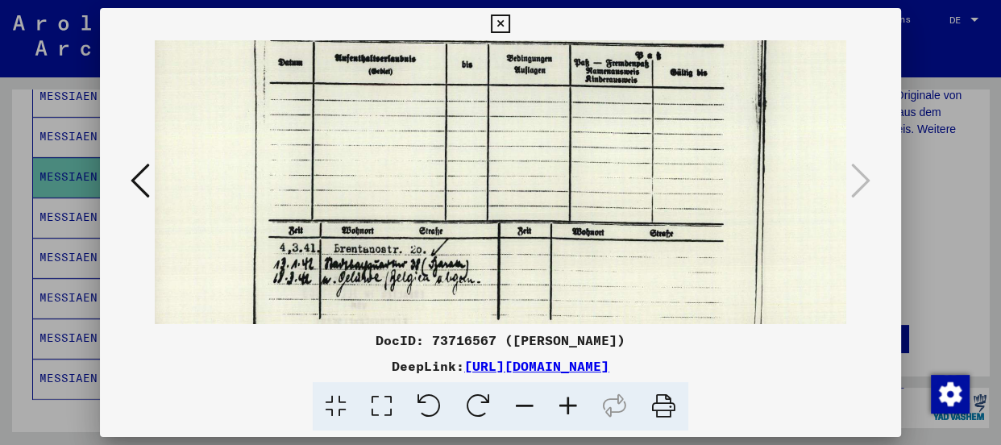
scroll to position [74, 16]
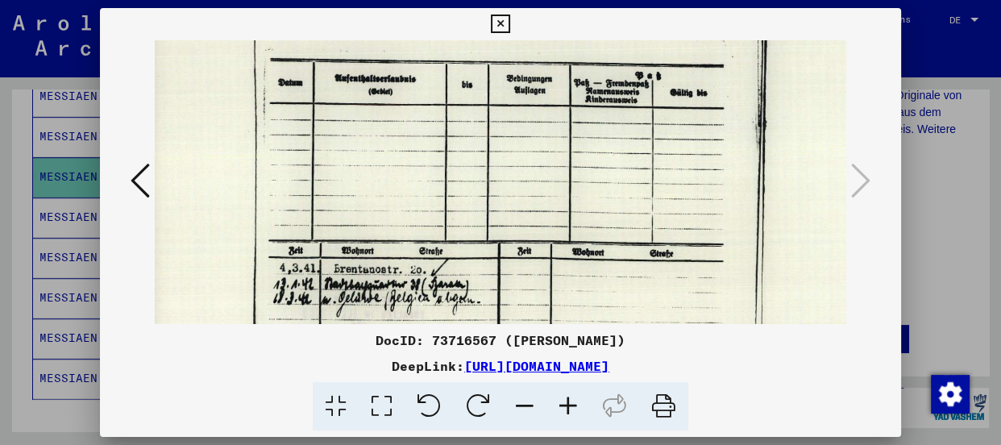
drag, startPoint x: 645, startPoint y: 123, endPoint x: 648, endPoint y: 276, distance: 152.3
click at [648, 276] on img at bounding box center [509, 228] width 741 height 525
click at [498, 27] on icon at bounding box center [500, 24] width 19 height 19
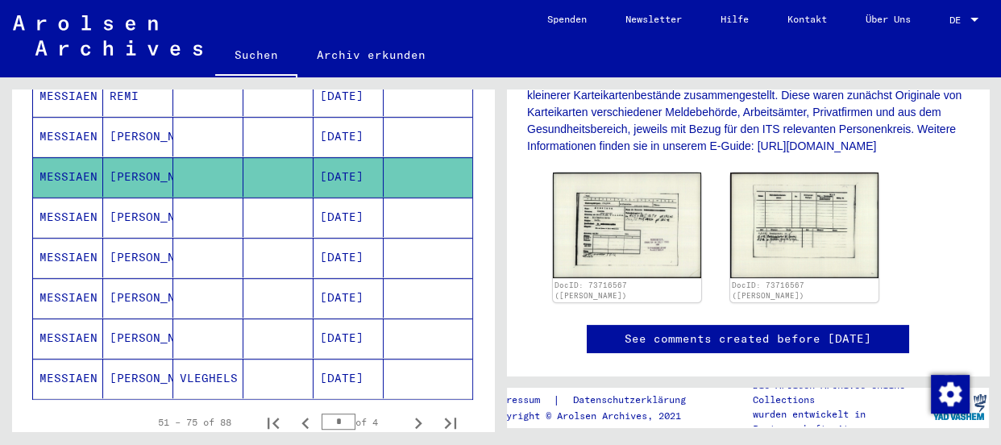
click at [58, 197] on mat-cell "MESSIAEN" at bounding box center [68, 216] width 70 height 39
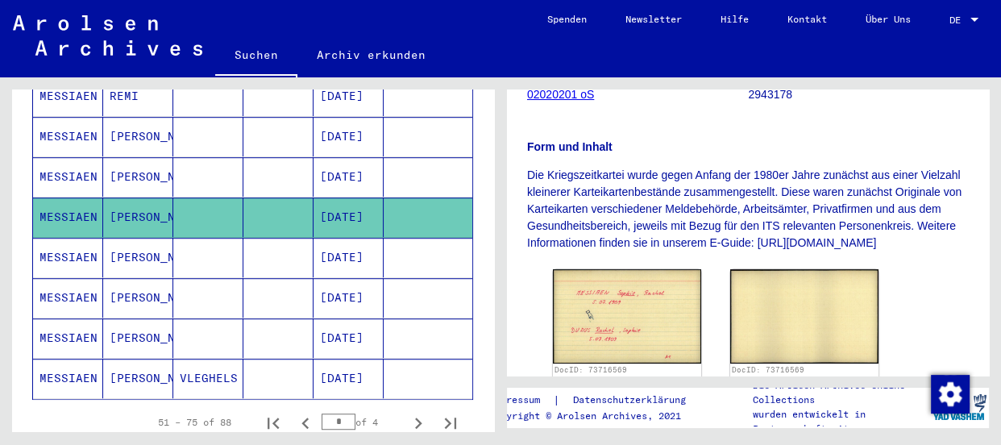
scroll to position [293, 0]
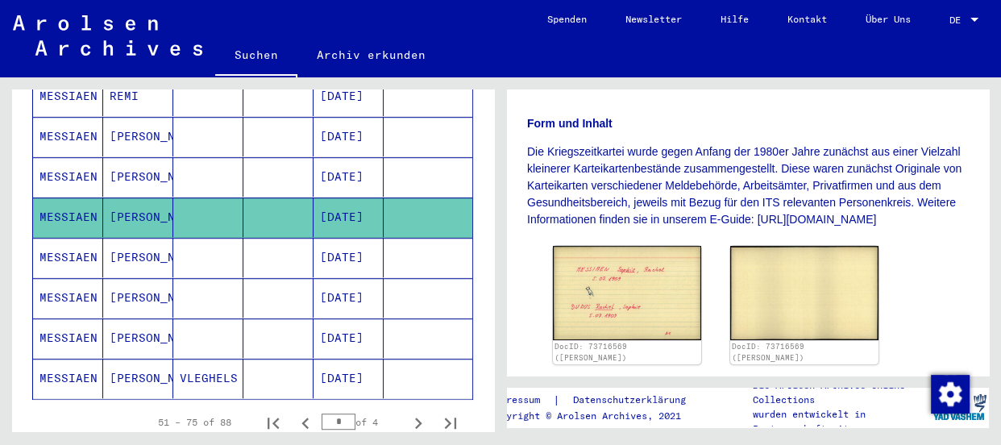
click at [70, 238] on mat-cell "MESSIAEN" at bounding box center [68, 257] width 70 height 39
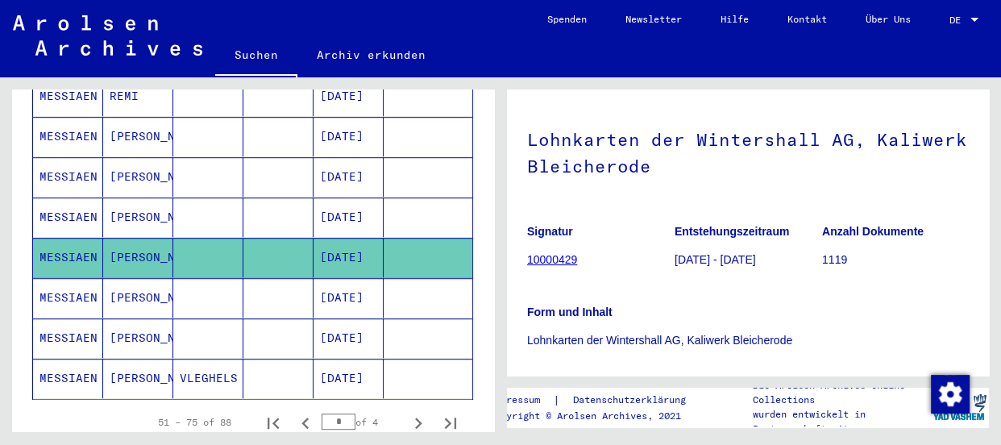
scroll to position [146, 0]
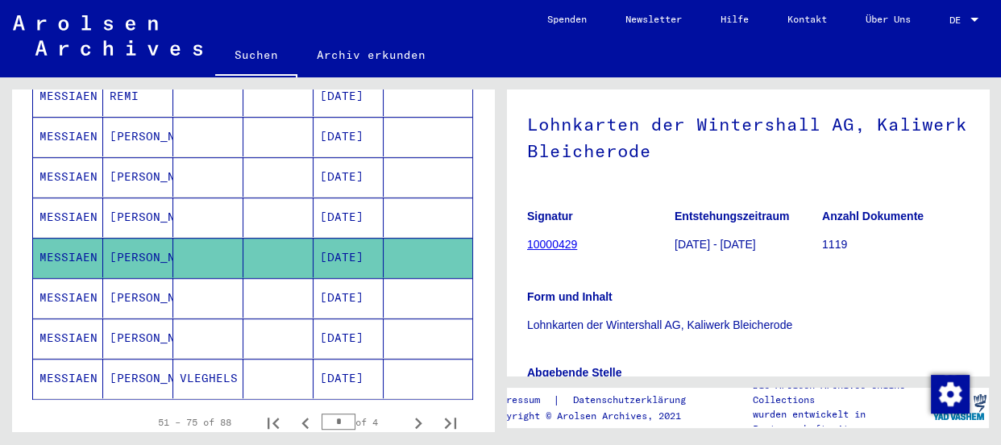
click at [682, 141] on h1 "Lohnkarten der Wintershall AG, Kaliwerk Bleicherode" at bounding box center [748, 136] width 442 height 98
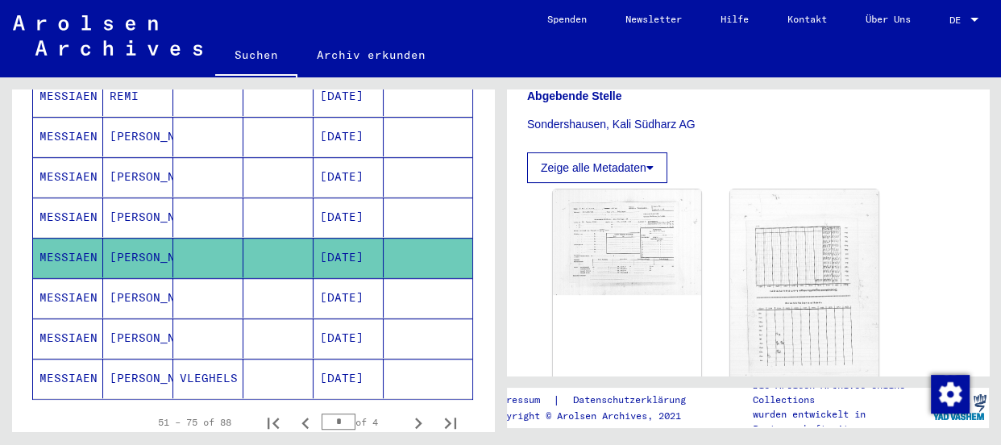
scroll to position [439, 0]
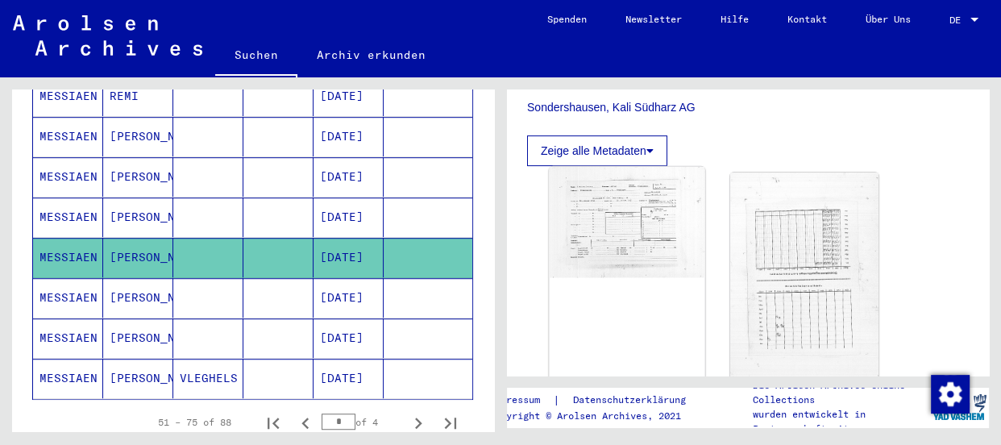
click at [627, 236] on img at bounding box center [627, 222] width 156 height 110
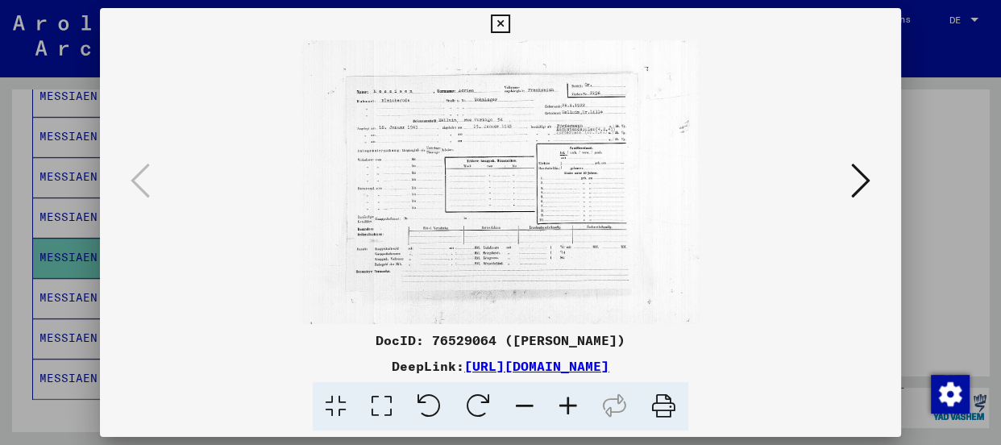
click at [562, 399] on icon at bounding box center [568, 406] width 44 height 49
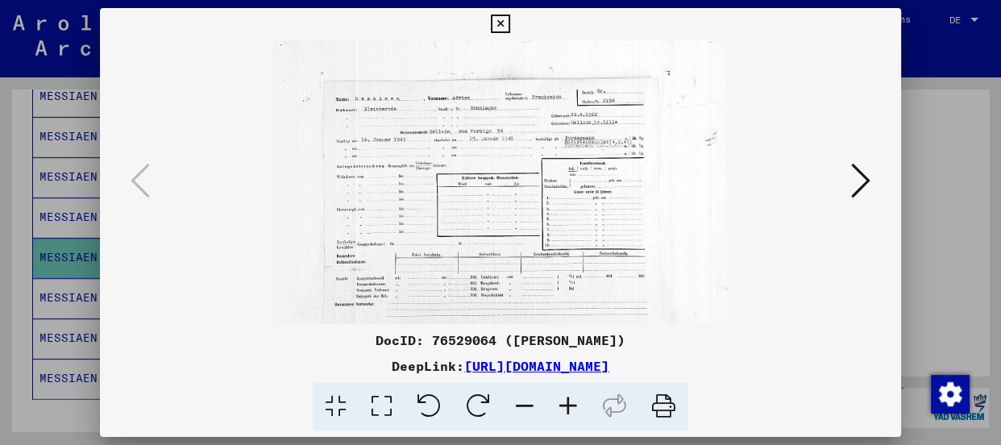
click at [562, 399] on icon at bounding box center [568, 406] width 44 height 49
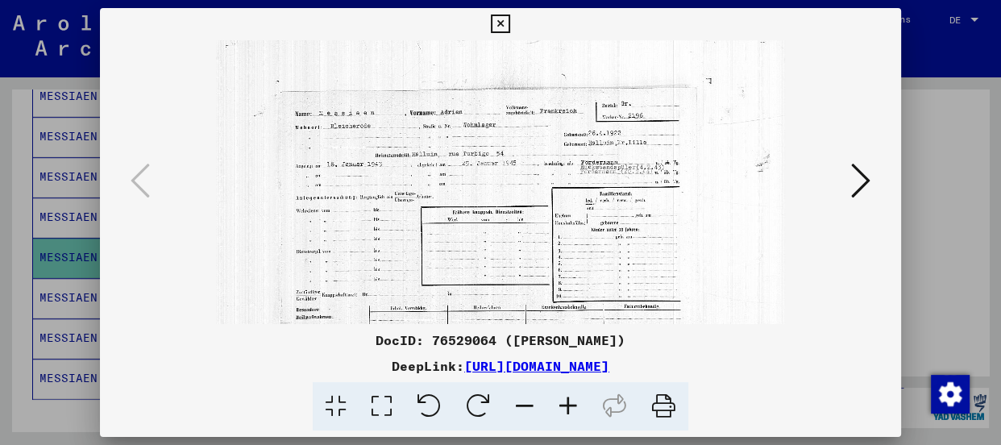
click at [562, 399] on icon at bounding box center [568, 406] width 44 height 49
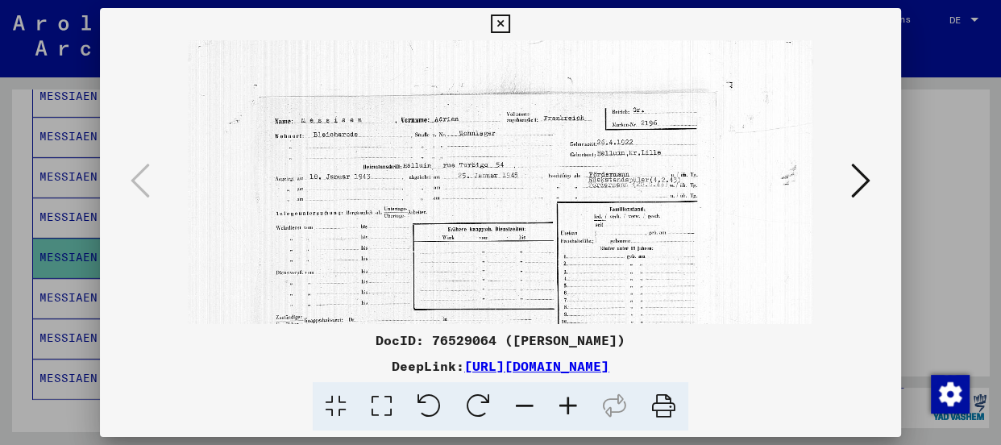
click at [562, 399] on icon at bounding box center [568, 406] width 44 height 49
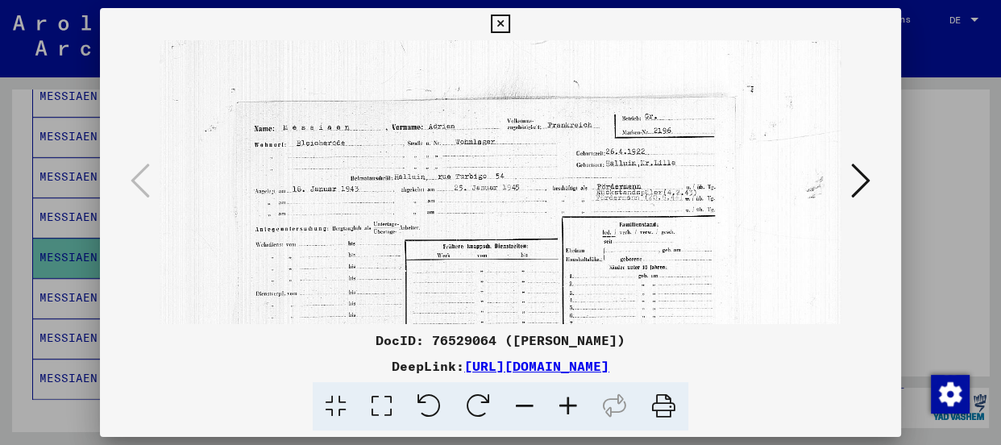
click at [562, 399] on icon at bounding box center [568, 406] width 44 height 49
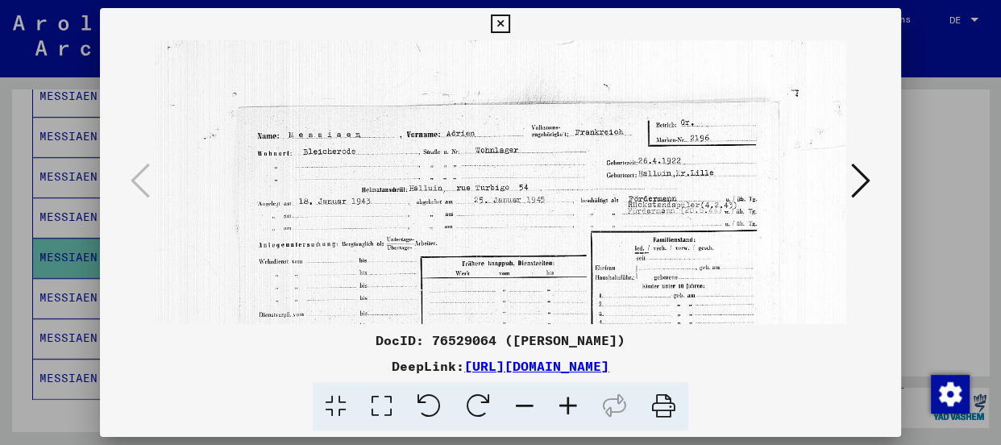
click at [562, 399] on icon at bounding box center [568, 406] width 44 height 49
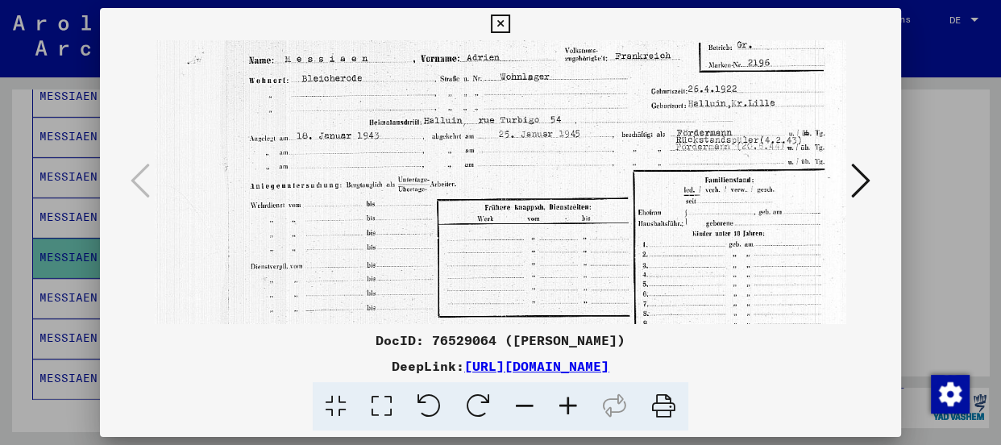
scroll to position [105, 26]
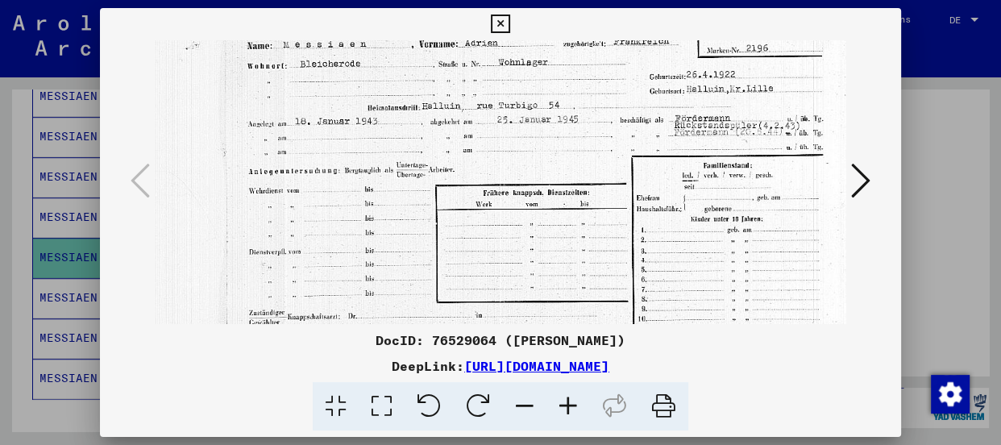
drag, startPoint x: 437, startPoint y: 280, endPoint x: 408, endPoint y: 172, distance: 111.8
click at [408, 172] on img at bounding box center [555, 239] width 852 height 606
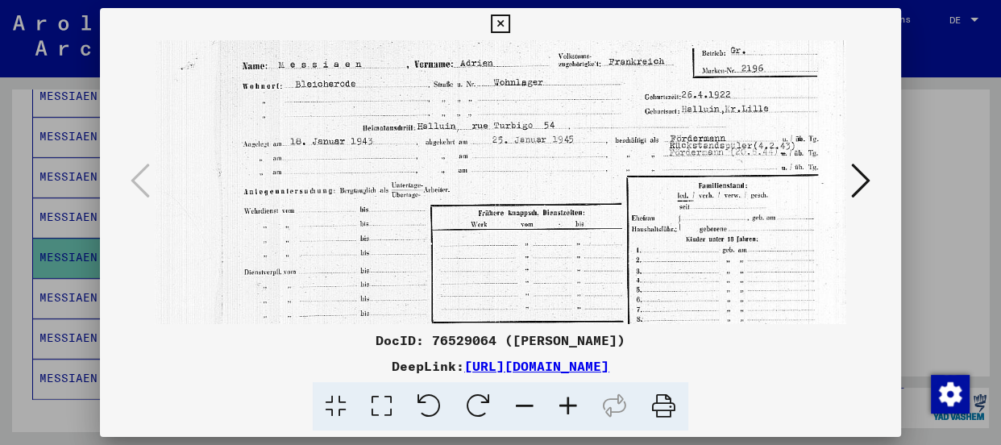
scroll to position [81, 31]
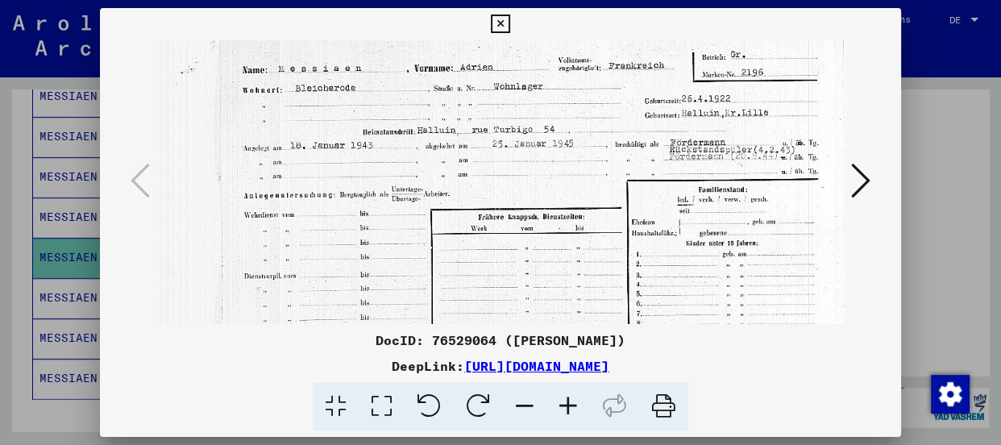
drag, startPoint x: 408, startPoint y: 172, endPoint x: 403, endPoint y: 198, distance: 26.2
click at [403, 198] on img at bounding box center [550, 263] width 852 height 606
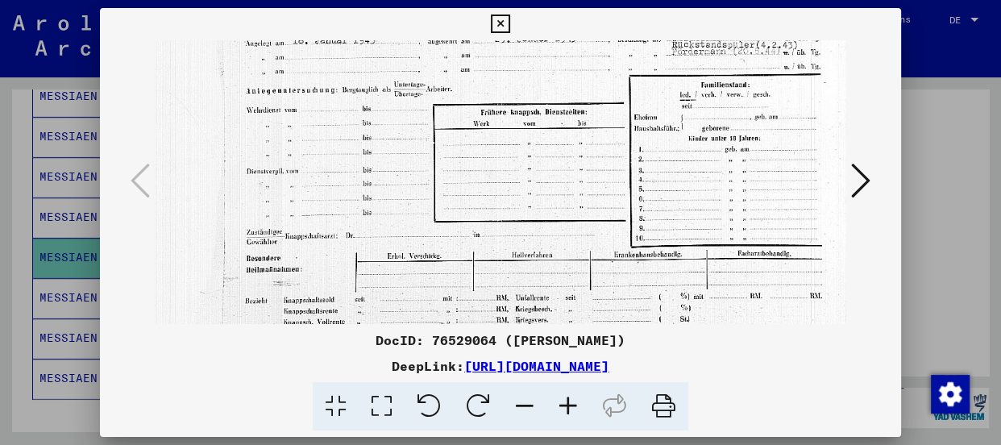
scroll to position [186, 28]
drag, startPoint x: 434, startPoint y: 153, endPoint x: 437, endPoint y: 40, distance: 112.8
click at [437, 40] on img at bounding box center [553, 157] width 852 height 606
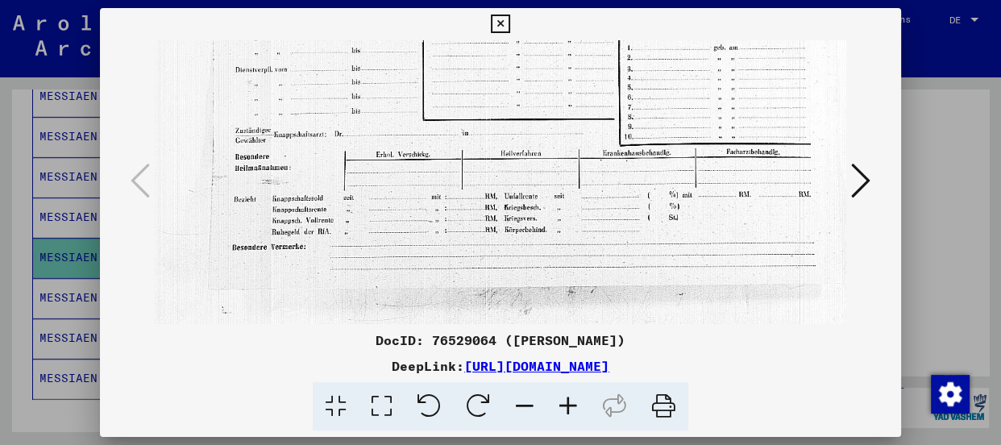
scroll to position [295, 39]
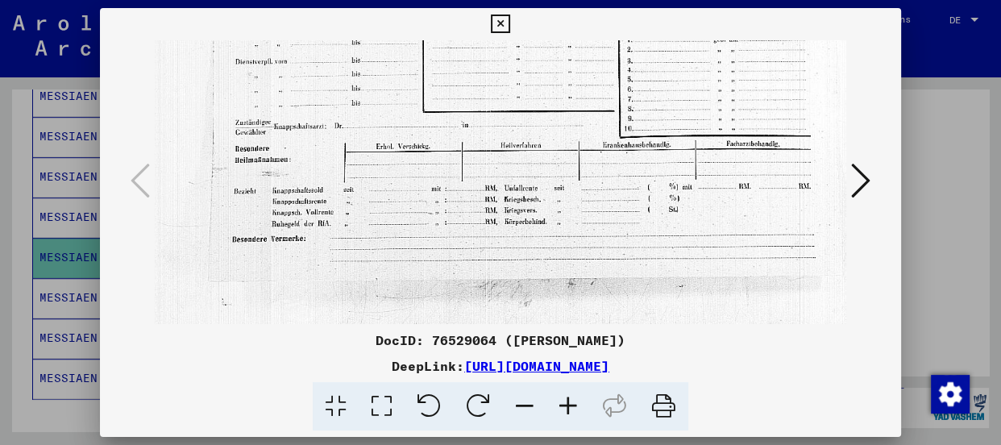
drag, startPoint x: 438, startPoint y: 213, endPoint x: 426, endPoint y: 97, distance: 116.7
click at [426, 97] on img at bounding box center [541, 48] width 852 height 606
click at [852, 176] on icon at bounding box center [860, 180] width 19 height 39
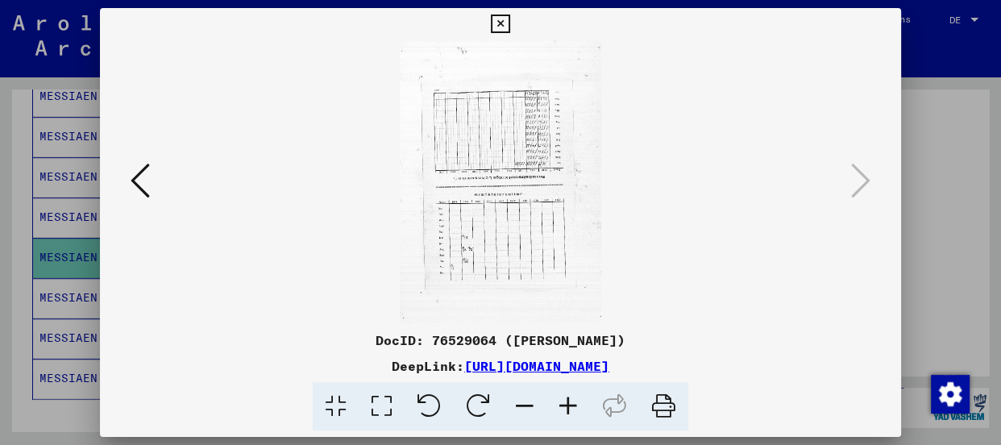
scroll to position [0, 0]
click at [471, 394] on icon at bounding box center [478, 406] width 49 height 49
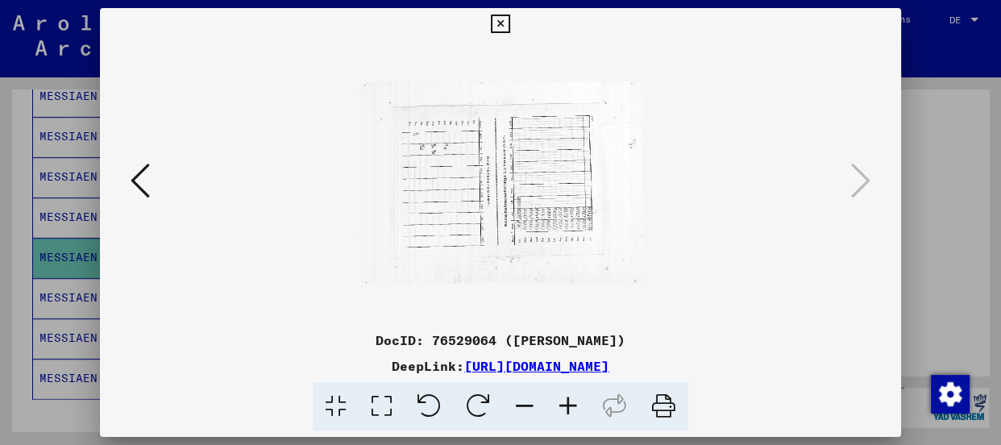
click at [471, 394] on icon at bounding box center [478, 406] width 49 height 49
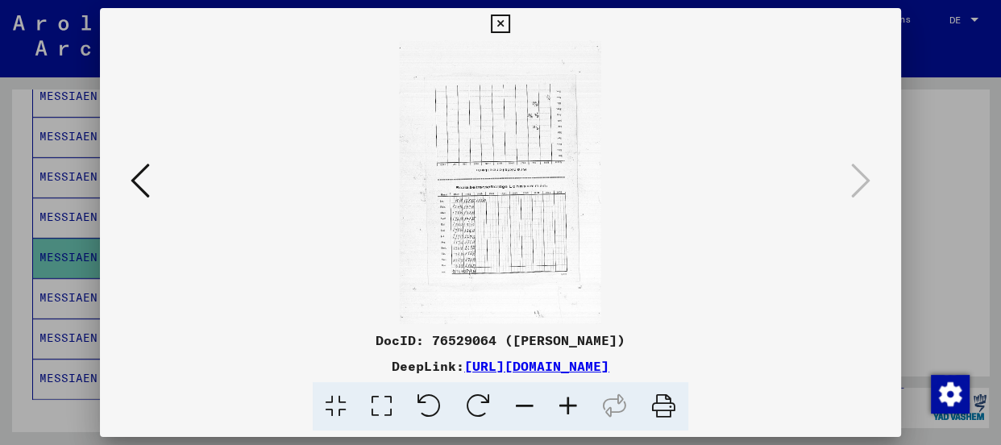
click at [569, 404] on icon at bounding box center [568, 406] width 44 height 49
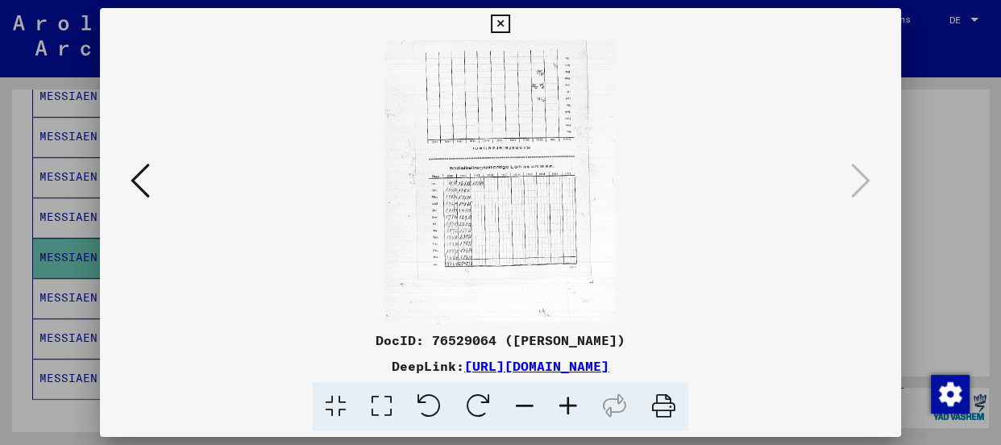
click at [569, 404] on icon at bounding box center [568, 406] width 44 height 49
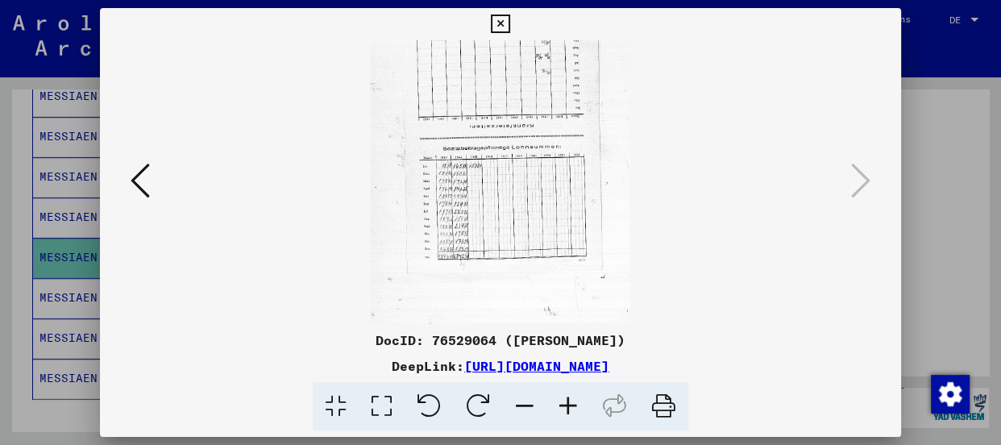
click at [569, 404] on icon at bounding box center [568, 406] width 44 height 49
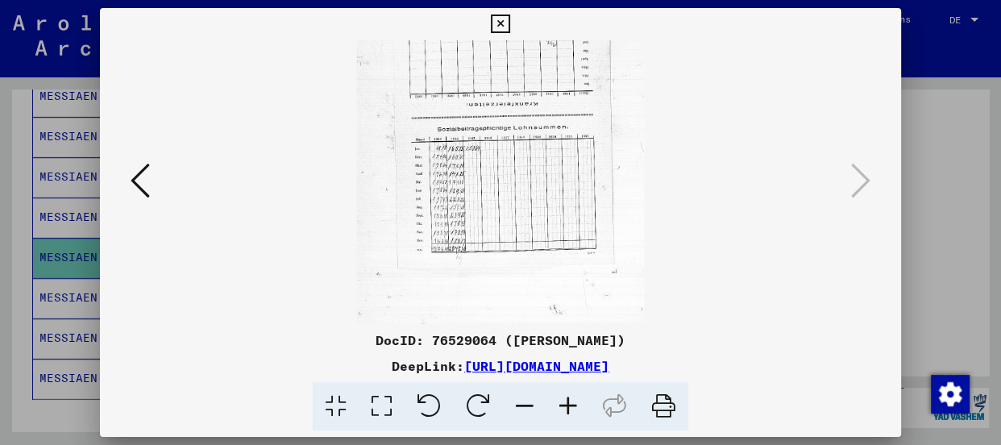
click at [569, 404] on icon at bounding box center [568, 406] width 44 height 49
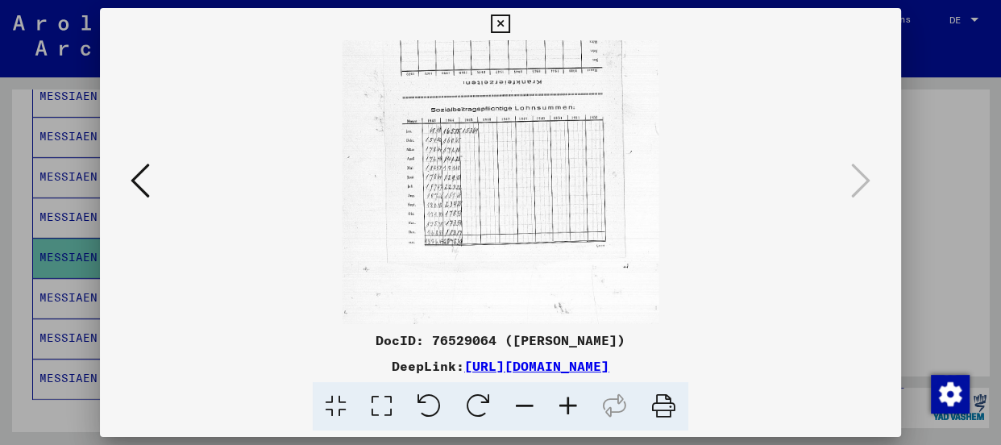
click at [569, 404] on icon at bounding box center [568, 406] width 44 height 49
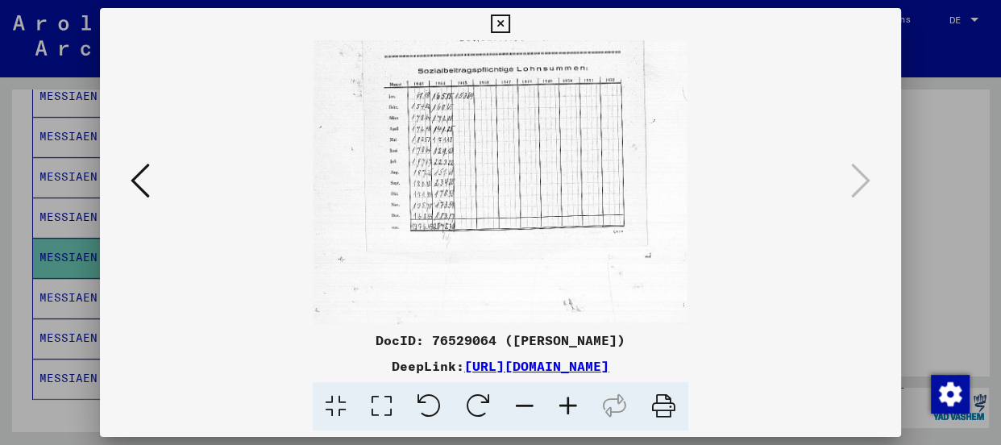
click at [569, 404] on icon at bounding box center [568, 406] width 44 height 49
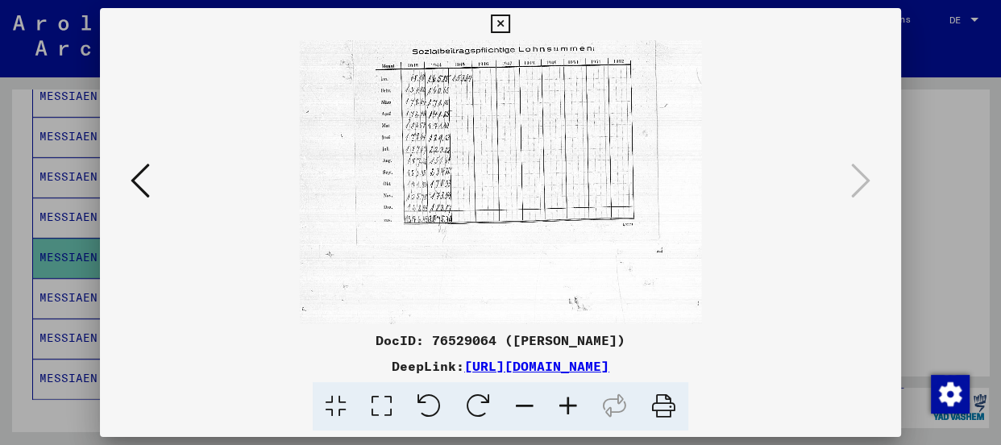
click at [569, 404] on icon at bounding box center [568, 406] width 44 height 49
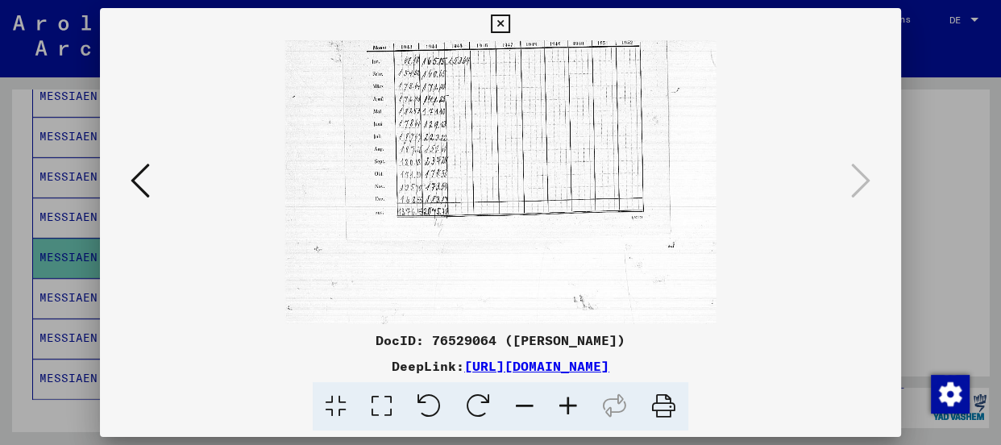
click at [569, 404] on icon at bounding box center [568, 406] width 44 height 49
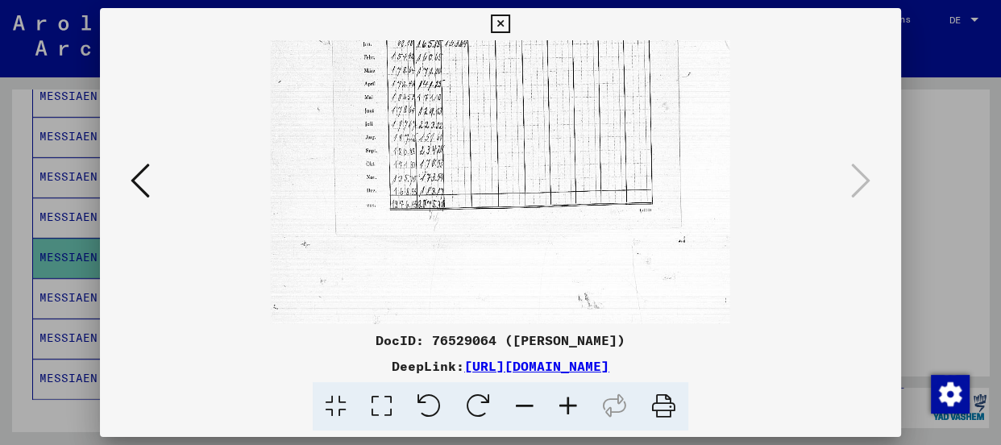
click at [569, 404] on icon at bounding box center [568, 406] width 44 height 49
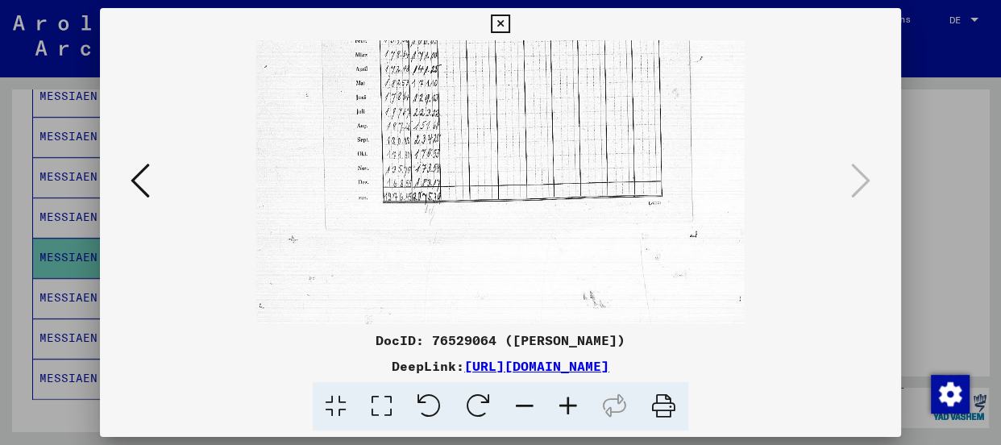
click at [569, 404] on icon at bounding box center [568, 406] width 44 height 49
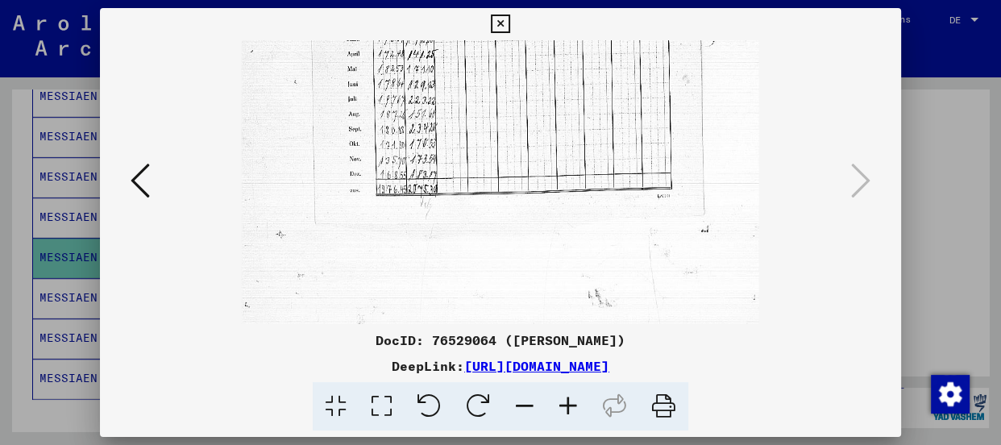
drag, startPoint x: 505, startPoint y: 151, endPoint x: 493, endPoint y: 255, distance: 103.9
drag, startPoint x: 613, startPoint y: 151, endPoint x: 593, endPoint y: 297, distance: 148.0
drag, startPoint x: 566, startPoint y: 67, endPoint x: 560, endPoint y: 211, distance: 144.4
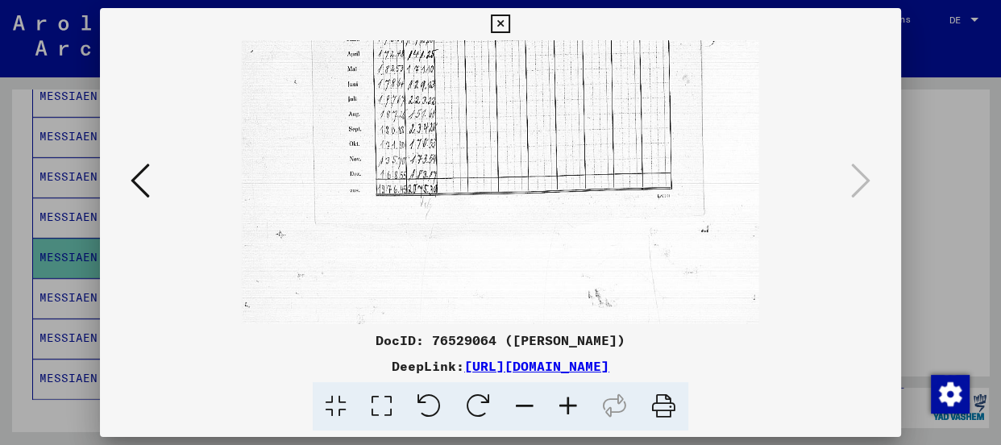
drag, startPoint x: 527, startPoint y: 127, endPoint x: 521, endPoint y: 174, distance: 48.0
click at [791, 218] on viewer-one-image at bounding box center [500, 182] width 691 height 284
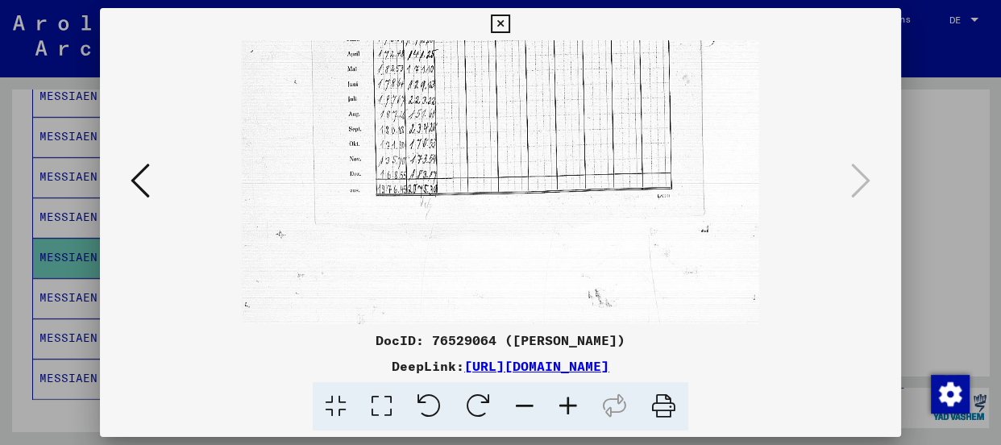
click at [497, 23] on icon at bounding box center [500, 24] width 19 height 19
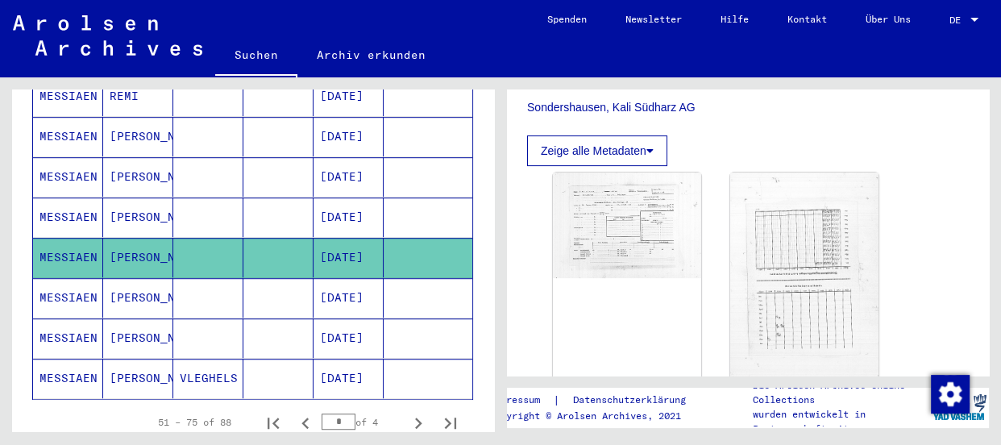
click at [56, 278] on mat-cell "MESSIAEN" at bounding box center [68, 297] width 70 height 39
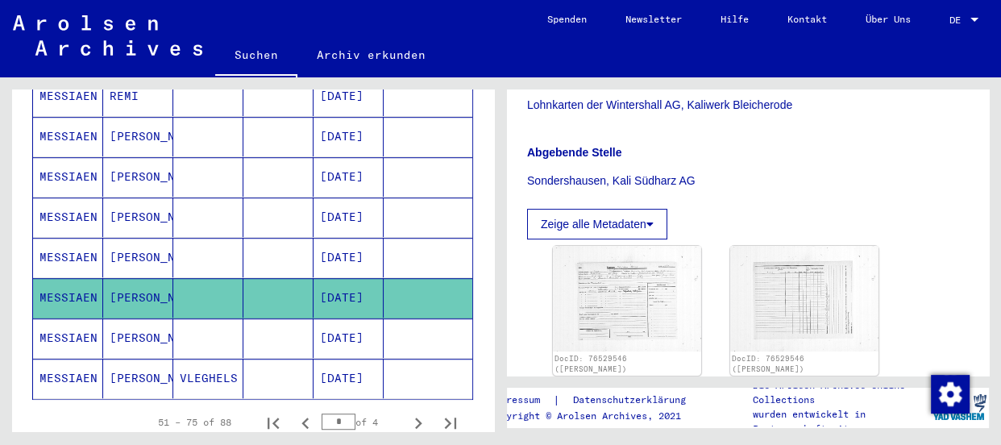
scroll to position [439, 0]
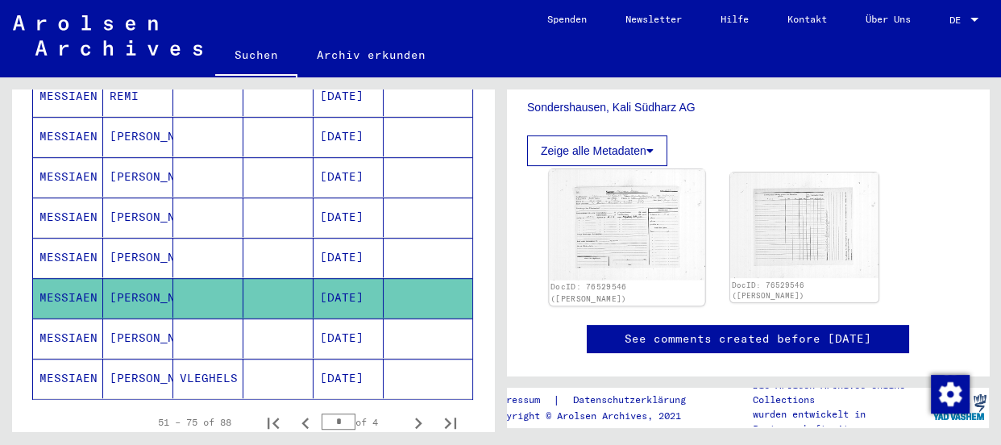
click at [629, 243] on img at bounding box center [627, 224] width 156 height 110
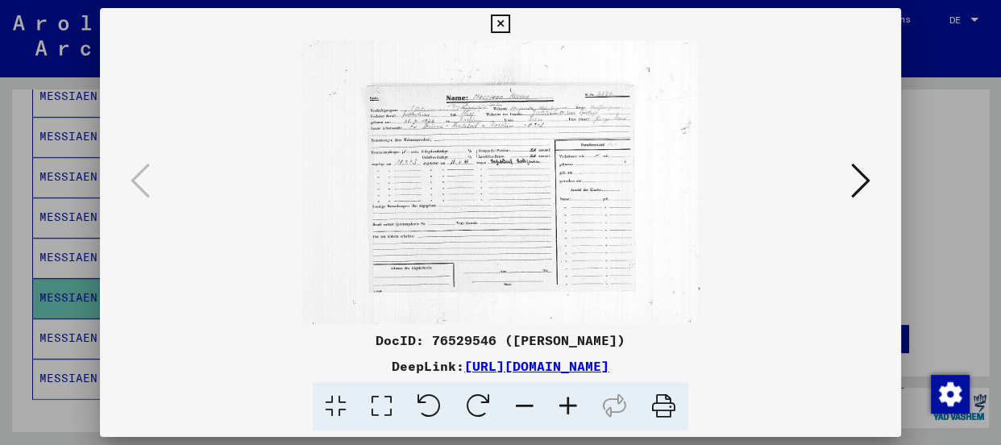
click at [565, 398] on icon at bounding box center [568, 406] width 44 height 49
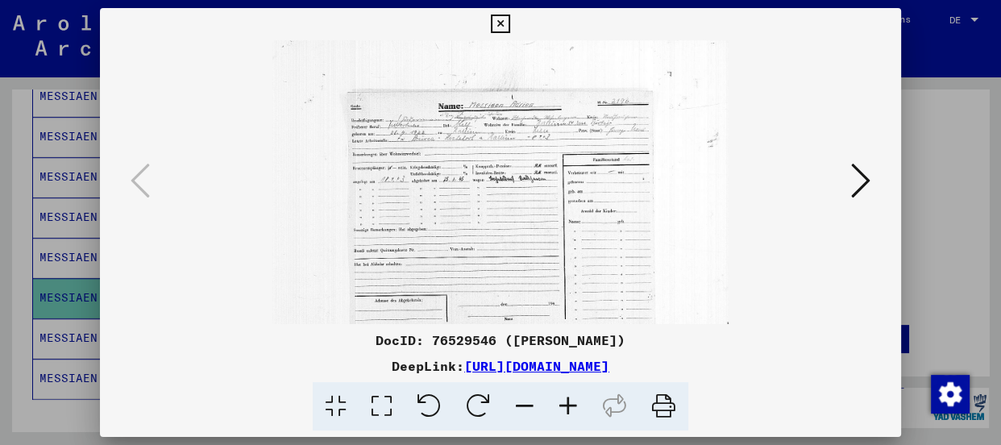
click at [565, 398] on icon at bounding box center [568, 406] width 44 height 49
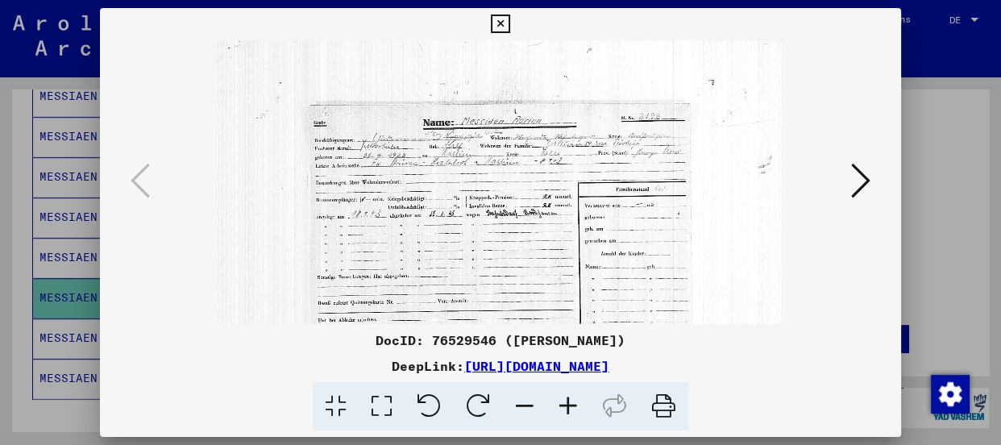
click at [565, 398] on icon at bounding box center [568, 406] width 44 height 49
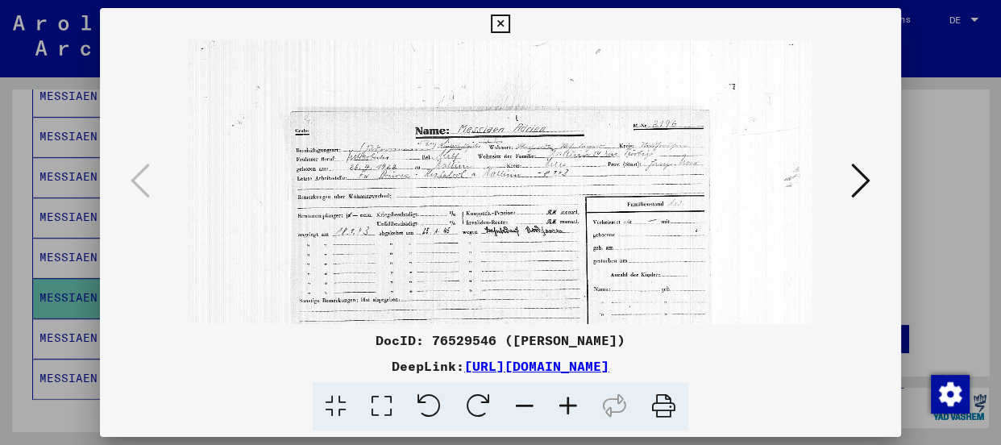
click at [565, 398] on icon at bounding box center [568, 406] width 44 height 49
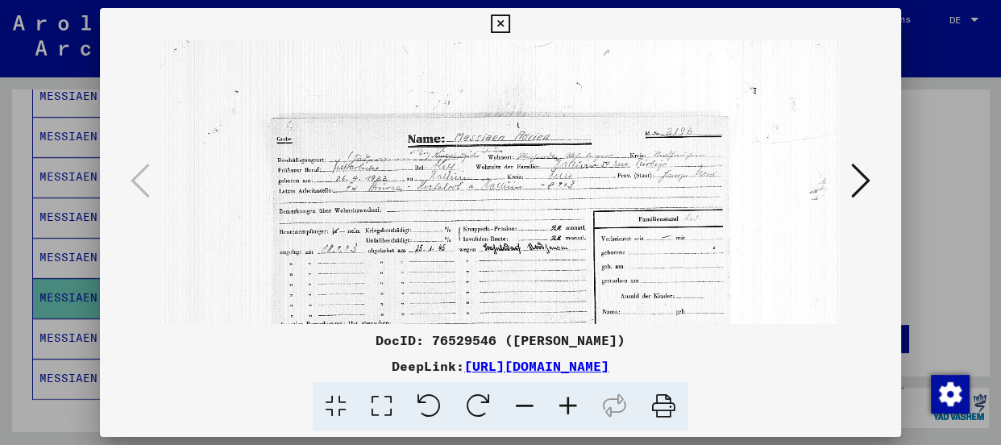
click at [565, 398] on icon at bounding box center [568, 406] width 44 height 49
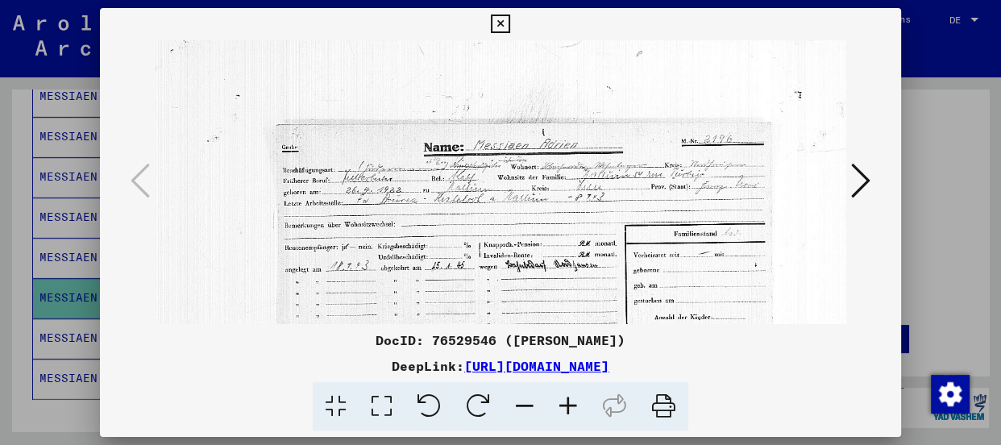
click at [565, 398] on icon at bounding box center [568, 406] width 44 height 49
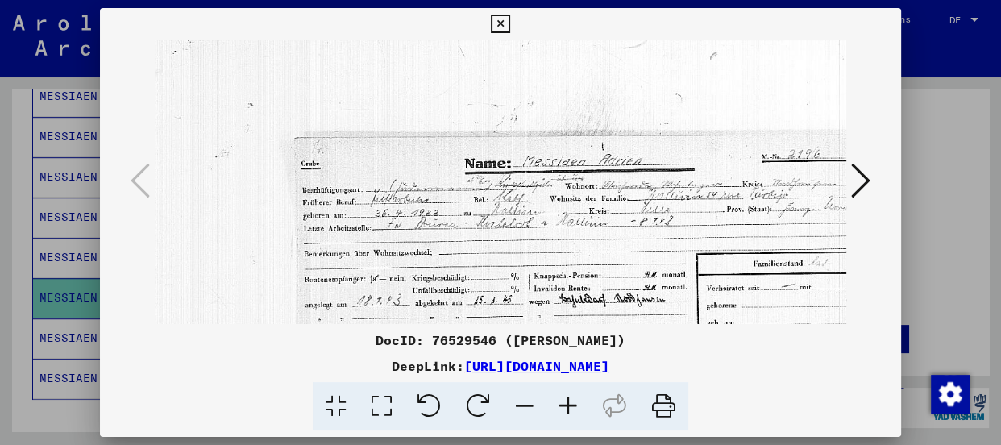
click at [565, 398] on icon at bounding box center [568, 406] width 44 height 49
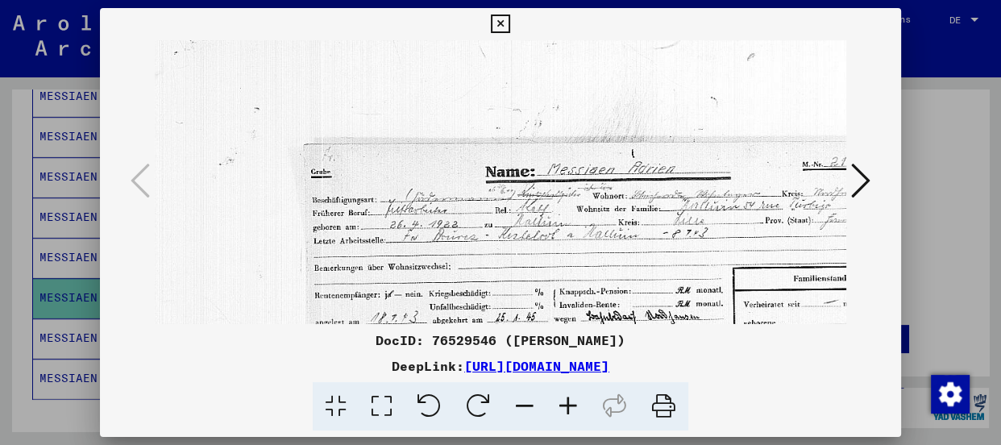
click at [565, 398] on icon at bounding box center [568, 406] width 44 height 49
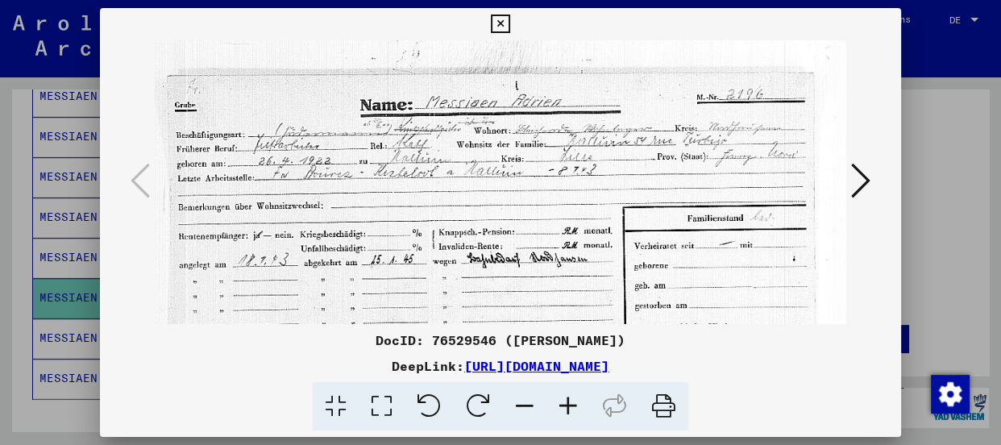
scroll to position [77, 144]
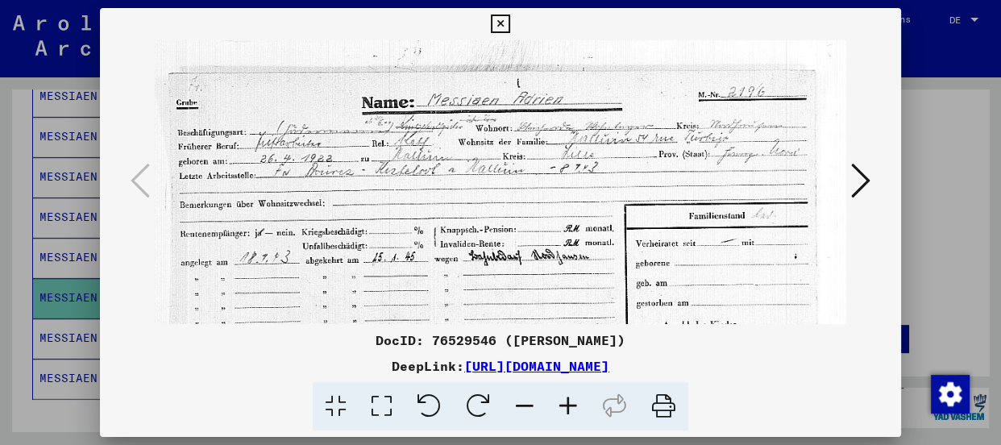
drag, startPoint x: 550, startPoint y: 250, endPoint x: 402, endPoint y: 164, distance: 170.4
click at [402, 164] on img at bounding box center [492, 306] width 965 height 687
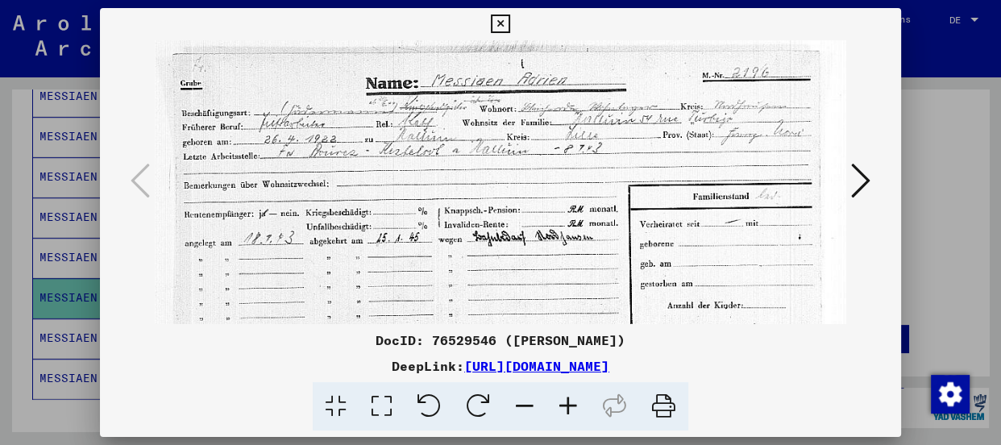
scroll to position [155, 137]
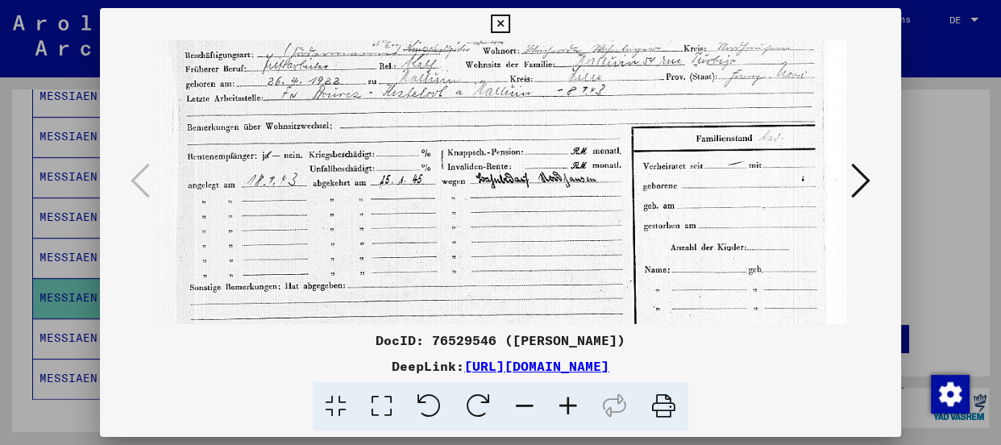
drag, startPoint x: 500, startPoint y: 155, endPoint x: 507, endPoint y: 77, distance: 78.5
click at [507, 77] on img at bounding box center [500, 229] width 965 height 687
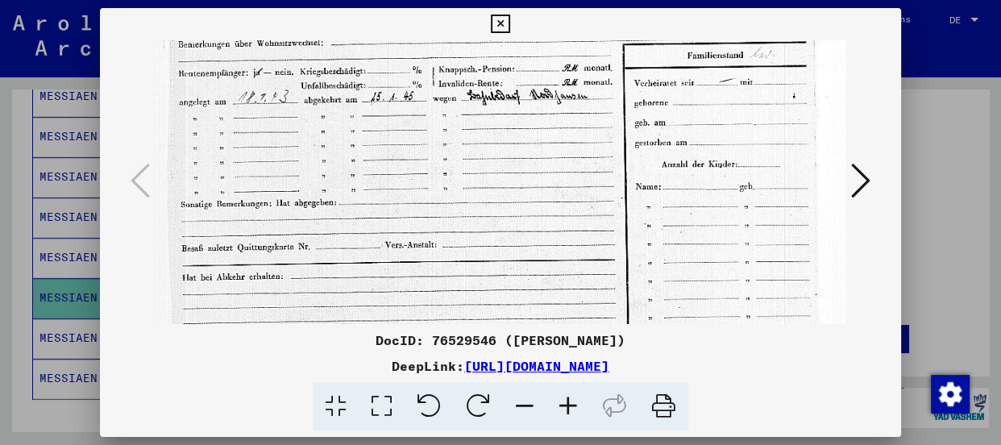
scroll to position [243, 146]
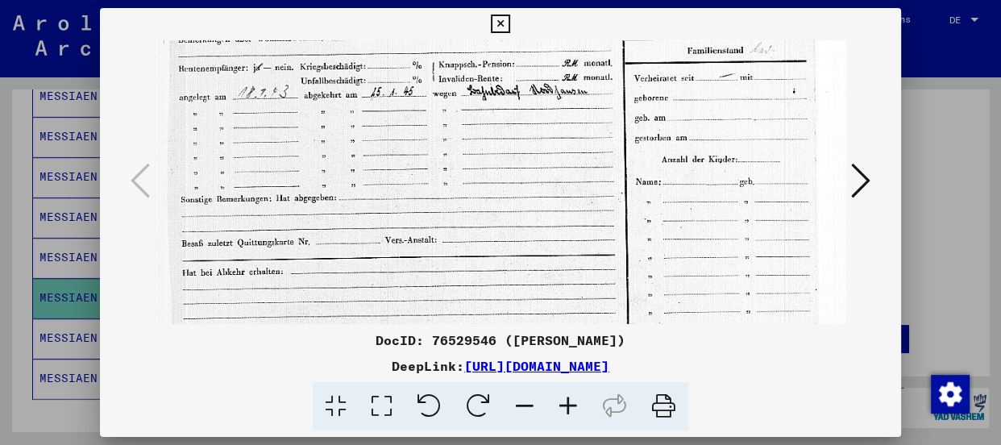
drag, startPoint x: 445, startPoint y: 240, endPoint x: 435, endPoint y: 148, distance: 92.4
click at [435, 148] on img at bounding box center [491, 141] width 965 height 687
click at [581, 112] on img at bounding box center [491, 141] width 965 height 687
click at [500, 23] on icon at bounding box center [500, 24] width 19 height 19
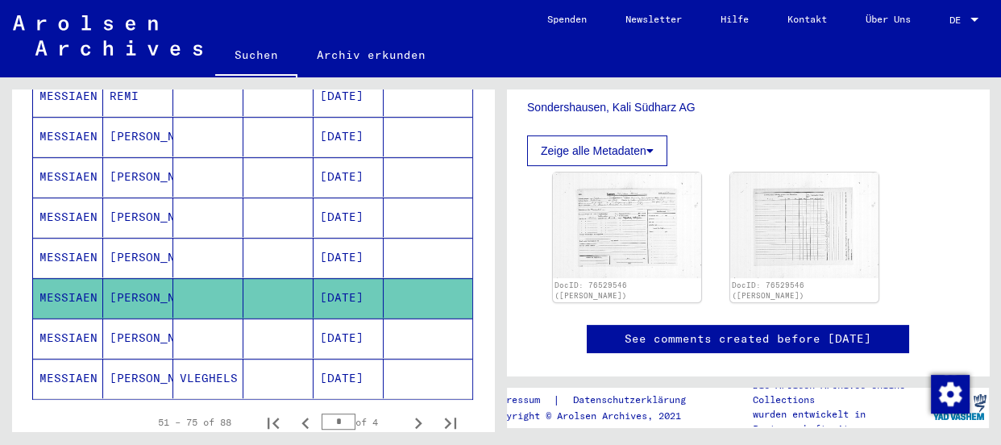
scroll to position [366, 0]
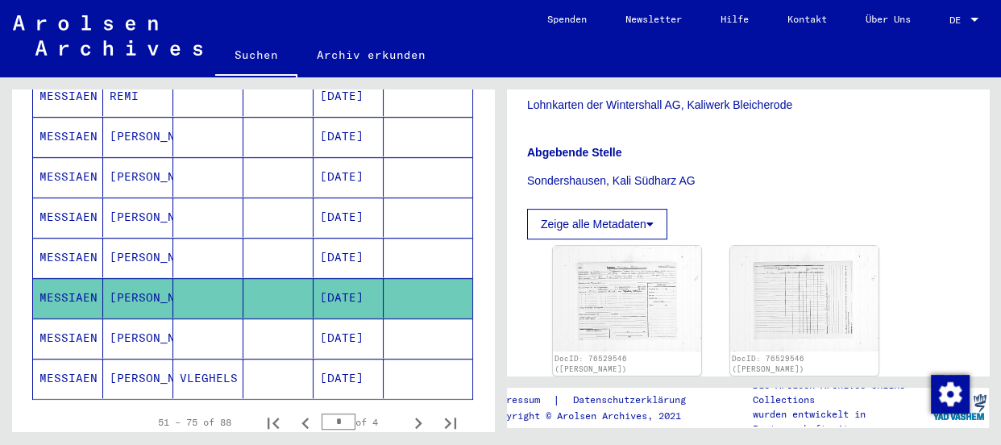
click at [764, 177] on p "Sondershausen, Kali Südharz AG" at bounding box center [748, 180] width 442 height 17
click at [64, 318] on mat-cell "MESSIAEN" at bounding box center [68, 337] width 70 height 39
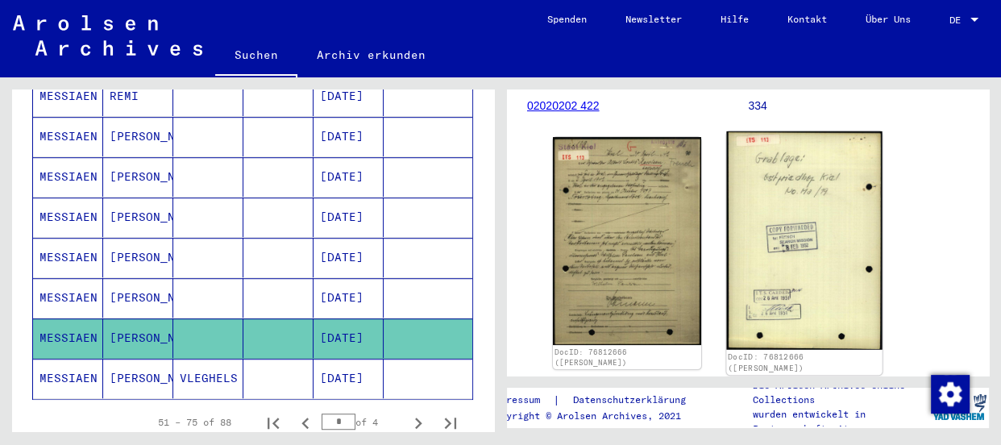
scroll to position [293, 0]
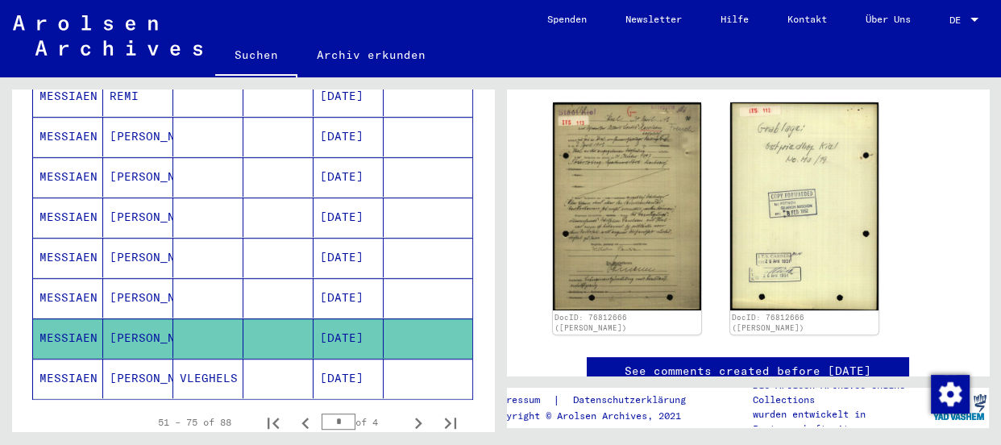
click at [64, 355] on icon at bounding box center [67, 380] width 40 height 64
click at [49, 351] on icon at bounding box center [67, 380] width 40 height 64
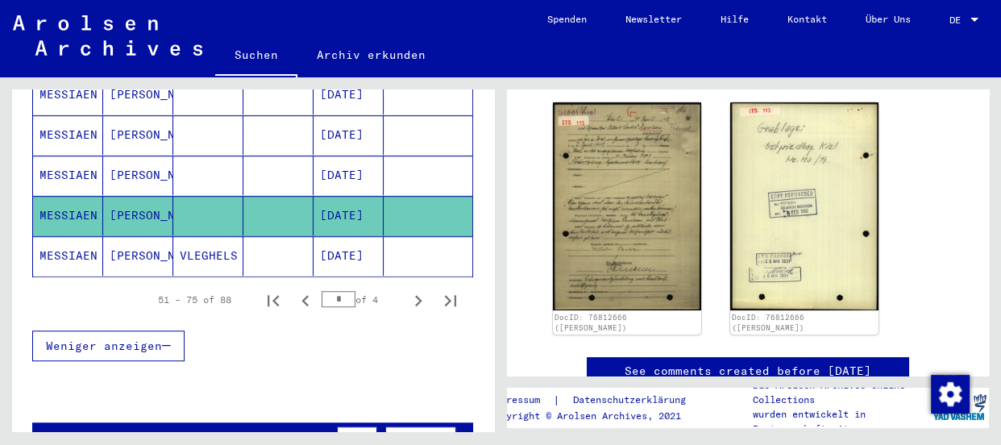
scroll to position [1098, 0]
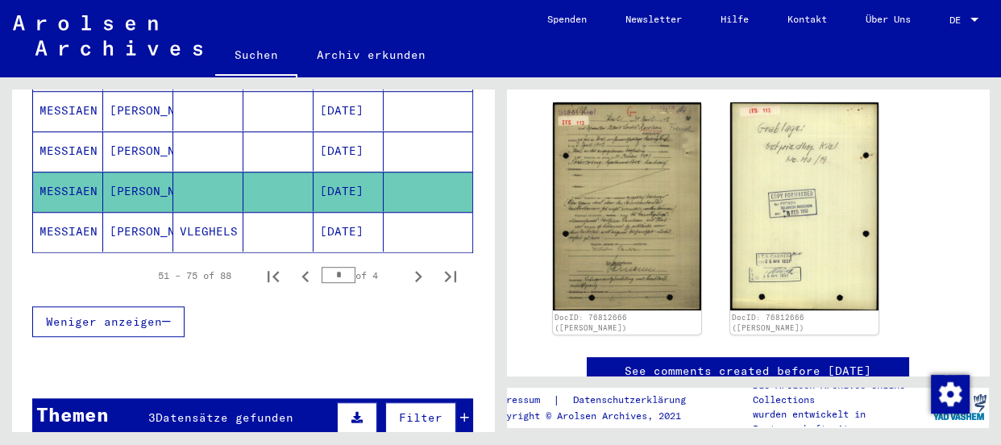
click at [45, 212] on mat-cell "MESSIAEN" at bounding box center [68, 231] width 70 height 39
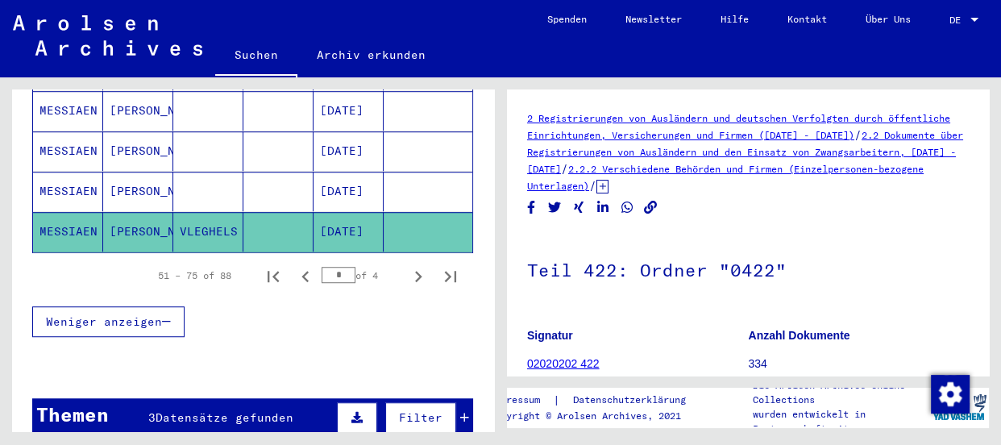
scroll to position [219, 0]
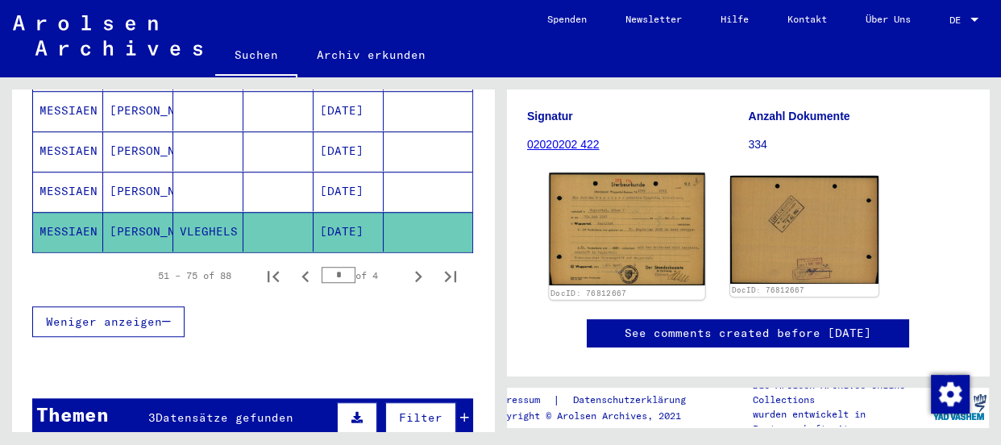
click at [640, 231] on img at bounding box center [627, 228] width 156 height 113
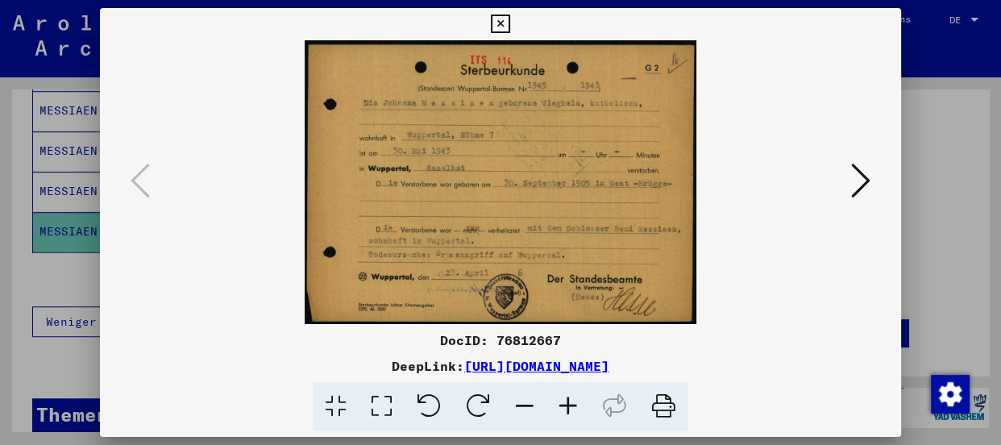
click at [571, 402] on icon at bounding box center [568, 406] width 44 height 49
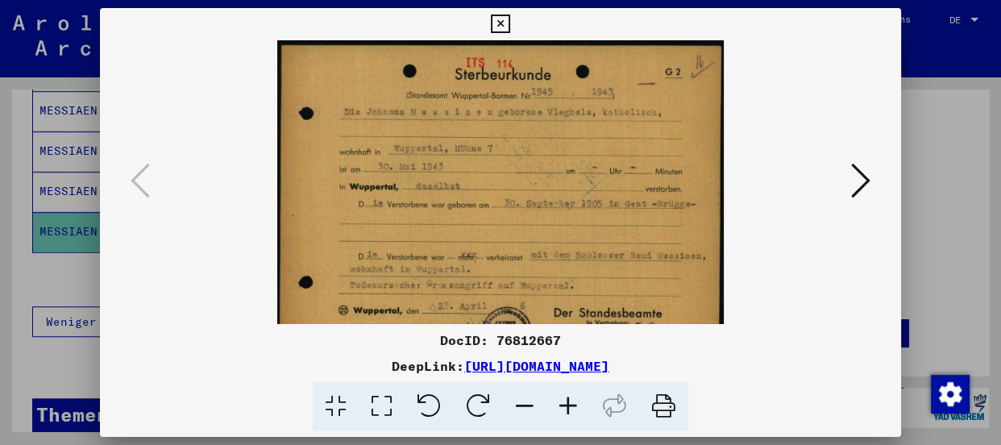
click at [571, 402] on icon at bounding box center [568, 406] width 44 height 49
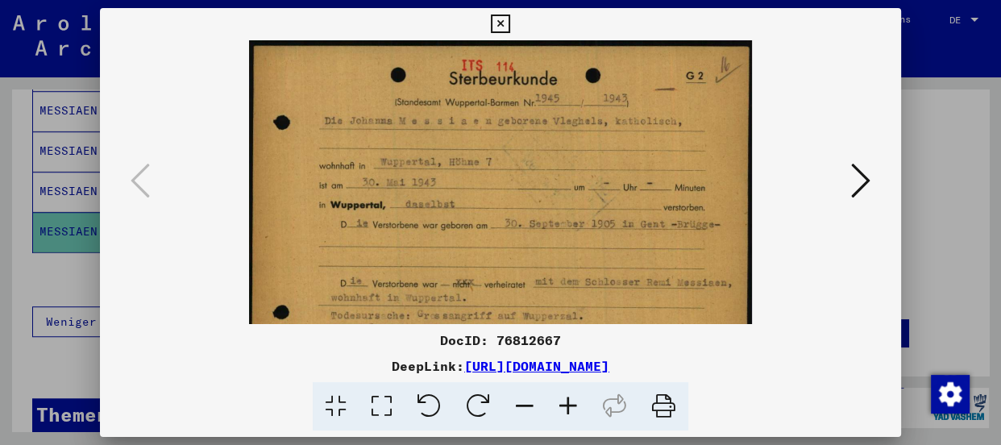
click at [571, 402] on icon at bounding box center [568, 406] width 44 height 49
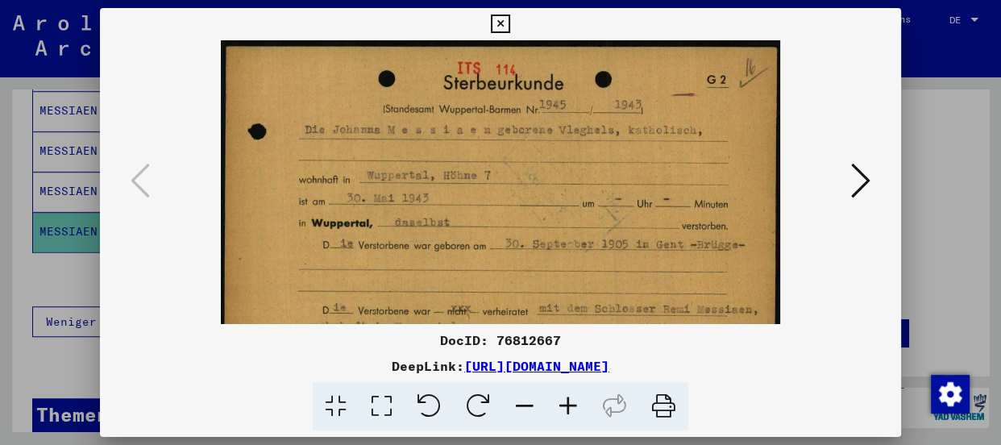
click at [571, 402] on icon at bounding box center [568, 406] width 44 height 49
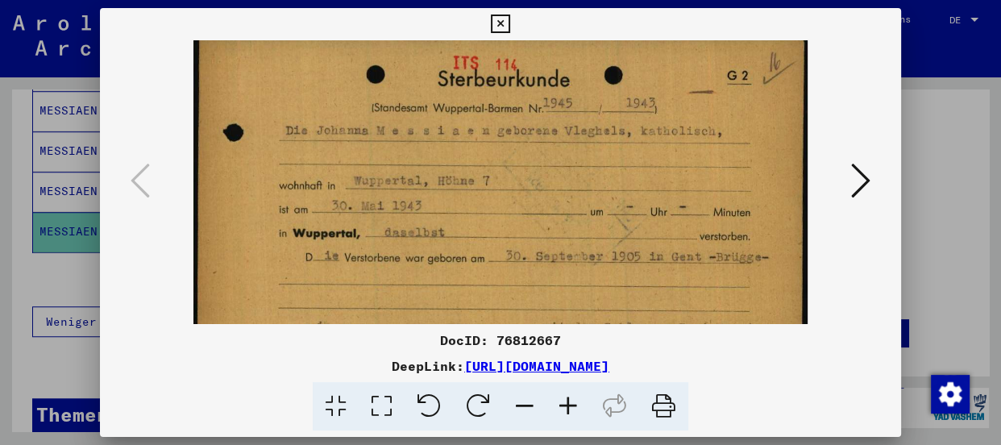
scroll to position [16, 0]
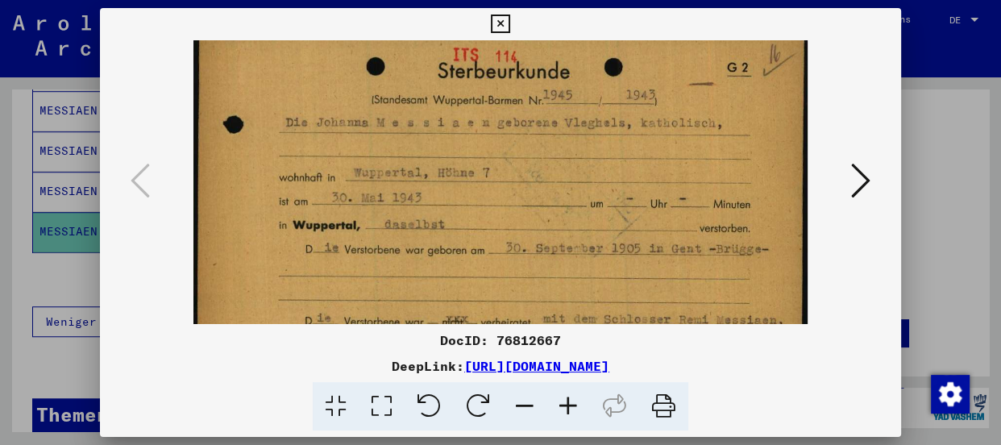
drag, startPoint x: 562, startPoint y: 218, endPoint x: 564, endPoint y: 200, distance: 17.8
click at [564, 200] on img at bounding box center [500, 246] width 614 height 445
click at [503, 26] on icon at bounding box center [500, 24] width 19 height 19
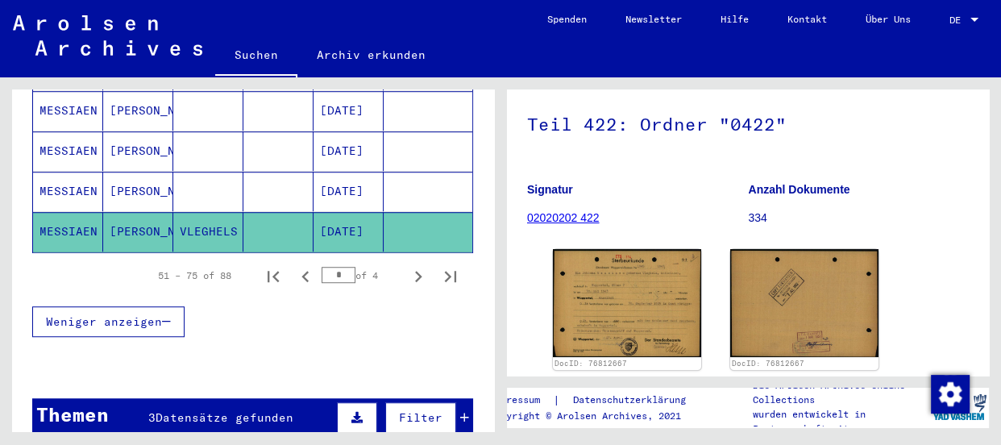
scroll to position [219, 0]
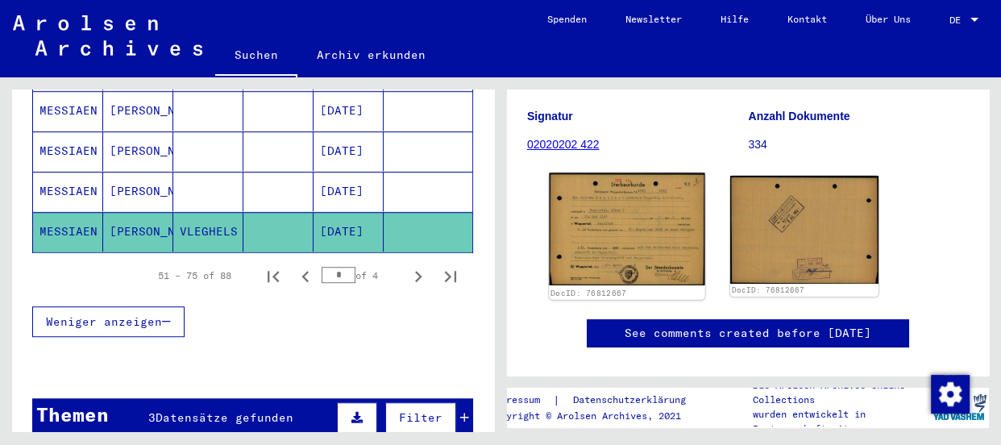
click at [603, 230] on img at bounding box center [627, 228] width 156 height 113
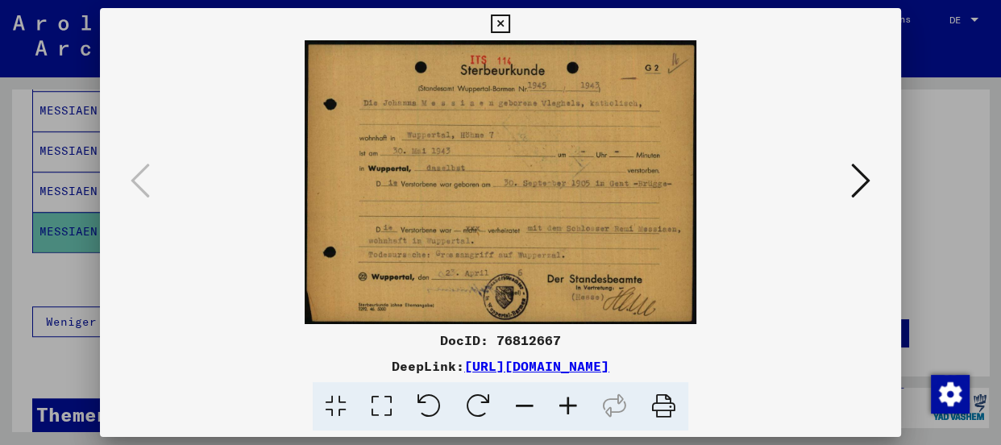
click at [566, 405] on icon at bounding box center [568, 406] width 44 height 49
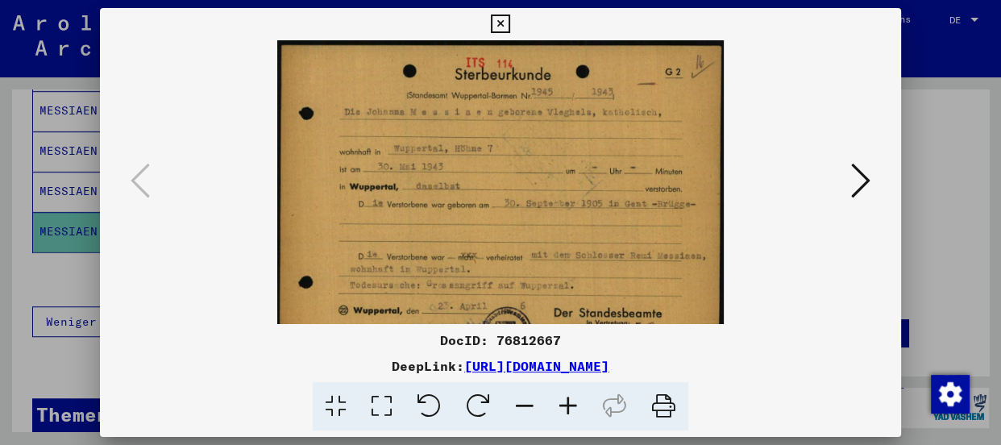
click at [566, 405] on icon at bounding box center [568, 406] width 44 height 49
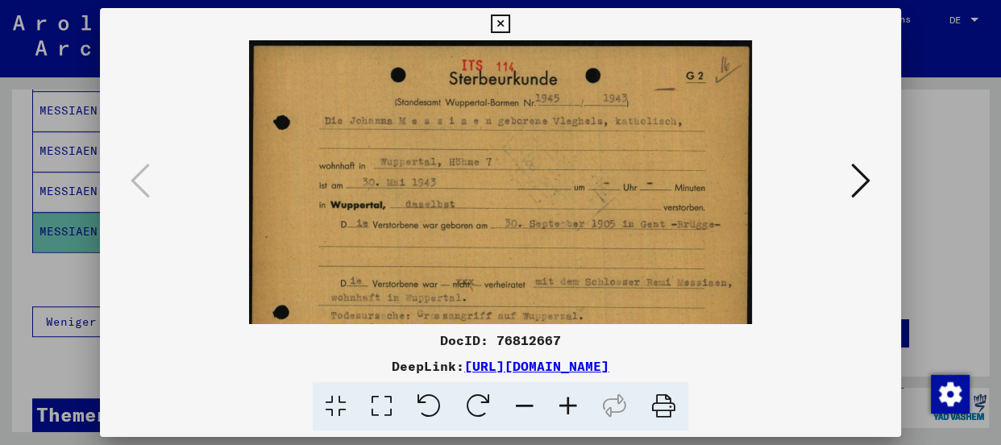
click at [566, 405] on icon at bounding box center [568, 406] width 44 height 49
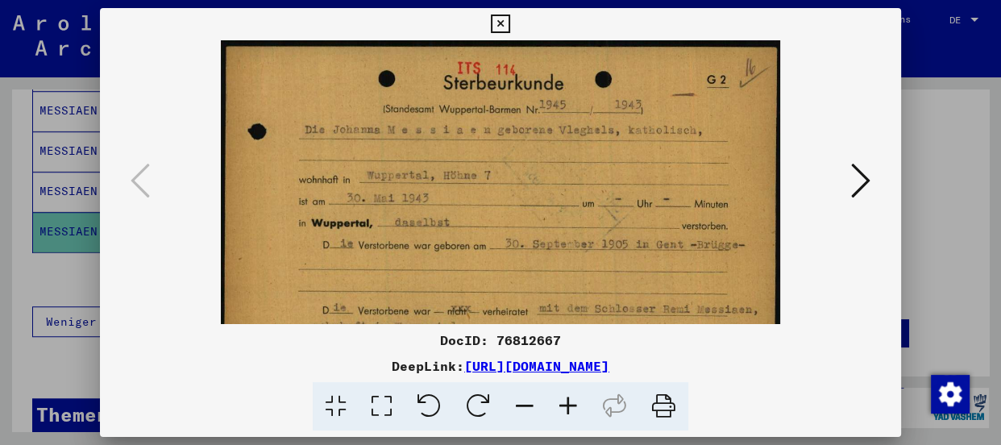
click at [566, 405] on icon at bounding box center [568, 406] width 44 height 49
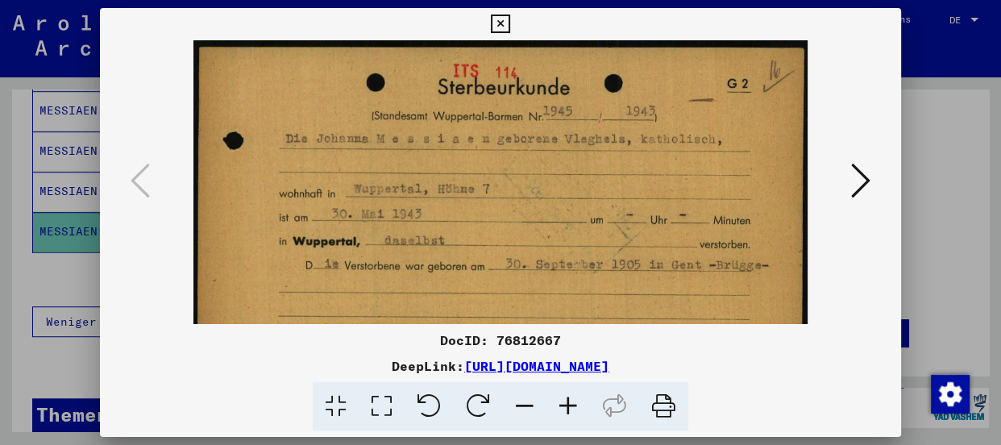
click at [566, 405] on icon at bounding box center [568, 406] width 44 height 49
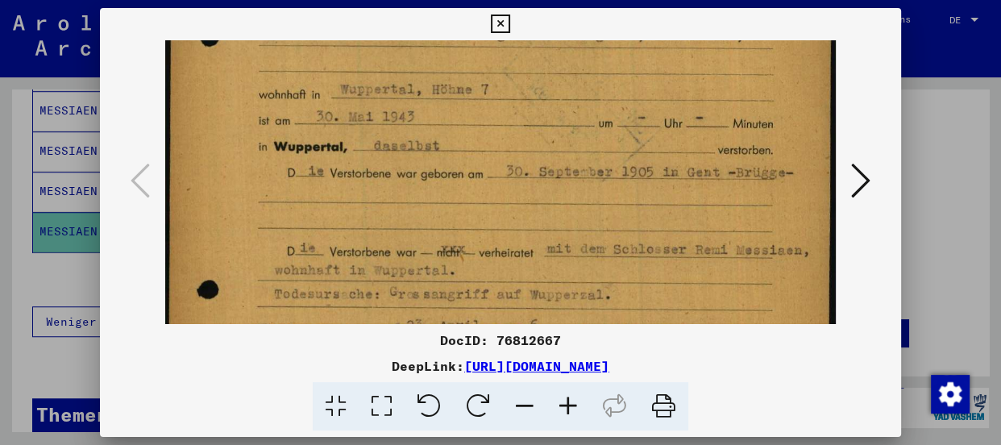
scroll to position [127, 0]
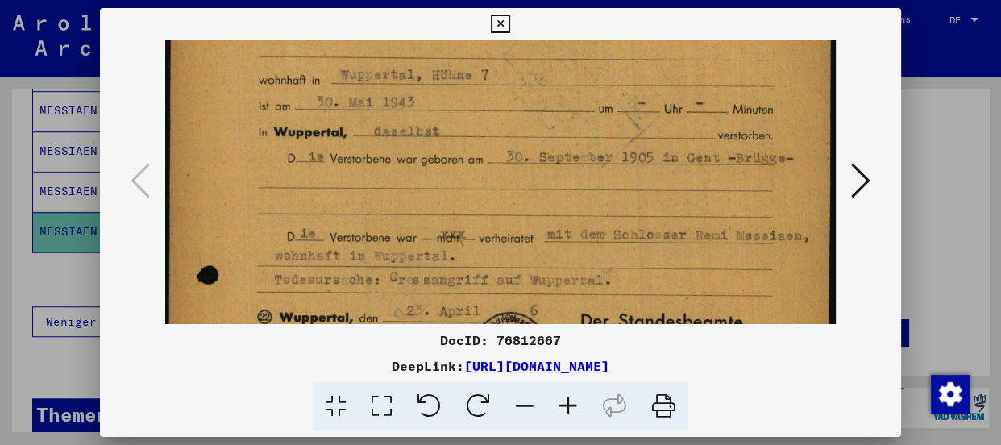
drag, startPoint x: 443, startPoint y: 201, endPoint x: 446, endPoint y: 62, distance: 138.6
click at [446, 62] on img at bounding box center [500, 155] width 670 height 485
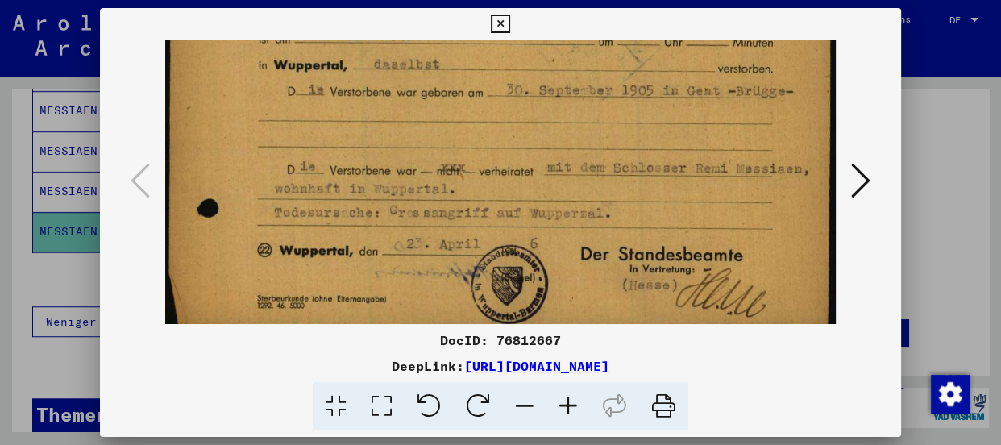
scroll to position [201, 0]
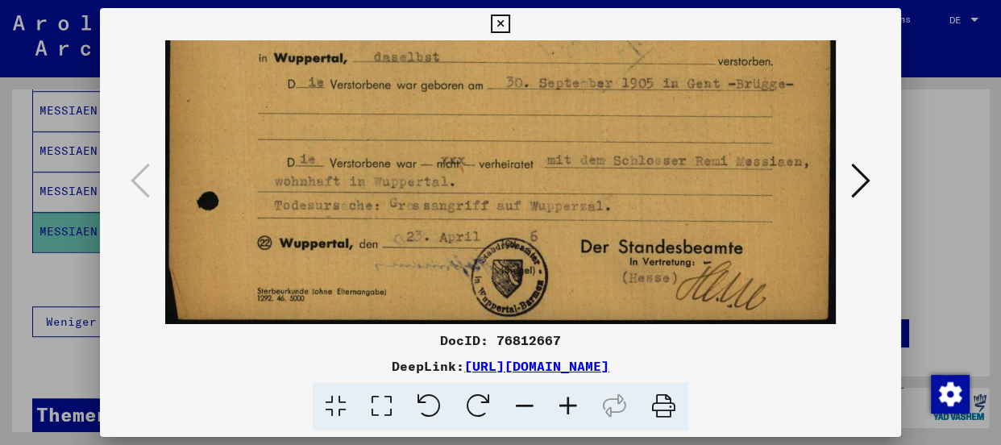
drag, startPoint x: 443, startPoint y: 158, endPoint x: 437, endPoint y: 89, distance: 69.6
click at [437, 89] on img at bounding box center [500, 81] width 670 height 485
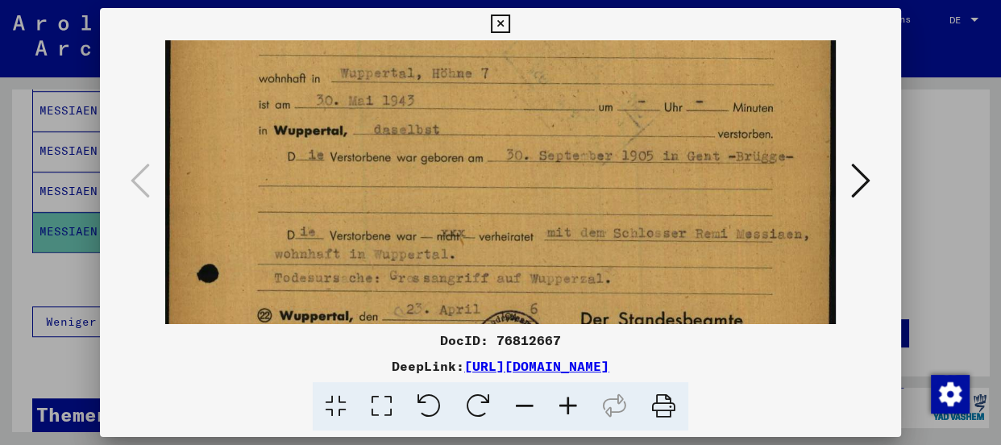
scroll to position [138, 0]
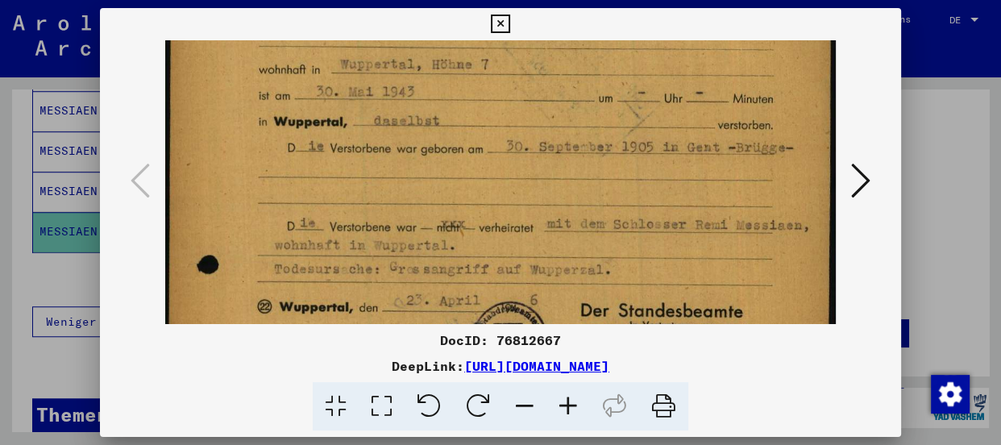
drag, startPoint x: 585, startPoint y: 123, endPoint x: 569, endPoint y: 185, distance: 64.1
click at [569, 185] on img at bounding box center [500, 144] width 670 height 485
click at [404, 177] on img at bounding box center [500, 144] width 670 height 485
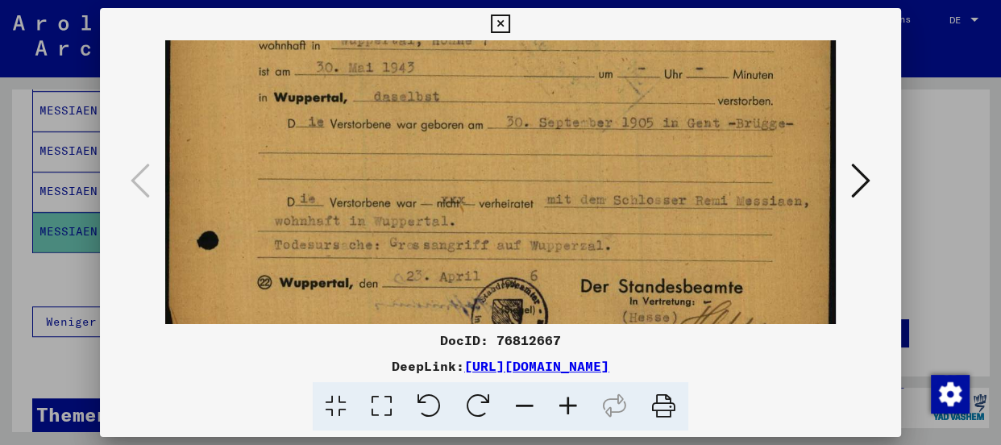
scroll to position [201, 0]
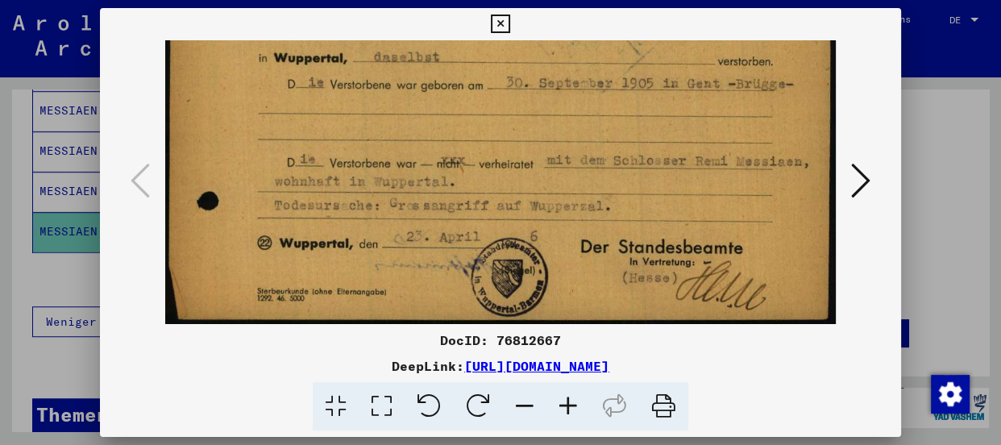
drag, startPoint x: 458, startPoint y: 251, endPoint x: 461, endPoint y: 156, distance: 94.3
click at [461, 156] on img at bounding box center [500, 81] width 670 height 485
click at [483, 138] on img at bounding box center [500, 81] width 670 height 485
click at [406, 121] on img at bounding box center [500, 81] width 670 height 485
click at [500, 23] on icon at bounding box center [500, 24] width 19 height 19
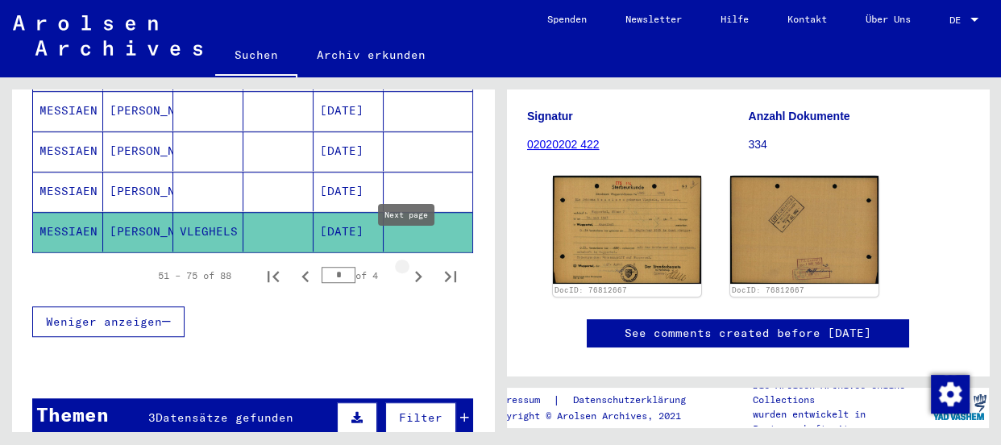
click at [415, 271] on icon "Next page" at bounding box center [418, 276] width 7 height 11
type input "*"
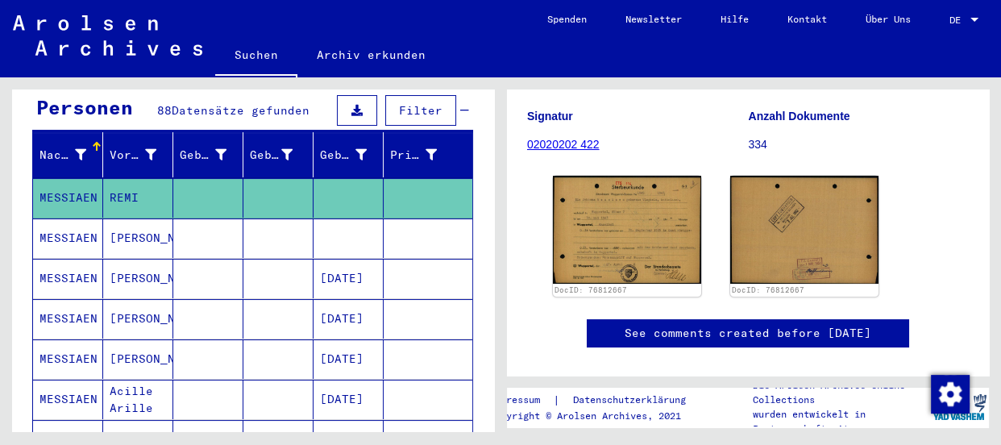
scroll to position [146, 0]
